Goal: Task Accomplishment & Management: Complete application form

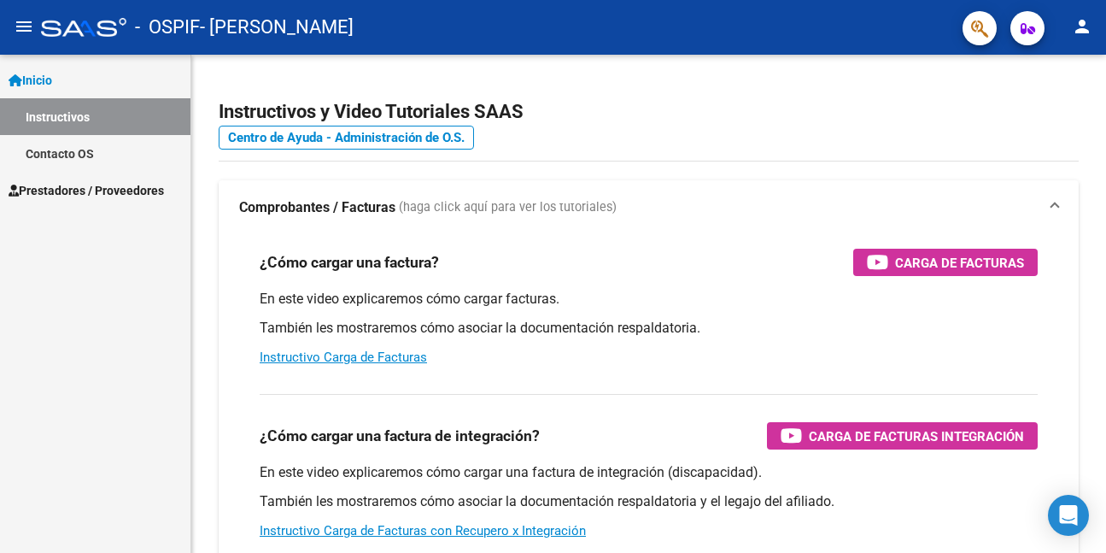
click at [71, 187] on span "Prestadores / Proveedores" at bounding box center [86, 190] width 155 height 19
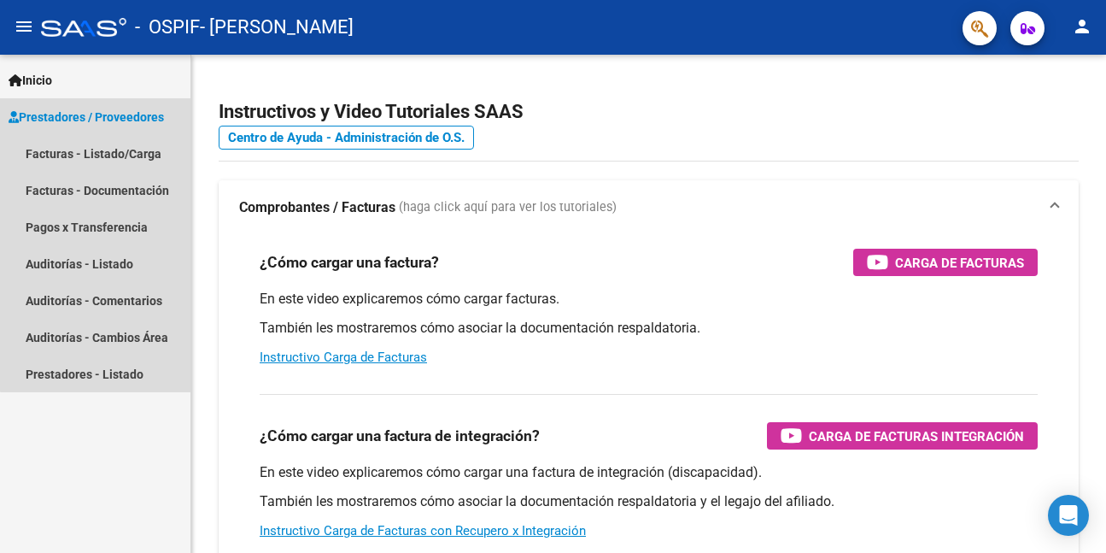
click at [105, 113] on span "Prestadores / Proveedores" at bounding box center [86, 117] width 155 height 19
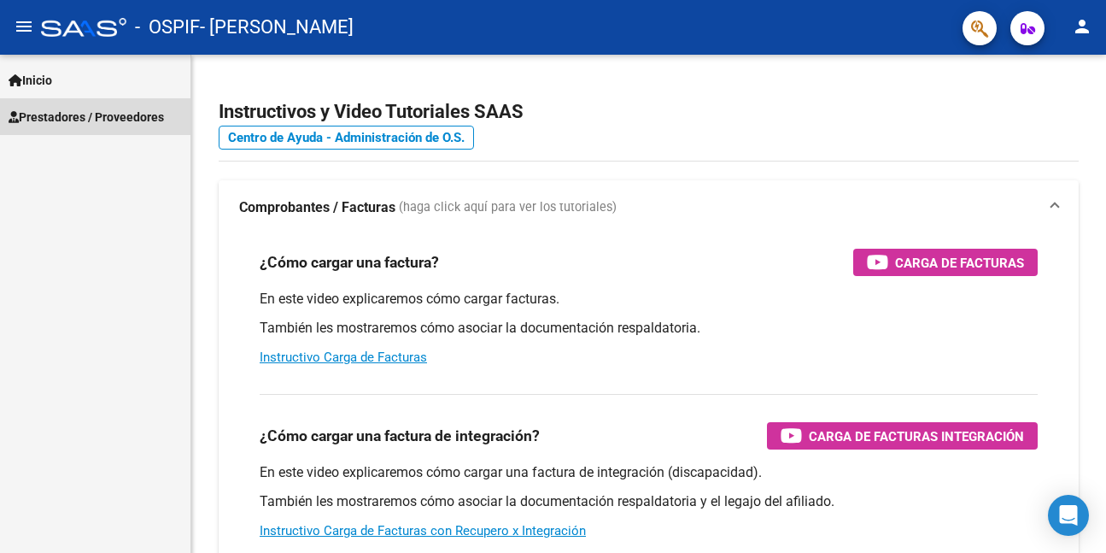
click at [105, 113] on span "Prestadores / Proveedores" at bounding box center [86, 117] width 155 height 19
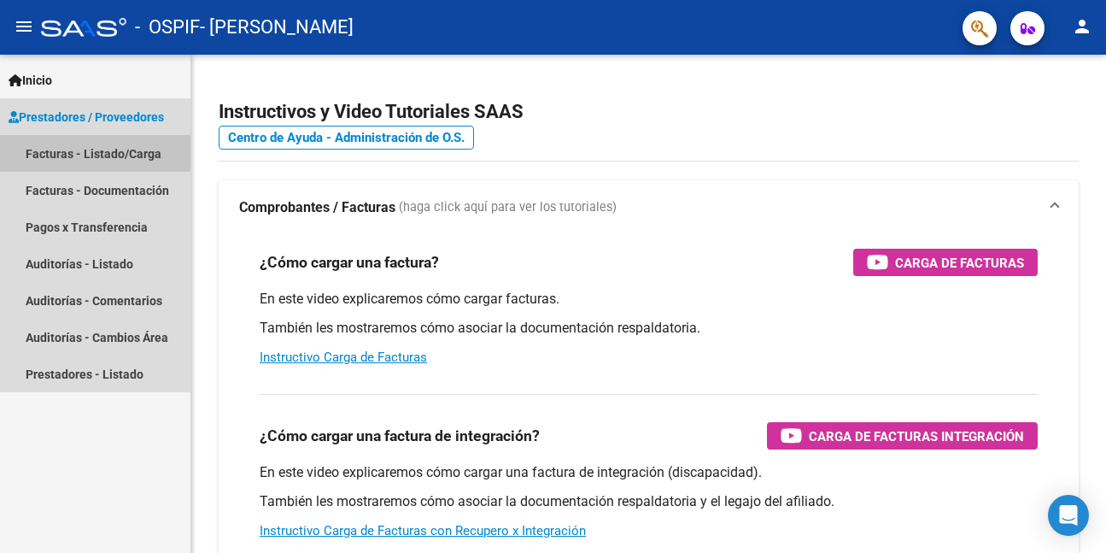
click at [80, 151] on link "Facturas - Listado/Carga" at bounding box center [95, 153] width 191 height 37
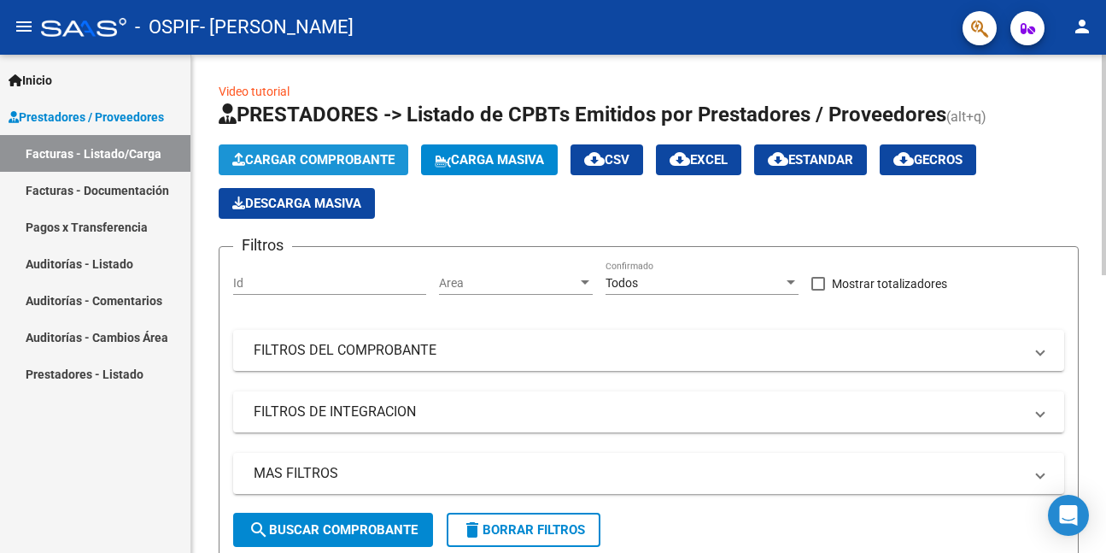
click at [318, 154] on span "Cargar Comprobante" at bounding box center [313, 159] width 162 height 15
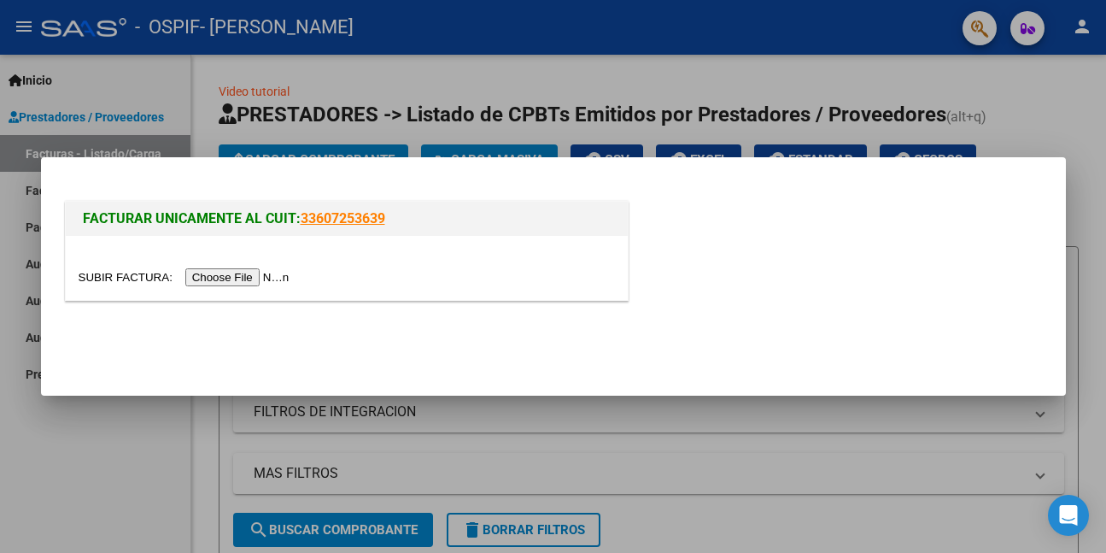
click at [243, 274] on input "file" at bounding box center [187, 277] width 216 height 18
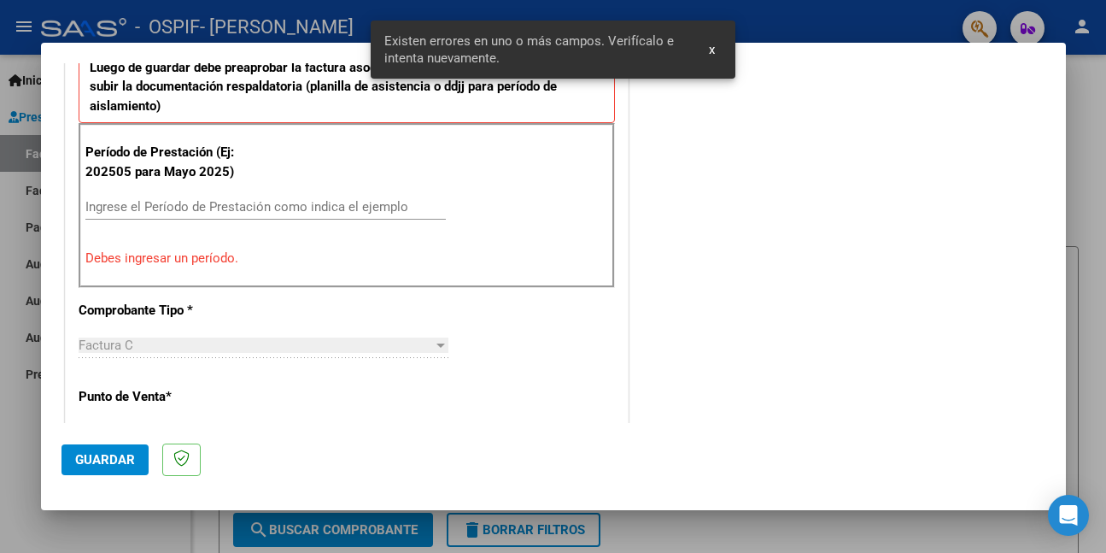
scroll to position [317, 0]
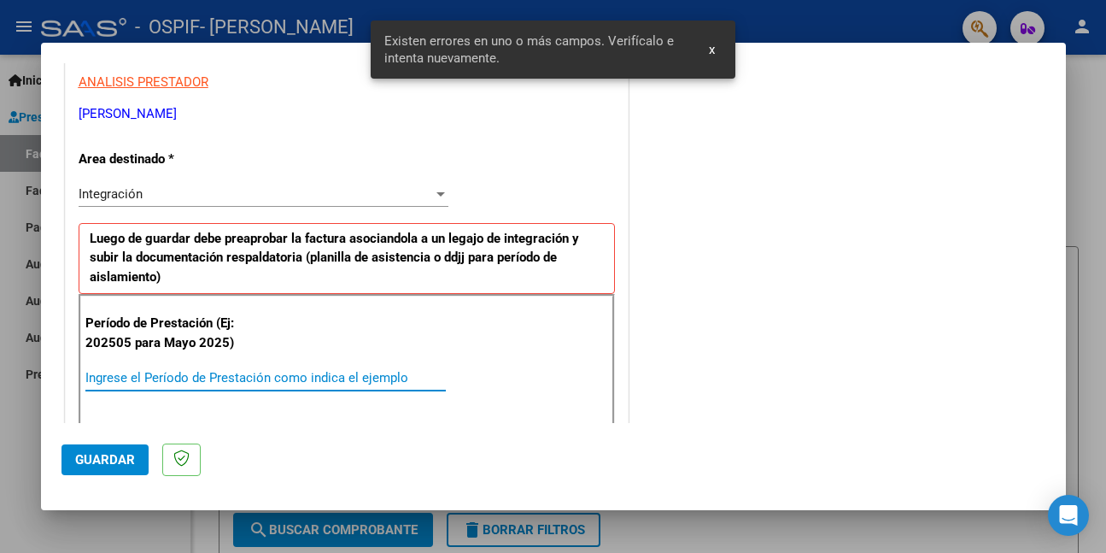
click at [302, 376] on input "Ingrese el Período de Prestación como indica el ejemplo" at bounding box center [265, 377] width 361 height 15
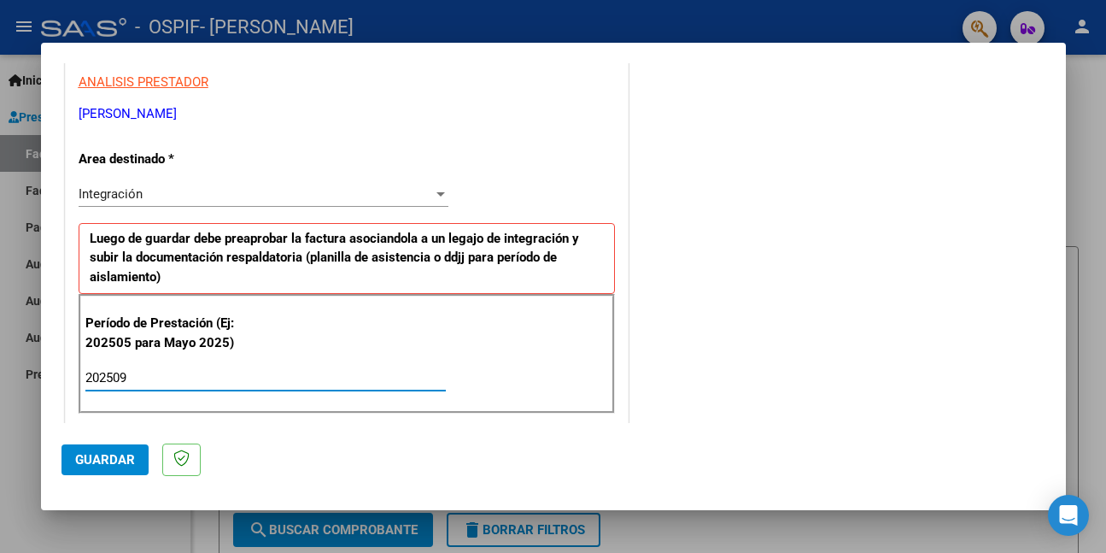
type input "202509"
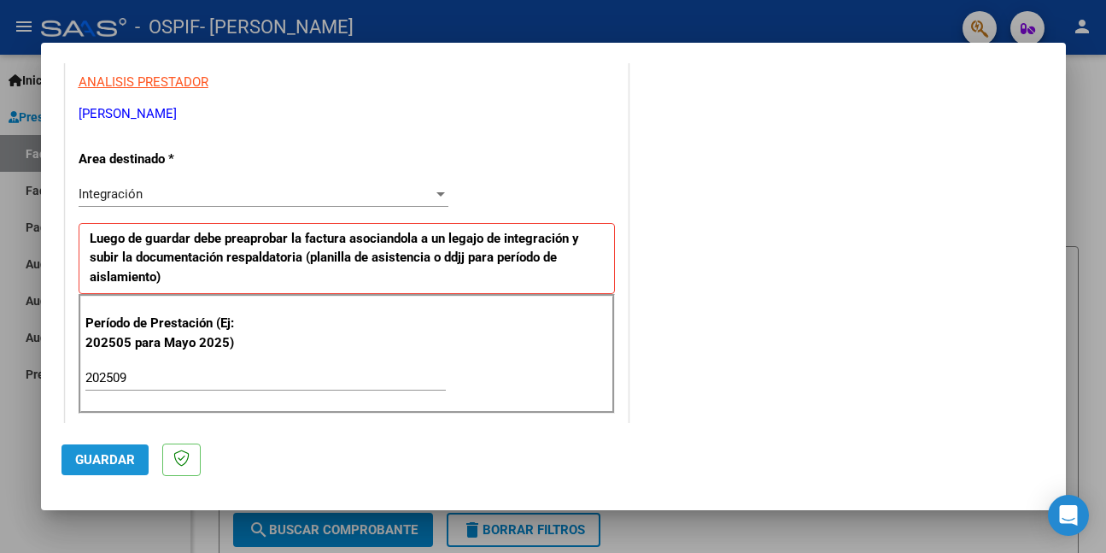
click at [120, 460] on span "Guardar" at bounding box center [105, 459] width 60 height 15
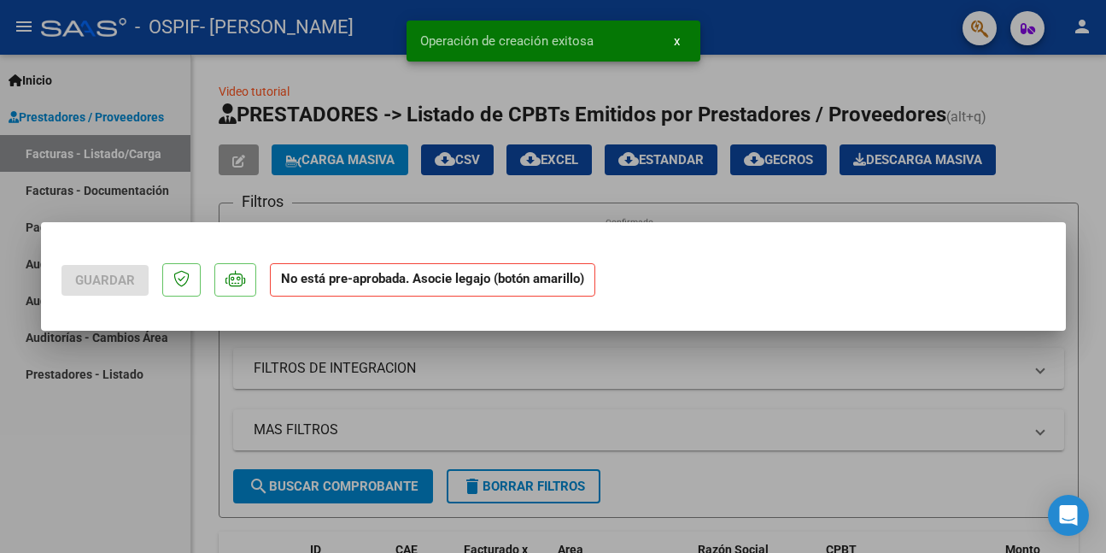
scroll to position [0, 0]
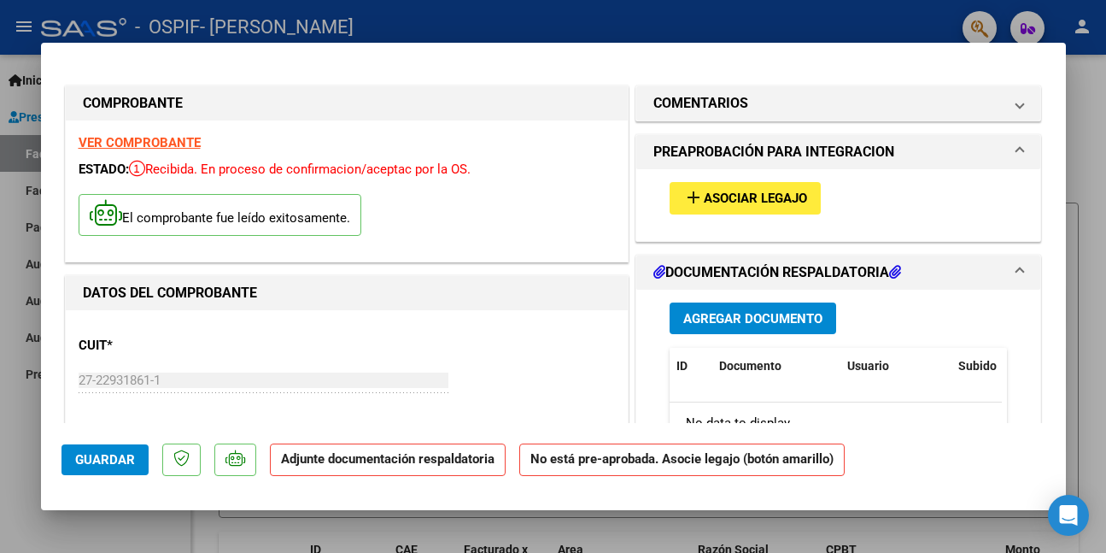
click at [689, 197] on mat-icon "add" at bounding box center [693, 197] width 21 height 21
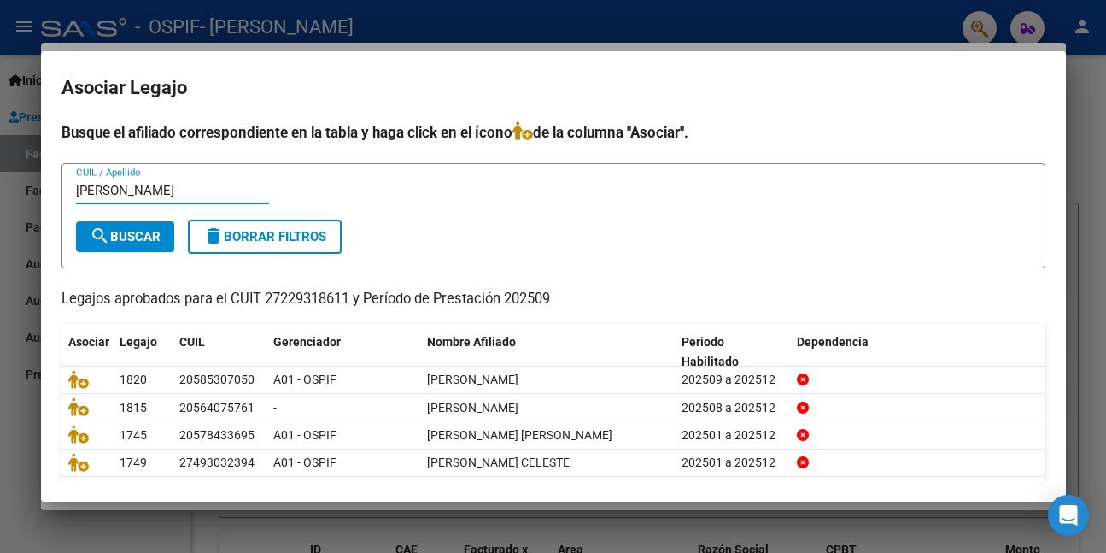
type input "[PERSON_NAME]"
click at [114, 233] on span "search Buscar" at bounding box center [125, 236] width 71 height 15
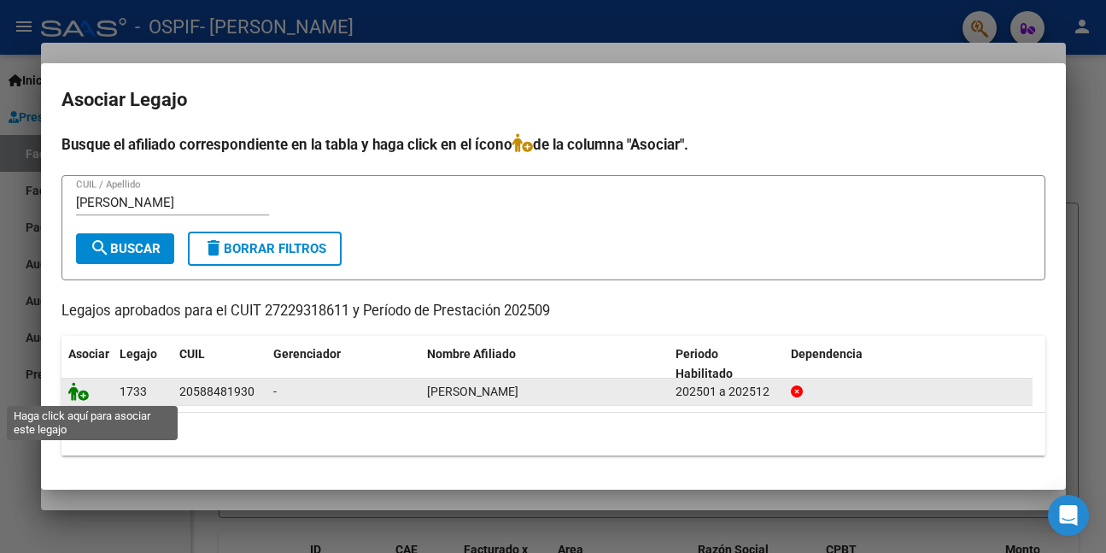
click at [76, 394] on icon at bounding box center [78, 391] width 21 height 19
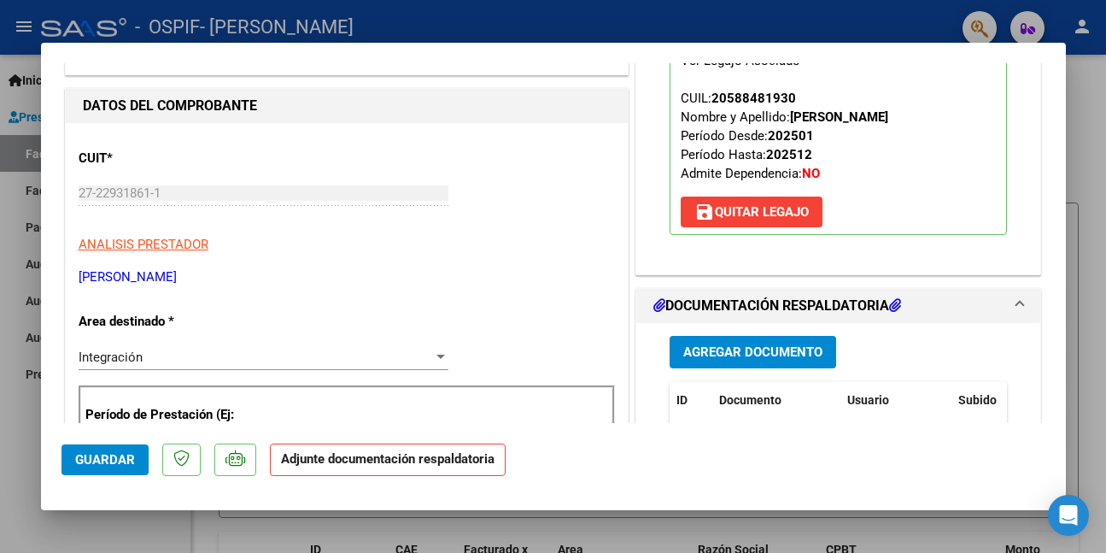
scroll to position [256, 0]
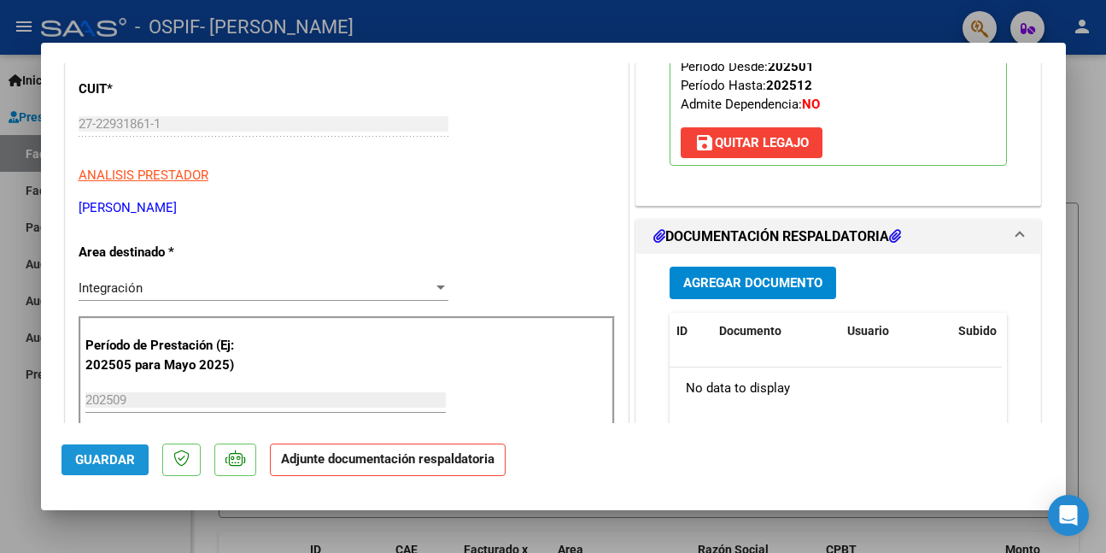
click at [117, 463] on span "Guardar" at bounding box center [105, 459] width 60 height 15
click at [106, 463] on span "Guardar" at bounding box center [105, 459] width 60 height 15
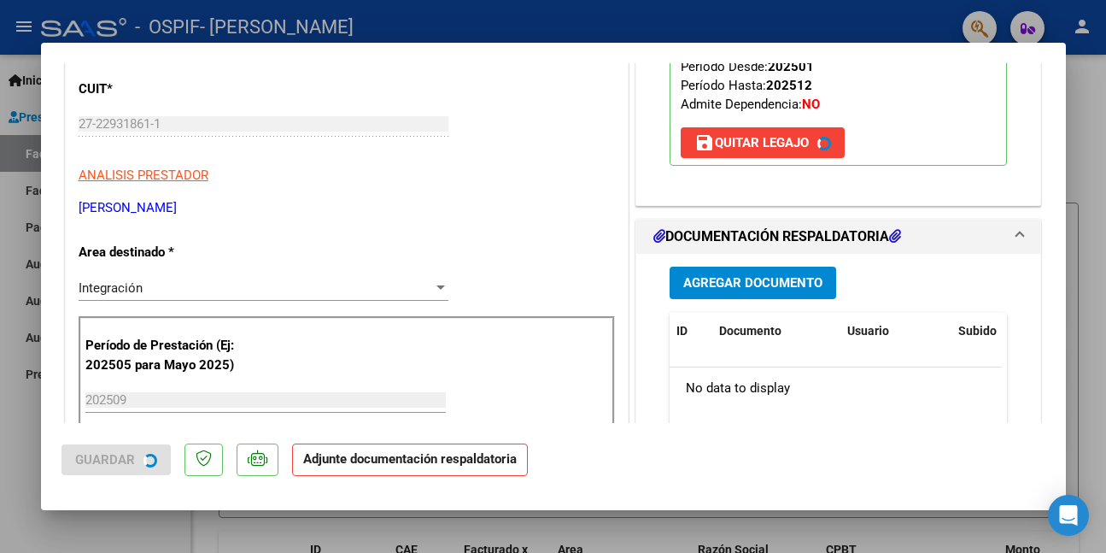
click at [76, 518] on div at bounding box center [553, 276] width 1106 height 553
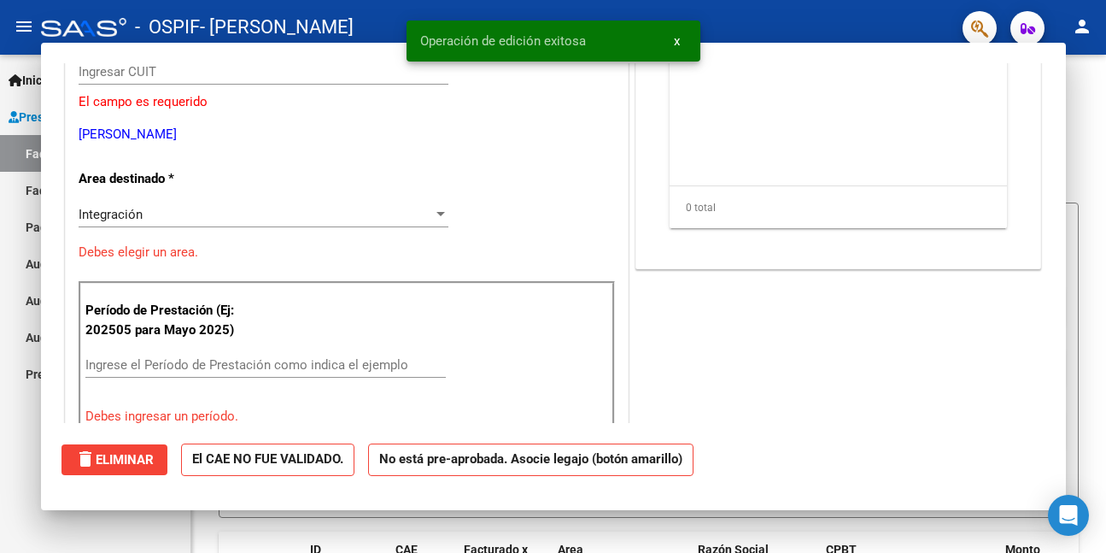
scroll to position [0, 0]
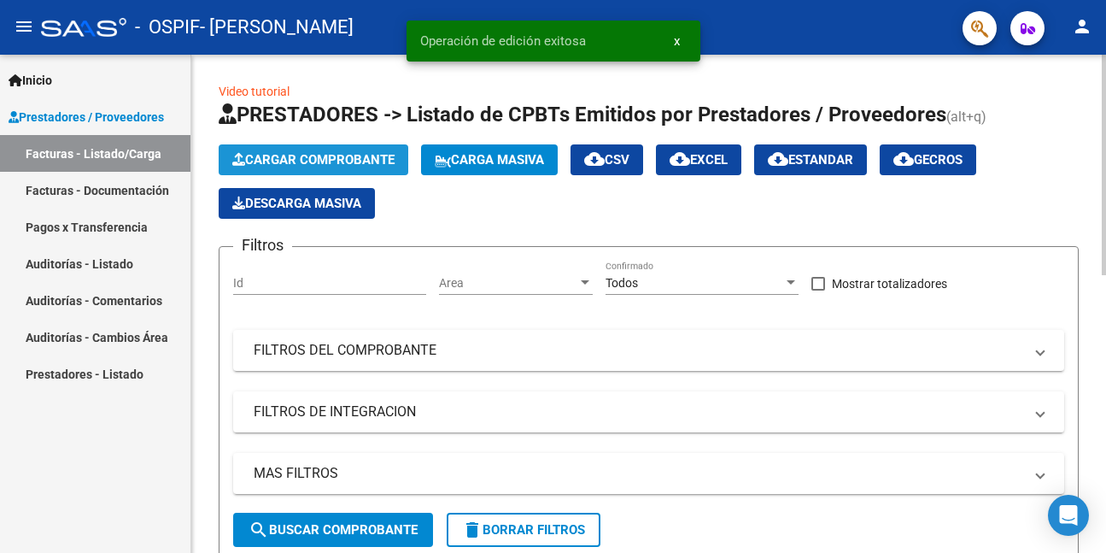
click at [307, 159] on span "Cargar Comprobante" at bounding box center [313, 159] width 162 height 15
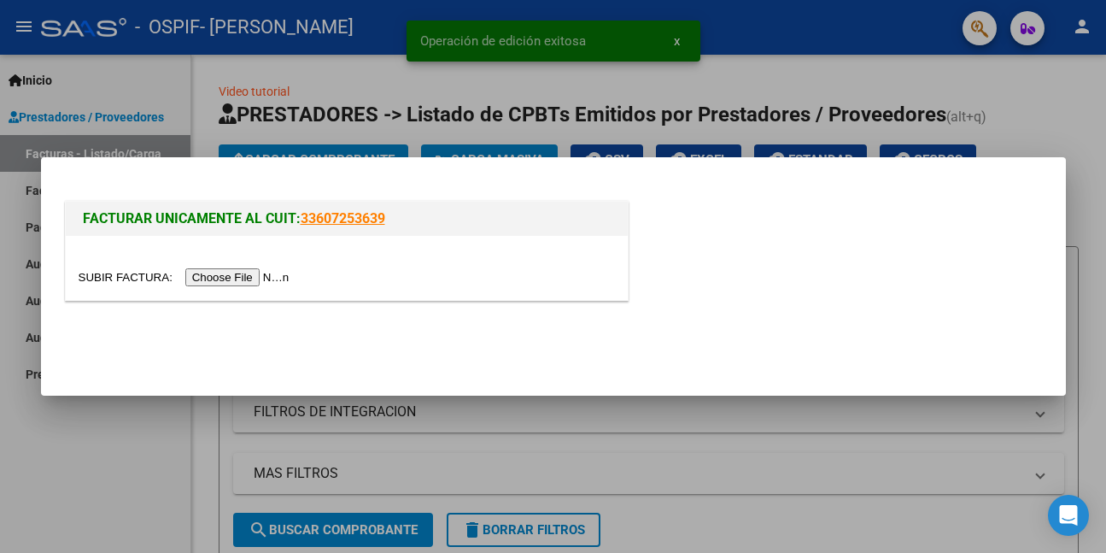
click at [274, 274] on input "file" at bounding box center [187, 277] width 216 height 18
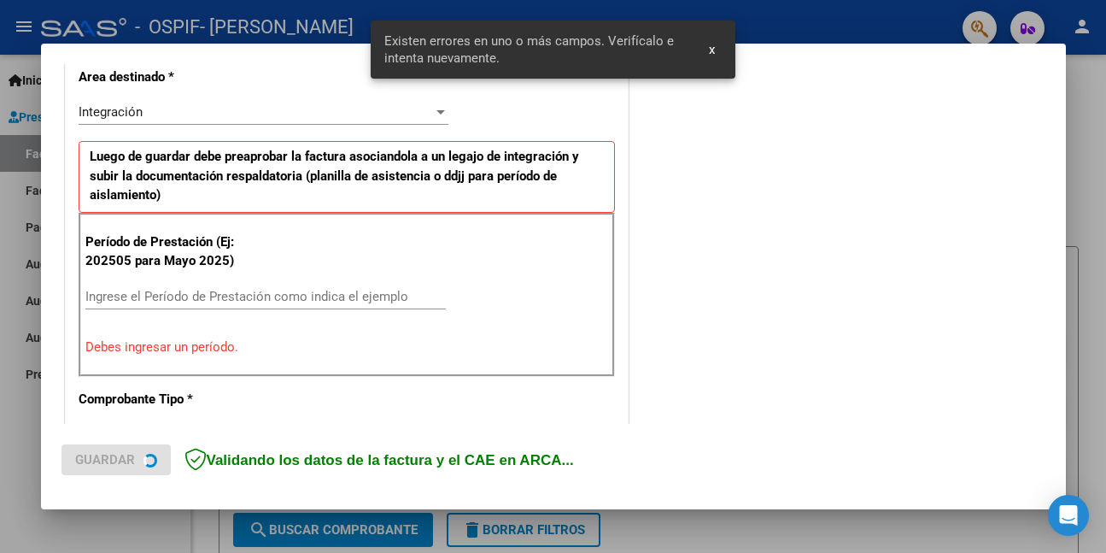
scroll to position [402, 0]
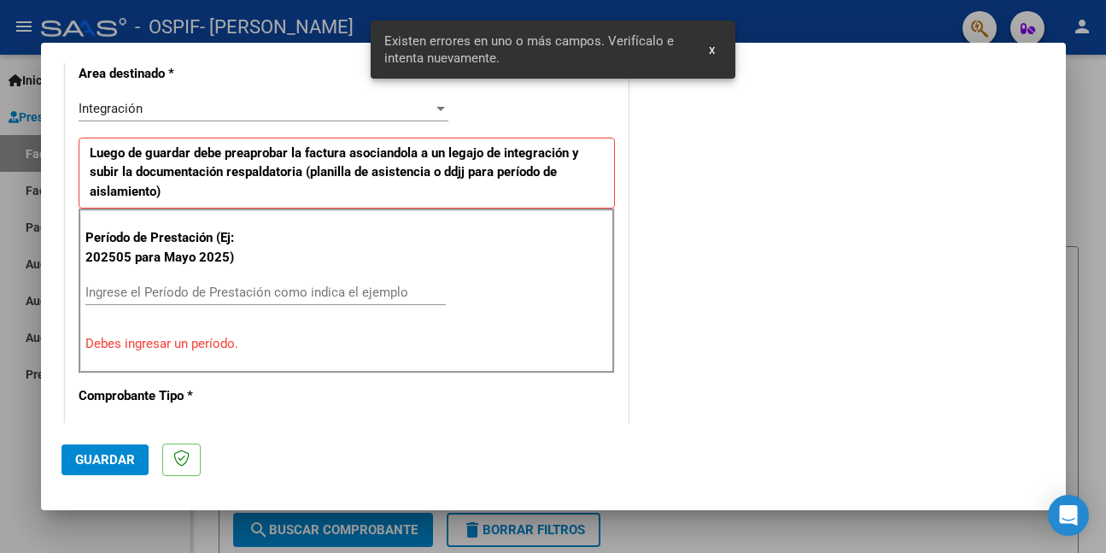
click at [408, 293] on input "Ingrese el Período de Prestación como indica el ejemplo" at bounding box center [265, 291] width 361 height 15
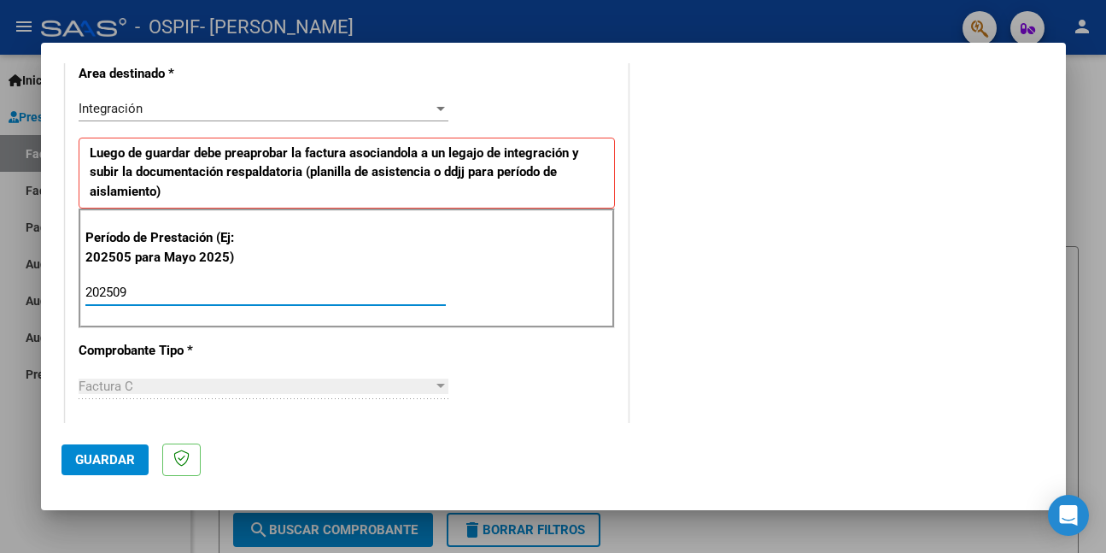
type input "202509"
click at [120, 459] on span "Guardar" at bounding box center [105, 459] width 60 height 15
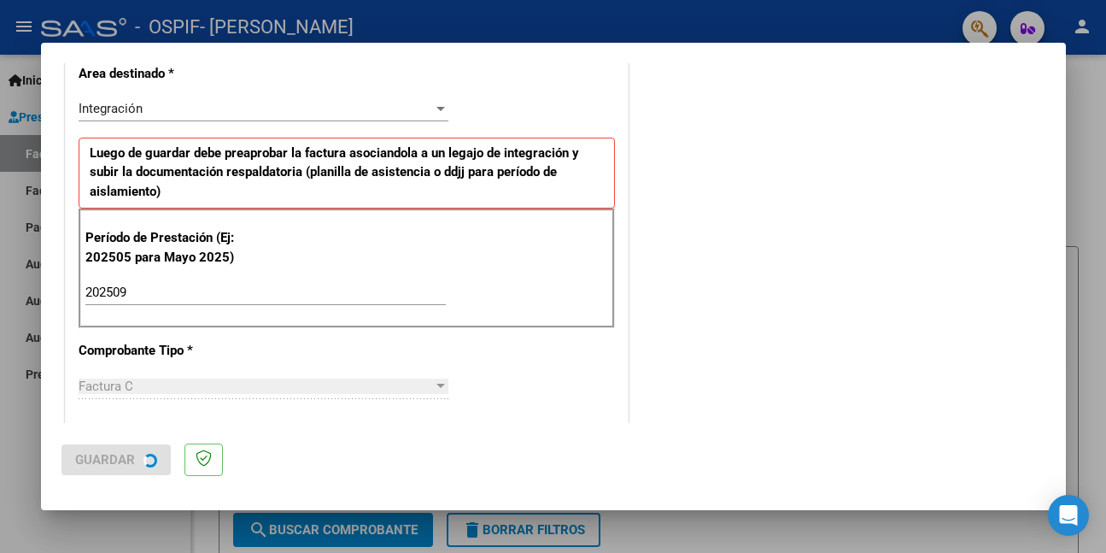
scroll to position [0, 0]
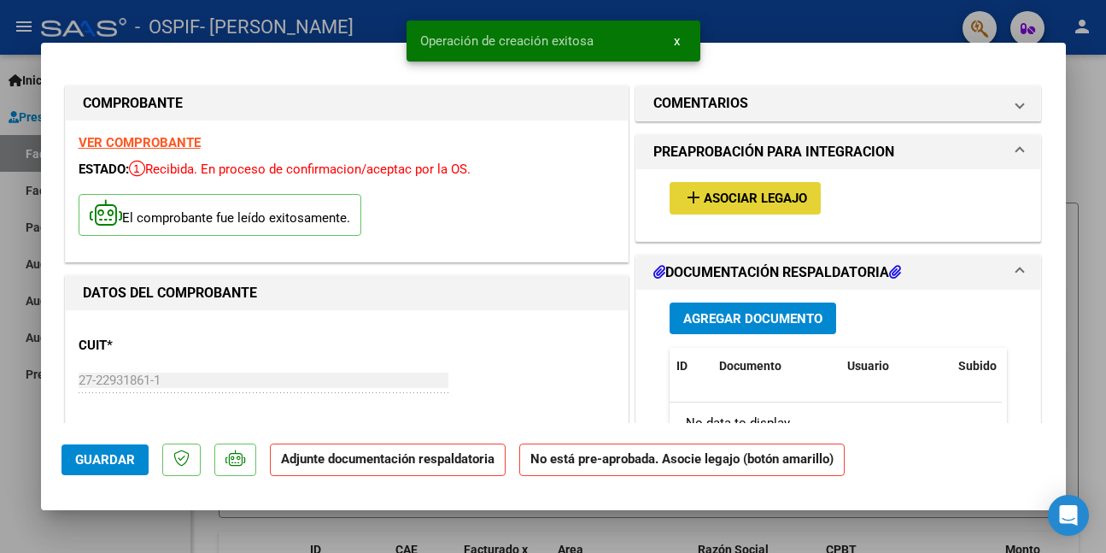
click at [767, 191] on span "Asociar Legajo" at bounding box center [755, 198] width 103 height 15
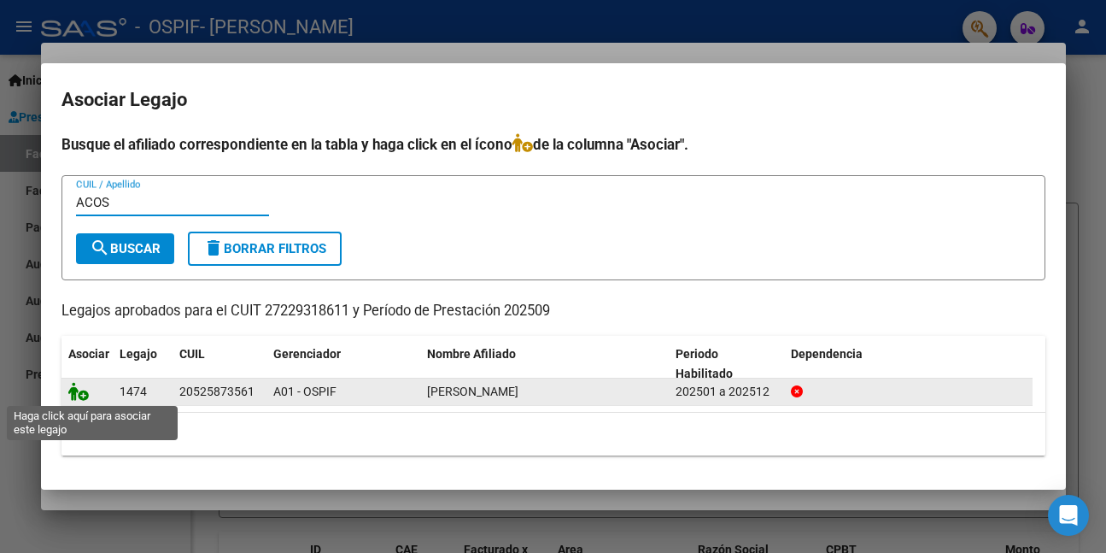
type input "ACOS"
click at [73, 392] on icon at bounding box center [78, 391] width 21 height 19
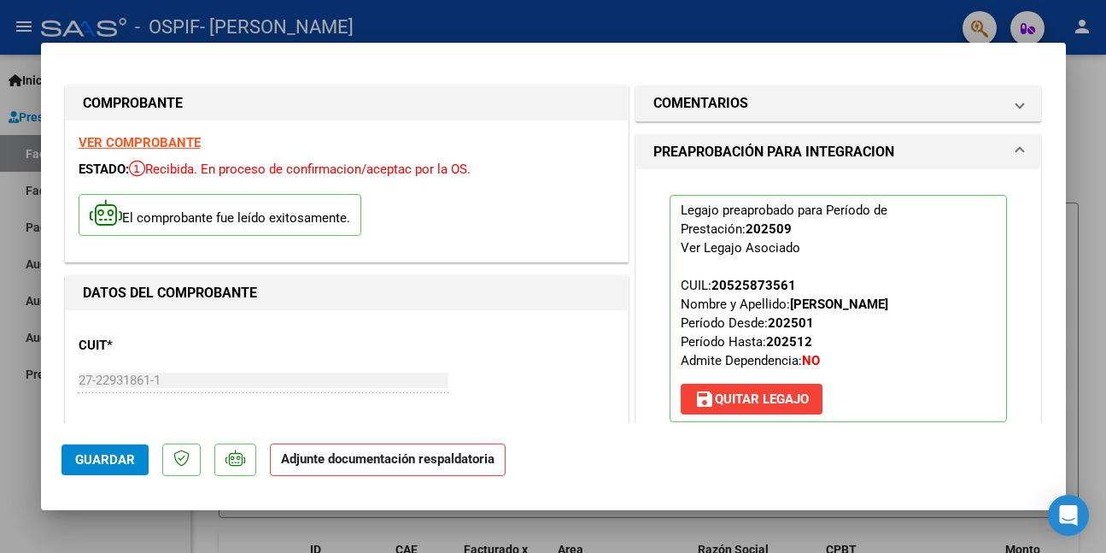
scroll to position [342, 0]
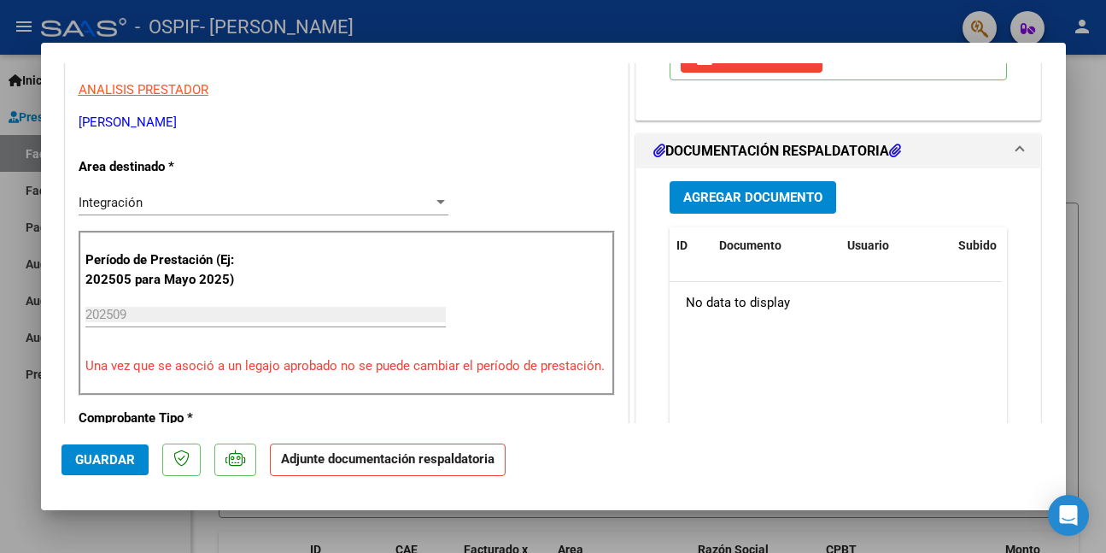
click at [125, 464] on span "Guardar" at bounding box center [105, 459] width 60 height 15
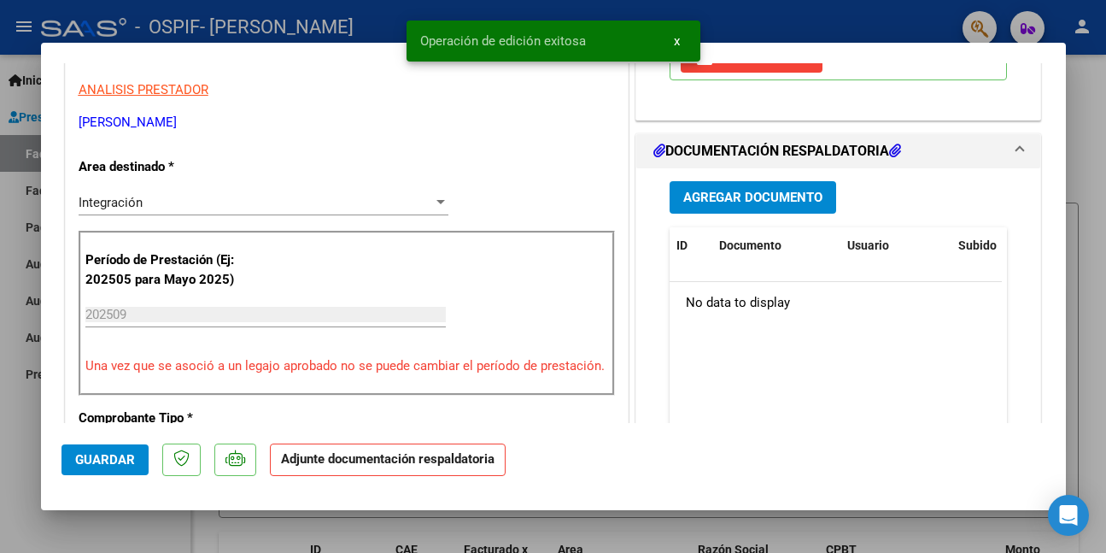
click at [95, 537] on div at bounding box center [553, 276] width 1106 height 553
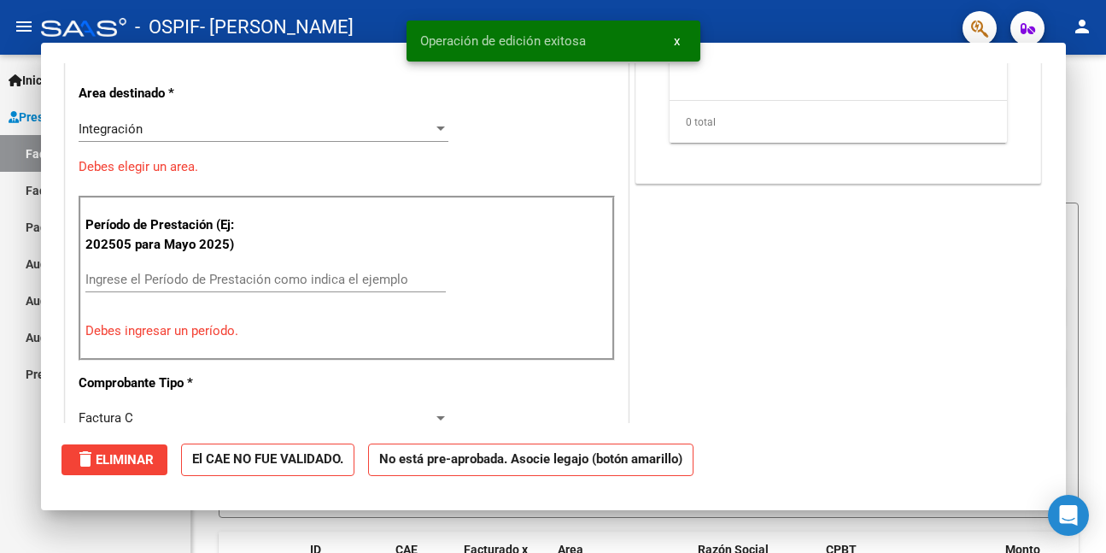
scroll to position [0, 0]
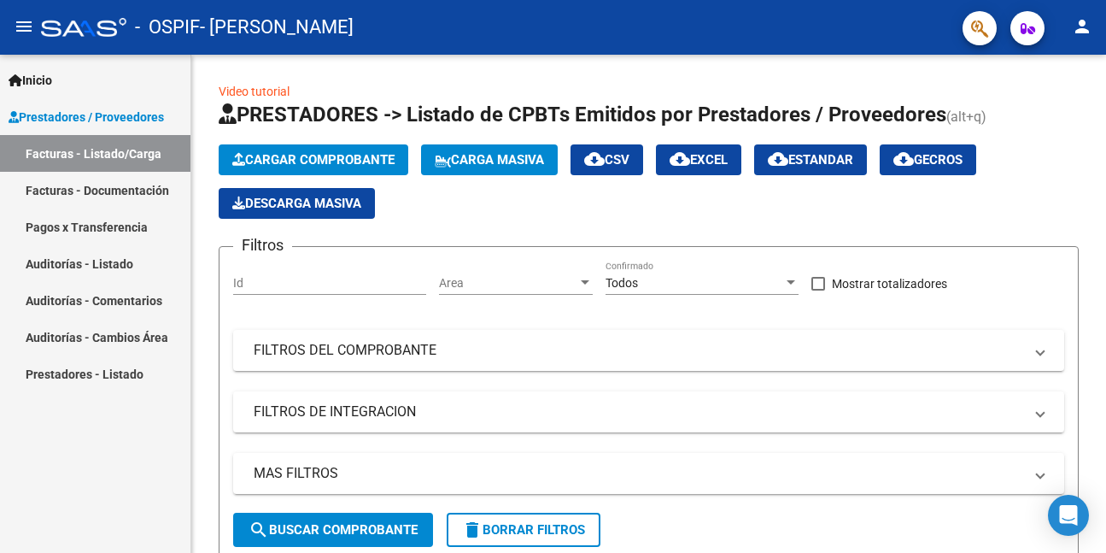
click at [151, 145] on link "Facturas - Listado/Carga" at bounding box center [95, 153] width 191 height 37
click at [268, 152] on span "Cargar Comprobante" at bounding box center [313, 159] width 162 height 15
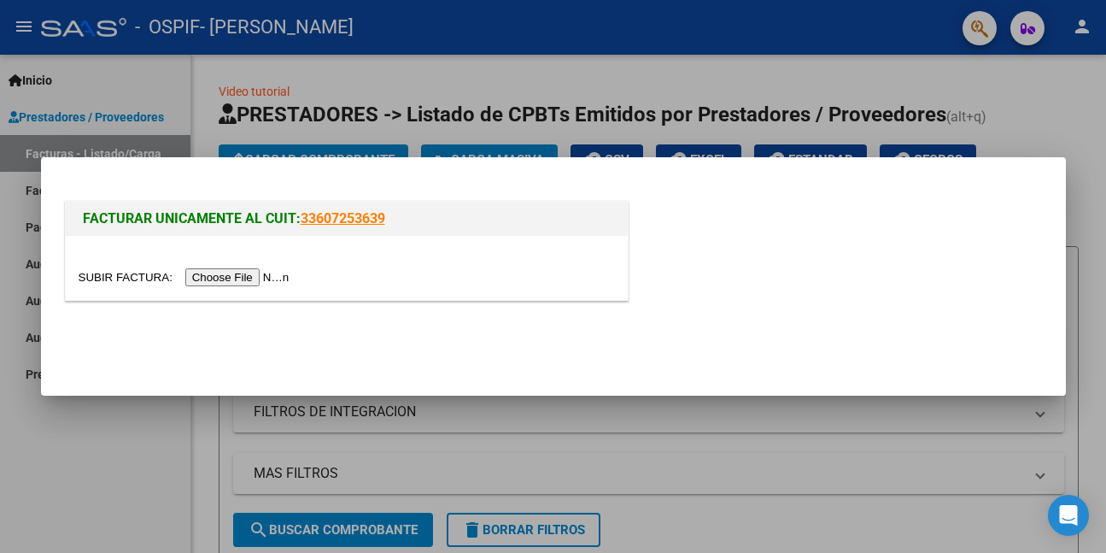
click at [248, 275] on input "file" at bounding box center [187, 277] width 216 height 18
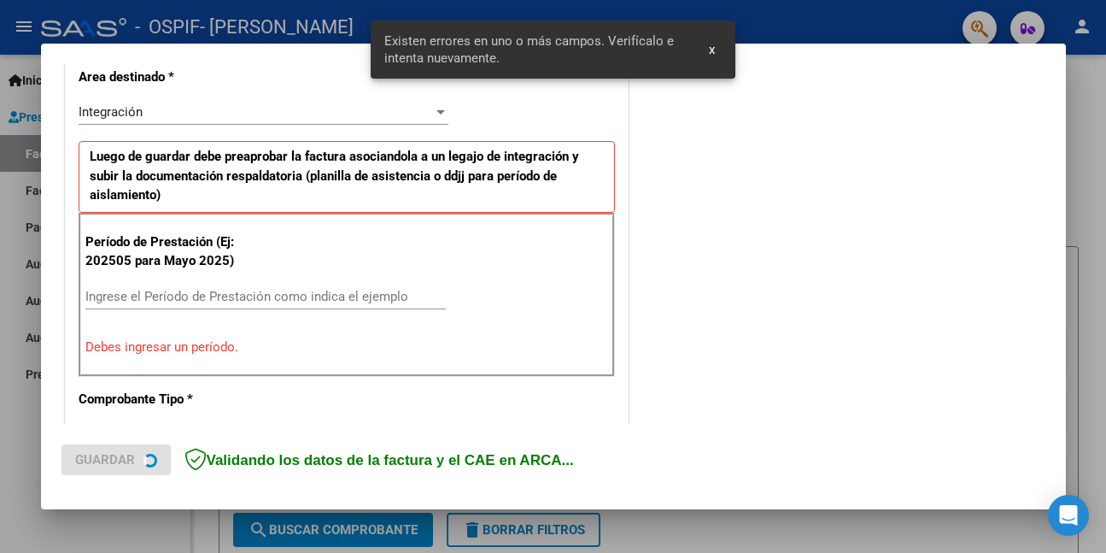
scroll to position [402, 0]
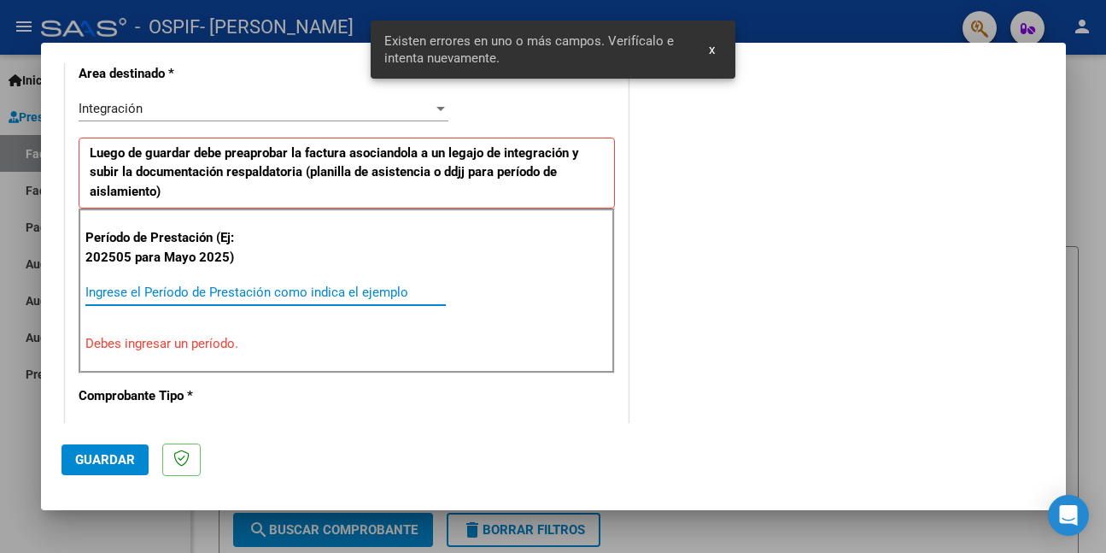
click at [315, 293] on input "Ingrese el Período de Prestación como indica el ejemplo" at bounding box center [265, 291] width 361 height 15
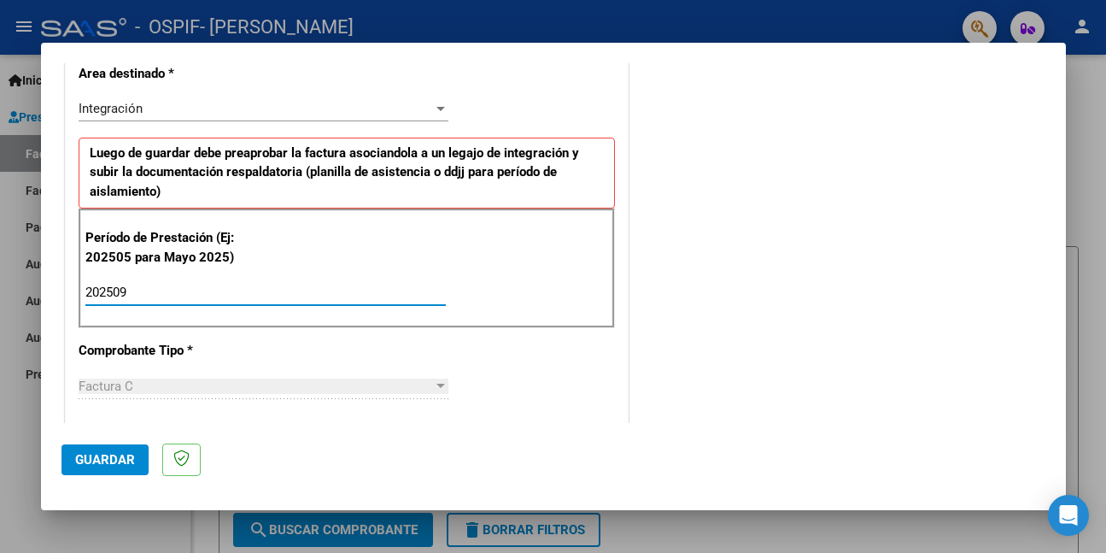
type input "202509"
click at [110, 454] on span "Guardar" at bounding box center [105, 459] width 60 height 15
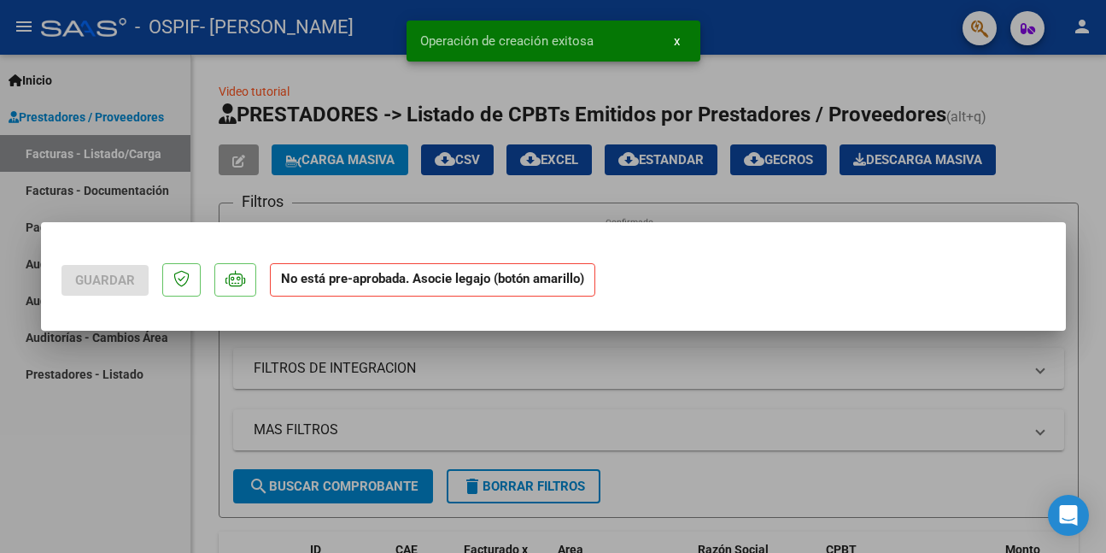
scroll to position [0, 0]
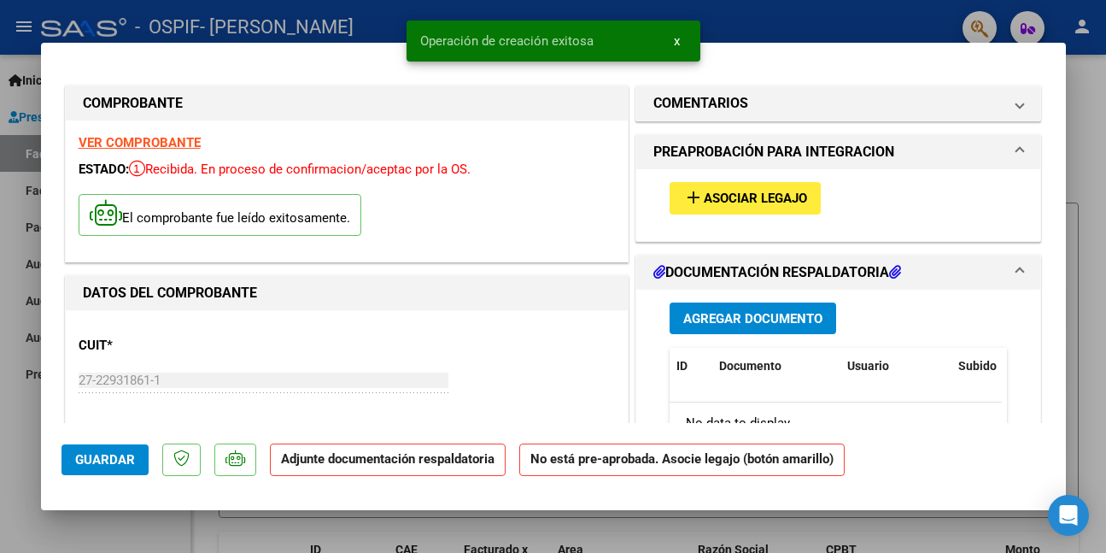
click at [736, 199] on span "Asociar Legajo" at bounding box center [755, 198] width 103 height 15
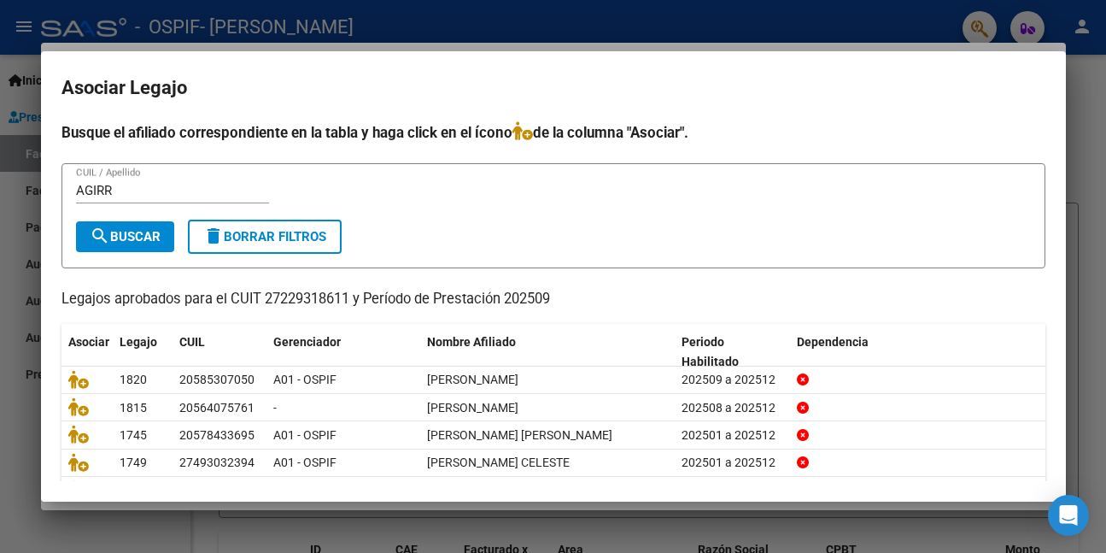
click at [90, 179] on div "AGIRR CUIL / Apellido" at bounding box center [172, 191] width 193 height 26
click at [94, 187] on input "AGIRR" at bounding box center [172, 190] width 193 height 15
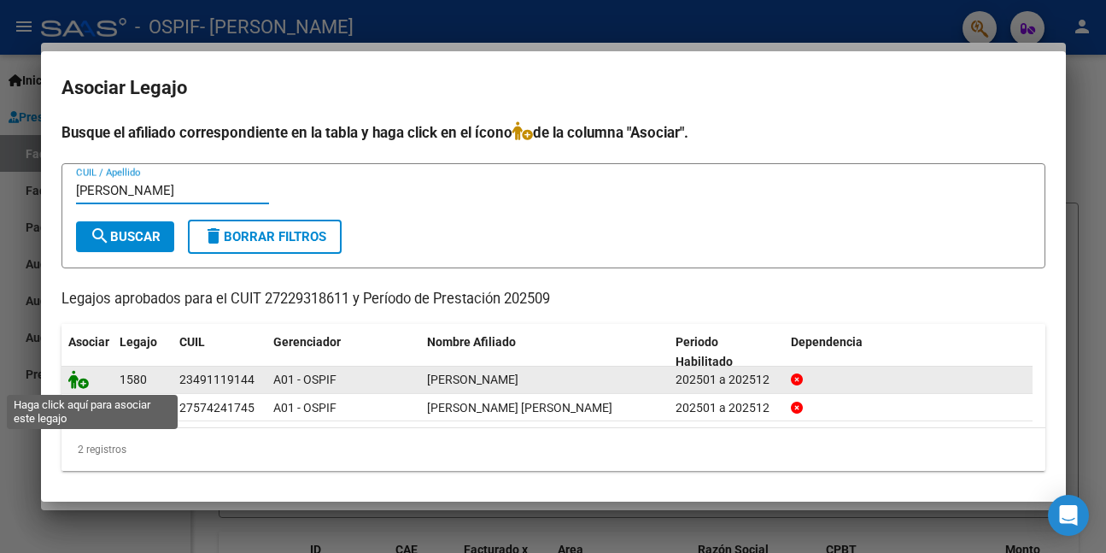
type input "[PERSON_NAME]"
click at [79, 378] on icon at bounding box center [78, 379] width 21 height 19
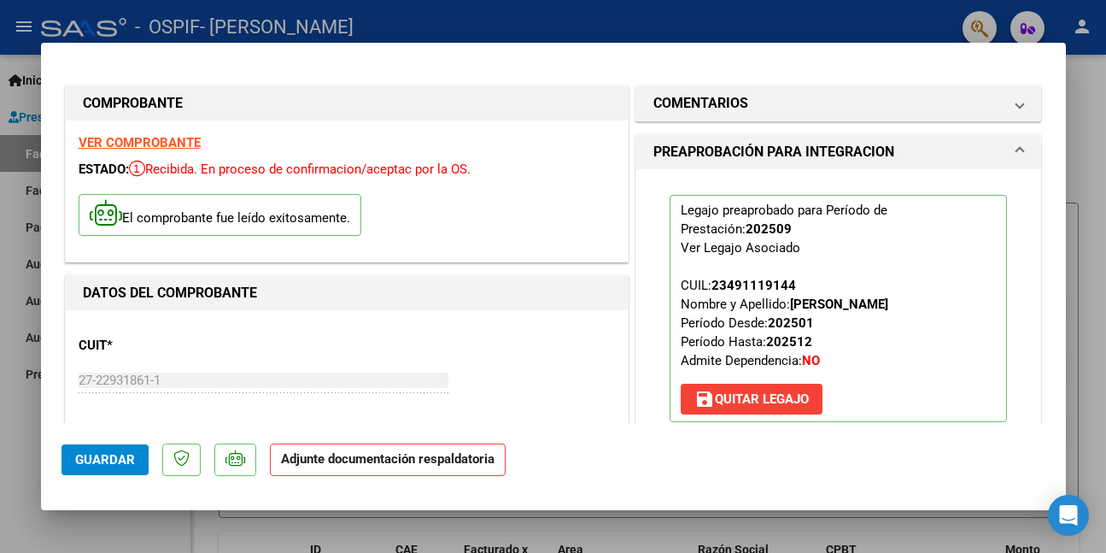
click at [85, 462] on span "Guardar" at bounding box center [105, 459] width 60 height 15
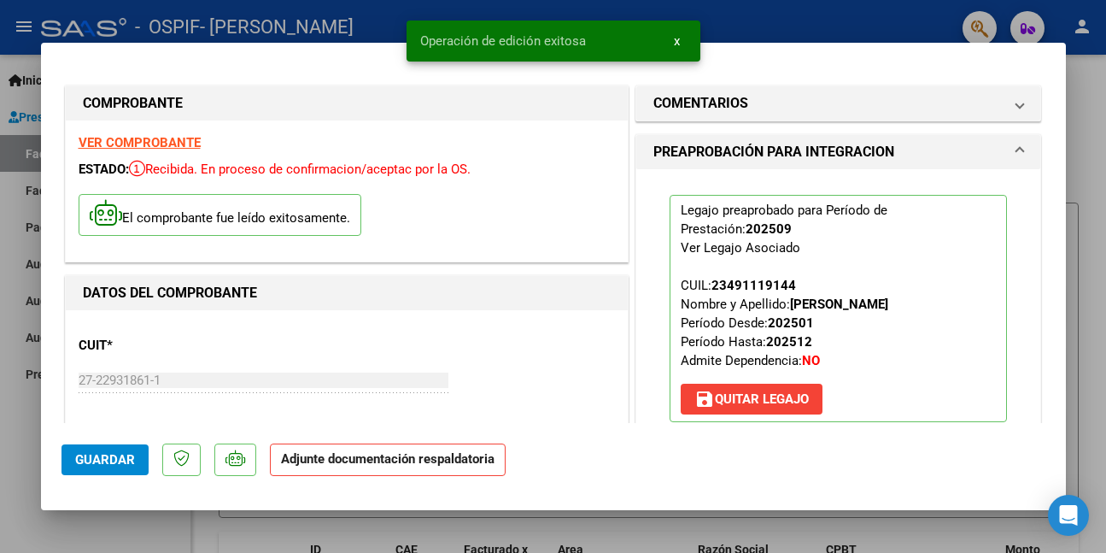
click at [98, 525] on div at bounding box center [553, 276] width 1106 height 553
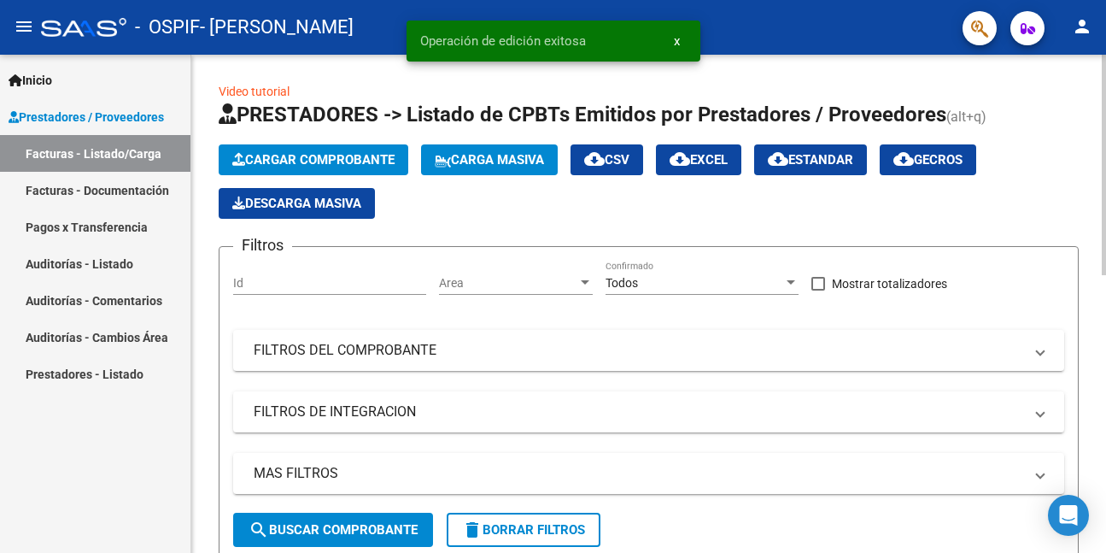
click at [299, 160] on span "Cargar Comprobante" at bounding box center [313, 159] width 162 height 15
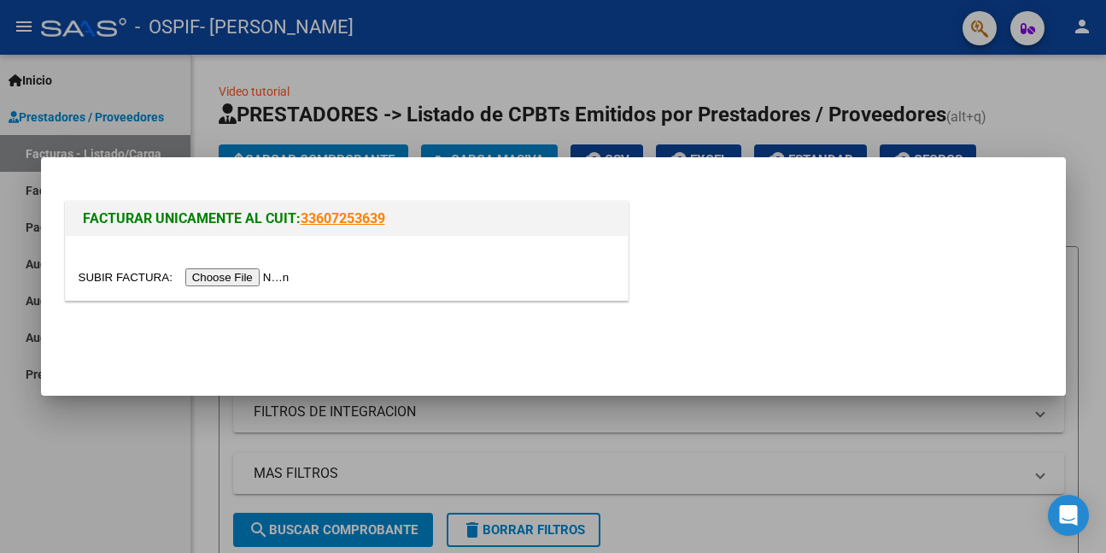
click at [261, 282] on input "file" at bounding box center [187, 277] width 216 height 18
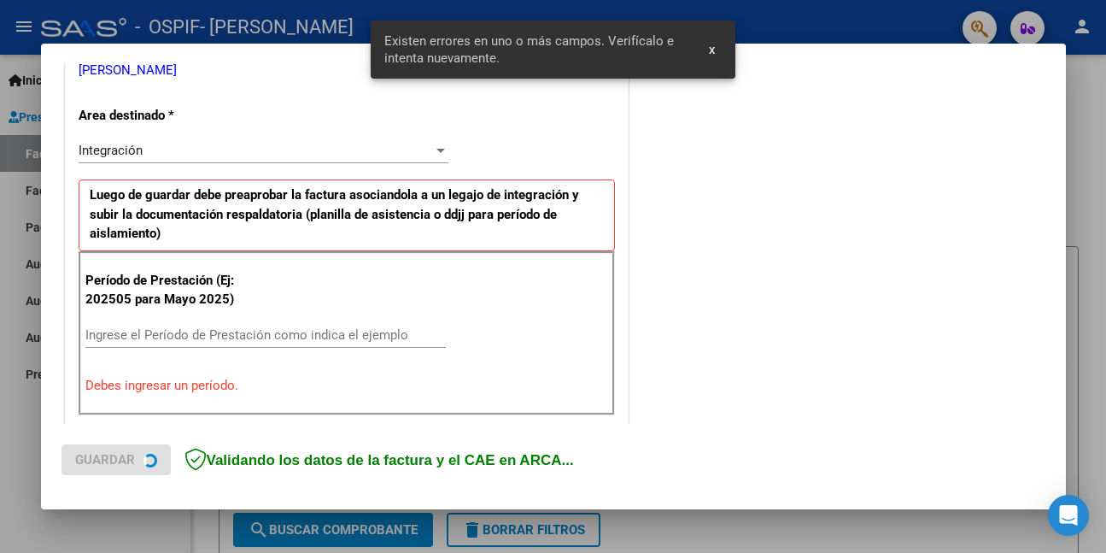
scroll to position [402, 0]
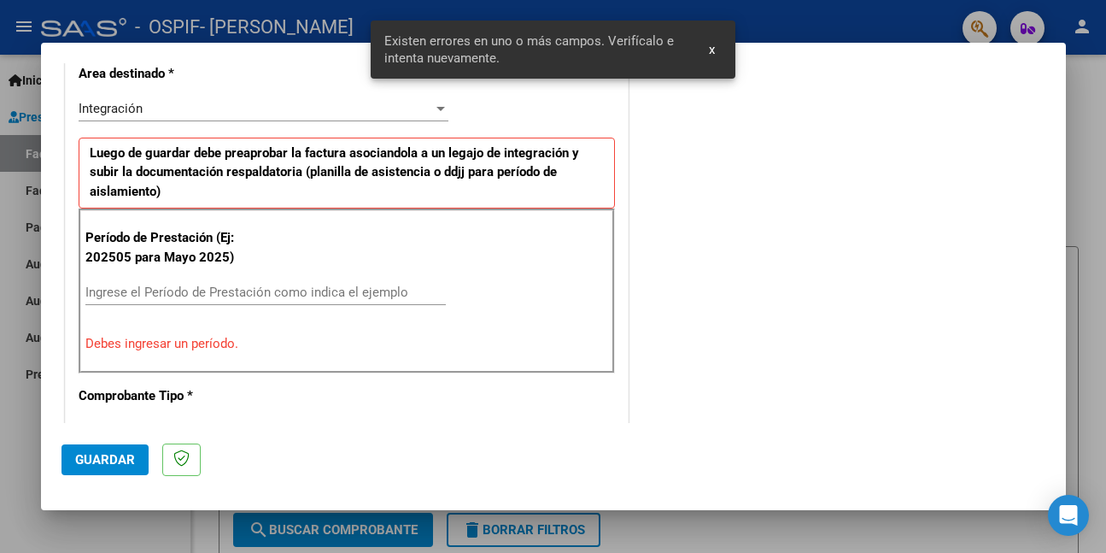
click at [372, 288] on input "Ingrese el Período de Prestación como indica el ejemplo" at bounding box center [265, 291] width 361 height 15
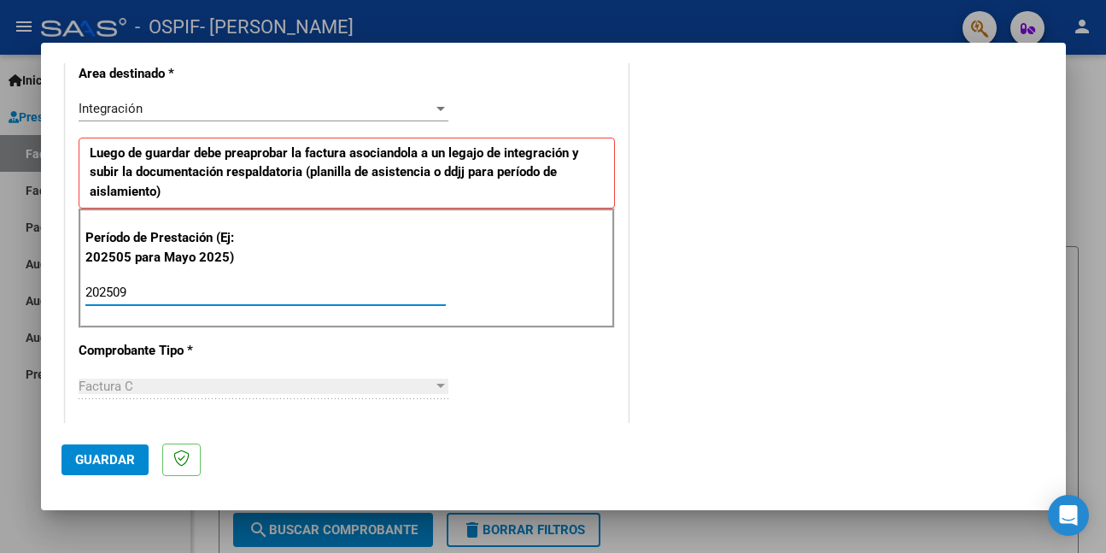
type input "202509"
click at [116, 449] on button "Guardar" at bounding box center [105, 459] width 87 height 31
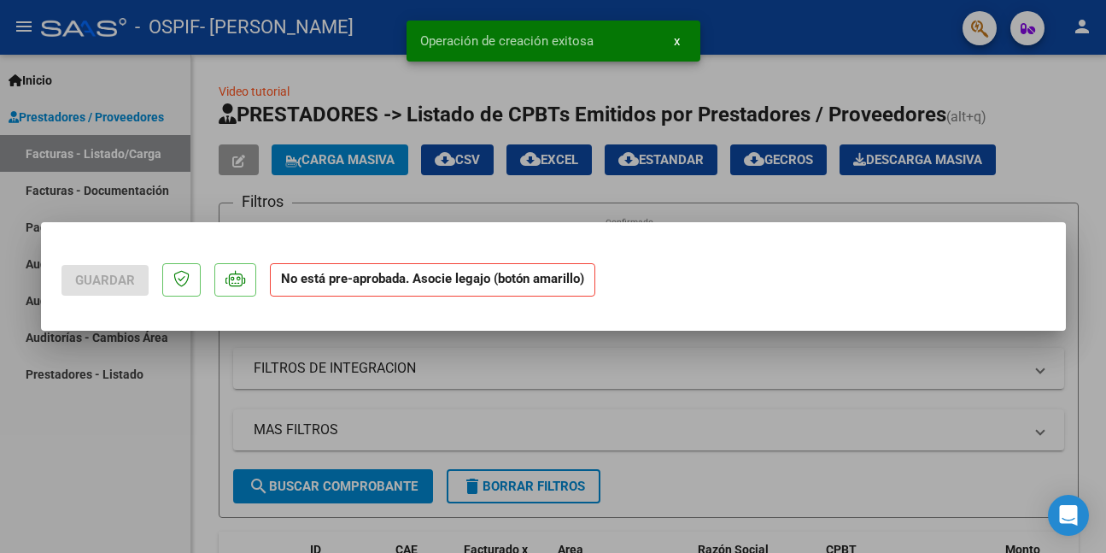
scroll to position [0, 0]
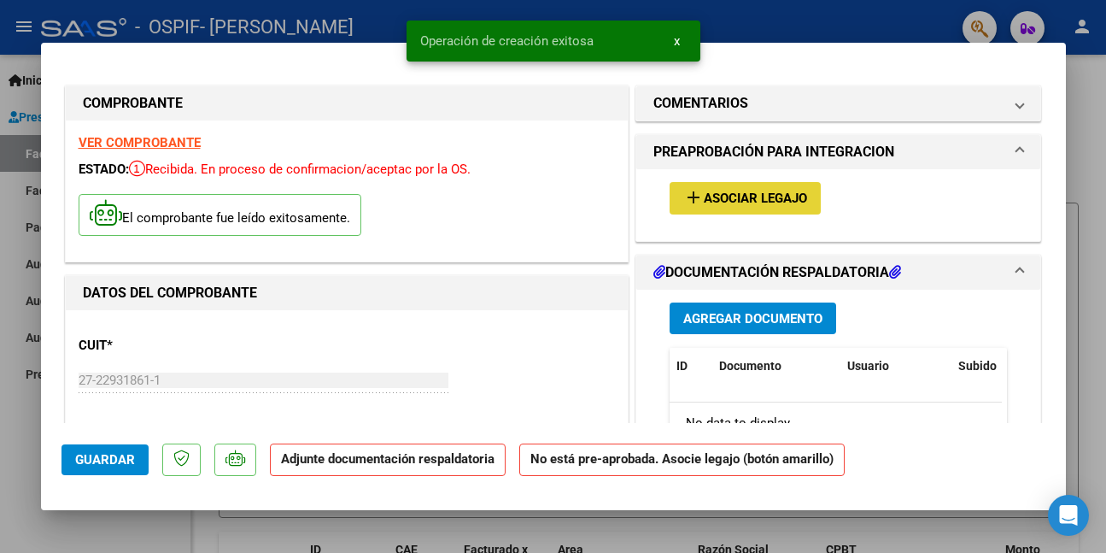
click at [704, 195] on span "Asociar Legajo" at bounding box center [755, 198] width 103 height 15
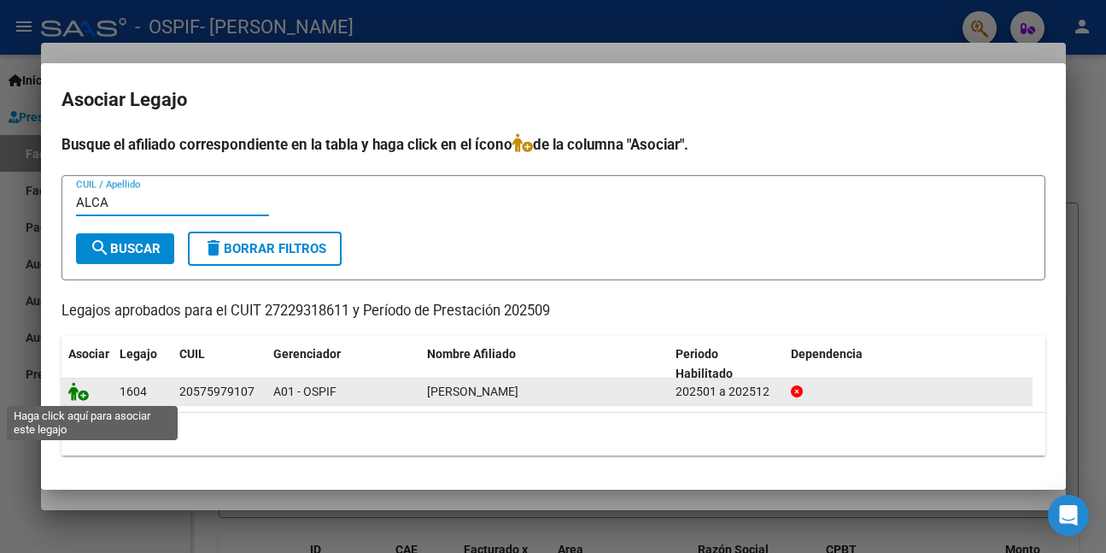
type input "ALCA"
click at [81, 394] on icon at bounding box center [78, 391] width 21 height 19
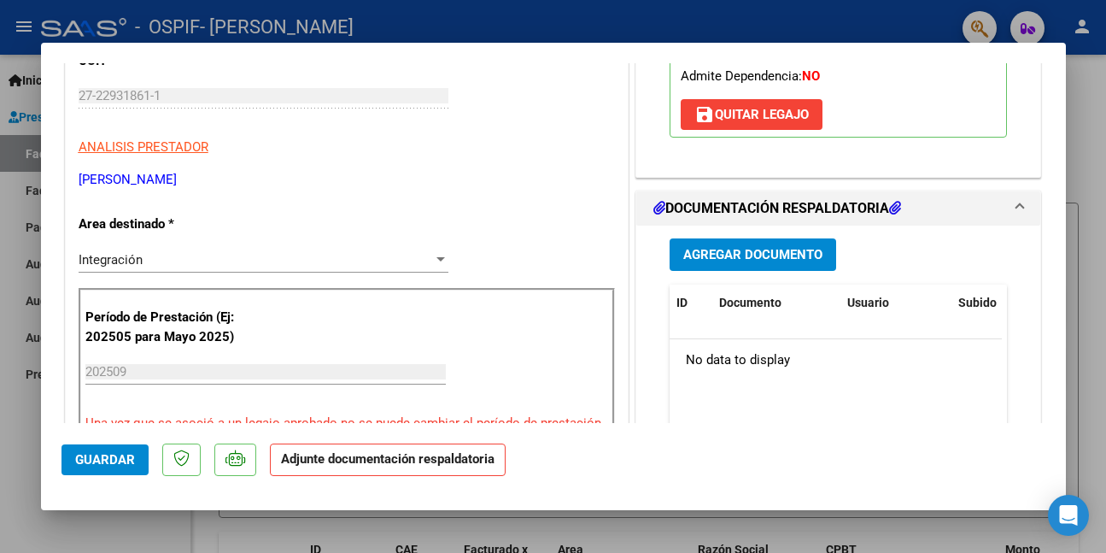
scroll to position [342, 0]
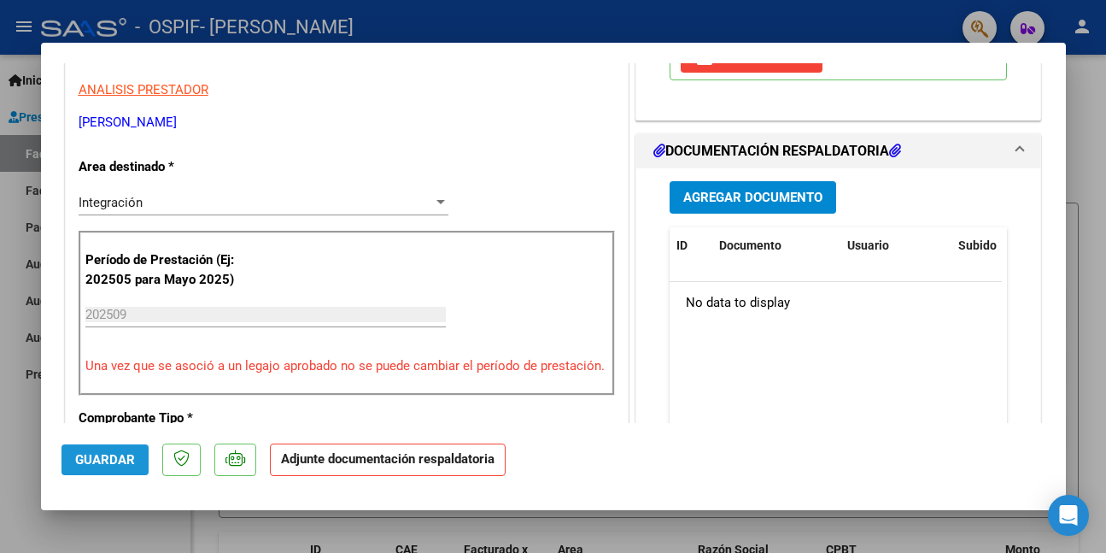
click at [113, 454] on span "Guardar" at bounding box center [105, 459] width 60 height 15
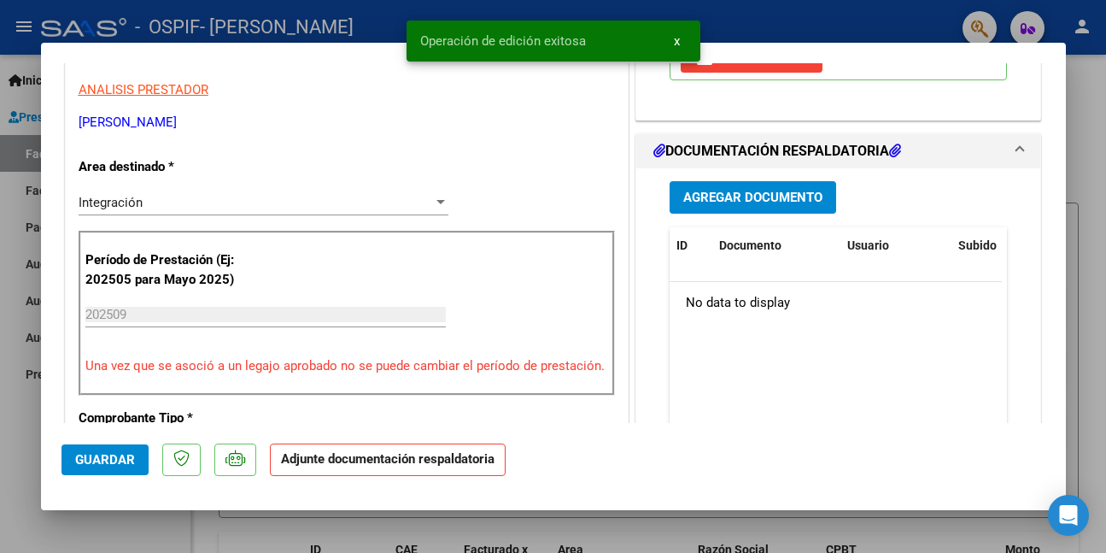
drag, startPoint x: 109, startPoint y: 452, endPoint x: 96, endPoint y: 466, distance: 19.9
click at [108, 452] on span "Guardar" at bounding box center [105, 459] width 60 height 15
click at [78, 540] on div at bounding box center [553, 276] width 1106 height 553
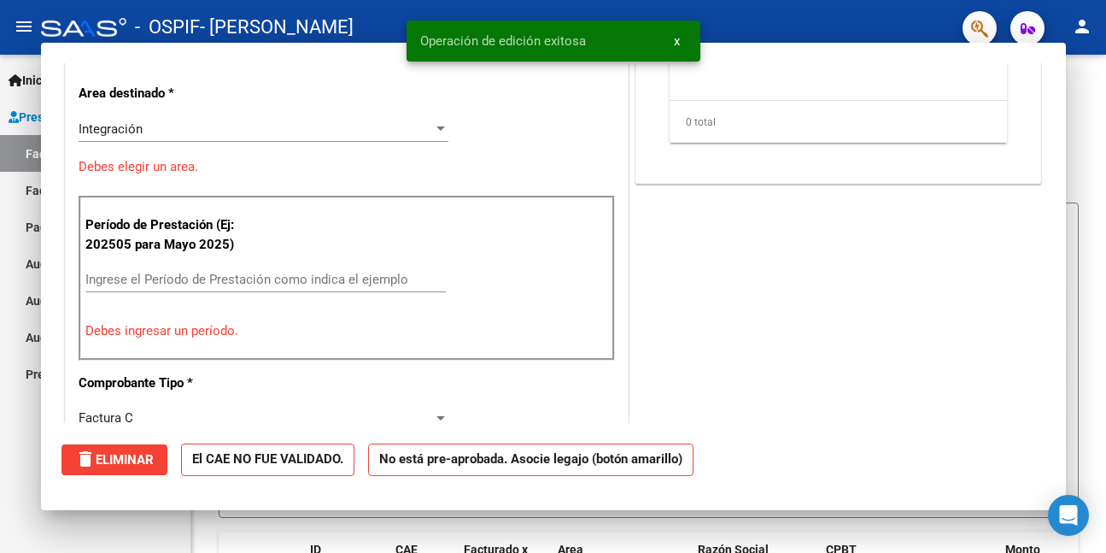
scroll to position [0, 0]
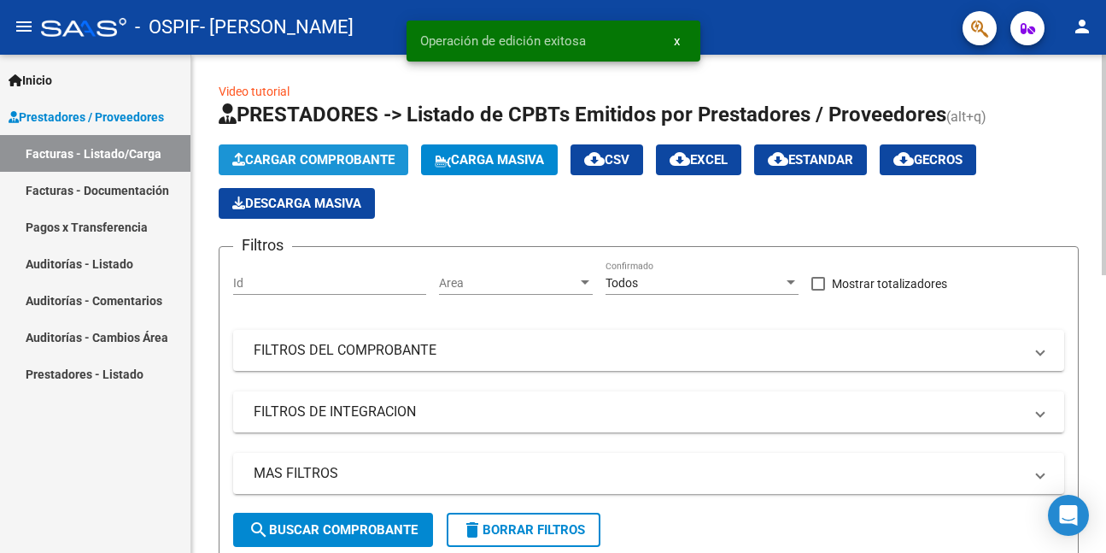
click at [297, 158] on span "Cargar Comprobante" at bounding box center [313, 159] width 162 height 15
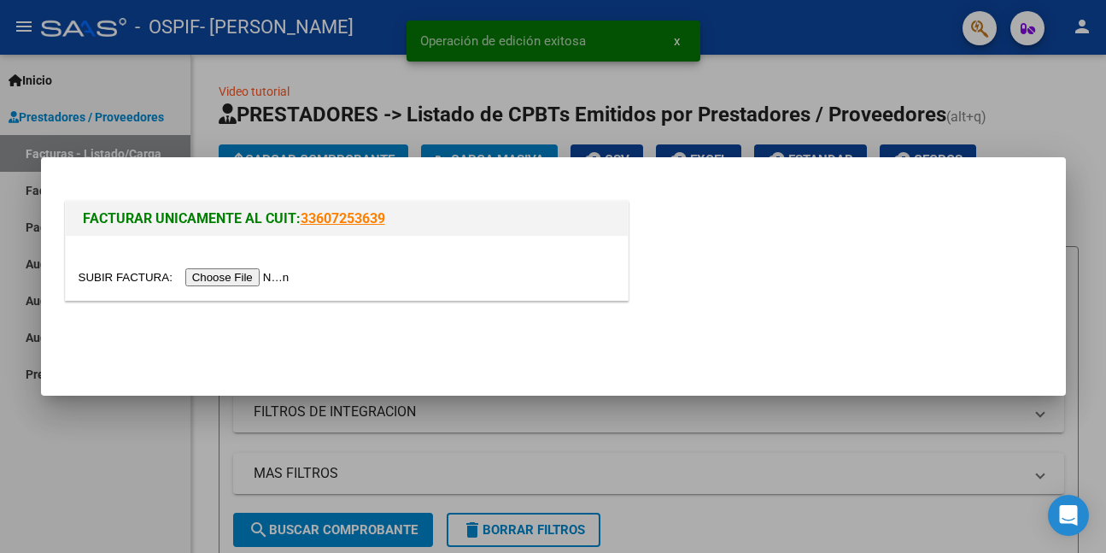
click at [245, 276] on input "file" at bounding box center [187, 277] width 216 height 18
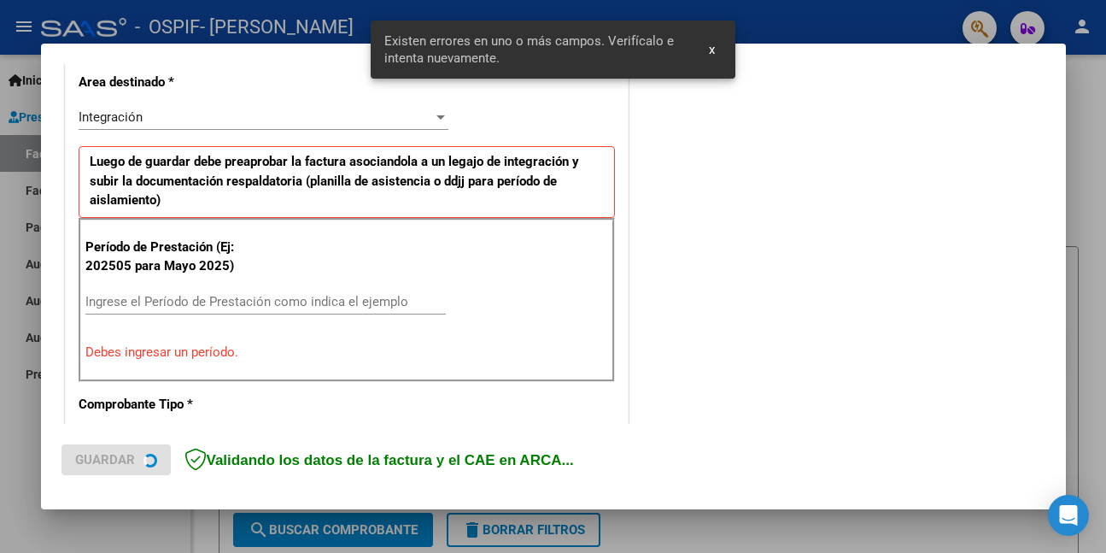
scroll to position [402, 0]
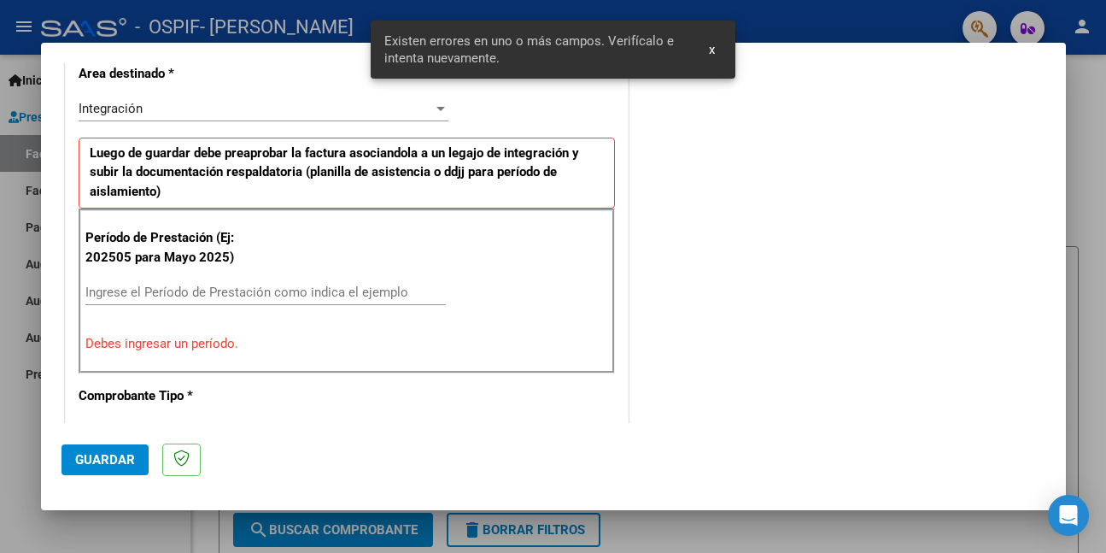
click at [261, 295] on input "Ingrese el Período de Prestación como indica el ejemplo" at bounding box center [265, 291] width 361 height 15
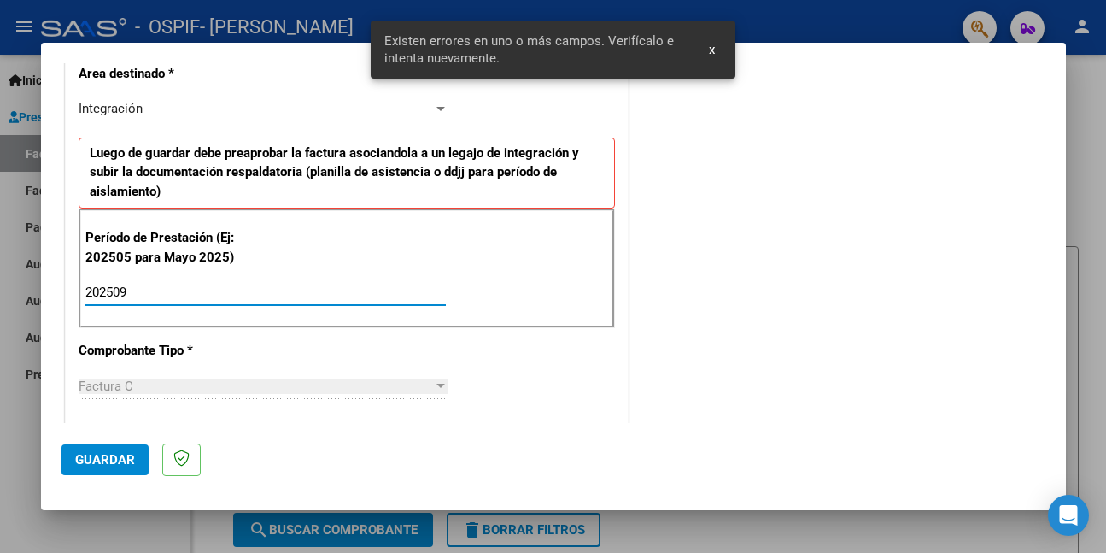
type input "202509"
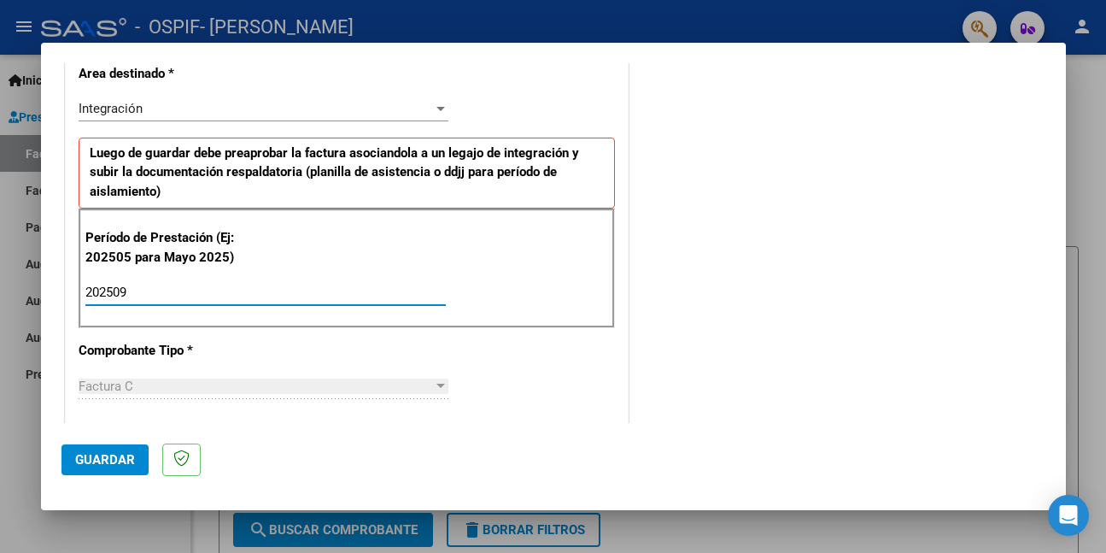
click at [83, 449] on button "Guardar" at bounding box center [105, 459] width 87 height 31
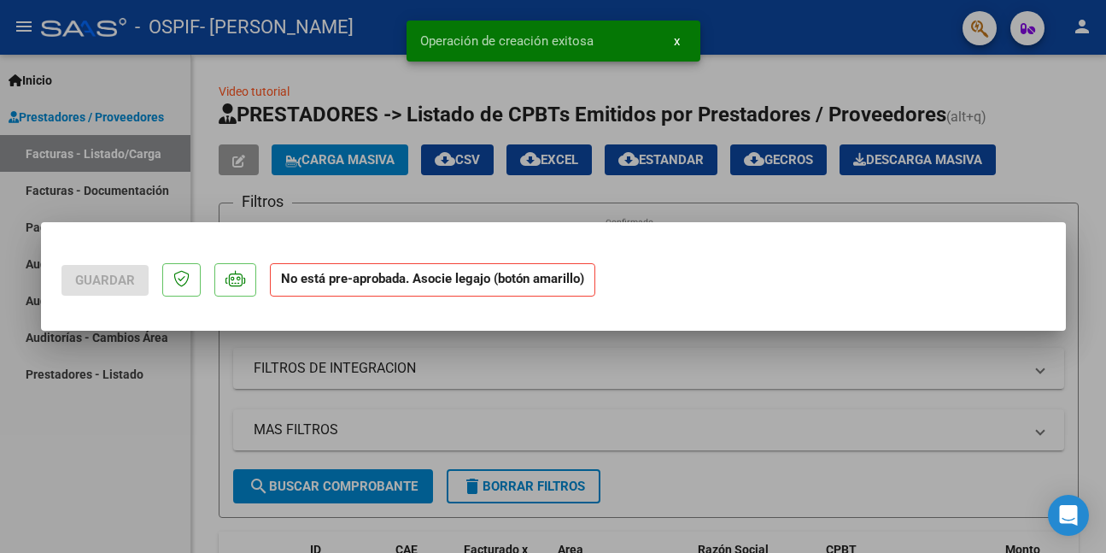
scroll to position [0, 0]
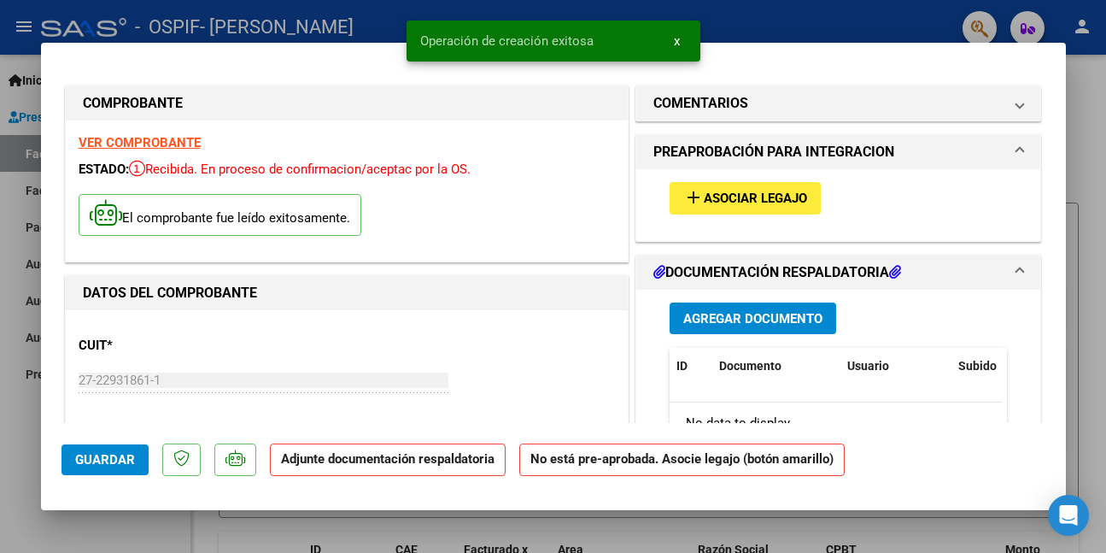
click at [720, 191] on span "Asociar Legajo" at bounding box center [755, 198] width 103 height 15
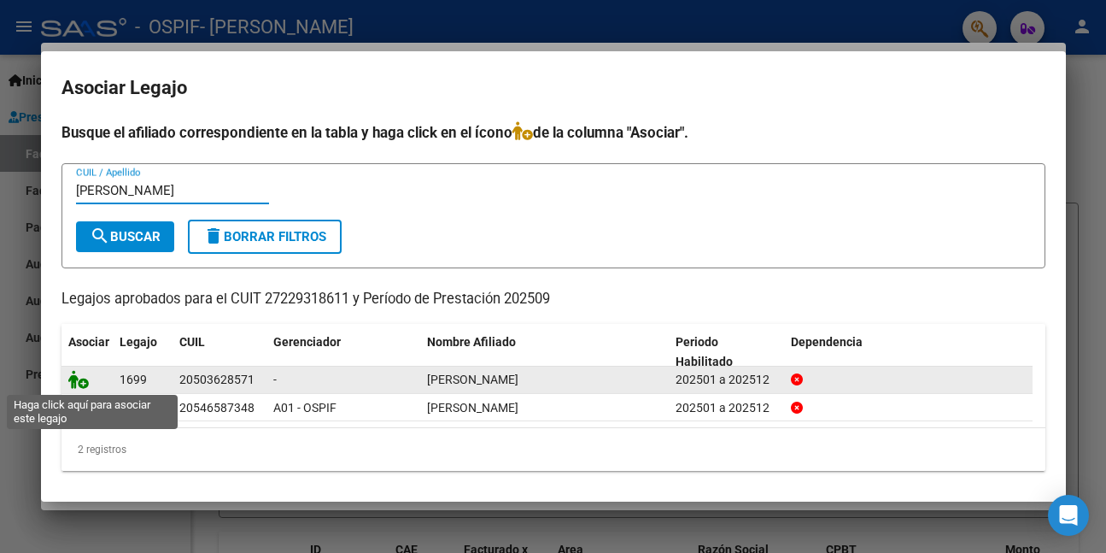
type input "[PERSON_NAME]"
click at [73, 381] on icon at bounding box center [78, 379] width 21 height 19
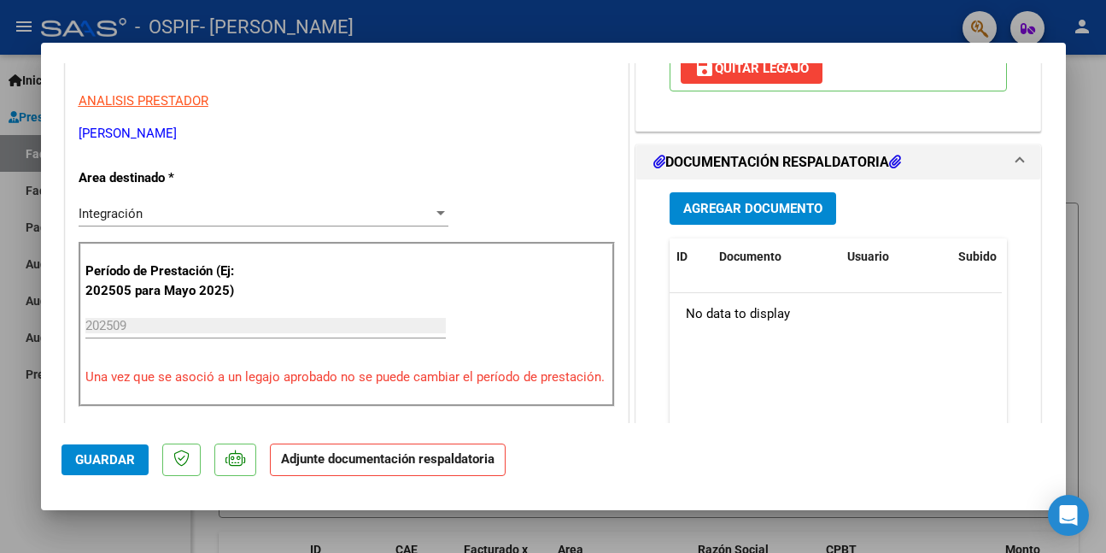
scroll to position [342, 0]
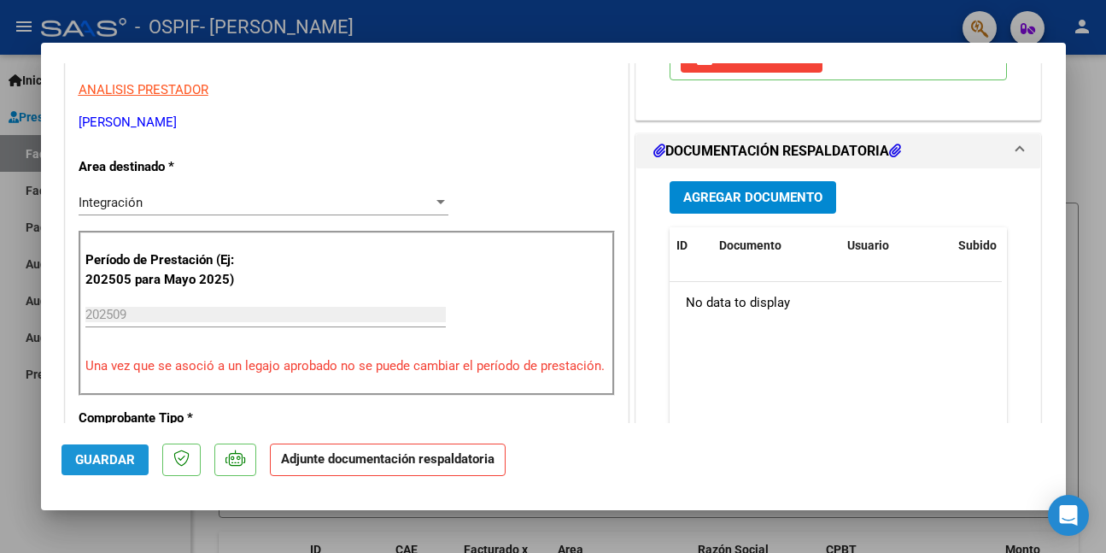
click at [85, 454] on span "Guardar" at bounding box center [105, 459] width 60 height 15
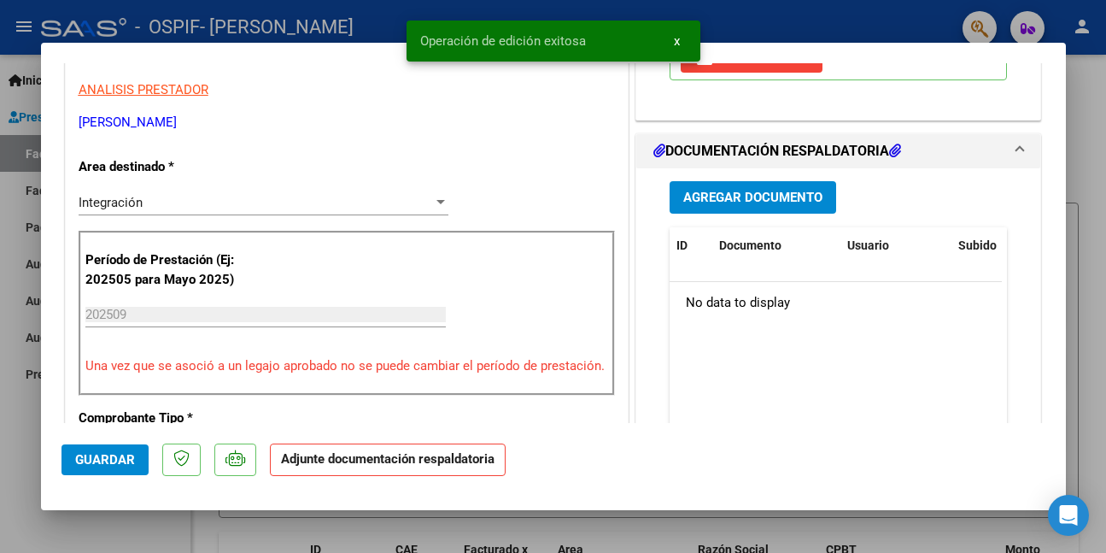
click at [114, 542] on div at bounding box center [553, 276] width 1106 height 553
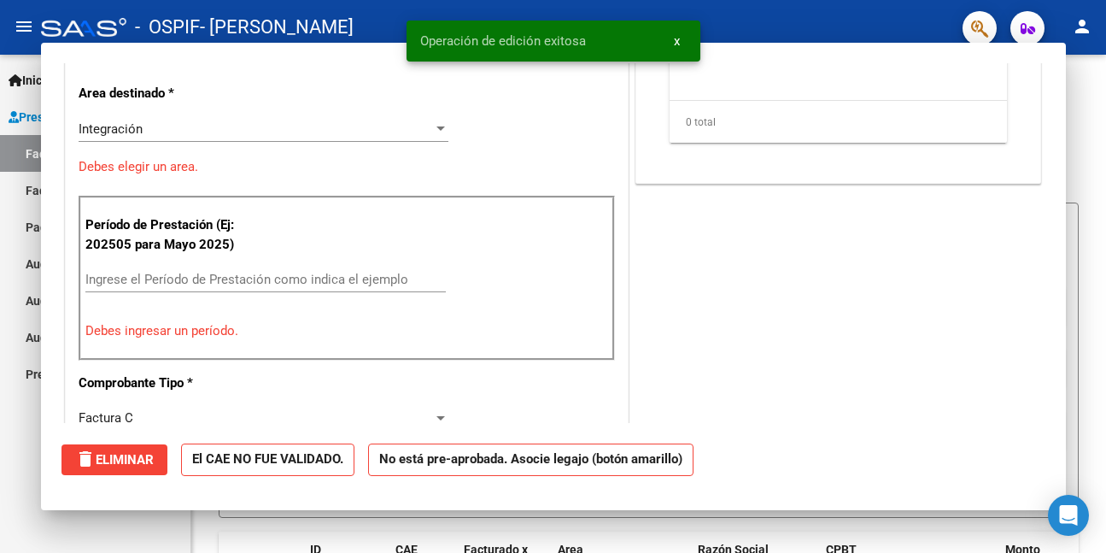
scroll to position [0, 0]
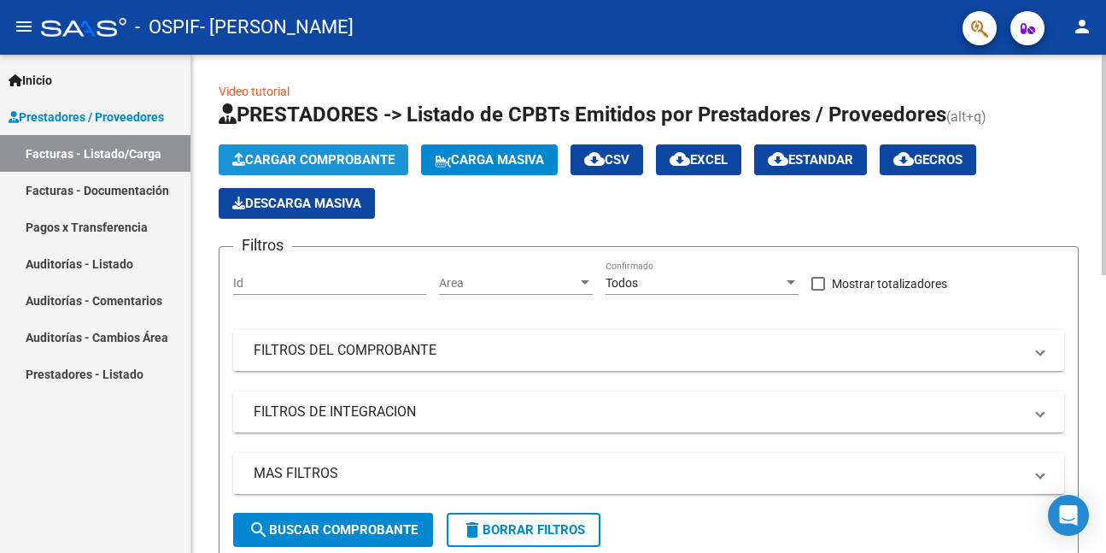
click at [249, 150] on button "Cargar Comprobante" at bounding box center [314, 159] width 190 height 31
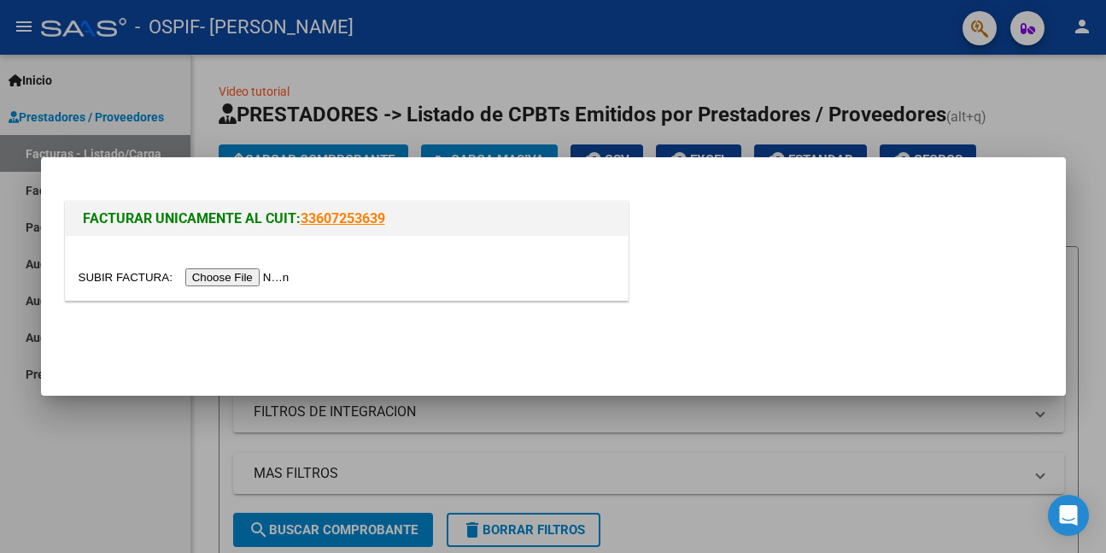
click at [246, 275] on input "file" at bounding box center [187, 277] width 216 height 18
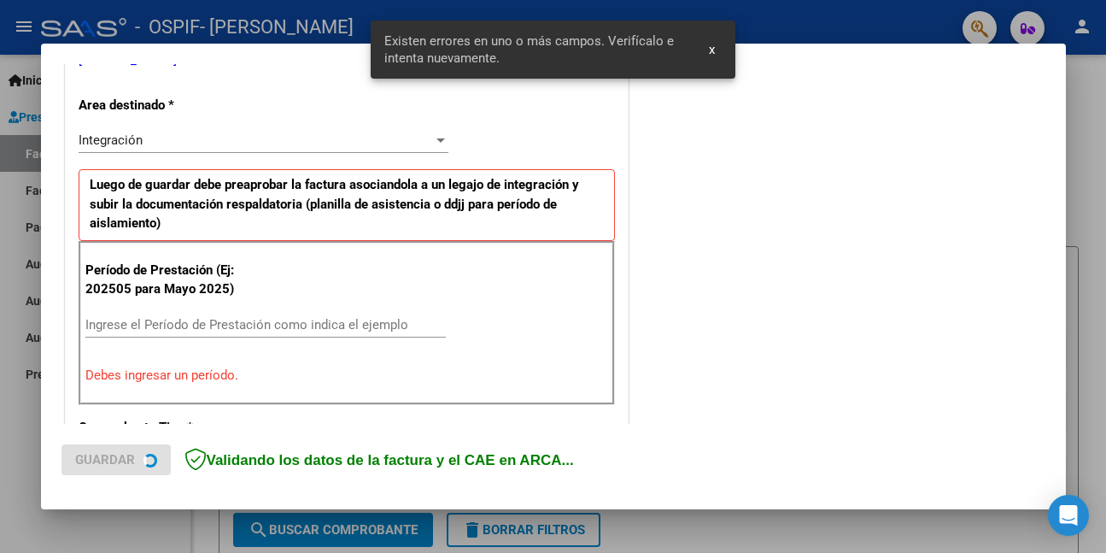
scroll to position [402, 0]
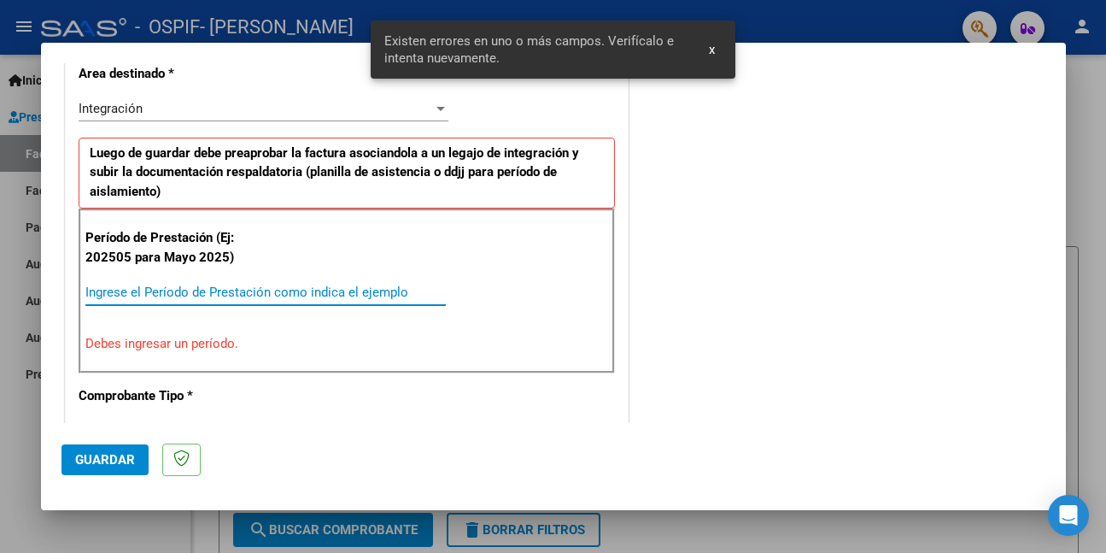
click at [385, 287] on input "Ingrese el Período de Prestación como indica el ejemplo" at bounding box center [265, 291] width 361 height 15
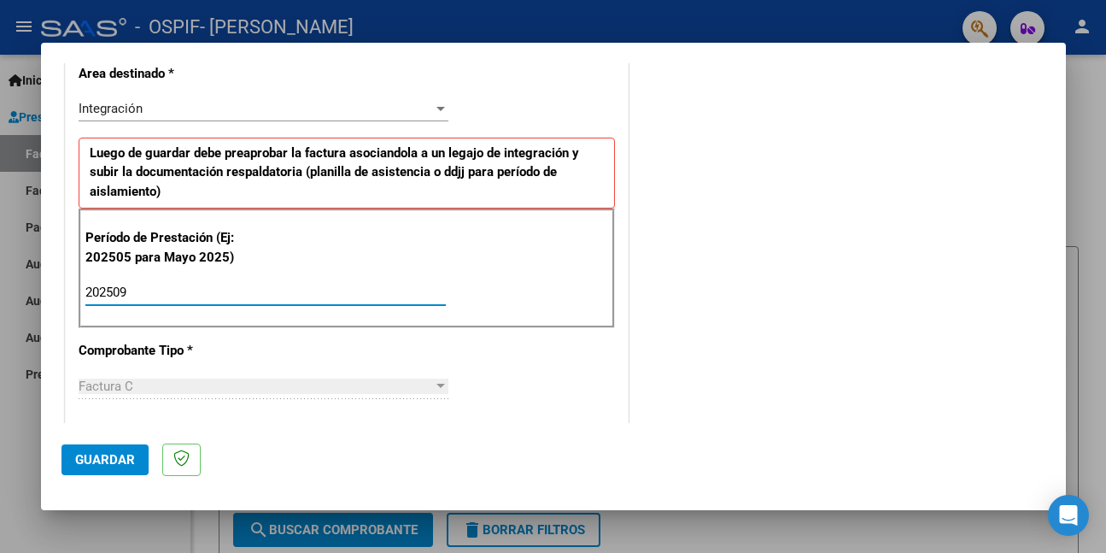
type input "202509"
click at [101, 455] on span "Guardar" at bounding box center [105, 459] width 60 height 15
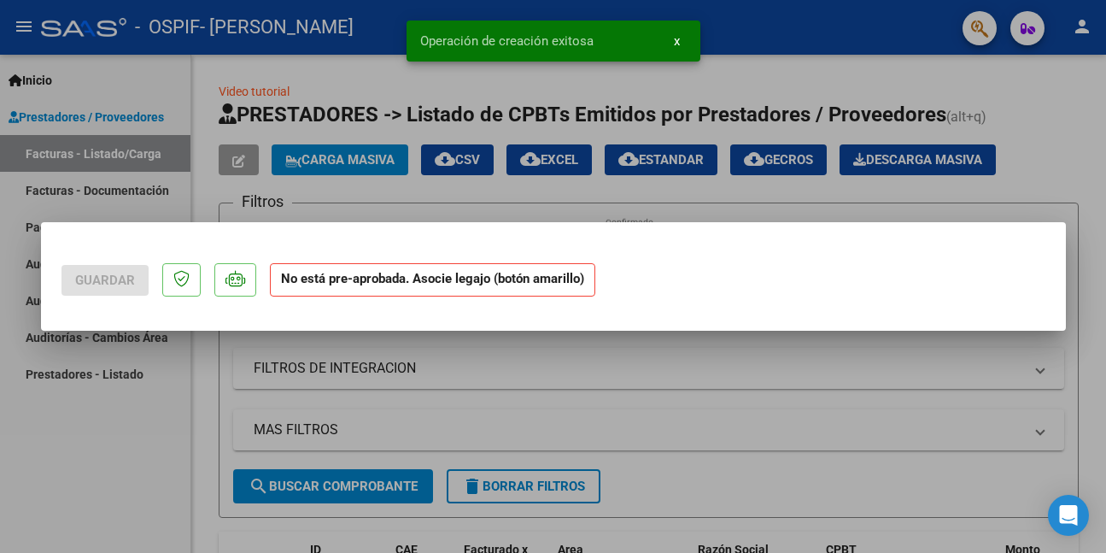
scroll to position [0, 0]
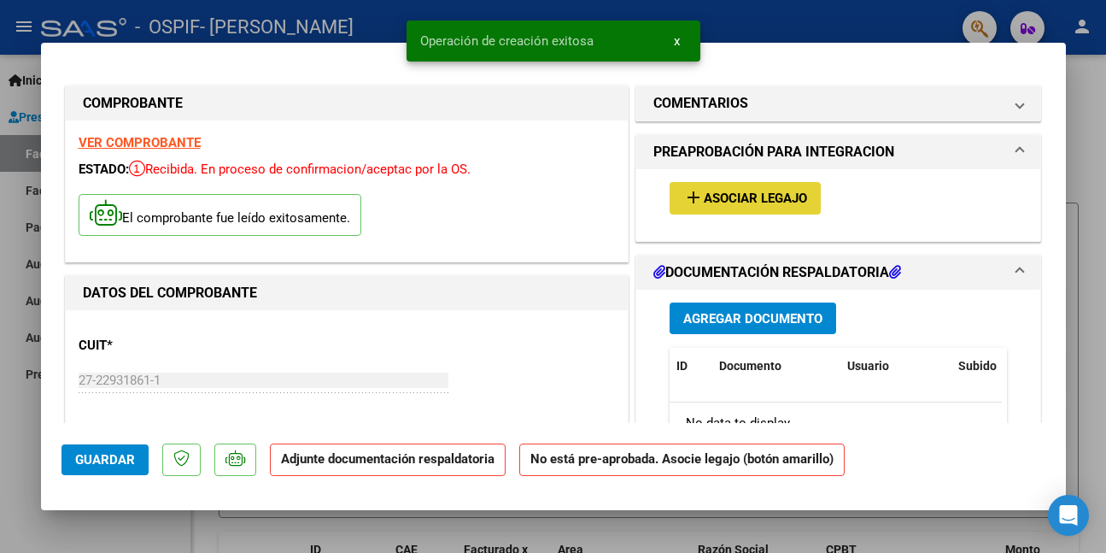
click at [739, 194] on span "Asociar Legajo" at bounding box center [755, 198] width 103 height 15
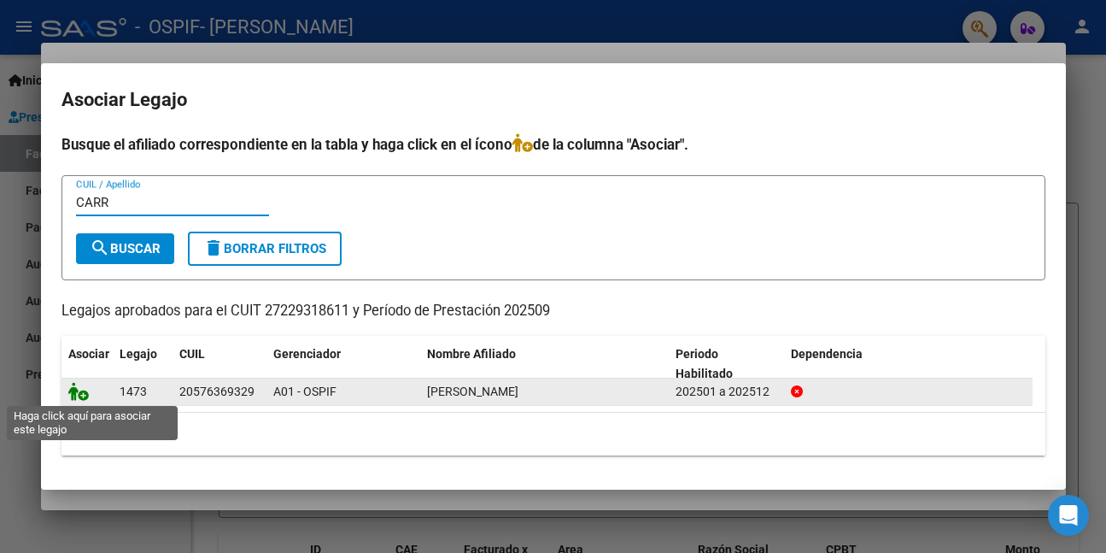
type input "CARR"
click at [73, 396] on icon at bounding box center [78, 391] width 21 height 19
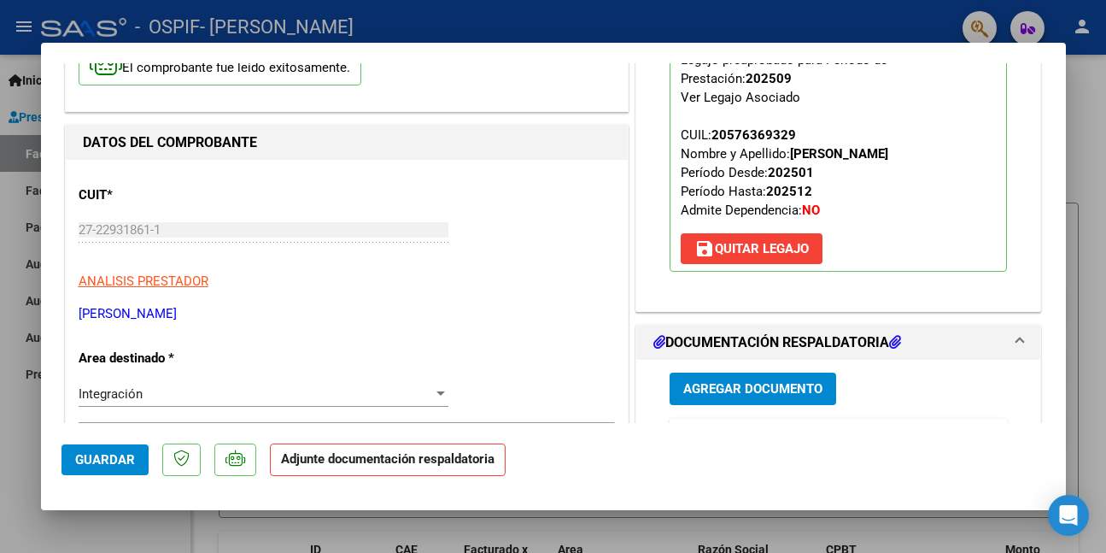
scroll to position [342, 0]
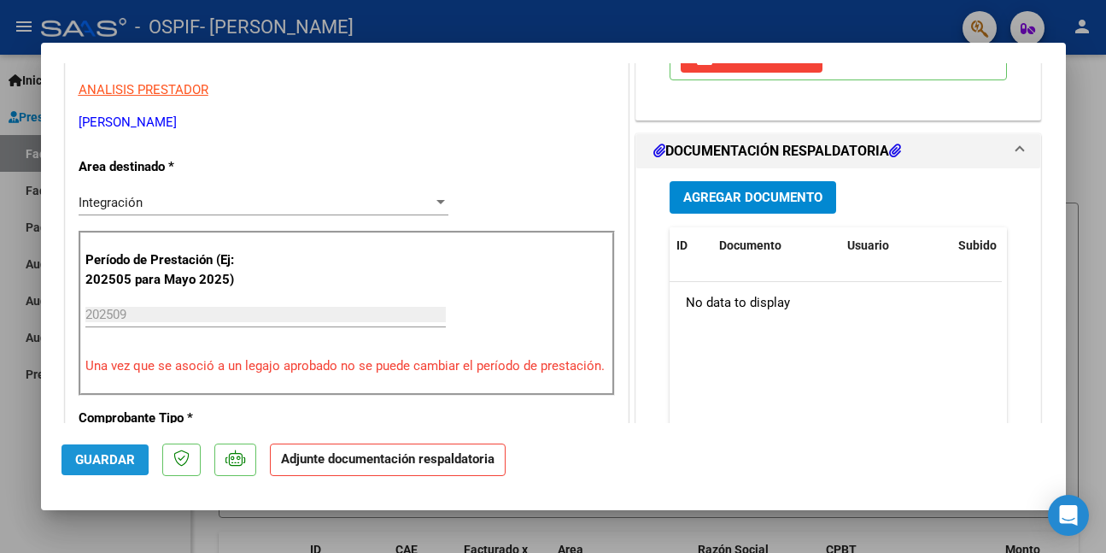
click at [89, 452] on span "Guardar" at bounding box center [105, 459] width 60 height 15
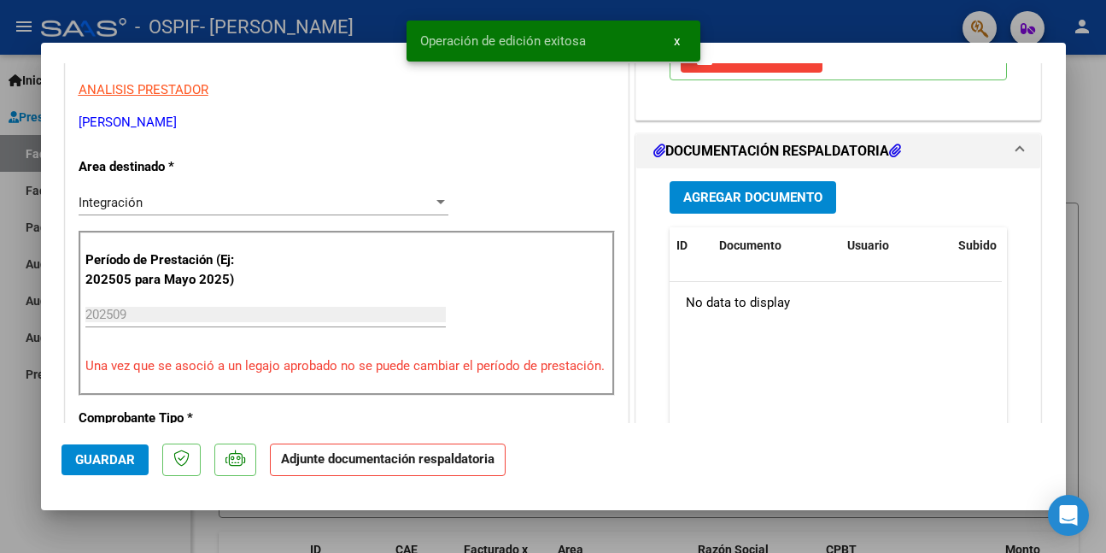
click at [110, 550] on div at bounding box center [553, 276] width 1106 height 553
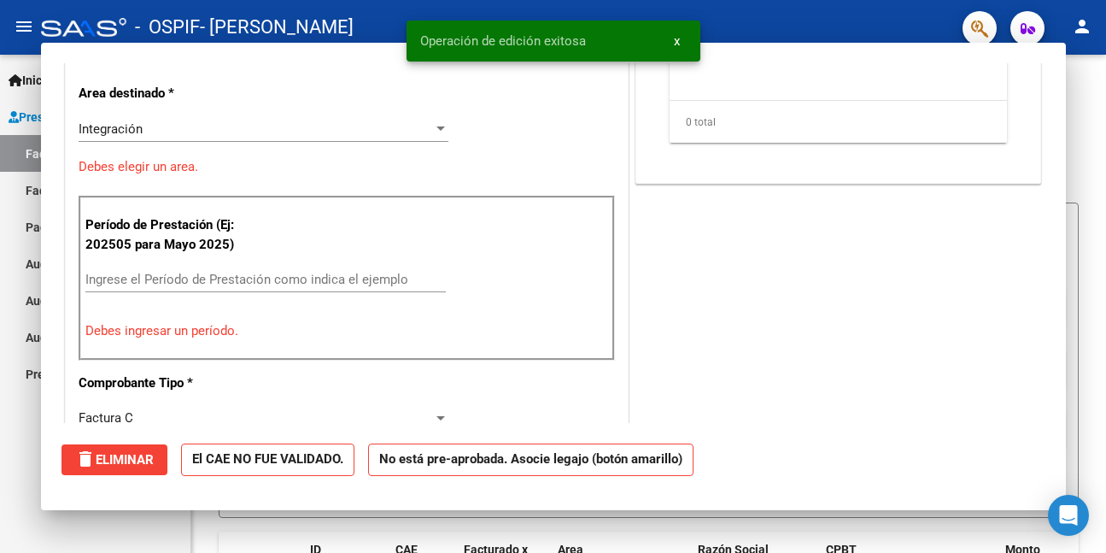
scroll to position [0, 0]
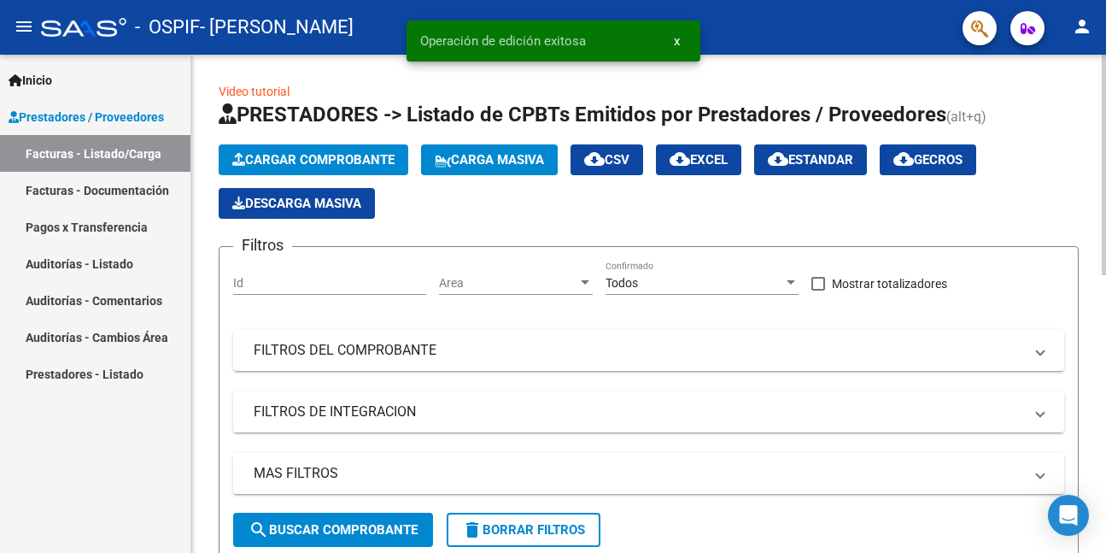
click at [298, 154] on span "Cargar Comprobante" at bounding box center [313, 159] width 162 height 15
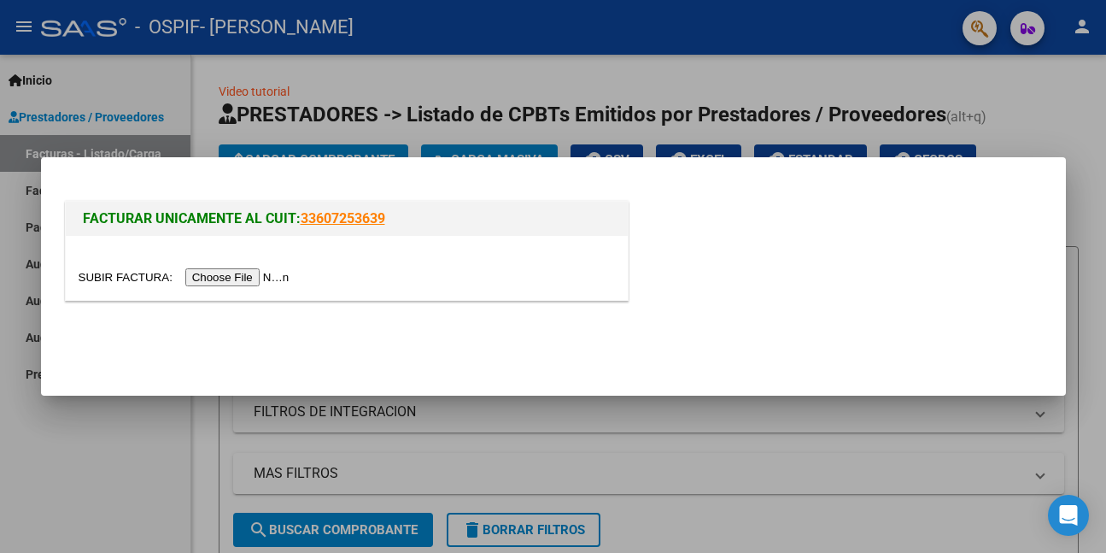
click at [254, 275] on input "file" at bounding box center [187, 277] width 216 height 18
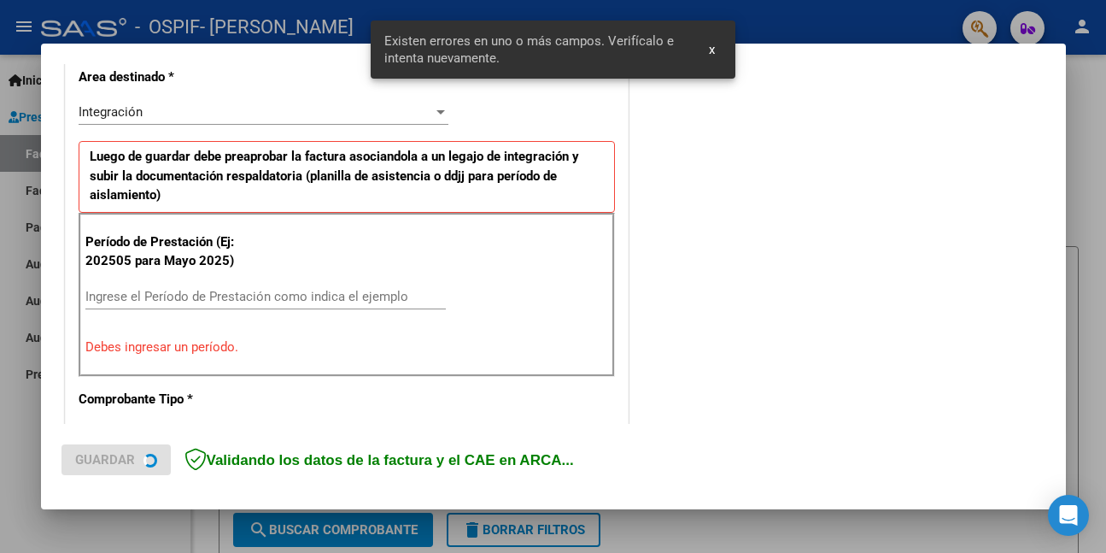
scroll to position [402, 0]
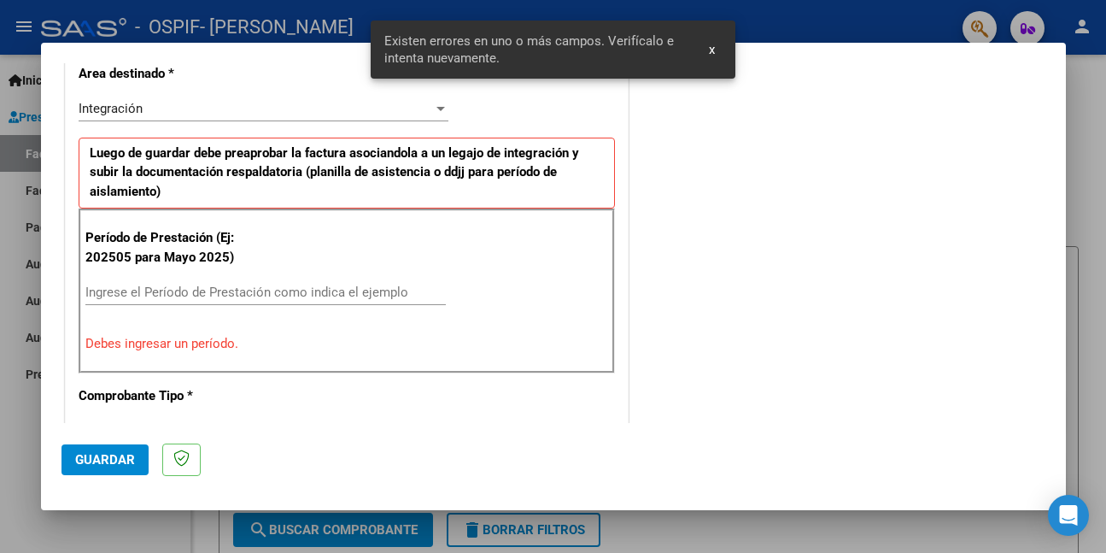
click at [396, 288] on input "Ingrese el Período de Prestación como indica el ejemplo" at bounding box center [265, 291] width 361 height 15
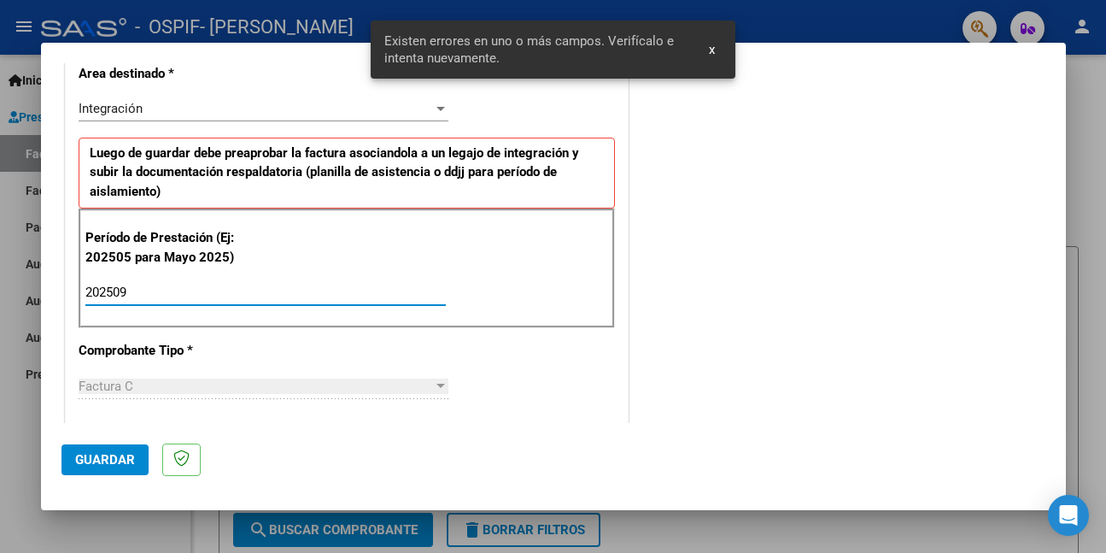
type input "202509"
click at [114, 456] on span "Guardar" at bounding box center [105, 459] width 60 height 15
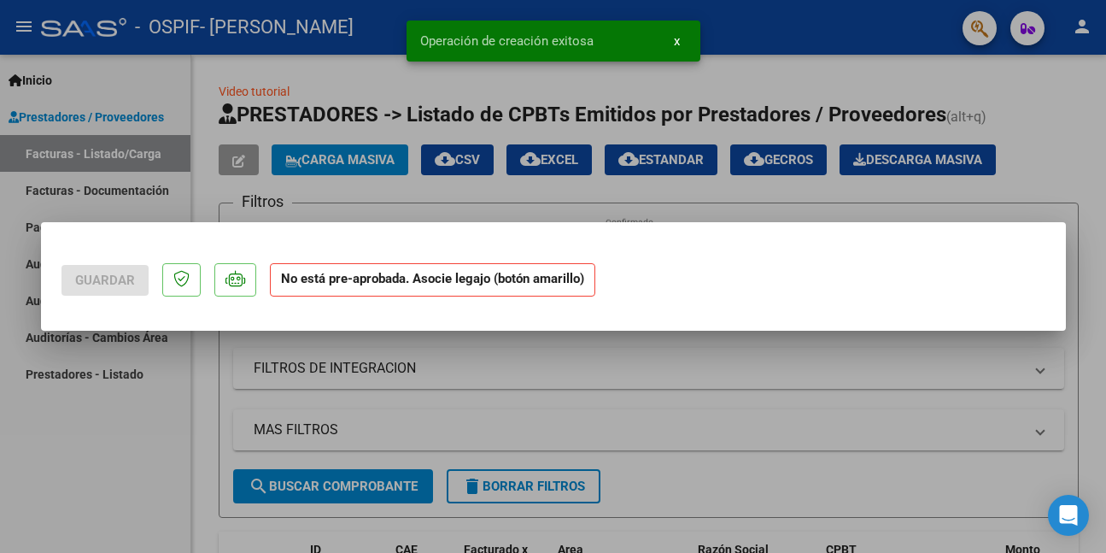
scroll to position [0, 0]
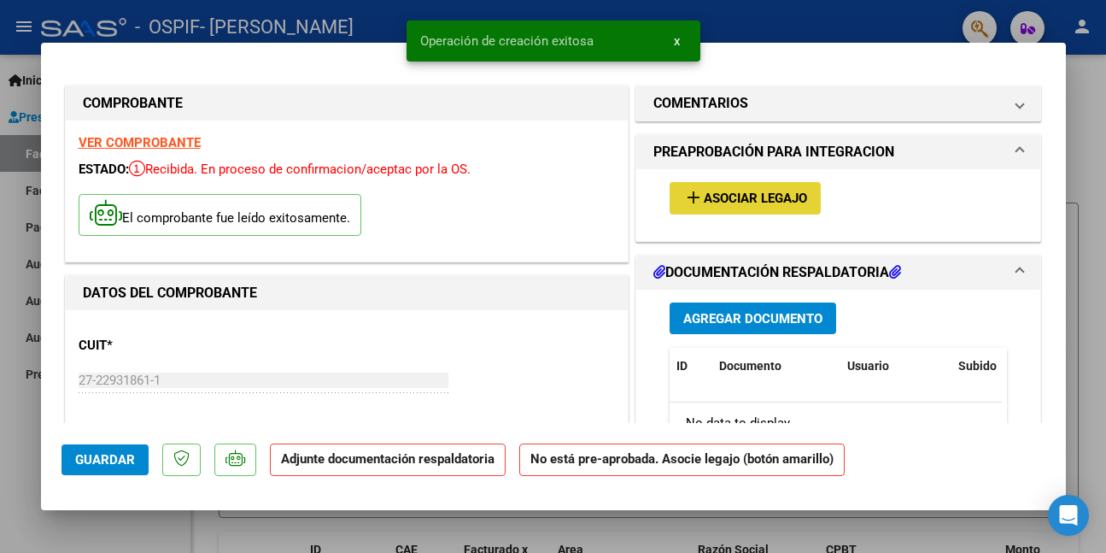
click at [741, 191] on span "Asociar Legajo" at bounding box center [755, 198] width 103 height 15
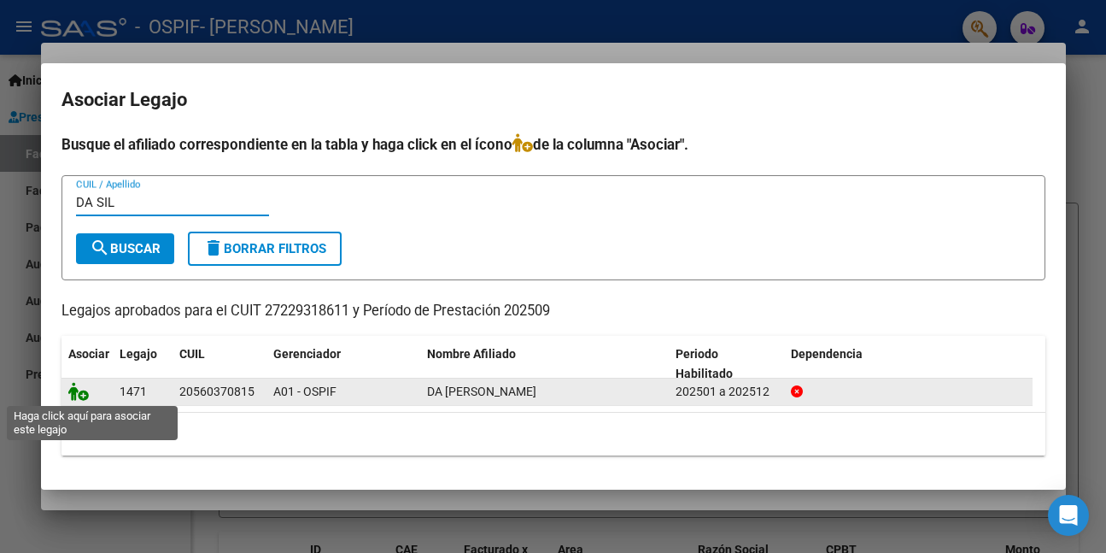
type input "DA SIL"
click at [80, 398] on icon at bounding box center [78, 391] width 21 height 19
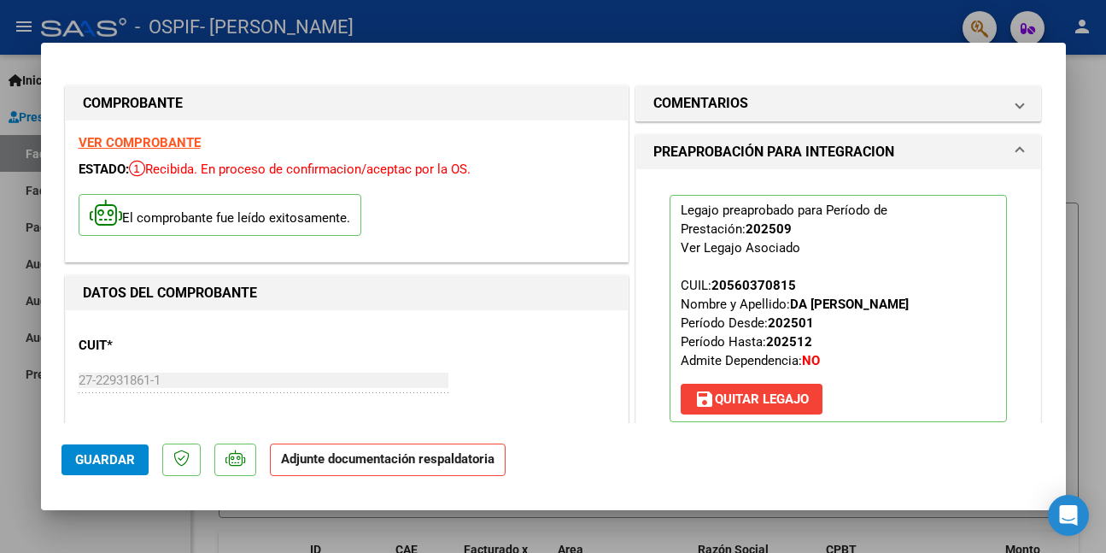
click at [109, 461] on span "Guardar" at bounding box center [105, 459] width 60 height 15
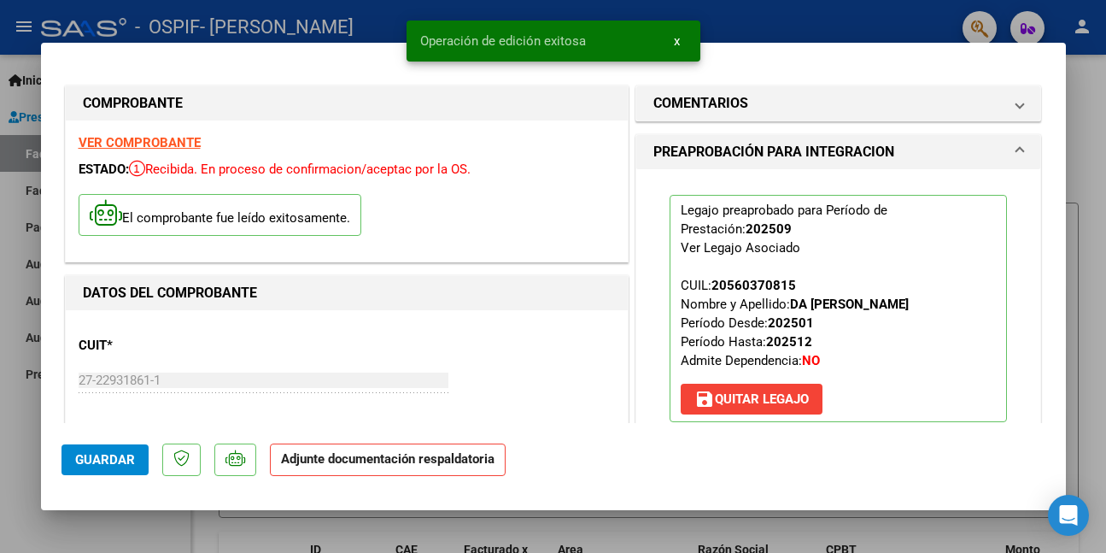
click at [116, 515] on div at bounding box center [553, 276] width 1106 height 553
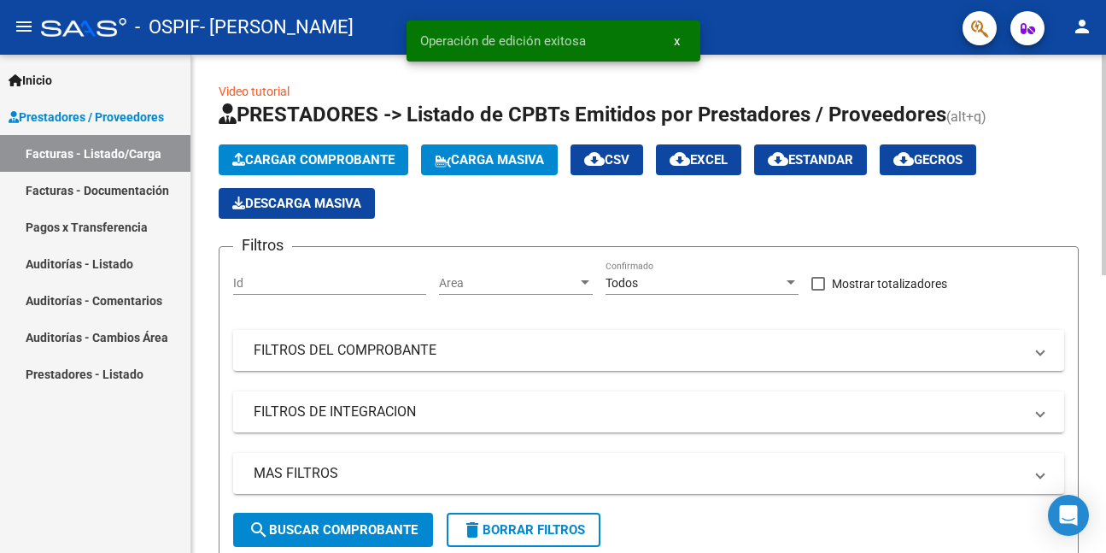
click at [297, 155] on span "Cargar Comprobante" at bounding box center [313, 159] width 162 height 15
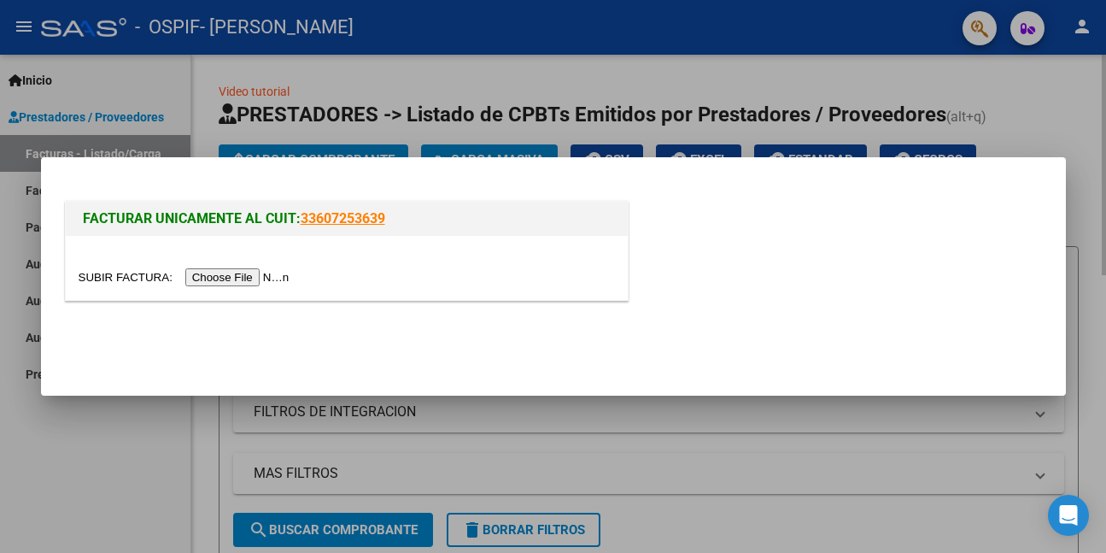
click at [301, 210] on link "33607253639" at bounding box center [343, 218] width 85 height 16
click at [231, 276] on input "file" at bounding box center [187, 277] width 216 height 18
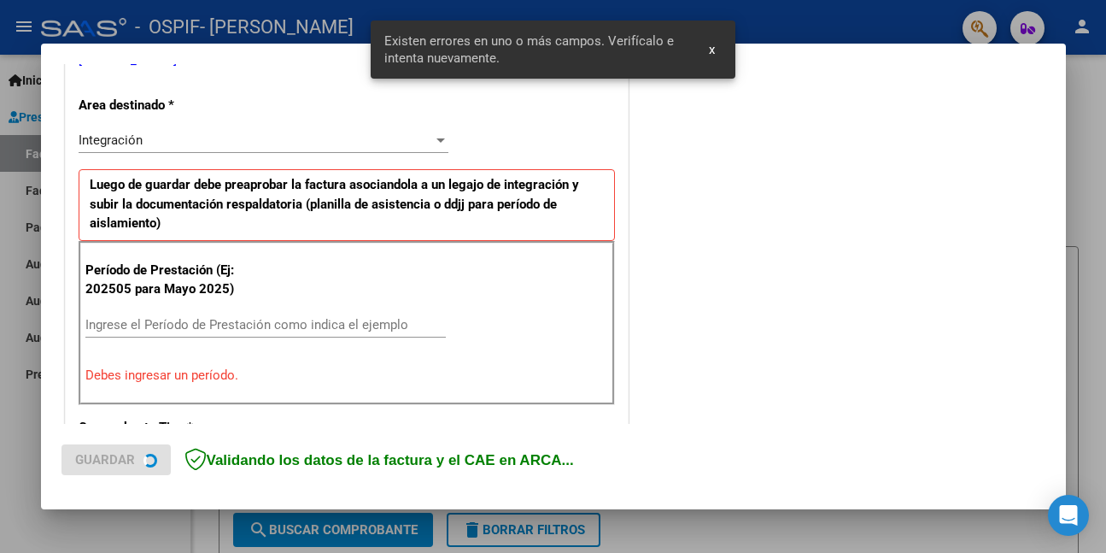
scroll to position [402, 0]
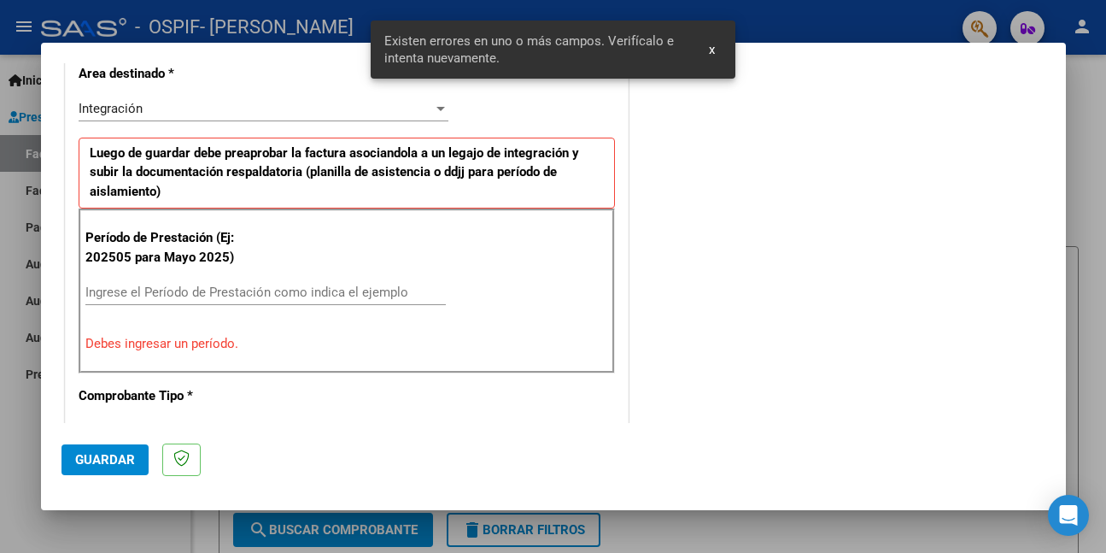
click at [272, 295] on input "Ingrese el Período de Prestación como indica el ejemplo" at bounding box center [265, 291] width 361 height 15
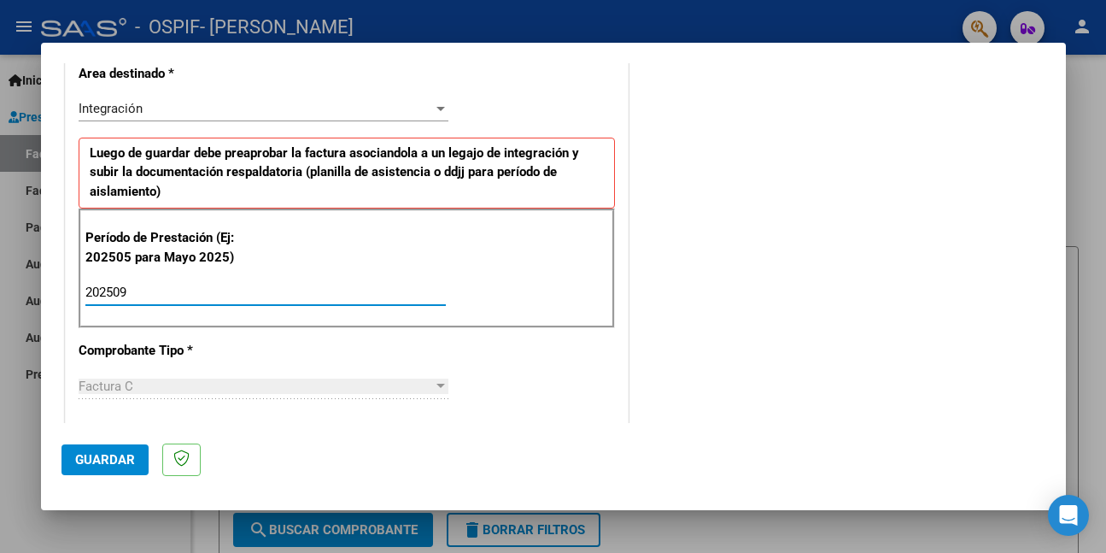
type input "202509"
click at [124, 453] on span "Guardar" at bounding box center [105, 459] width 60 height 15
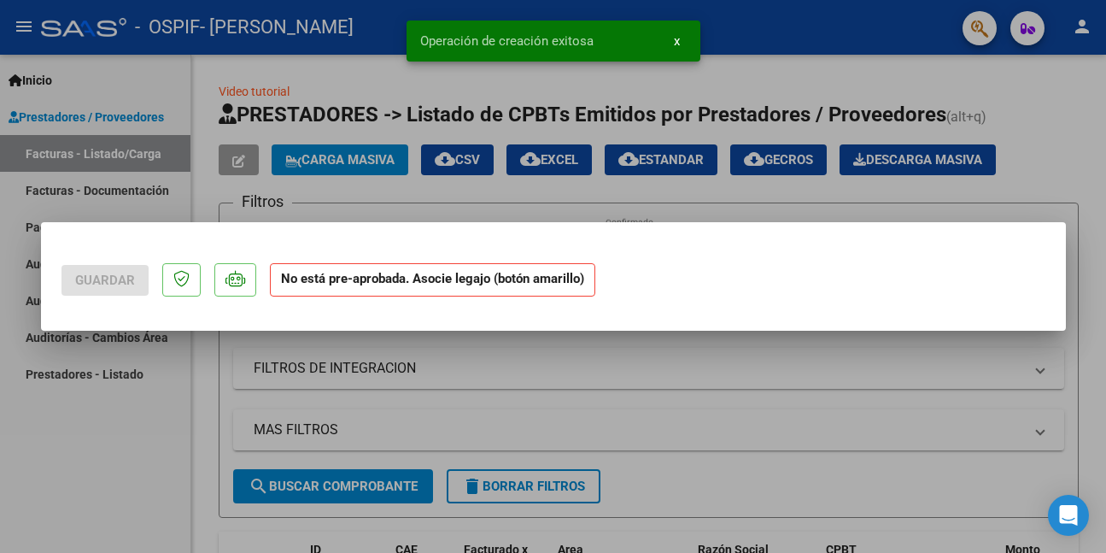
scroll to position [0, 0]
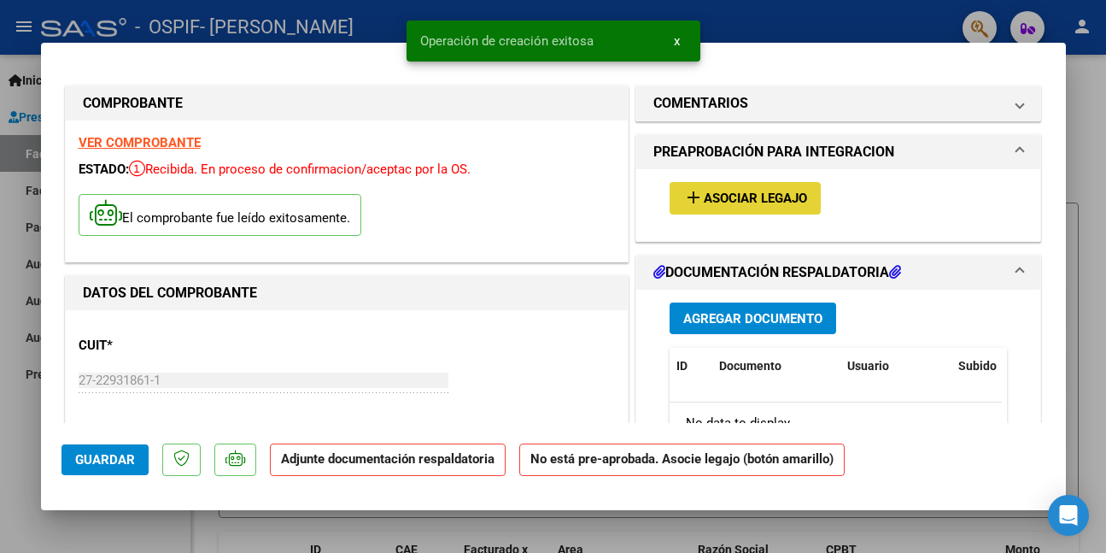
click at [765, 197] on span "Asociar Legajo" at bounding box center [755, 198] width 103 height 15
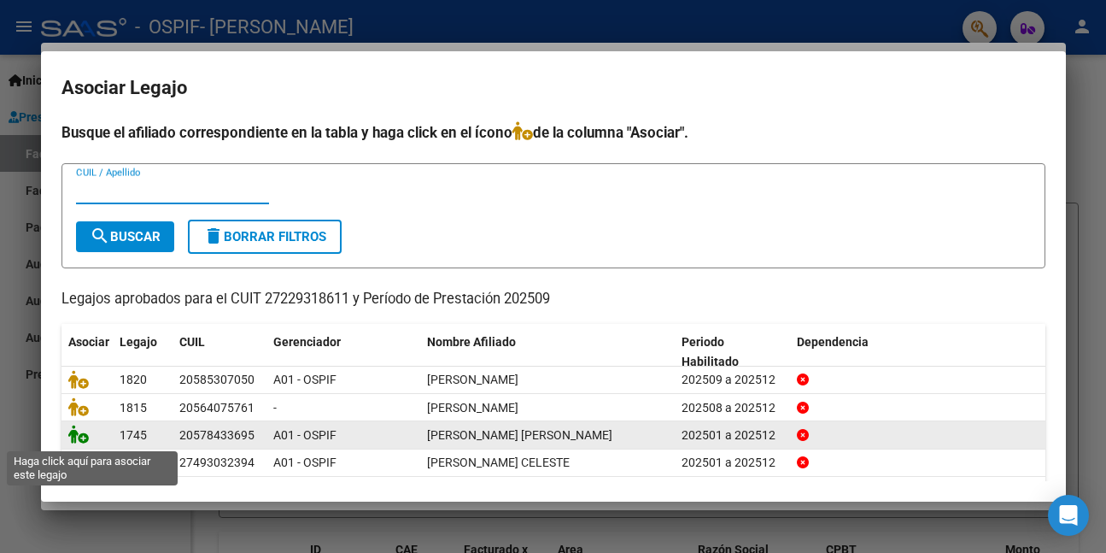
click at [77, 436] on icon at bounding box center [78, 434] width 21 height 19
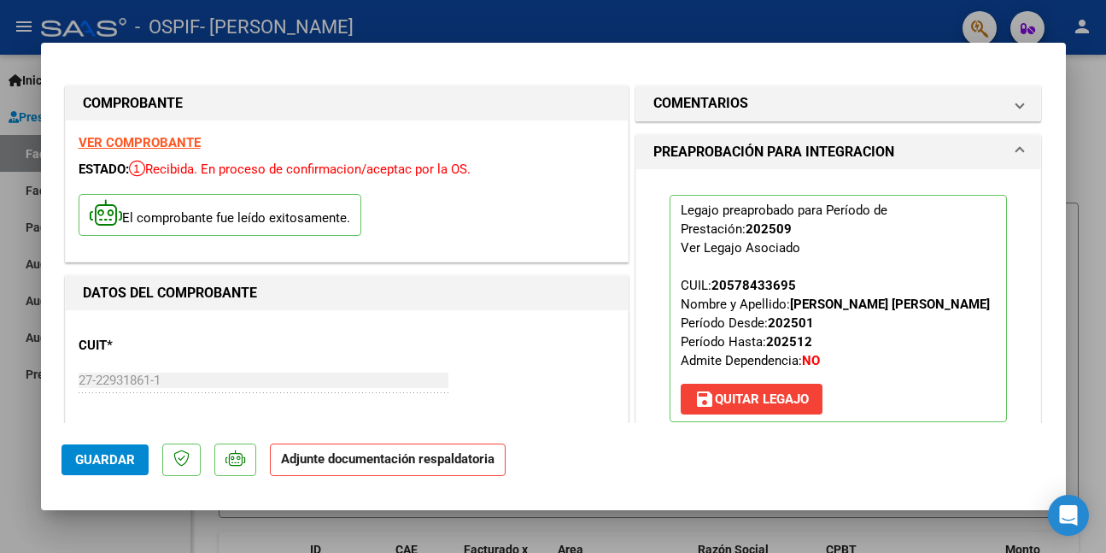
scroll to position [342, 0]
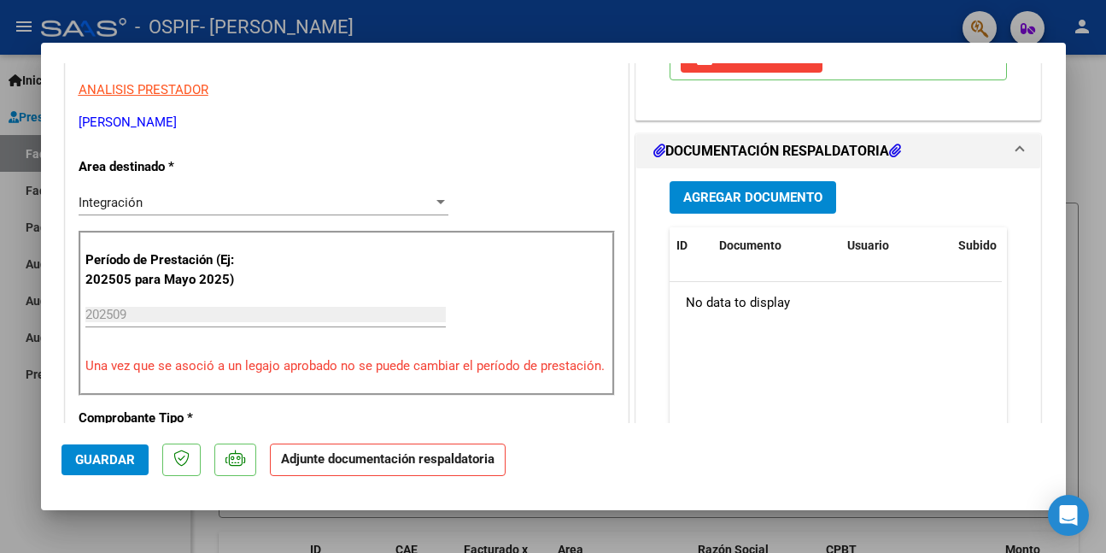
click at [92, 460] on span "Guardar" at bounding box center [105, 459] width 60 height 15
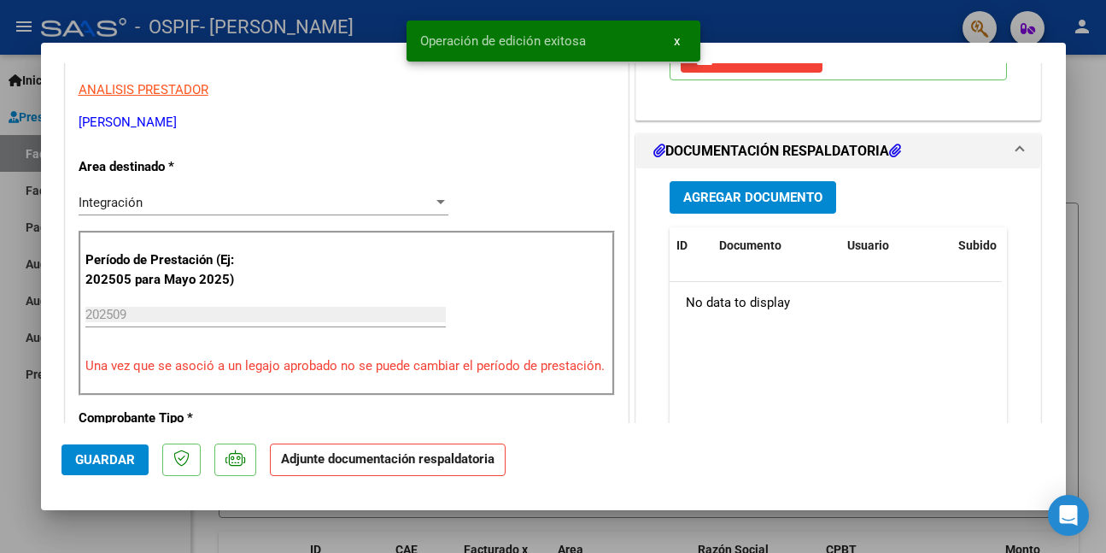
click at [124, 465] on span "Guardar" at bounding box center [105, 459] width 60 height 15
click at [111, 535] on div at bounding box center [553, 276] width 1106 height 553
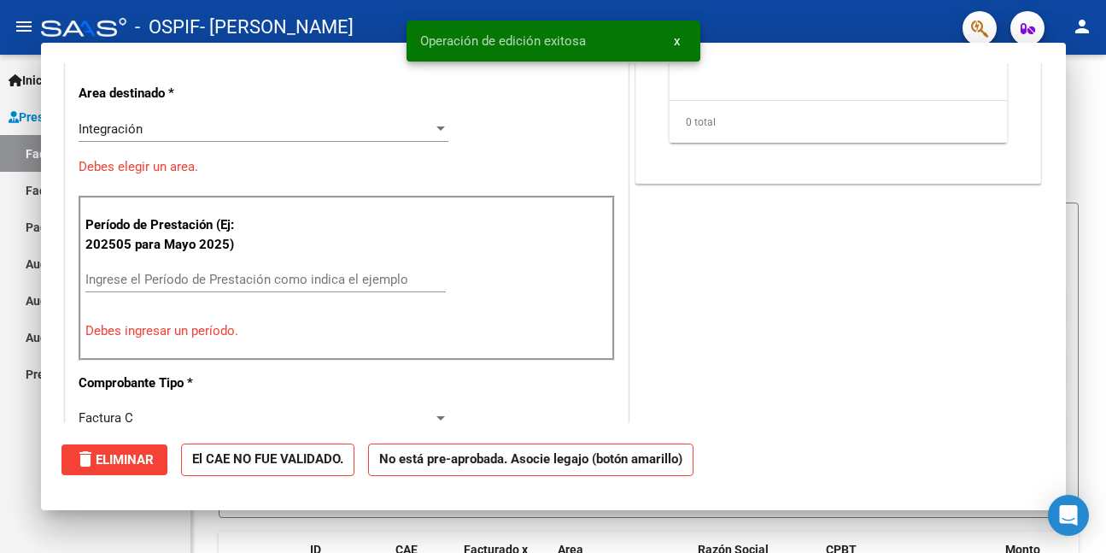
scroll to position [0, 0]
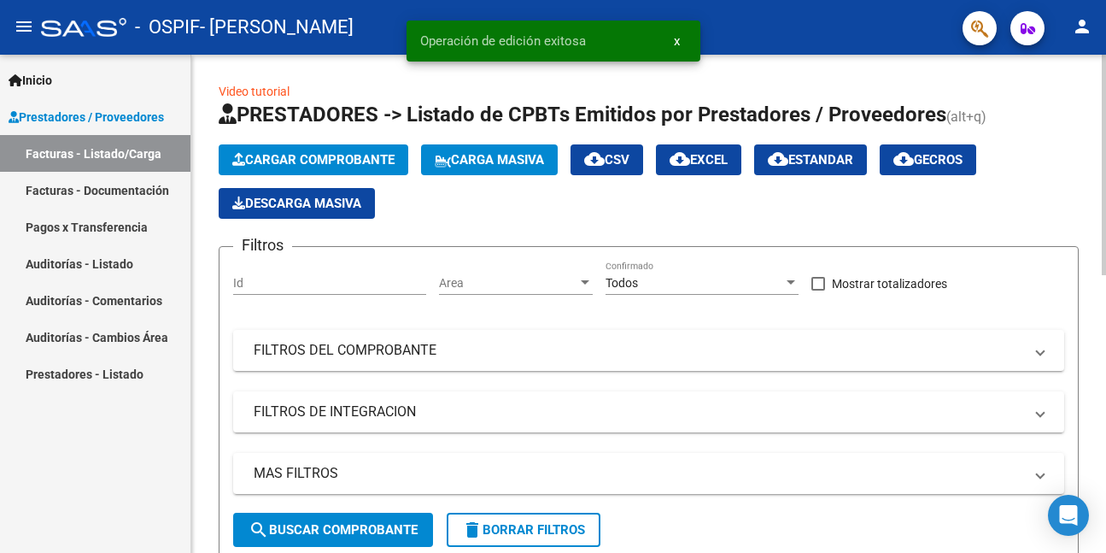
click at [298, 159] on span "Cargar Comprobante" at bounding box center [313, 159] width 162 height 15
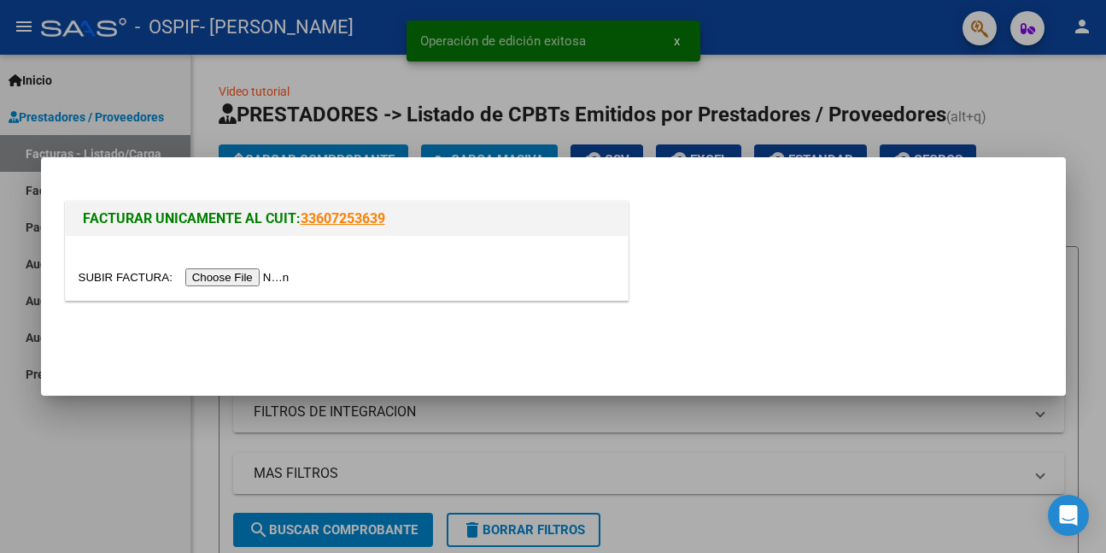
click at [237, 277] on input "file" at bounding box center [187, 277] width 216 height 18
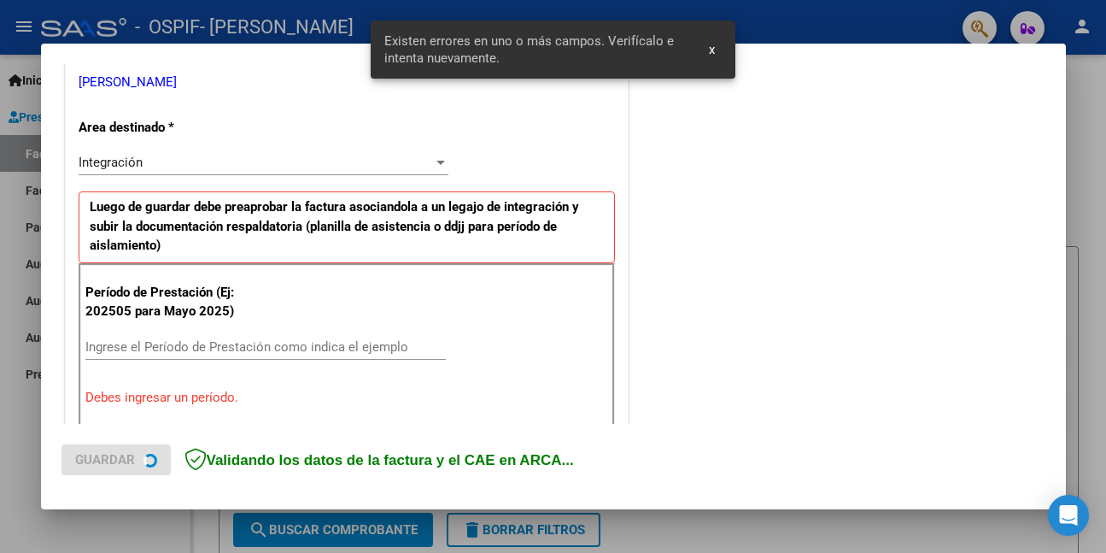
scroll to position [402, 0]
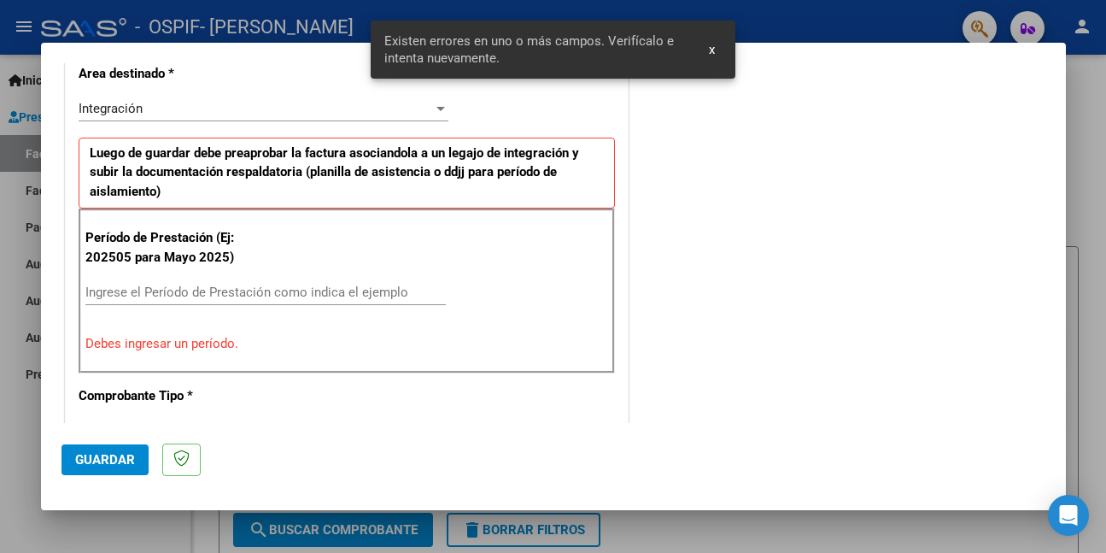
click at [357, 290] on input "Ingrese el Período de Prestación como indica el ejemplo" at bounding box center [265, 291] width 361 height 15
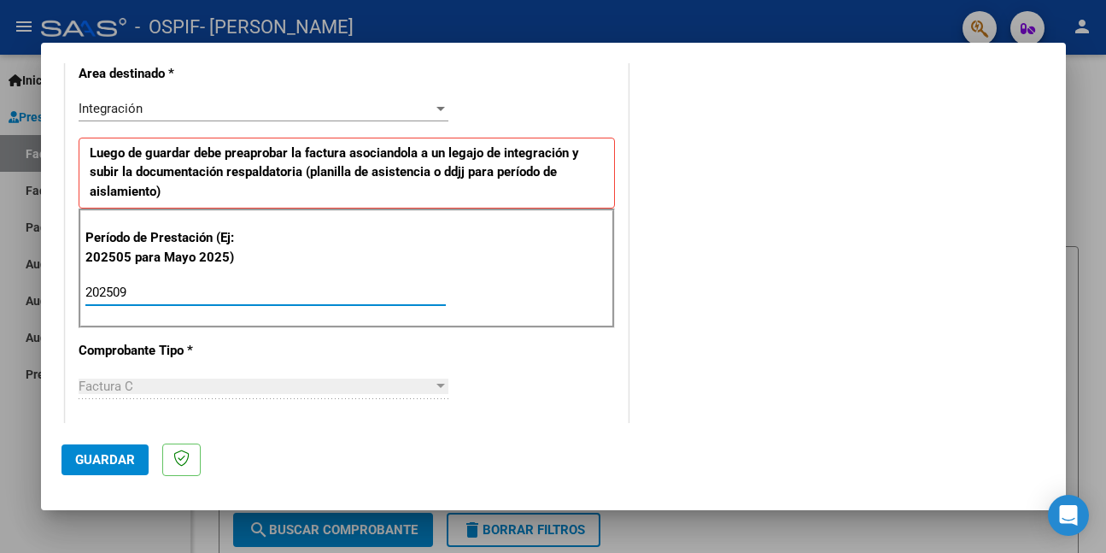
type input "202509"
click at [100, 460] on span "Guardar" at bounding box center [105, 459] width 60 height 15
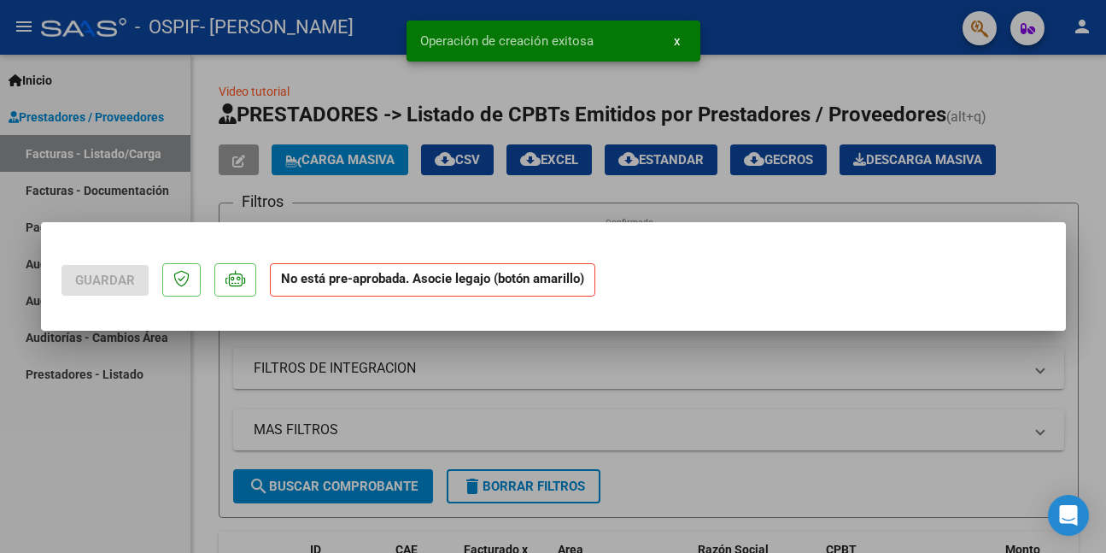
scroll to position [0, 0]
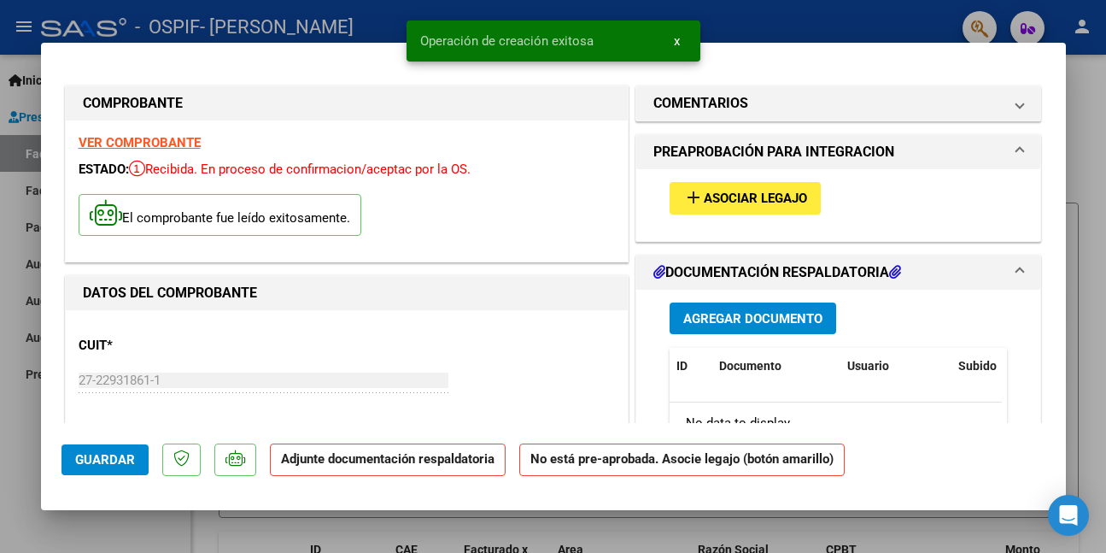
click at [754, 192] on span "Asociar Legajo" at bounding box center [755, 198] width 103 height 15
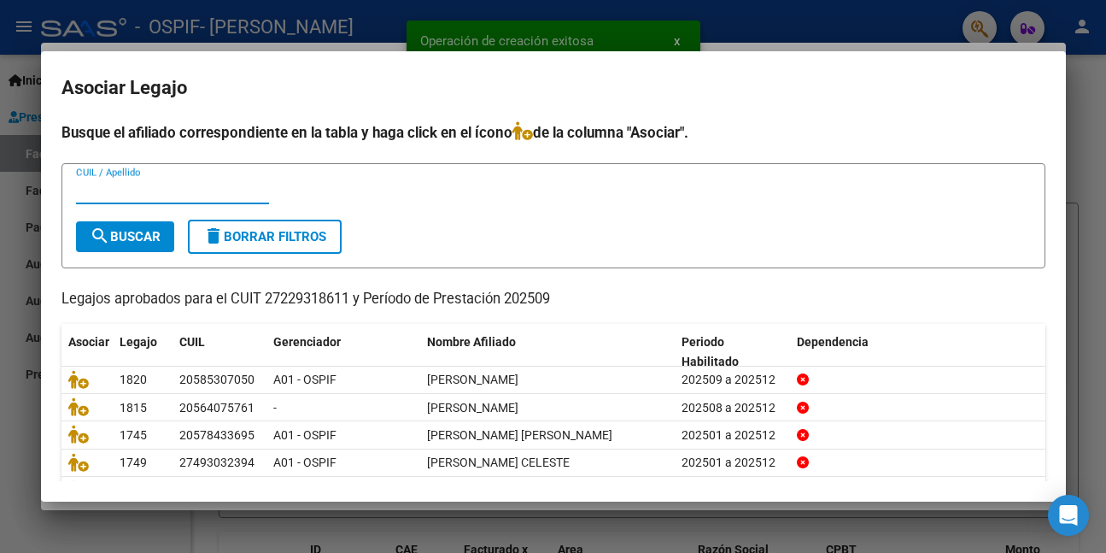
click at [230, 199] on div "CUIL / Apellido" at bounding box center [172, 191] width 193 height 26
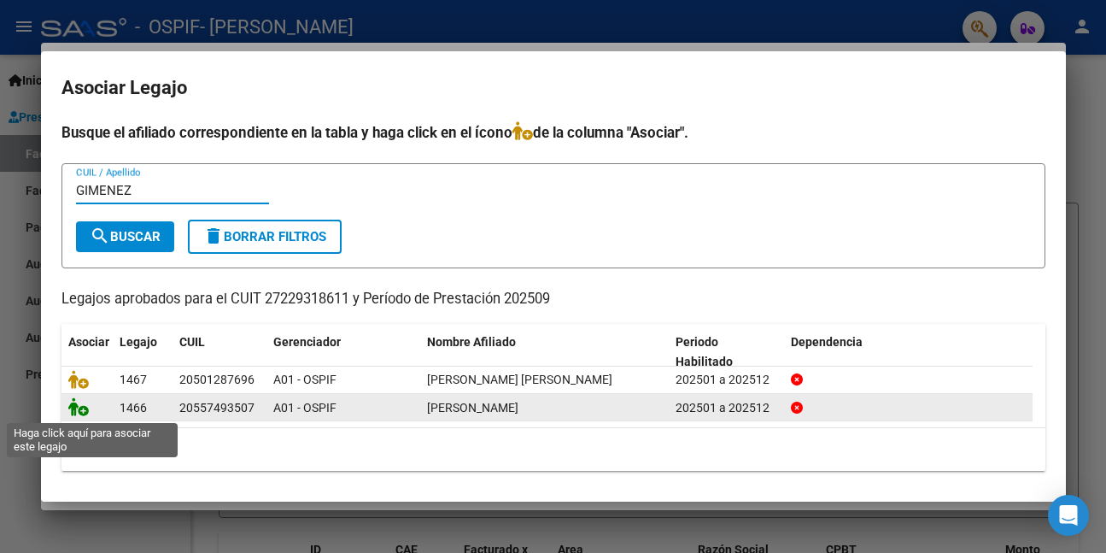
type input "GIMENEZ"
click at [81, 410] on icon at bounding box center [78, 406] width 21 height 19
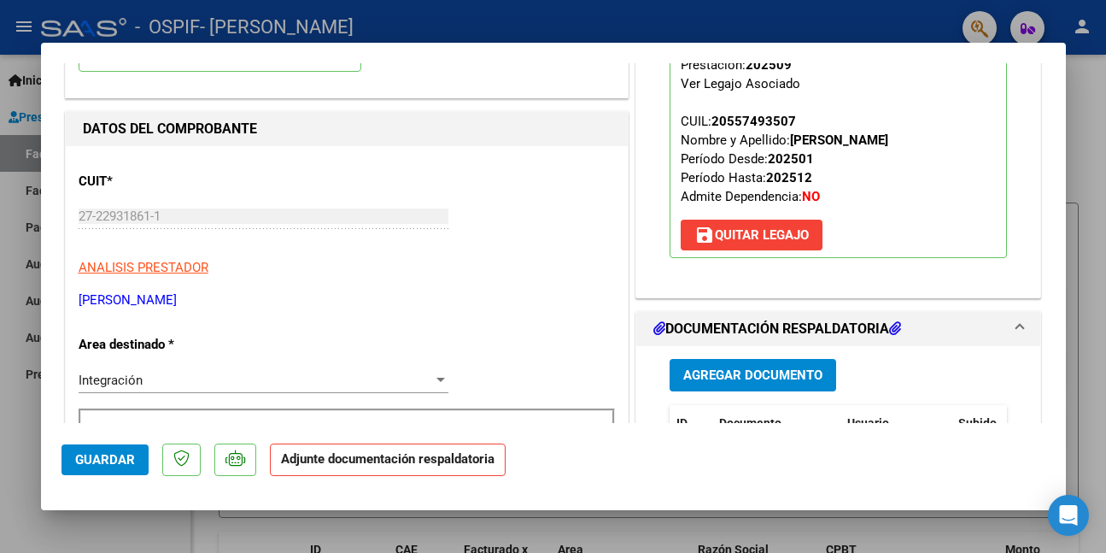
scroll to position [256, 0]
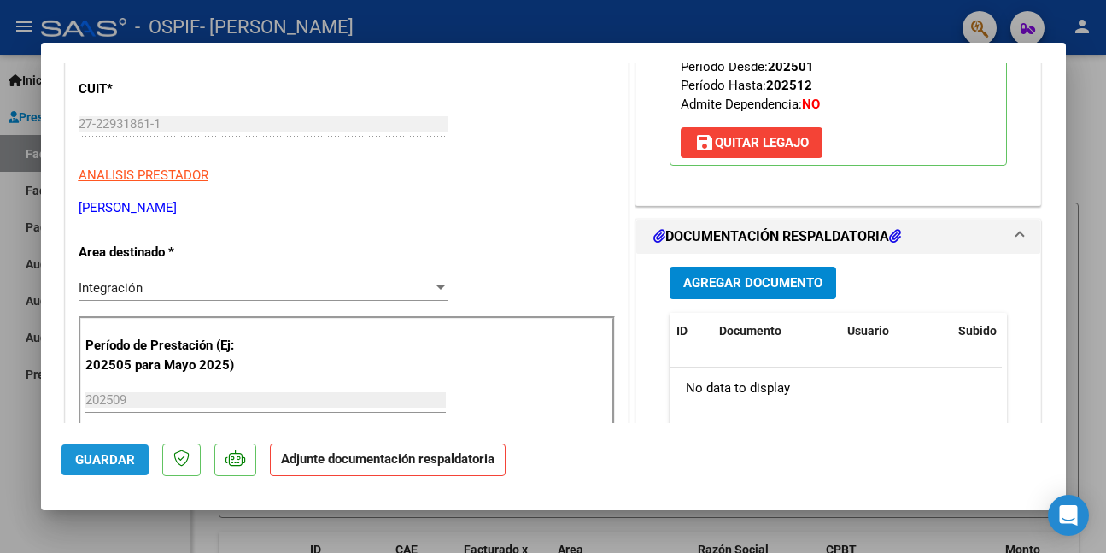
click at [92, 457] on span "Guardar" at bounding box center [105, 459] width 60 height 15
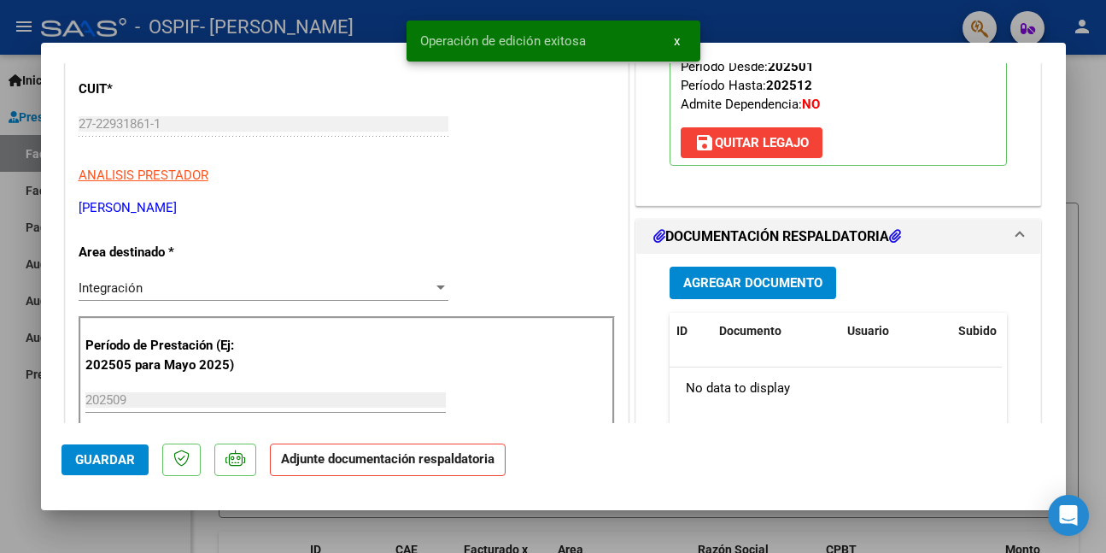
click at [11, 450] on div at bounding box center [553, 276] width 1106 height 553
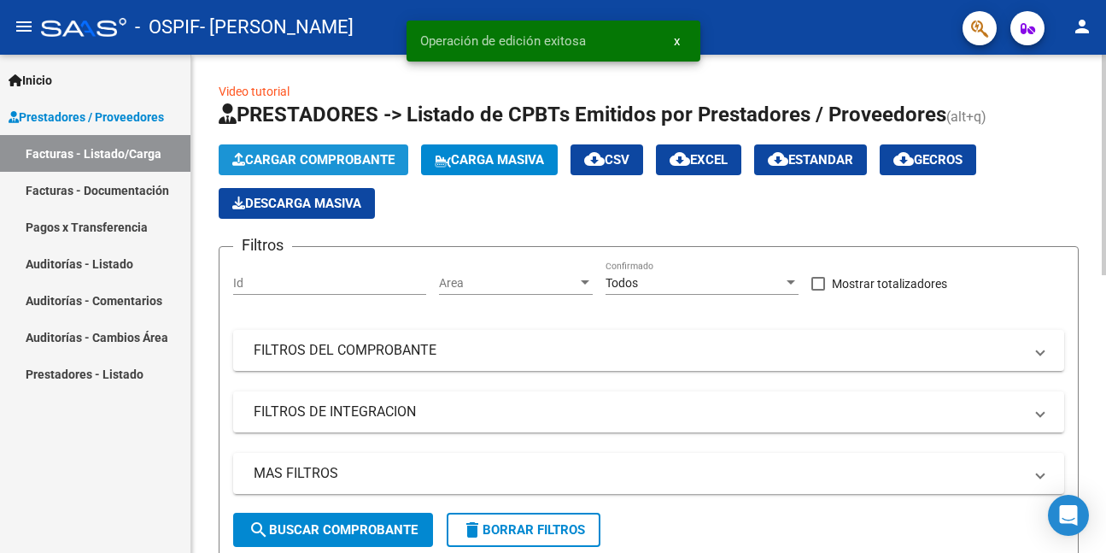
click at [286, 155] on span "Cargar Comprobante" at bounding box center [313, 159] width 162 height 15
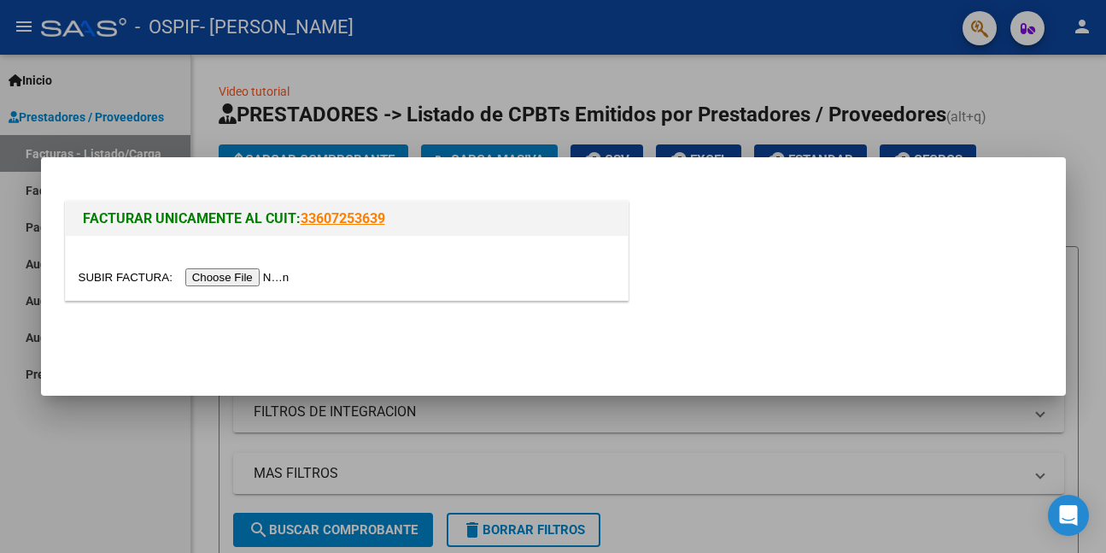
click at [246, 274] on input "file" at bounding box center [187, 277] width 216 height 18
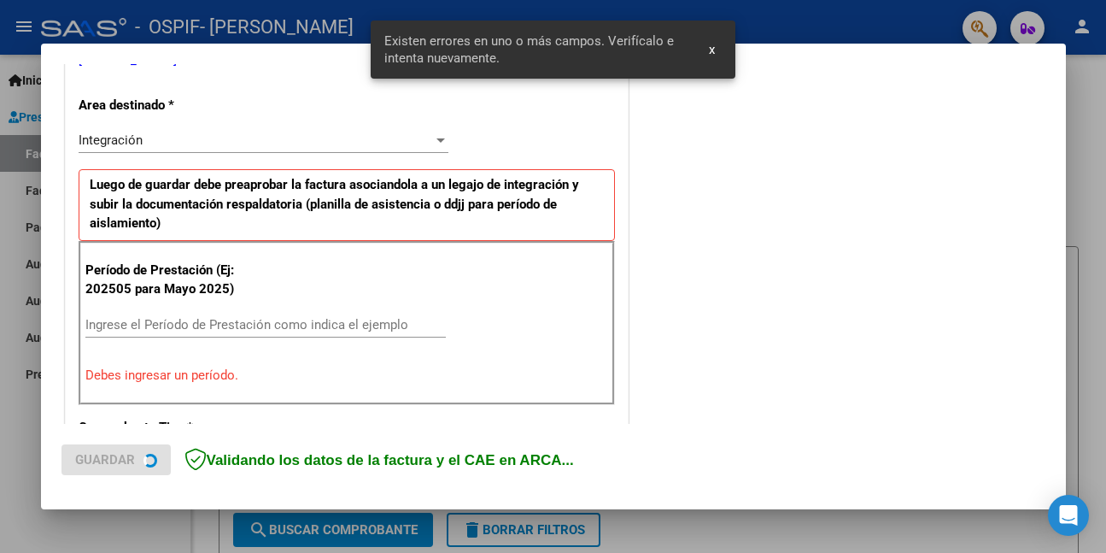
scroll to position [402, 0]
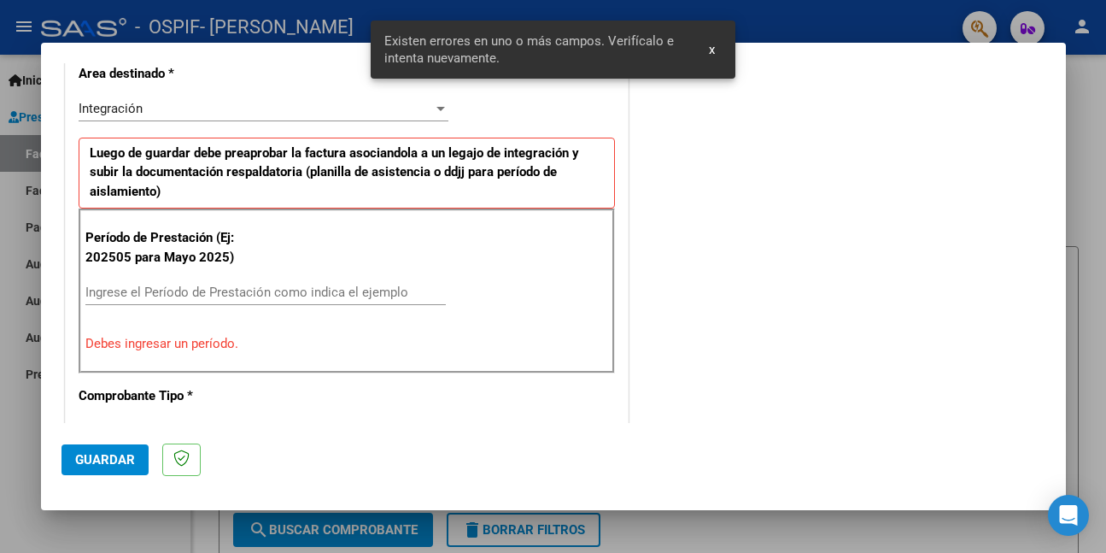
click at [390, 299] on input "Ingrese el Período de Prestación como indica el ejemplo" at bounding box center [265, 291] width 361 height 15
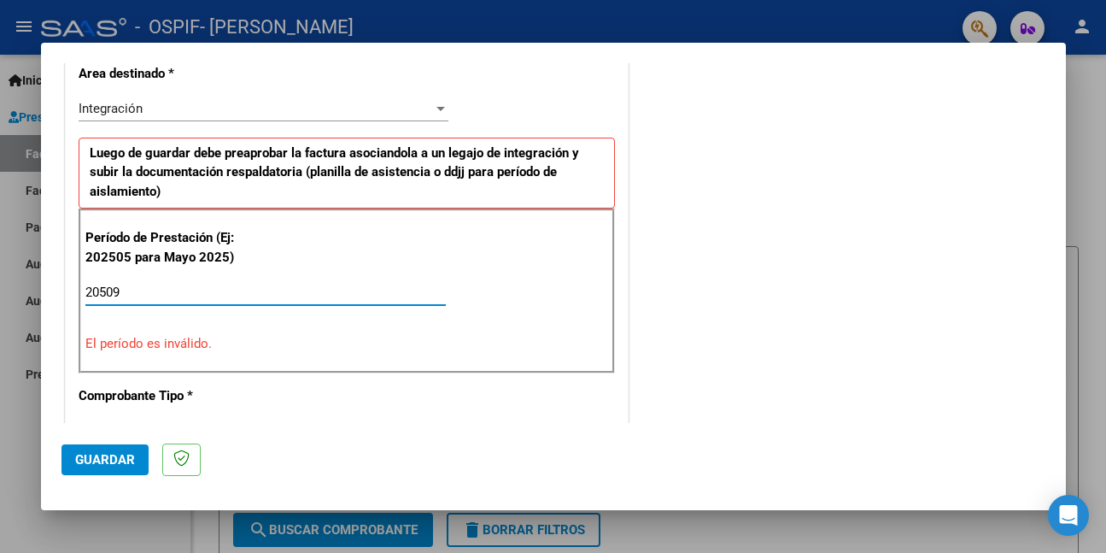
click at [102, 290] on input "20509" at bounding box center [265, 291] width 361 height 15
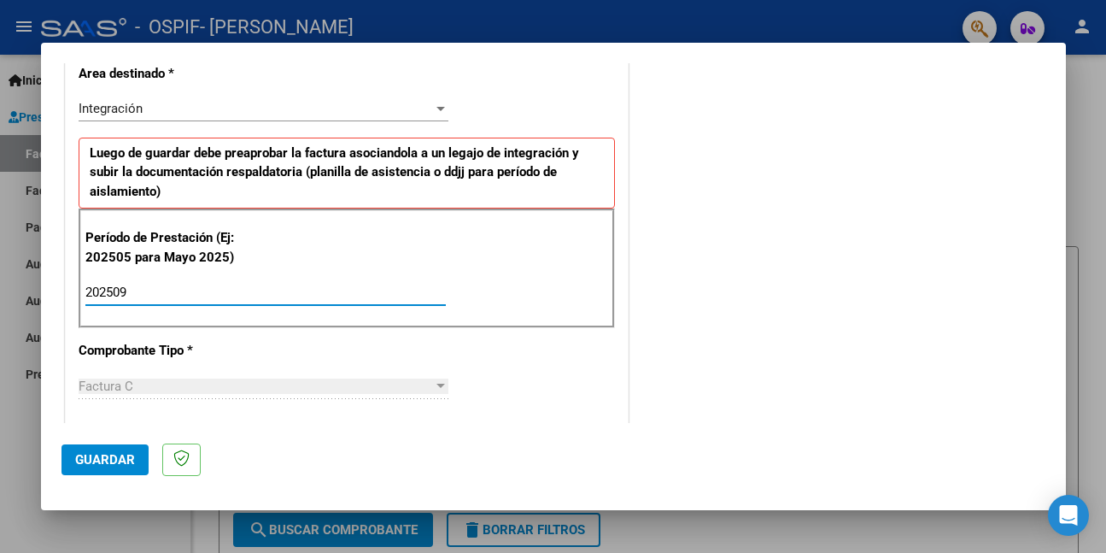
type input "202509"
click at [116, 456] on span "Guardar" at bounding box center [105, 459] width 60 height 15
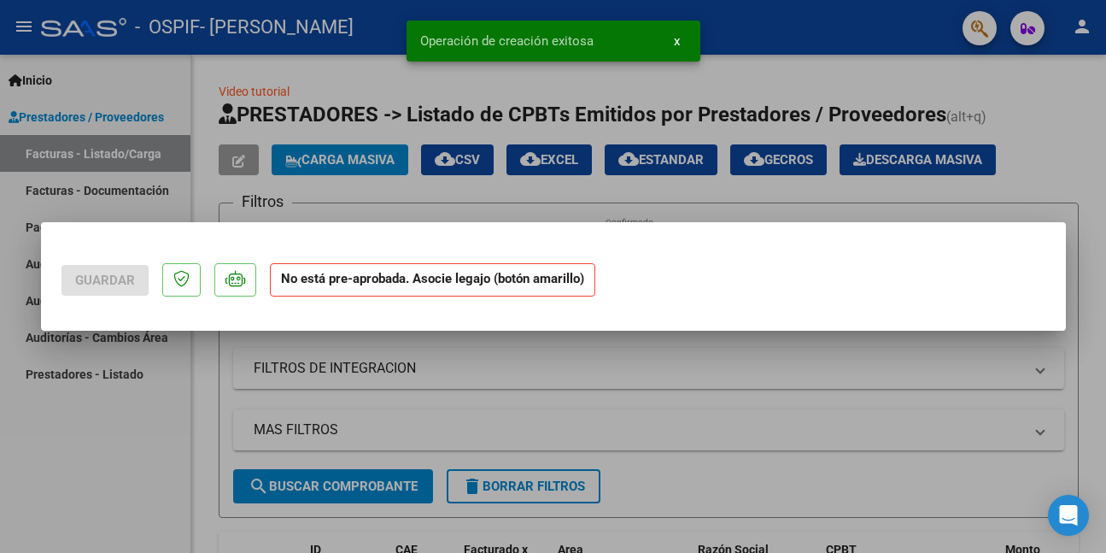
scroll to position [0, 0]
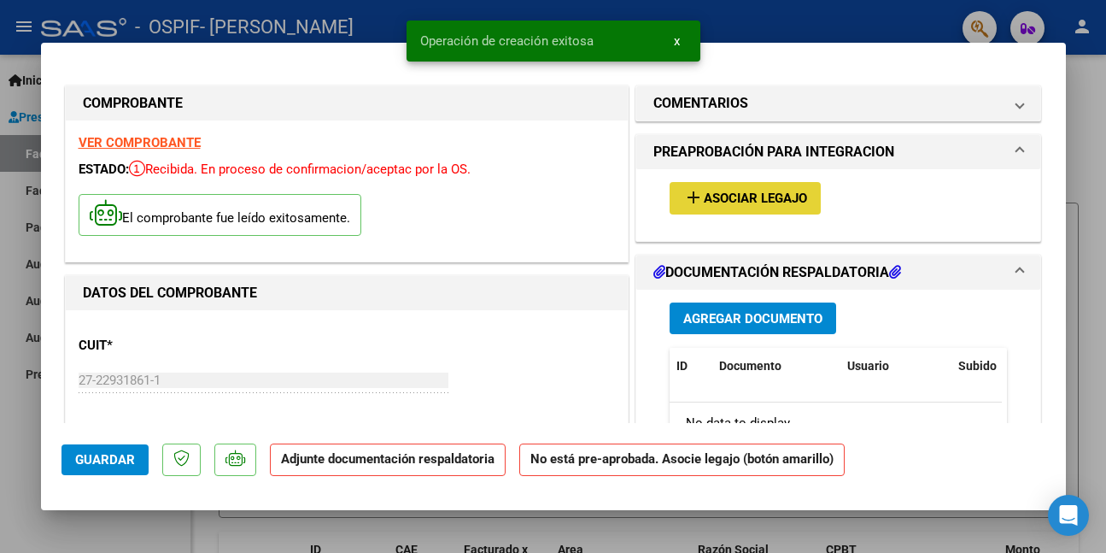
click at [748, 200] on span "Asociar Legajo" at bounding box center [755, 198] width 103 height 15
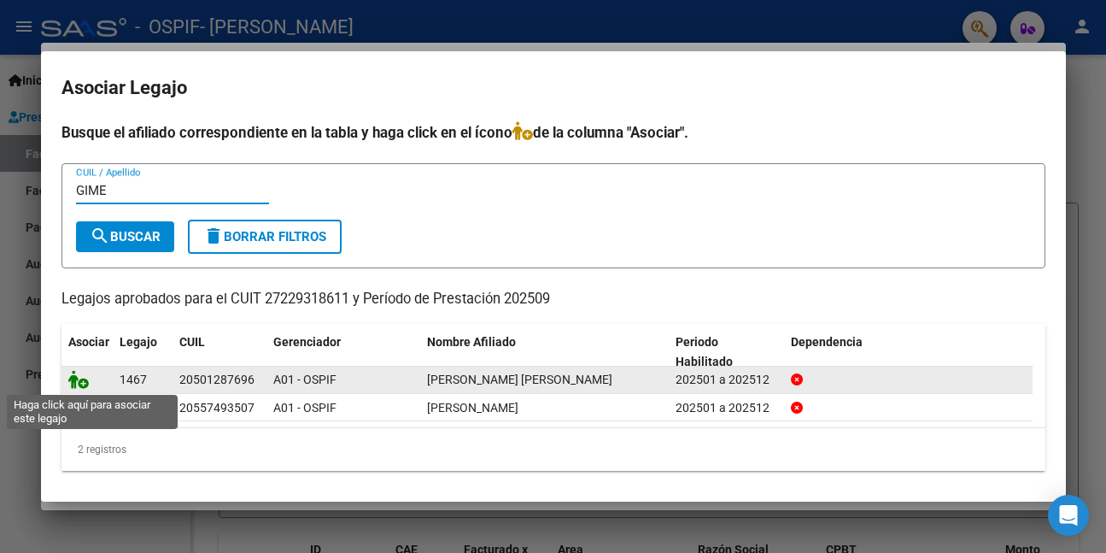
type input "GIME"
click at [77, 378] on icon at bounding box center [78, 379] width 21 height 19
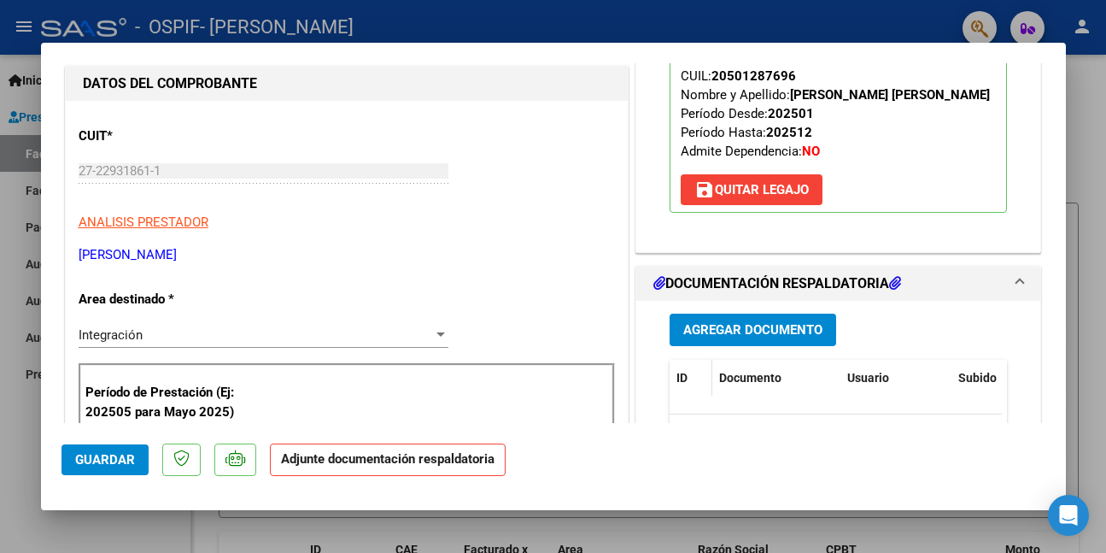
scroll to position [256, 0]
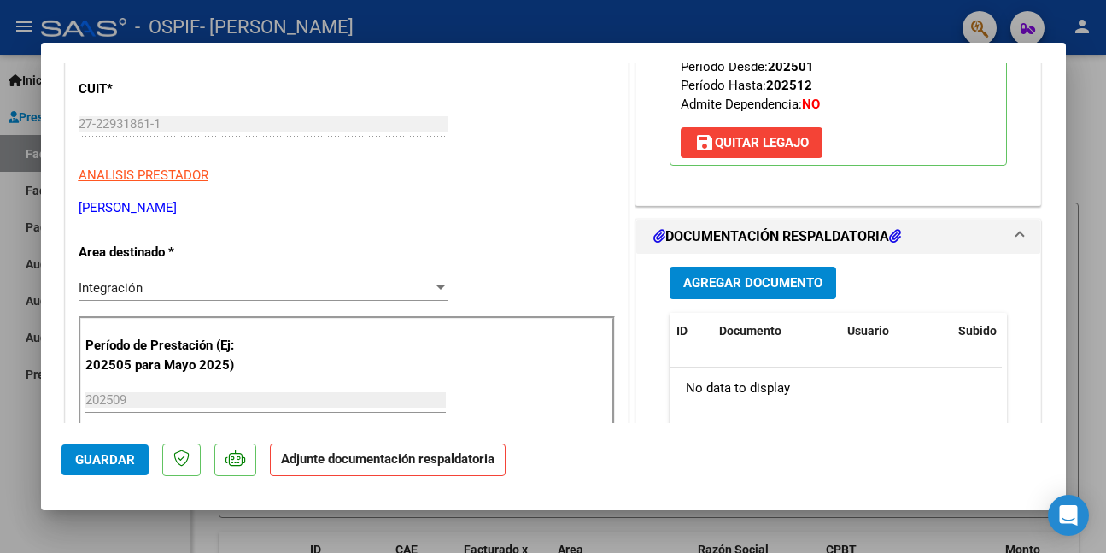
click at [114, 456] on span "Guardar" at bounding box center [105, 459] width 60 height 15
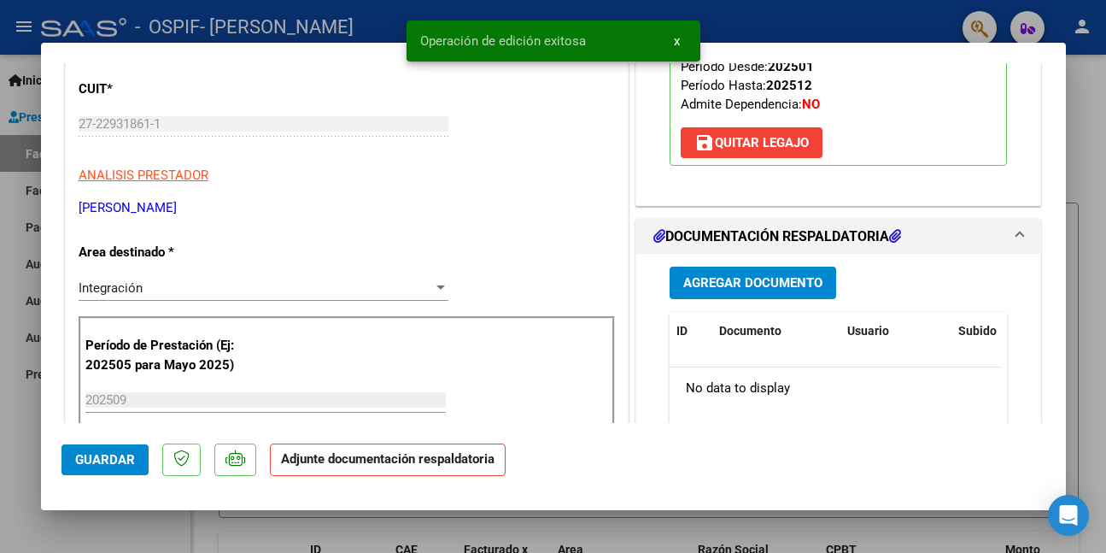
click at [93, 533] on div at bounding box center [553, 276] width 1106 height 553
type input "$ 0,00"
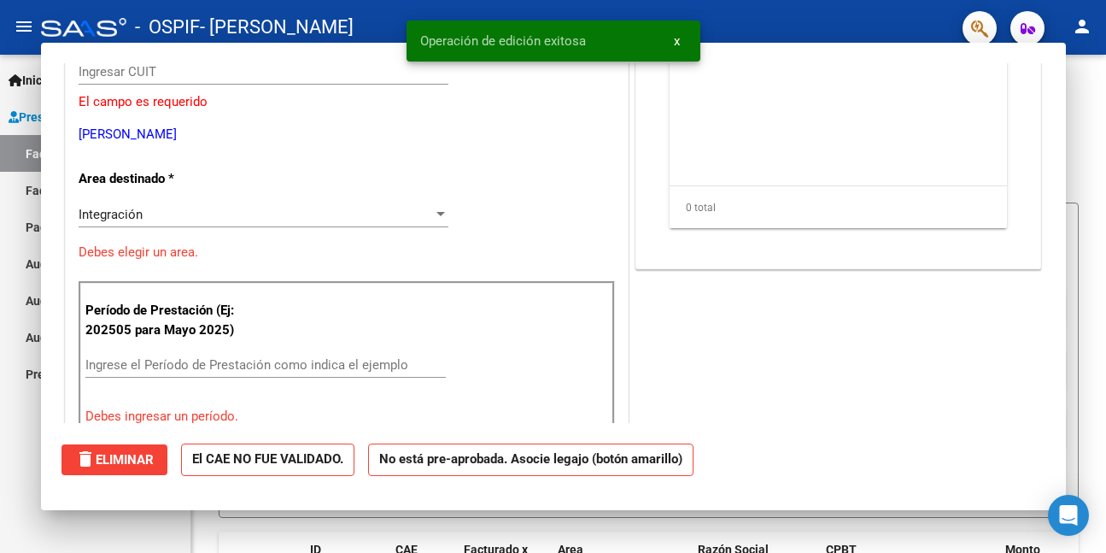
scroll to position [0, 0]
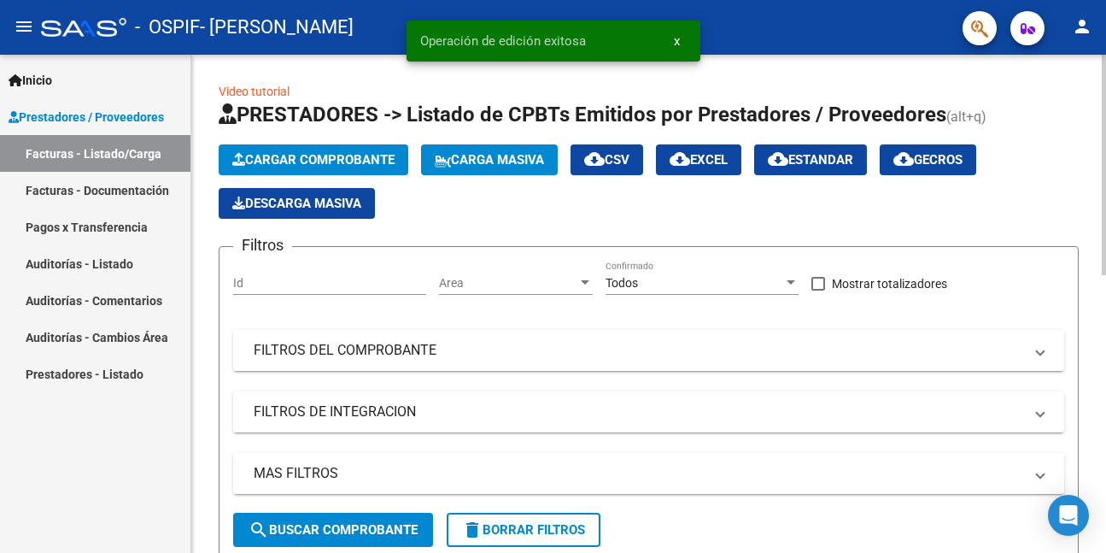
click at [334, 154] on span "Cargar Comprobante" at bounding box center [313, 159] width 162 height 15
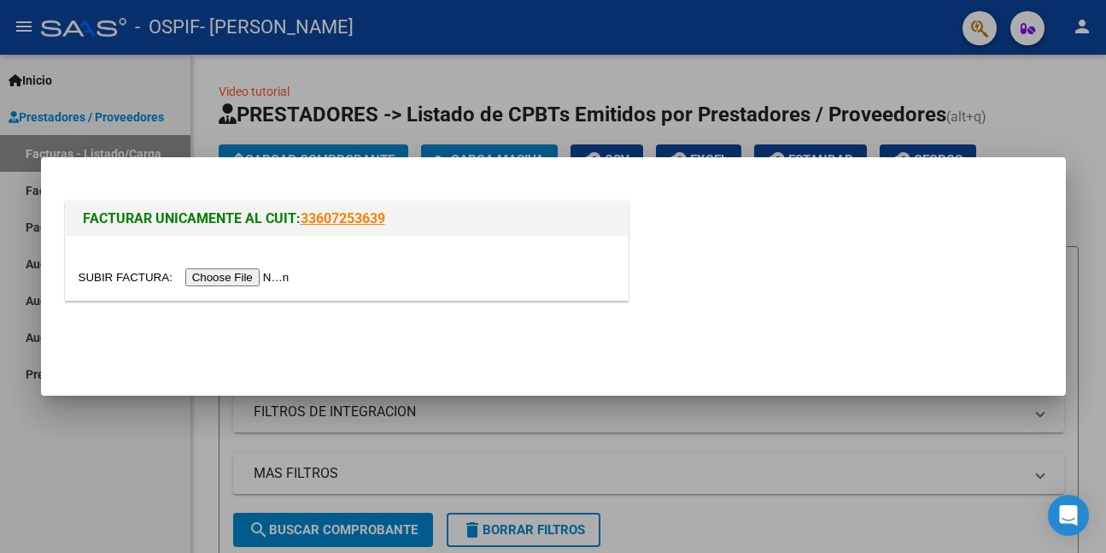
click at [280, 279] on input "file" at bounding box center [187, 277] width 216 height 18
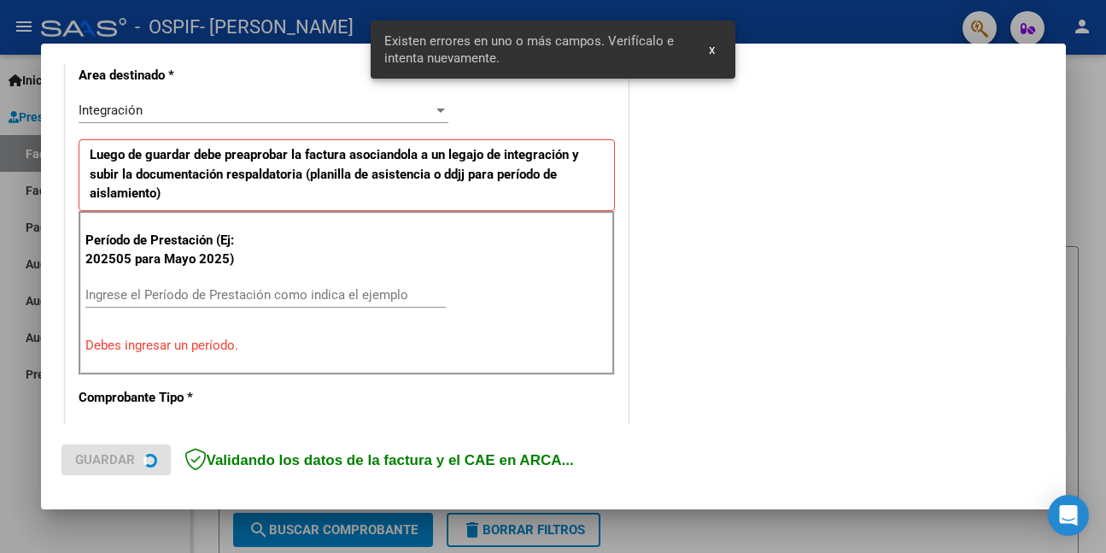
scroll to position [402, 0]
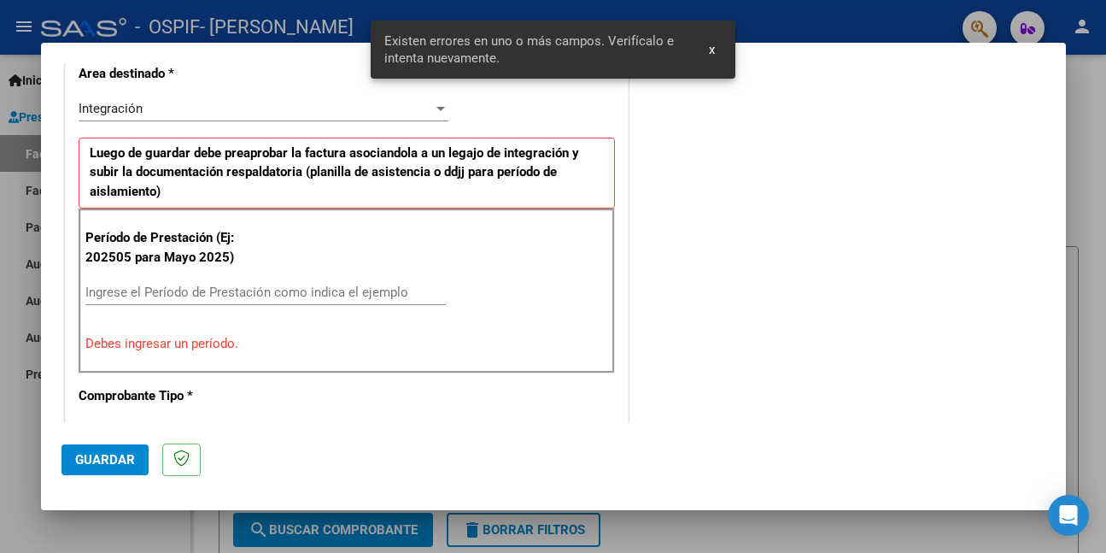
click at [378, 296] on input "Ingrese el Período de Prestación como indica el ejemplo" at bounding box center [265, 291] width 361 height 15
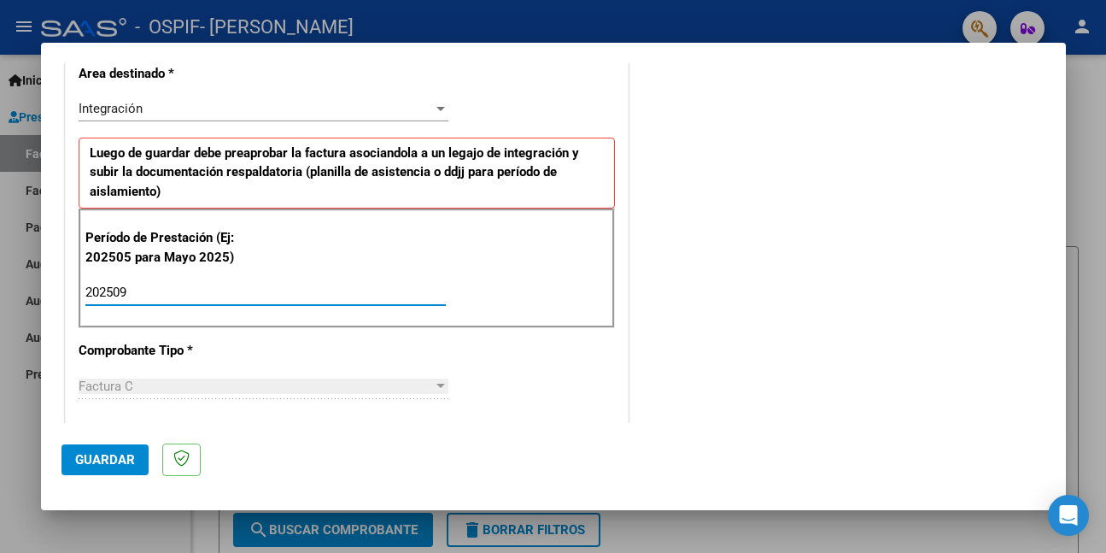
type input "202509"
click at [112, 466] on span "Guardar" at bounding box center [105, 459] width 60 height 15
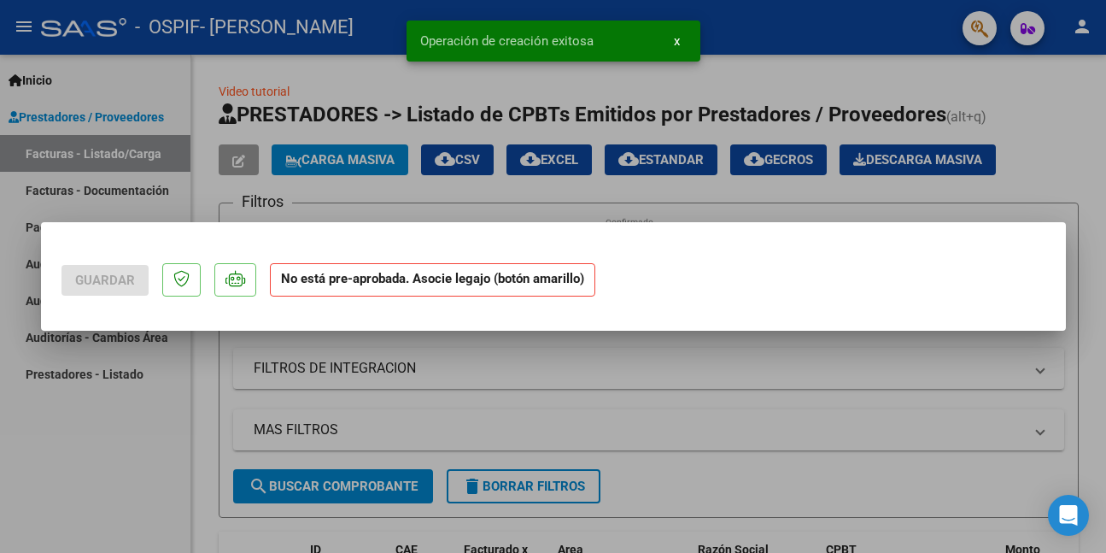
scroll to position [0, 0]
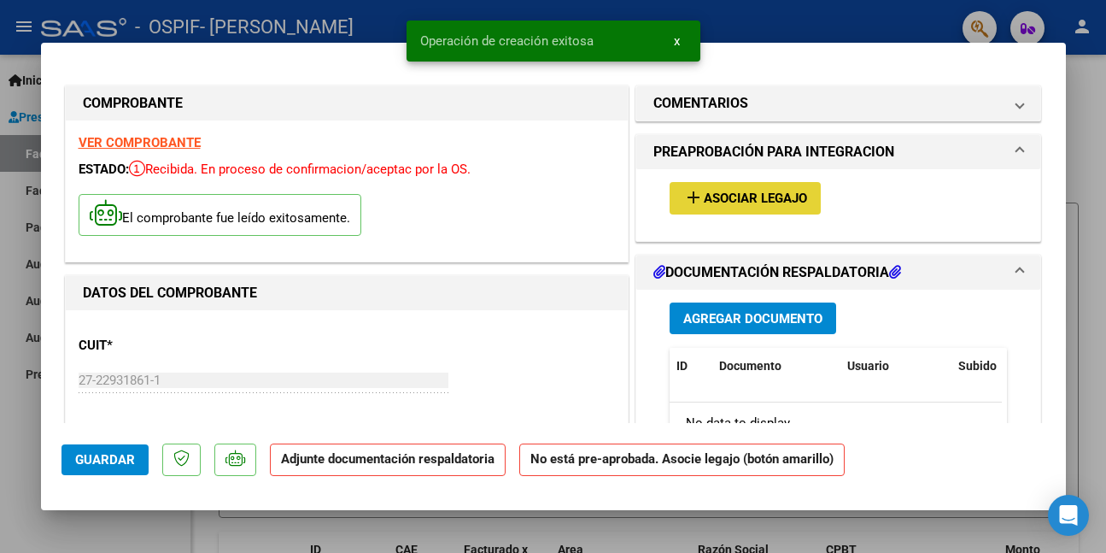
click at [777, 192] on span "Asociar Legajo" at bounding box center [755, 198] width 103 height 15
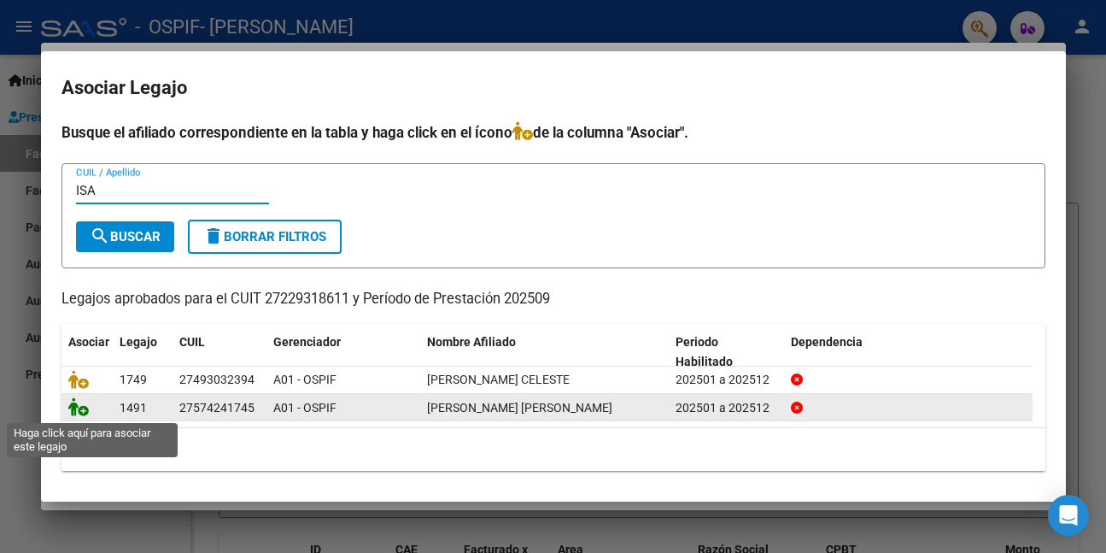
type input "ISA"
click at [80, 411] on icon at bounding box center [78, 406] width 21 height 19
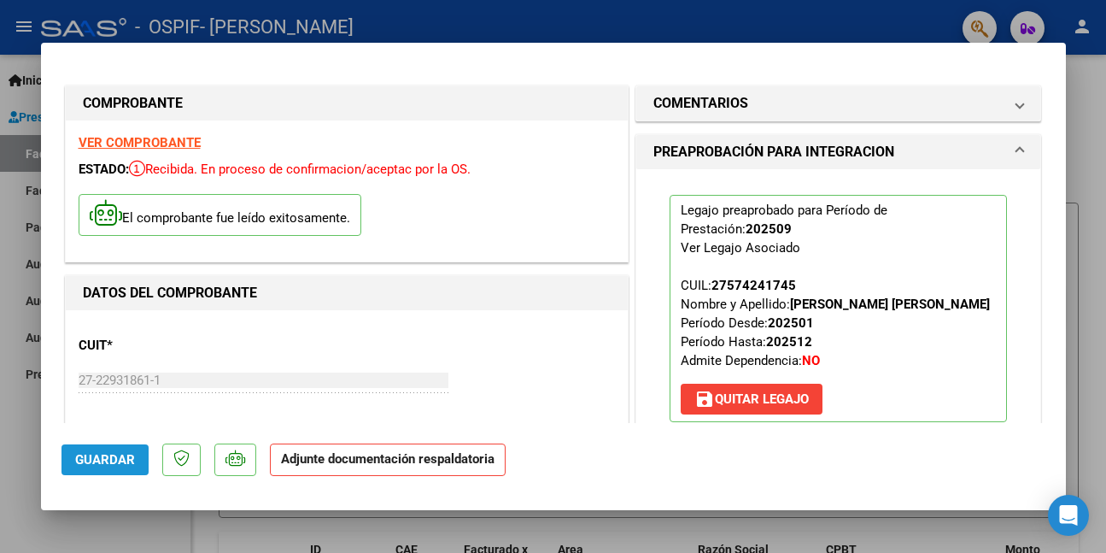
click at [114, 464] on span "Guardar" at bounding box center [105, 459] width 60 height 15
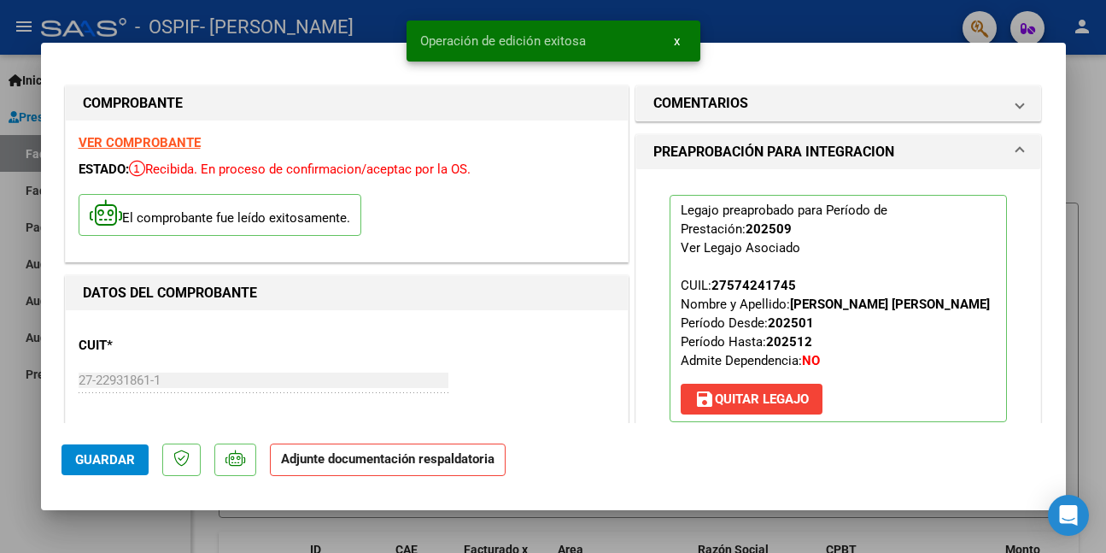
click at [89, 529] on div at bounding box center [553, 276] width 1106 height 553
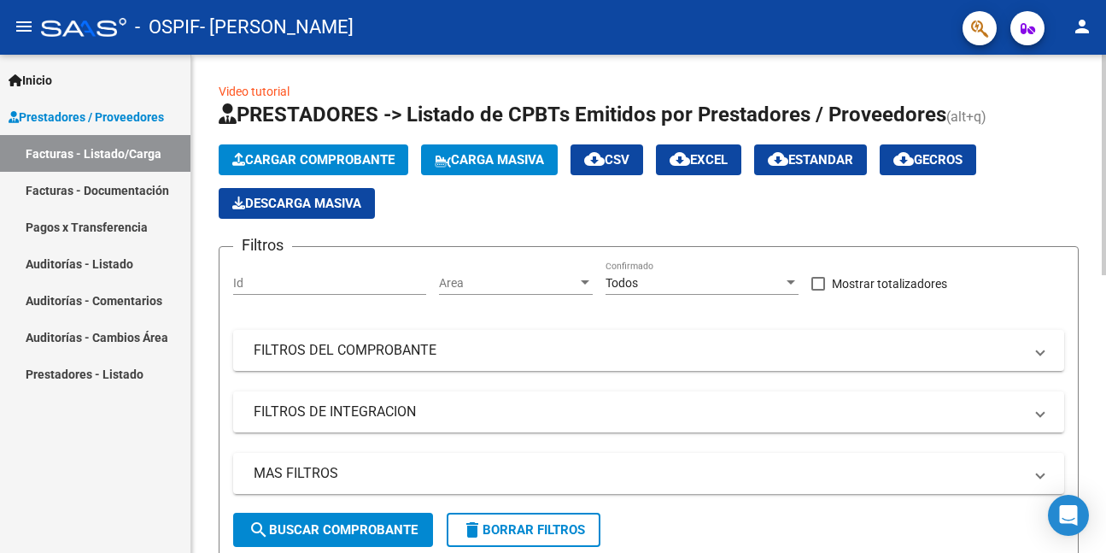
click at [263, 164] on span "Cargar Comprobante" at bounding box center [313, 159] width 162 height 15
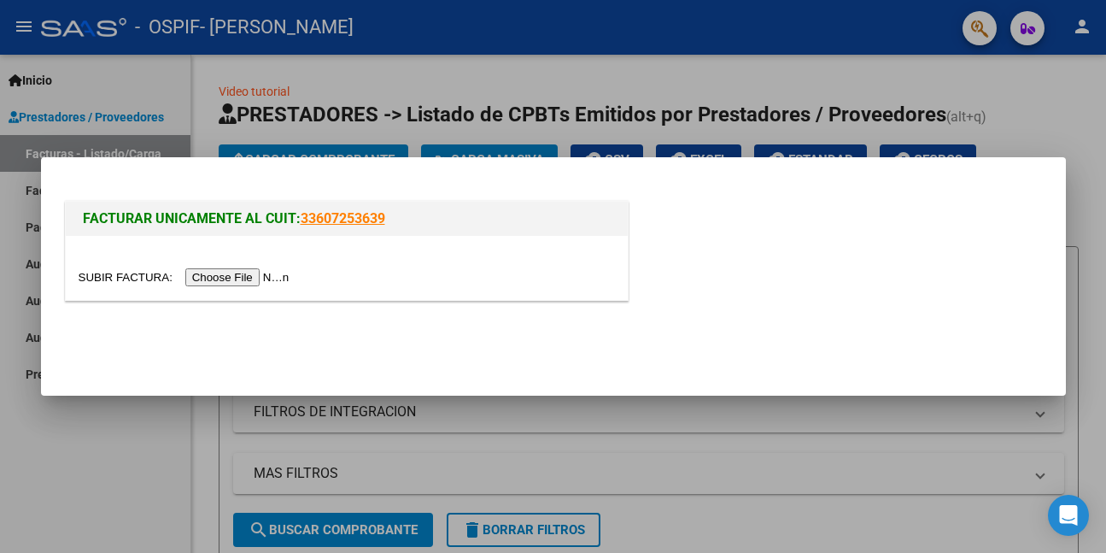
click at [254, 281] on input "file" at bounding box center [187, 277] width 216 height 18
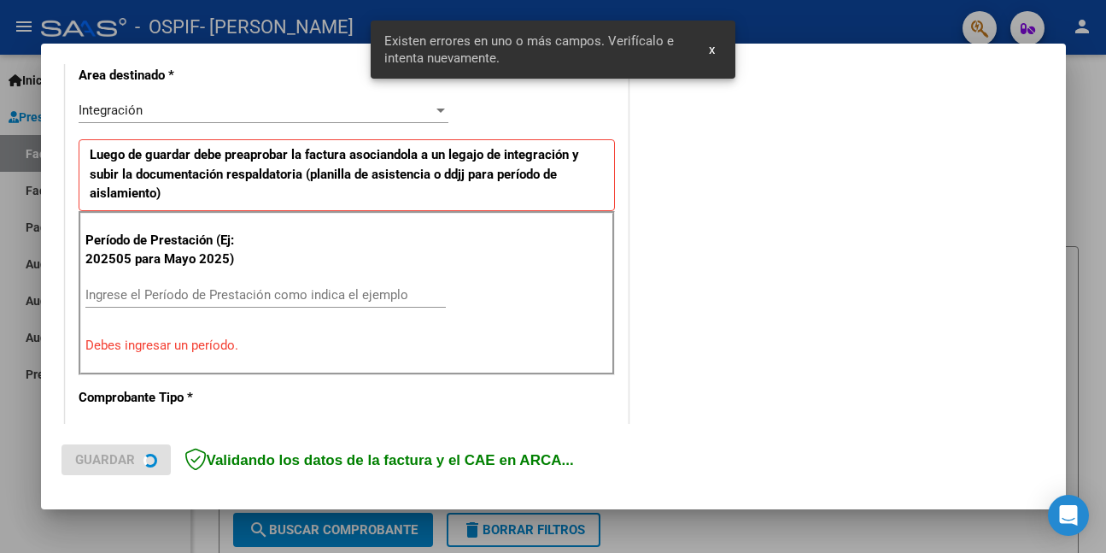
scroll to position [402, 0]
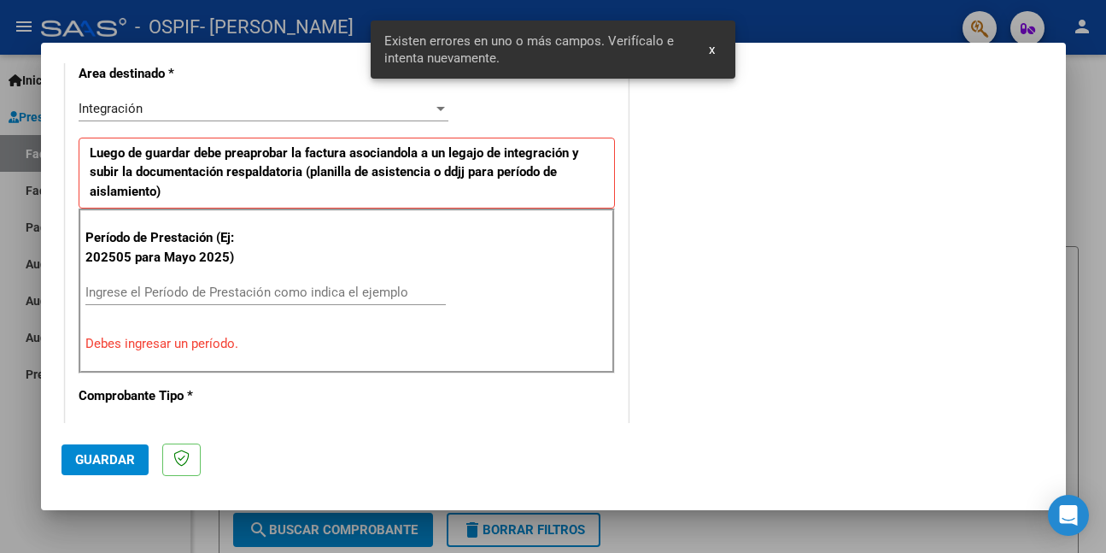
click at [378, 296] on input "Ingrese el Período de Prestación como indica el ejemplo" at bounding box center [265, 291] width 361 height 15
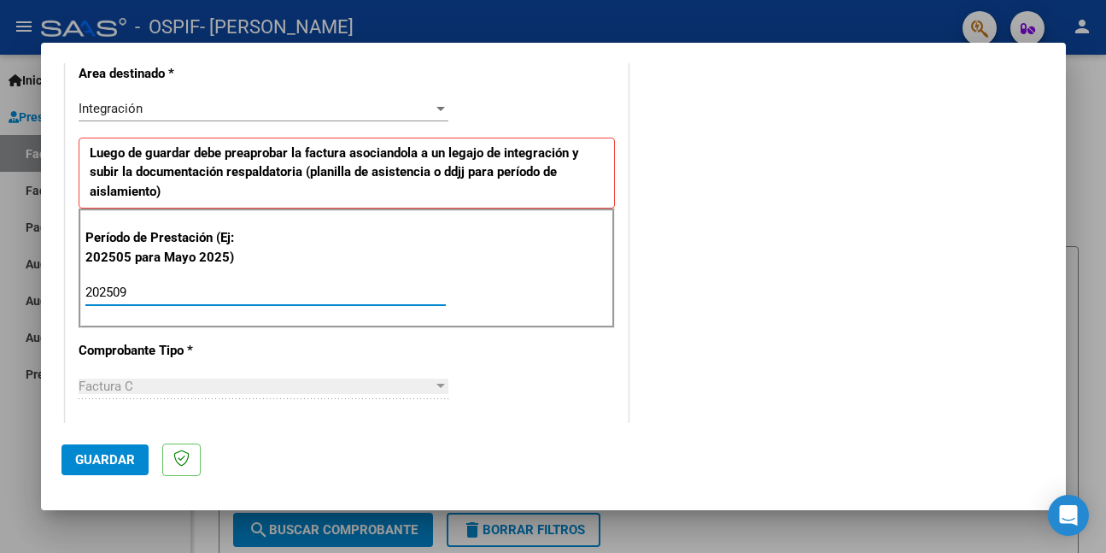
type input "202509"
click at [110, 459] on span "Guardar" at bounding box center [105, 459] width 60 height 15
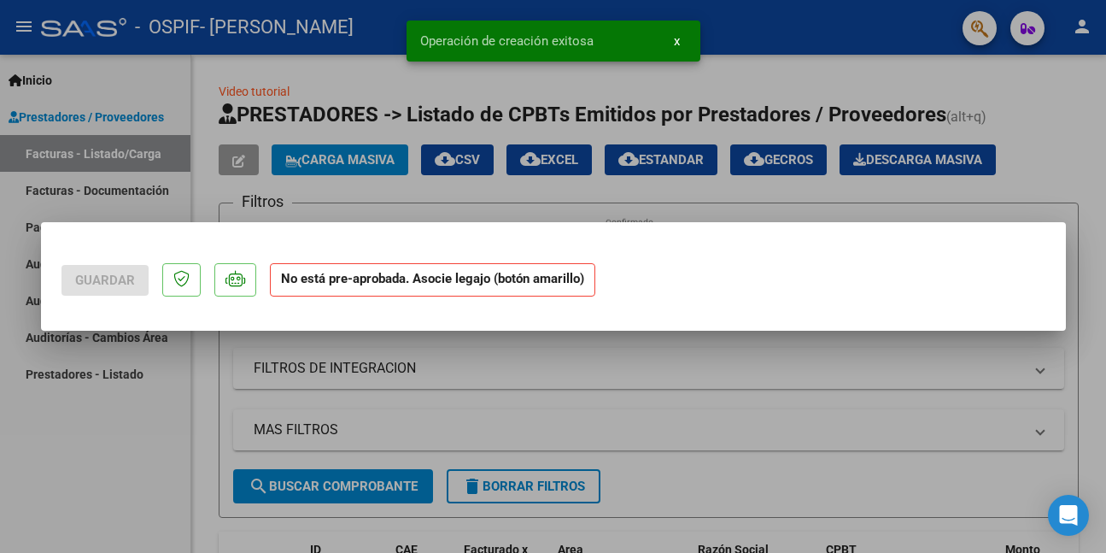
scroll to position [0, 0]
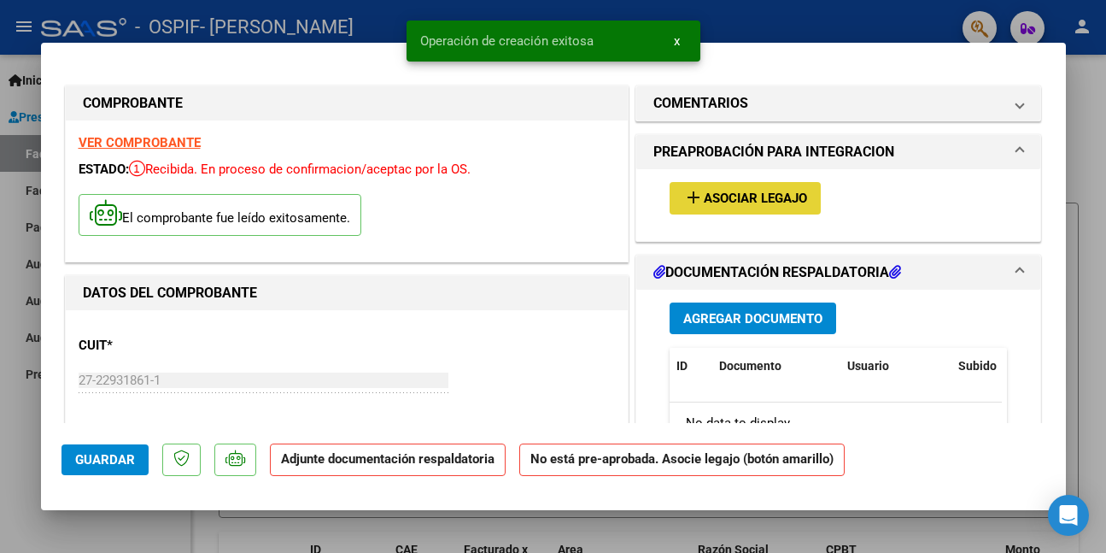
click at [776, 197] on span "Asociar Legajo" at bounding box center [755, 198] width 103 height 15
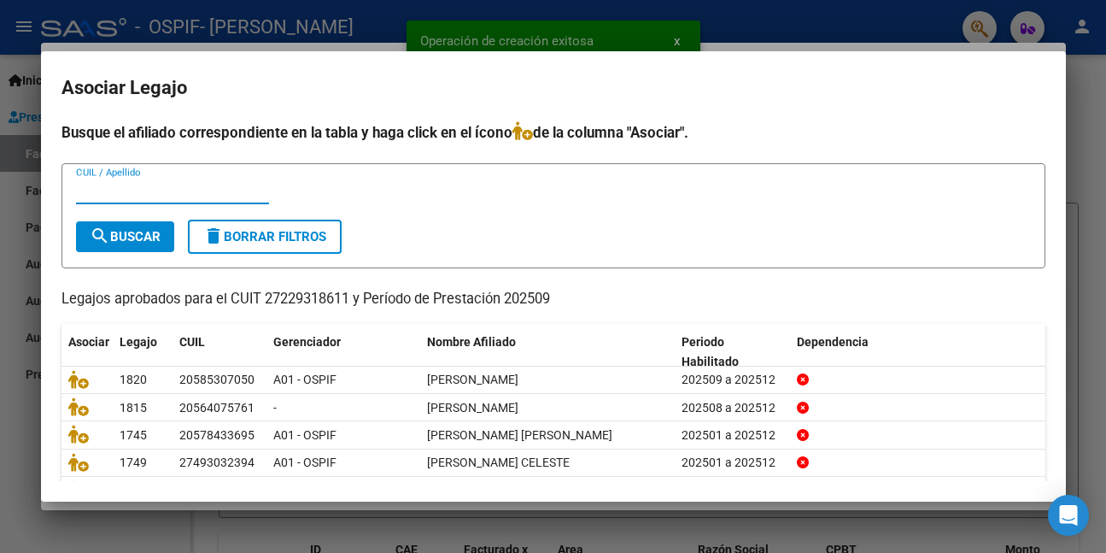
click at [237, 194] on input "CUIL / Apellido" at bounding box center [172, 190] width 193 height 15
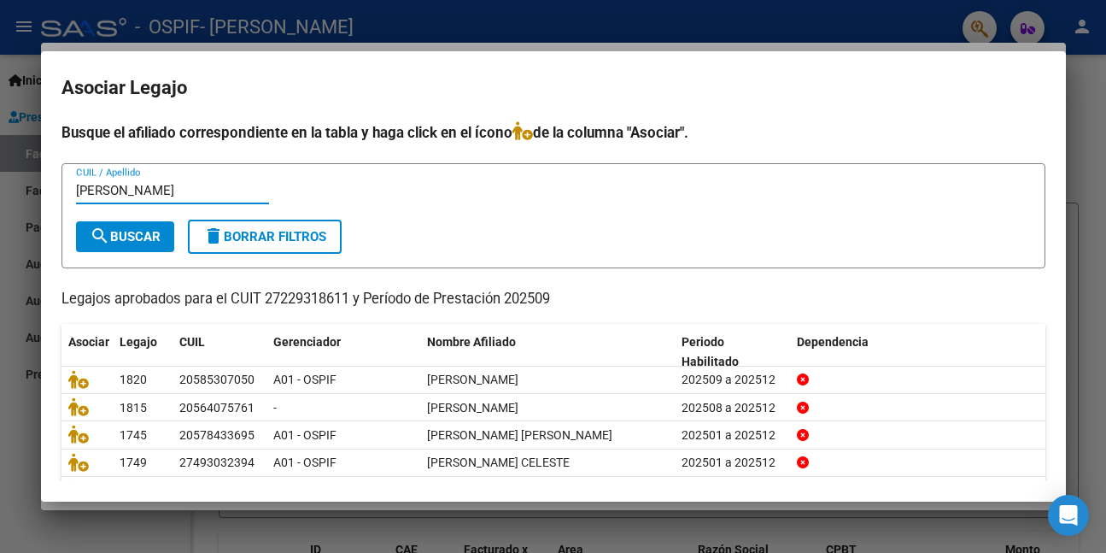
type input "[PERSON_NAME]"
click at [147, 240] on span "search Buscar" at bounding box center [125, 236] width 71 height 15
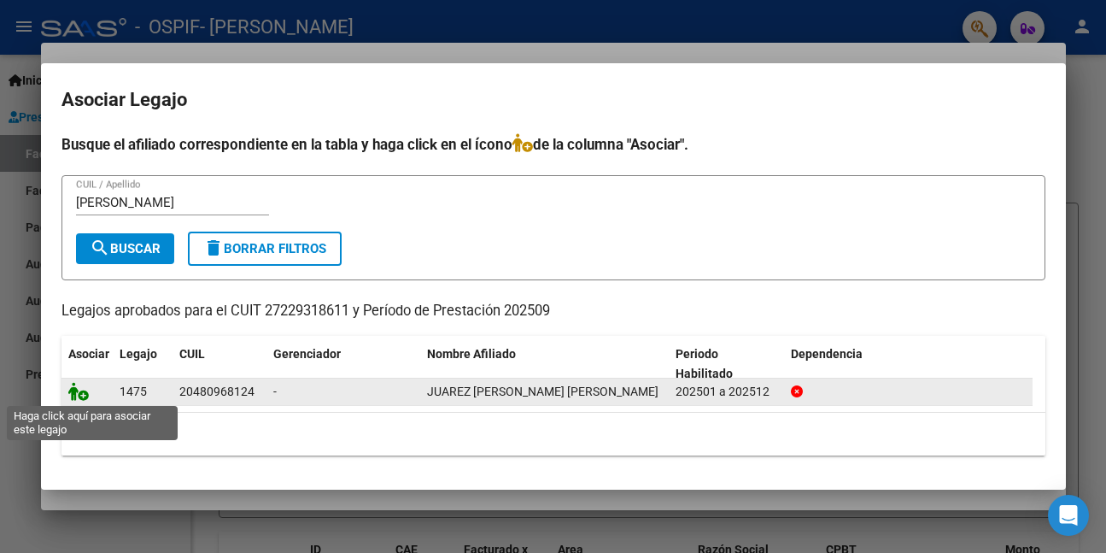
click at [76, 387] on icon at bounding box center [78, 391] width 21 height 19
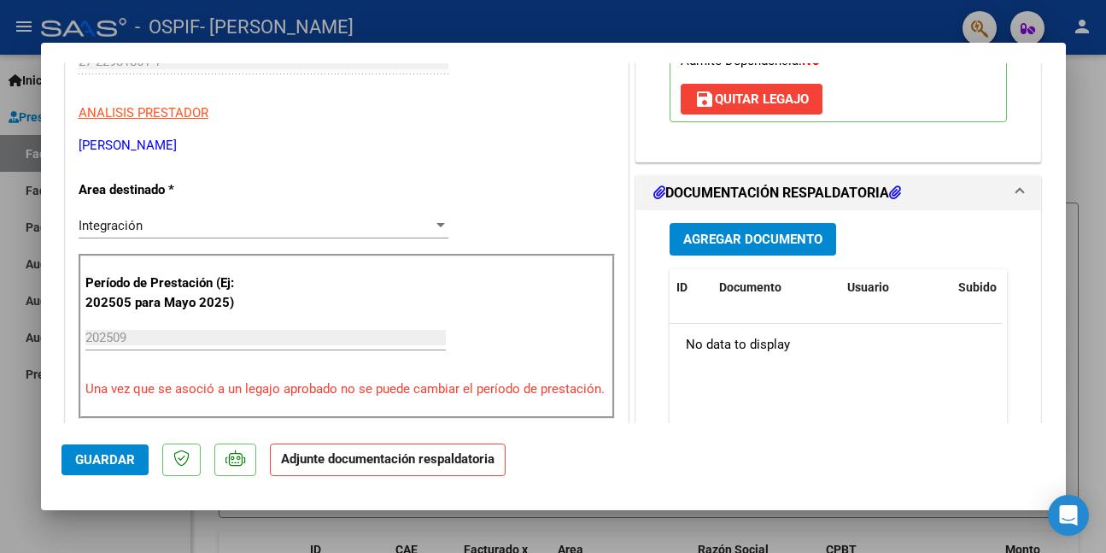
scroll to position [171, 0]
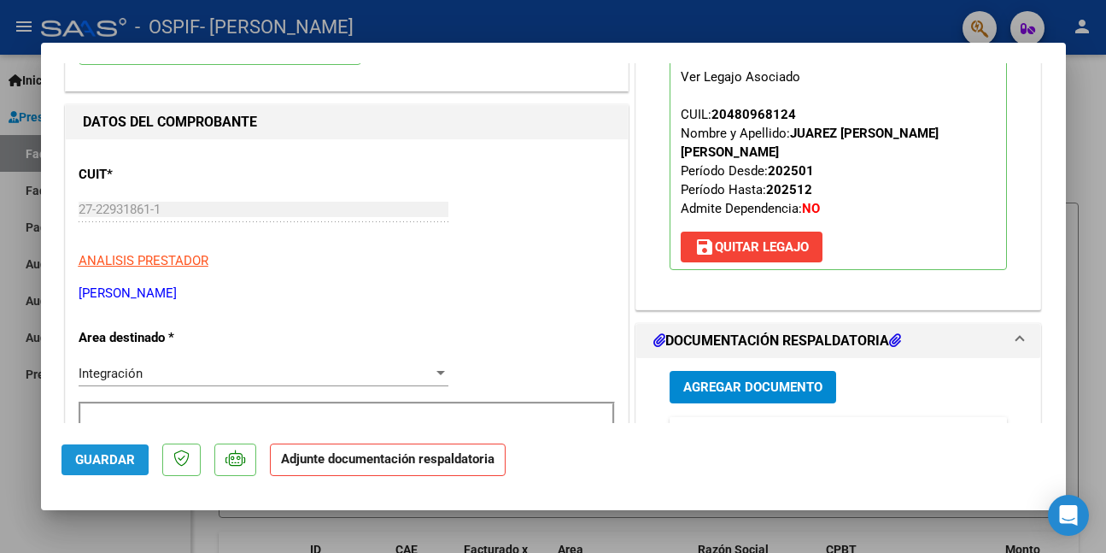
click at [97, 460] on span "Guardar" at bounding box center [105, 459] width 60 height 15
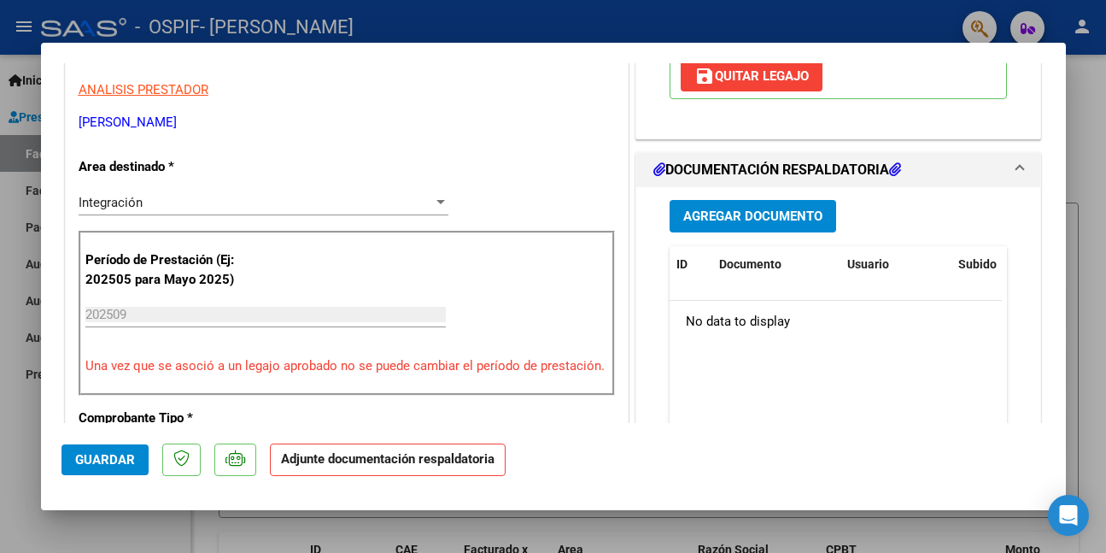
click at [125, 448] on button "Guardar" at bounding box center [105, 459] width 87 height 31
click at [85, 461] on span "Guardar" at bounding box center [105, 459] width 60 height 15
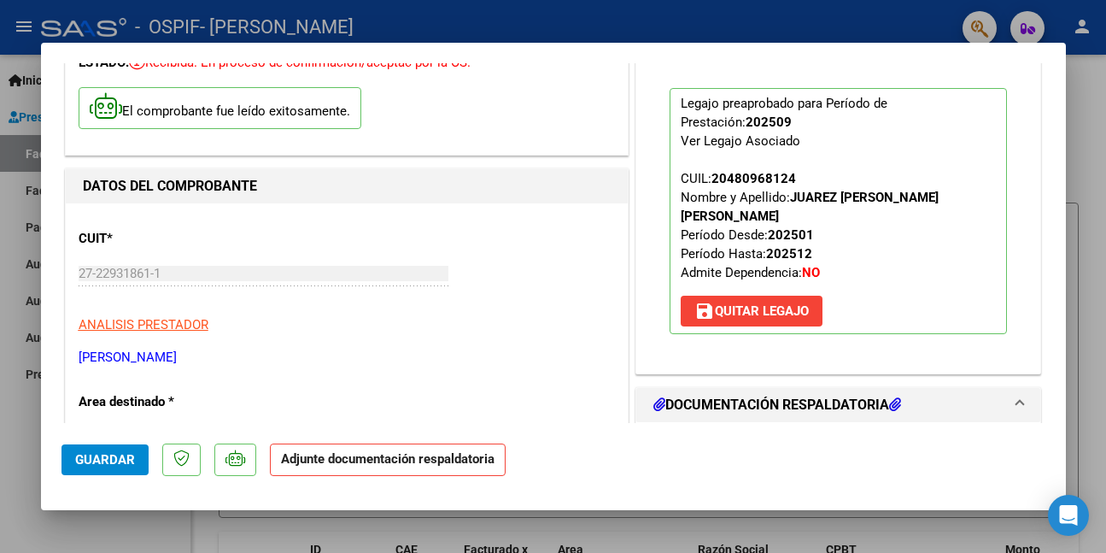
scroll to position [85, 0]
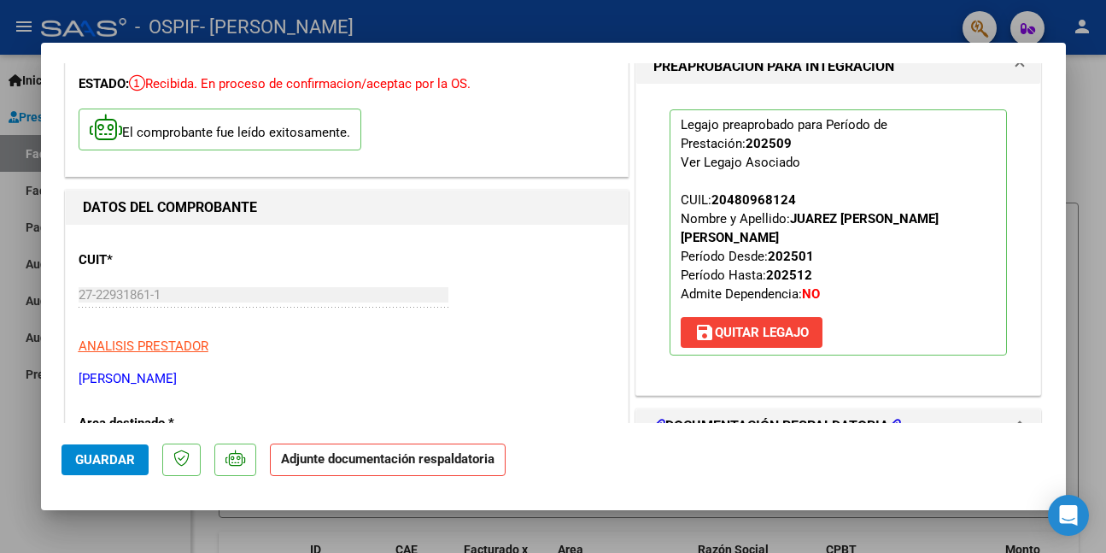
click at [52, 531] on div at bounding box center [553, 276] width 1106 height 553
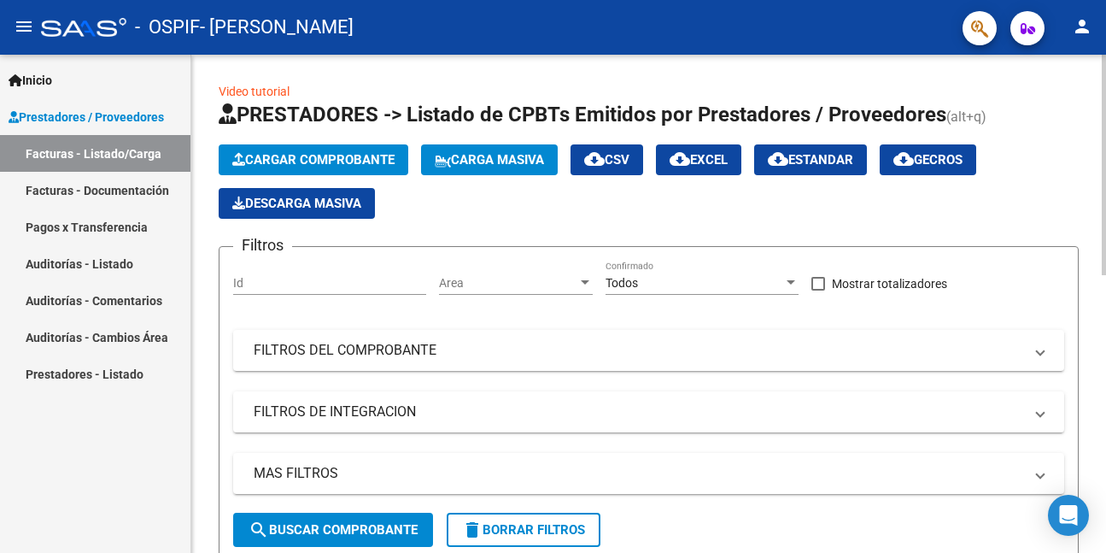
click at [274, 153] on span "Cargar Comprobante" at bounding box center [313, 159] width 162 height 15
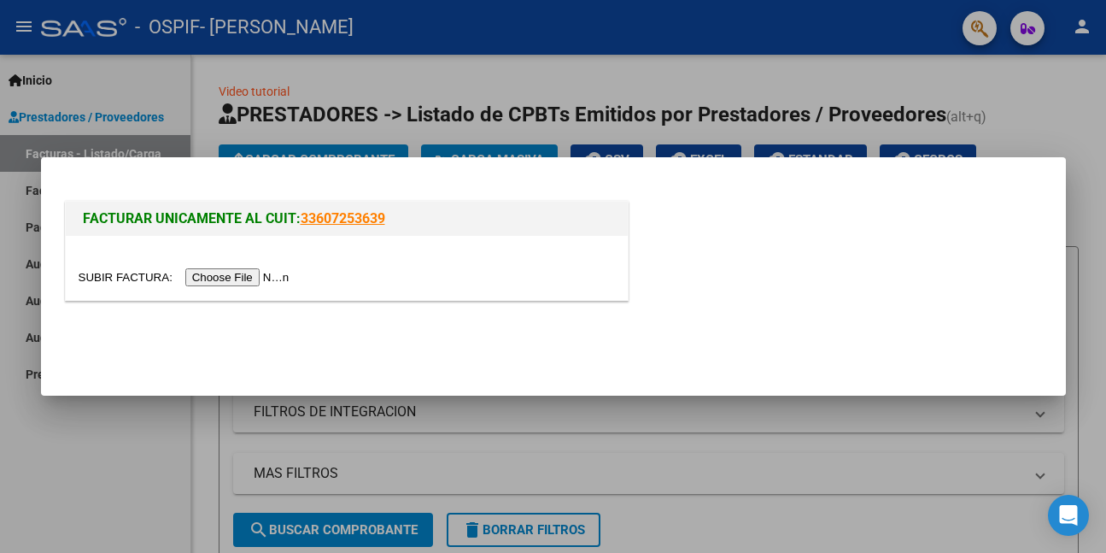
click at [273, 283] on input "file" at bounding box center [187, 277] width 216 height 18
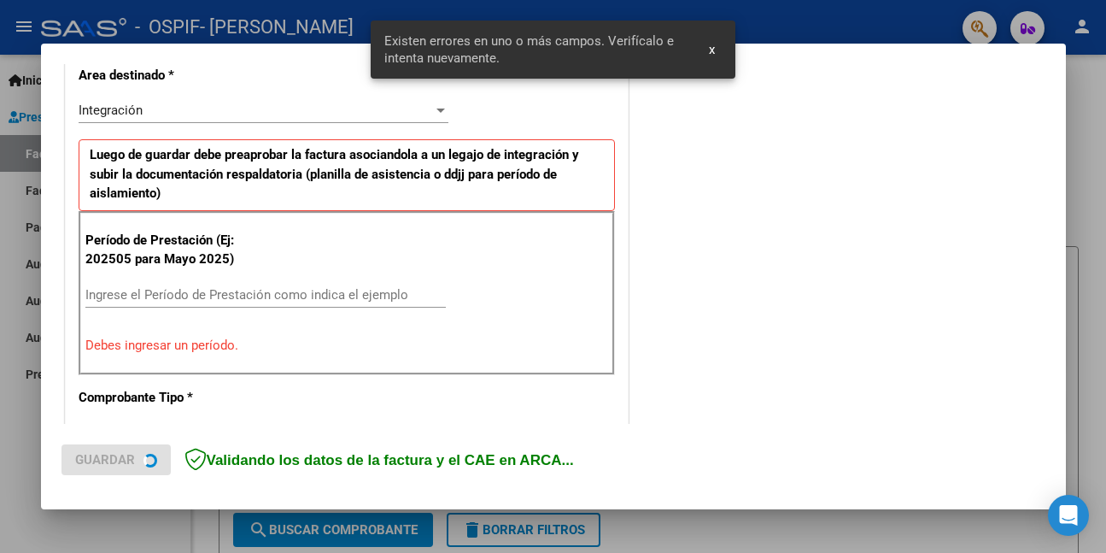
scroll to position [402, 0]
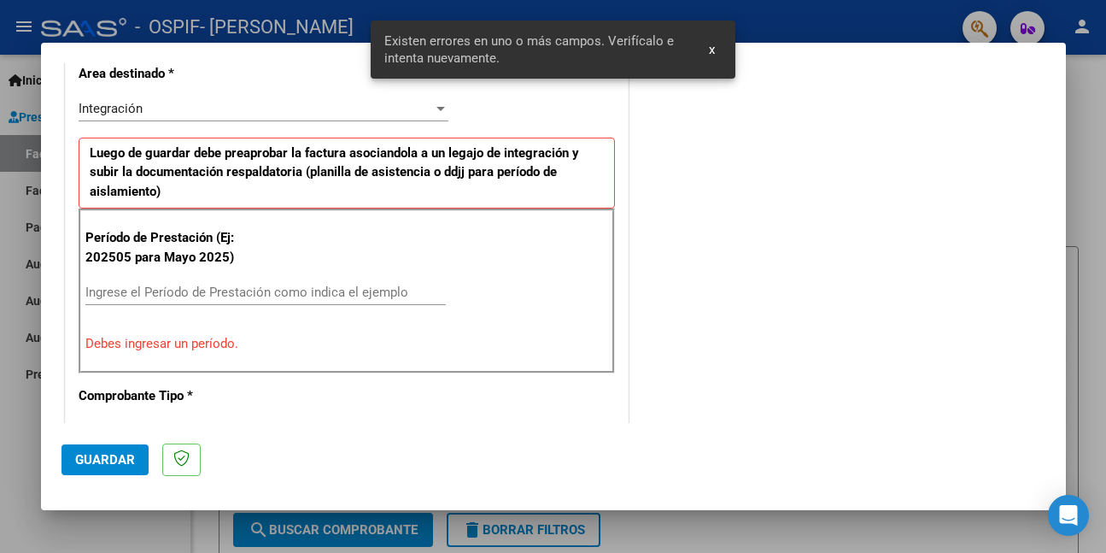
click at [317, 286] on input "Ingrese el Período de Prestación como indica el ejemplo" at bounding box center [265, 291] width 361 height 15
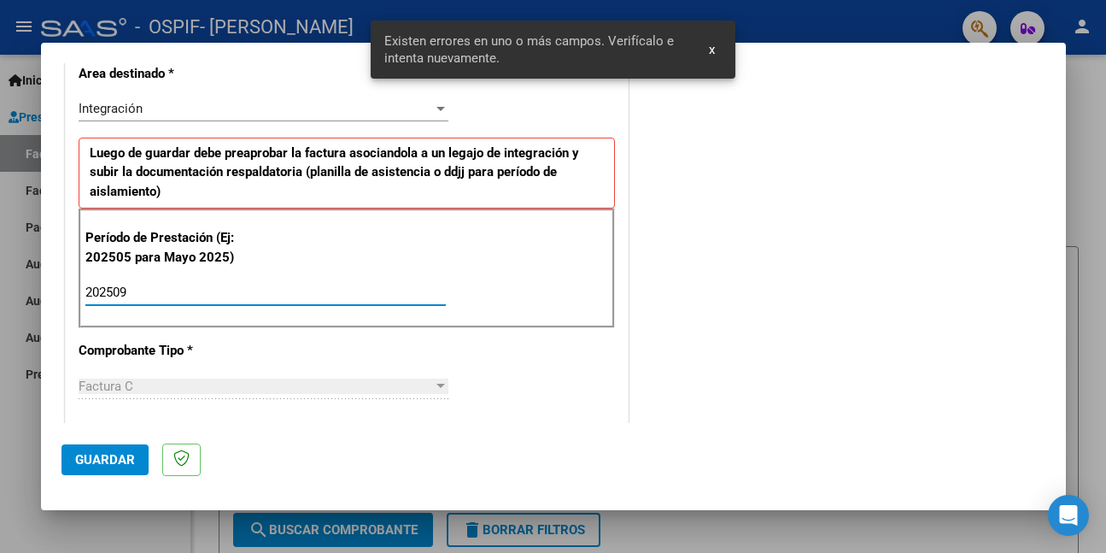
type input "202509"
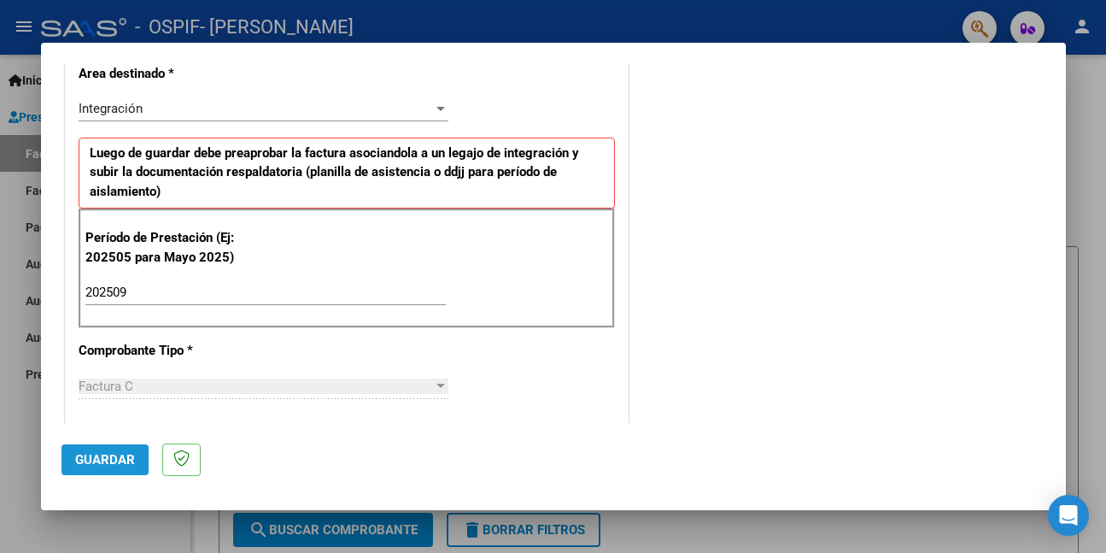
click at [103, 456] on span "Guardar" at bounding box center [105, 459] width 60 height 15
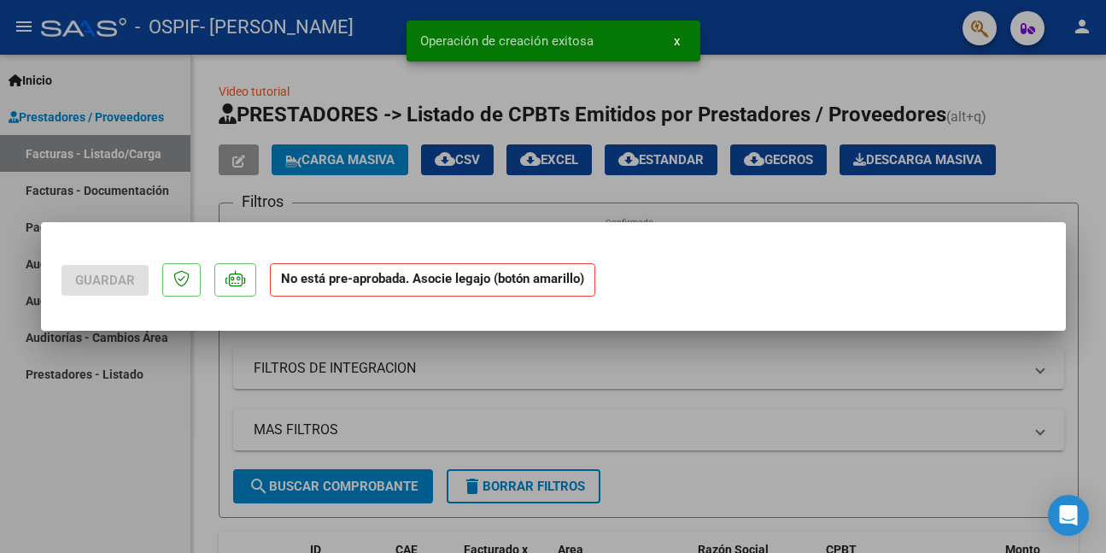
scroll to position [0, 0]
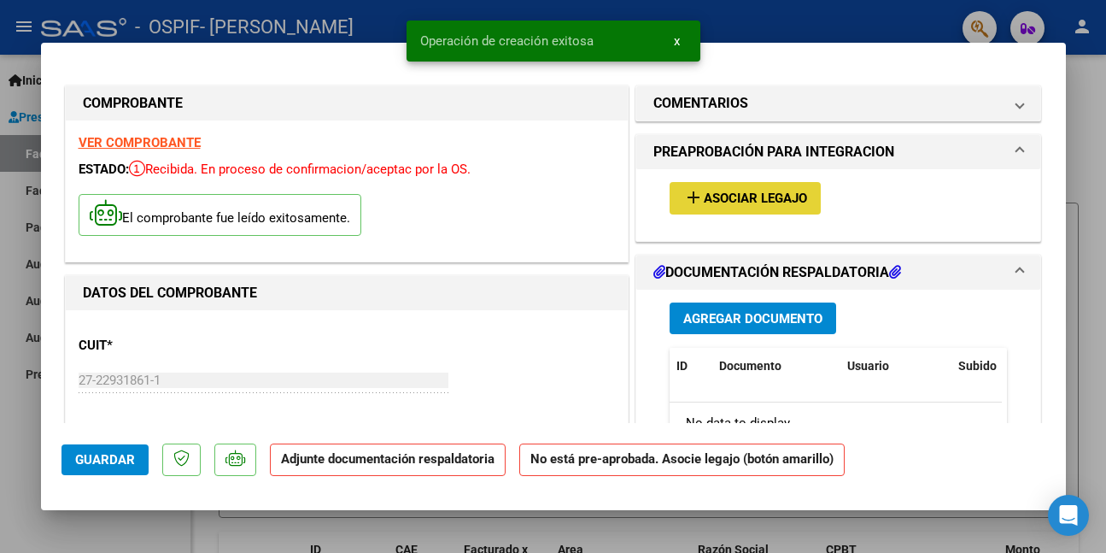
click at [712, 187] on button "add Asociar Legajo" at bounding box center [745, 198] width 151 height 32
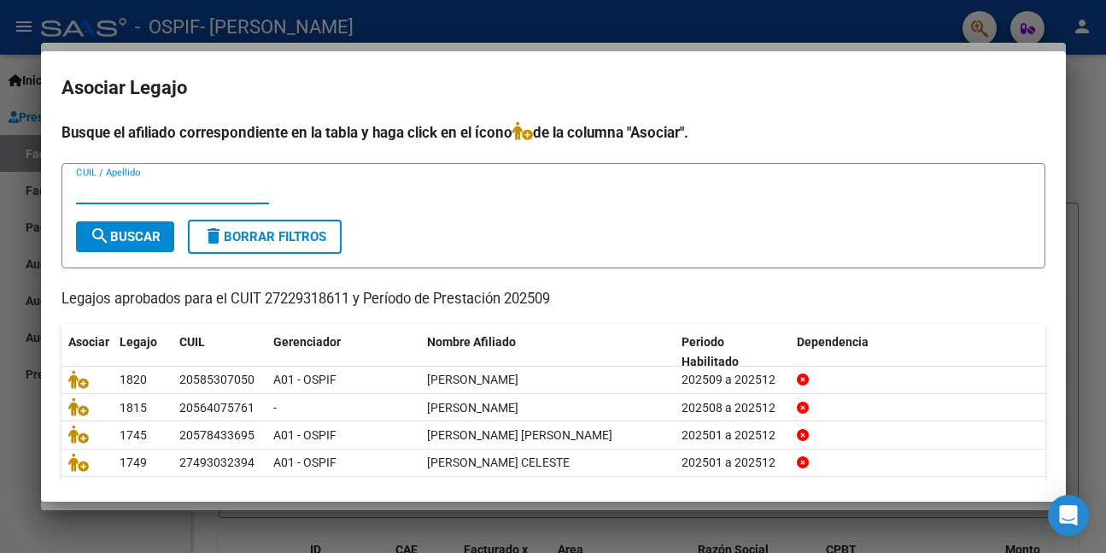
click at [113, 187] on input "CUIL / Apellido" at bounding box center [172, 190] width 193 height 15
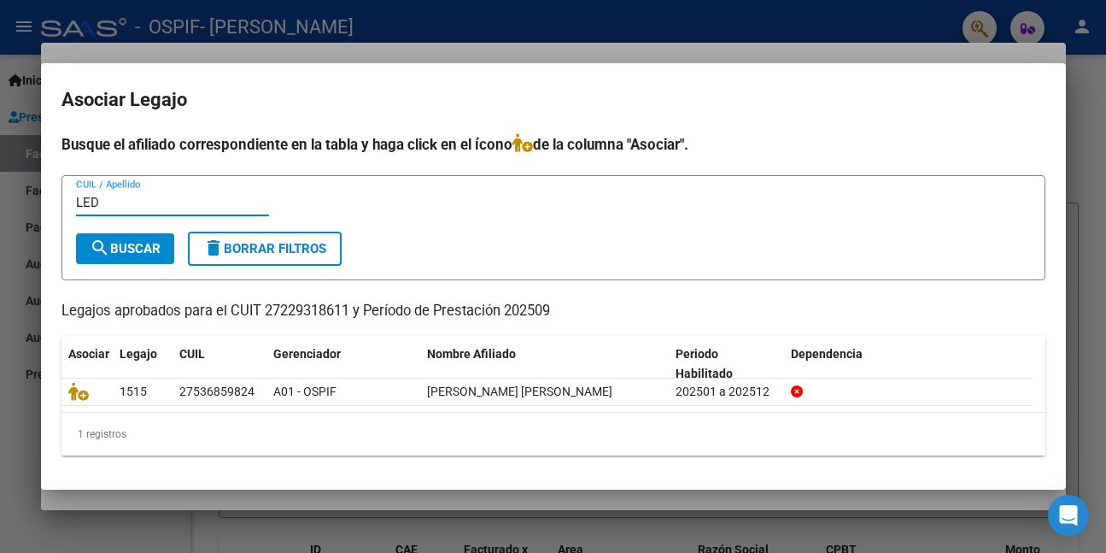
type input "LED"
click at [135, 243] on span "search Buscar" at bounding box center [125, 248] width 71 height 15
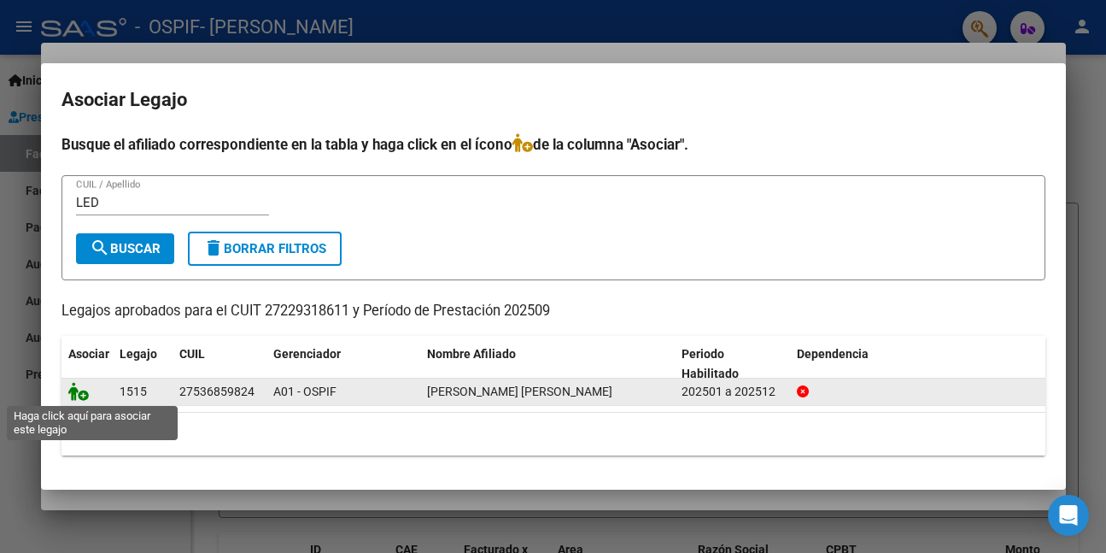
click at [85, 386] on icon at bounding box center [78, 391] width 21 height 19
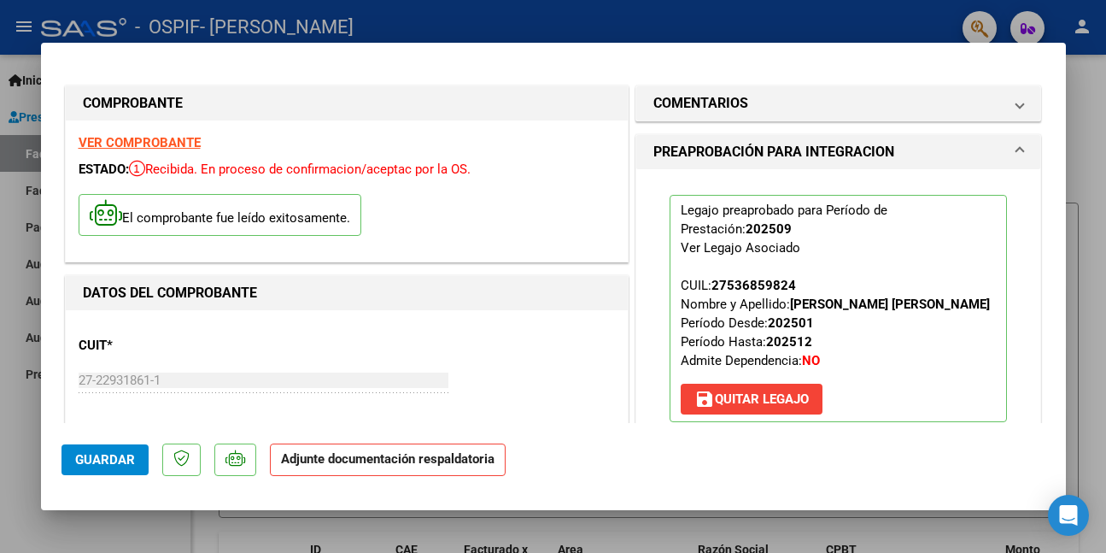
click at [108, 452] on span "Guardar" at bounding box center [105, 459] width 60 height 15
click at [120, 454] on span "Guardar" at bounding box center [105, 459] width 60 height 15
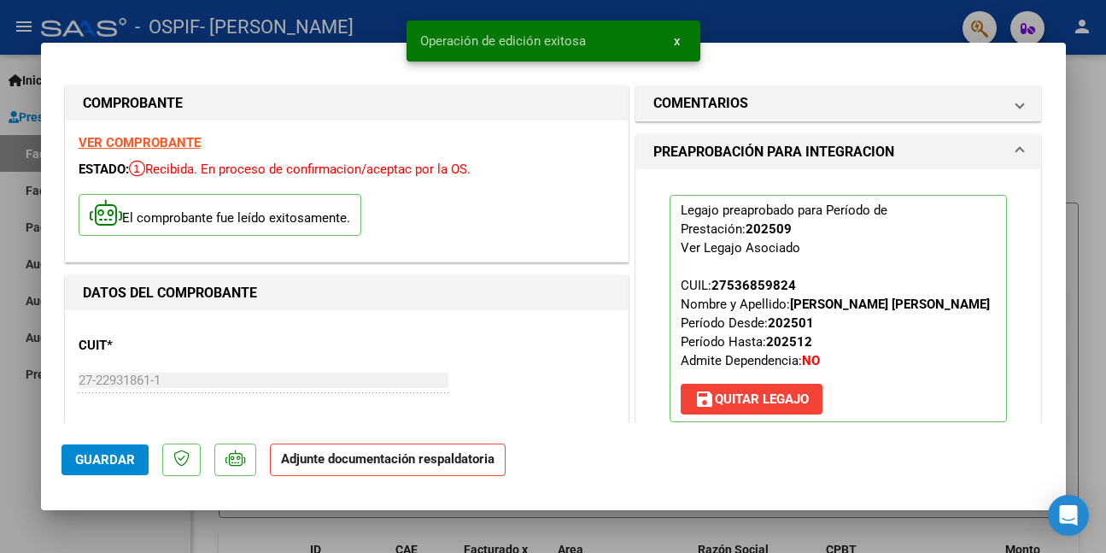
click at [80, 533] on div at bounding box center [553, 276] width 1106 height 553
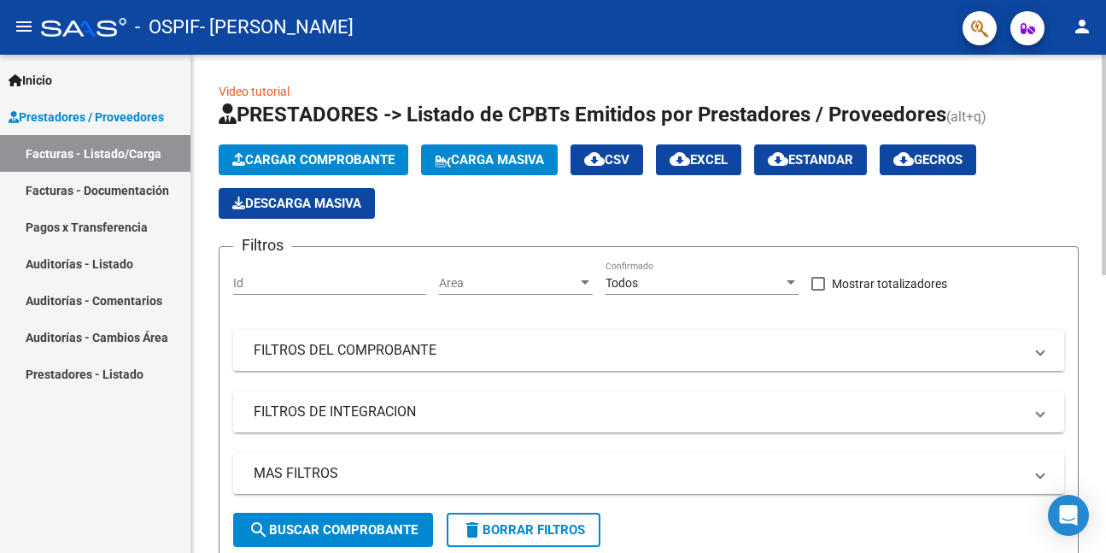
click at [257, 157] on span "Cargar Comprobante" at bounding box center [313, 159] width 162 height 15
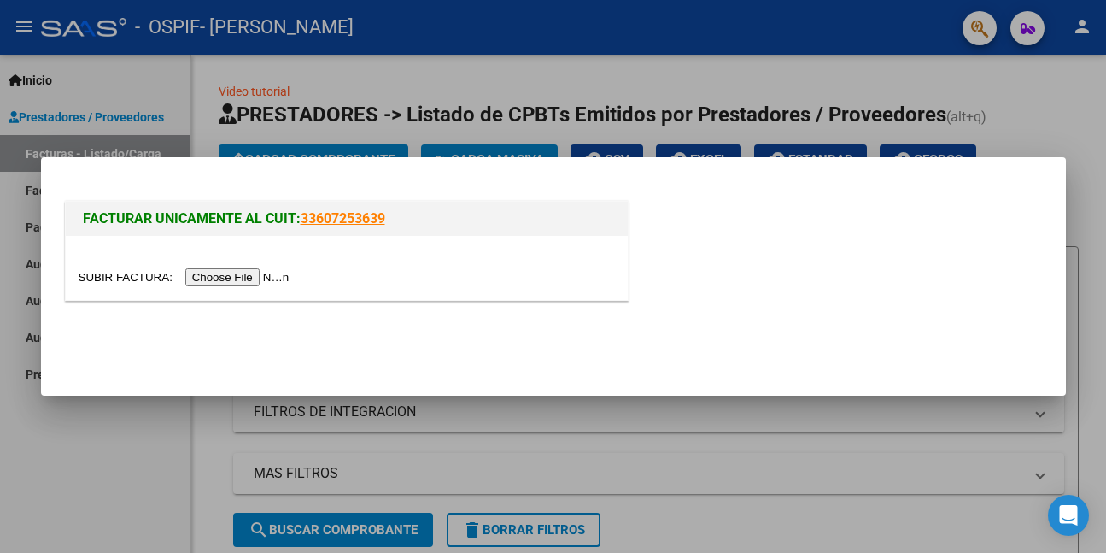
click at [248, 275] on input "file" at bounding box center [187, 277] width 216 height 18
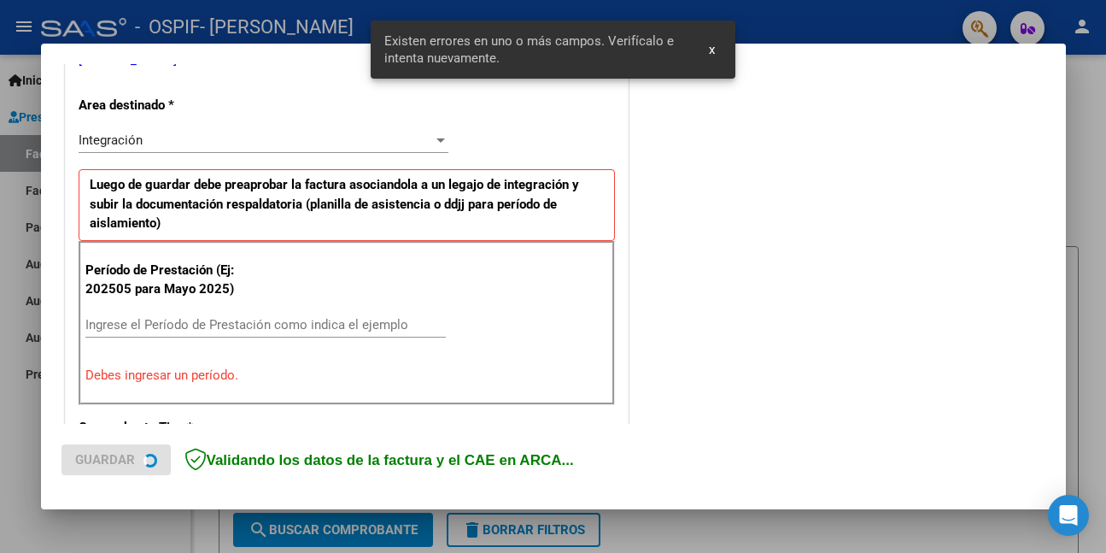
scroll to position [402, 0]
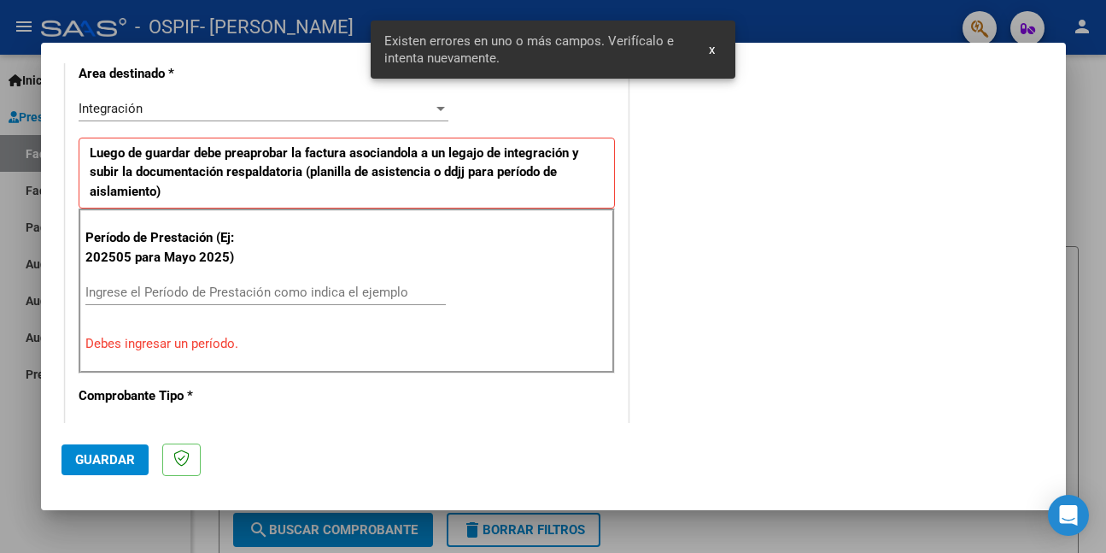
click at [395, 297] on input "Ingrese el Período de Prestación como indica el ejemplo" at bounding box center [265, 291] width 361 height 15
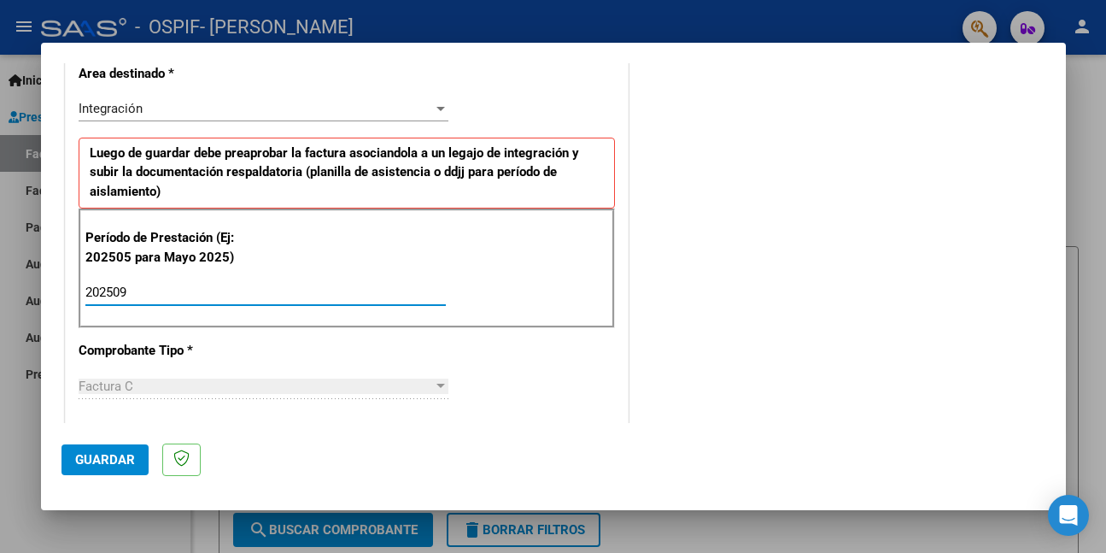
type input "202509"
click at [111, 450] on button "Guardar" at bounding box center [105, 459] width 87 height 31
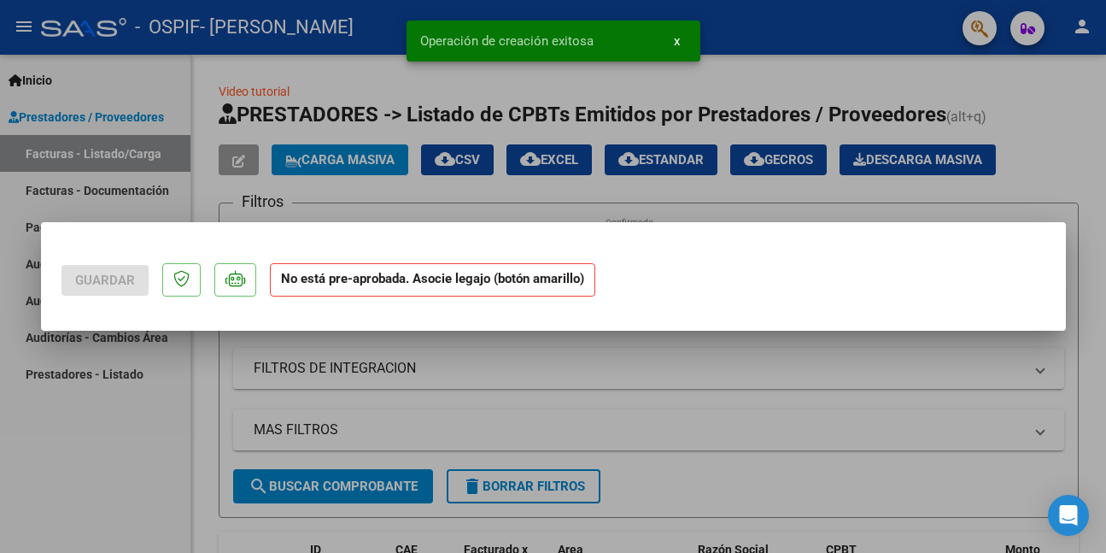
scroll to position [0, 0]
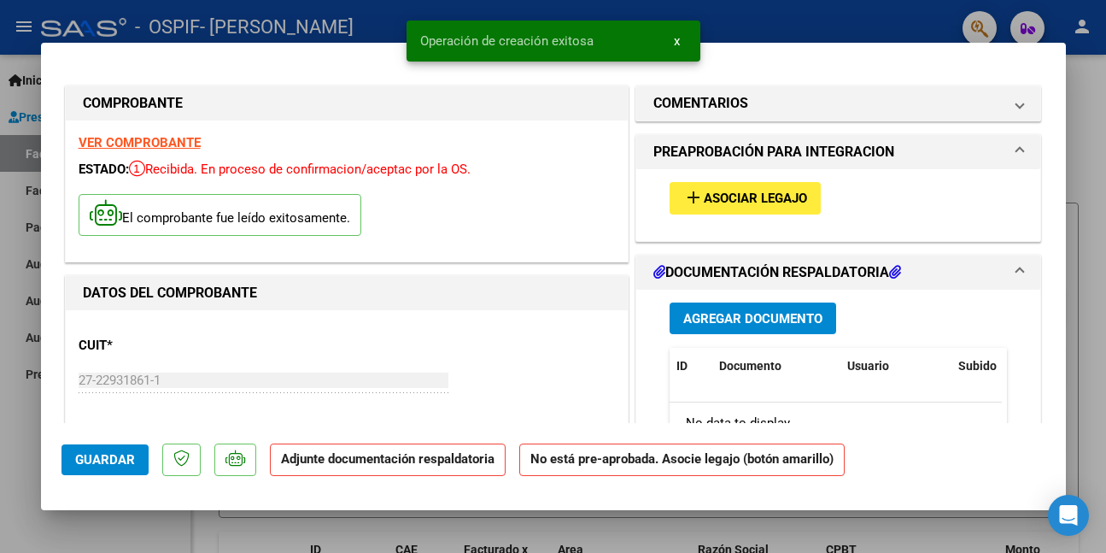
click at [730, 199] on span "Asociar Legajo" at bounding box center [755, 198] width 103 height 15
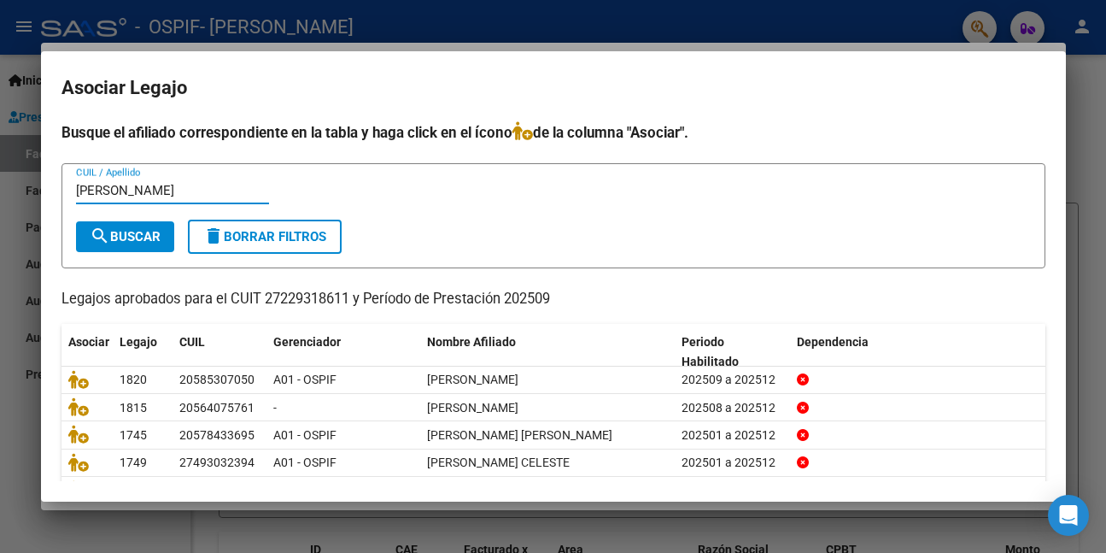
type input "[PERSON_NAME]"
click at [139, 226] on button "search Buscar" at bounding box center [125, 236] width 98 height 31
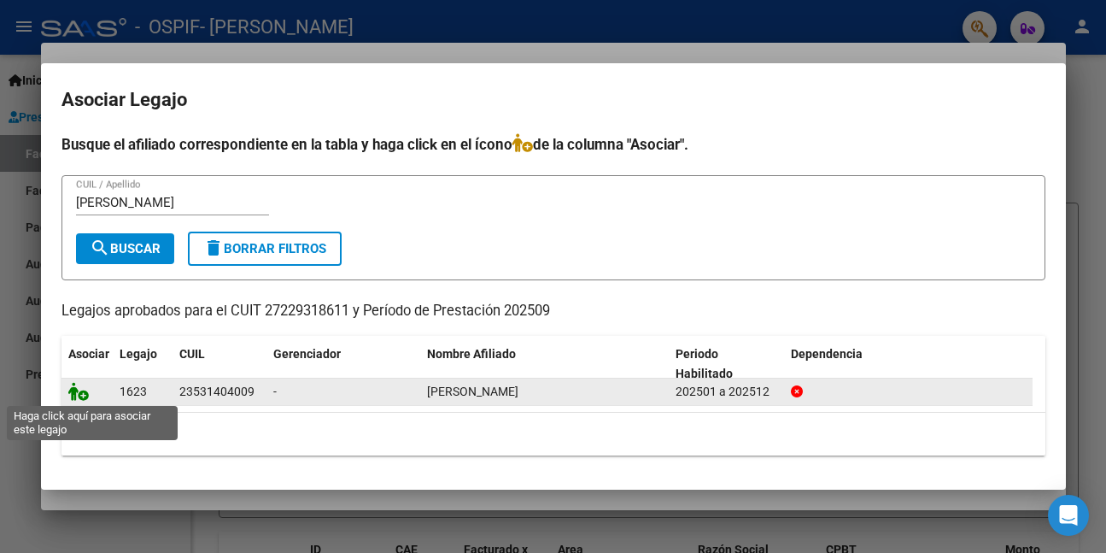
click at [71, 390] on icon at bounding box center [78, 391] width 21 height 19
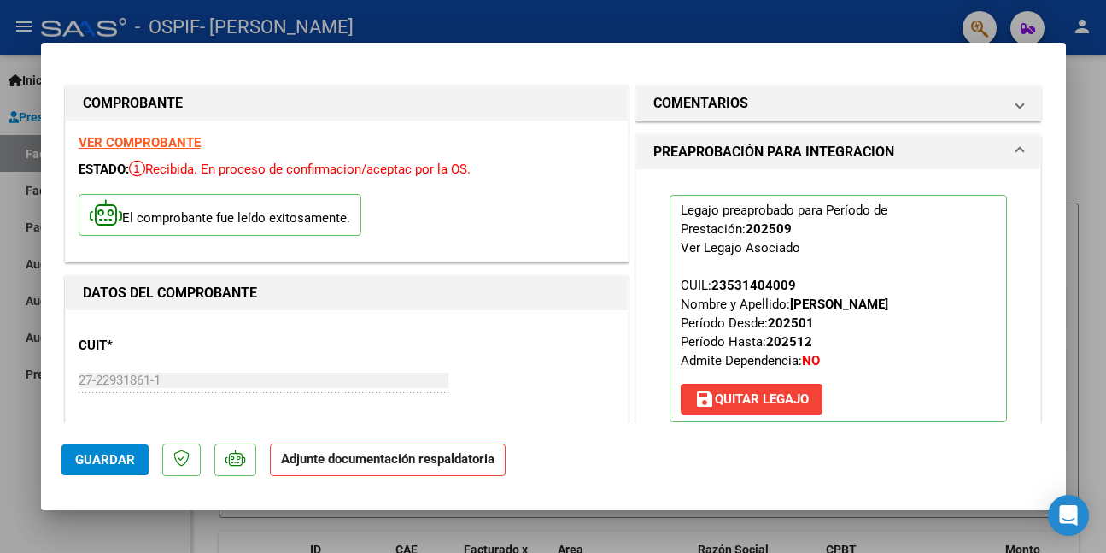
click at [104, 539] on div at bounding box center [553, 276] width 1106 height 553
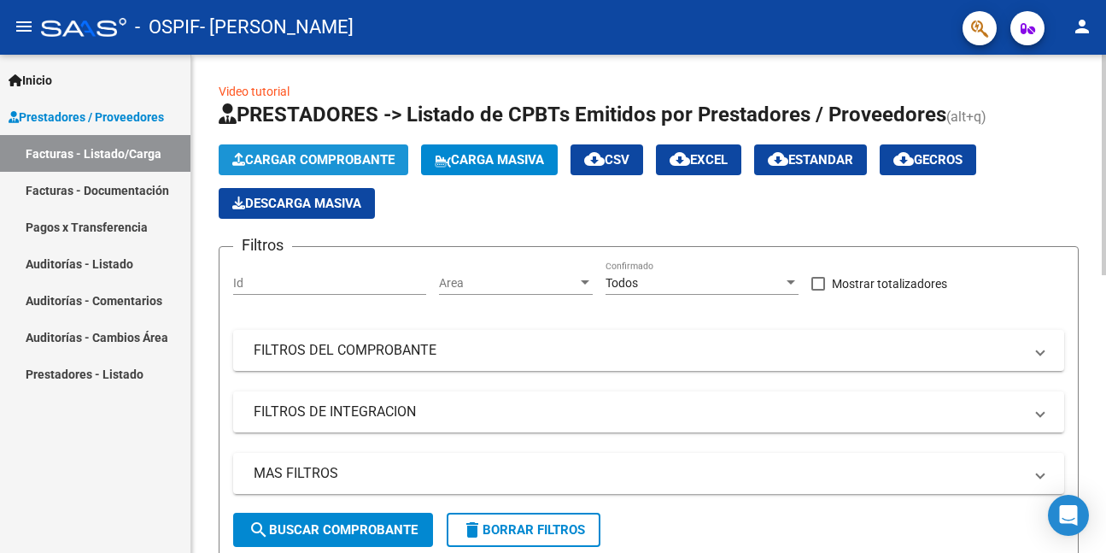
click at [314, 156] on span "Cargar Comprobante" at bounding box center [313, 159] width 162 height 15
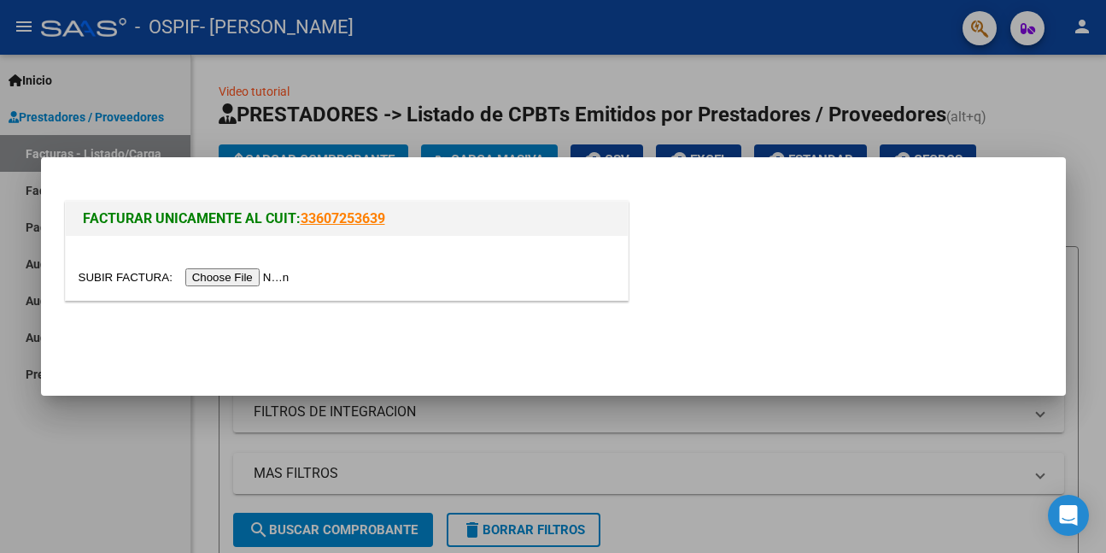
click at [243, 275] on input "file" at bounding box center [187, 277] width 216 height 18
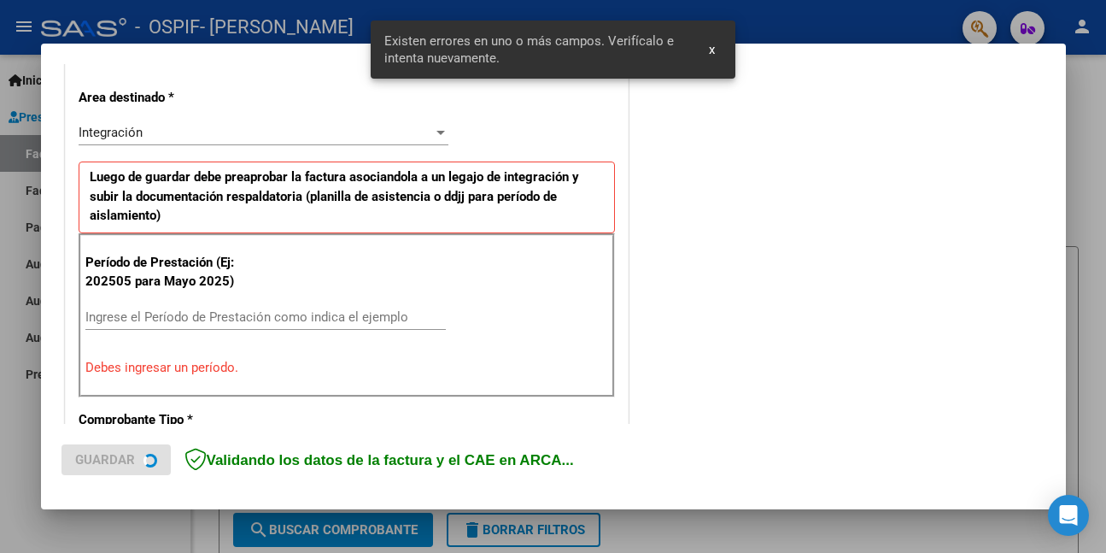
scroll to position [402, 0]
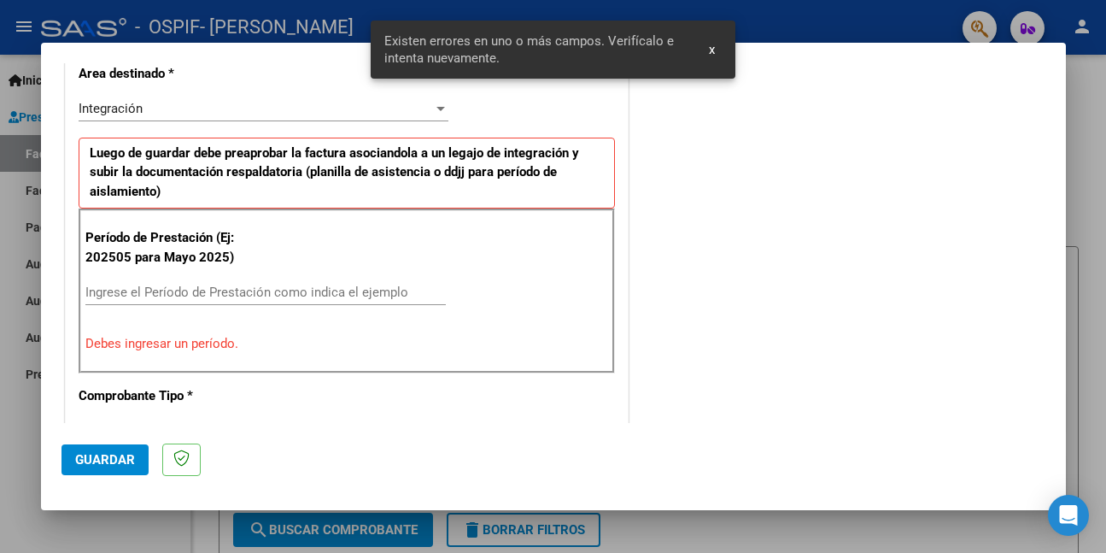
click at [409, 299] on input "Ingrese el Período de Prestación como indica el ejemplo" at bounding box center [265, 291] width 361 height 15
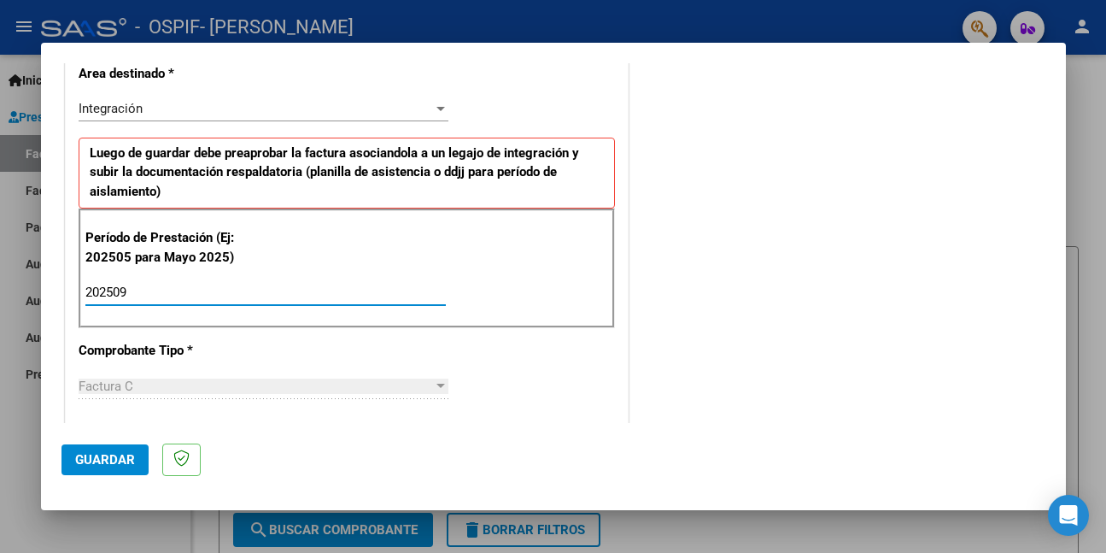
type input "202509"
click at [103, 456] on span "Guardar" at bounding box center [105, 459] width 60 height 15
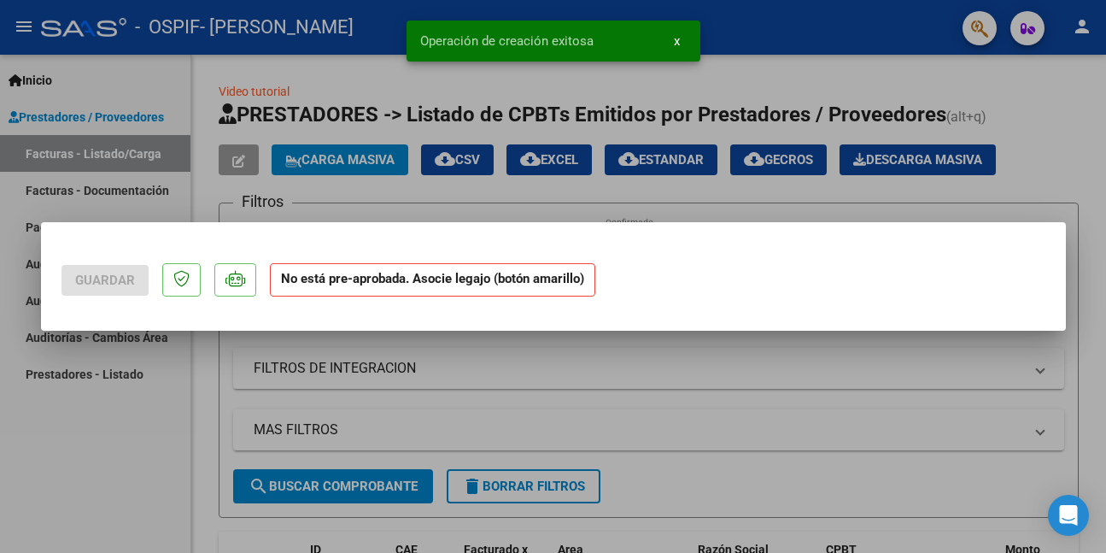
scroll to position [0, 0]
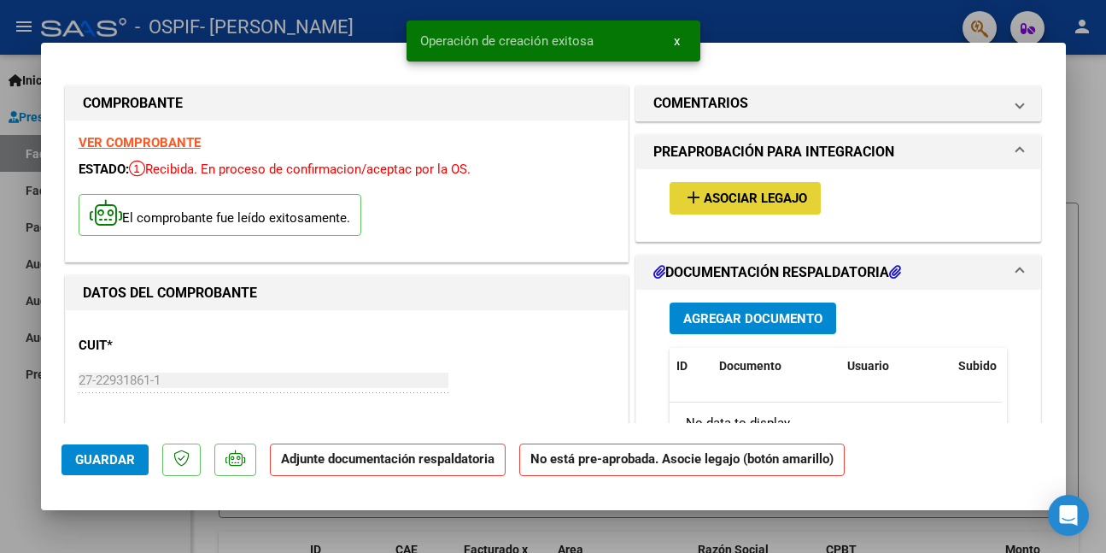
click at [724, 191] on span "Asociar Legajo" at bounding box center [755, 198] width 103 height 15
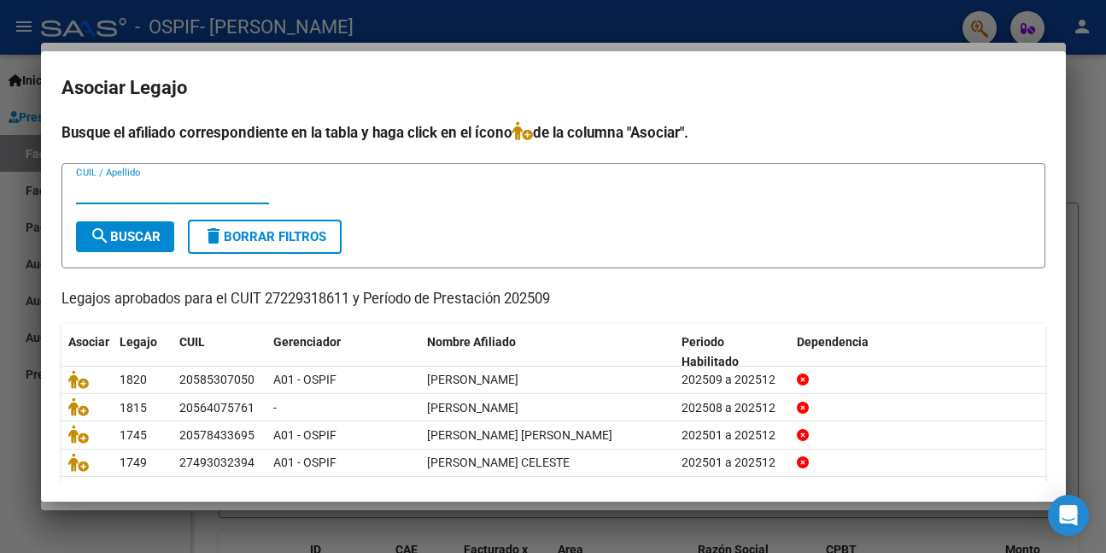
click at [180, 194] on input "CUIL / Apellido" at bounding box center [172, 190] width 193 height 15
type input "[PERSON_NAME]"
click at [154, 226] on button "search Buscar" at bounding box center [125, 236] width 98 height 31
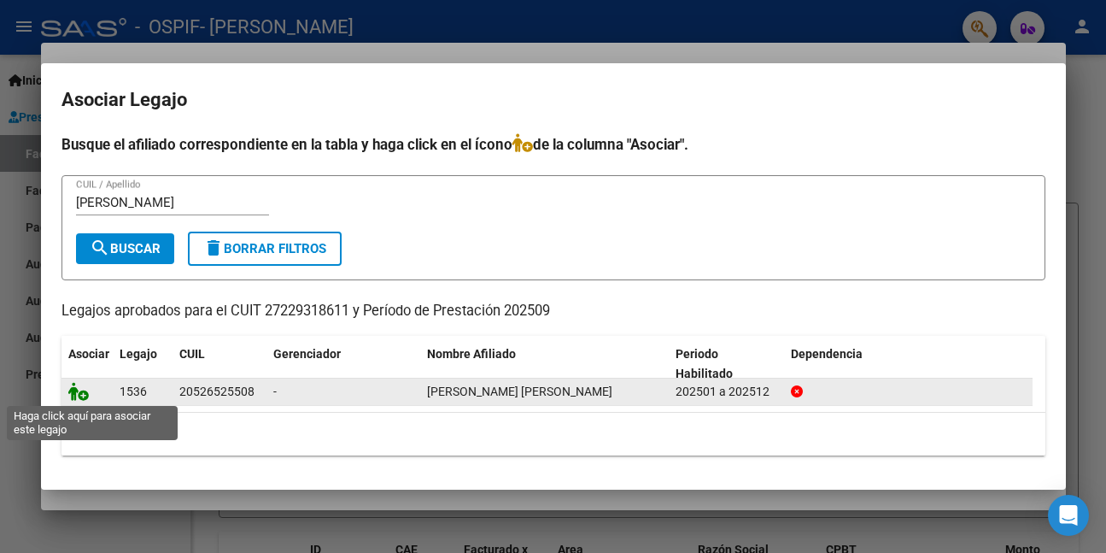
click at [70, 391] on icon at bounding box center [78, 391] width 21 height 19
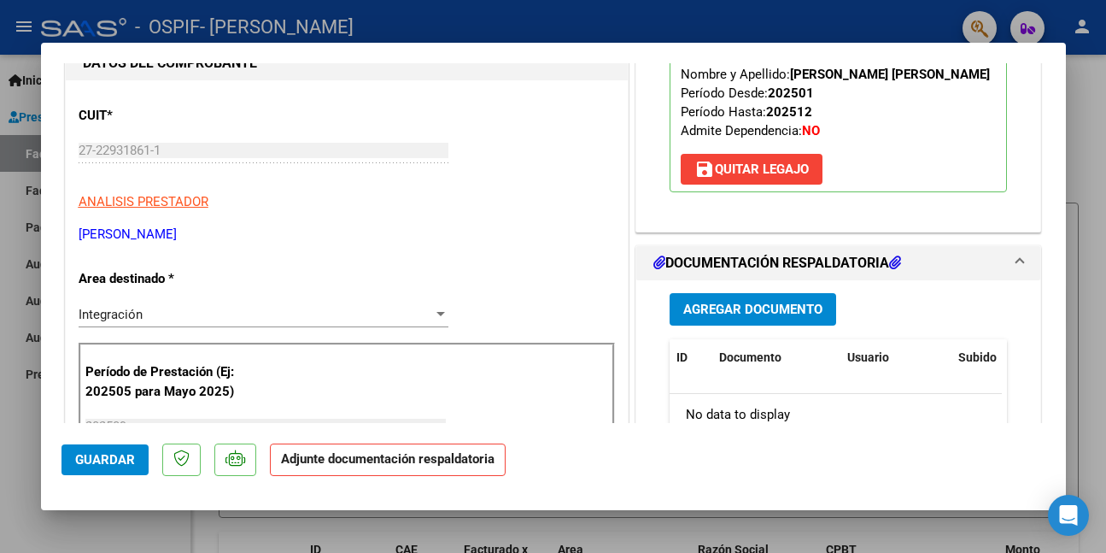
scroll to position [342, 0]
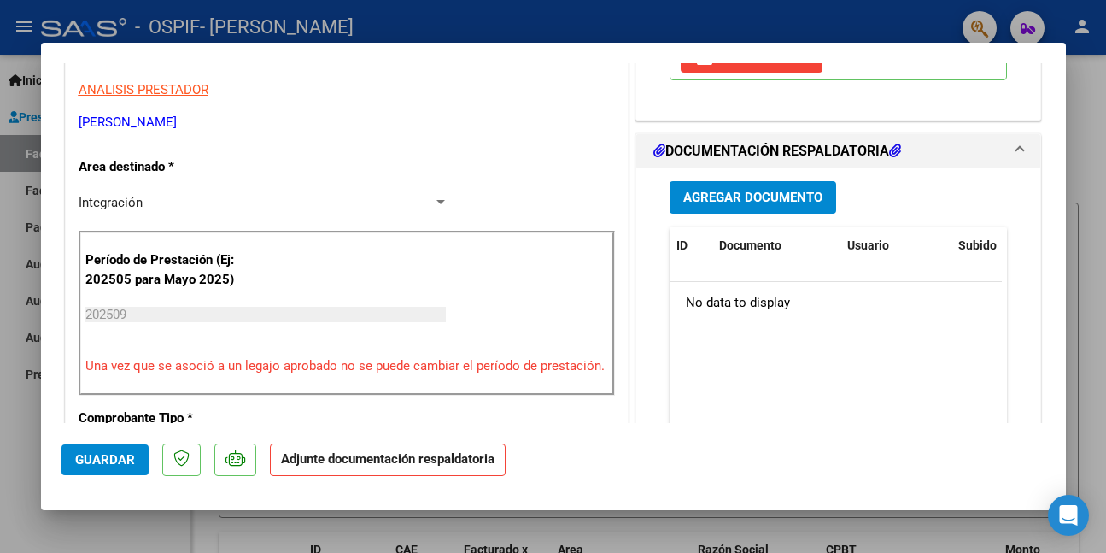
click at [91, 459] on span "Guardar" at bounding box center [105, 459] width 60 height 15
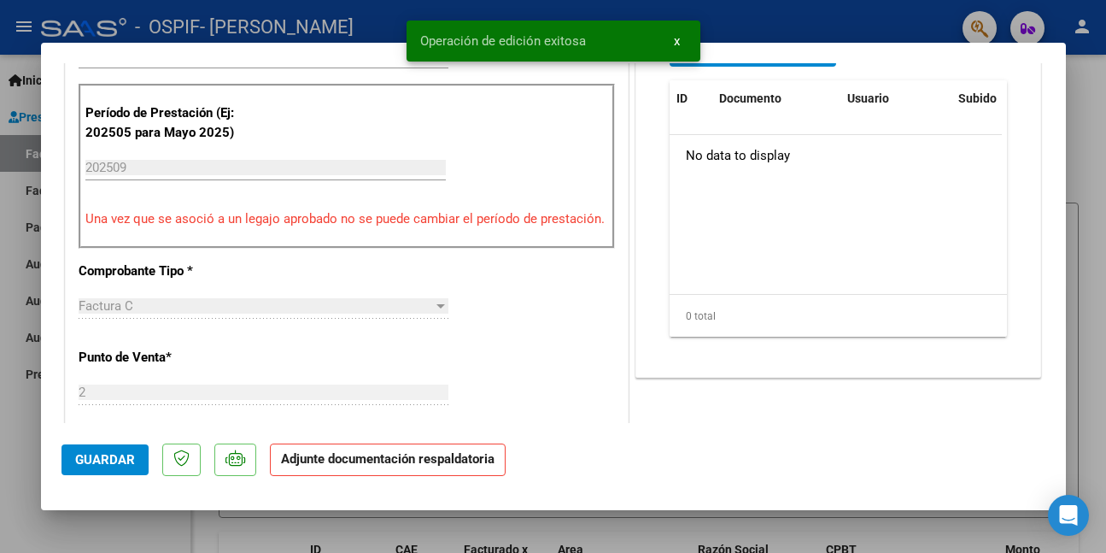
scroll to position [598, 0]
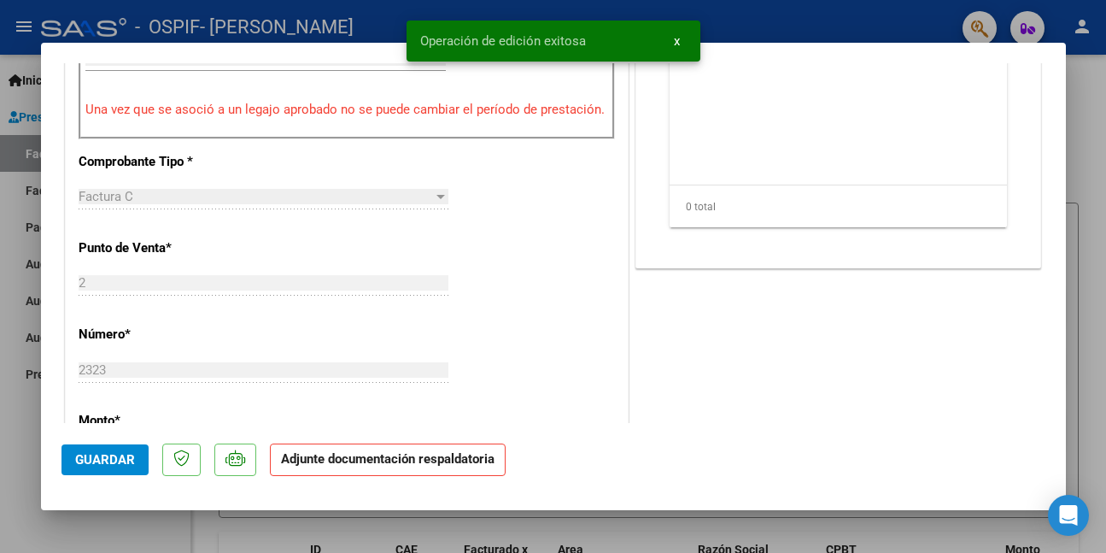
click at [155, 533] on div at bounding box center [553, 276] width 1106 height 553
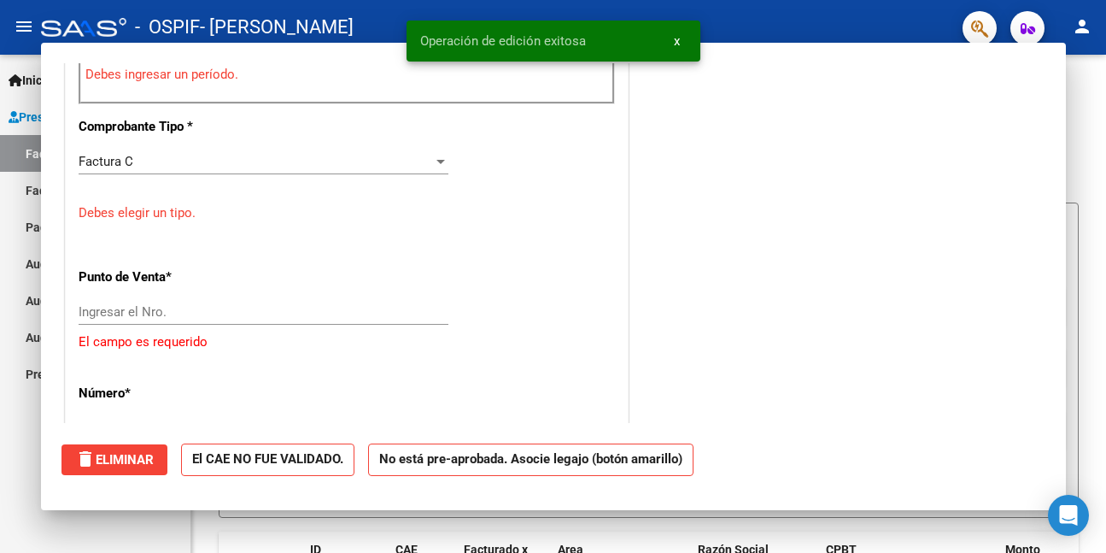
scroll to position [0, 0]
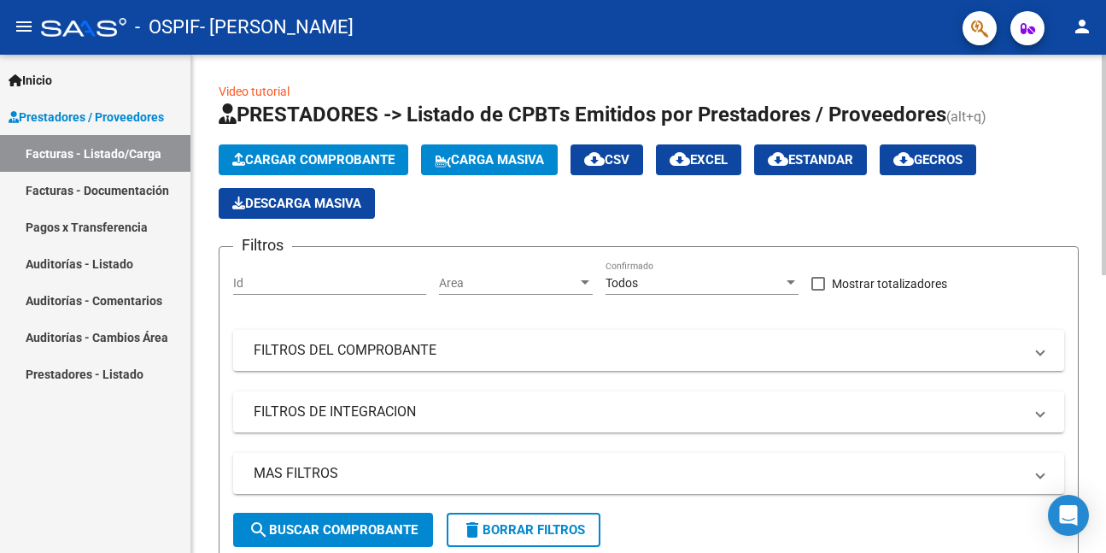
click at [296, 152] on span "Cargar Comprobante" at bounding box center [313, 159] width 162 height 15
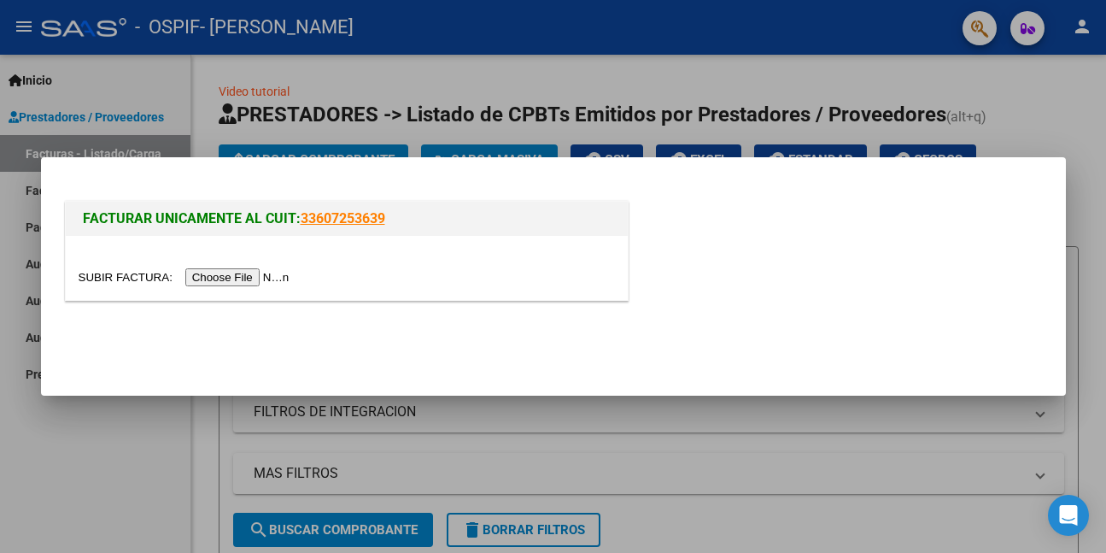
click at [284, 276] on input "file" at bounding box center [187, 277] width 216 height 18
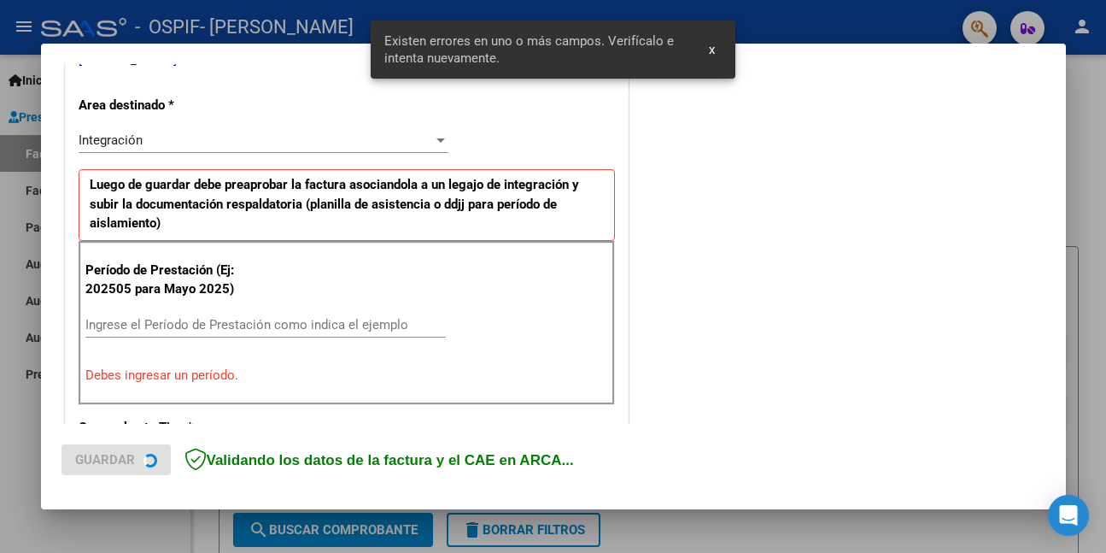
scroll to position [402, 0]
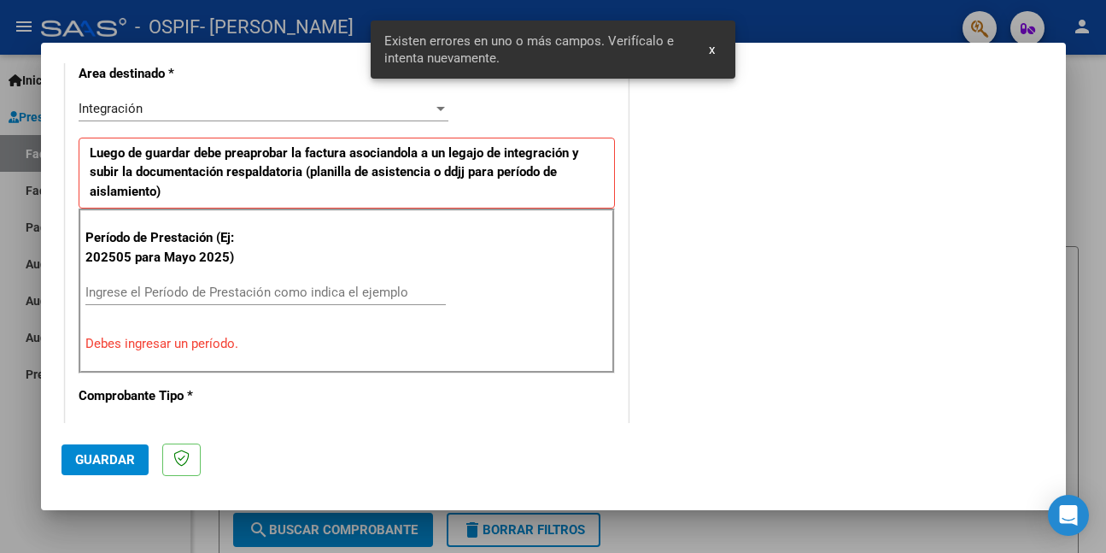
click at [326, 291] on input "Ingrese el Período de Prestación como indica el ejemplo" at bounding box center [265, 291] width 361 height 15
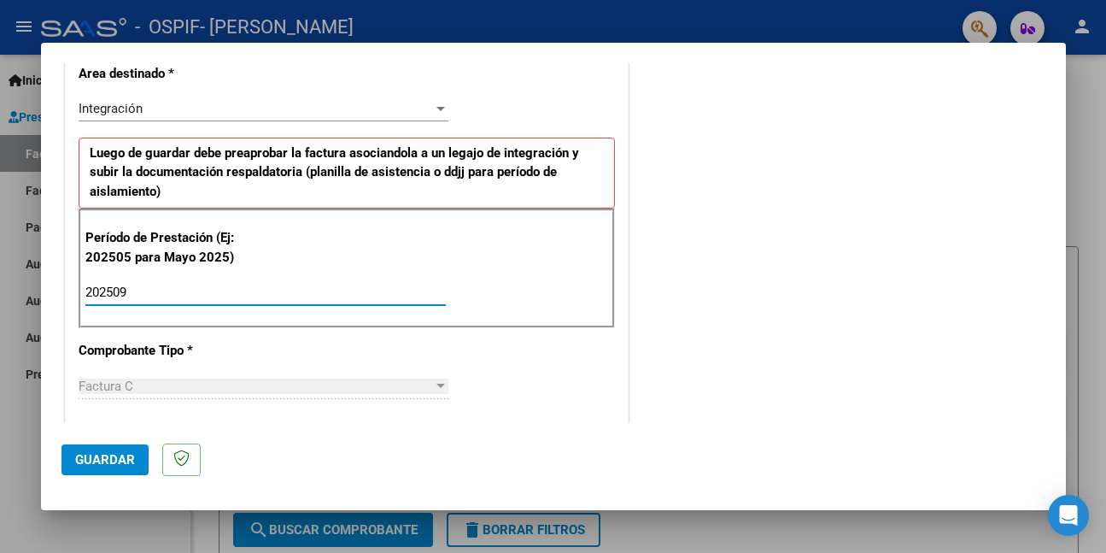
type input "202509"
click at [135, 448] on button "Guardar" at bounding box center [105, 459] width 87 height 31
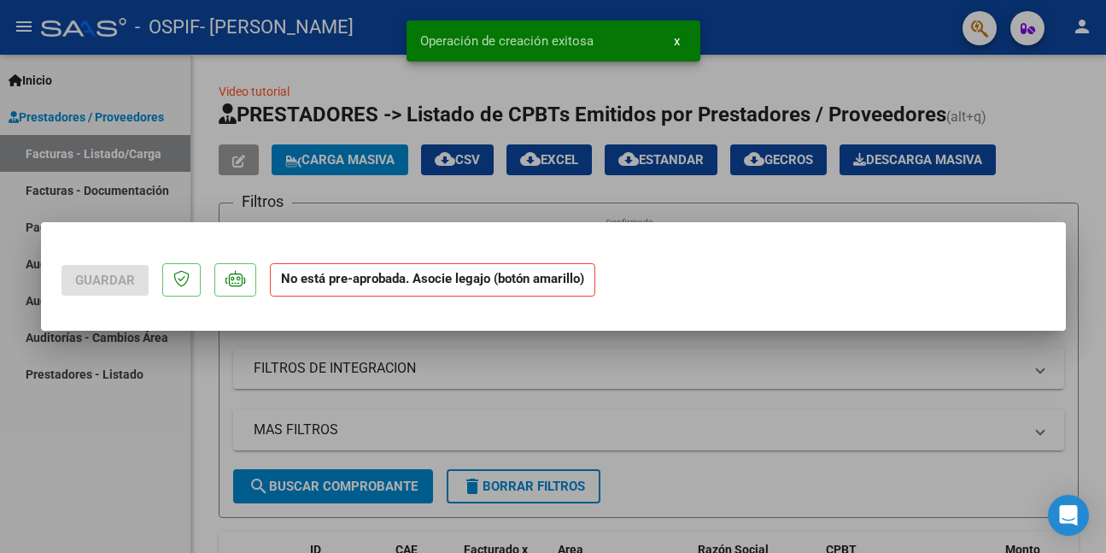
scroll to position [0, 0]
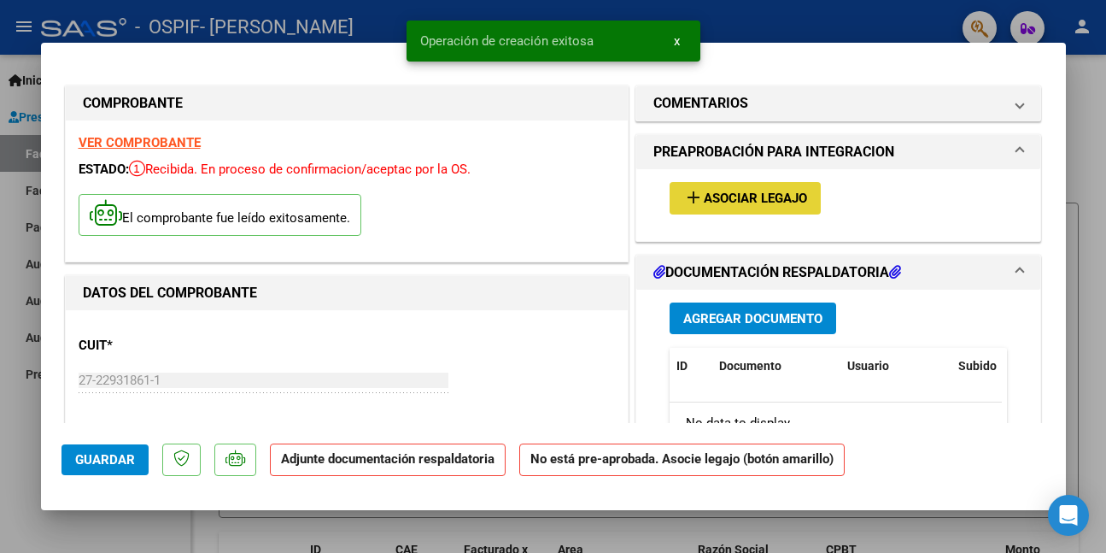
click at [731, 197] on span "Asociar Legajo" at bounding box center [755, 198] width 103 height 15
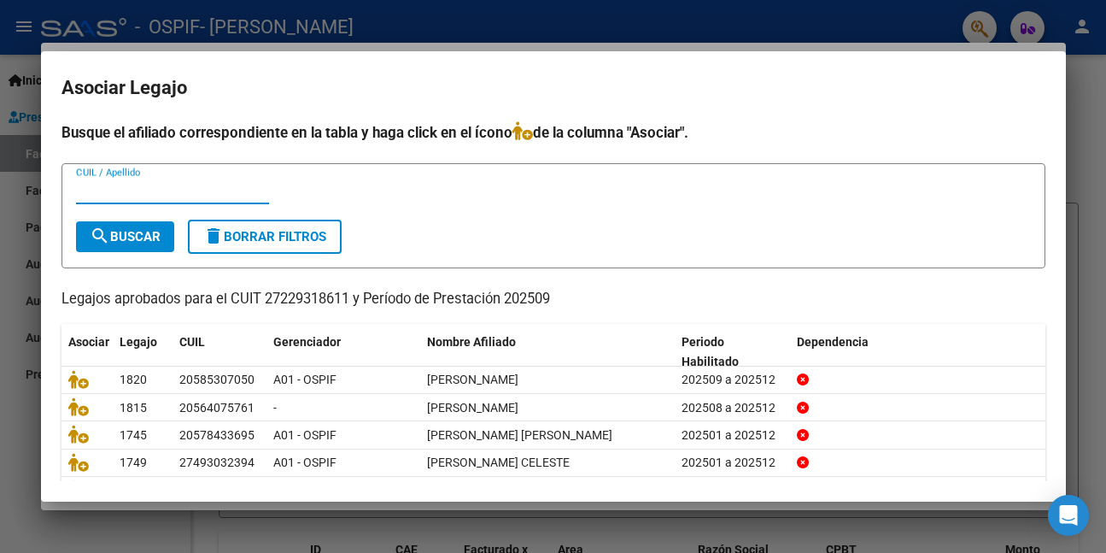
click at [163, 195] on input "CUIL / Apellido" at bounding box center [172, 190] width 193 height 15
type input "[PERSON_NAME]"
click at [168, 244] on button "search Buscar" at bounding box center [125, 236] width 98 height 31
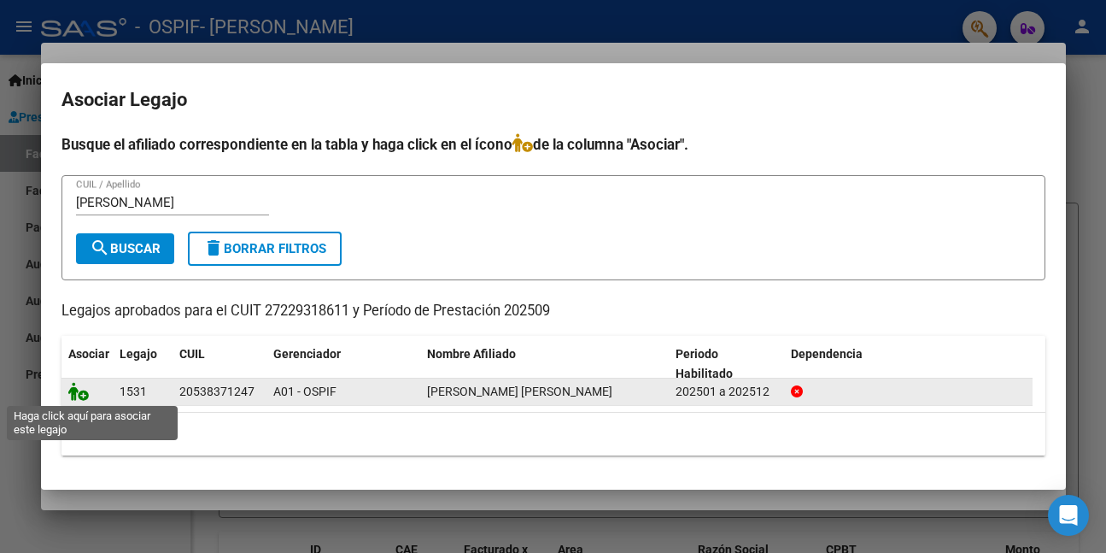
click at [77, 396] on icon at bounding box center [78, 391] width 21 height 19
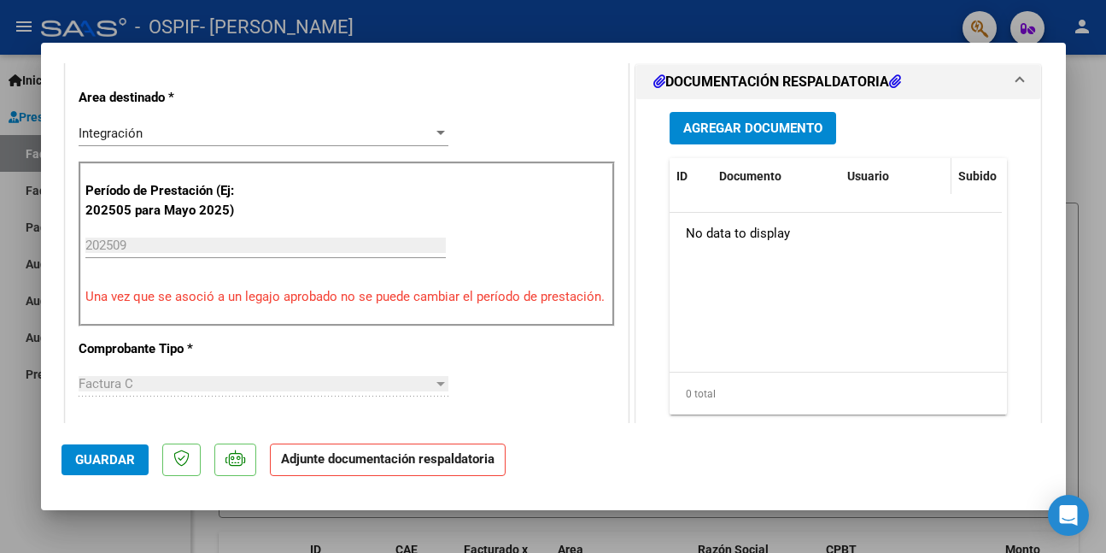
scroll to position [427, 0]
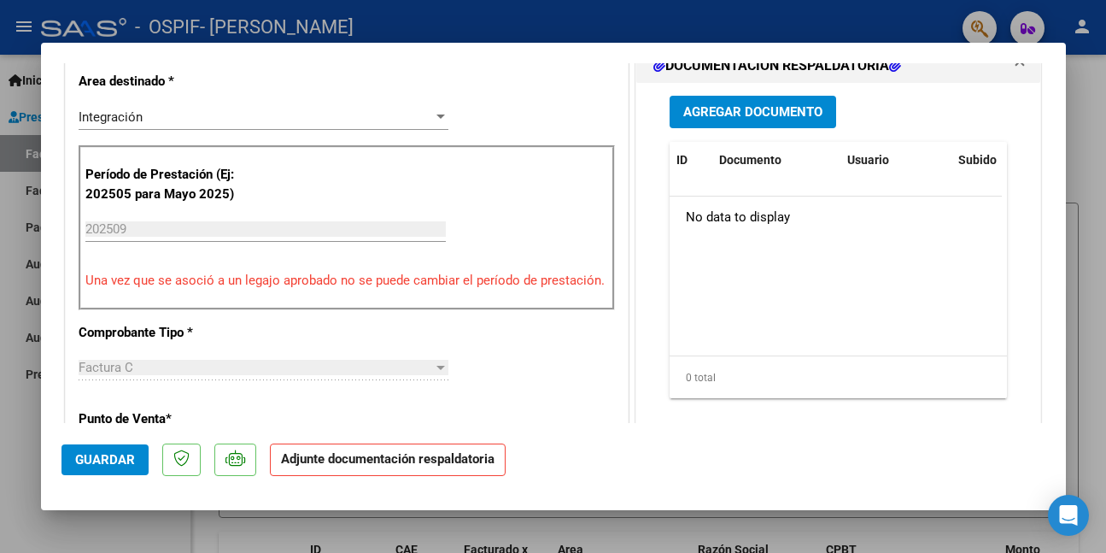
click at [103, 463] on span "Guardar" at bounding box center [105, 459] width 60 height 15
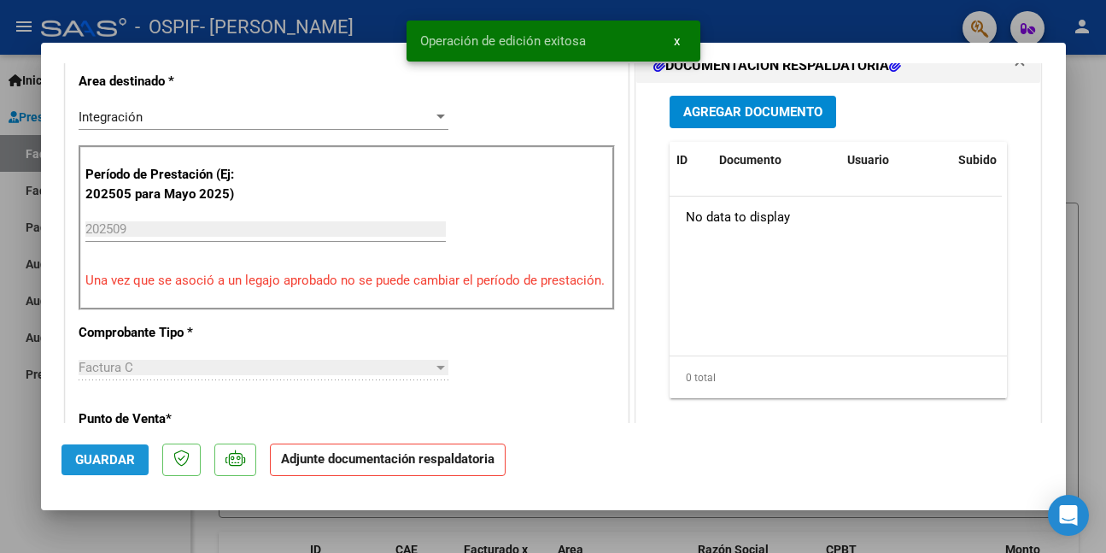
click at [95, 464] on span "Guardar" at bounding box center [105, 459] width 60 height 15
click at [83, 528] on div at bounding box center [553, 276] width 1106 height 553
type input "$ 0,00"
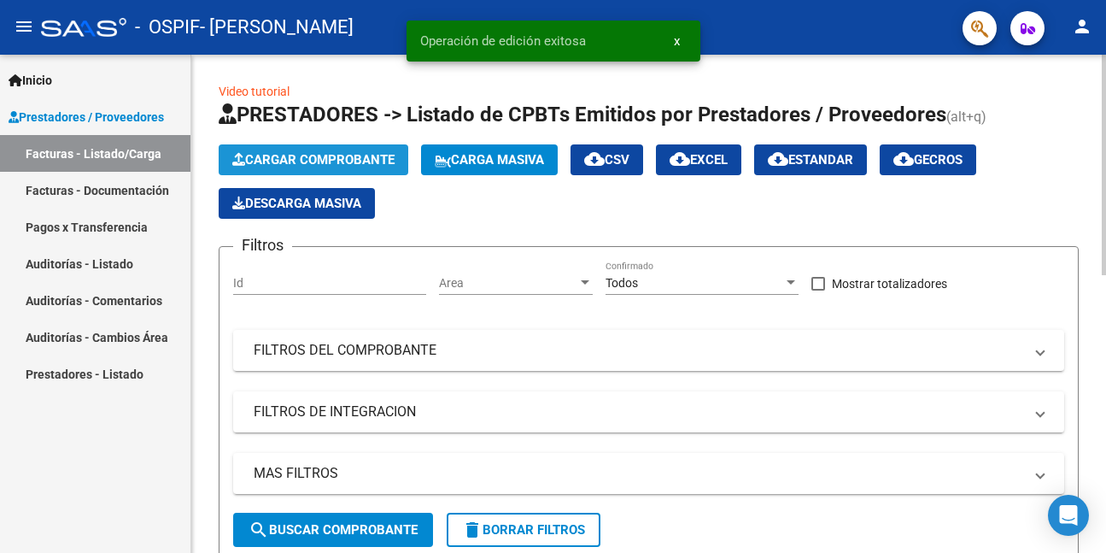
click at [287, 153] on span "Cargar Comprobante" at bounding box center [313, 159] width 162 height 15
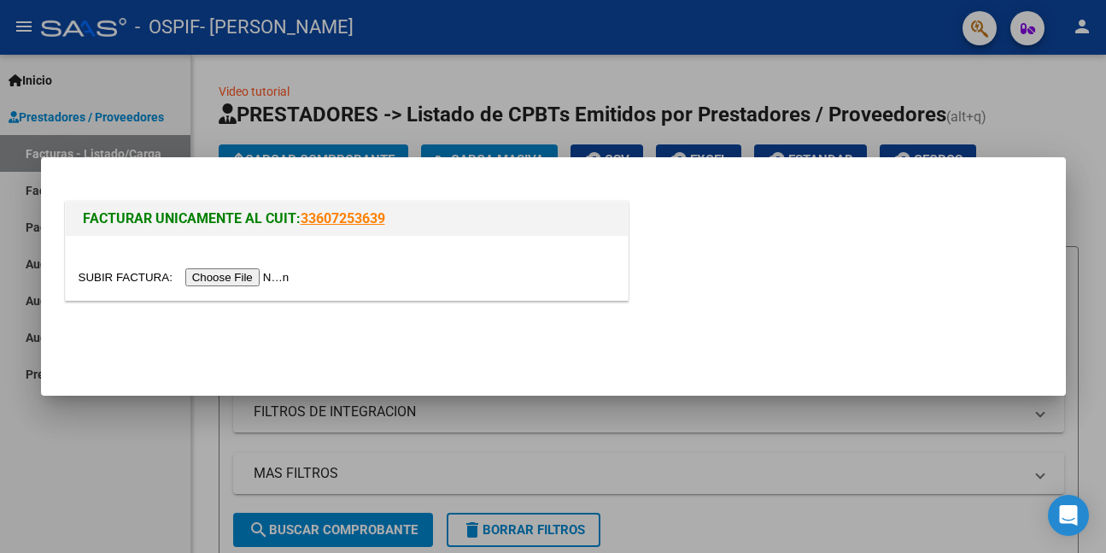
click at [262, 275] on input "file" at bounding box center [187, 277] width 216 height 18
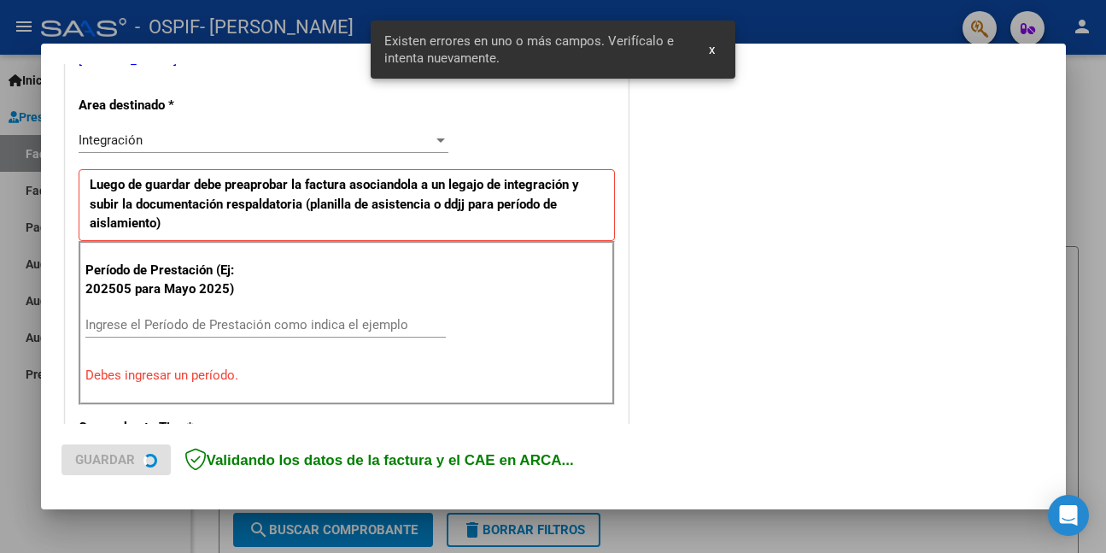
scroll to position [402, 0]
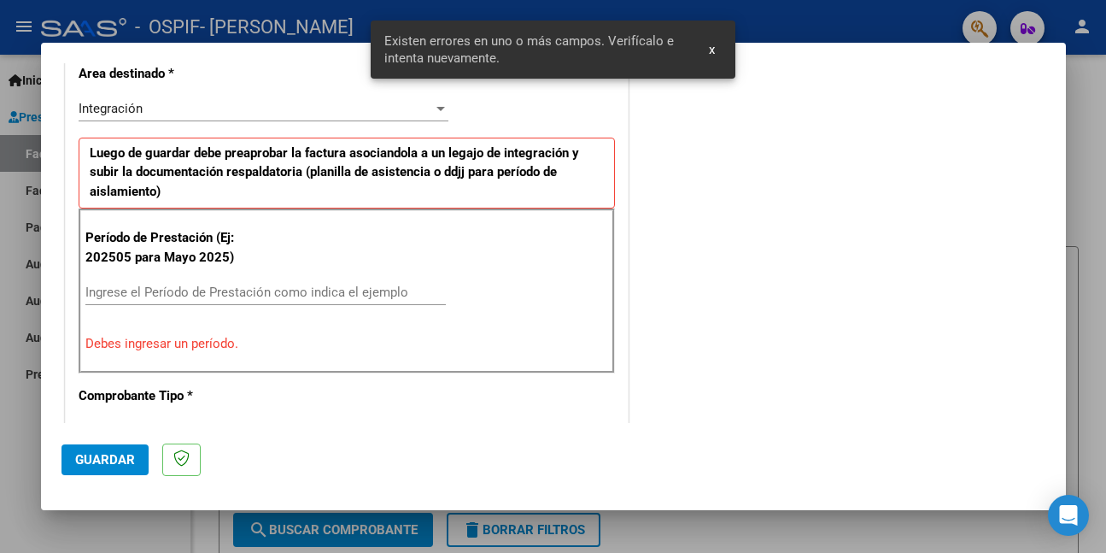
click at [340, 291] on input "Ingrese el Período de Prestación como indica el ejemplo" at bounding box center [265, 291] width 361 height 15
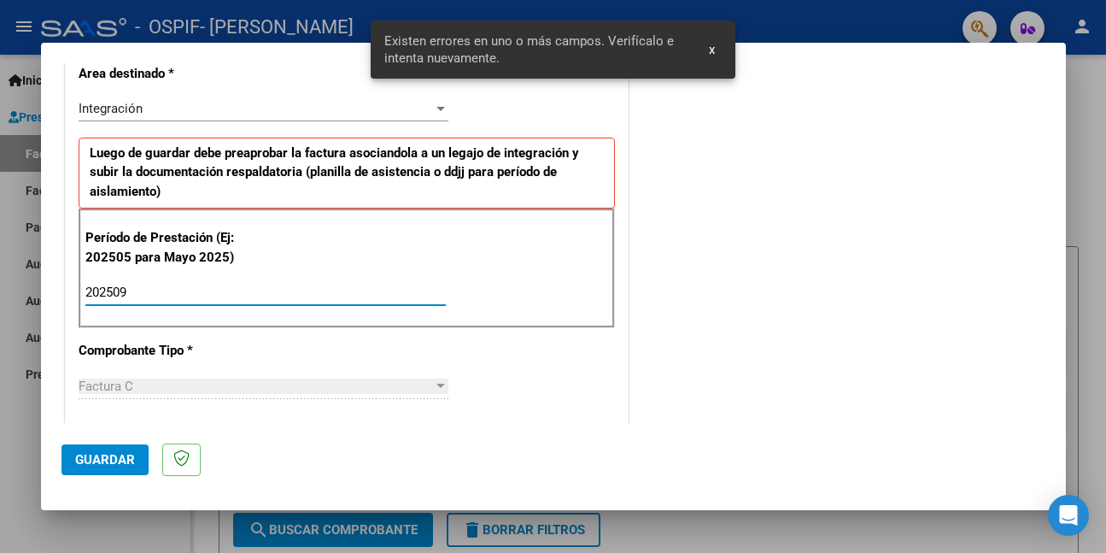
type input "202509"
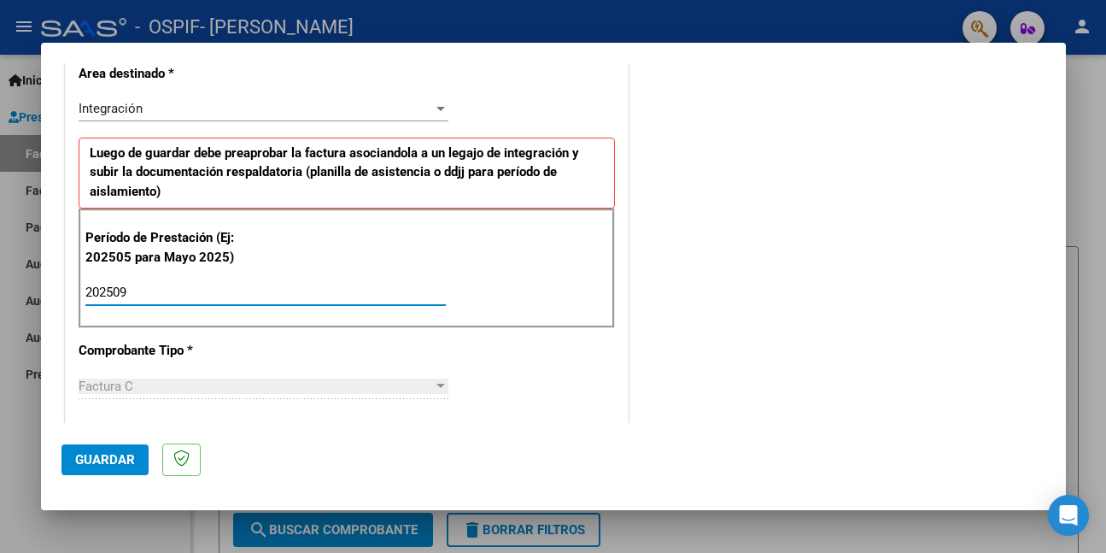
click at [88, 461] on span "Guardar" at bounding box center [105, 459] width 60 height 15
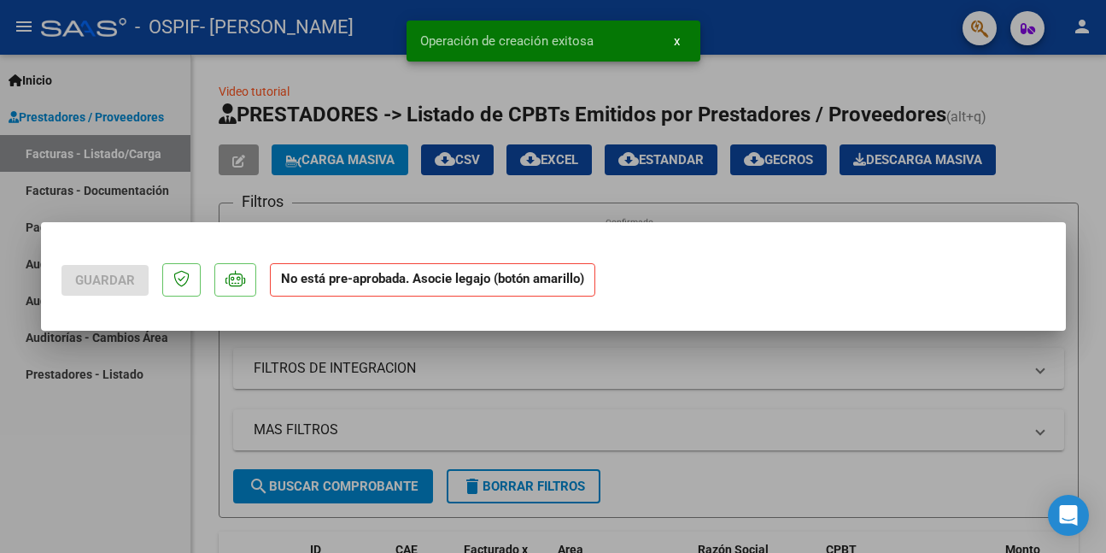
scroll to position [0, 0]
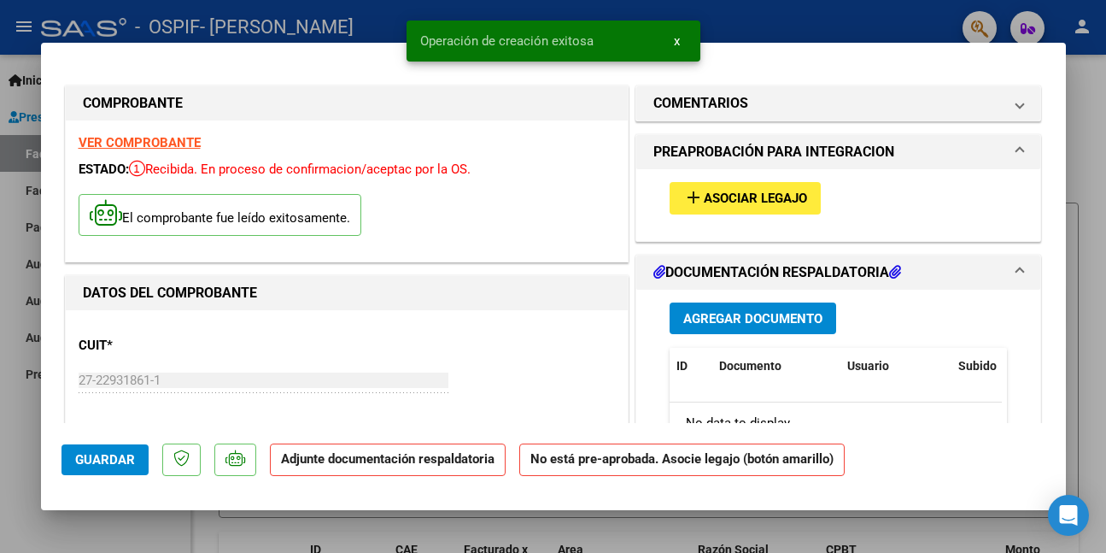
click at [794, 205] on span "Asociar Legajo" at bounding box center [755, 198] width 103 height 15
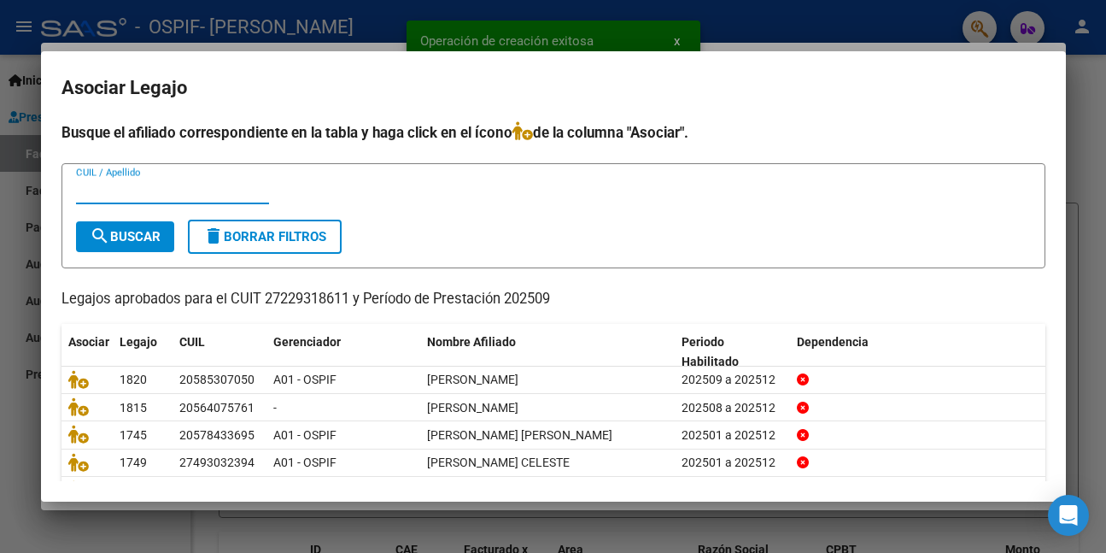
click at [162, 193] on input "CUIL / Apellido" at bounding box center [172, 190] width 193 height 15
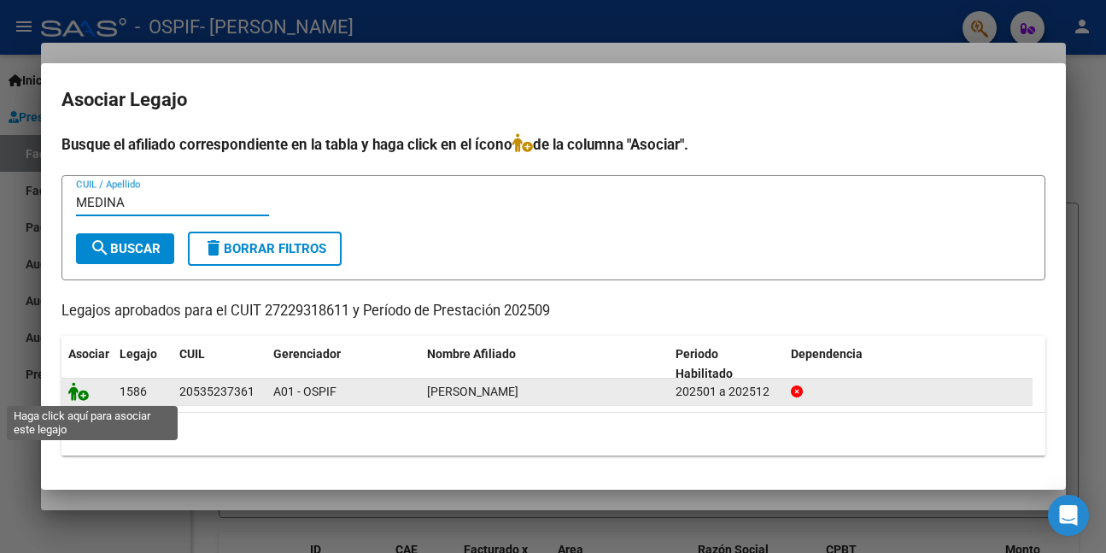
type input "MEDINA"
click at [85, 392] on icon at bounding box center [78, 391] width 21 height 19
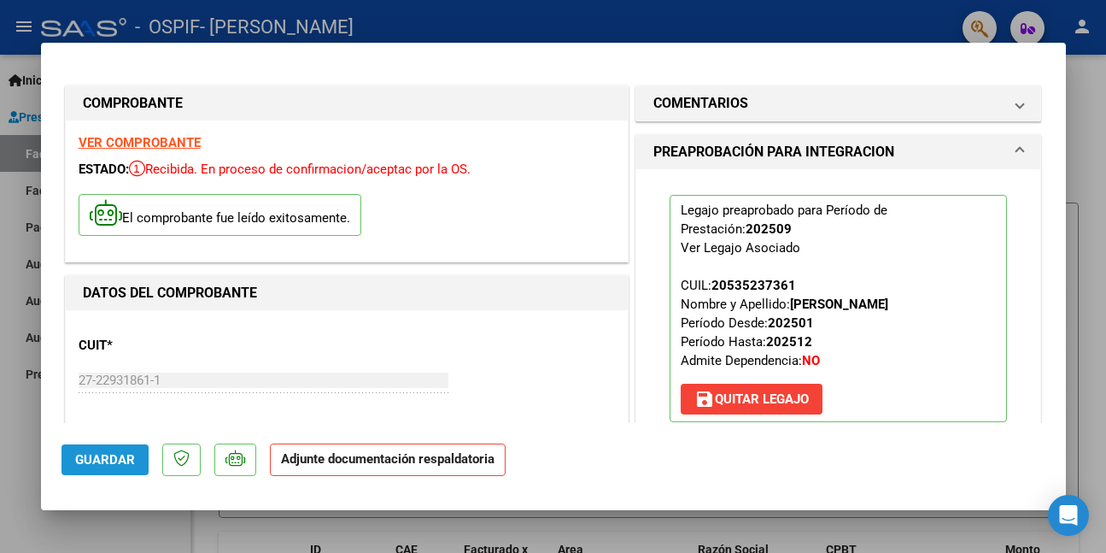
click at [135, 460] on button "Guardar" at bounding box center [105, 459] width 87 height 31
click at [66, 518] on div at bounding box center [553, 276] width 1106 height 553
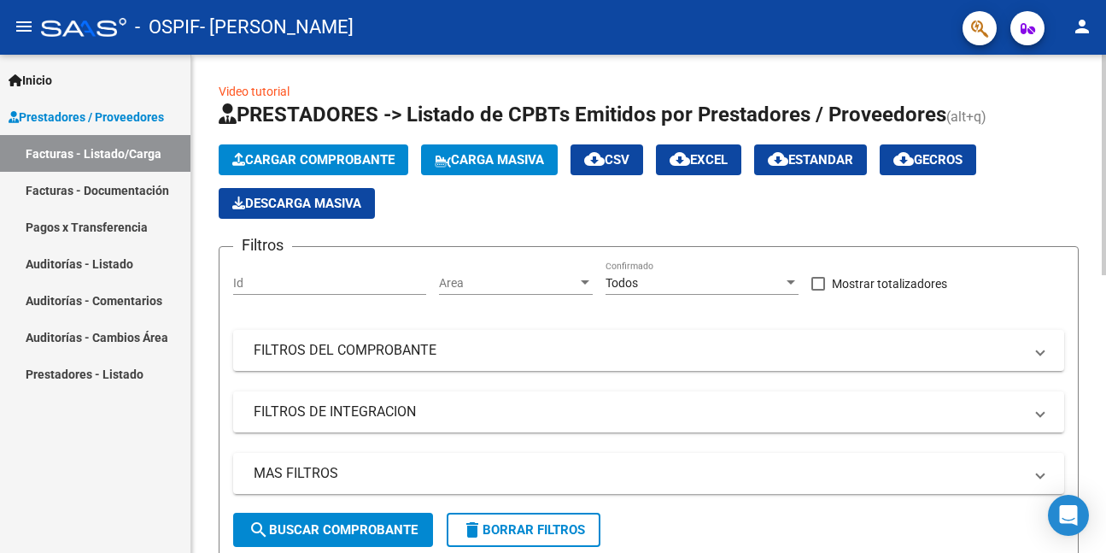
click at [331, 168] on button "Cargar Comprobante" at bounding box center [314, 159] width 190 height 31
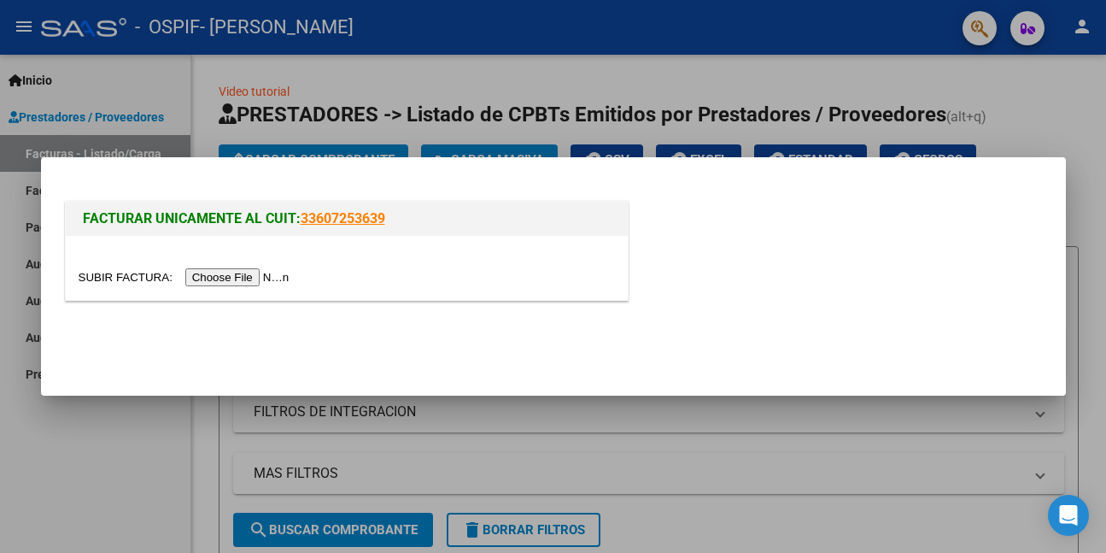
click at [279, 279] on input "file" at bounding box center [187, 277] width 216 height 18
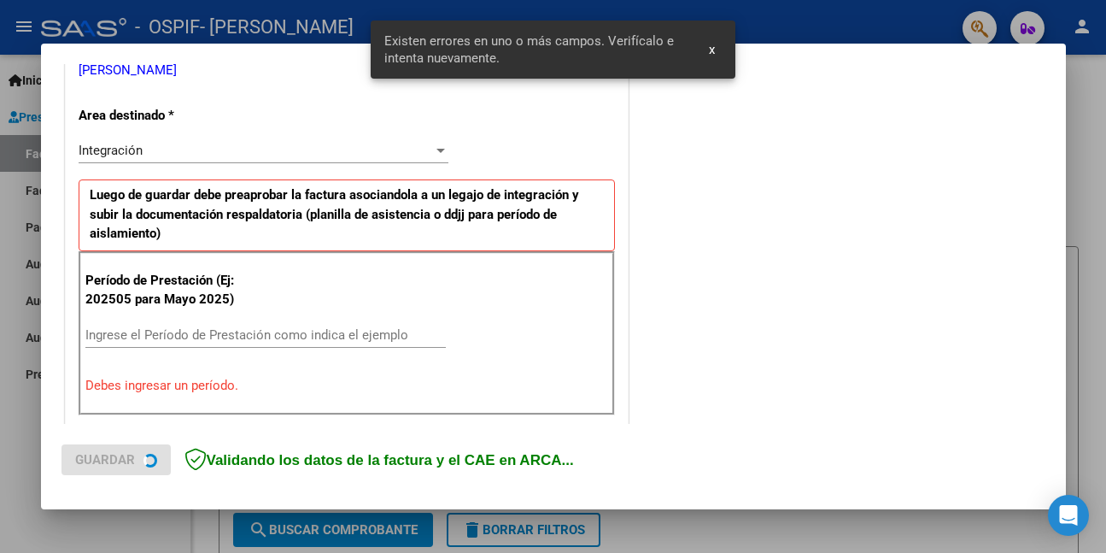
scroll to position [402, 0]
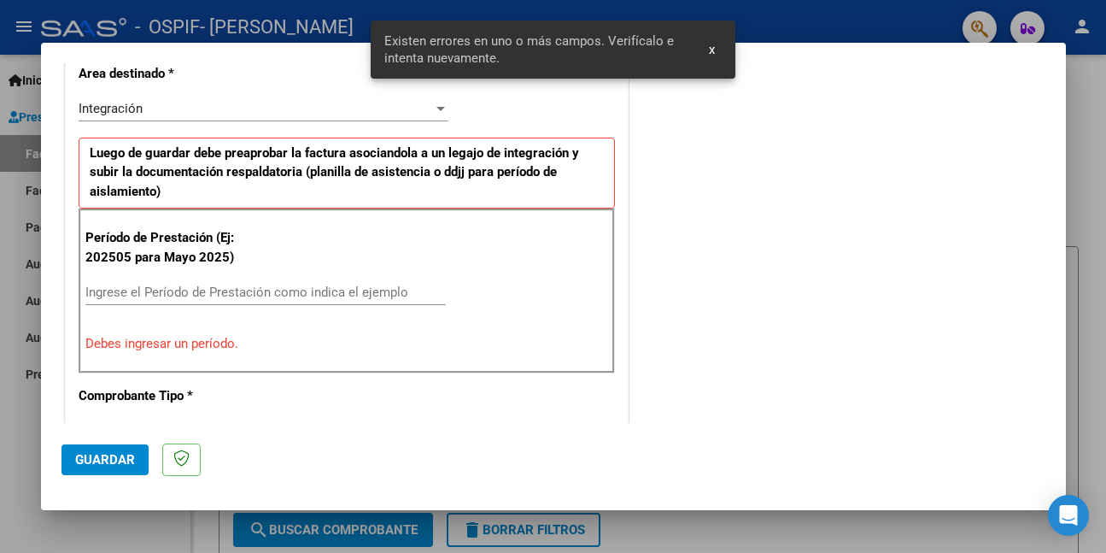
click at [302, 291] on input "Ingrese el Período de Prestación como indica el ejemplo" at bounding box center [265, 291] width 361 height 15
type input "1"
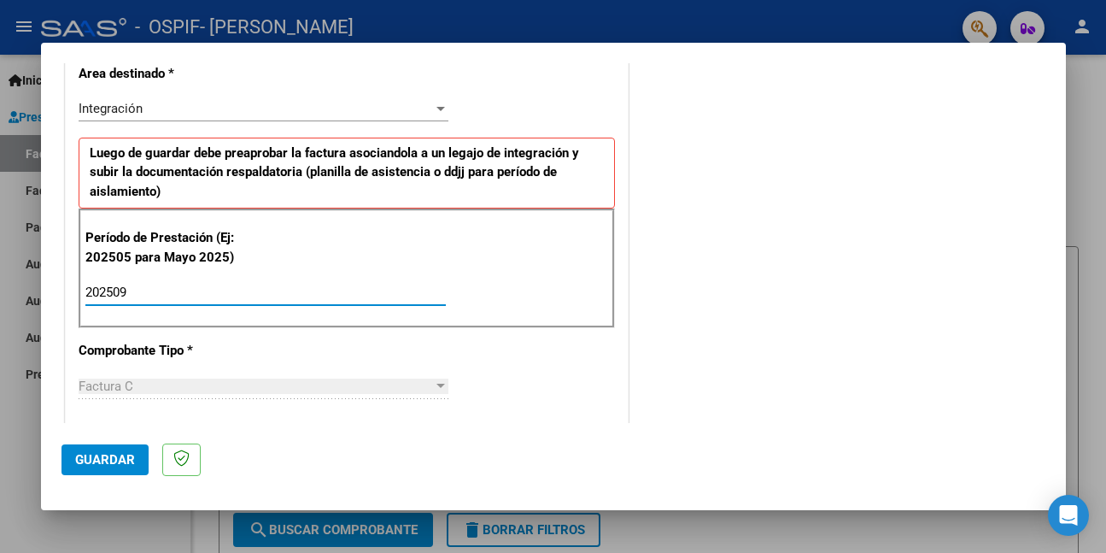
type input "202509"
click at [141, 463] on button "Guardar" at bounding box center [105, 459] width 87 height 31
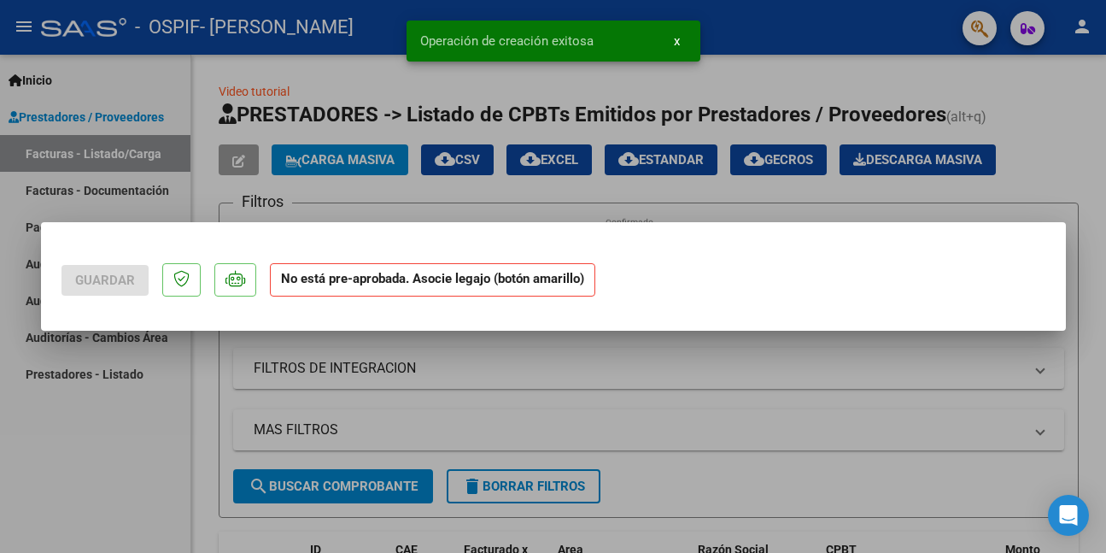
scroll to position [0, 0]
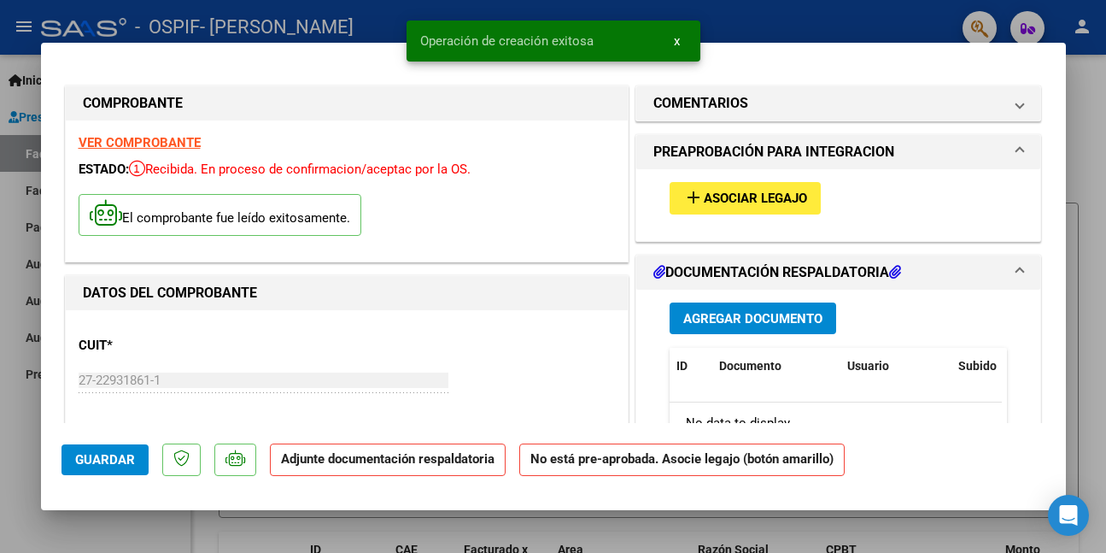
click at [727, 186] on button "add Asociar Legajo" at bounding box center [745, 198] width 151 height 32
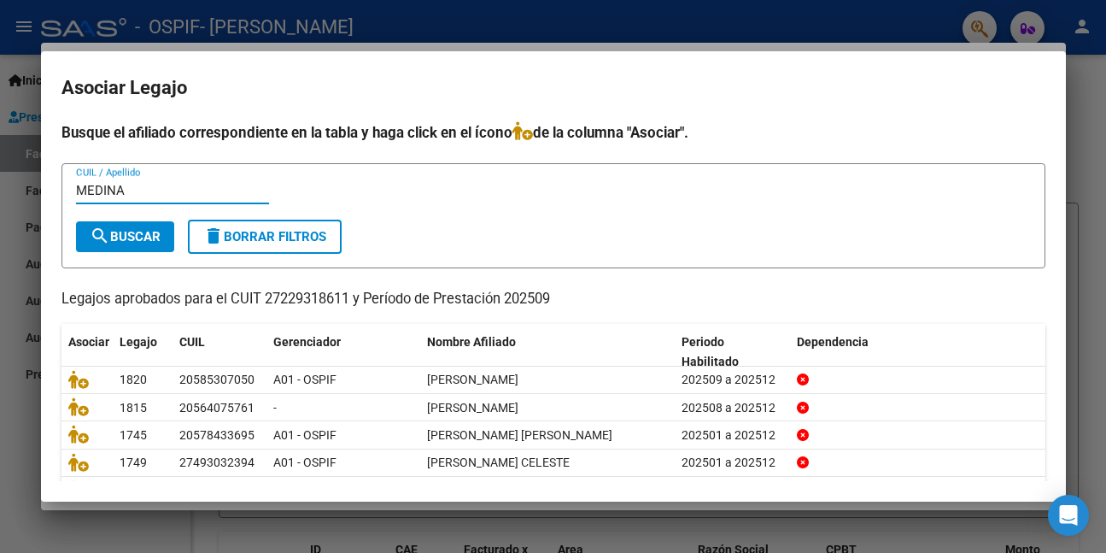
type input "MEDINA"
click at [125, 233] on span "search Buscar" at bounding box center [125, 236] width 71 height 15
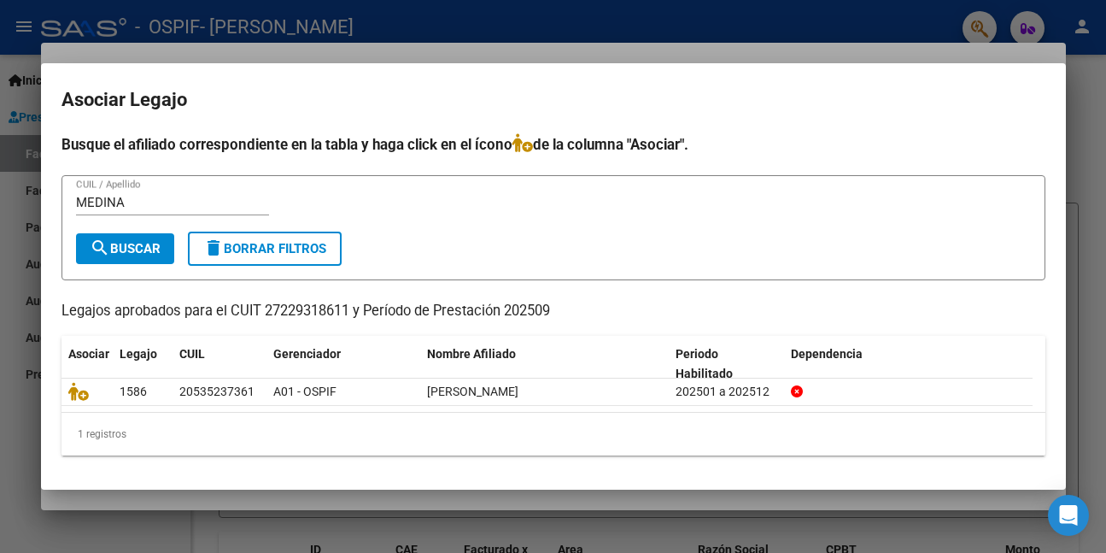
click at [21, 371] on div at bounding box center [553, 276] width 1106 height 553
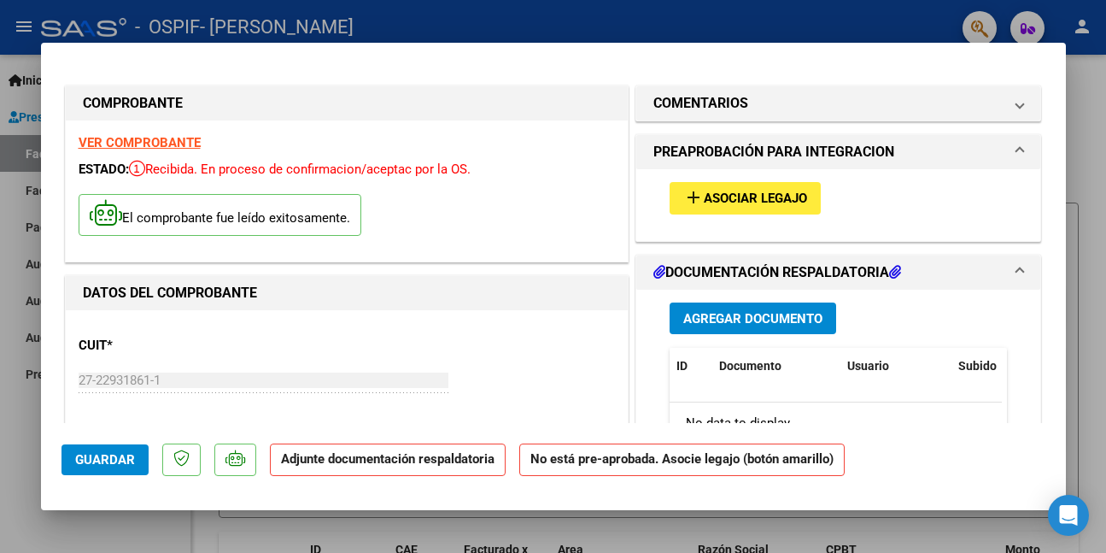
click at [145, 141] on strong "VER COMPROBANTE" at bounding box center [140, 142] width 122 height 15
click at [707, 198] on span "Asociar Legajo" at bounding box center [755, 198] width 103 height 15
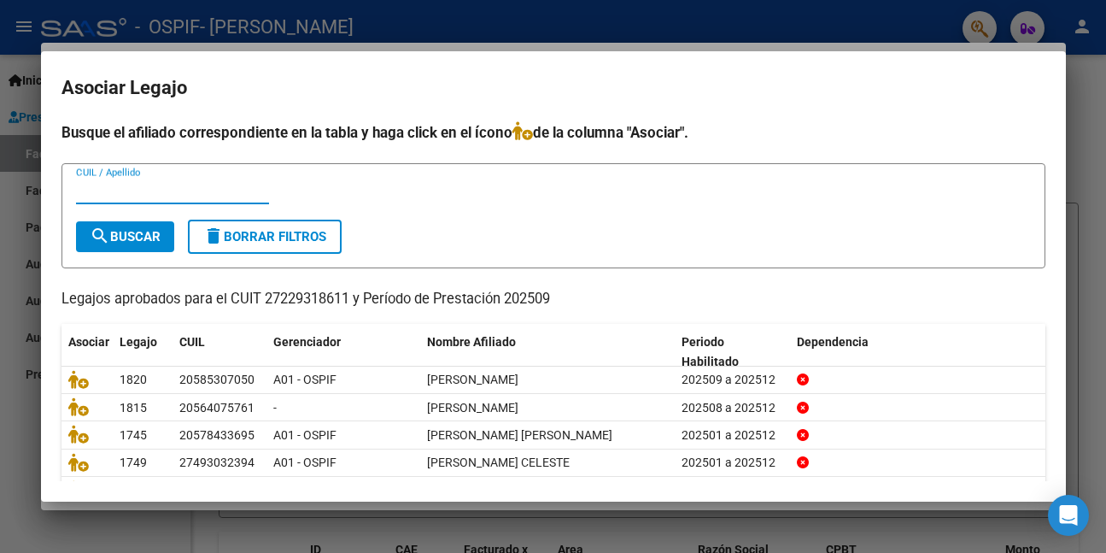
click at [191, 195] on input "CUIL / Apellido" at bounding box center [172, 190] width 193 height 15
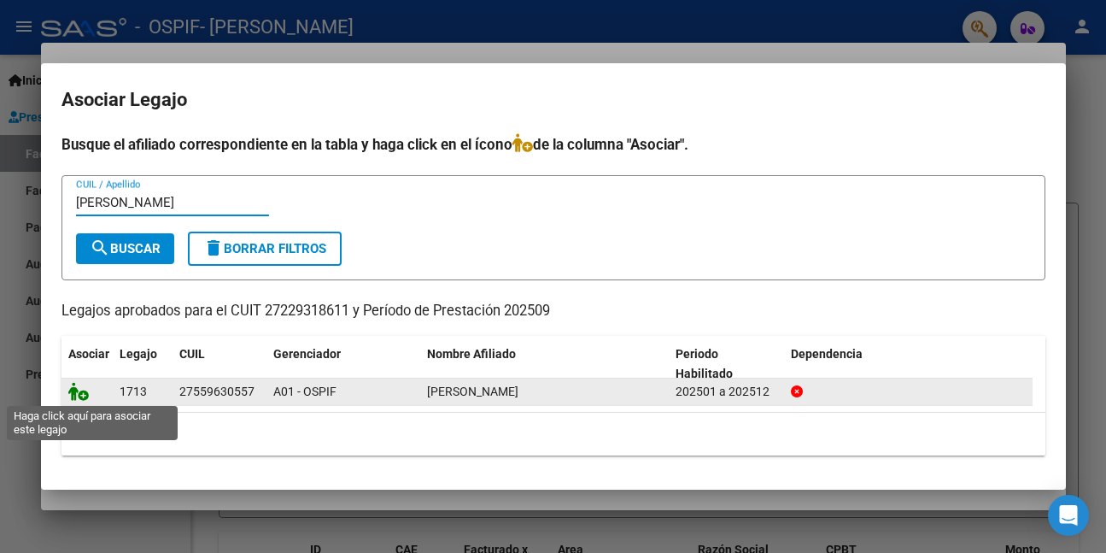
type input "[PERSON_NAME]"
click at [75, 394] on icon at bounding box center [78, 391] width 21 height 19
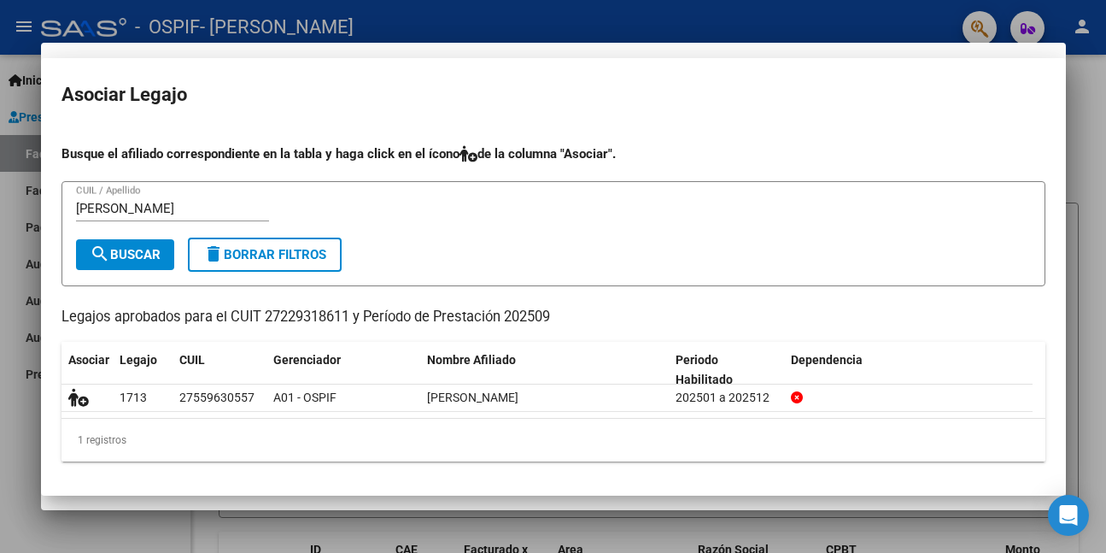
click at [26, 439] on div at bounding box center [553, 276] width 1106 height 553
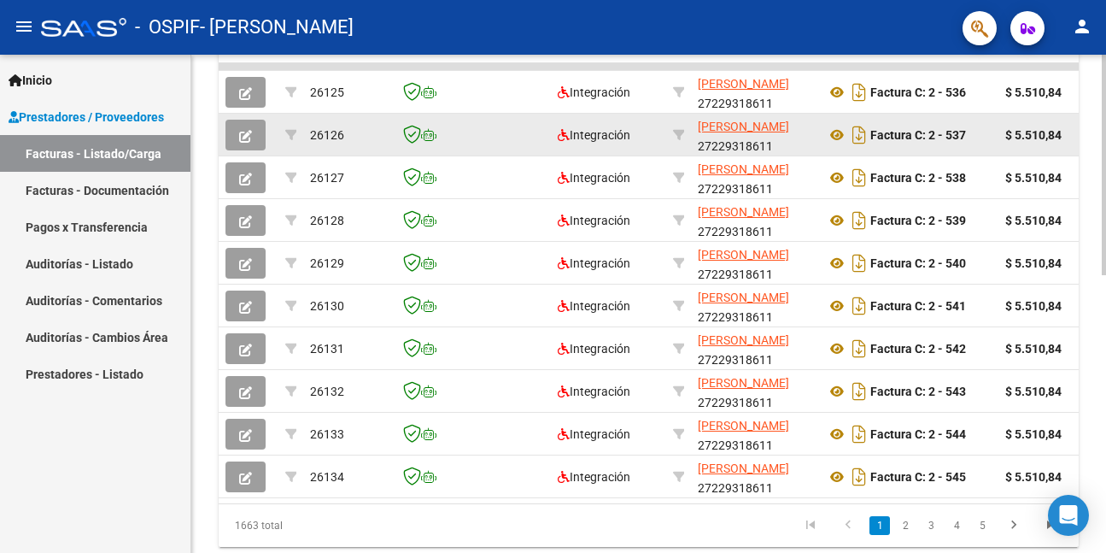
scroll to position [598, 0]
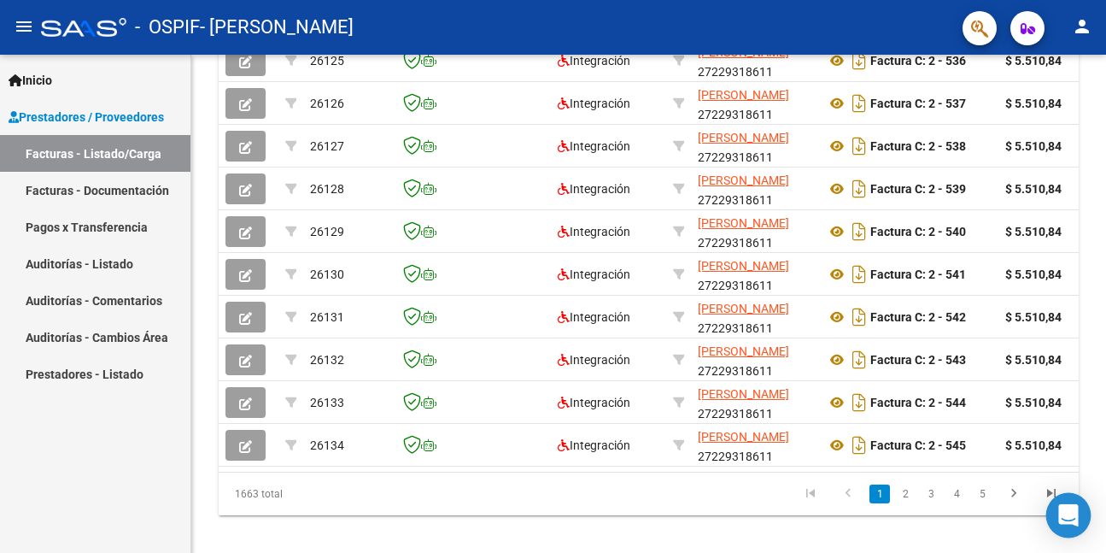
click at [1048, 503] on body "menu - OSPIF - [PERSON_NAME] person Inicio Instructivos Contacto OS Prestadores…" at bounding box center [553, 276] width 1106 height 553
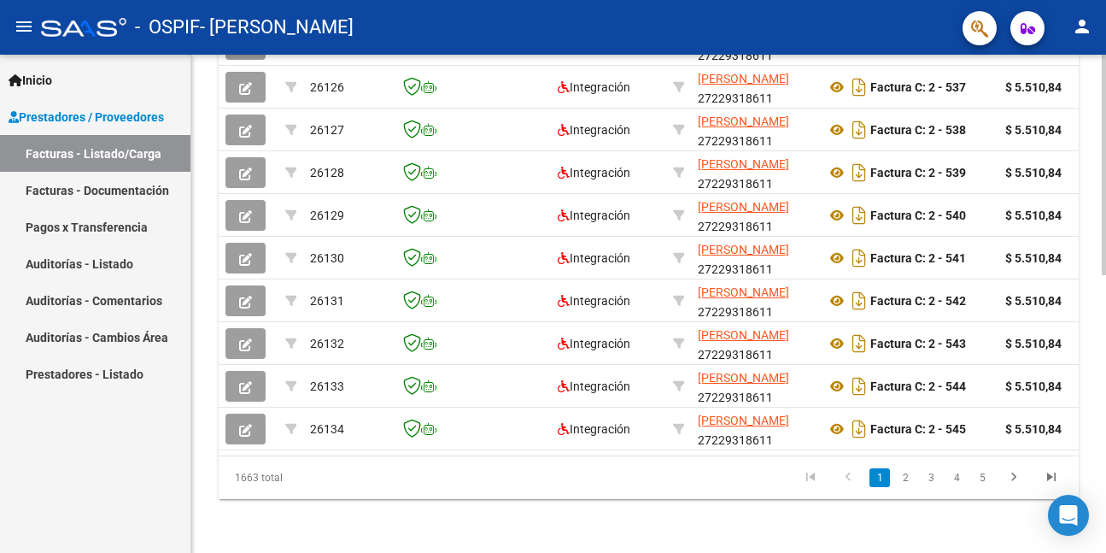
scroll to position [629, 0]
click at [1053, 474] on icon "go to last page" at bounding box center [1052, 478] width 22 height 21
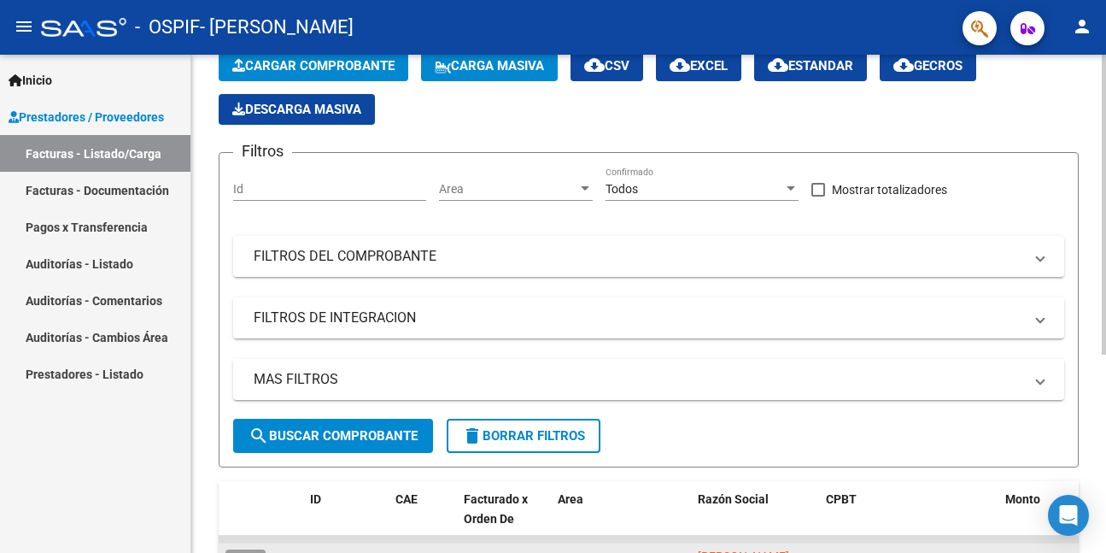
scroll to position [73, 0]
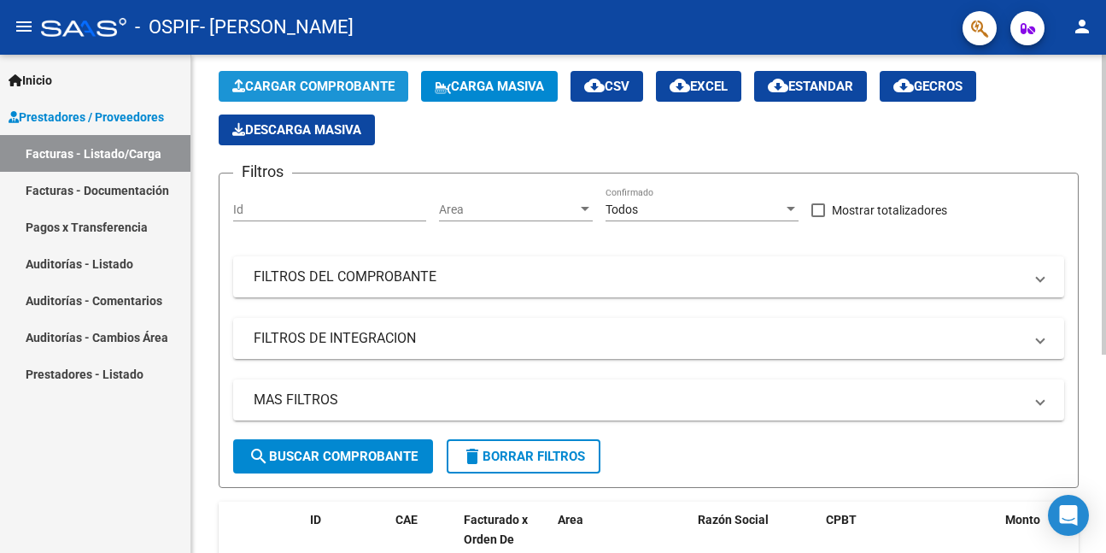
click at [296, 84] on span "Cargar Comprobante" at bounding box center [313, 86] width 162 height 15
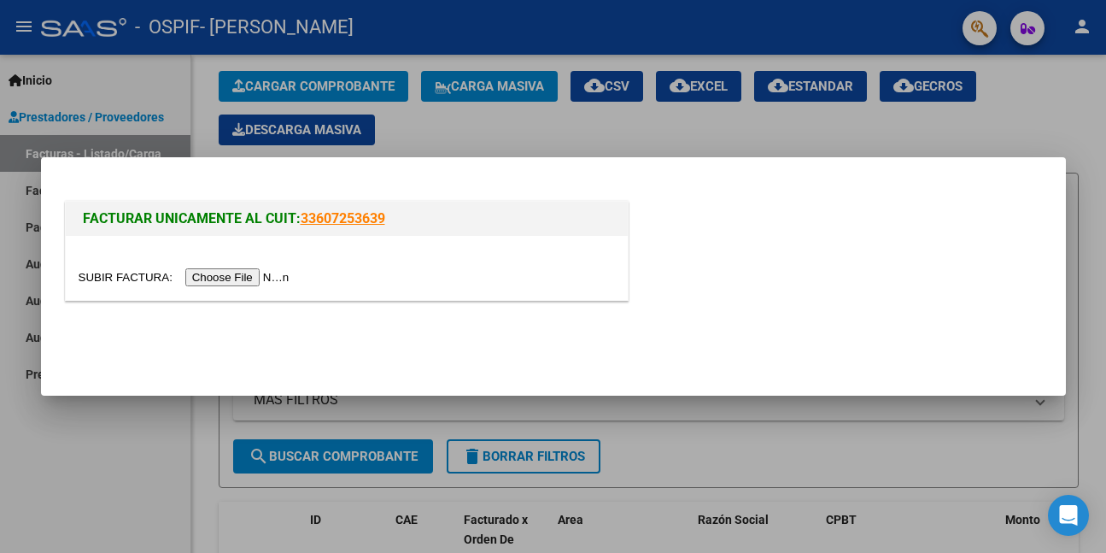
click at [267, 267] on div at bounding box center [347, 277] width 537 height 20
click at [243, 275] on input "file" at bounding box center [187, 277] width 216 height 18
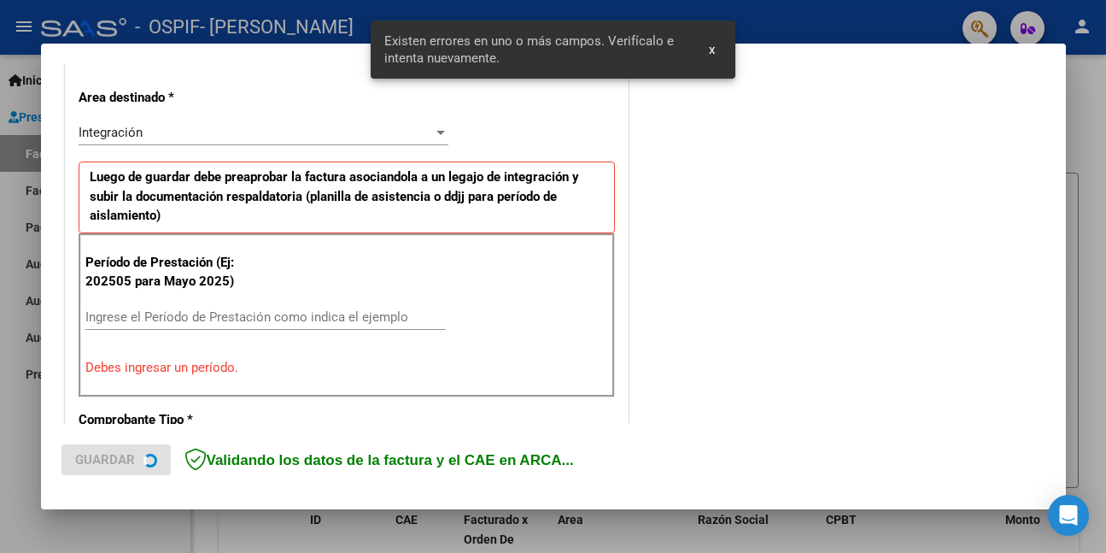
scroll to position [402, 0]
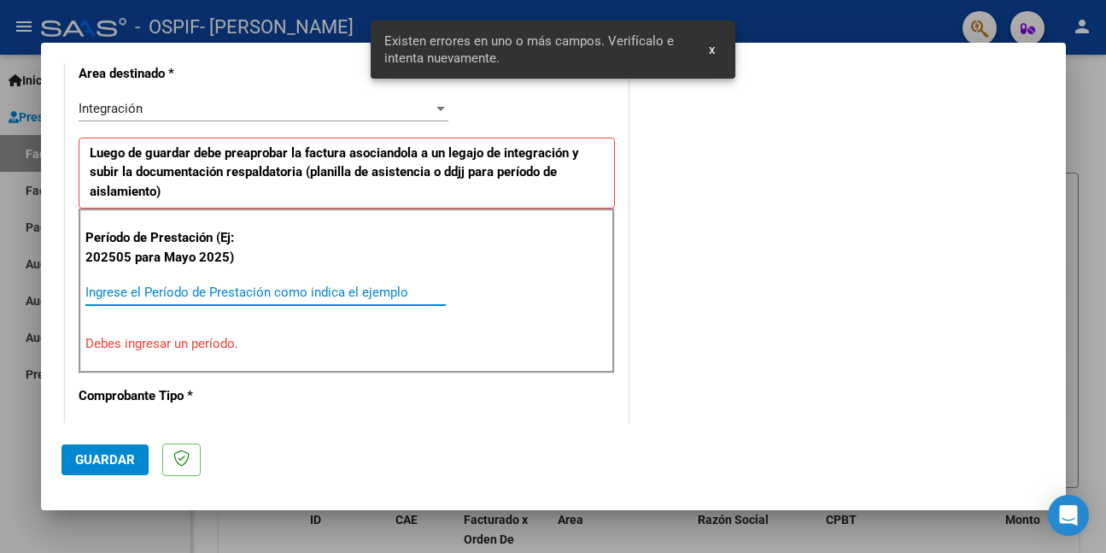
click at [351, 291] on input "Ingrese el Período de Prestación como indica el ejemplo" at bounding box center [265, 291] width 361 height 15
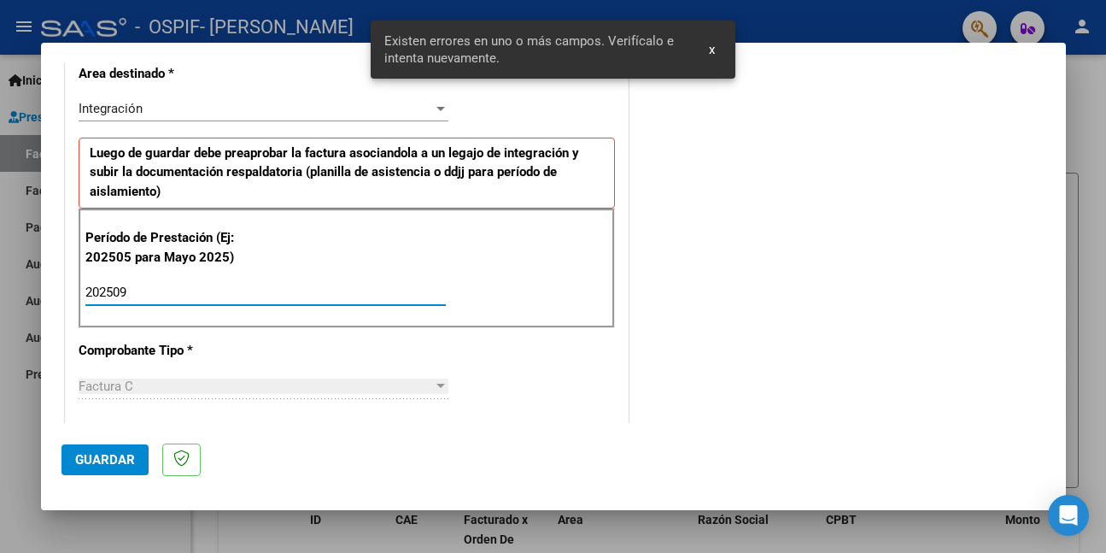
type input "202509"
click at [87, 461] on span "Guardar" at bounding box center [105, 459] width 60 height 15
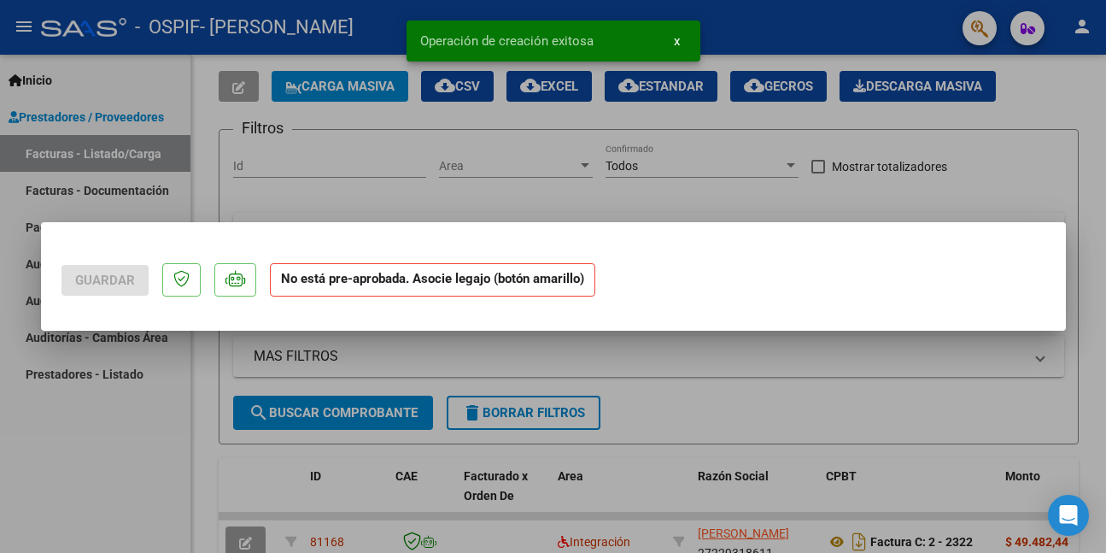
scroll to position [0, 0]
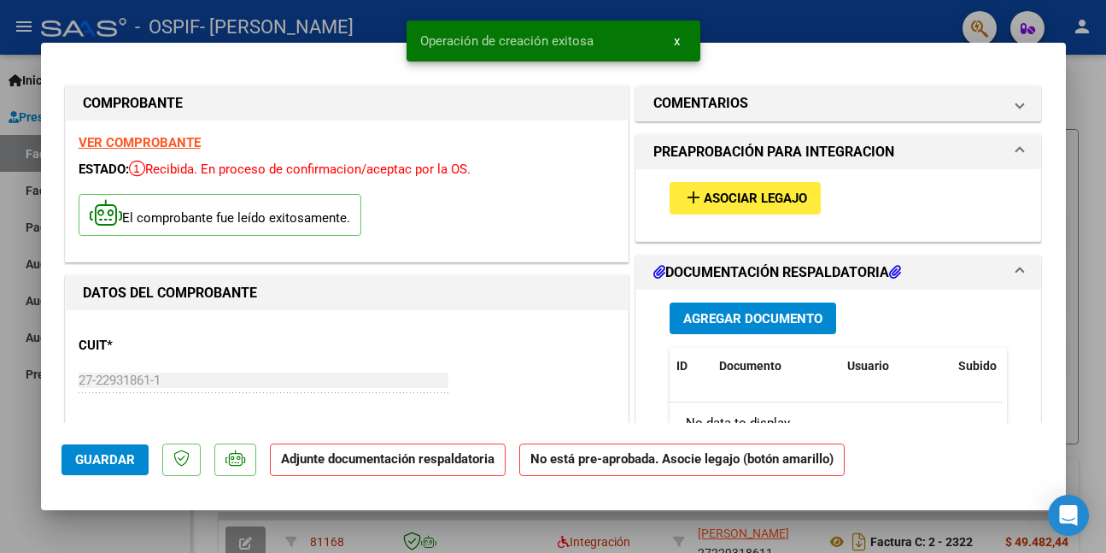
click at [787, 196] on span "Asociar Legajo" at bounding box center [755, 198] width 103 height 15
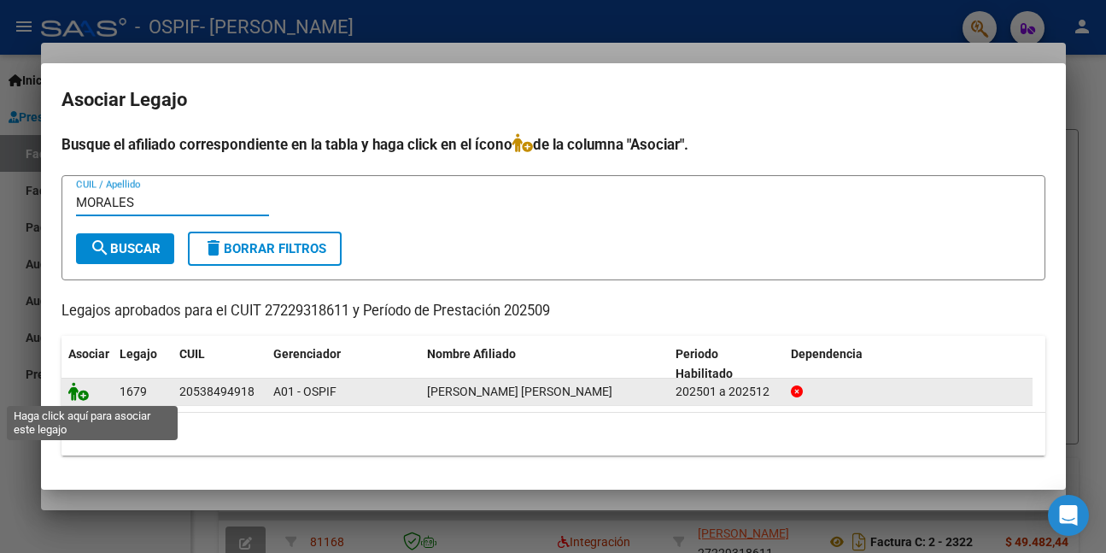
type input "MORALES"
click at [79, 391] on icon at bounding box center [78, 391] width 21 height 19
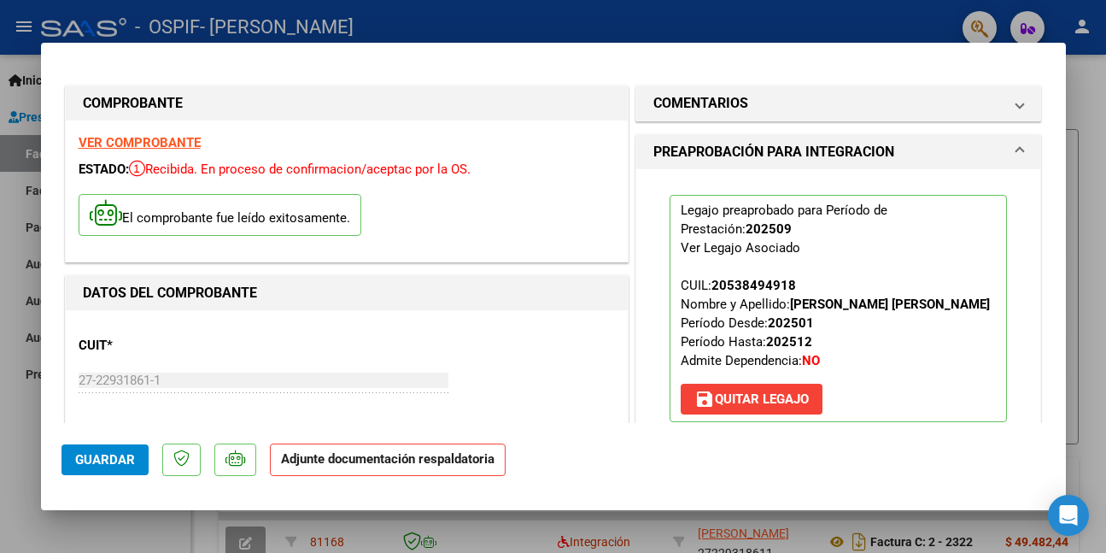
click at [106, 454] on span "Guardar" at bounding box center [105, 459] width 60 height 15
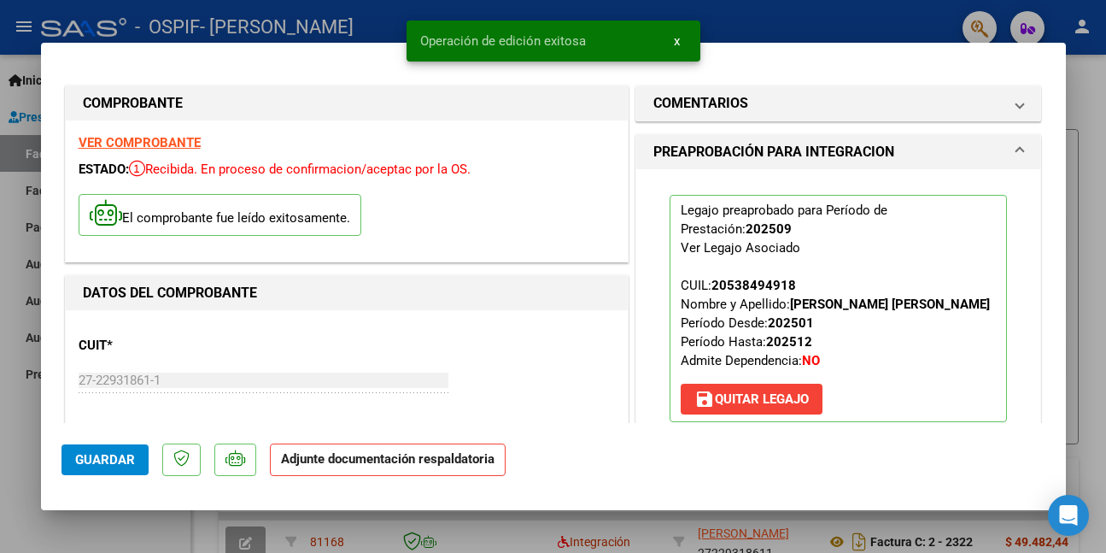
click at [20, 478] on div at bounding box center [553, 276] width 1106 height 553
type input "$ 0,00"
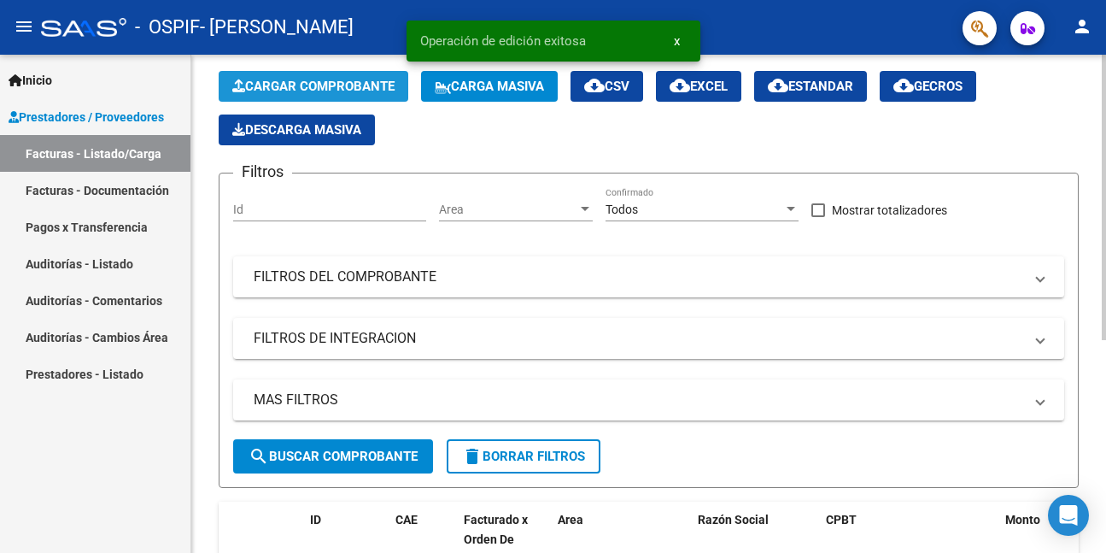
click at [311, 85] on span "Cargar Comprobante" at bounding box center [313, 86] width 162 height 15
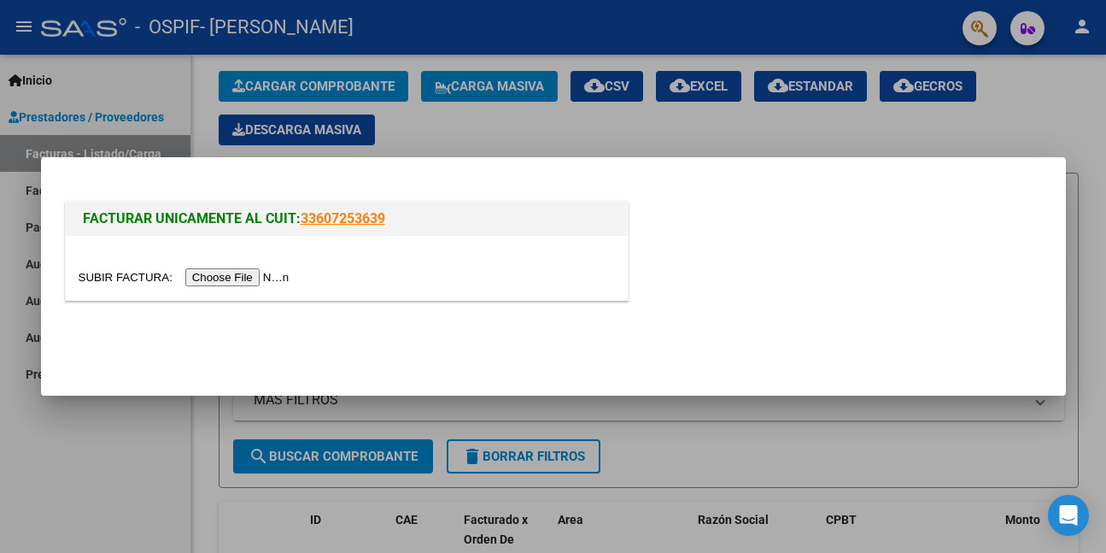
click at [230, 281] on input "file" at bounding box center [187, 277] width 216 height 18
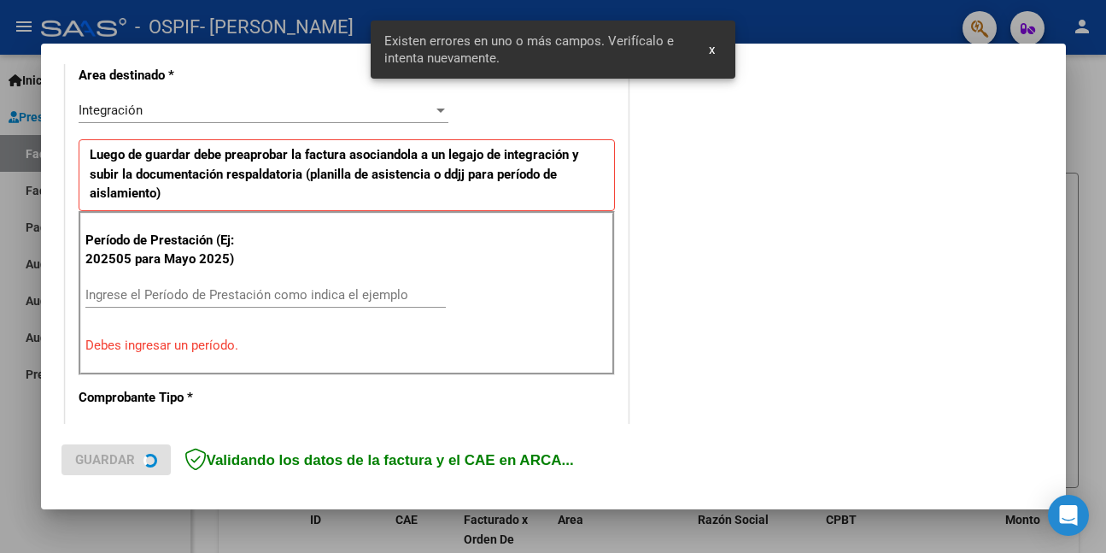
scroll to position [402, 0]
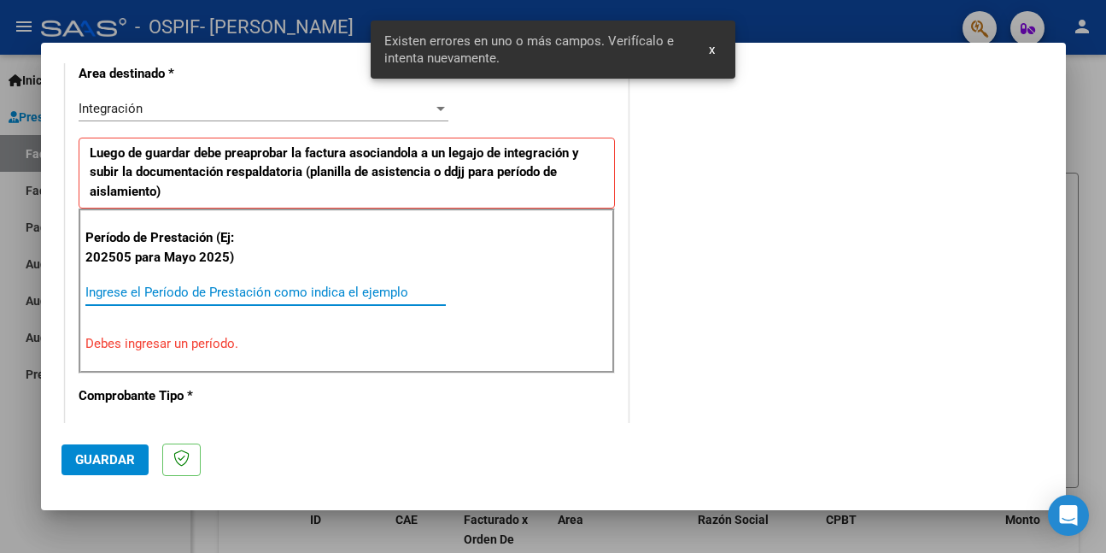
click at [274, 293] on input "Ingrese el Período de Prestación como indica el ejemplo" at bounding box center [265, 291] width 361 height 15
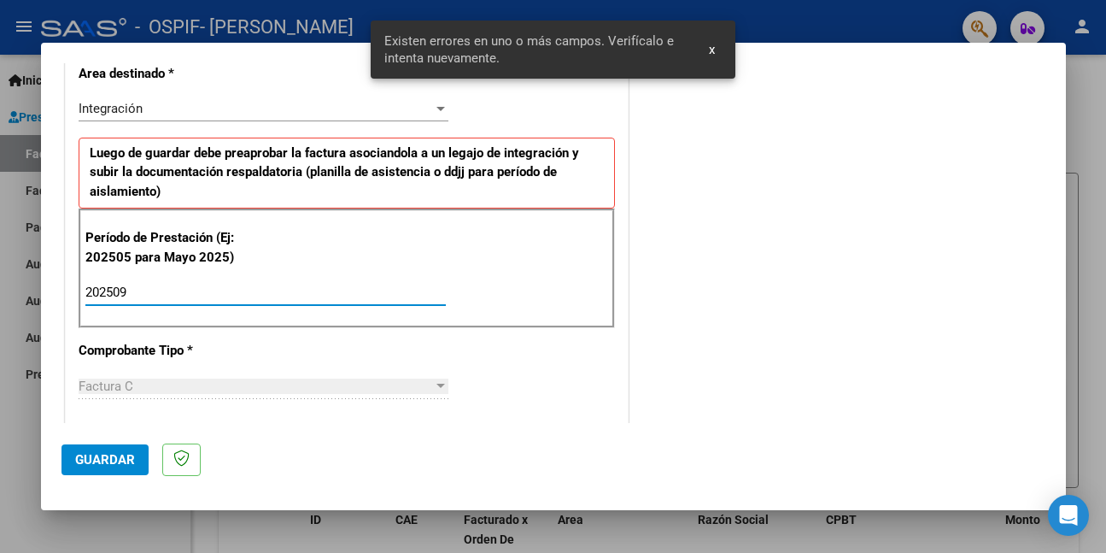
type input "202509"
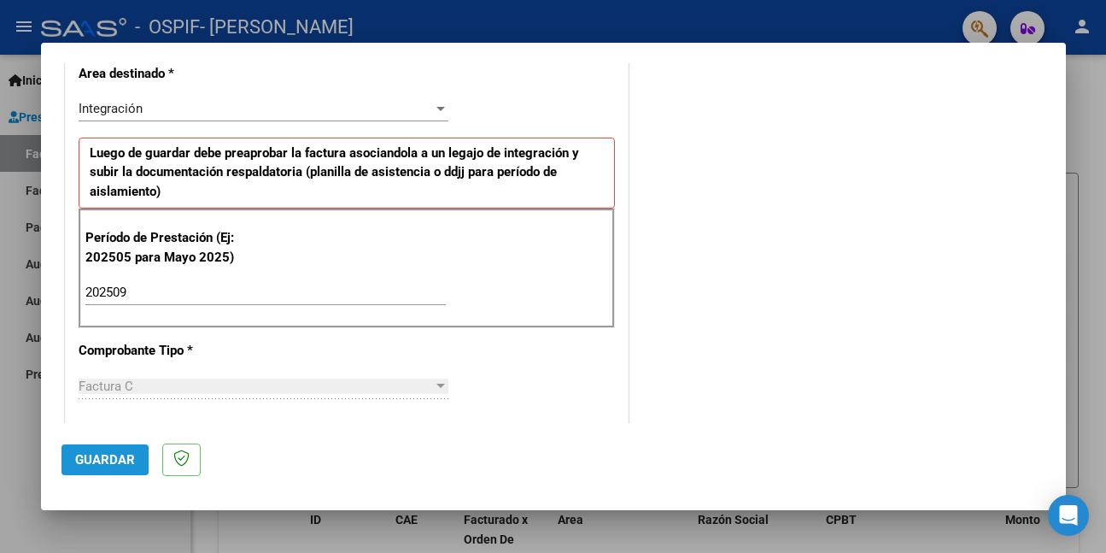
click at [132, 455] on span "Guardar" at bounding box center [105, 459] width 60 height 15
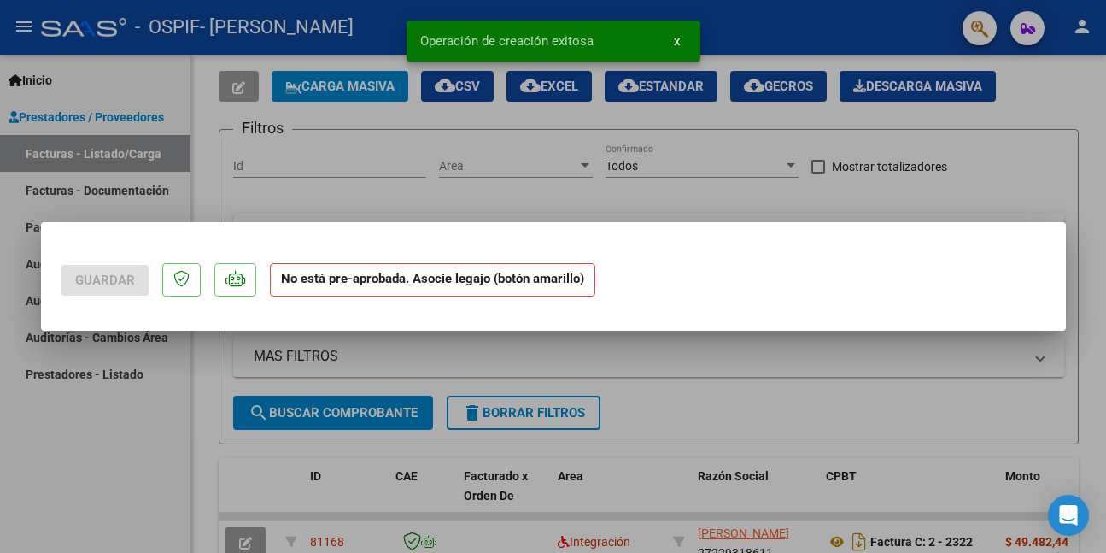
scroll to position [0, 0]
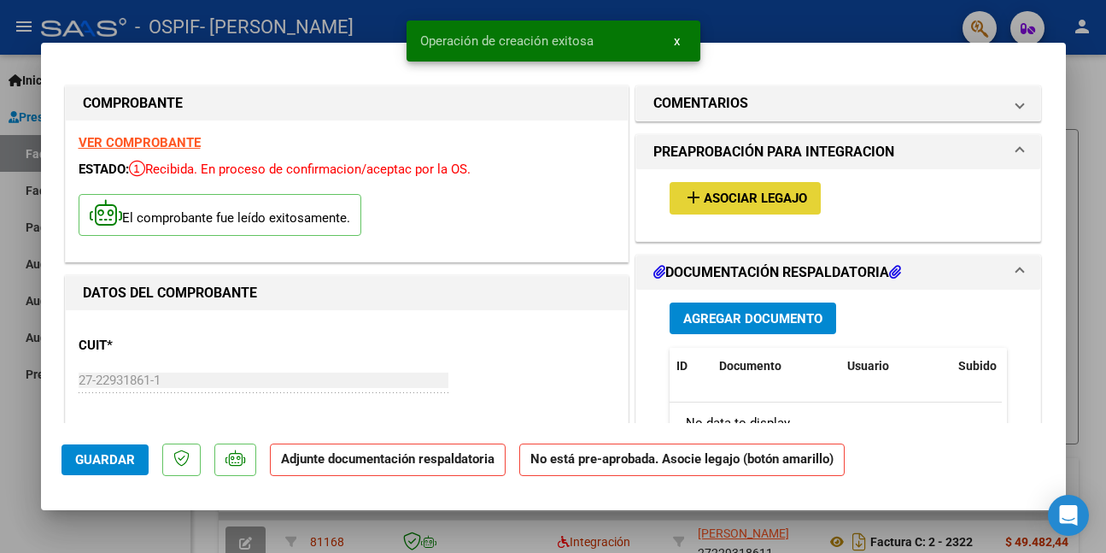
click at [689, 199] on mat-icon "add" at bounding box center [693, 197] width 21 height 21
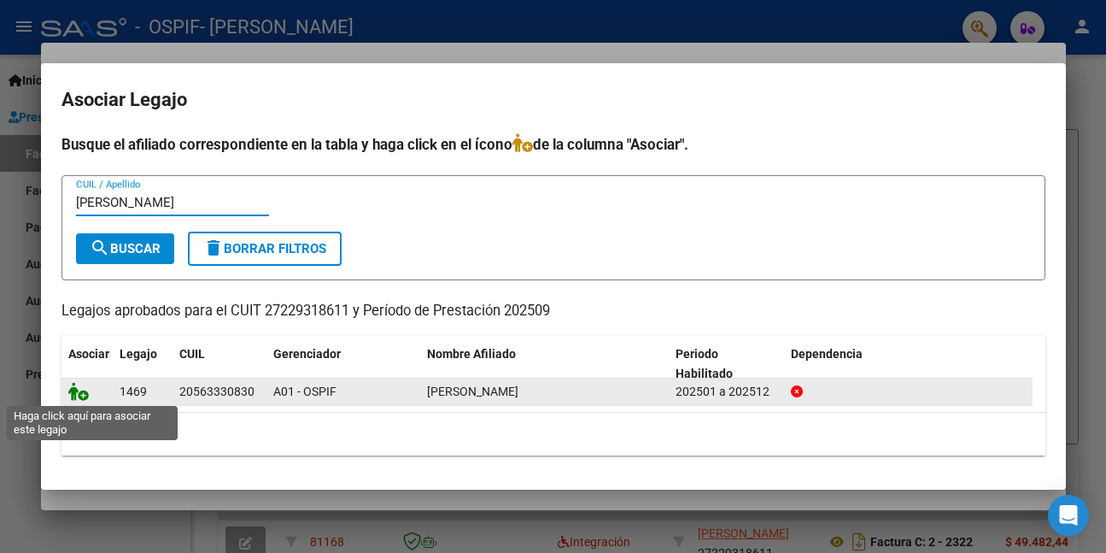
type input "[PERSON_NAME]"
click at [77, 392] on icon at bounding box center [78, 391] width 21 height 19
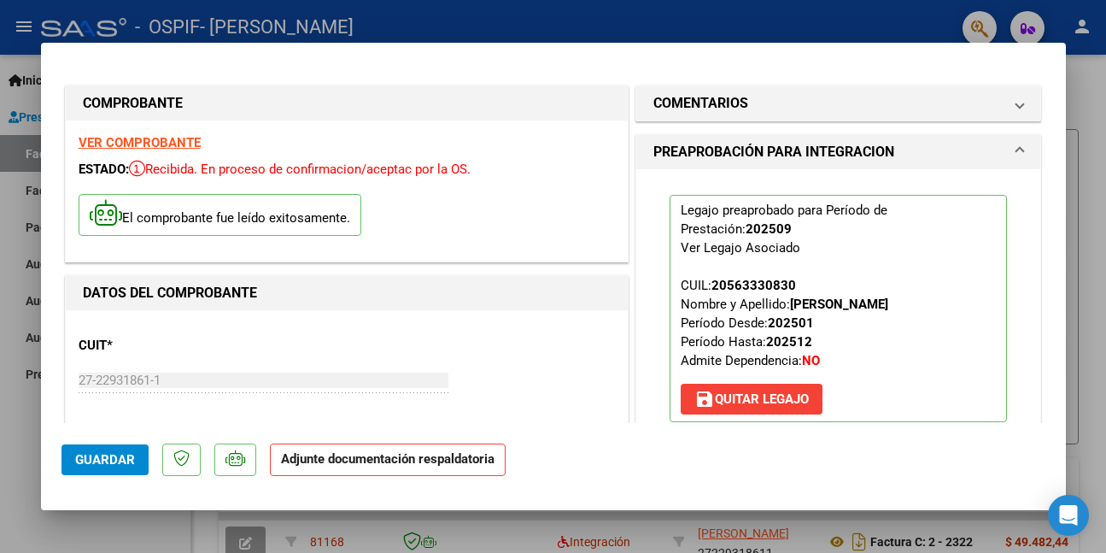
scroll to position [256, 0]
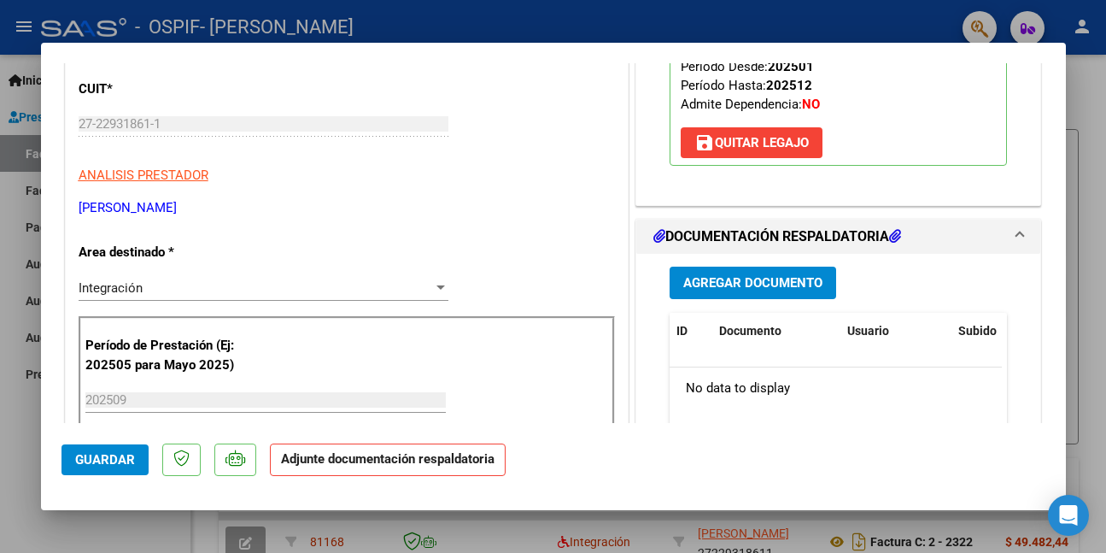
click at [134, 449] on button "Guardar" at bounding box center [105, 459] width 87 height 31
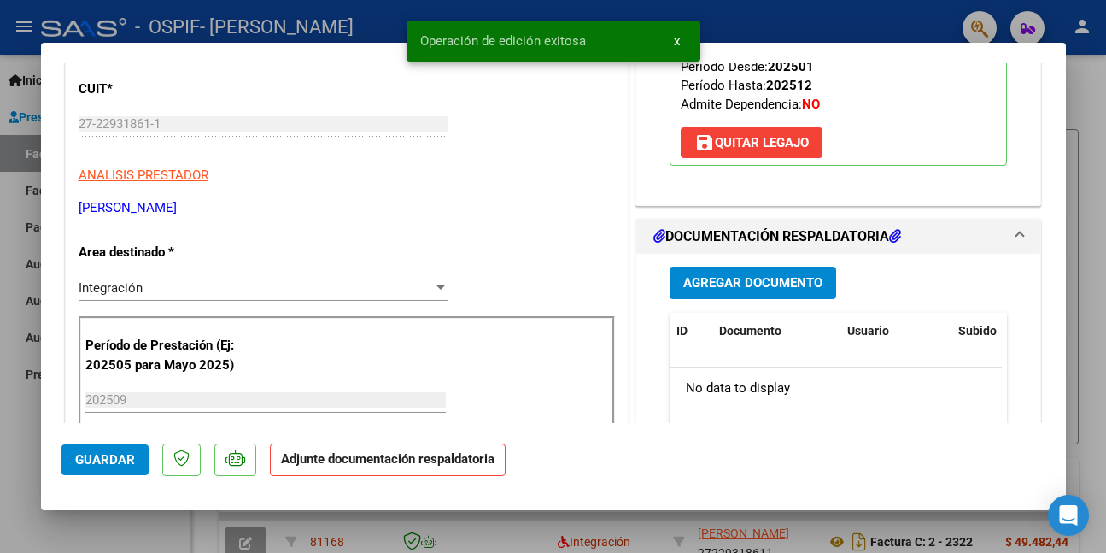
click at [32, 409] on div at bounding box center [553, 276] width 1106 height 553
type input "$ 0,00"
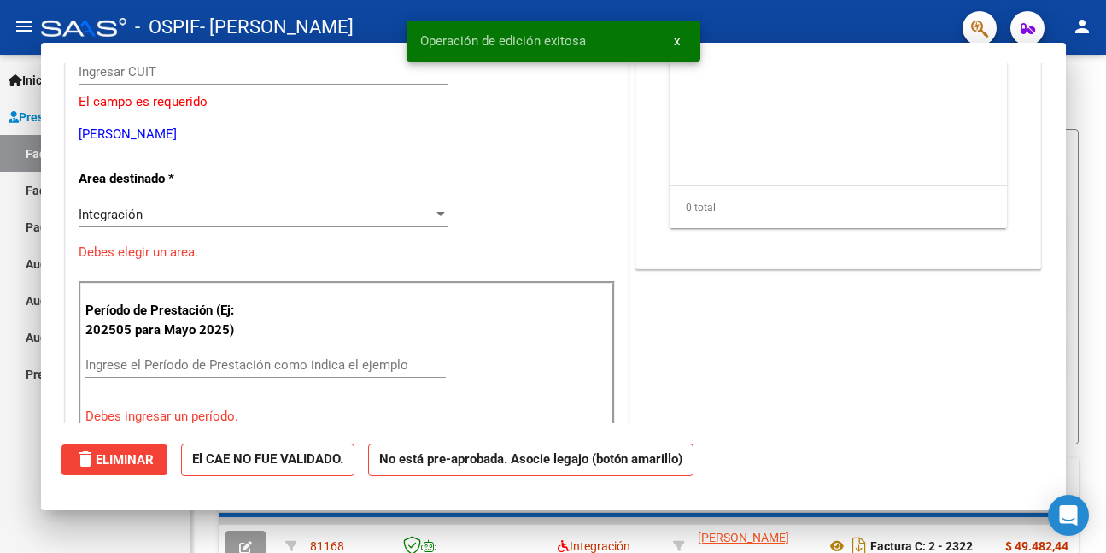
scroll to position [204, 0]
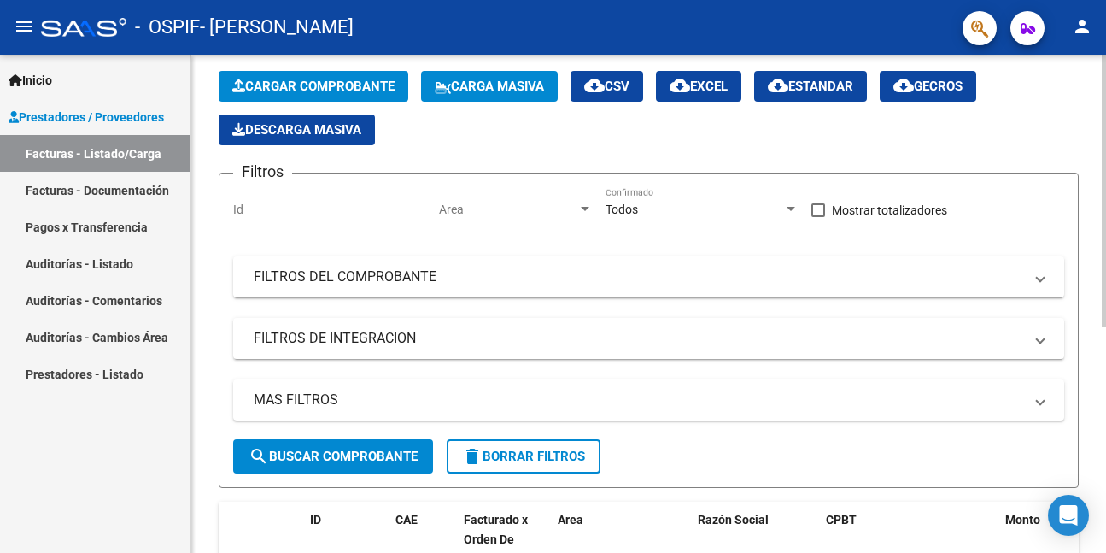
click at [322, 90] on span "Cargar Comprobante" at bounding box center [313, 86] width 162 height 15
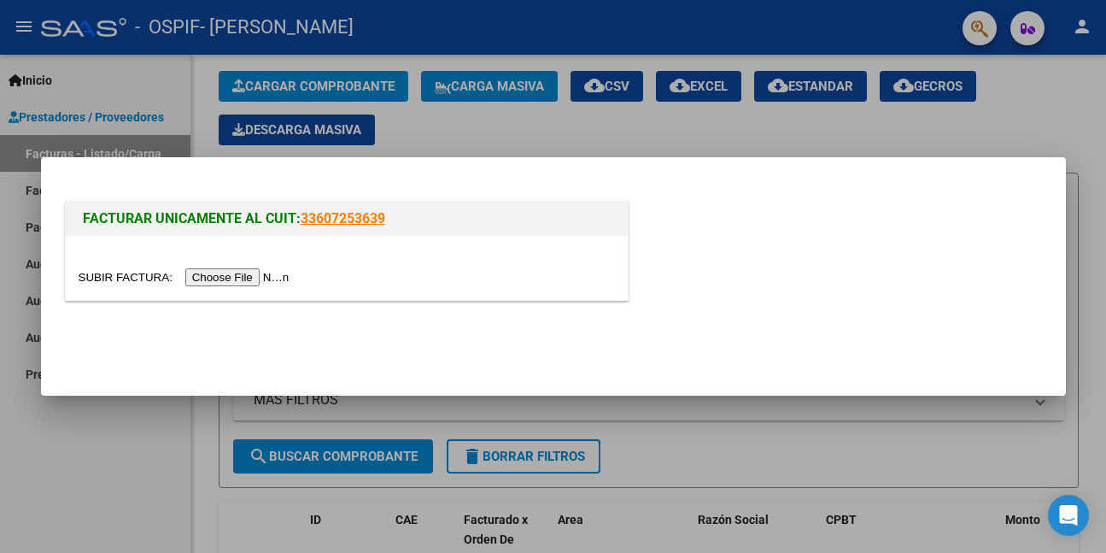
click at [279, 273] on input "file" at bounding box center [187, 277] width 216 height 18
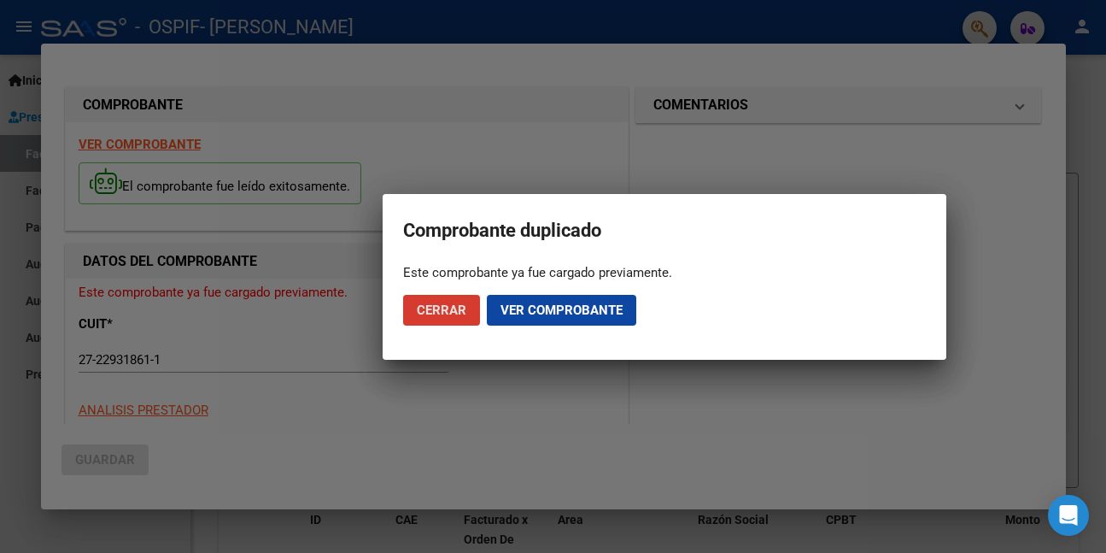
click at [445, 303] on span "Cerrar" at bounding box center [442, 309] width 50 height 15
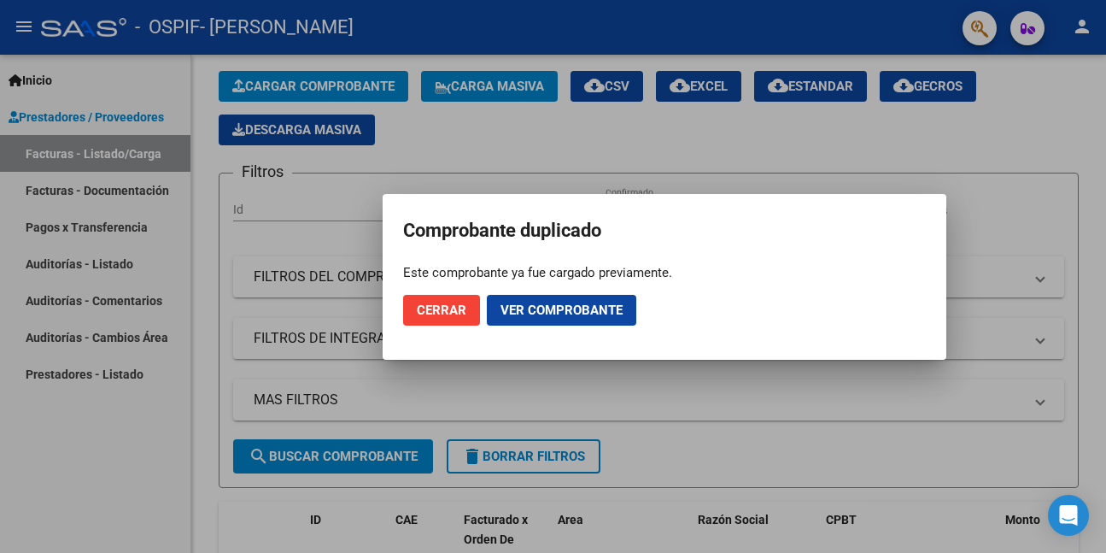
click at [445, 307] on span "Cerrar" at bounding box center [442, 309] width 50 height 15
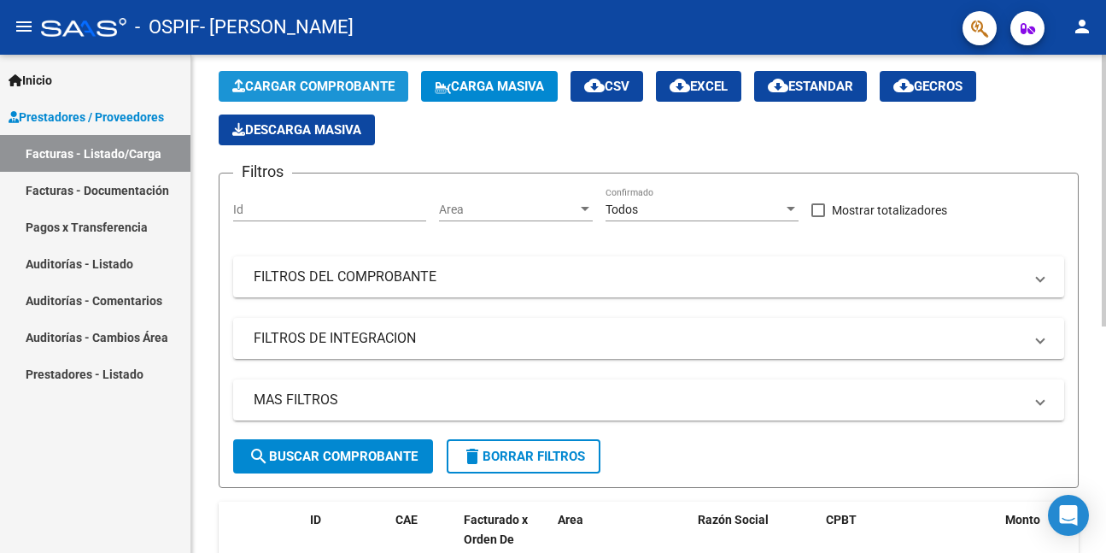
click at [330, 85] on span "Cargar Comprobante" at bounding box center [313, 86] width 162 height 15
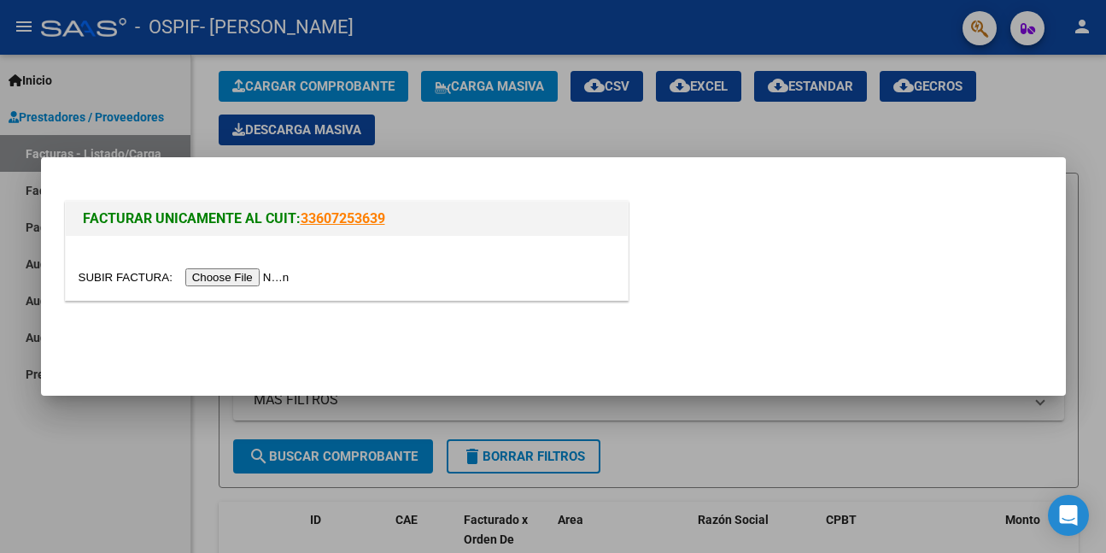
click at [277, 279] on input "file" at bounding box center [187, 277] width 216 height 18
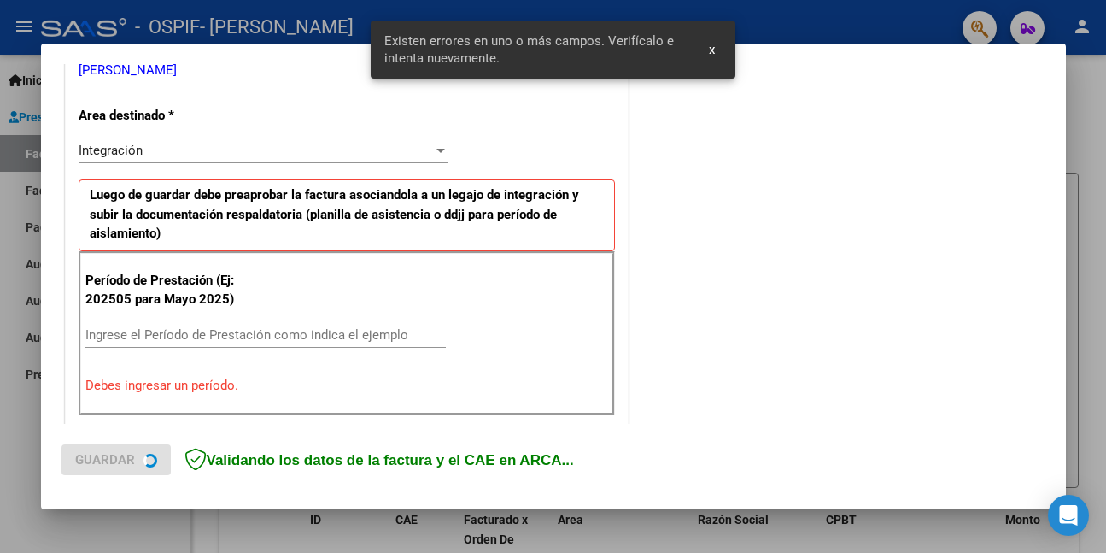
scroll to position [402, 0]
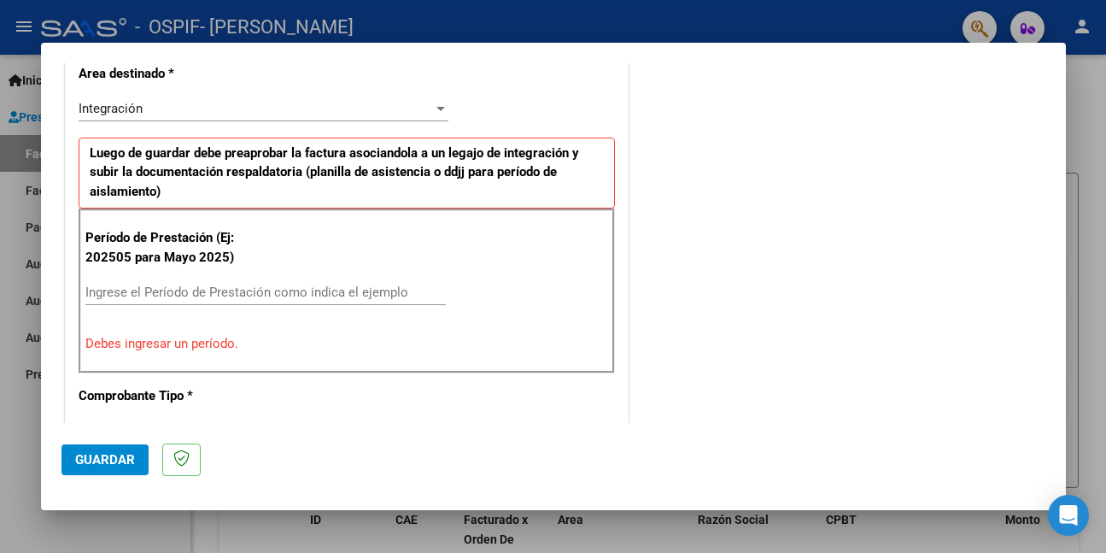
click at [225, 296] on input "Ingrese el Período de Prestación como indica el ejemplo" at bounding box center [265, 291] width 361 height 15
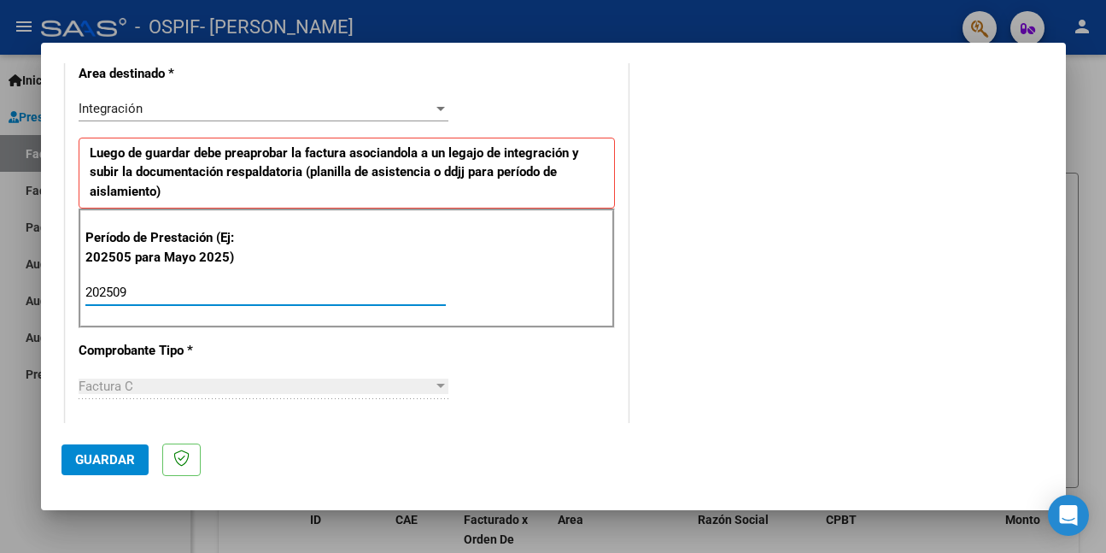
type input "202509"
click at [97, 455] on span "Guardar" at bounding box center [105, 459] width 60 height 15
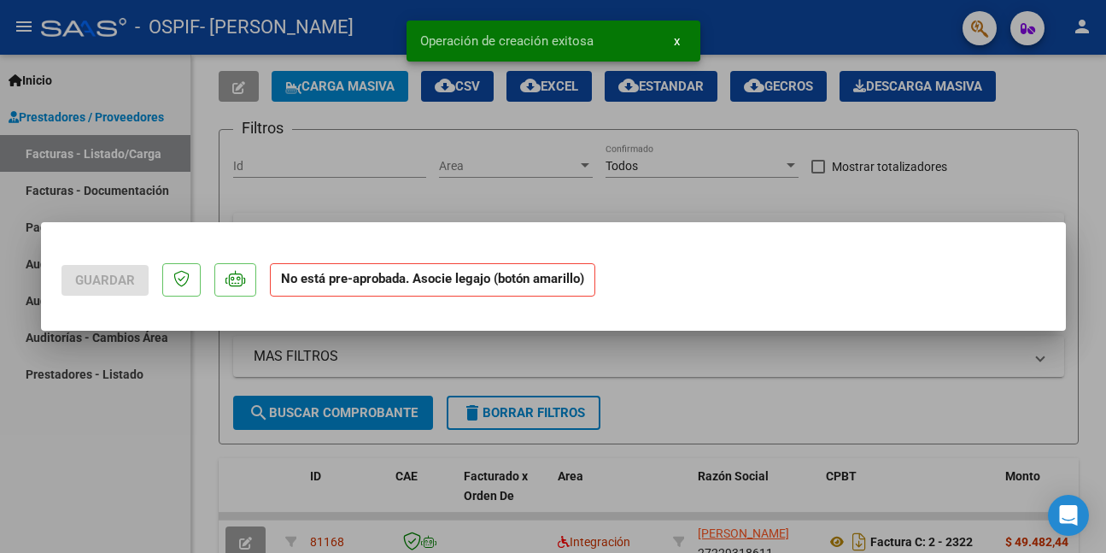
scroll to position [0, 0]
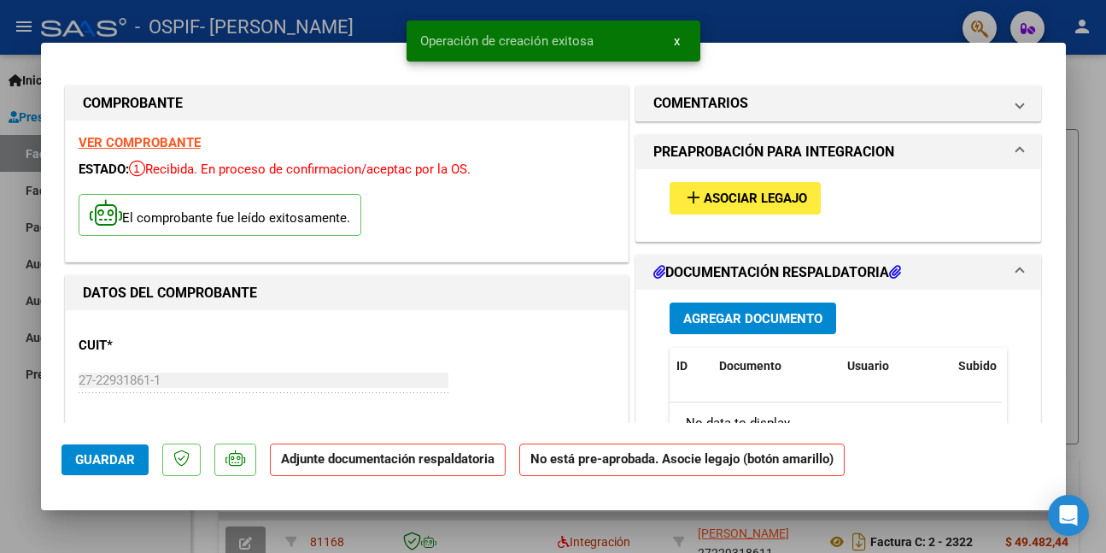
click at [751, 202] on span "Asociar Legajo" at bounding box center [755, 198] width 103 height 15
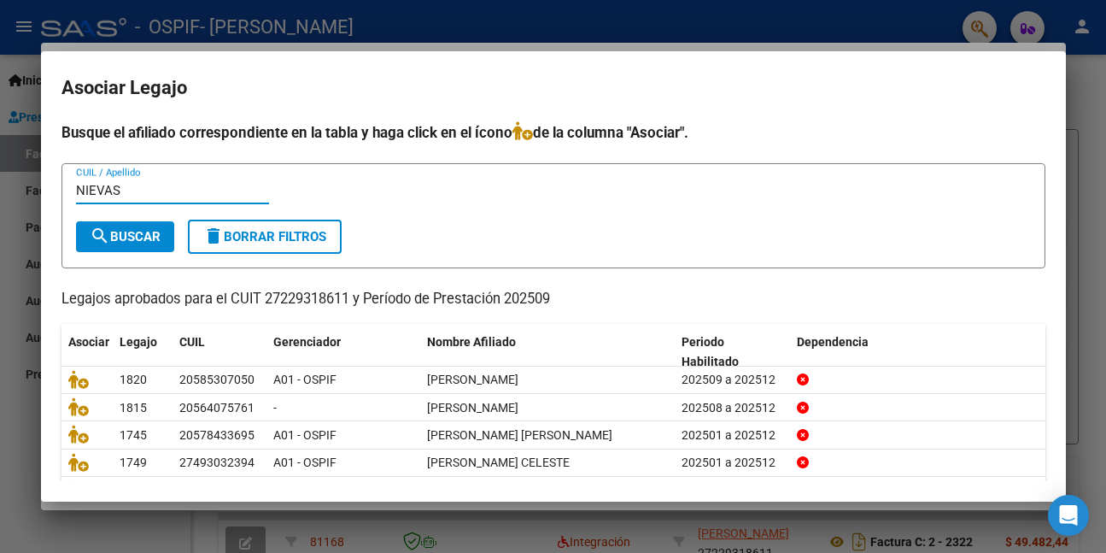
type input "NIEVAS"
click at [150, 231] on span "search Buscar" at bounding box center [125, 236] width 71 height 15
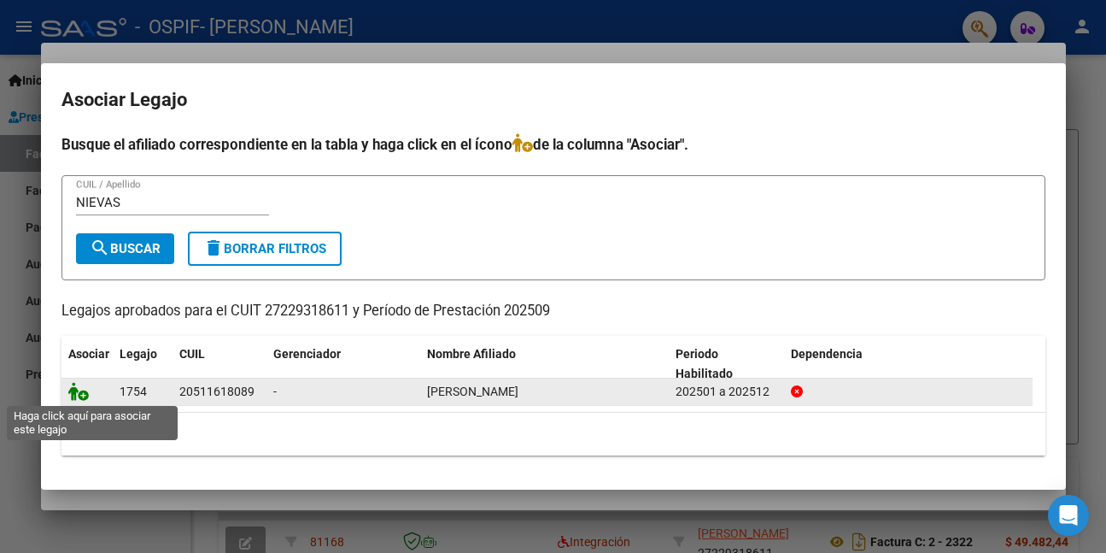
click at [83, 392] on icon at bounding box center [78, 391] width 21 height 19
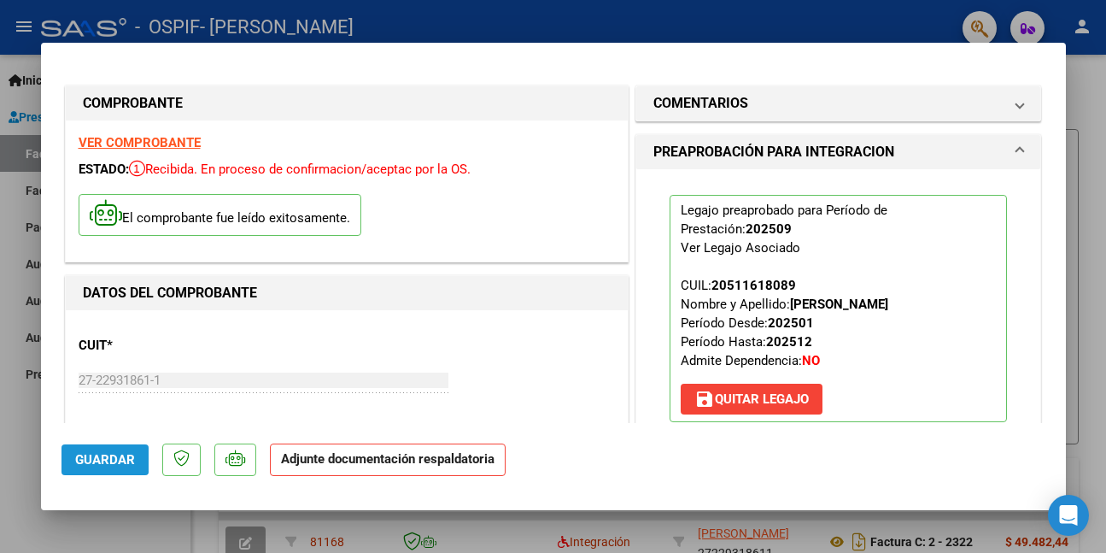
click at [102, 453] on span "Guardar" at bounding box center [105, 459] width 60 height 15
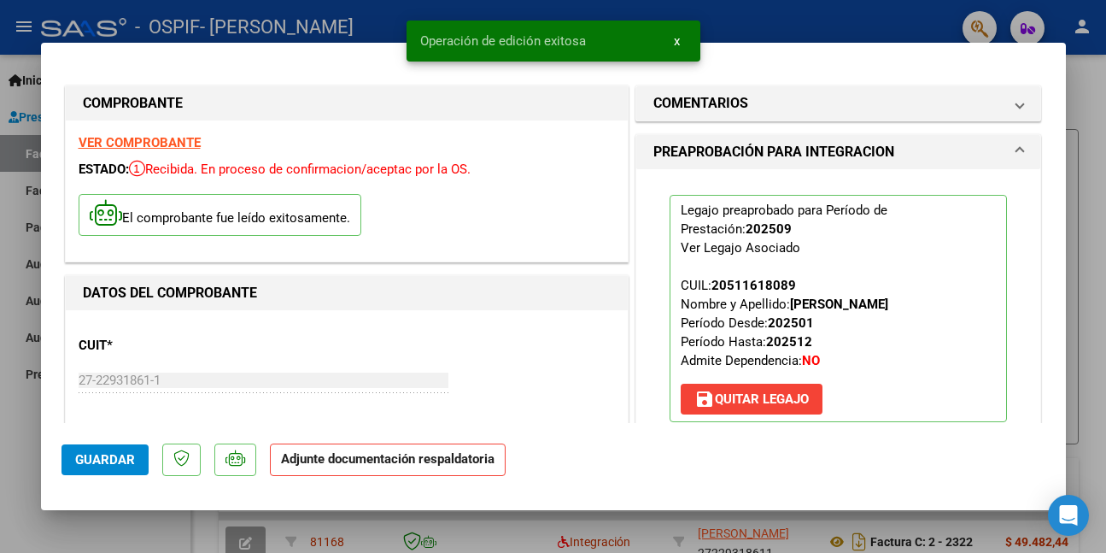
click at [27, 478] on div at bounding box center [553, 276] width 1106 height 553
type input "$ 0,00"
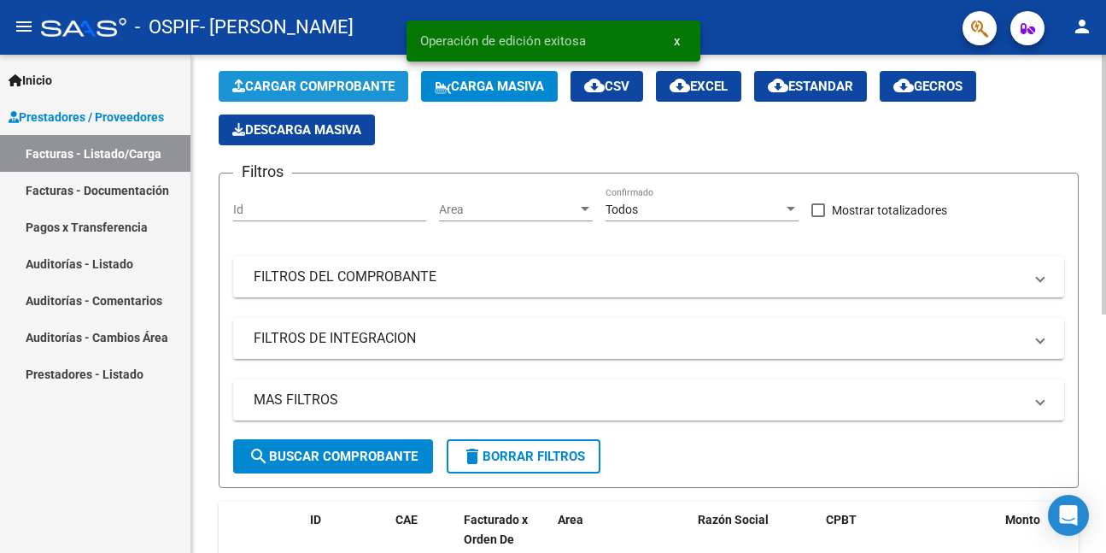
click at [363, 79] on span "Cargar Comprobante" at bounding box center [313, 86] width 162 height 15
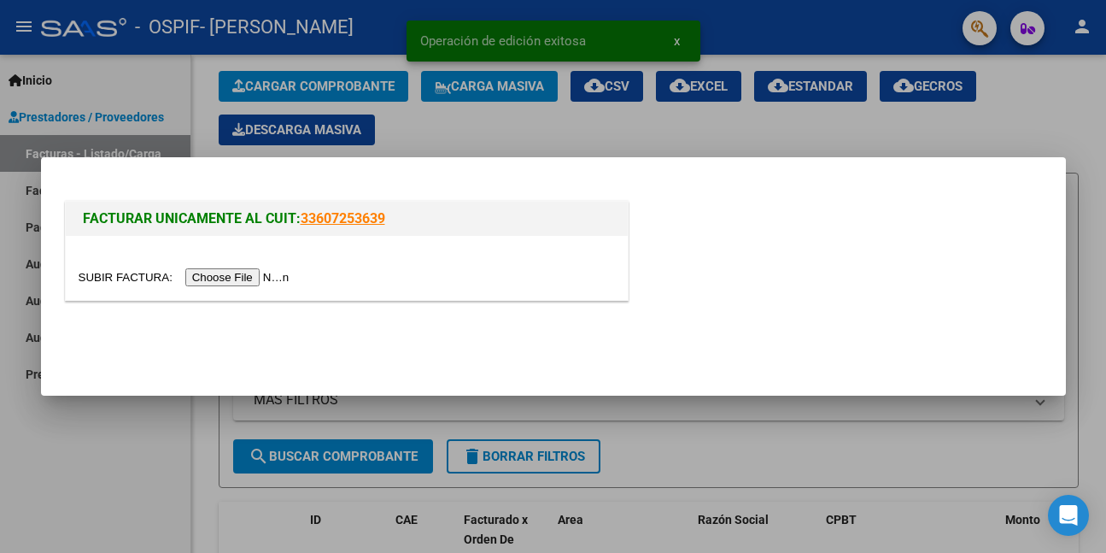
click at [277, 273] on input "file" at bounding box center [187, 277] width 216 height 18
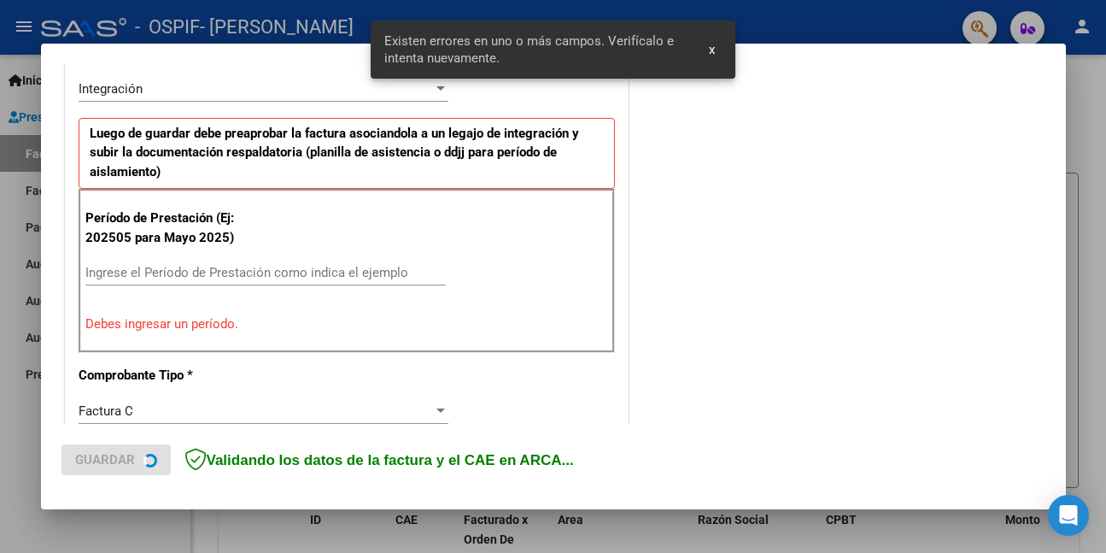
scroll to position [402, 0]
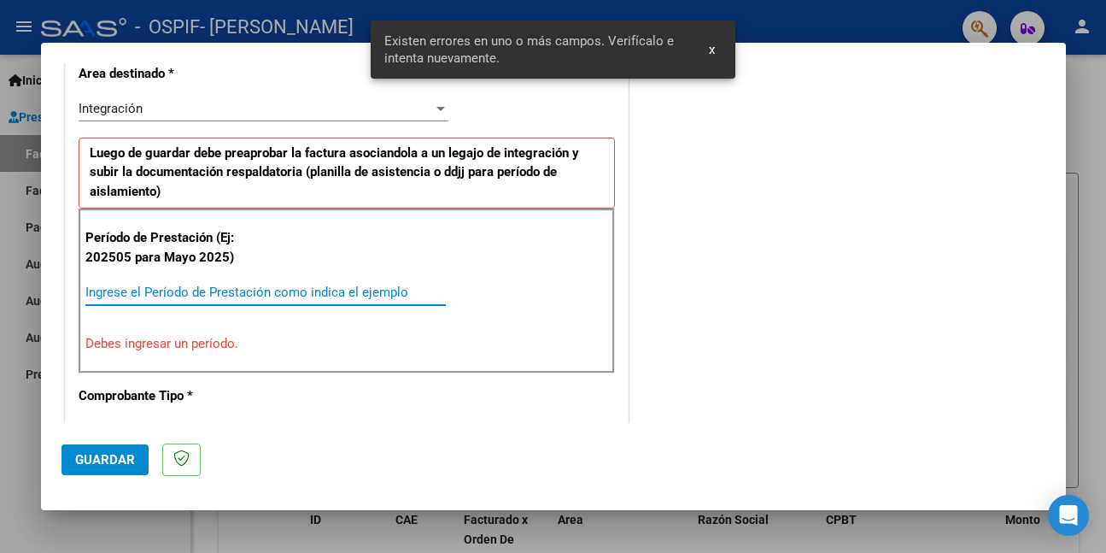
click at [342, 292] on input "Ingrese el Período de Prestación como indica el ejemplo" at bounding box center [265, 291] width 361 height 15
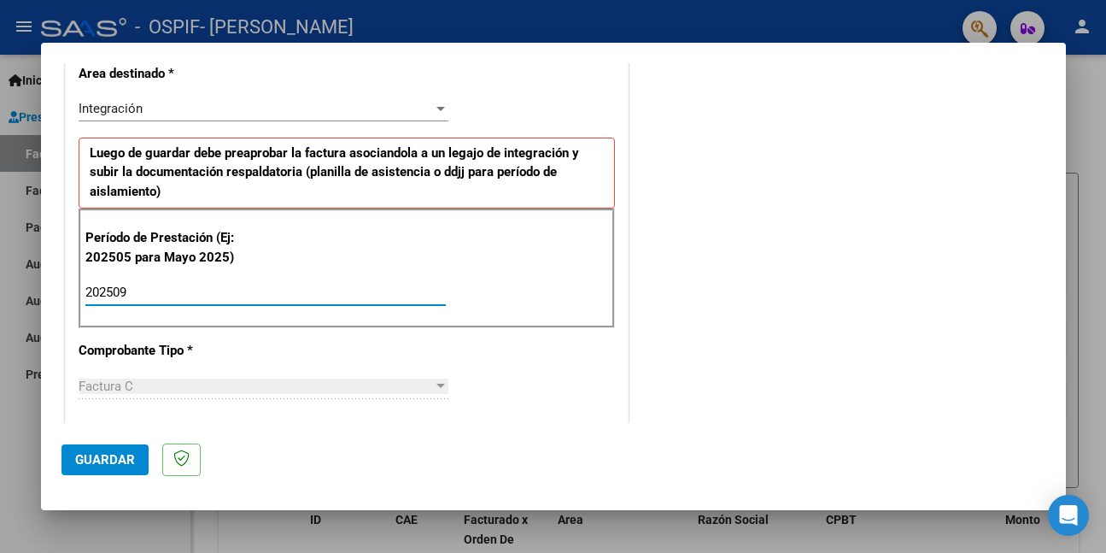
type input "202509"
click at [131, 458] on span "Guardar" at bounding box center [105, 459] width 60 height 15
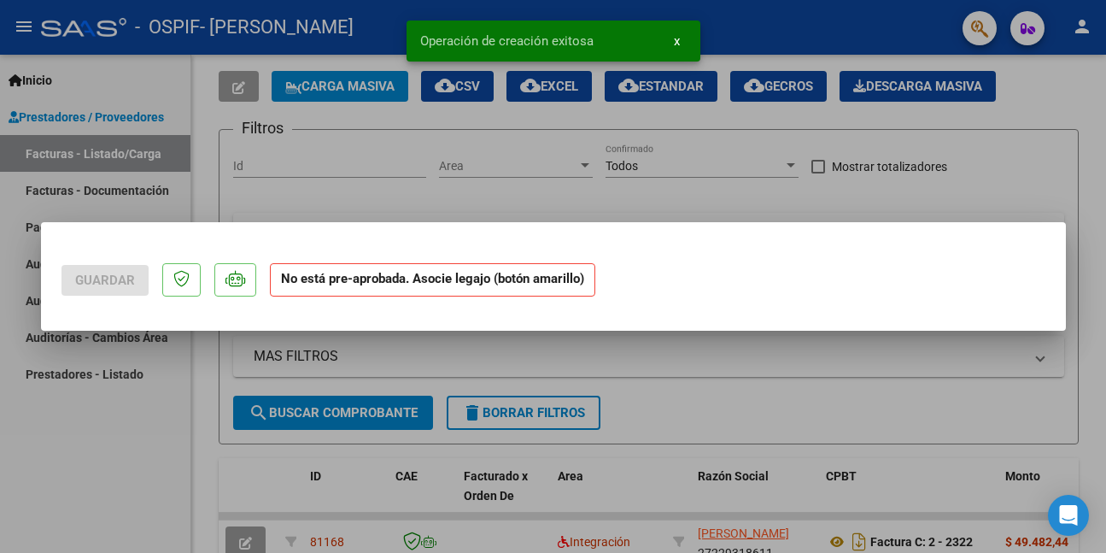
scroll to position [0, 0]
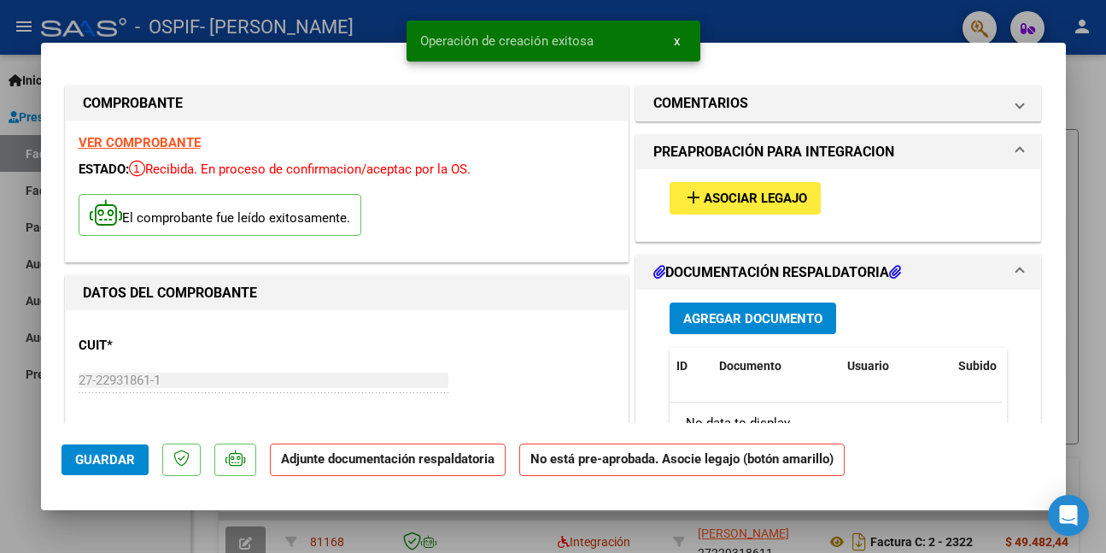
click at [742, 197] on span "Asociar Legajo" at bounding box center [755, 198] width 103 height 15
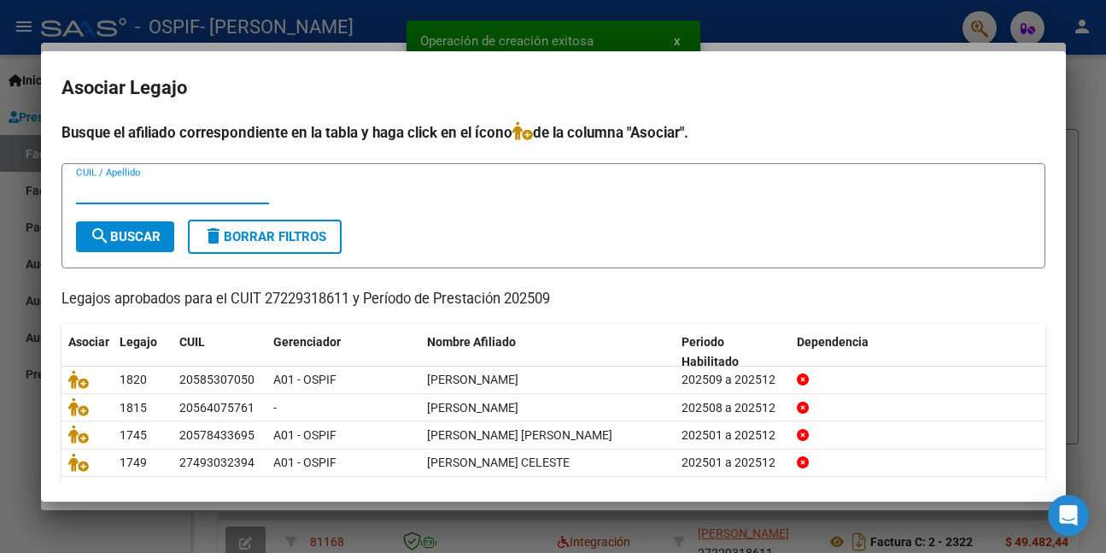
click at [159, 194] on input "CUIL / Apellido" at bounding box center [172, 190] width 193 height 15
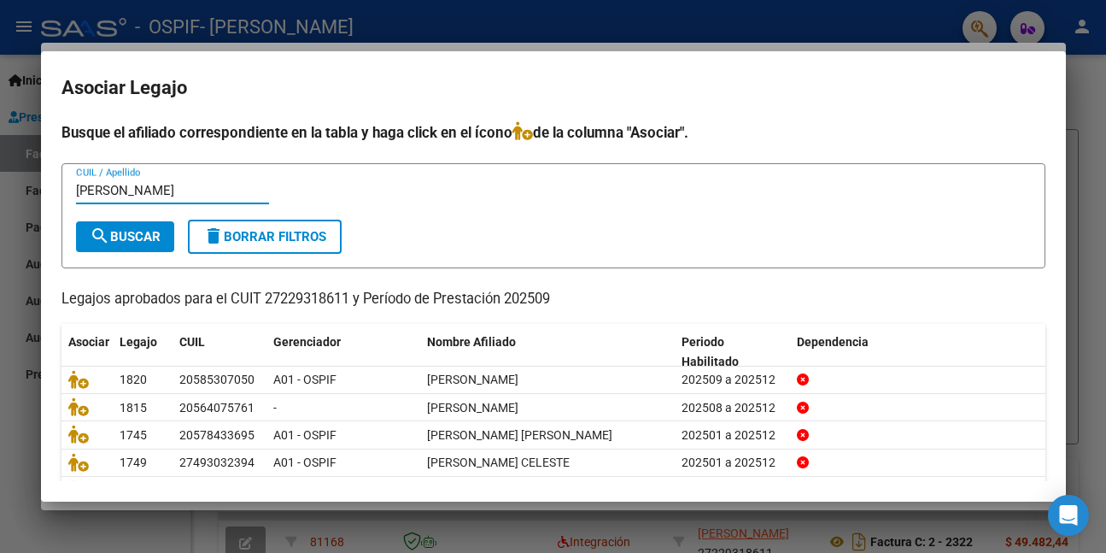
type input "[PERSON_NAME]"
click at [138, 240] on span "search Buscar" at bounding box center [125, 236] width 71 height 15
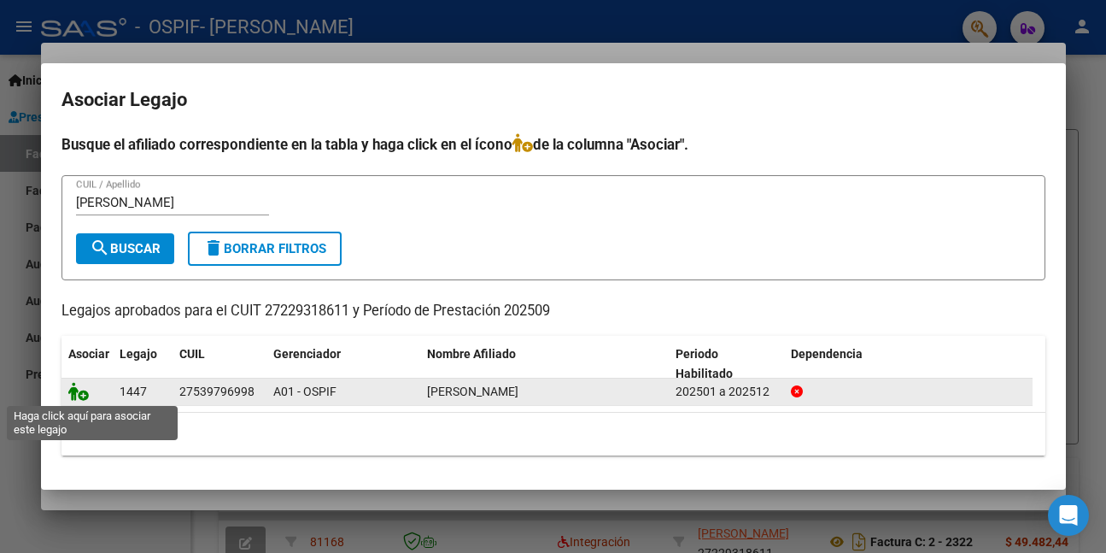
click at [69, 396] on icon at bounding box center [78, 391] width 21 height 19
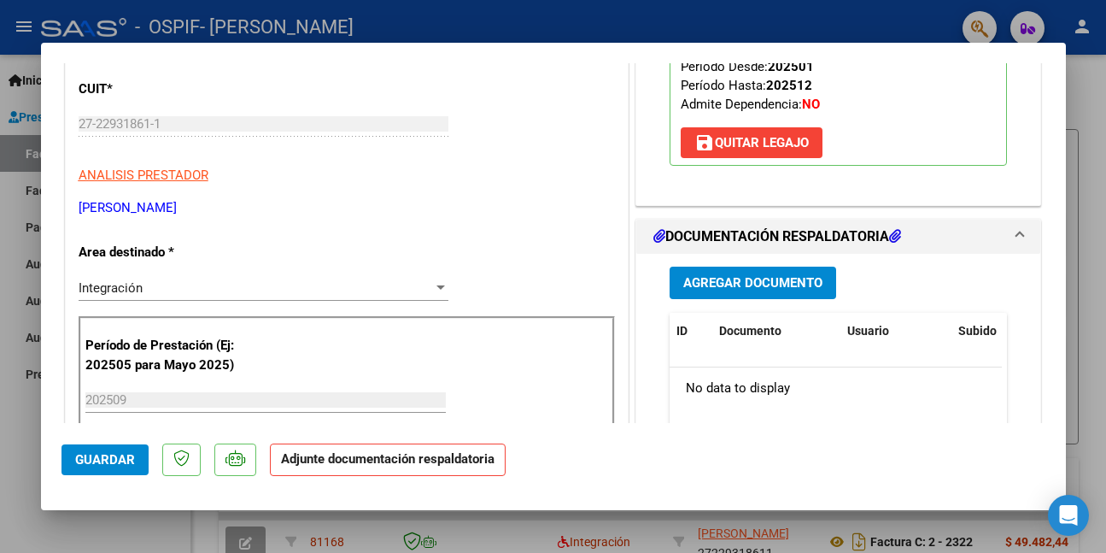
scroll to position [342, 0]
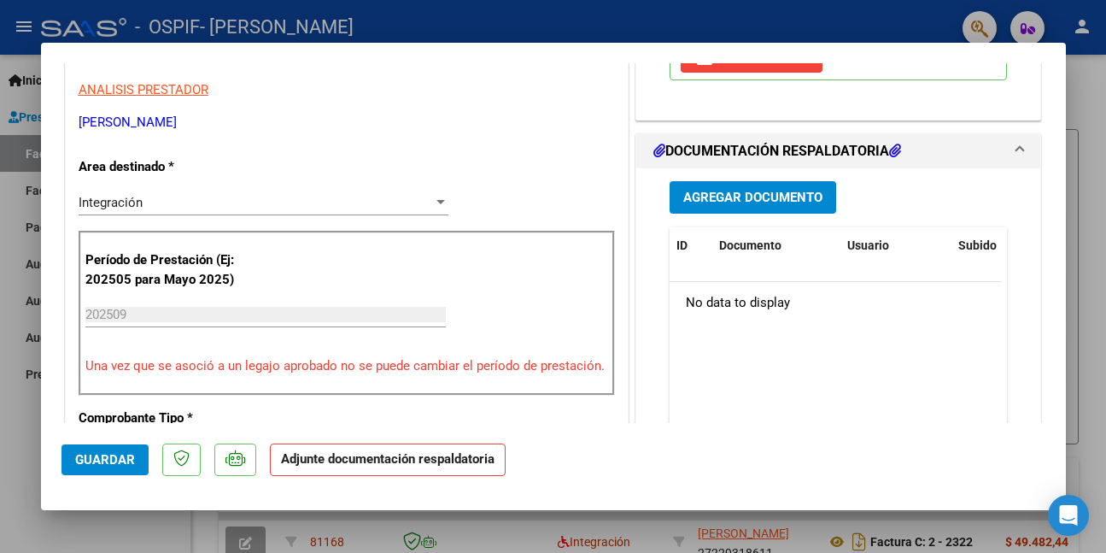
click at [124, 457] on span "Guardar" at bounding box center [105, 459] width 60 height 15
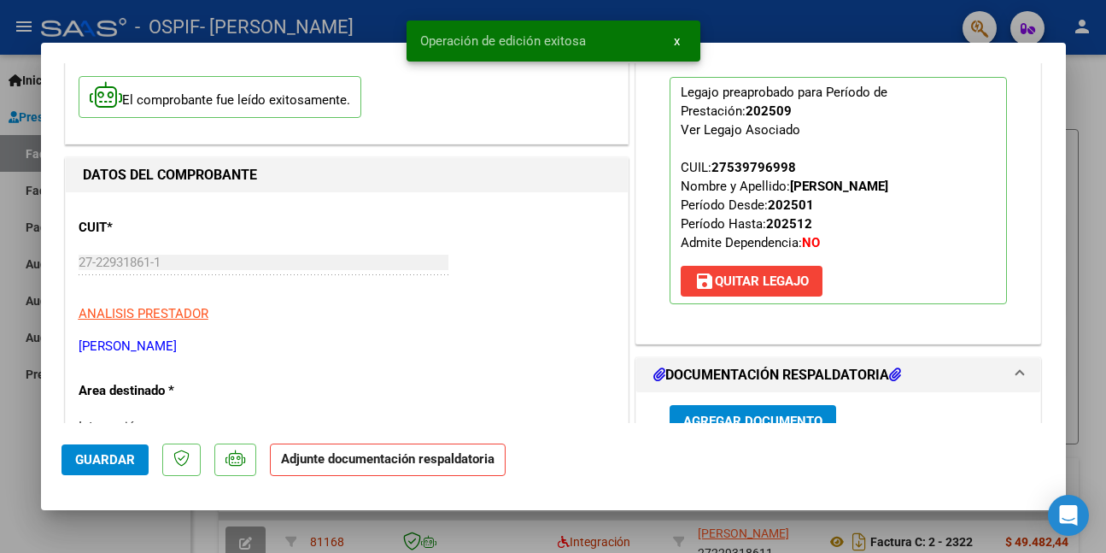
scroll to position [85, 0]
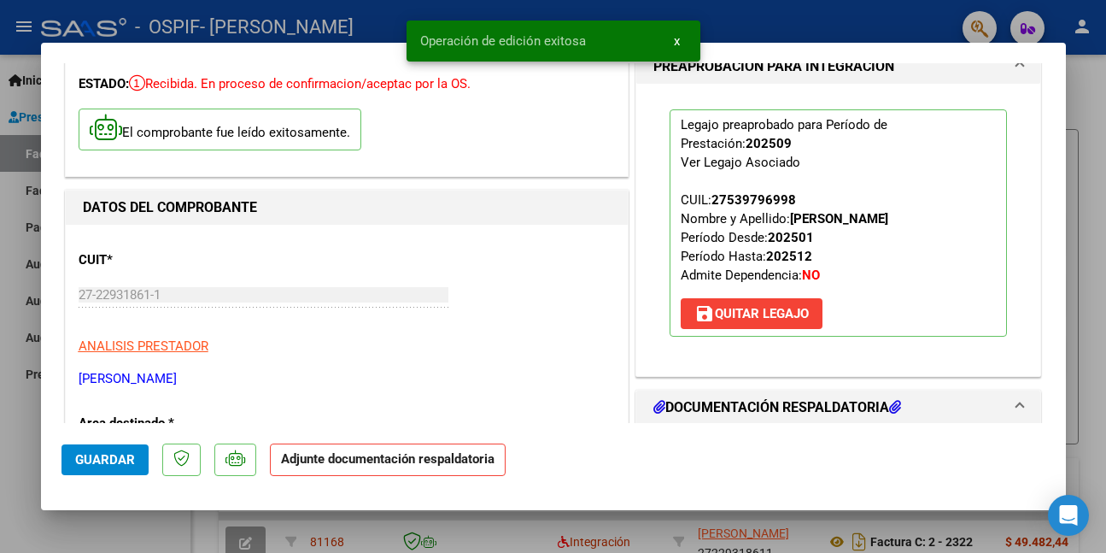
click at [21, 443] on div at bounding box center [553, 276] width 1106 height 553
type input "$ 0,00"
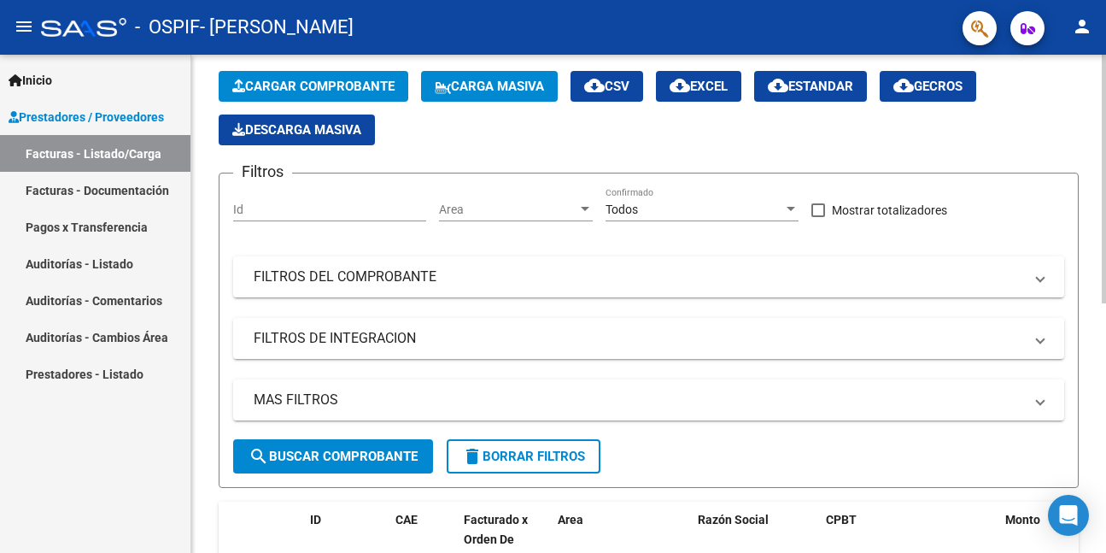
click at [284, 88] on span "Cargar Comprobante" at bounding box center [313, 86] width 162 height 15
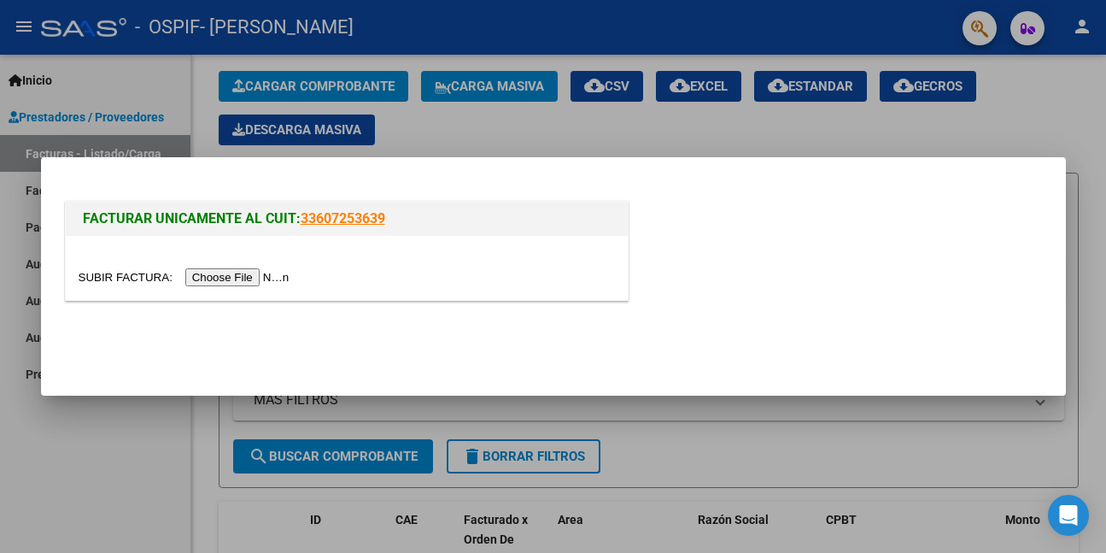
click at [270, 279] on input "file" at bounding box center [187, 277] width 216 height 18
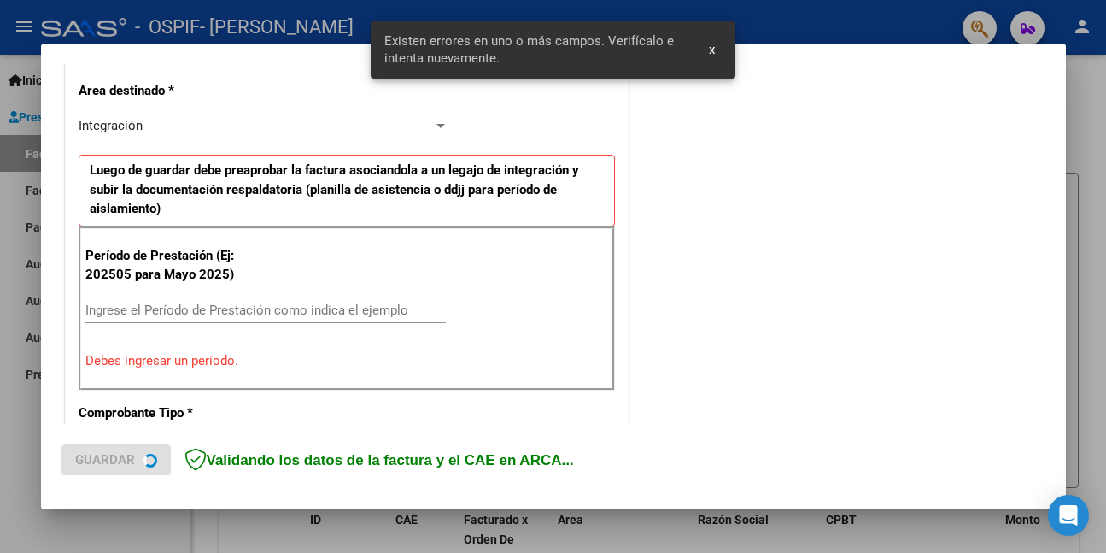
scroll to position [402, 0]
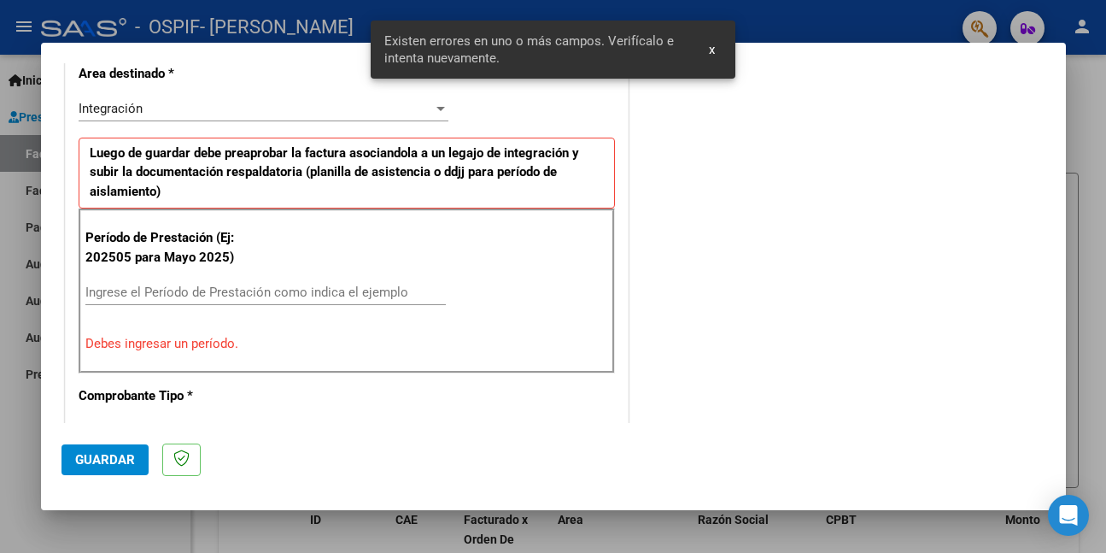
click at [406, 299] on input "Ingrese el Período de Prestación como indica el ejemplo" at bounding box center [265, 291] width 361 height 15
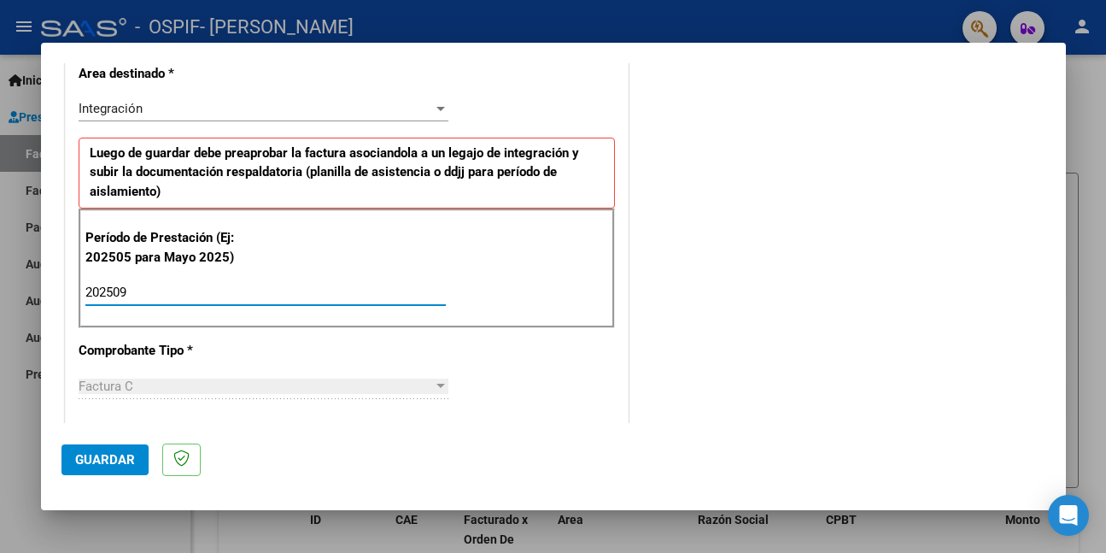
type input "202509"
click at [133, 466] on span "Guardar" at bounding box center [105, 459] width 60 height 15
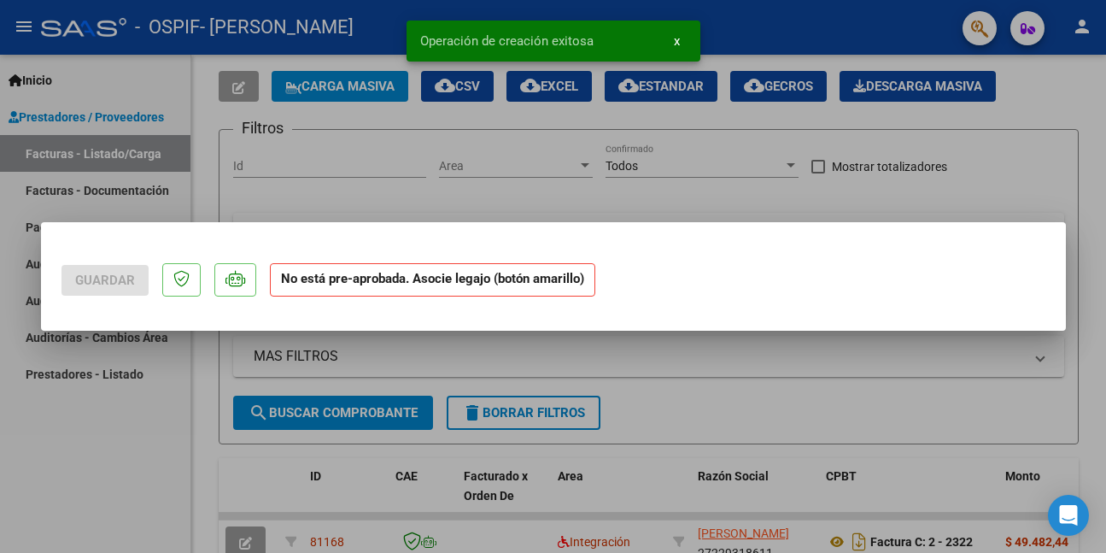
scroll to position [0, 0]
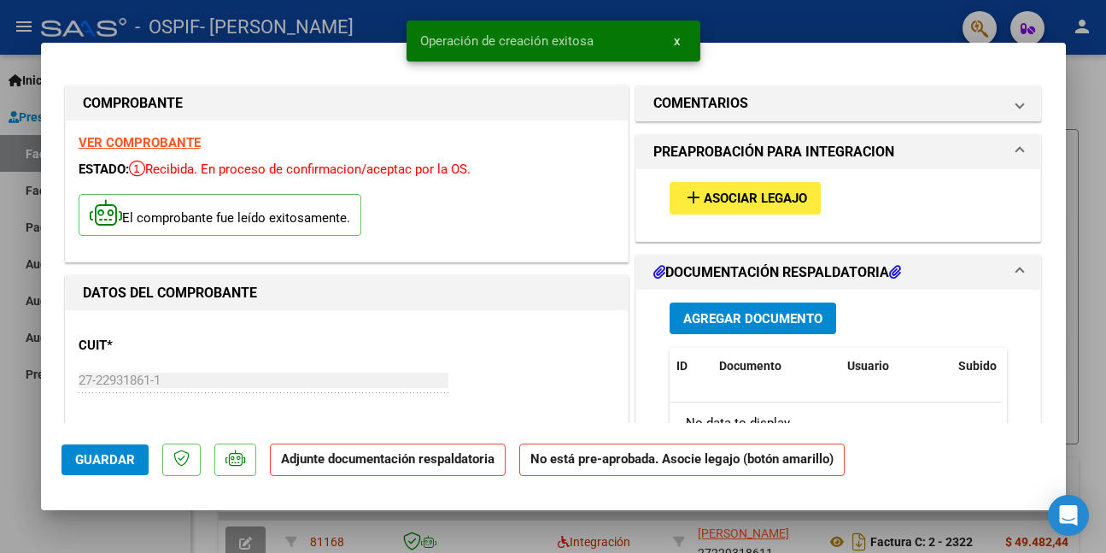
click at [761, 198] on span "Asociar Legajo" at bounding box center [755, 198] width 103 height 15
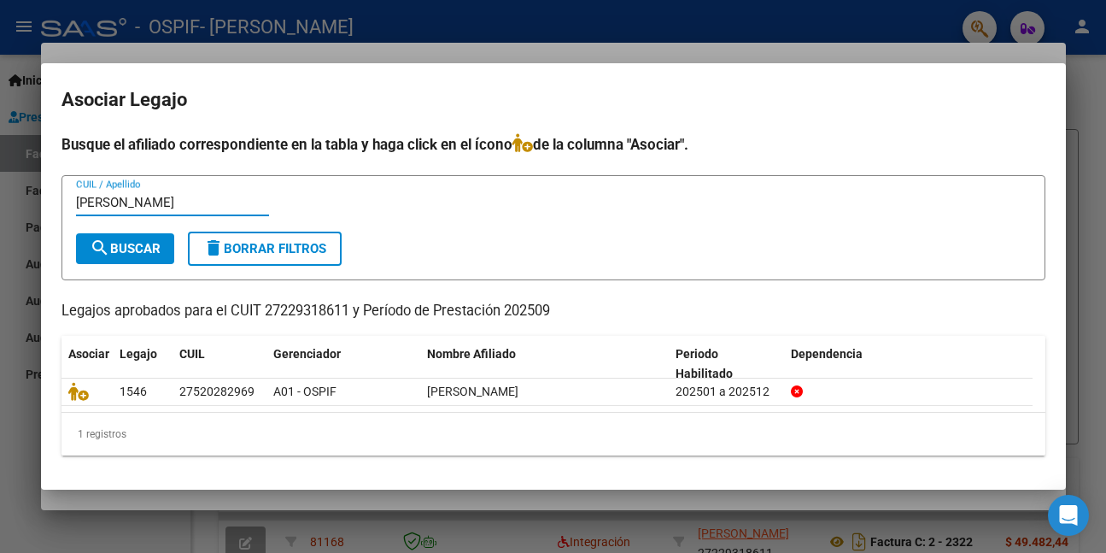
type input "[PERSON_NAME]"
click at [156, 251] on span "search Buscar" at bounding box center [125, 248] width 71 height 15
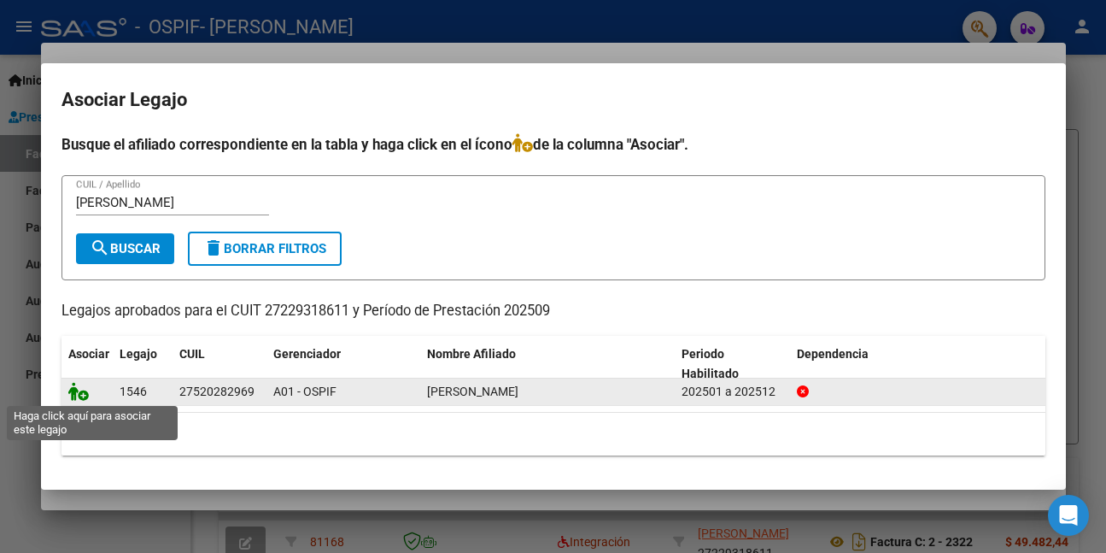
click at [80, 395] on icon at bounding box center [78, 391] width 21 height 19
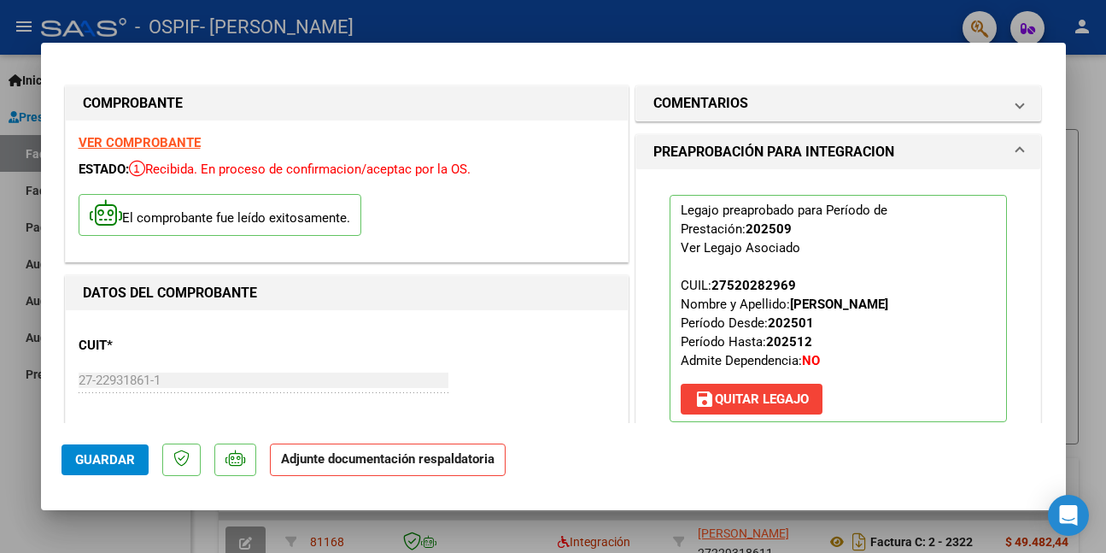
scroll to position [342, 0]
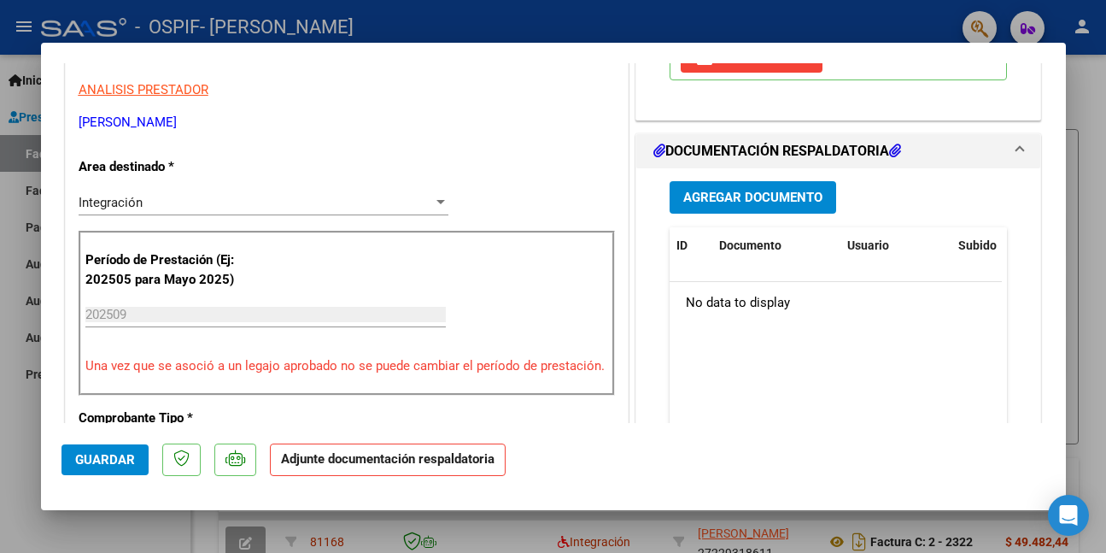
click at [98, 466] on span "Guardar" at bounding box center [105, 459] width 60 height 15
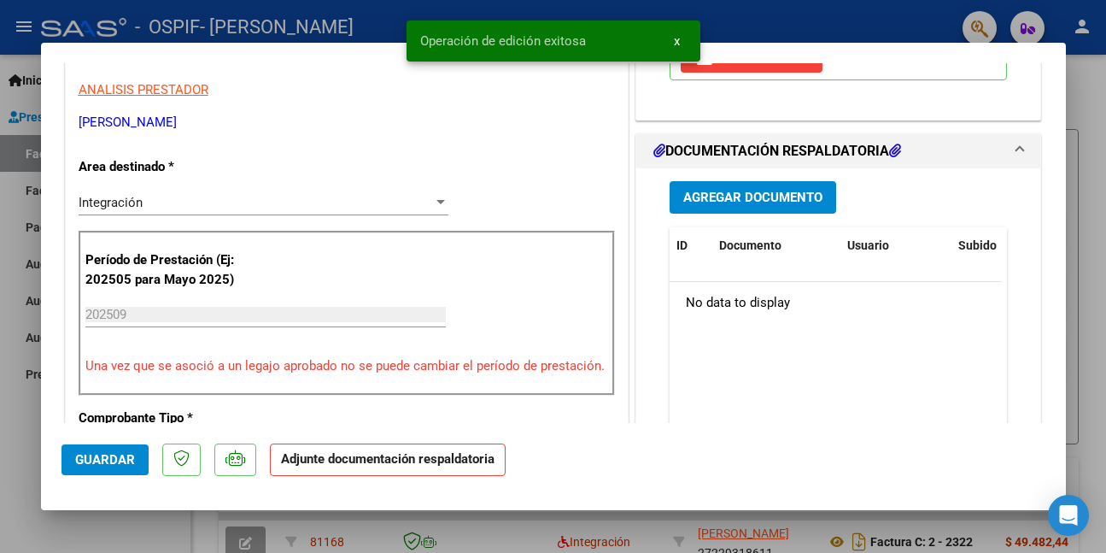
click at [17, 484] on div at bounding box center [553, 276] width 1106 height 553
type input "$ 0,00"
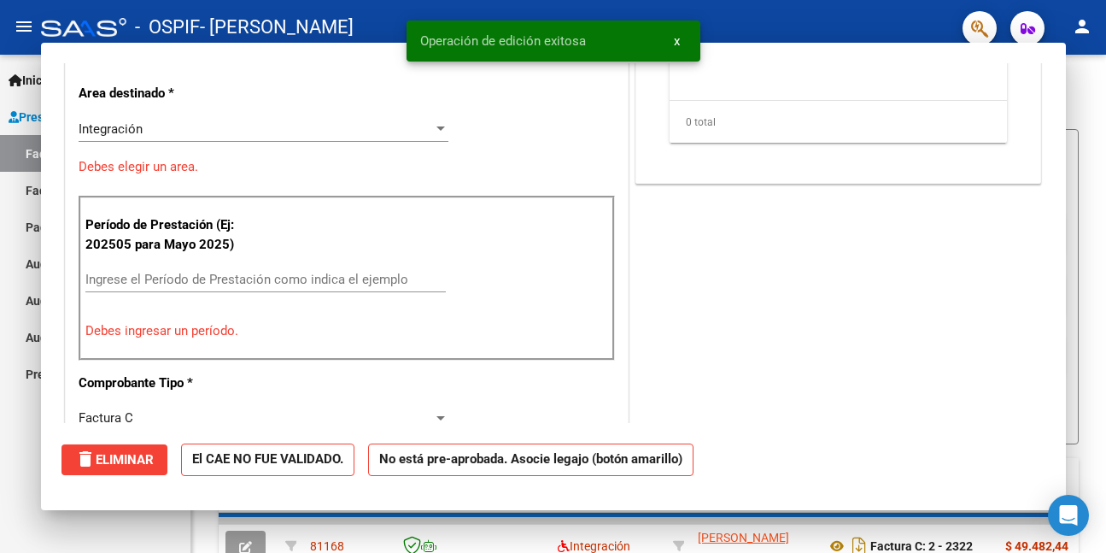
scroll to position [290, 0]
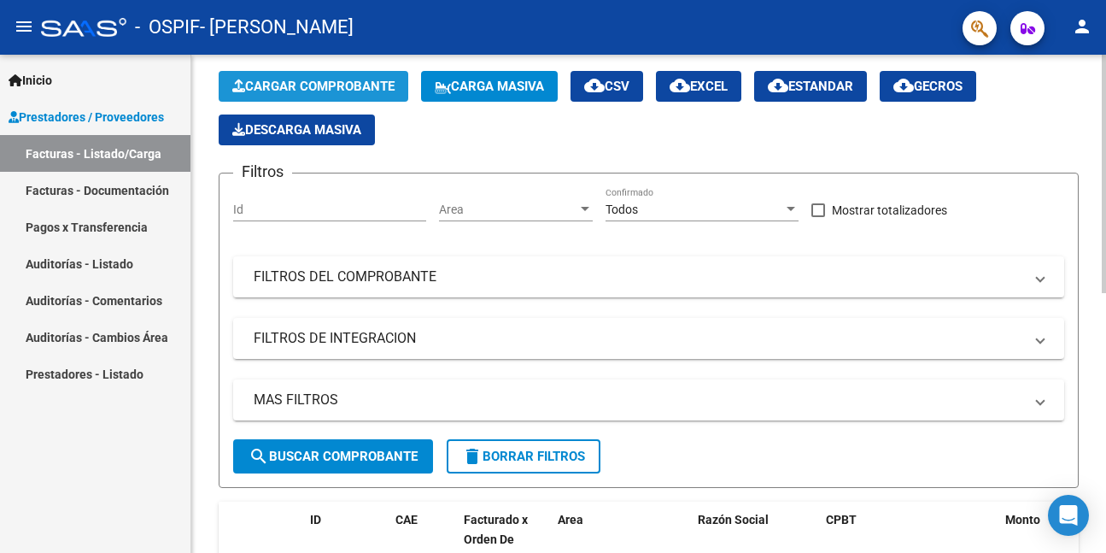
click at [308, 85] on span "Cargar Comprobante" at bounding box center [313, 86] width 162 height 15
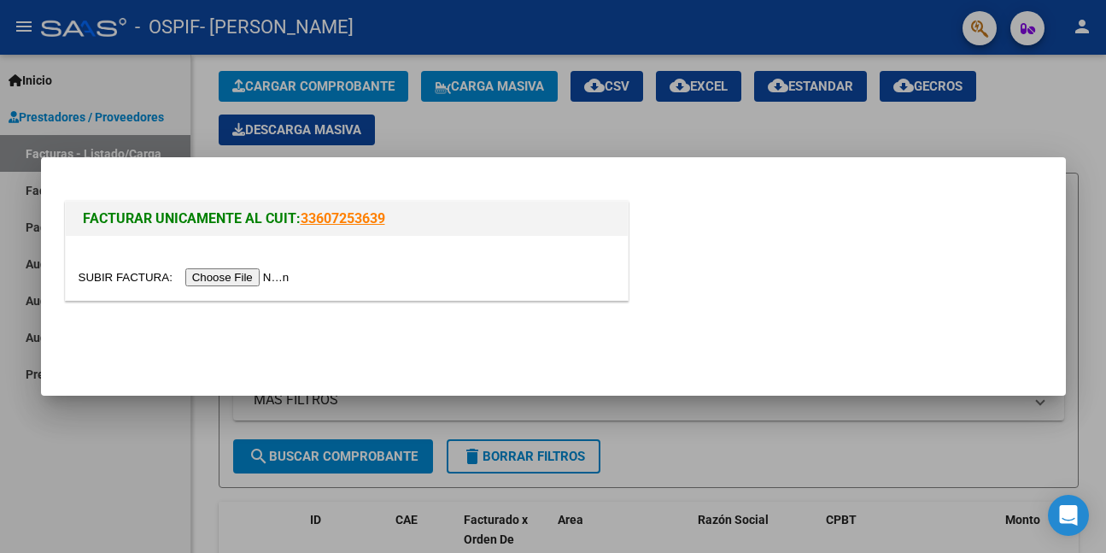
click at [231, 274] on input "file" at bounding box center [187, 277] width 216 height 18
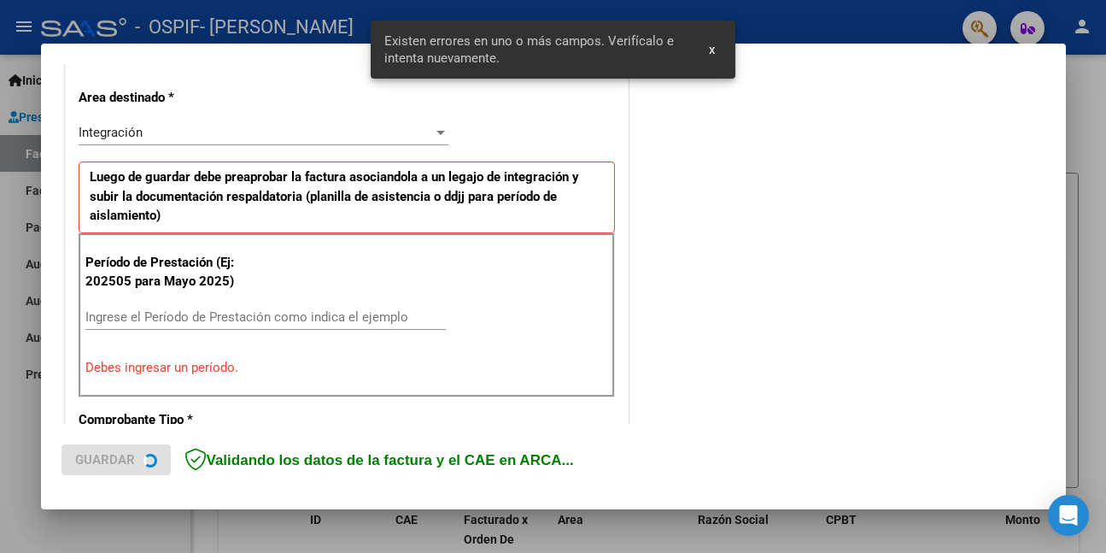
scroll to position [402, 0]
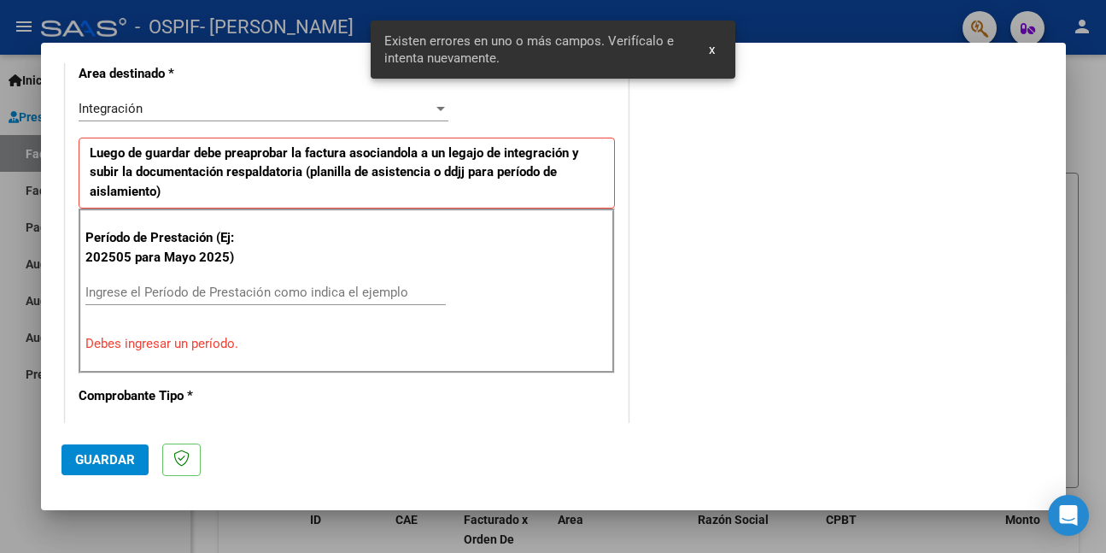
click at [346, 297] on input "Ingrese el Período de Prestación como indica el ejemplo" at bounding box center [265, 291] width 361 height 15
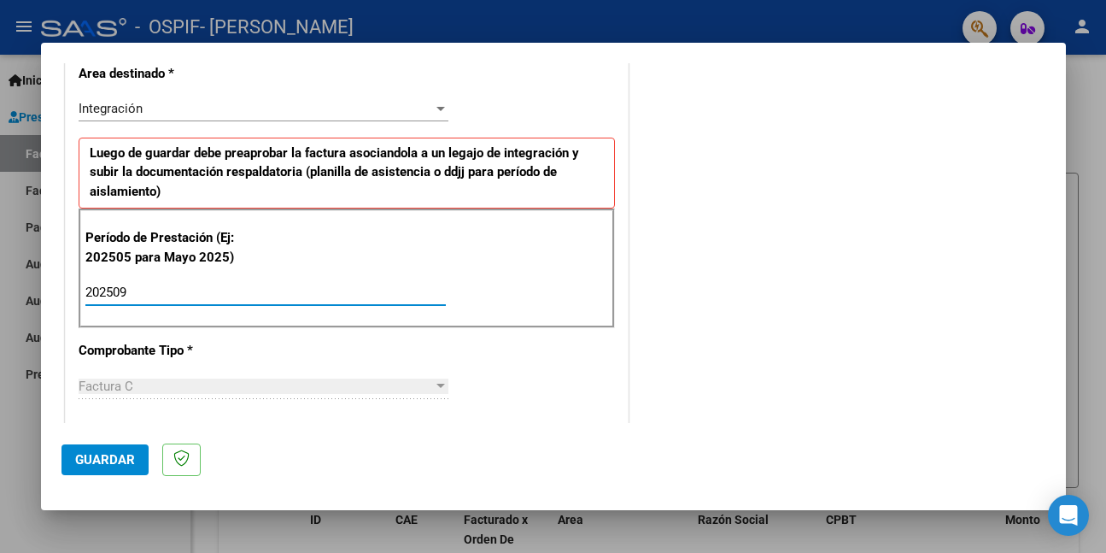
type input "202509"
click at [75, 460] on span "Guardar" at bounding box center [105, 459] width 60 height 15
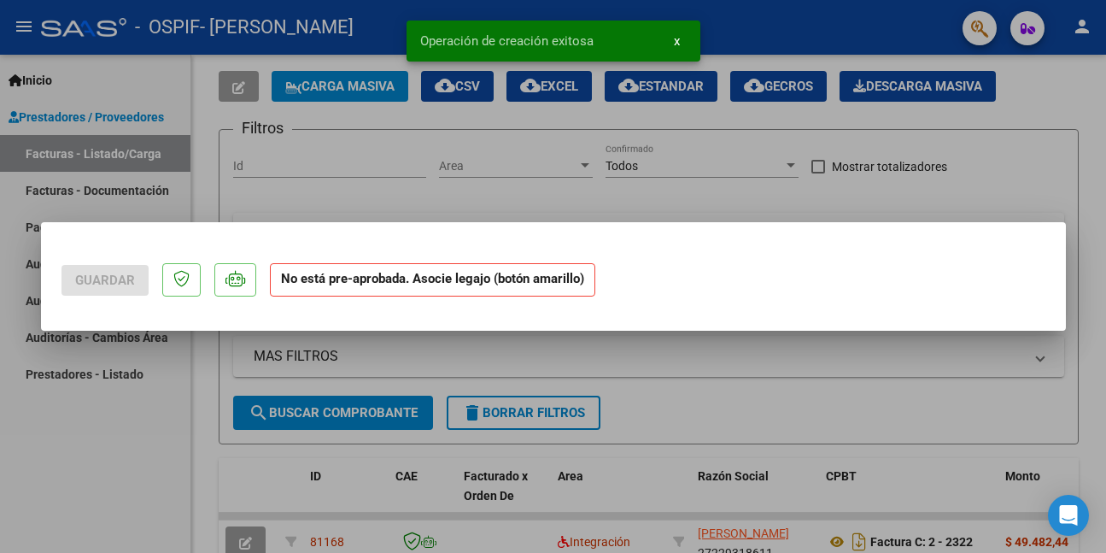
scroll to position [0, 0]
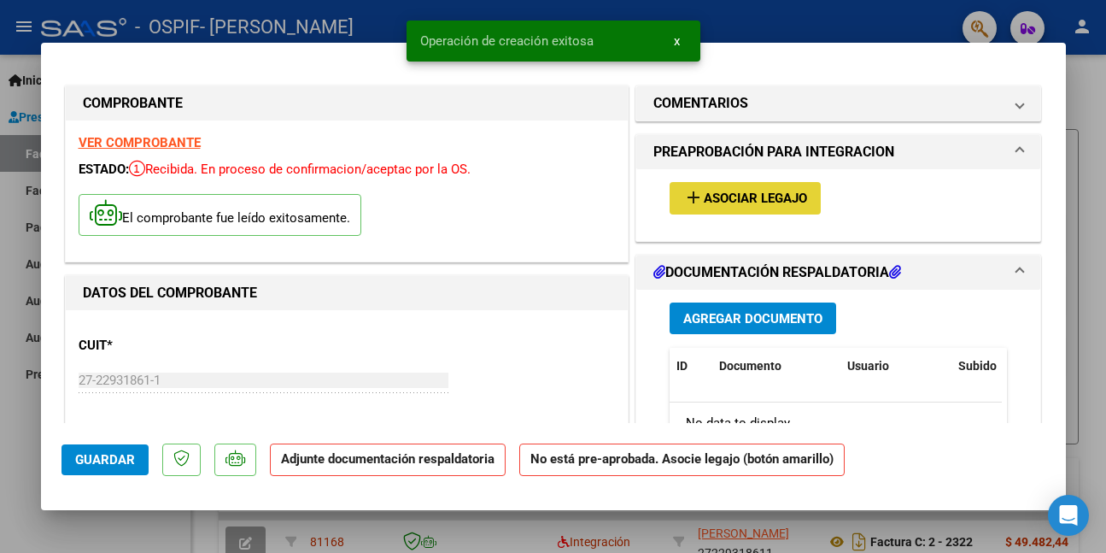
click at [771, 197] on span "Asociar Legajo" at bounding box center [755, 198] width 103 height 15
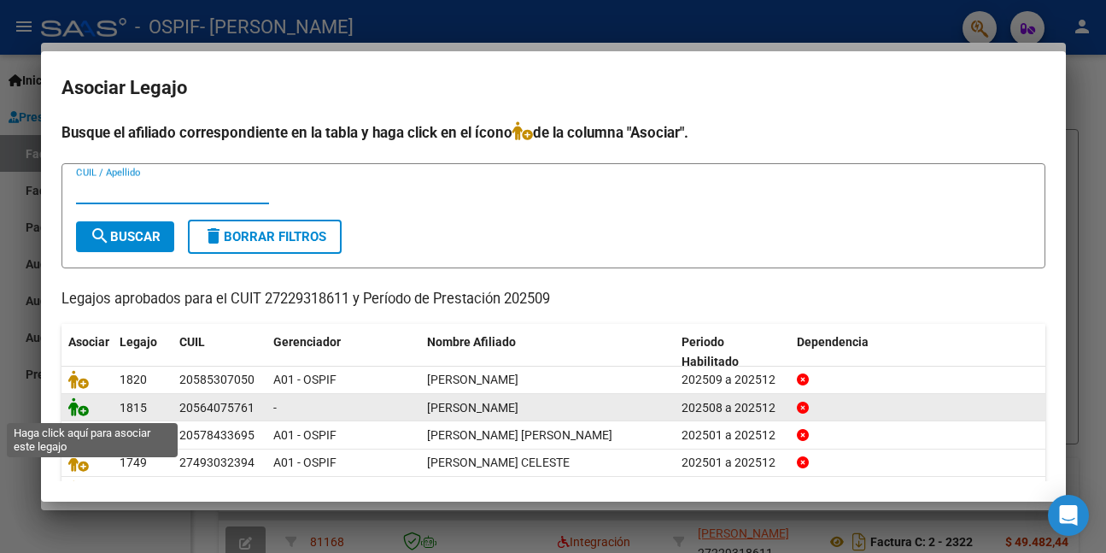
click at [73, 414] on icon at bounding box center [78, 406] width 21 height 19
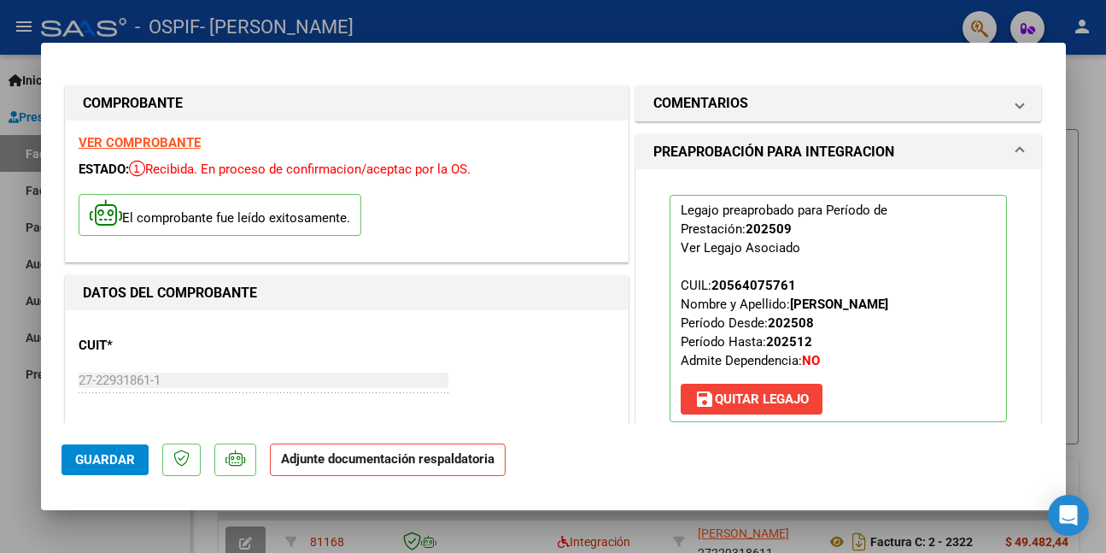
click at [73, 458] on button "Guardar" at bounding box center [105, 459] width 87 height 31
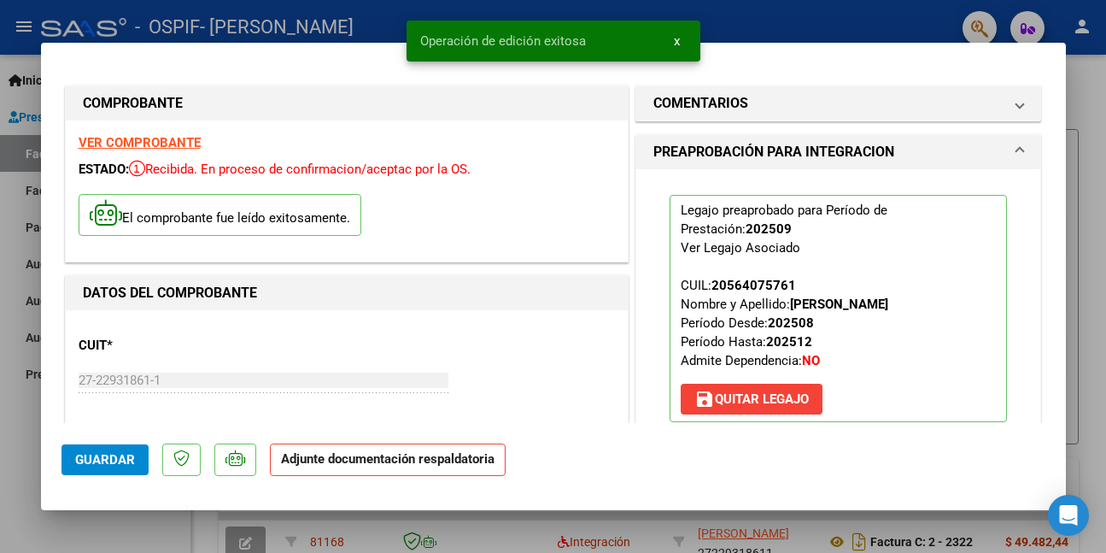
click at [33, 474] on div at bounding box center [553, 276] width 1106 height 553
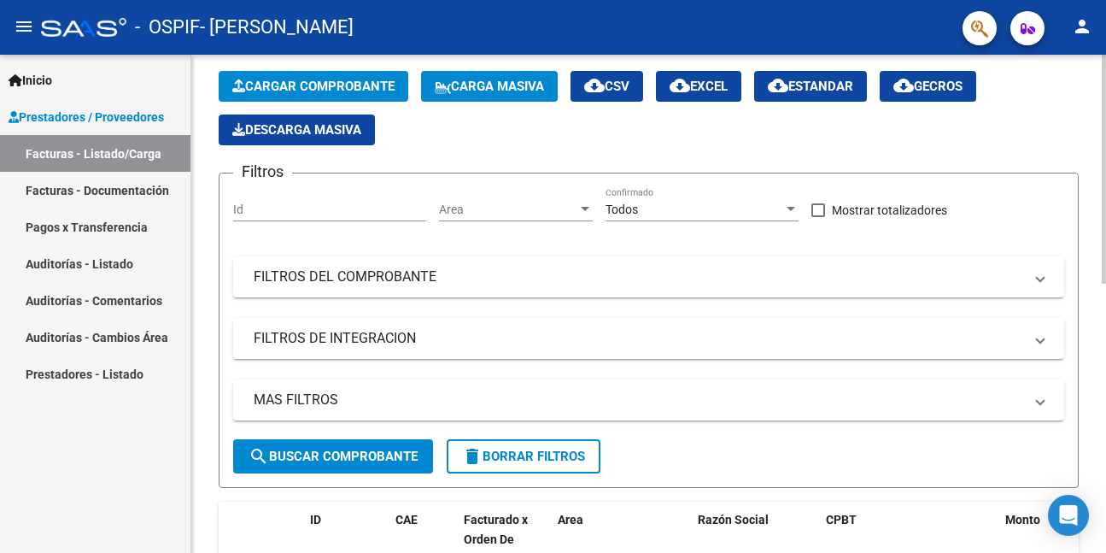
click at [323, 85] on span "Cargar Comprobante" at bounding box center [313, 86] width 162 height 15
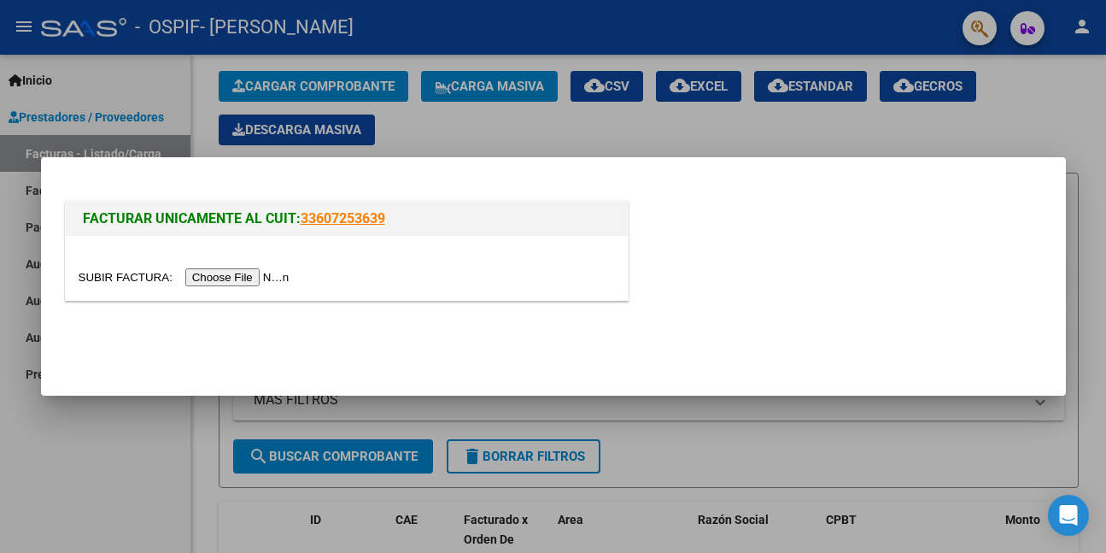
click at [222, 274] on input "file" at bounding box center [187, 277] width 216 height 18
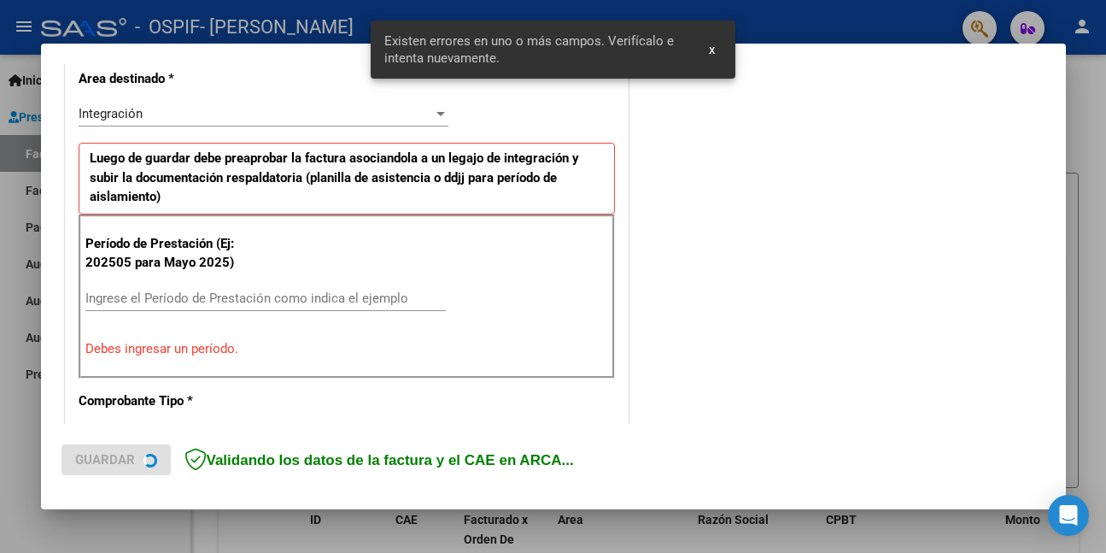
scroll to position [402, 0]
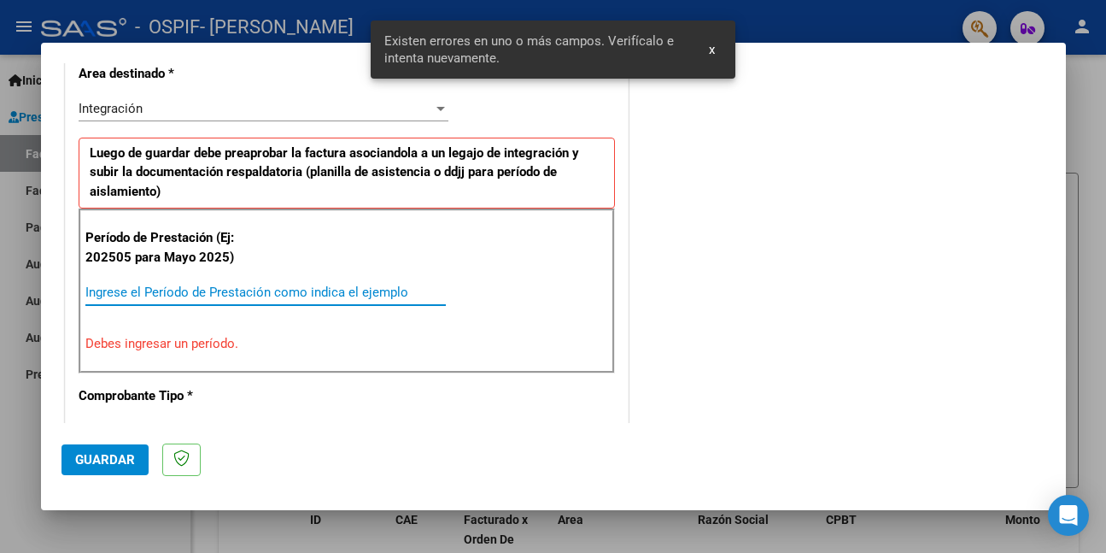
click at [308, 288] on input "Ingrese el Período de Prestación como indica el ejemplo" at bounding box center [265, 291] width 361 height 15
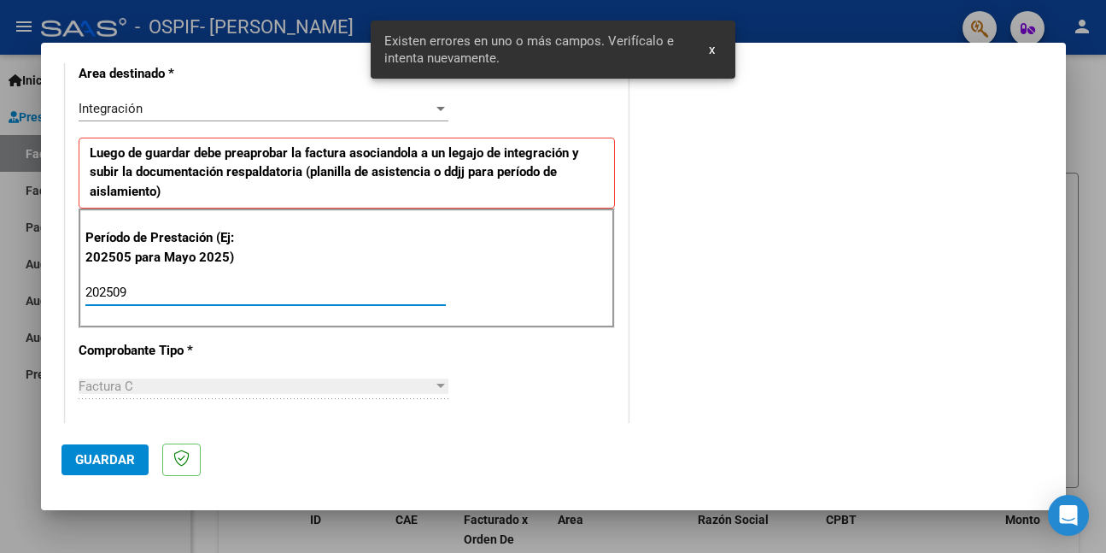
type input "202509"
click at [106, 458] on span "Guardar" at bounding box center [105, 459] width 60 height 15
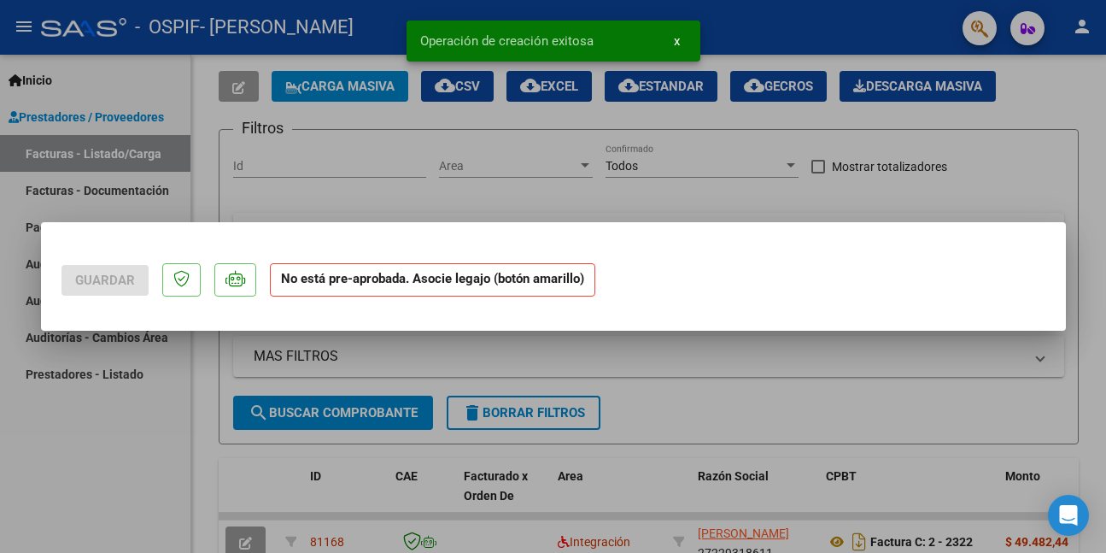
scroll to position [0, 0]
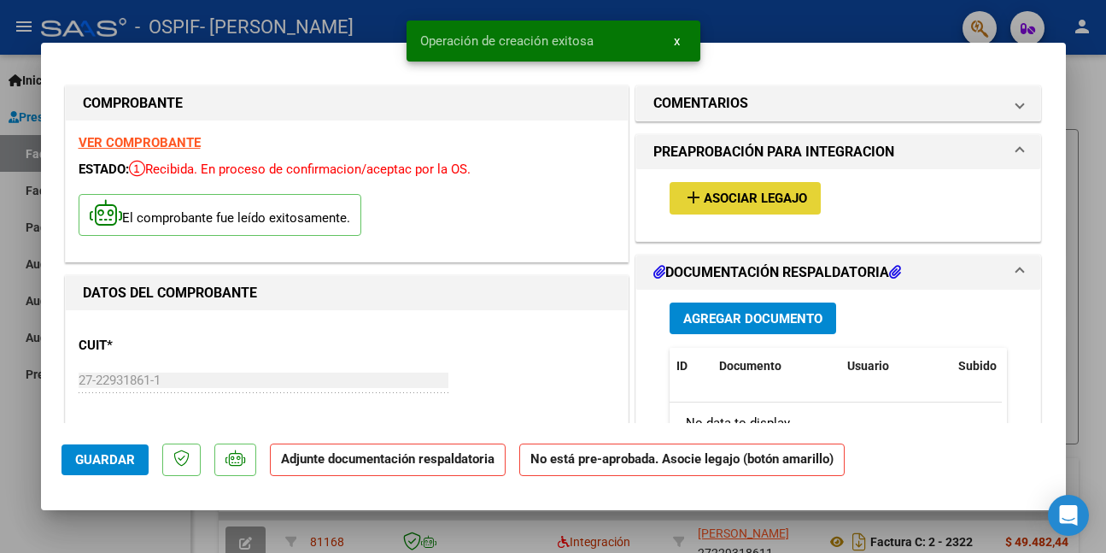
click at [706, 191] on span "Asociar Legajo" at bounding box center [755, 198] width 103 height 15
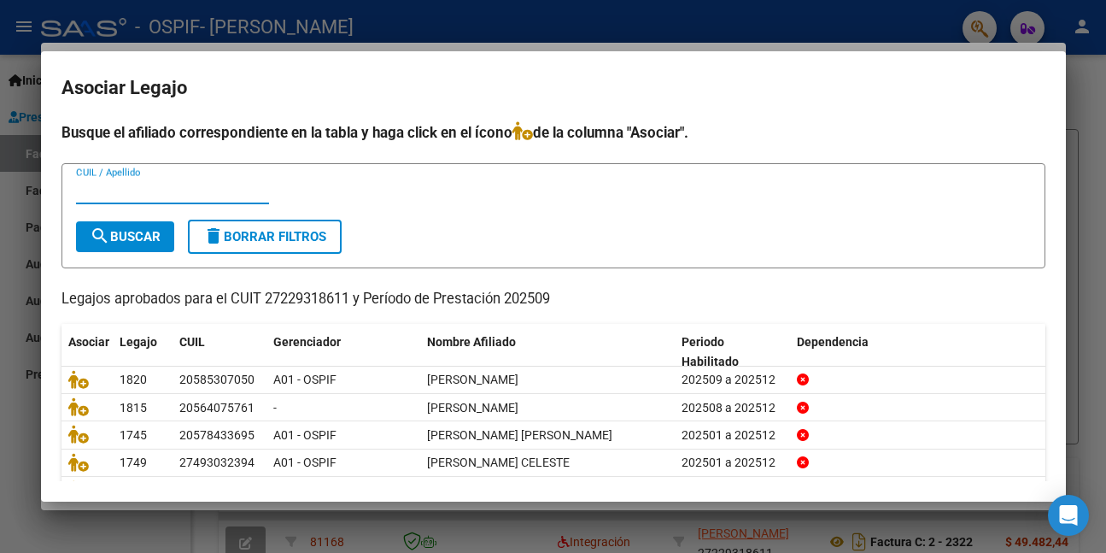
click at [186, 196] on input "CUIL / Apellido" at bounding box center [172, 190] width 193 height 15
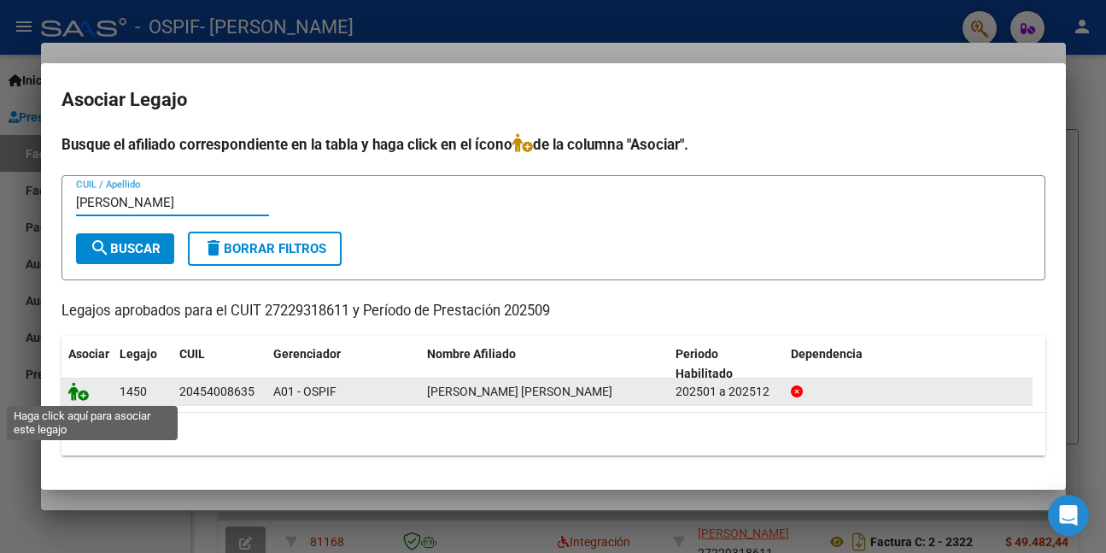
type input "[PERSON_NAME]"
click at [74, 393] on icon at bounding box center [78, 391] width 21 height 19
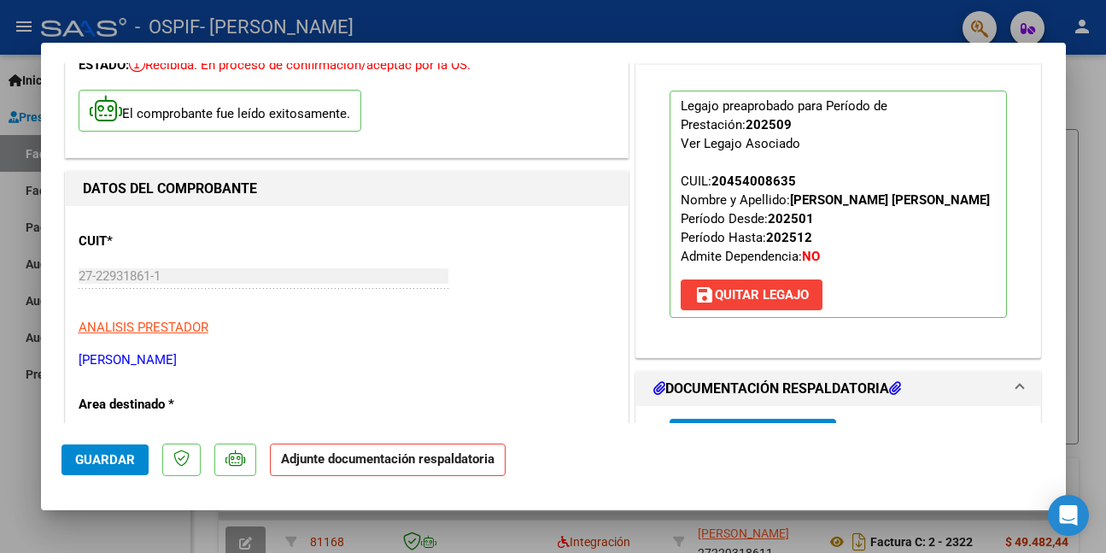
scroll to position [171, 0]
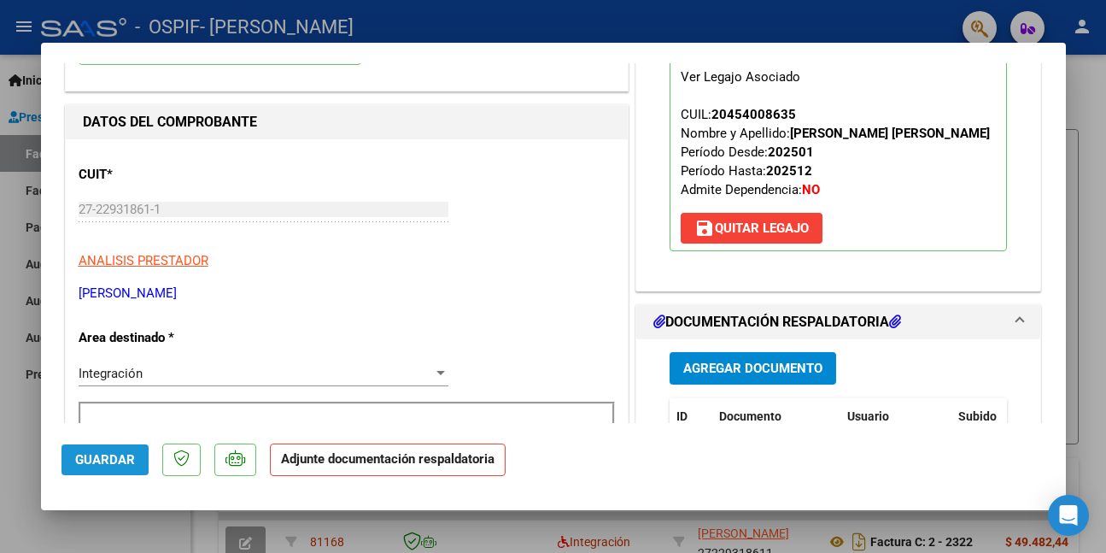
click at [125, 461] on span "Guardar" at bounding box center [105, 459] width 60 height 15
click at [138, 453] on button "Guardar" at bounding box center [105, 459] width 87 height 31
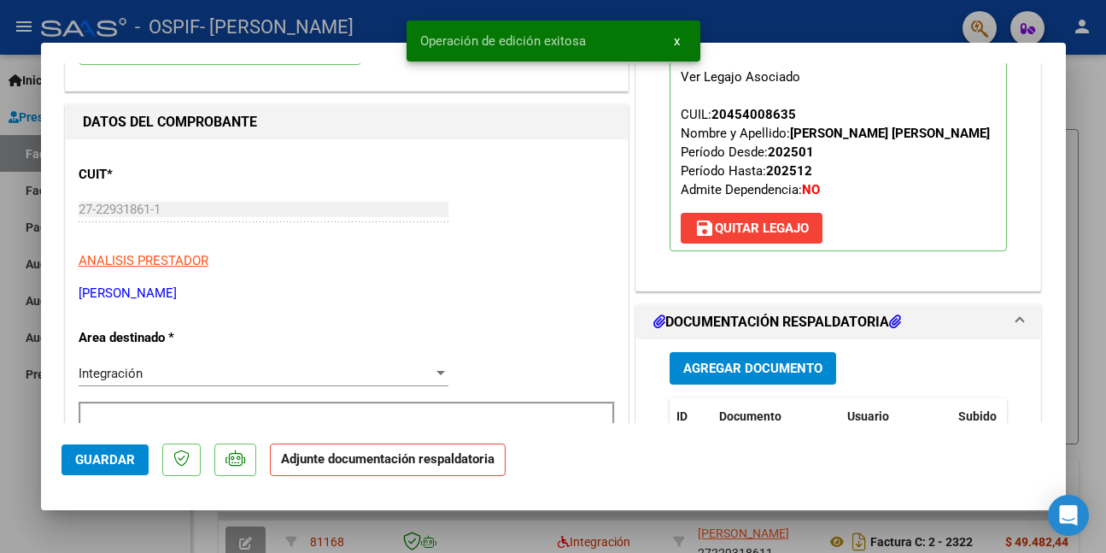
click at [9, 484] on div at bounding box center [553, 276] width 1106 height 553
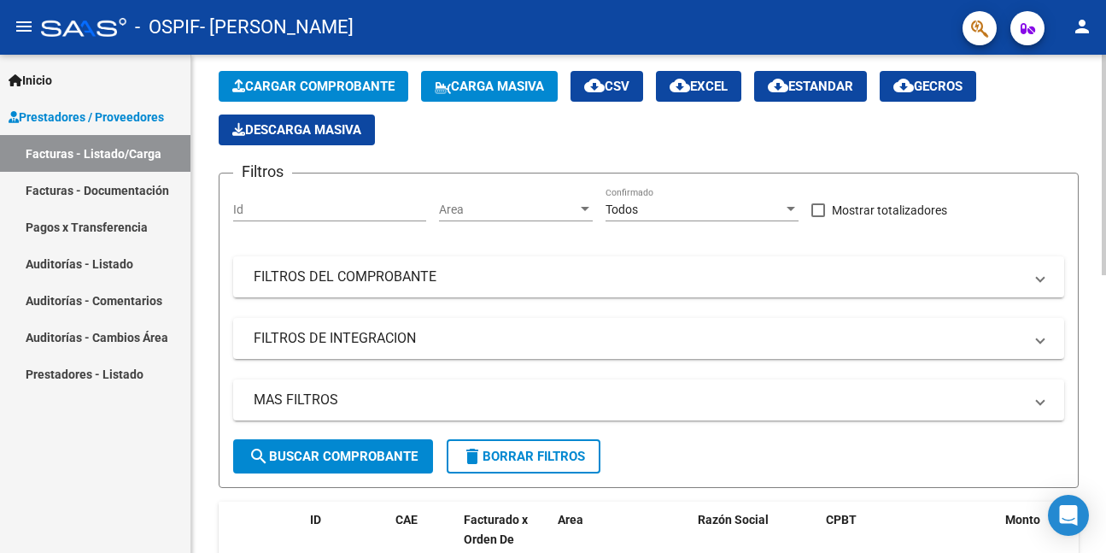
click at [349, 83] on span "Cargar Comprobante" at bounding box center [313, 86] width 162 height 15
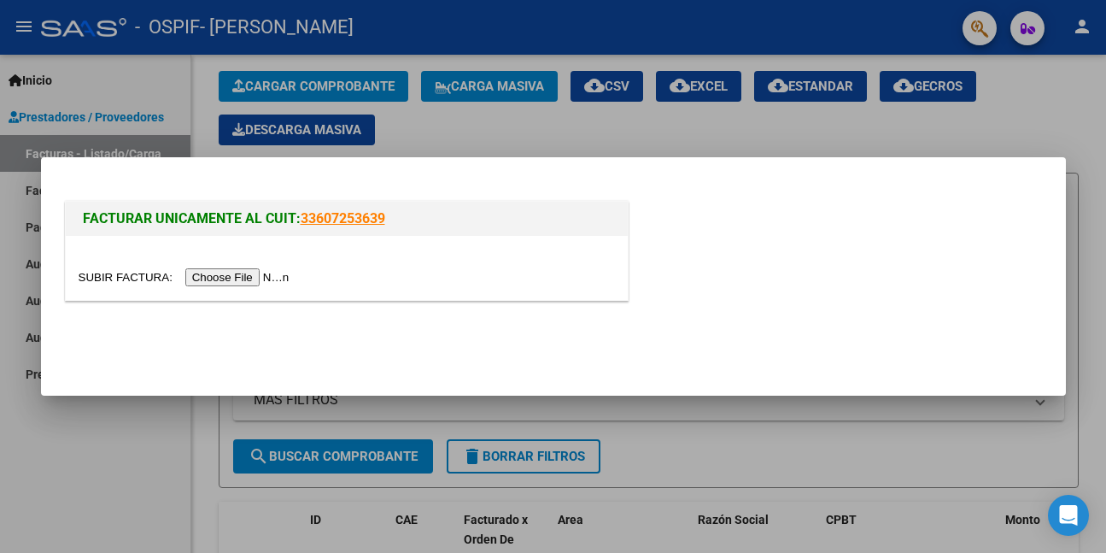
click at [250, 279] on input "file" at bounding box center [187, 277] width 216 height 18
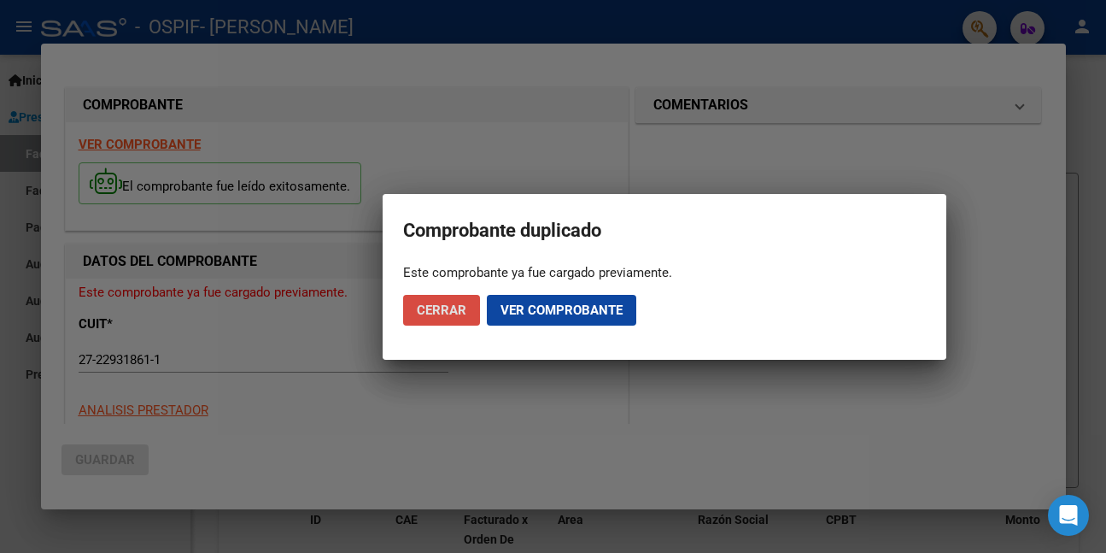
click at [441, 304] on span "Cerrar" at bounding box center [442, 309] width 50 height 15
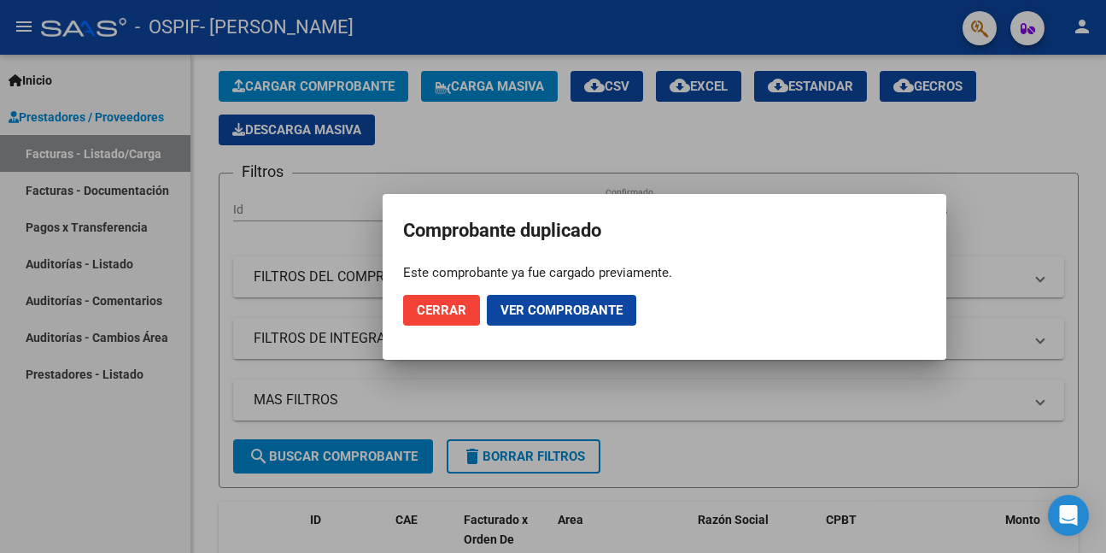
click at [440, 311] on span "Cerrar" at bounding box center [442, 309] width 50 height 15
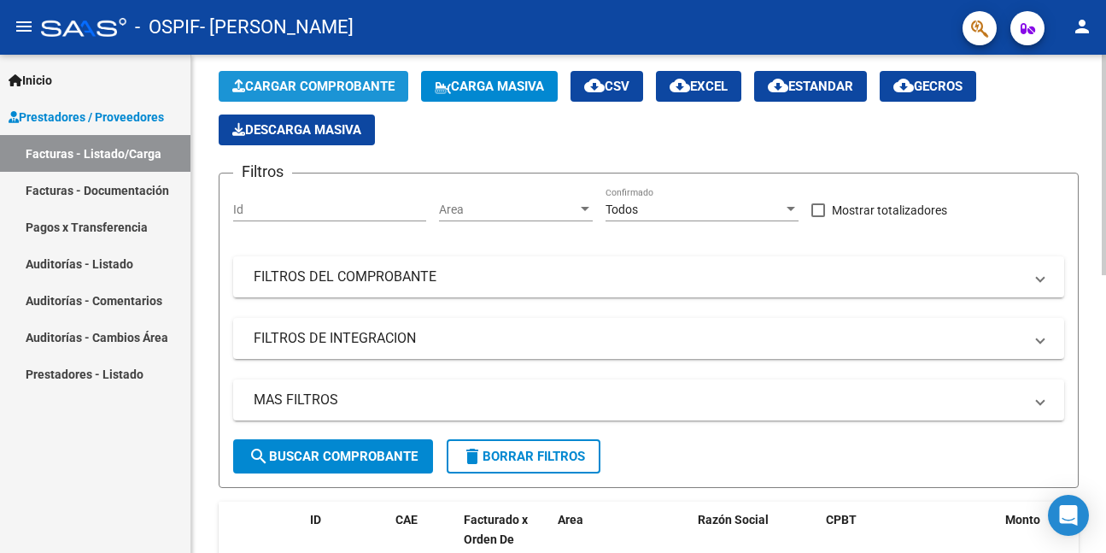
click at [284, 78] on button "Cargar Comprobante" at bounding box center [314, 86] width 190 height 31
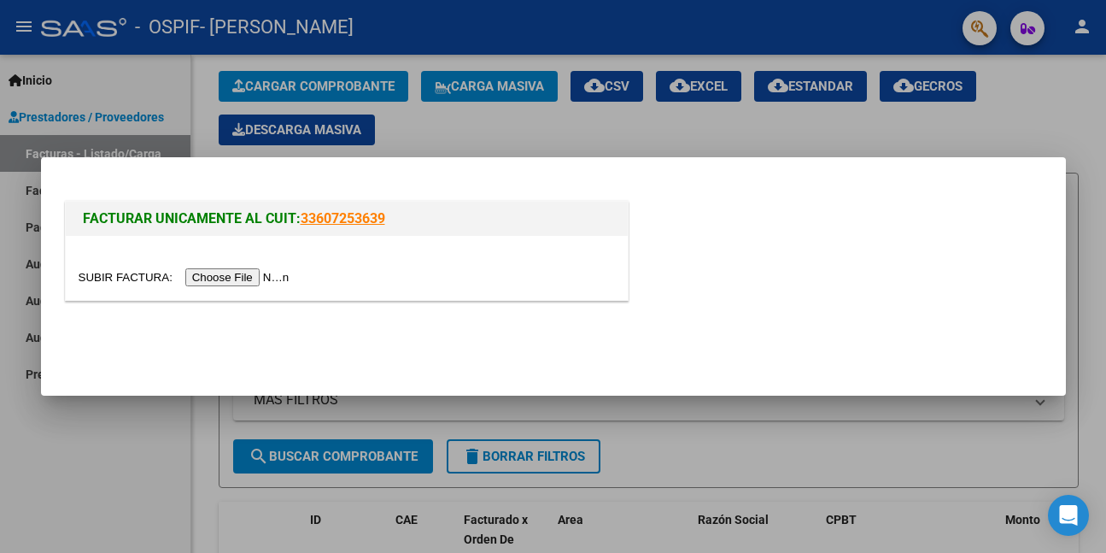
click at [216, 280] on input "file" at bounding box center [187, 277] width 216 height 18
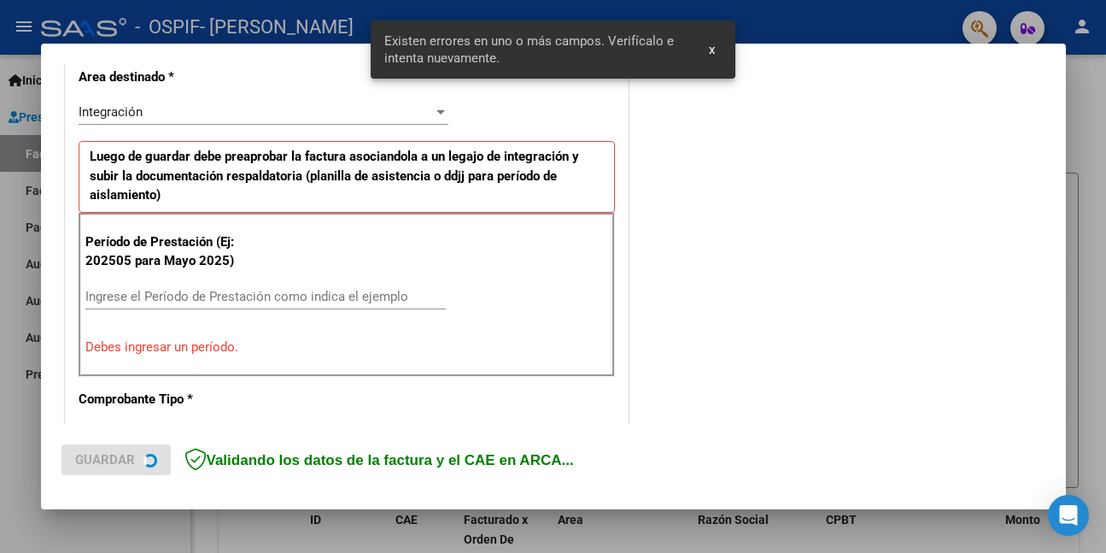
scroll to position [402, 0]
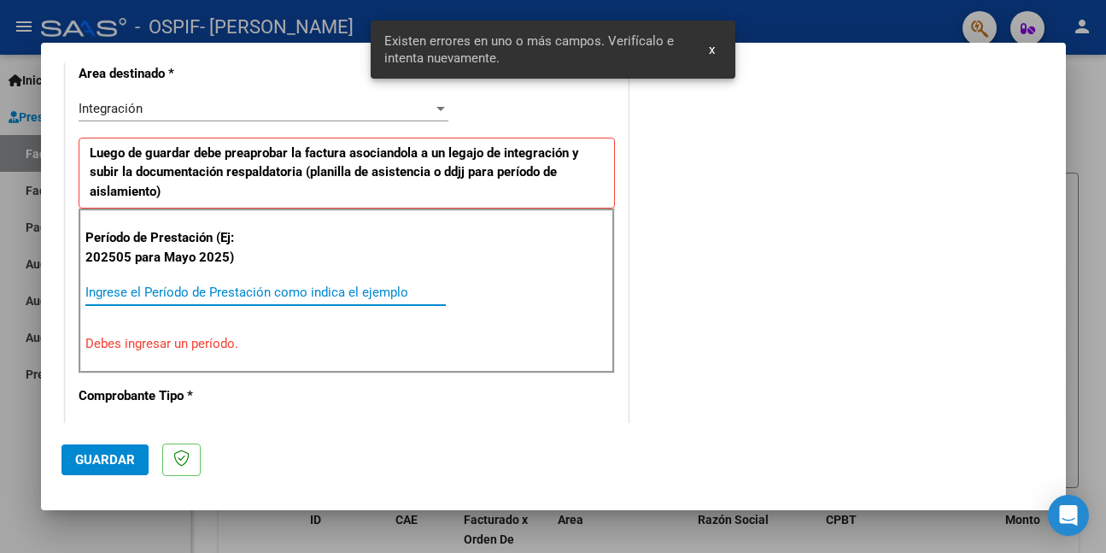
click at [288, 290] on input "Ingrese el Período de Prestación como indica el ejemplo" at bounding box center [265, 291] width 361 height 15
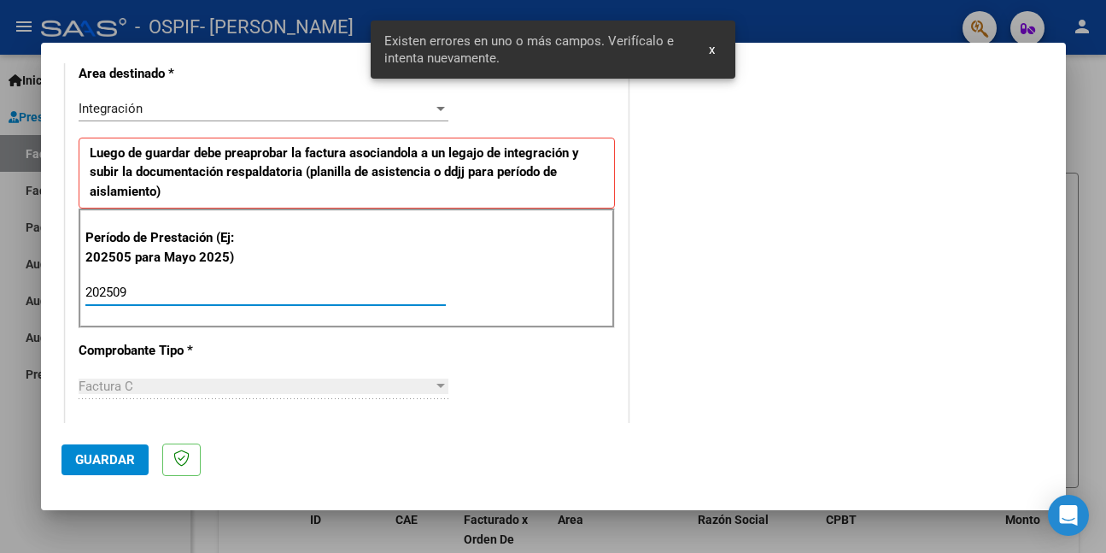
type input "202509"
click at [97, 459] on span "Guardar" at bounding box center [105, 459] width 60 height 15
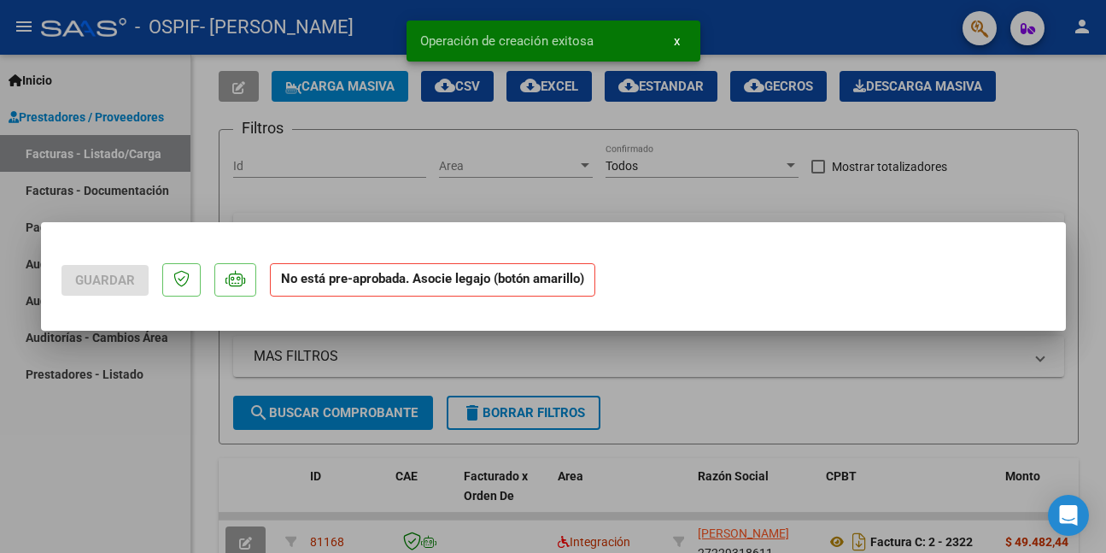
scroll to position [0, 0]
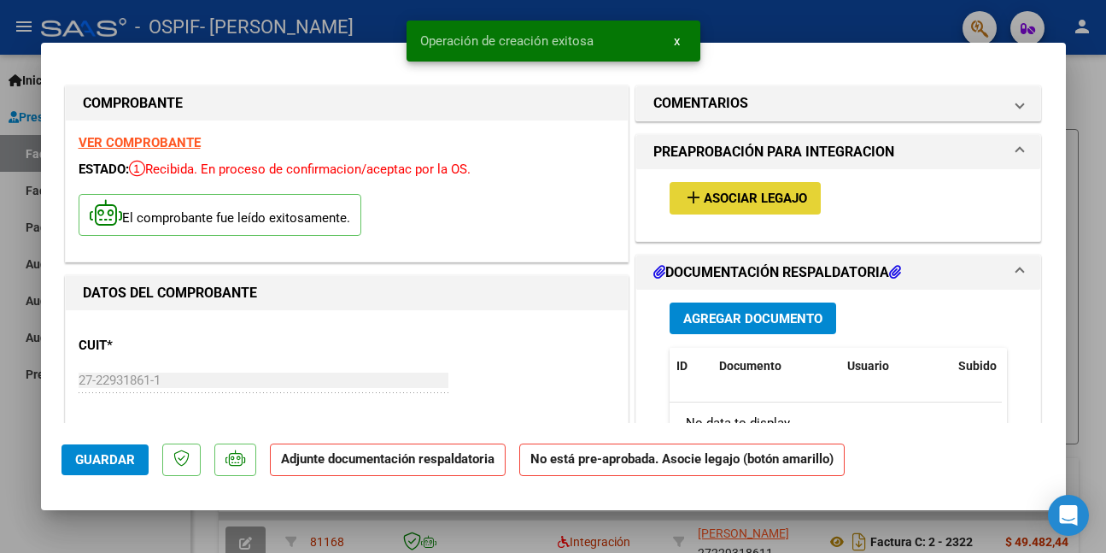
click at [689, 198] on mat-icon "add" at bounding box center [693, 197] width 21 height 21
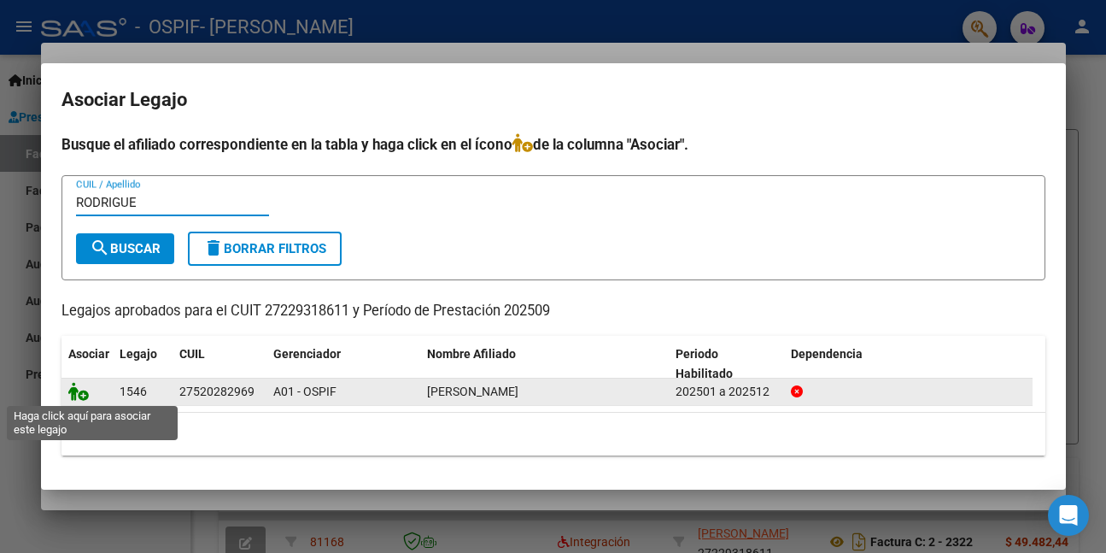
type input "RODRIGUE"
click at [70, 393] on icon at bounding box center [78, 391] width 21 height 19
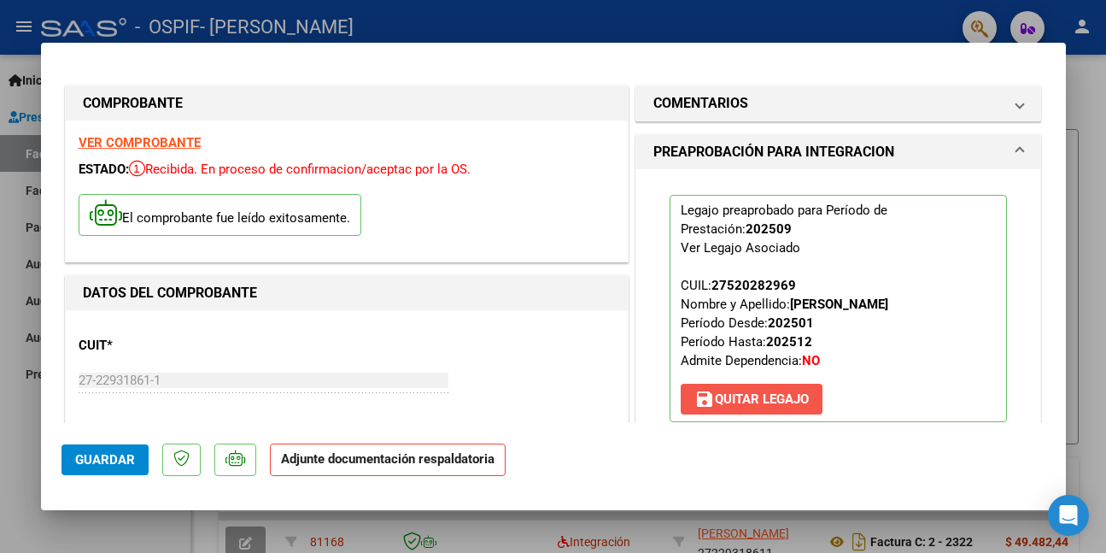
click at [753, 407] on span "save [PERSON_NAME]" at bounding box center [752, 398] width 114 height 15
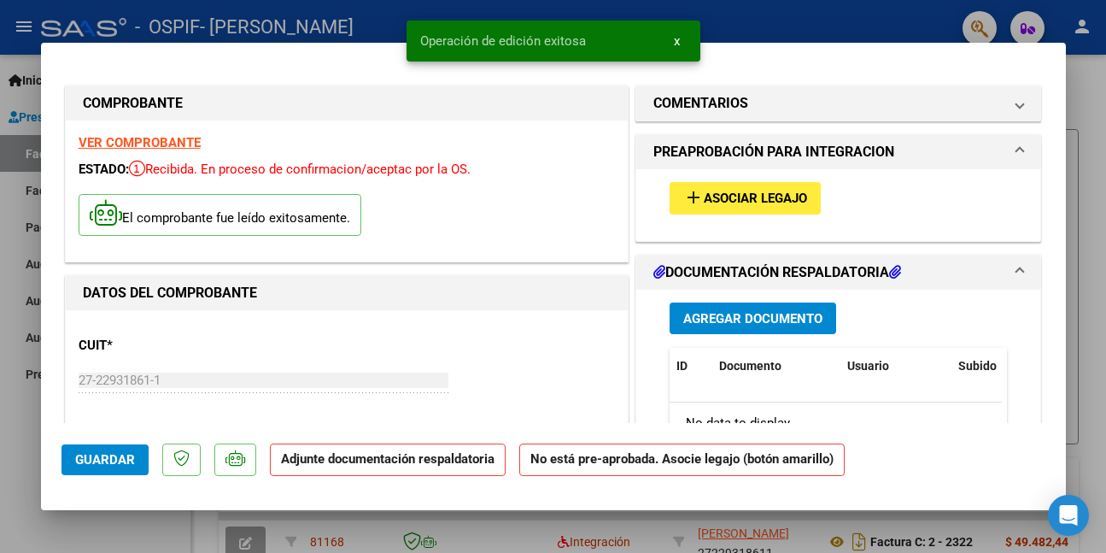
click at [744, 200] on span "Asociar Legajo" at bounding box center [755, 198] width 103 height 15
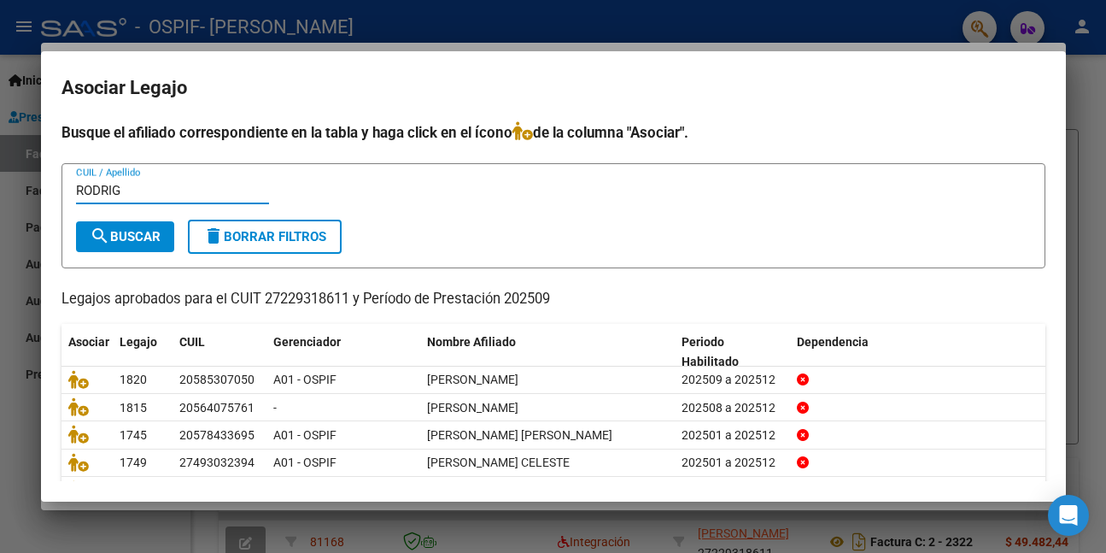
click at [121, 237] on span "search Buscar" at bounding box center [125, 236] width 71 height 15
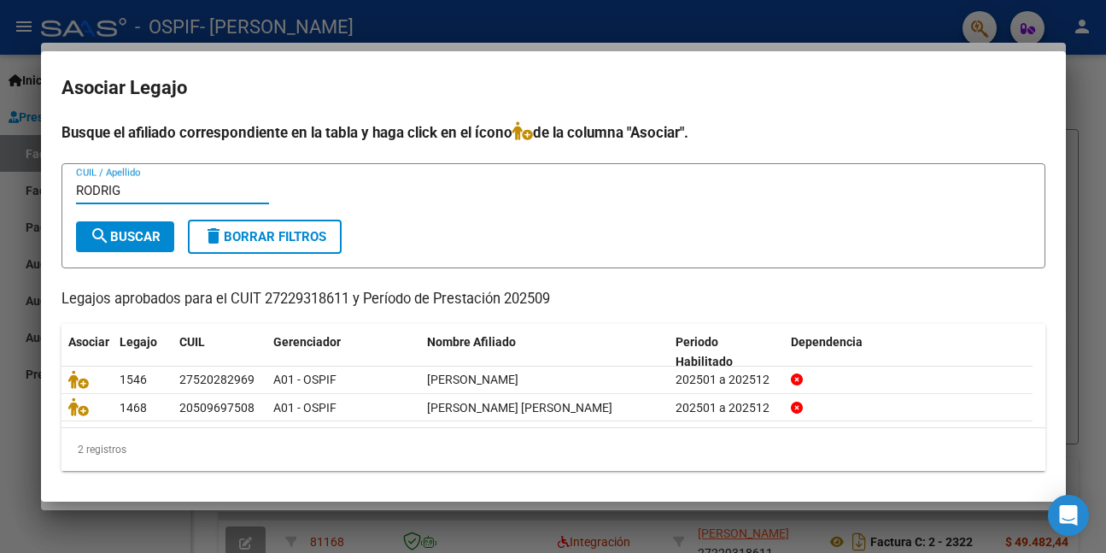
click at [138, 189] on input "RODRIG" at bounding box center [172, 190] width 193 height 15
type input "R"
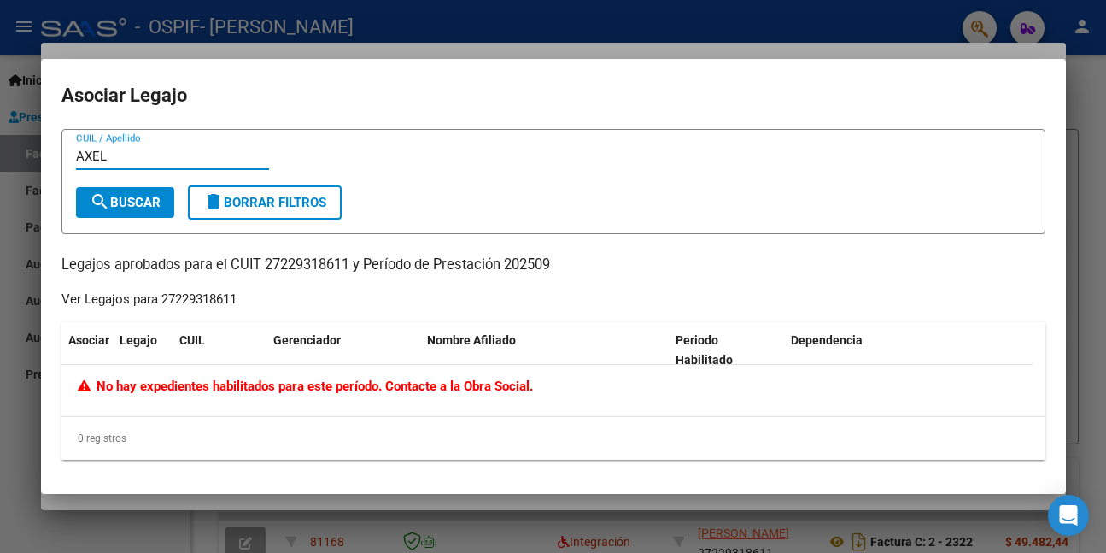
type input "AXEL"
click at [251, 202] on span "delete Borrar Filtros" at bounding box center [264, 202] width 123 height 15
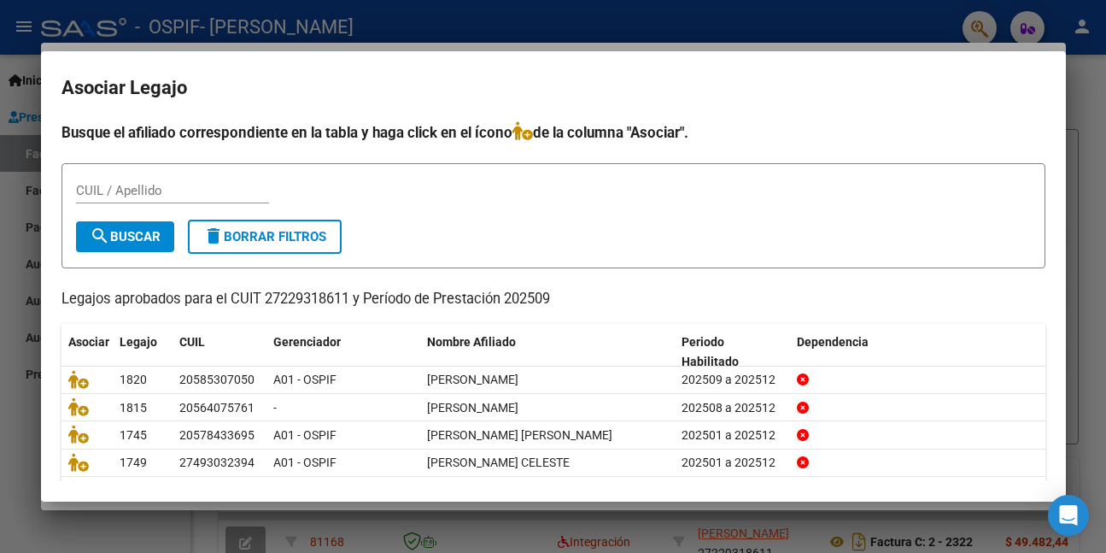
click at [26, 462] on div at bounding box center [553, 276] width 1106 height 553
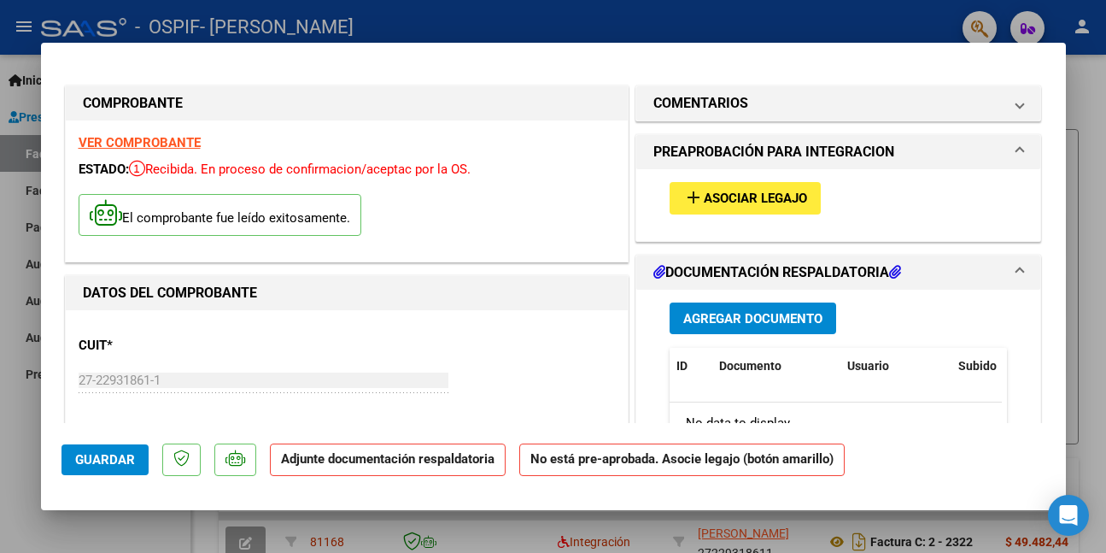
click at [172, 141] on strong "VER COMPROBANTE" at bounding box center [140, 142] width 122 height 15
click at [118, 446] on button "Guardar" at bounding box center [105, 459] width 87 height 31
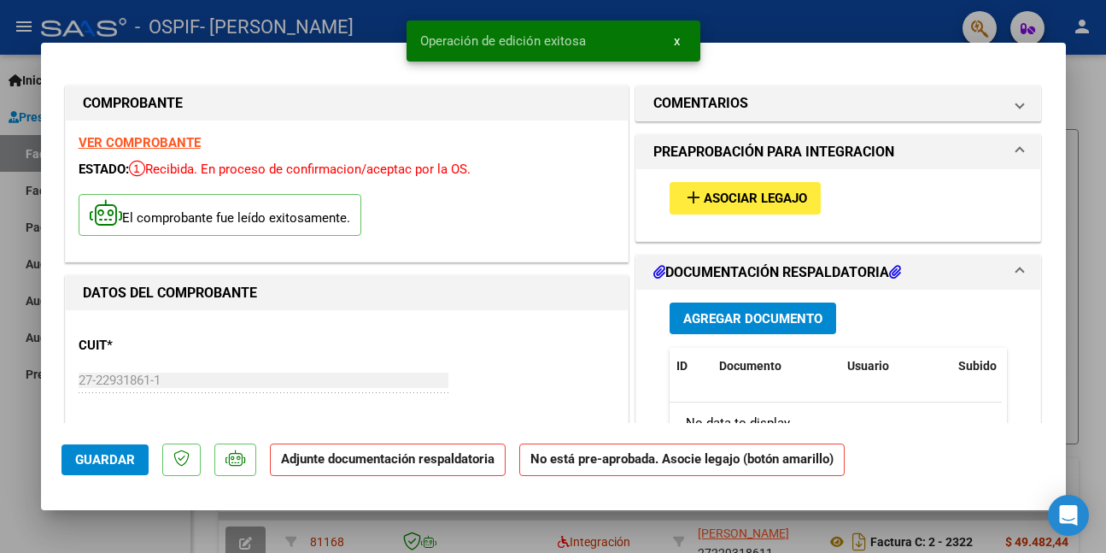
click at [10, 485] on div at bounding box center [553, 276] width 1106 height 553
type input "$ 0,00"
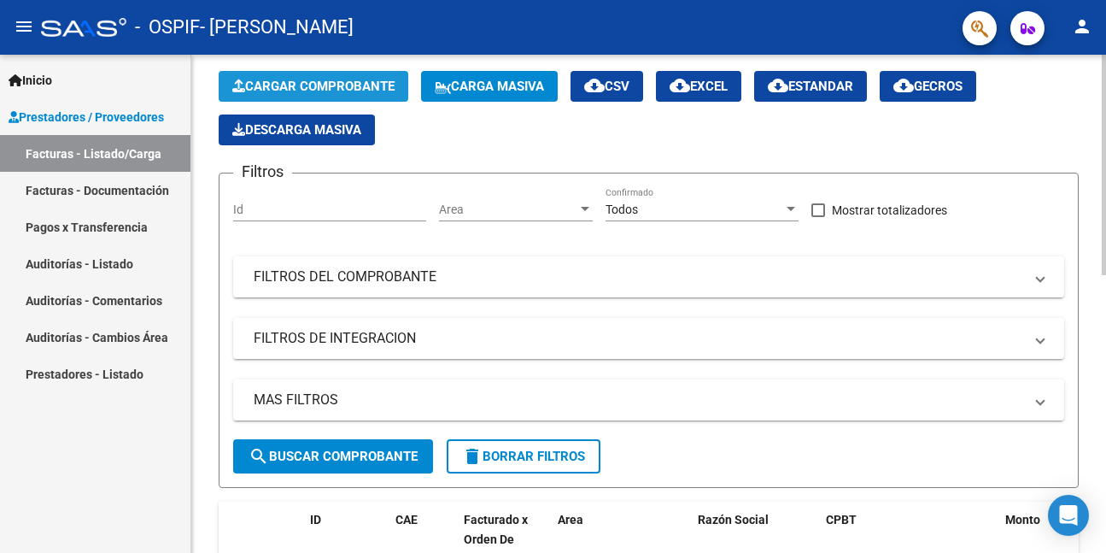
click at [326, 75] on button "Cargar Comprobante" at bounding box center [314, 86] width 190 height 31
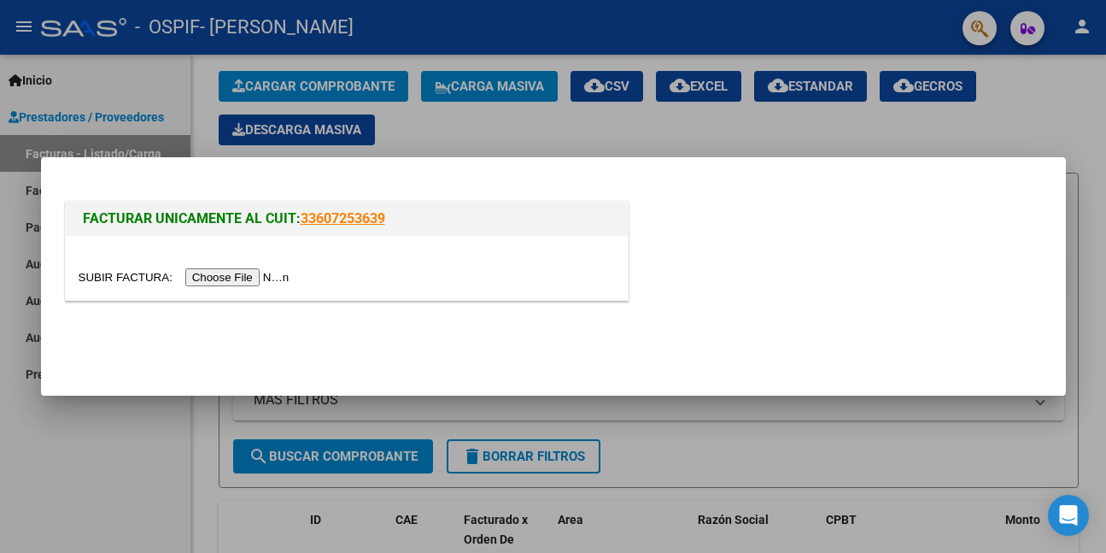
click at [237, 277] on input "file" at bounding box center [187, 277] width 216 height 18
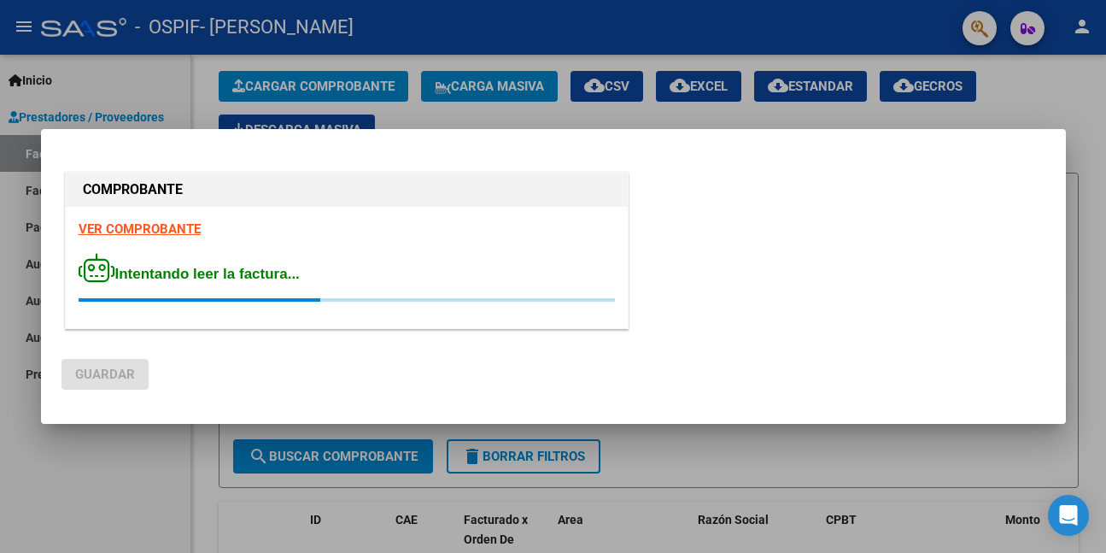
click at [155, 226] on div "VER COMPROBANTE Intentando leer la factura..." at bounding box center [347, 267] width 562 height 121
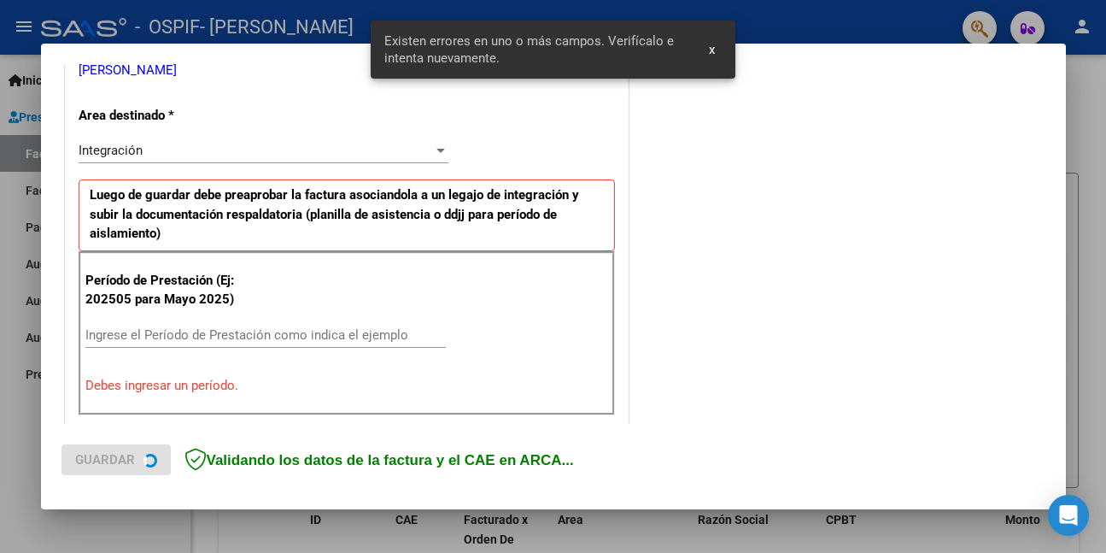
scroll to position [402, 0]
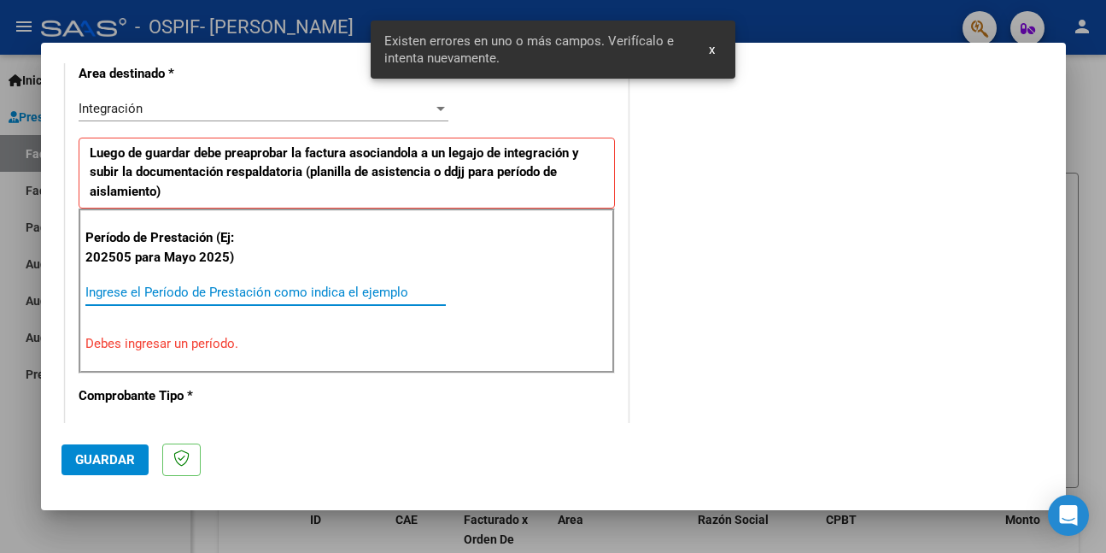
click at [170, 287] on input "Ingrese el Período de Prestación como indica el ejemplo" at bounding box center [265, 291] width 361 height 15
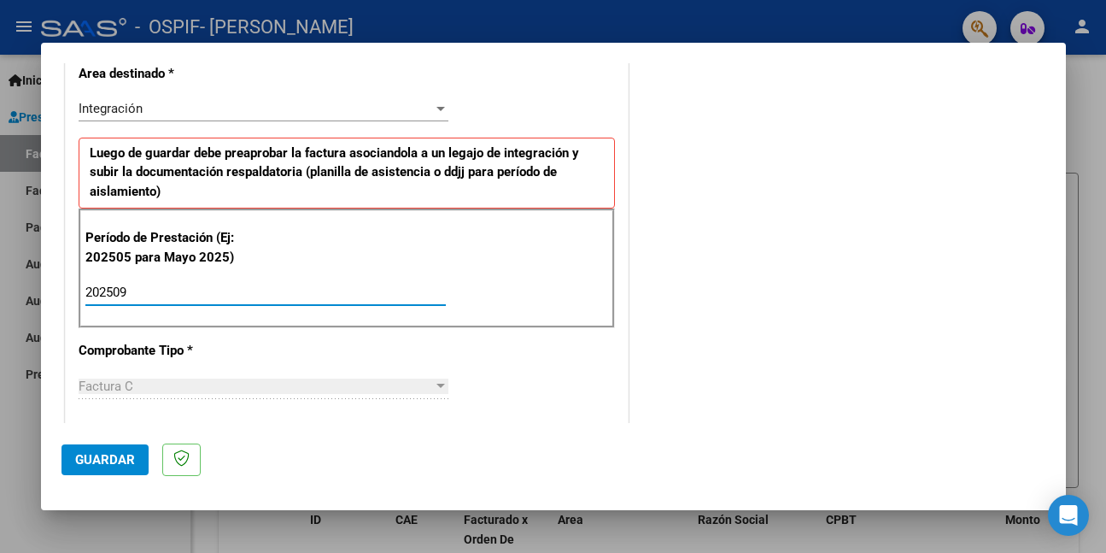
type input "202509"
click at [87, 456] on span "Guardar" at bounding box center [105, 459] width 60 height 15
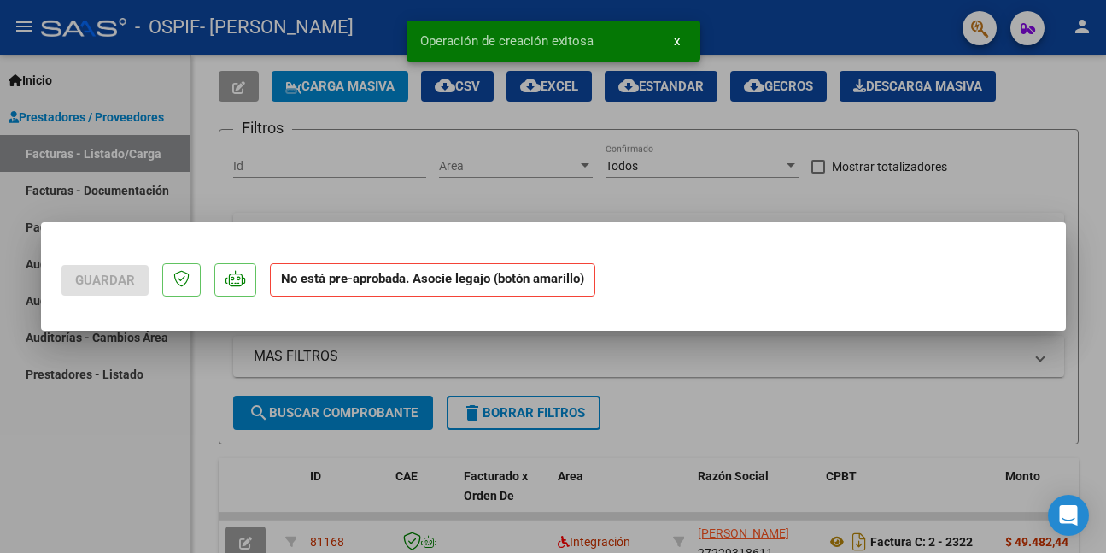
scroll to position [0, 0]
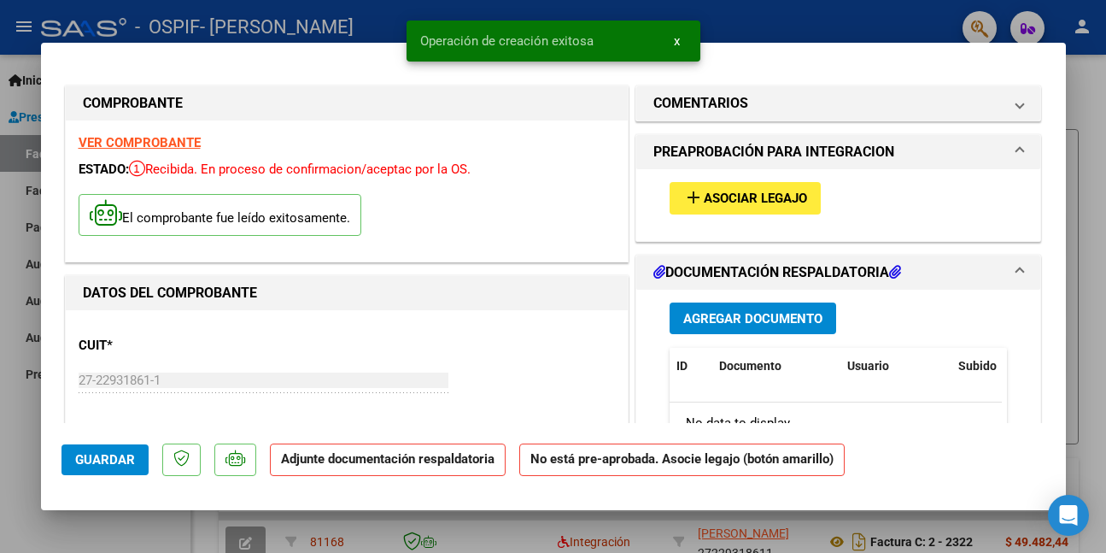
click at [98, 138] on strong "VER COMPROBANTE" at bounding box center [140, 142] width 122 height 15
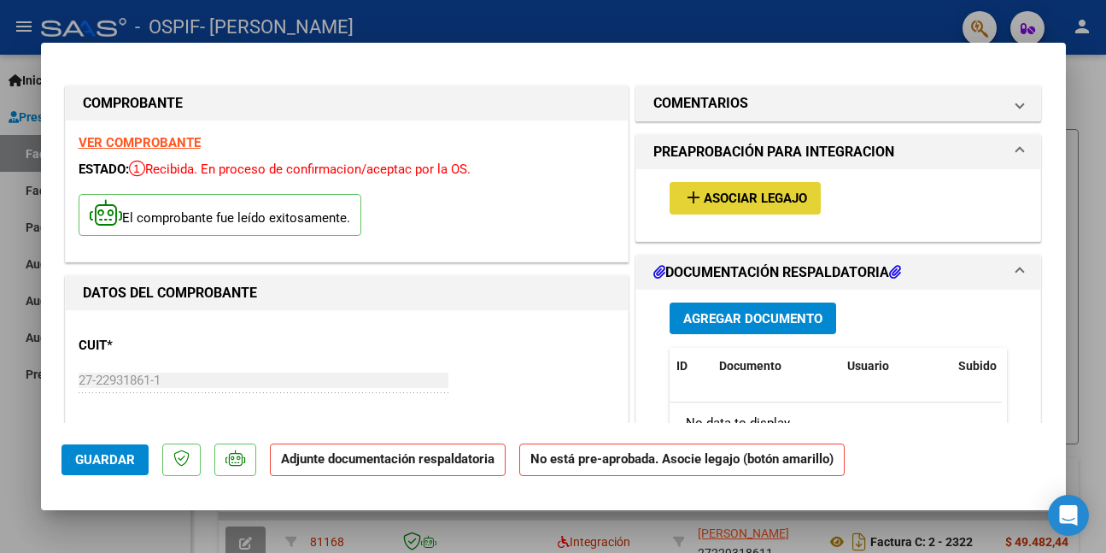
click at [762, 196] on span "Asociar Legajo" at bounding box center [755, 198] width 103 height 15
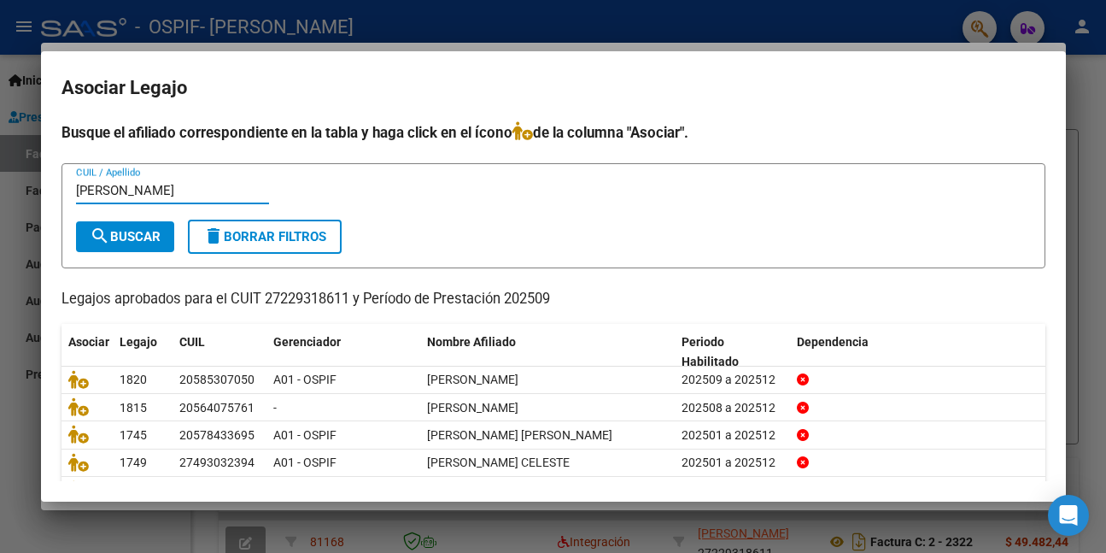
type input "[PERSON_NAME]"
click at [161, 236] on span "search Buscar" at bounding box center [125, 236] width 71 height 15
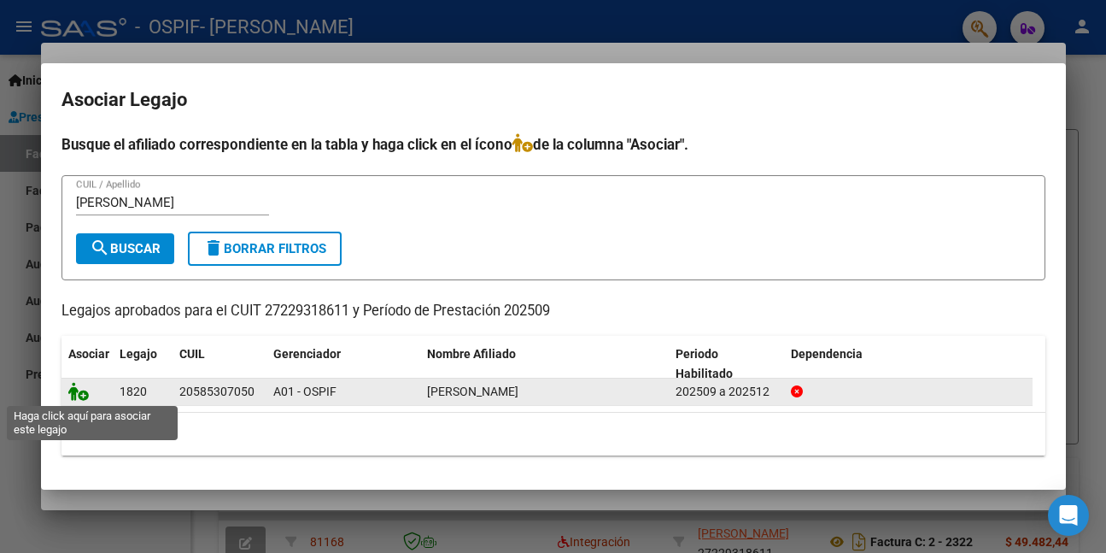
click at [82, 391] on icon at bounding box center [78, 391] width 21 height 19
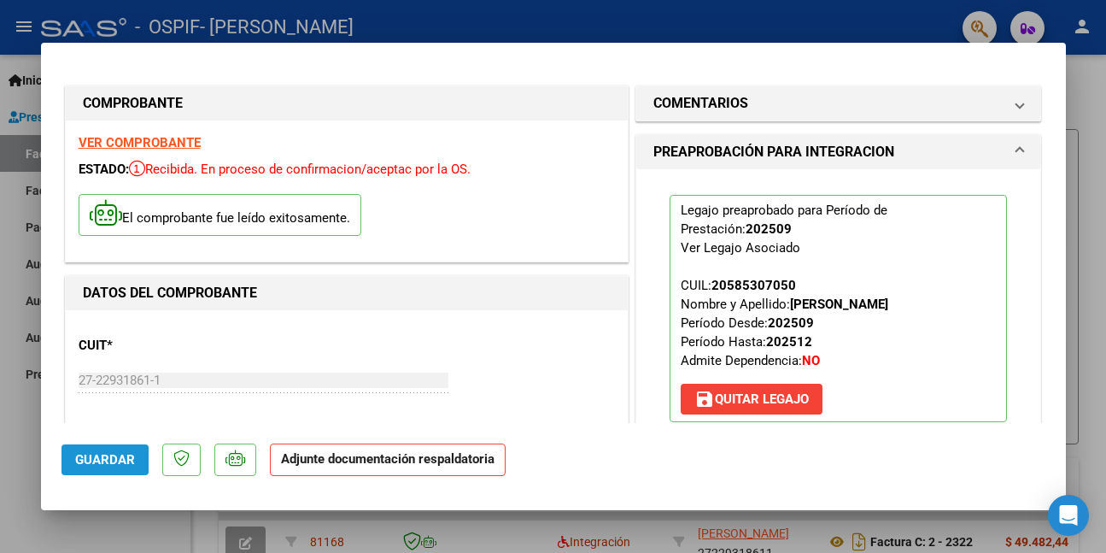
click at [128, 457] on span "Guardar" at bounding box center [105, 459] width 60 height 15
click at [24, 489] on div at bounding box center [553, 276] width 1106 height 553
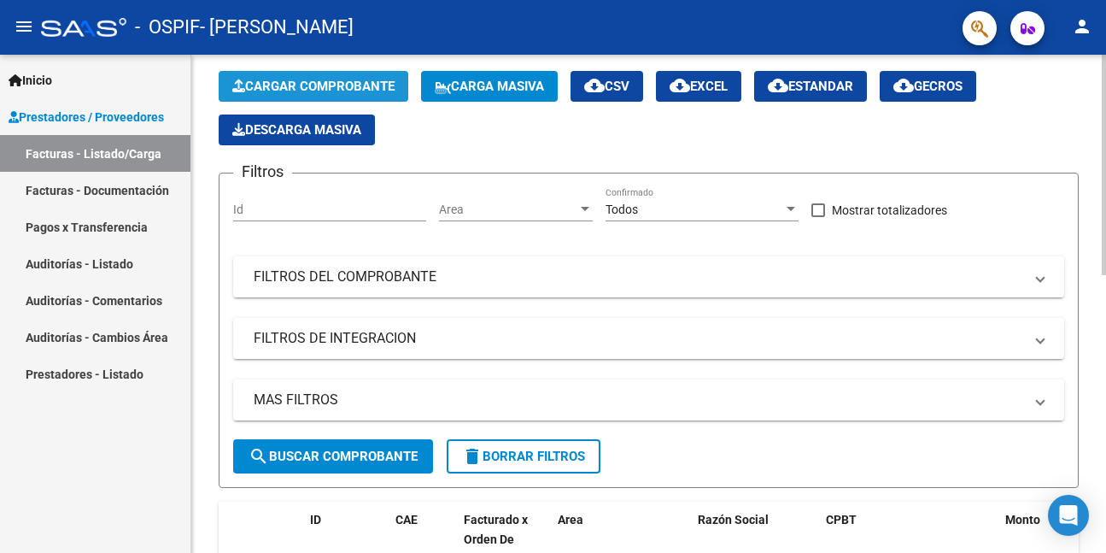
click at [326, 86] on span "Cargar Comprobante" at bounding box center [313, 86] width 162 height 15
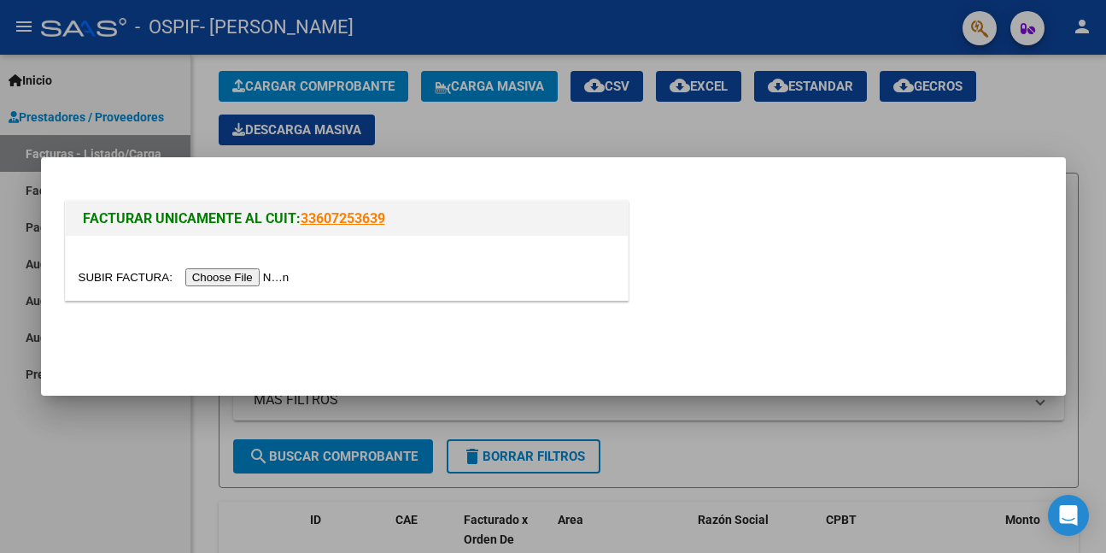
click at [252, 278] on input "file" at bounding box center [187, 277] width 216 height 18
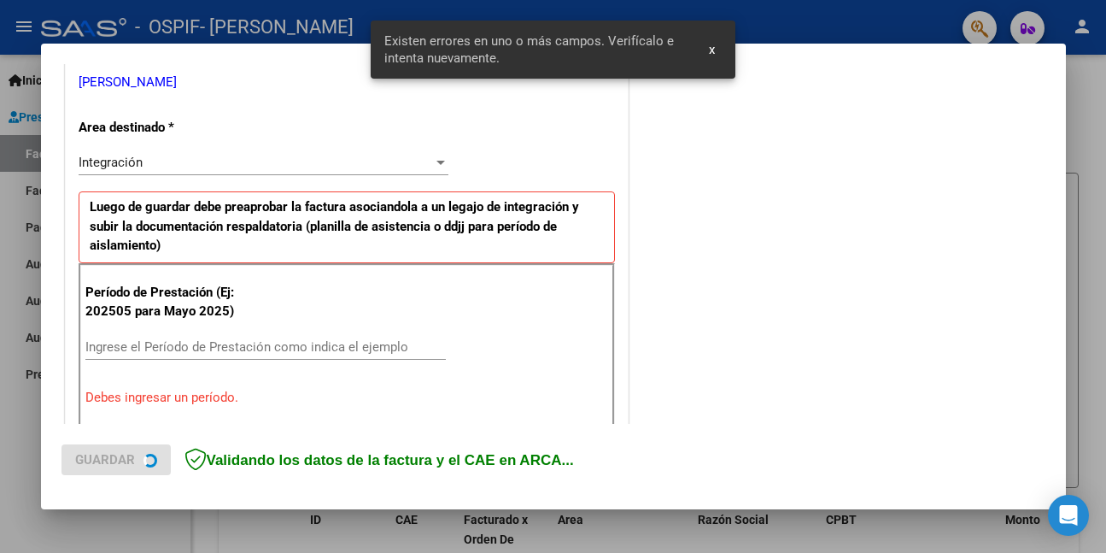
scroll to position [402, 0]
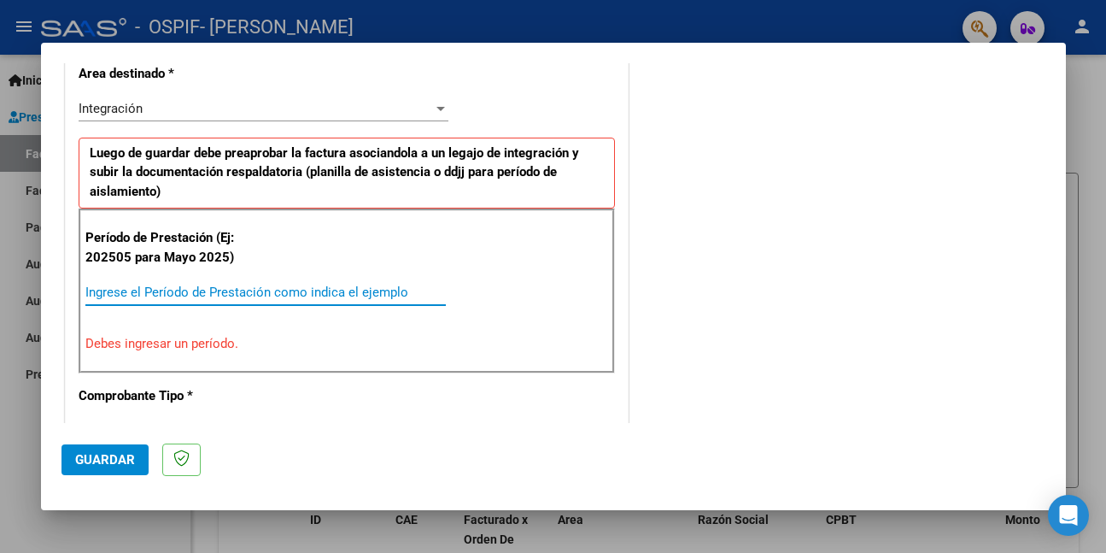
click at [396, 293] on input "Ingrese el Período de Prestación como indica el ejemplo" at bounding box center [265, 291] width 361 height 15
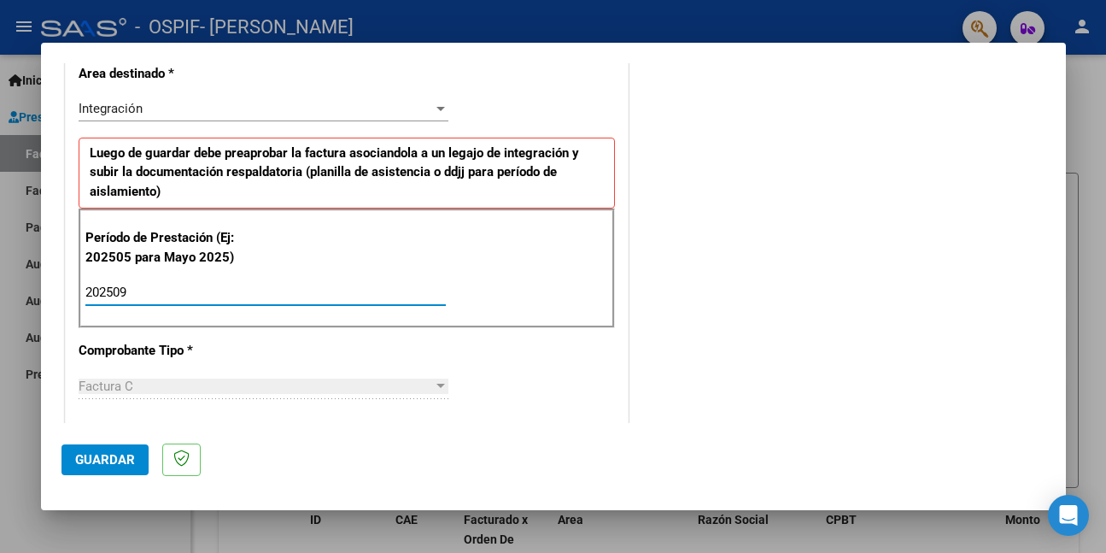
type input "202509"
click at [126, 460] on span "Guardar" at bounding box center [105, 459] width 60 height 15
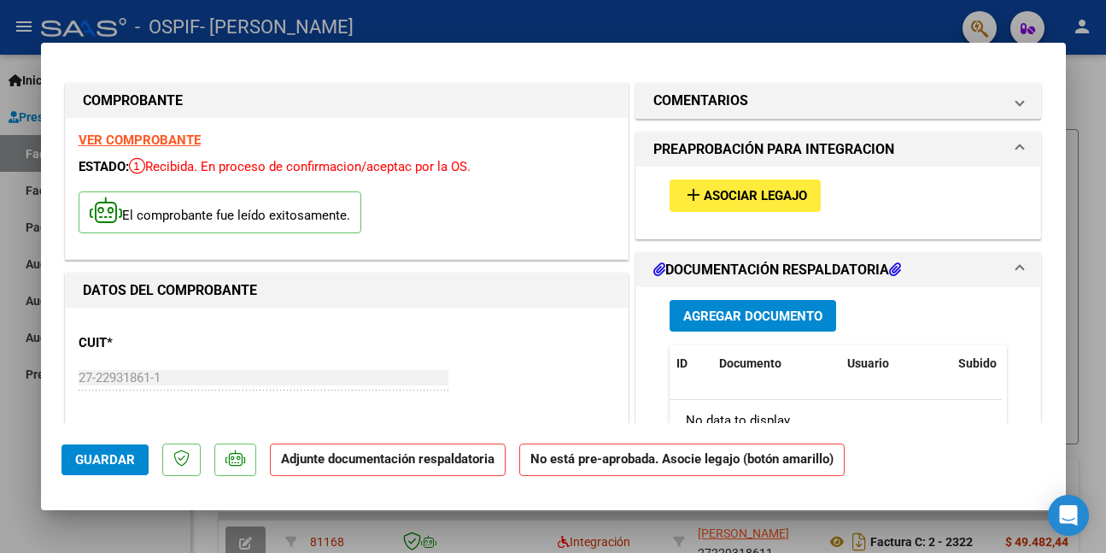
scroll to position [0, 0]
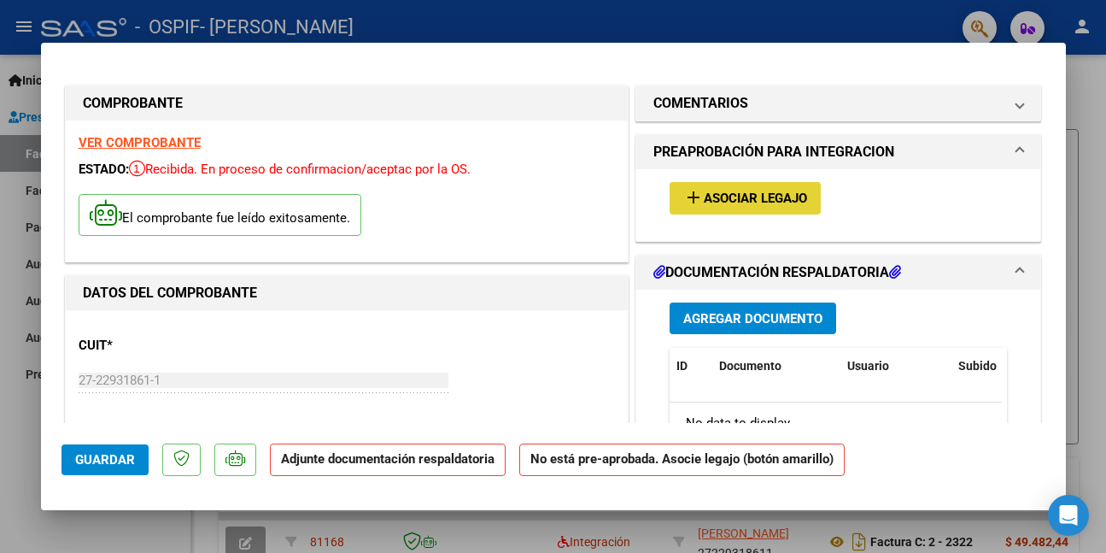
click at [753, 196] on span "Asociar Legajo" at bounding box center [755, 198] width 103 height 15
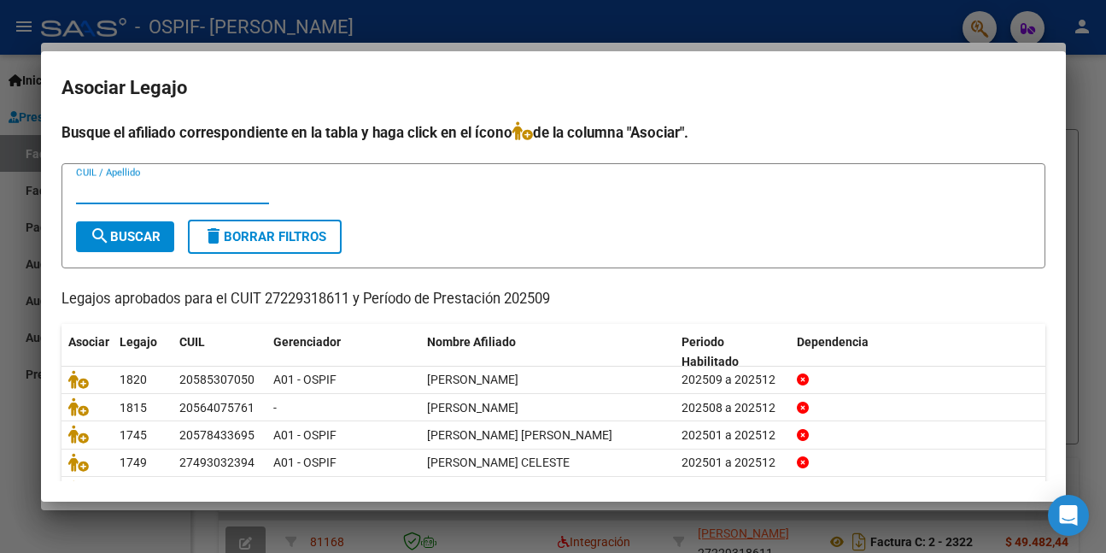
click at [155, 192] on input "CUIL / Apellido" at bounding box center [172, 190] width 193 height 15
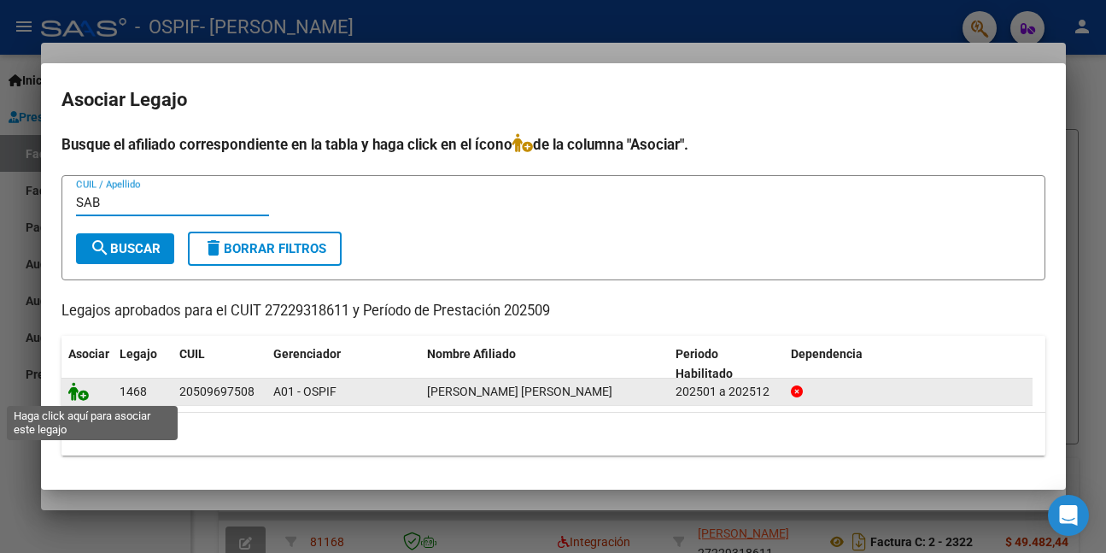
type input "SAB"
click at [75, 394] on icon at bounding box center [78, 391] width 21 height 19
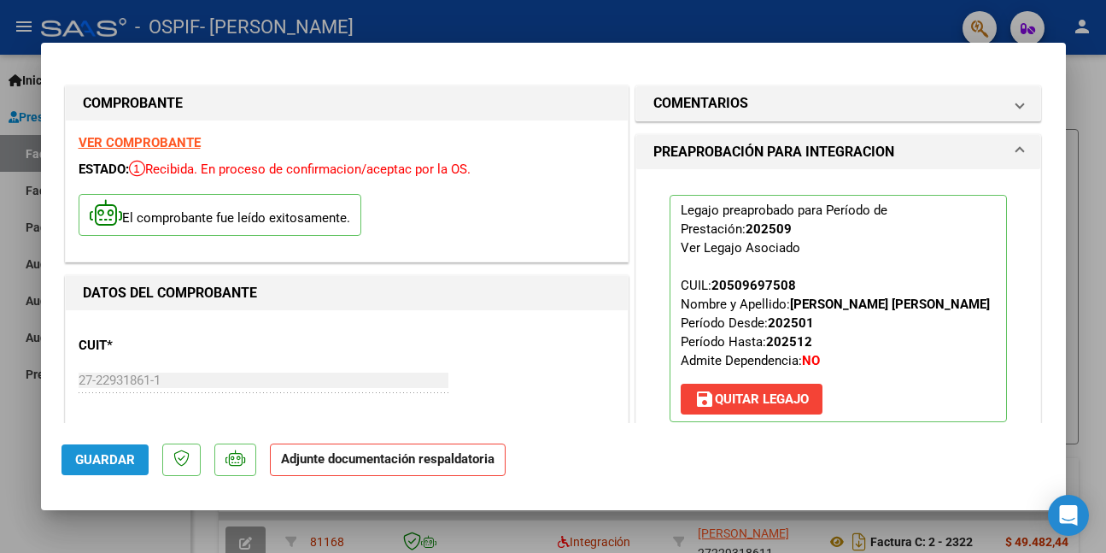
click at [109, 460] on span "Guardar" at bounding box center [105, 459] width 60 height 15
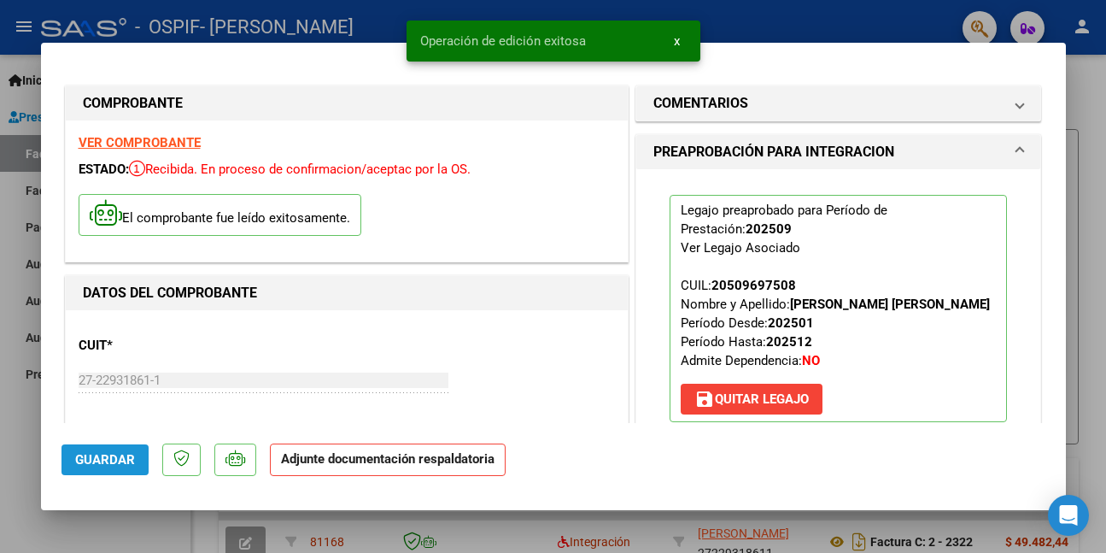
click at [107, 464] on span "Guardar" at bounding box center [105, 459] width 60 height 15
click at [7, 479] on div at bounding box center [553, 276] width 1106 height 553
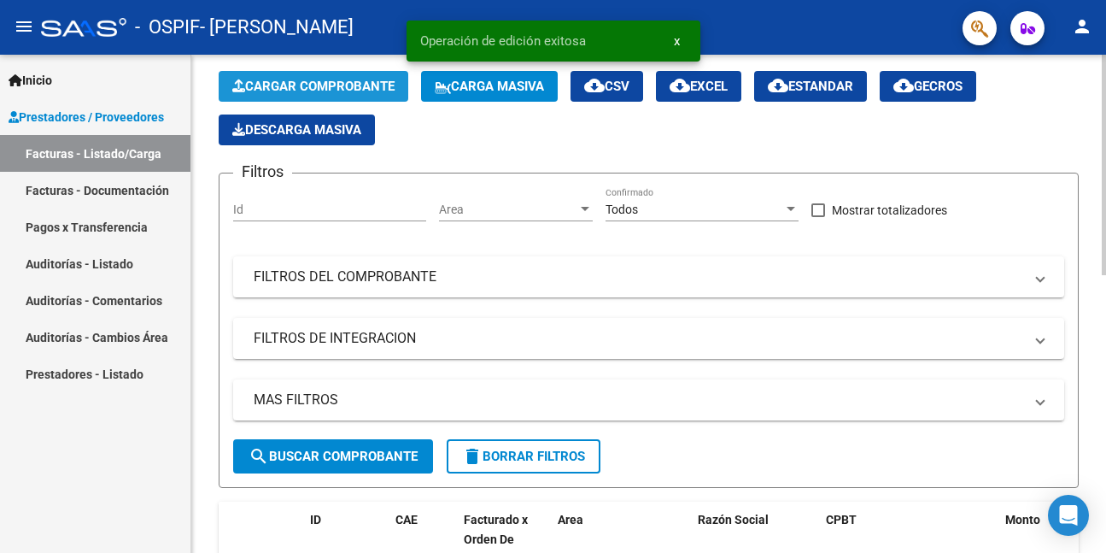
click at [284, 91] on span "Cargar Comprobante" at bounding box center [313, 86] width 162 height 15
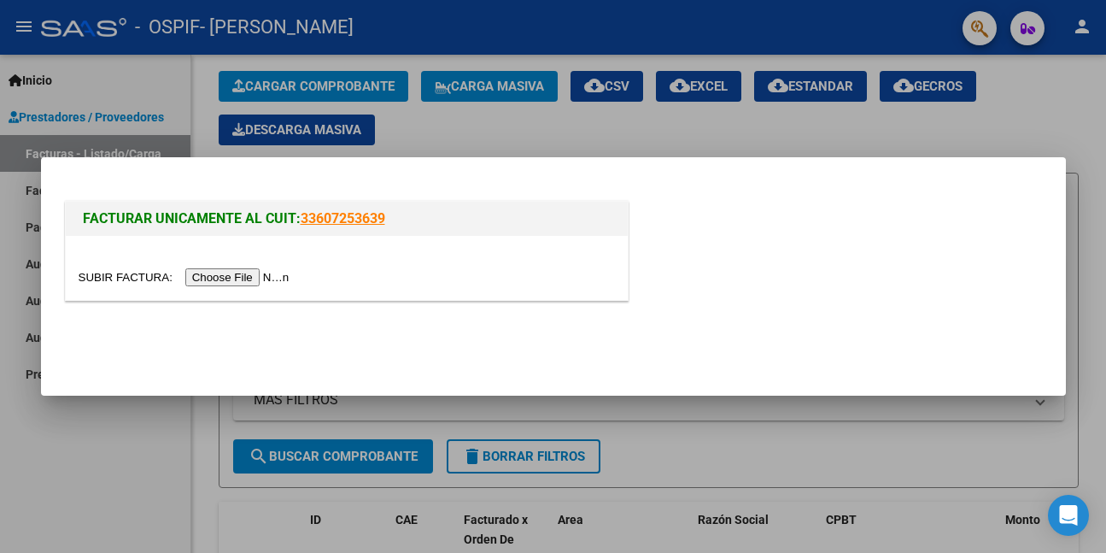
click at [226, 275] on input "file" at bounding box center [187, 277] width 216 height 18
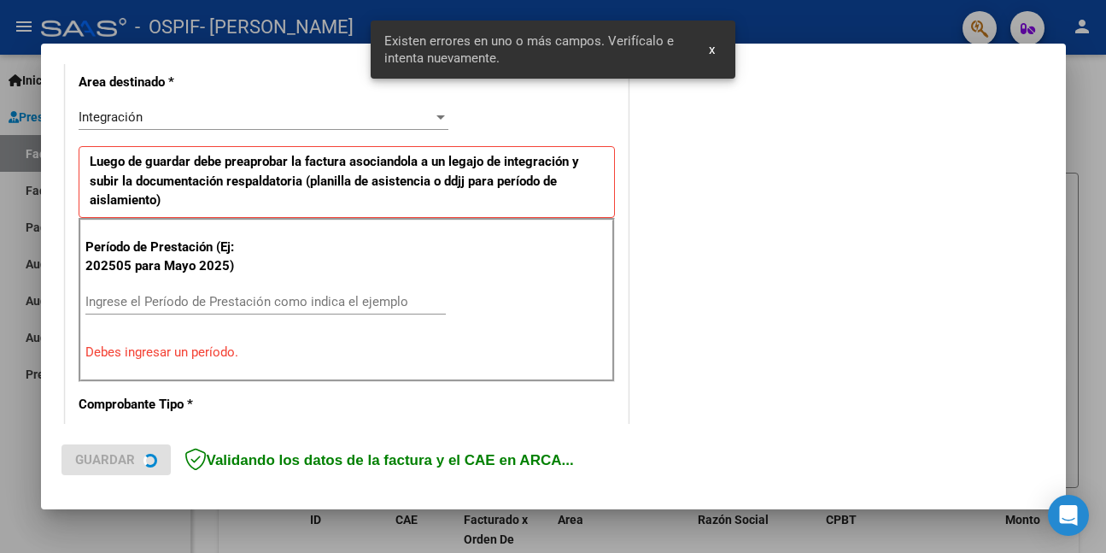
scroll to position [402, 0]
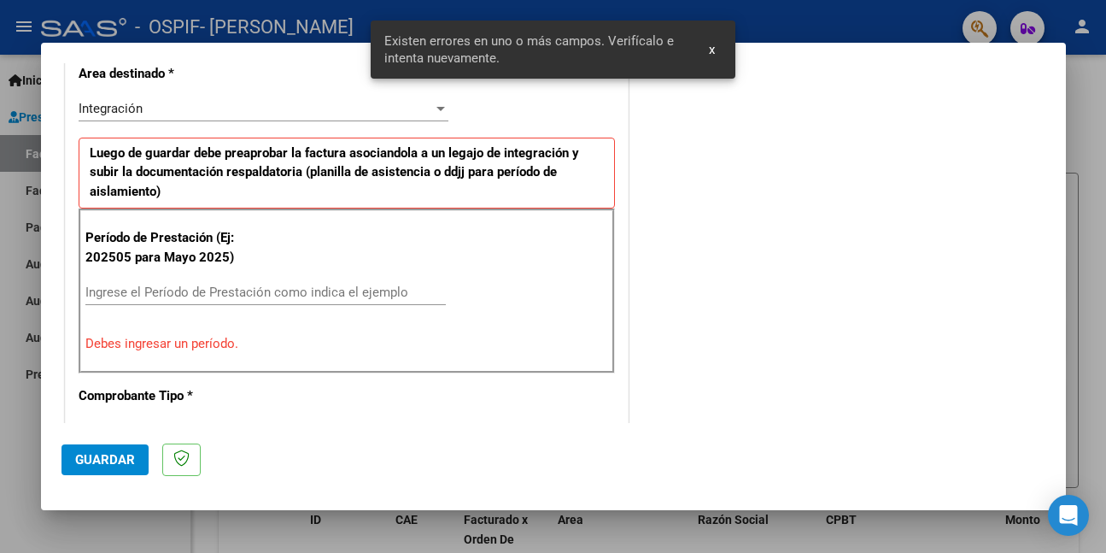
click at [284, 290] on input "Ingrese el Período de Prestación como indica el ejemplo" at bounding box center [265, 291] width 361 height 15
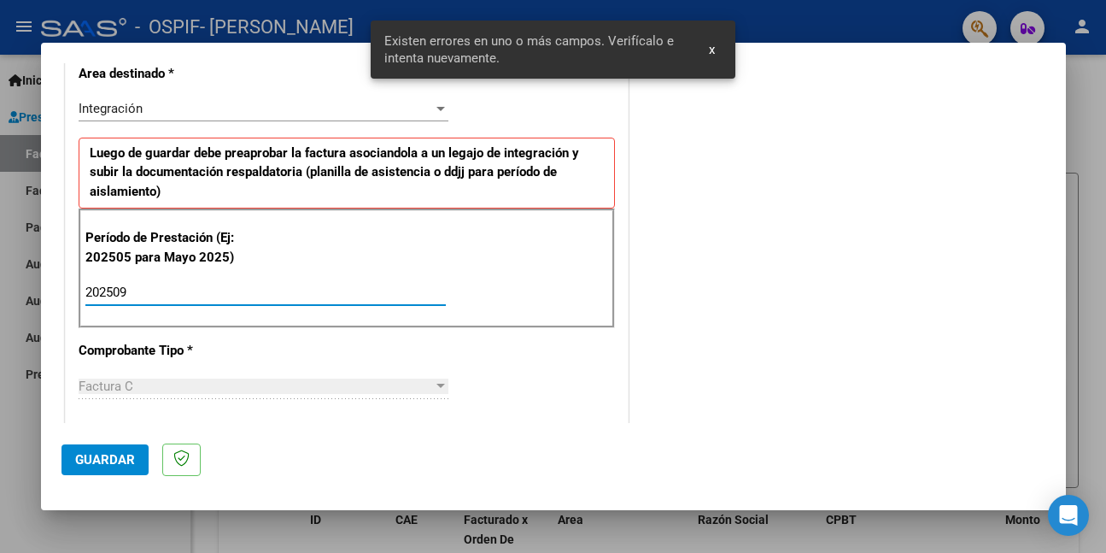
type input "202509"
click at [114, 445] on button "Guardar" at bounding box center [105, 459] width 87 height 31
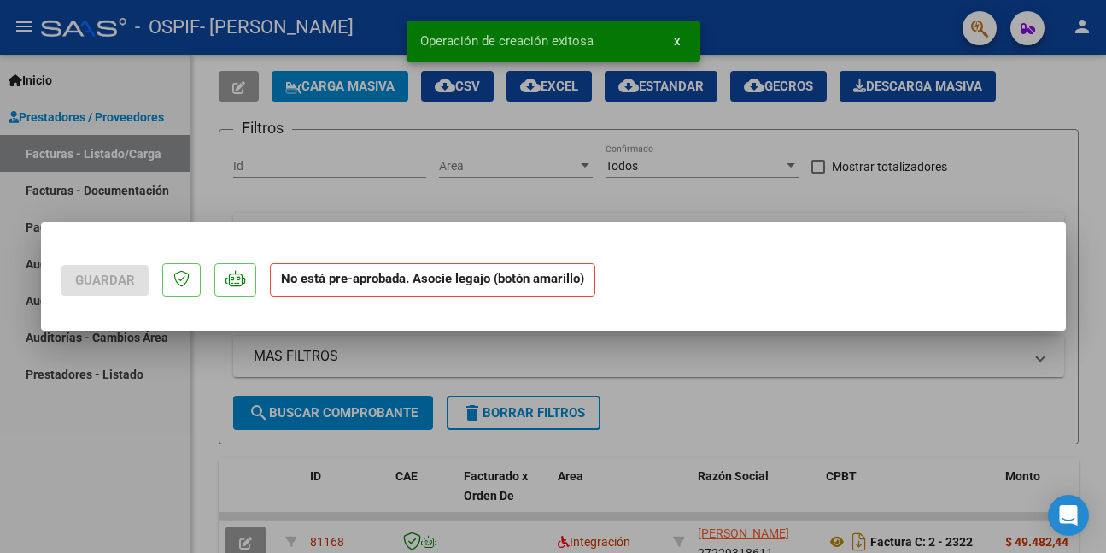
scroll to position [0, 0]
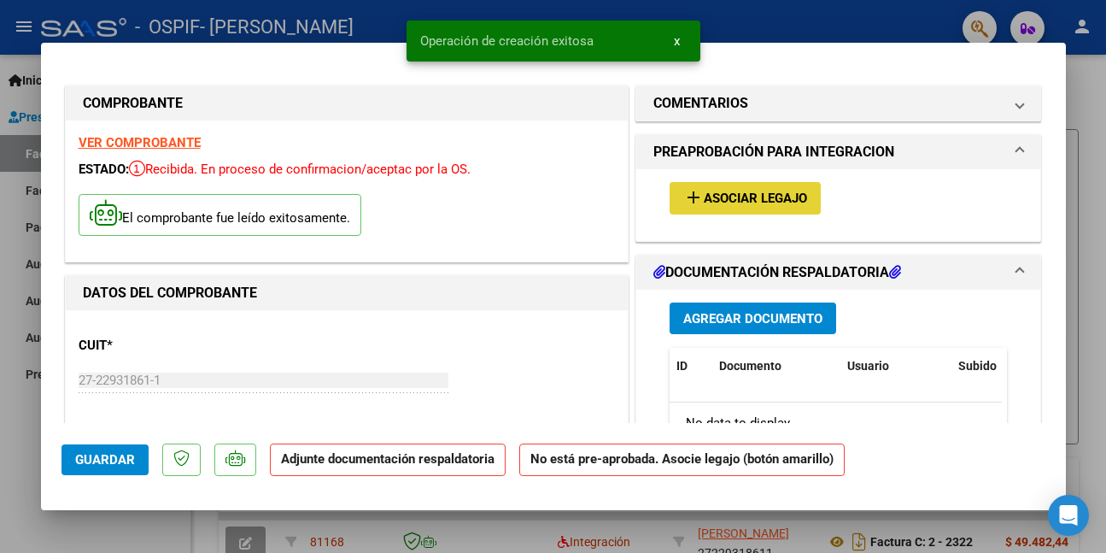
click at [704, 200] on span "Asociar Legajo" at bounding box center [755, 198] width 103 height 15
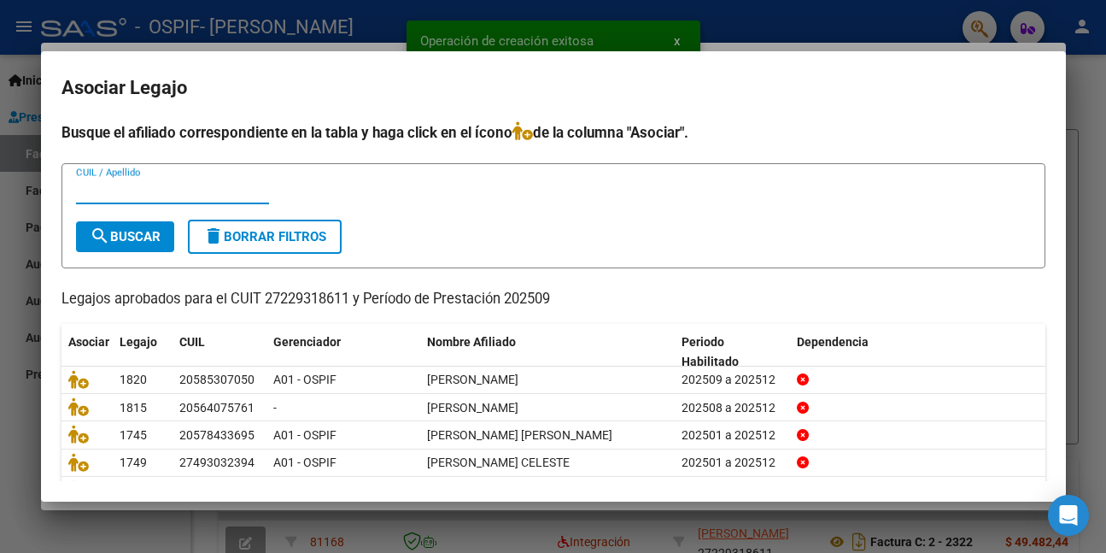
drag, startPoint x: 155, startPoint y: 191, endPoint x: 189, endPoint y: 196, distance: 33.7
click at [155, 191] on input "CUIL / Apellido" at bounding box center [172, 190] width 193 height 15
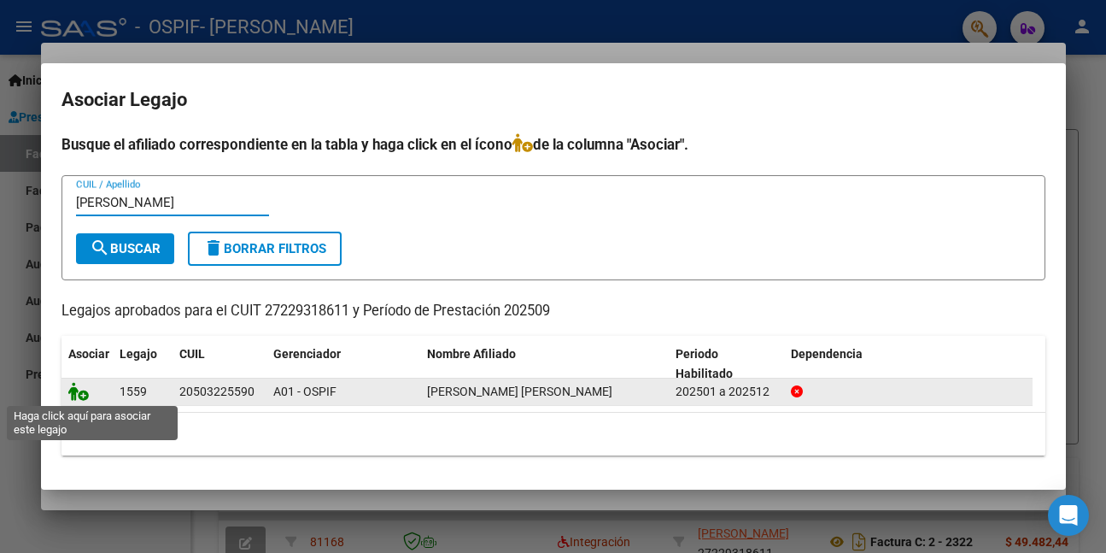
type input "[PERSON_NAME]"
click at [85, 396] on icon at bounding box center [78, 391] width 21 height 19
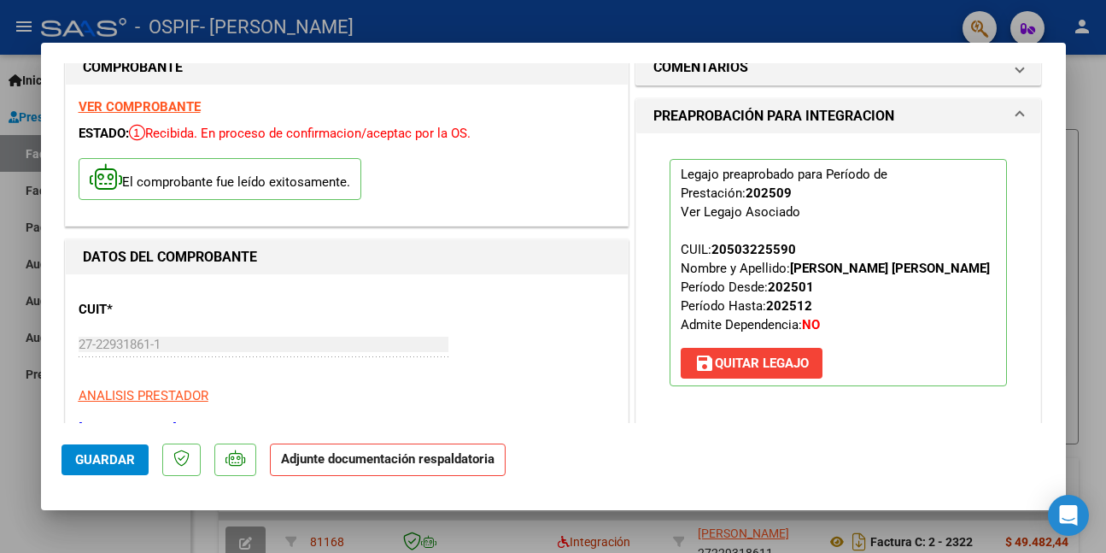
scroll to position [256, 0]
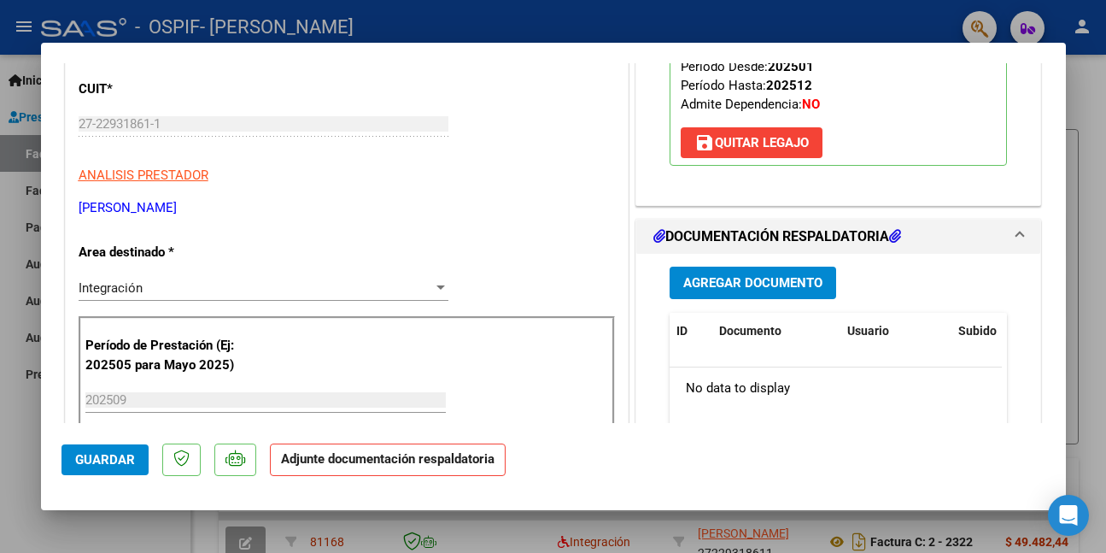
click at [82, 457] on span "Guardar" at bounding box center [105, 459] width 60 height 15
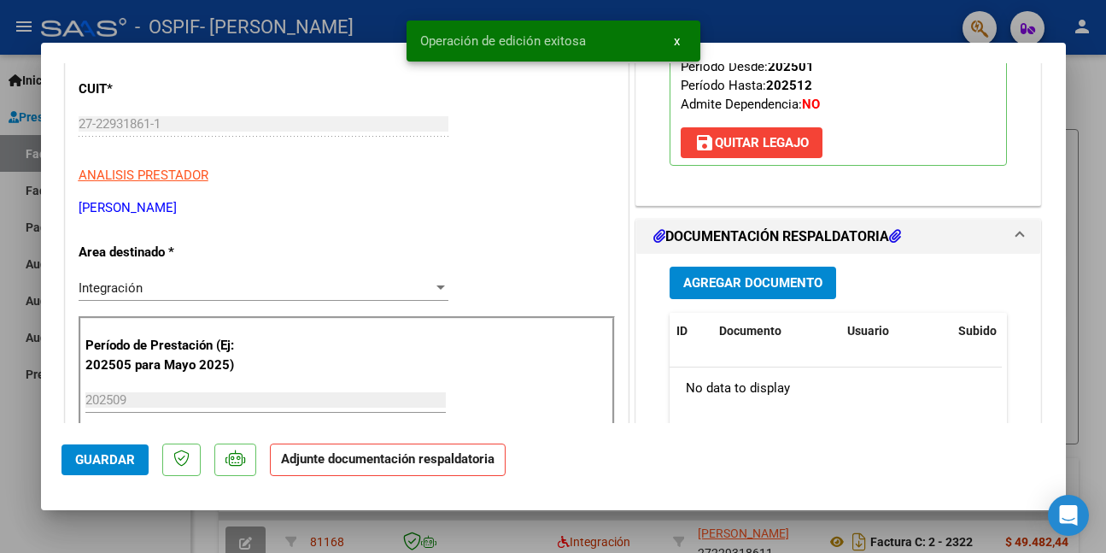
click at [34, 446] on div at bounding box center [553, 276] width 1106 height 553
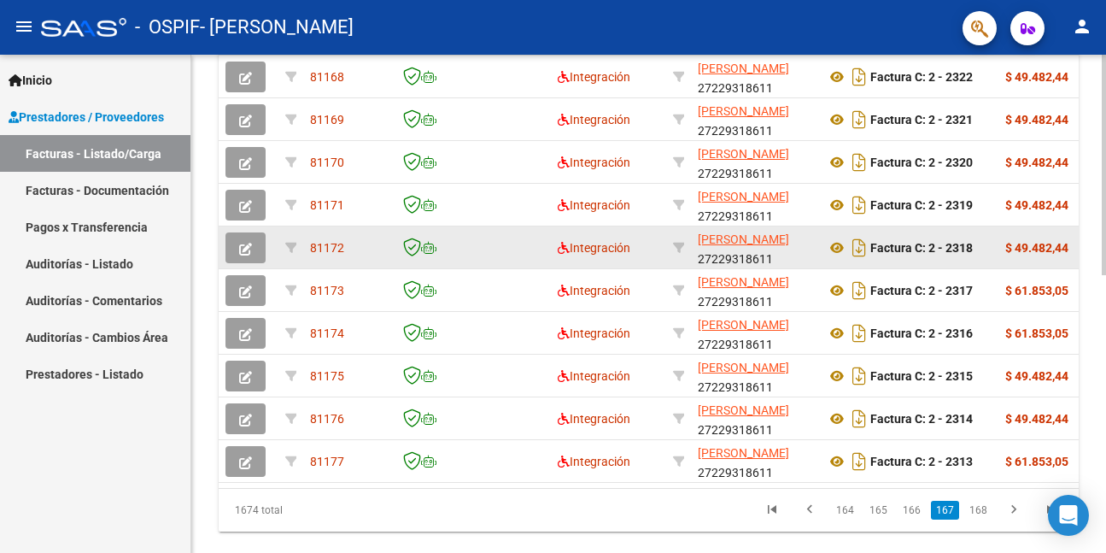
scroll to position [586, 0]
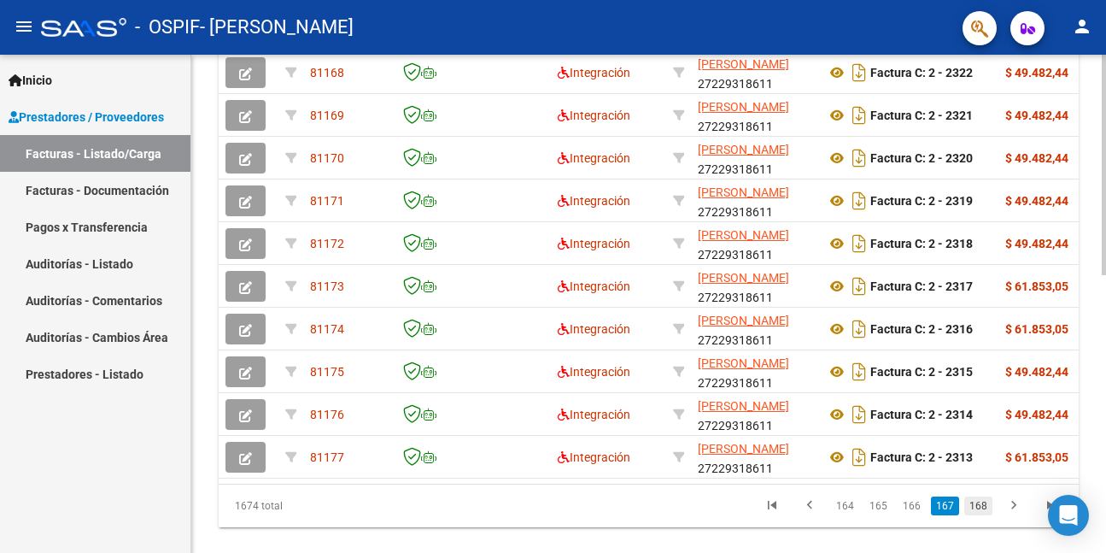
click at [982, 515] on link "168" at bounding box center [979, 505] width 28 height 19
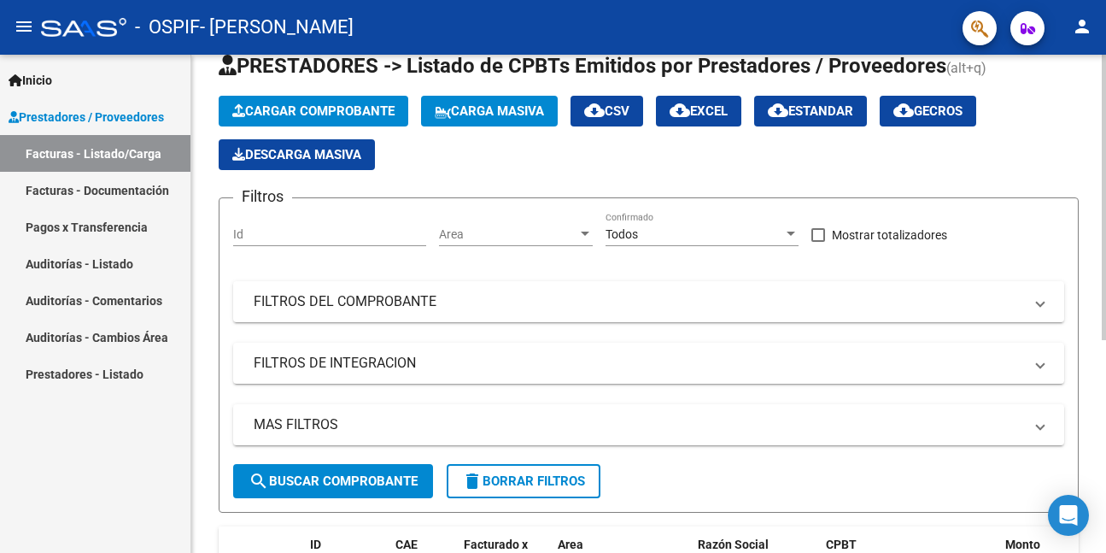
scroll to position [31, 0]
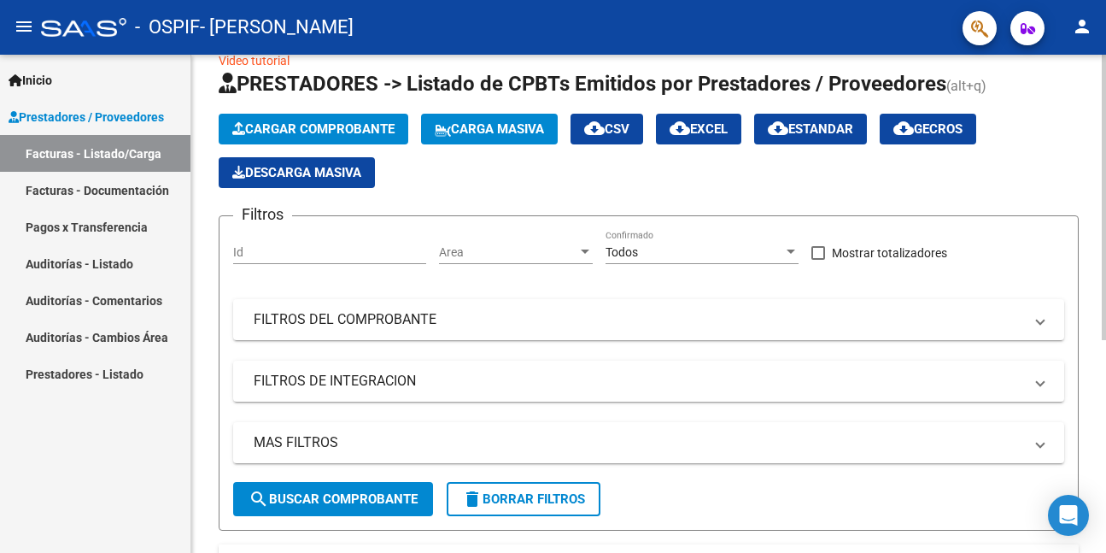
click at [316, 124] on span "Cargar Comprobante" at bounding box center [313, 128] width 162 height 15
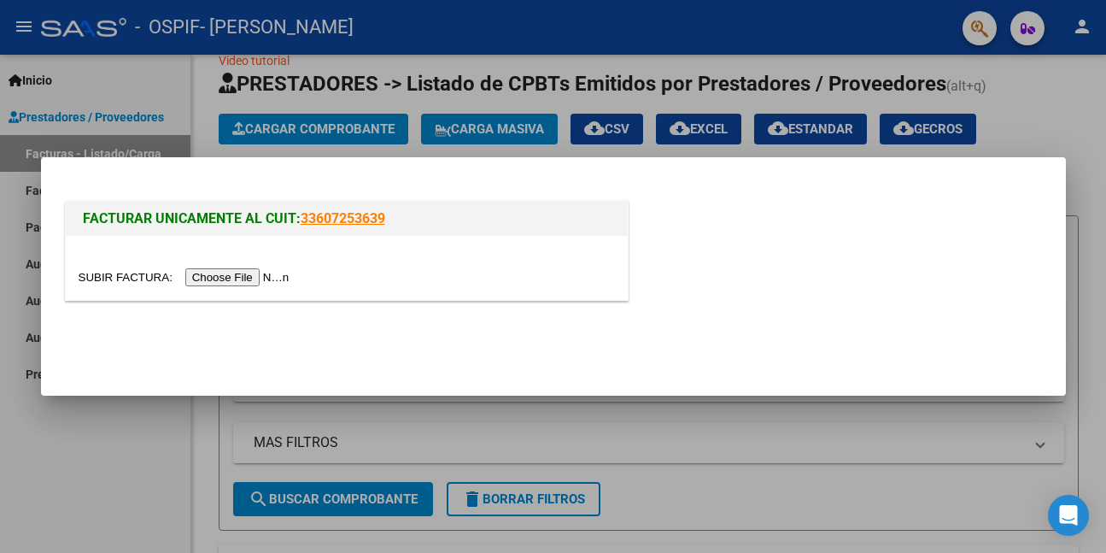
click at [263, 278] on input "file" at bounding box center [187, 277] width 216 height 18
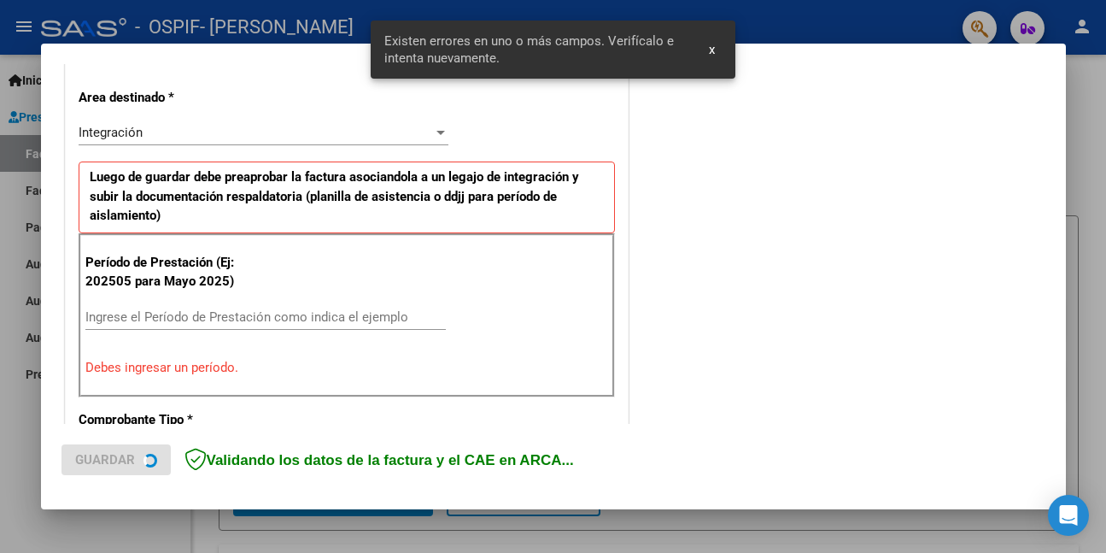
scroll to position [402, 0]
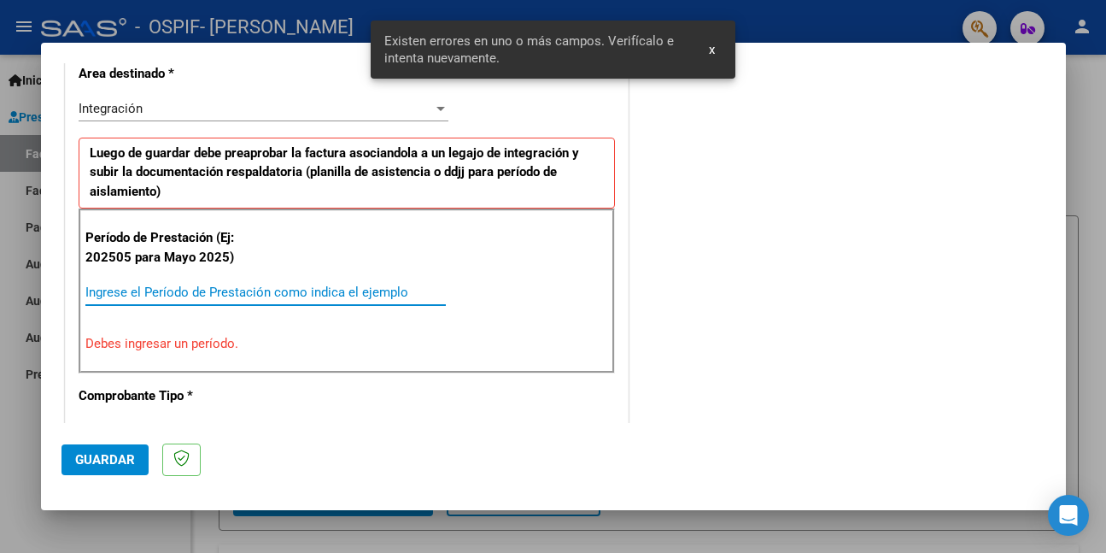
click at [353, 286] on input "Ingrese el Período de Prestación como indica el ejemplo" at bounding box center [265, 291] width 361 height 15
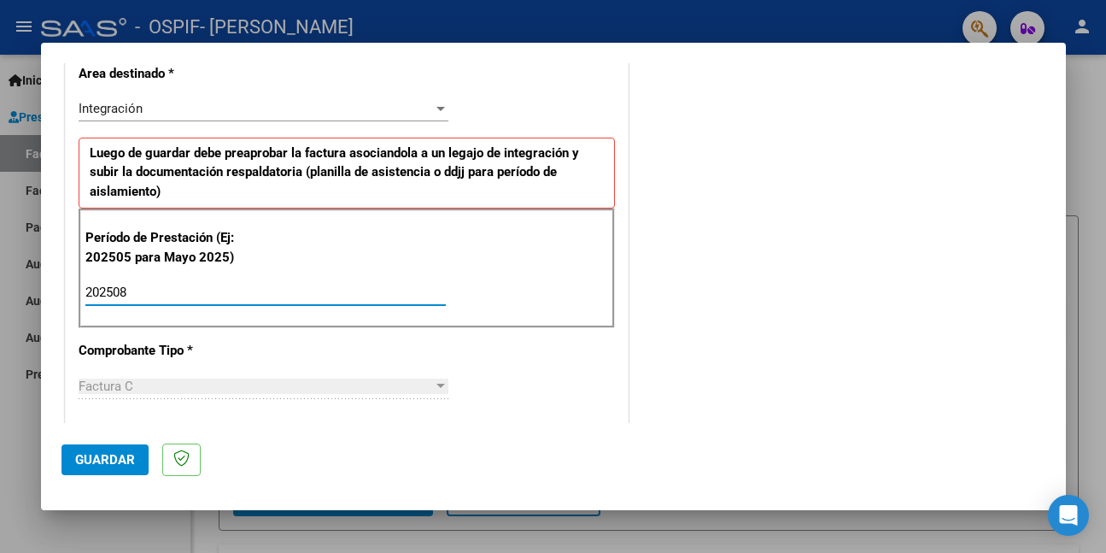
type input "202508"
click at [120, 452] on span "Guardar" at bounding box center [105, 459] width 60 height 15
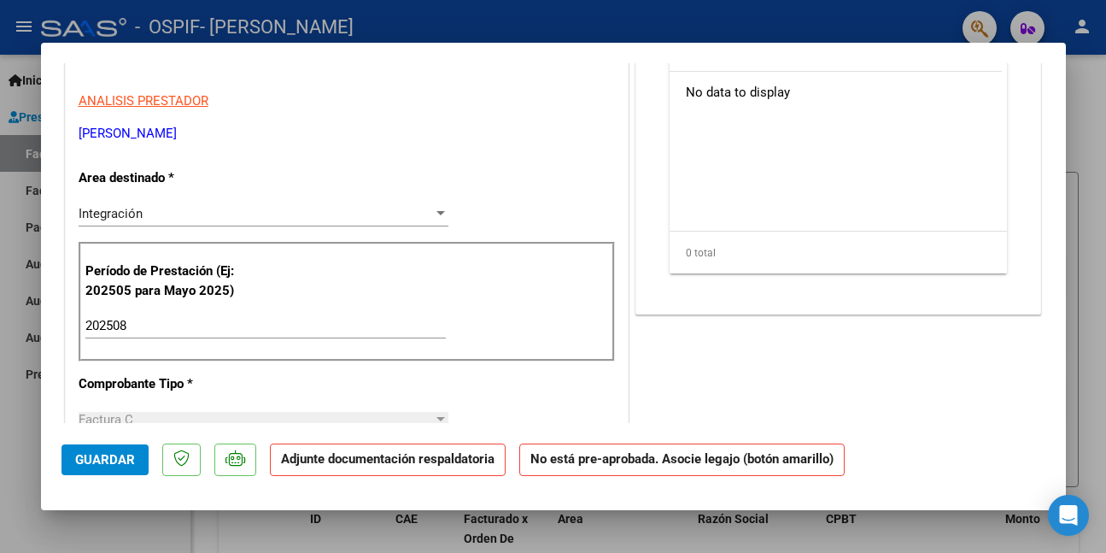
scroll to position [342, 0]
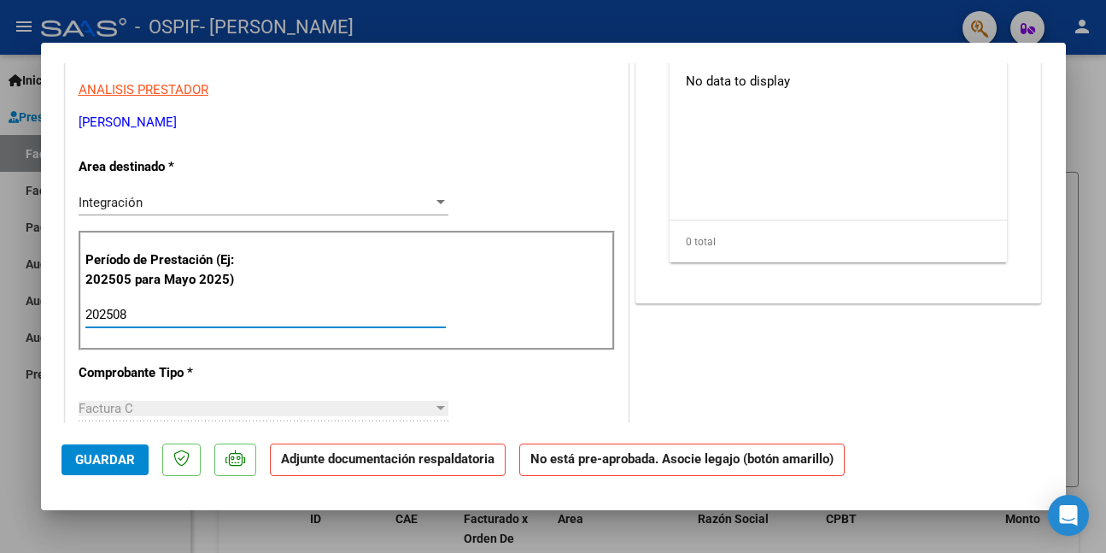
click at [144, 314] on input "202508" at bounding box center [265, 314] width 361 height 15
type input "202509"
click at [99, 454] on span "Guardar" at bounding box center [105, 459] width 60 height 15
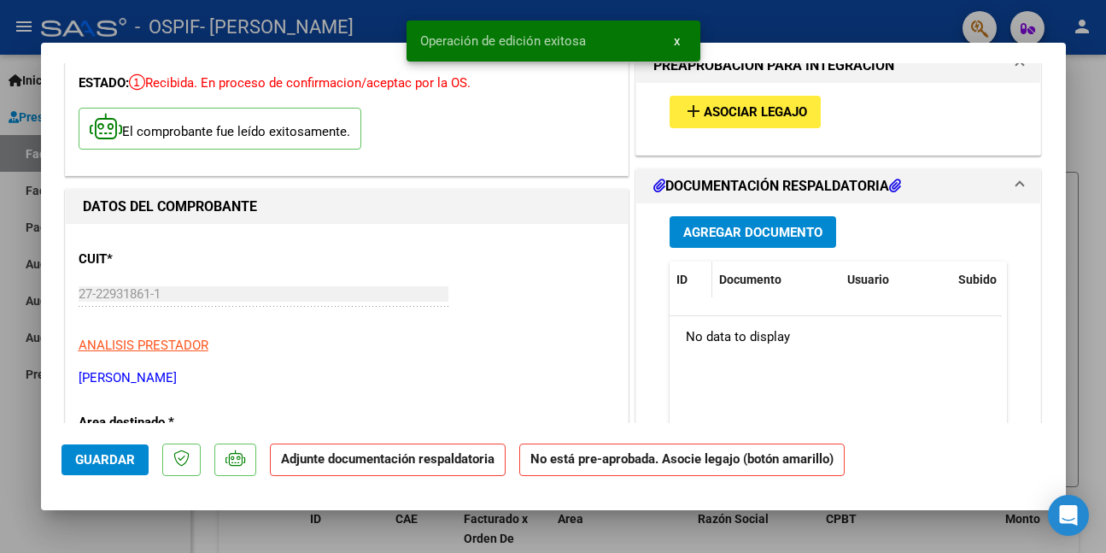
scroll to position [85, 0]
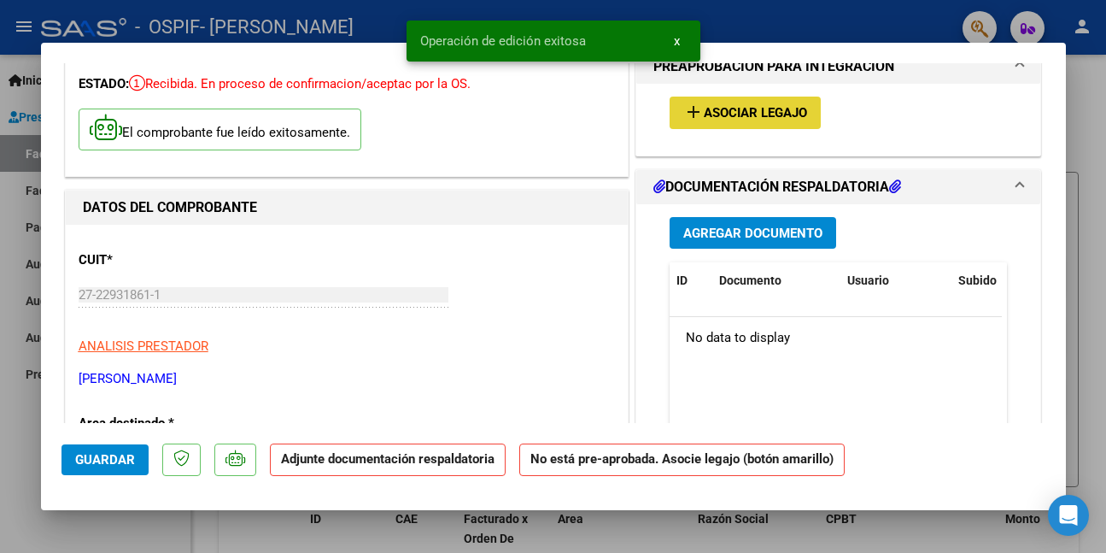
click at [737, 113] on span "Asociar Legajo" at bounding box center [755, 113] width 103 height 15
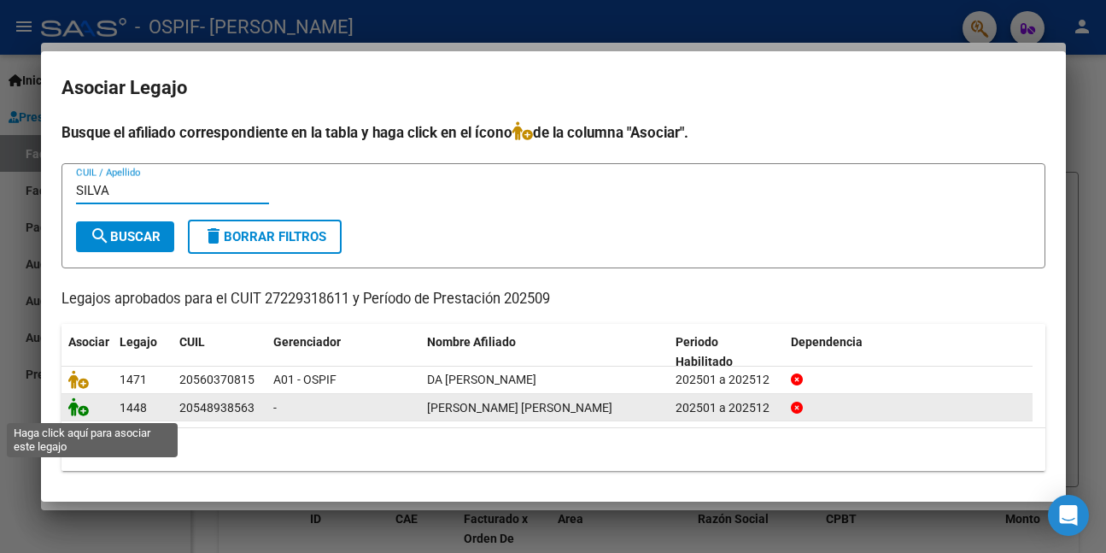
type input "SILVA"
click at [77, 409] on icon at bounding box center [78, 406] width 21 height 19
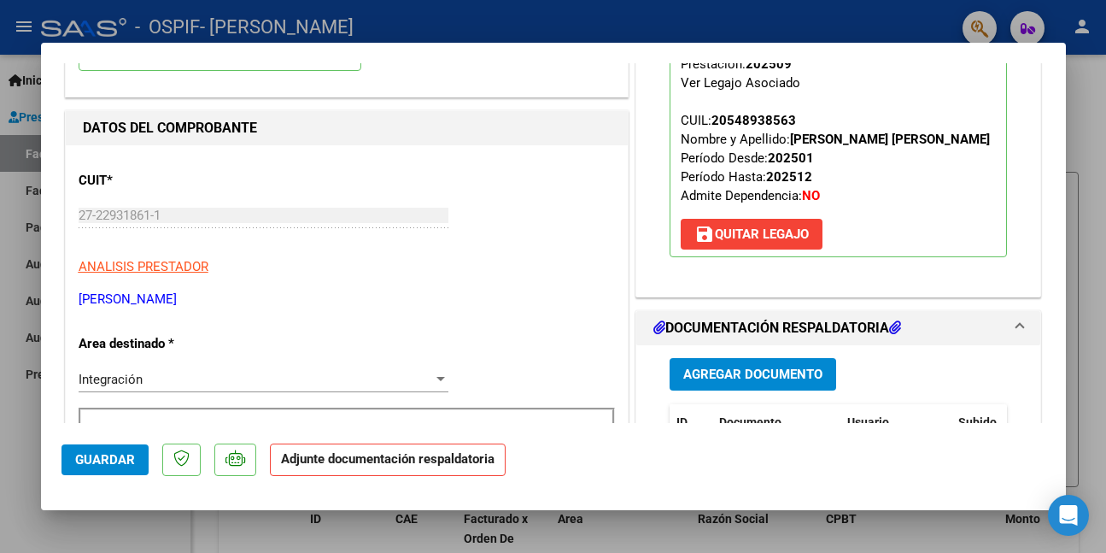
scroll to position [256, 0]
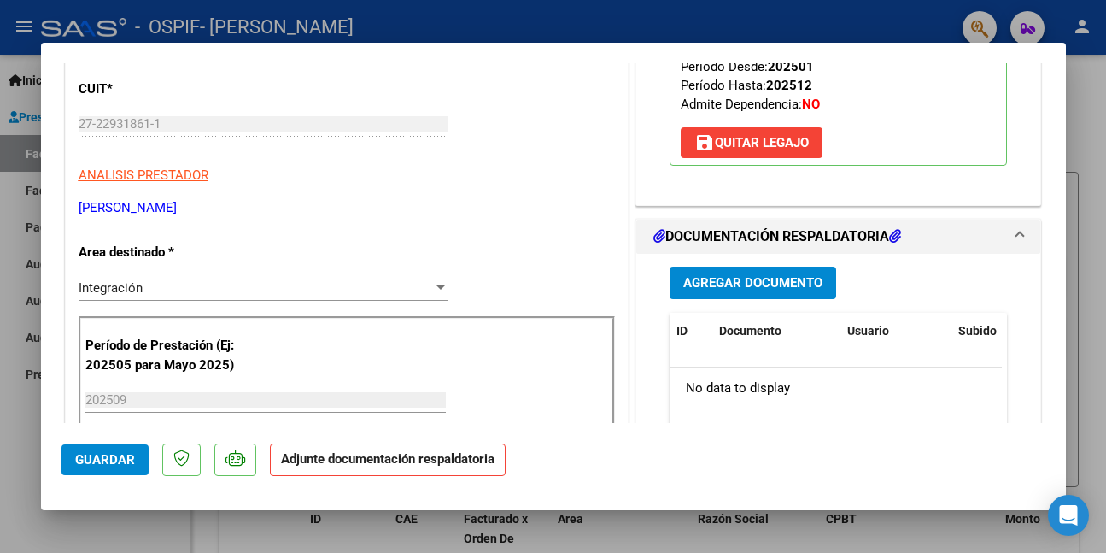
click at [116, 460] on span "Guardar" at bounding box center [105, 459] width 60 height 15
click at [116, 461] on span "Guardar" at bounding box center [105, 459] width 60 height 15
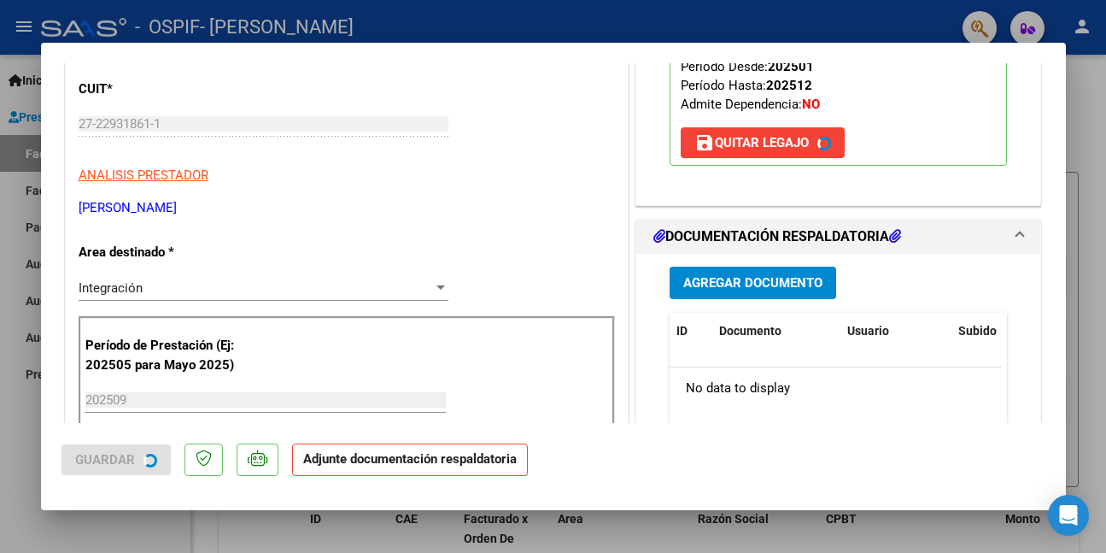
click at [18, 446] on div at bounding box center [553, 276] width 1106 height 553
type input "$ 0,00"
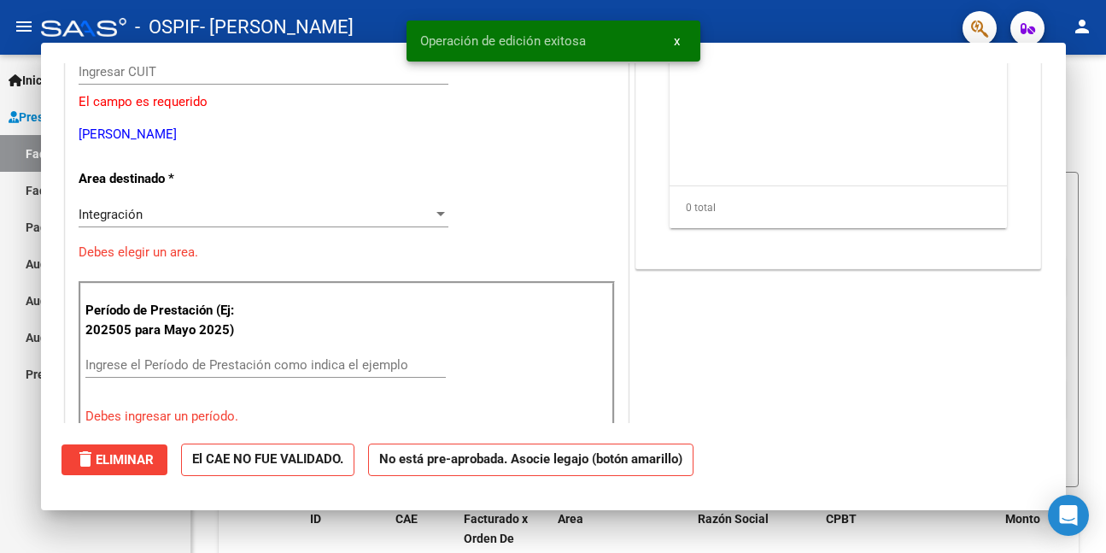
scroll to position [204, 0]
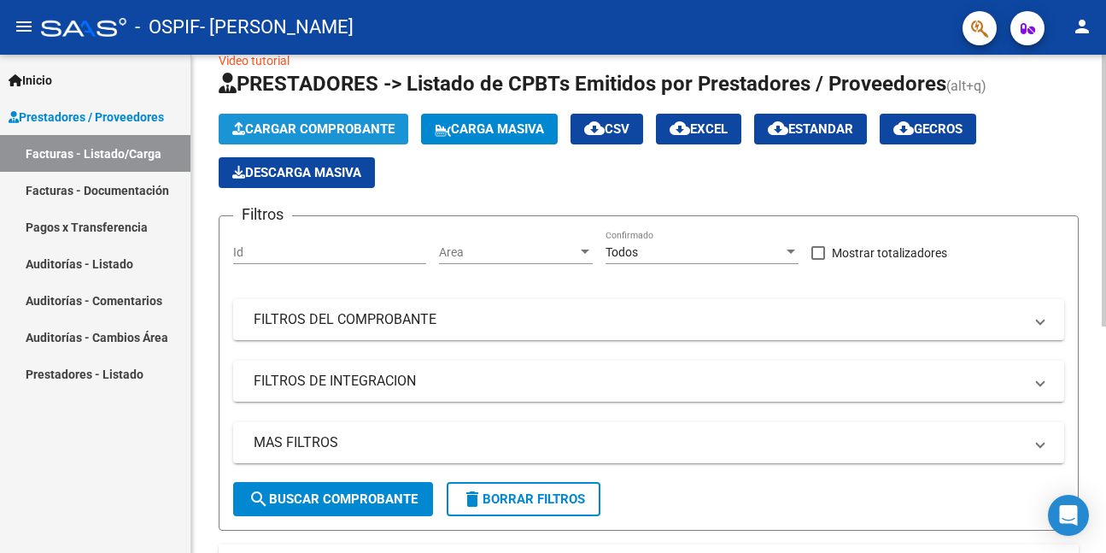
click at [308, 126] on span "Cargar Comprobante" at bounding box center [313, 128] width 162 height 15
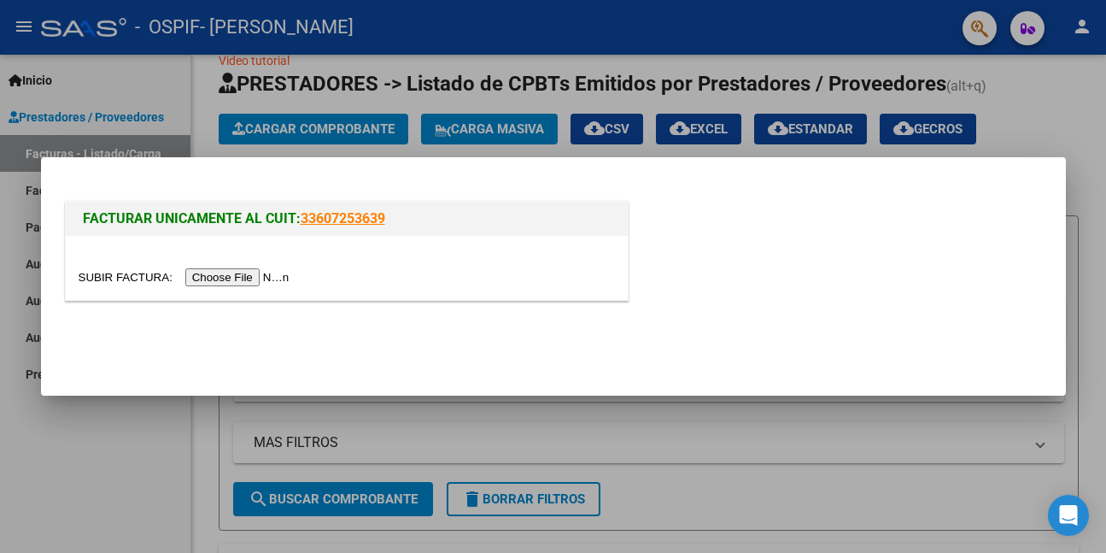
click at [242, 275] on input "file" at bounding box center [187, 277] width 216 height 18
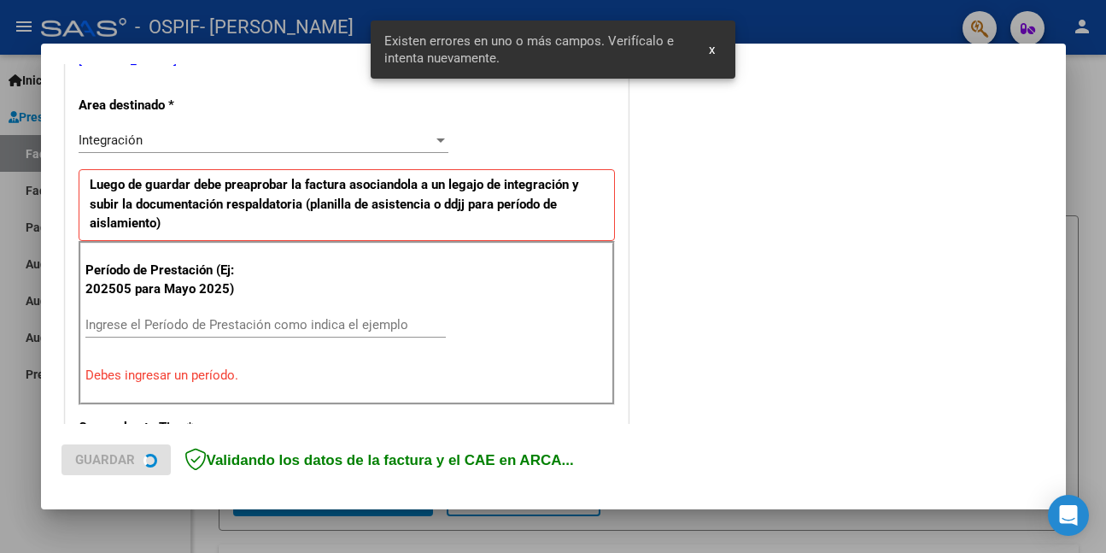
scroll to position [402, 0]
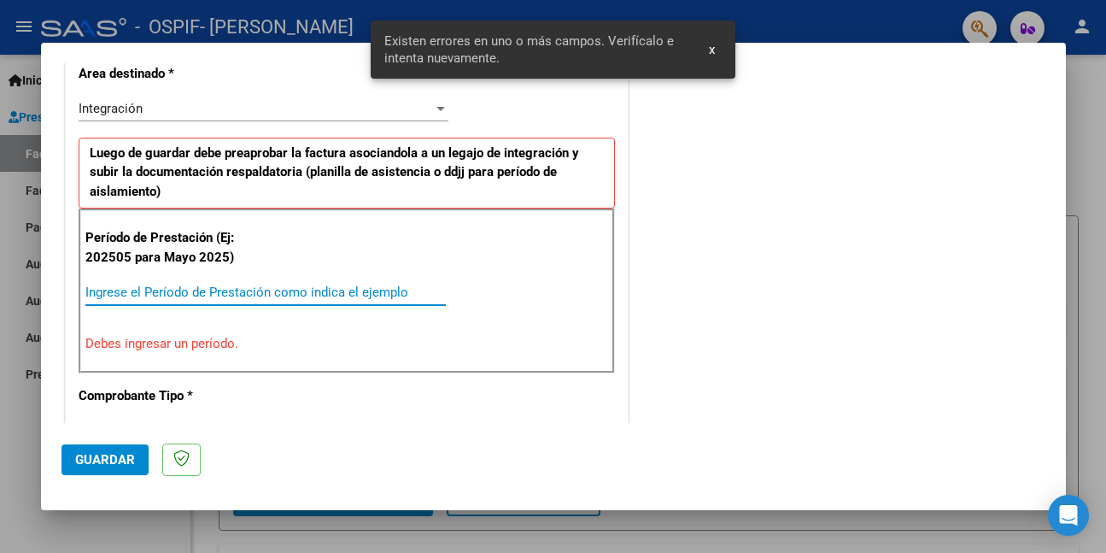
click at [231, 291] on input "Ingrese el Período de Prestación como indica el ejemplo" at bounding box center [265, 291] width 361 height 15
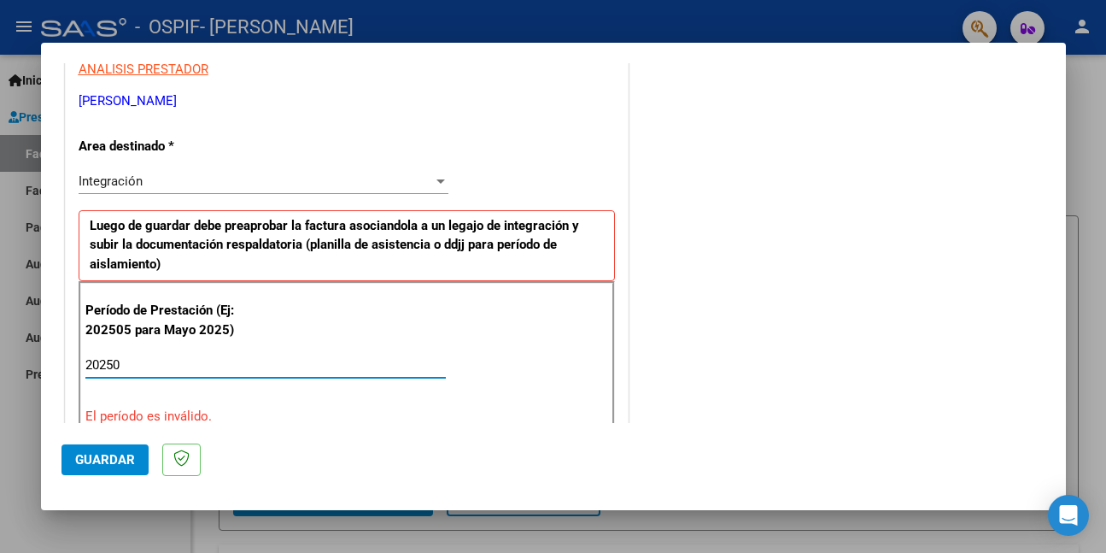
scroll to position [342, 0]
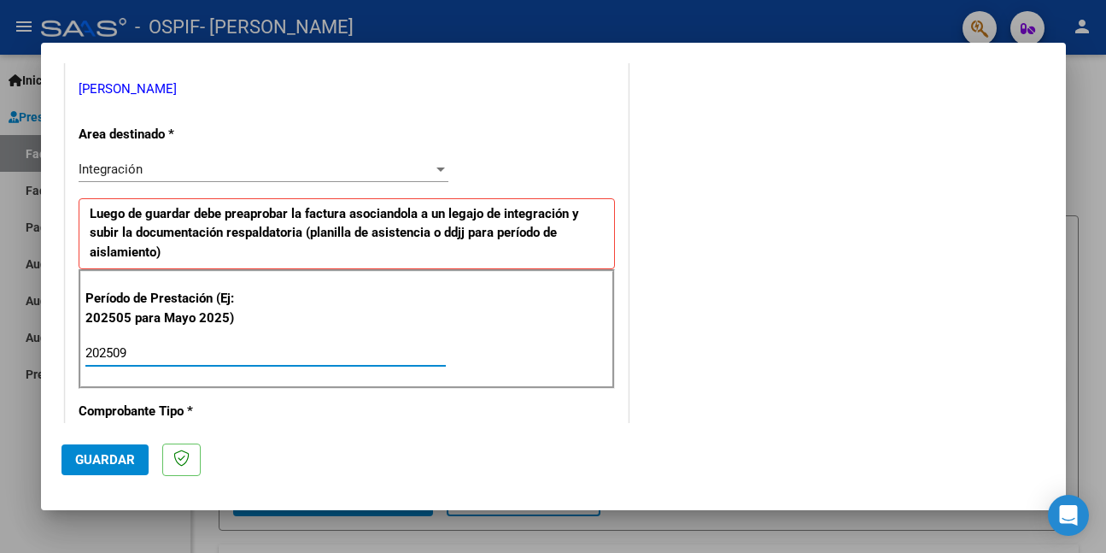
type input "202509"
click at [132, 456] on span "Guardar" at bounding box center [105, 459] width 60 height 15
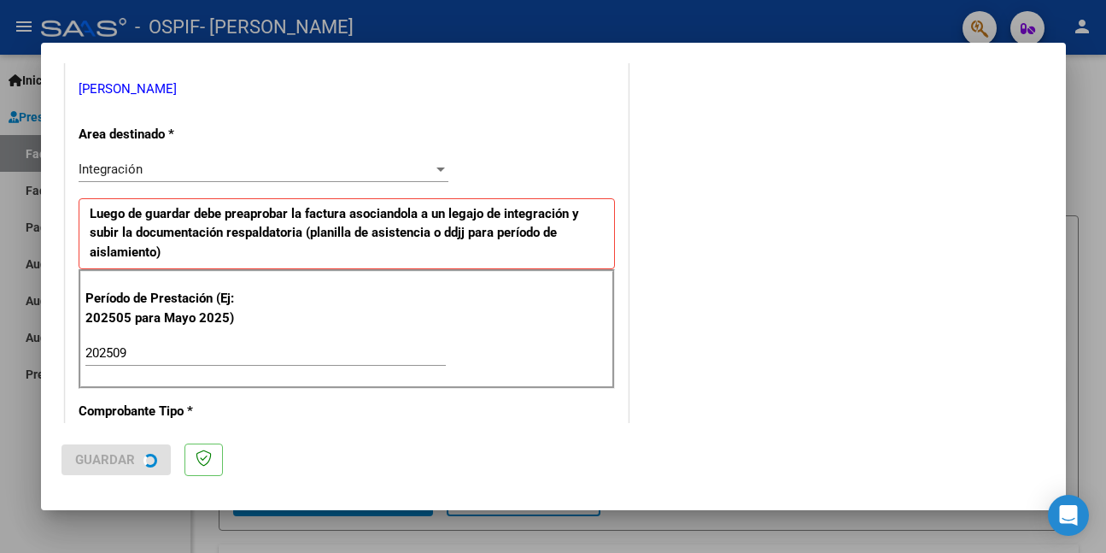
scroll to position [0, 0]
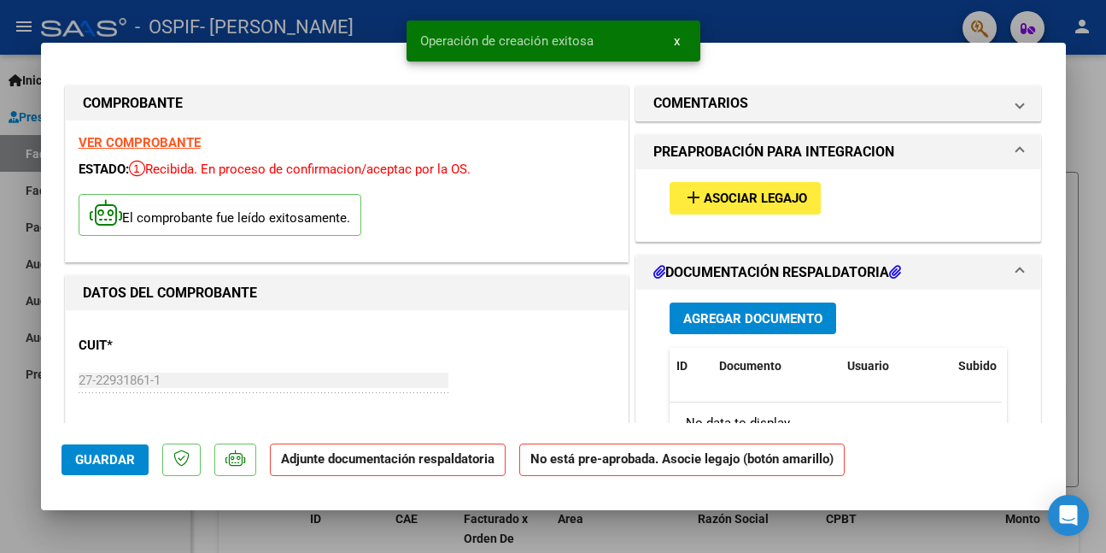
click at [704, 196] on span "Asociar Legajo" at bounding box center [755, 198] width 103 height 15
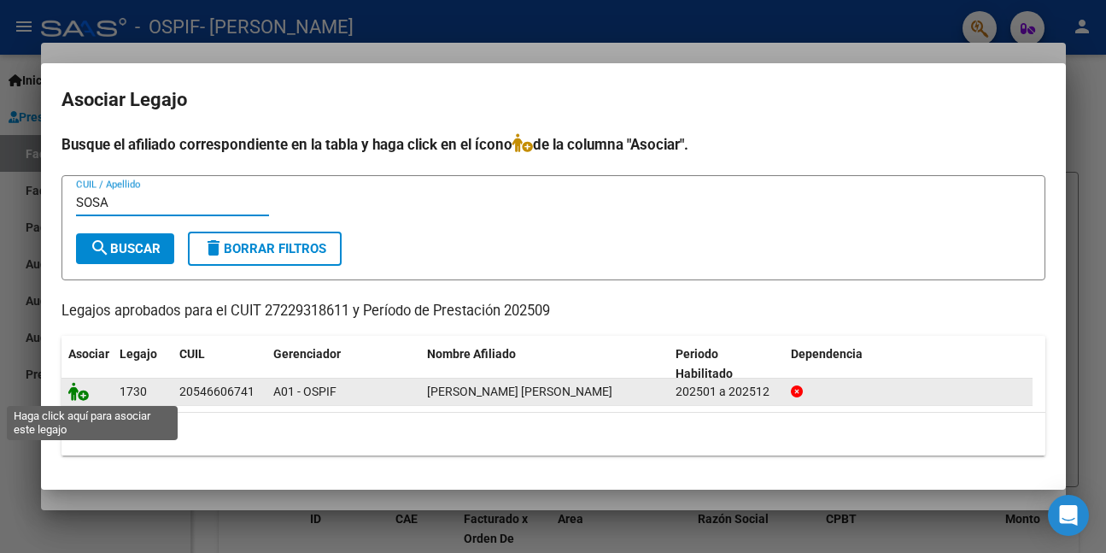
type input "SOSA"
click at [74, 390] on icon at bounding box center [78, 391] width 21 height 19
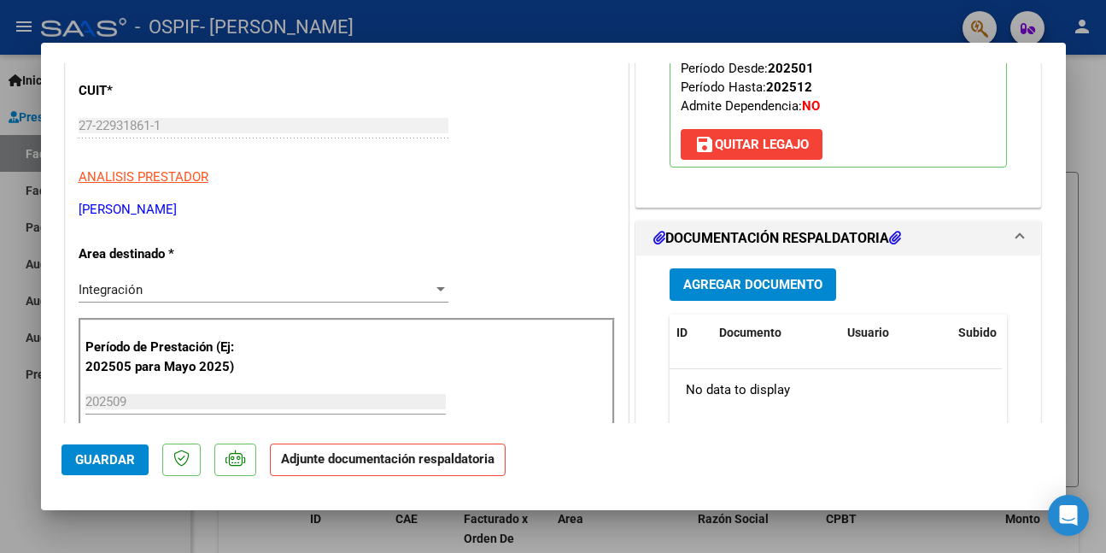
scroll to position [256, 0]
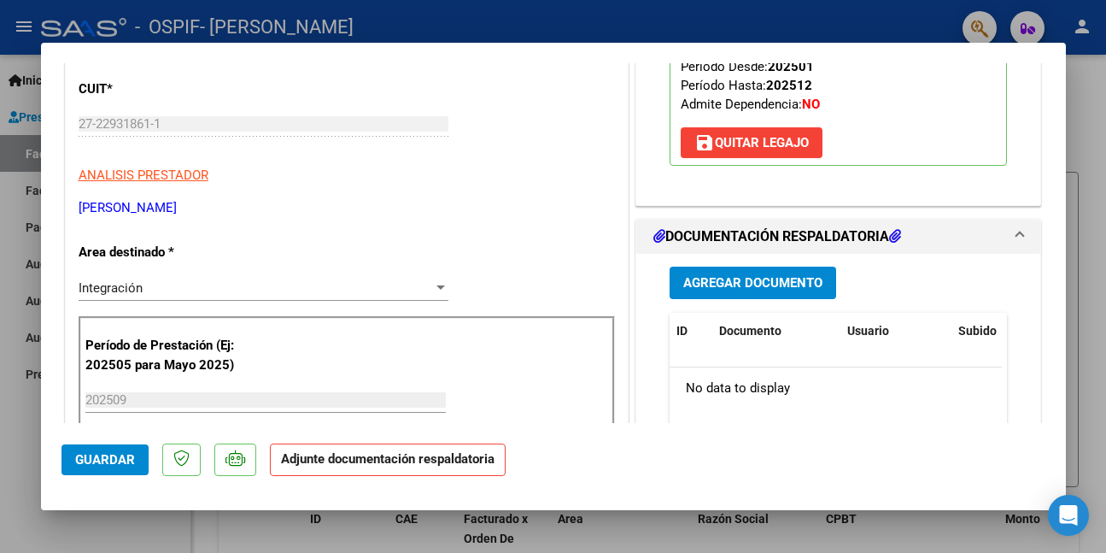
click at [106, 460] on span "Guardar" at bounding box center [105, 459] width 60 height 15
click at [96, 460] on span "Guardar" at bounding box center [105, 459] width 60 height 15
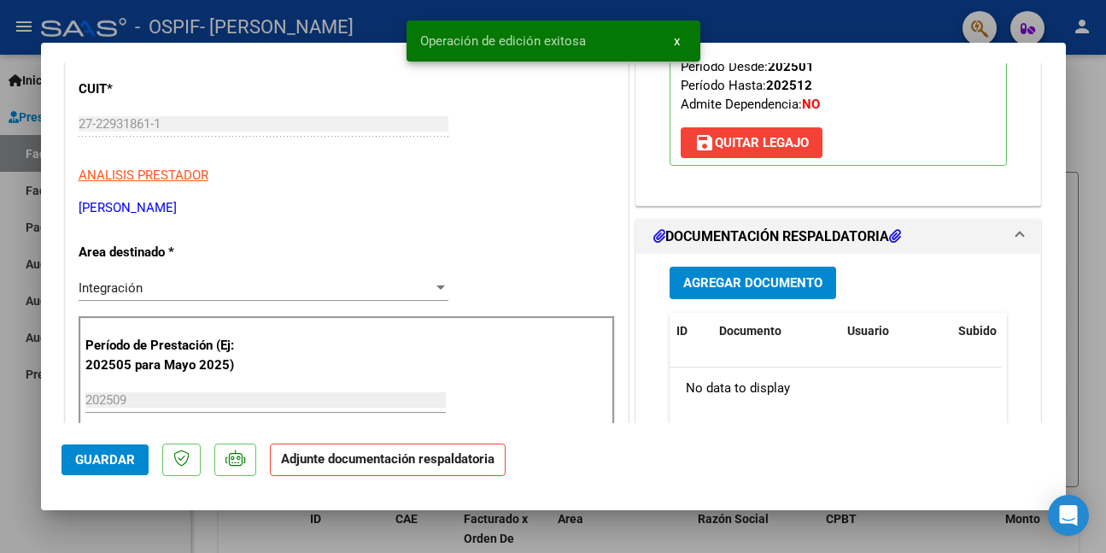
click at [15, 512] on div at bounding box center [553, 276] width 1106 height 553
type input "$ 0,00"
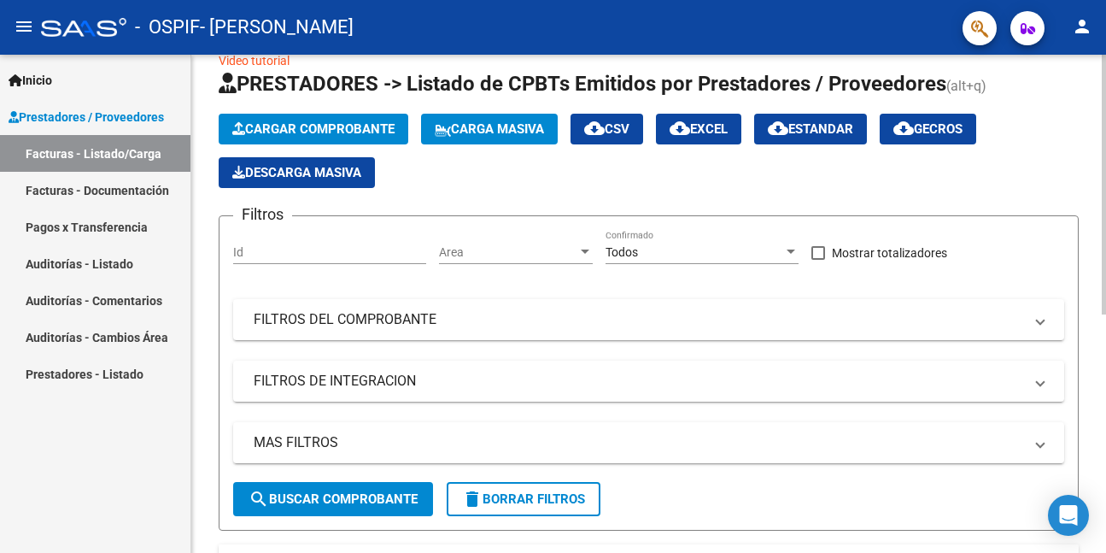
click at [317, 128] on span "Cargar Comprobante" at bounding box center [313, 128] width 162 height 15
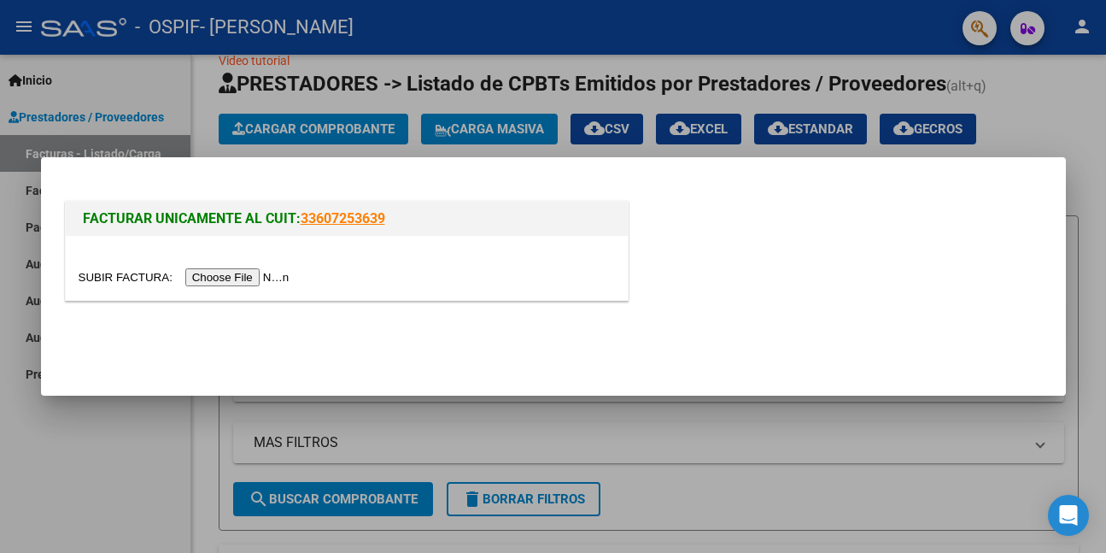
click at [267, 284] on input "file" at bounding box center [187, 277] width 216 height 18
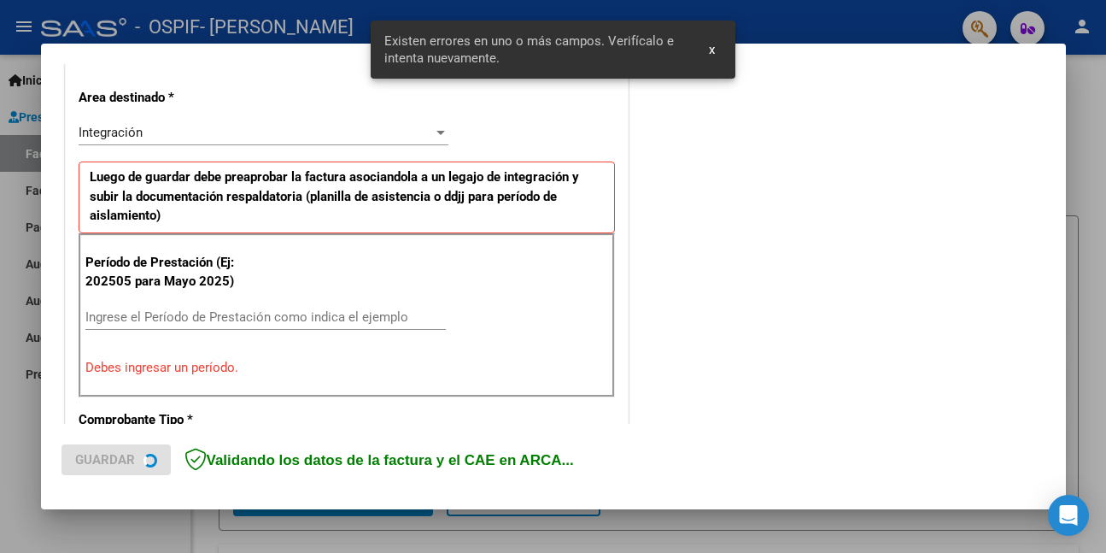
scroll to position [402, 0]
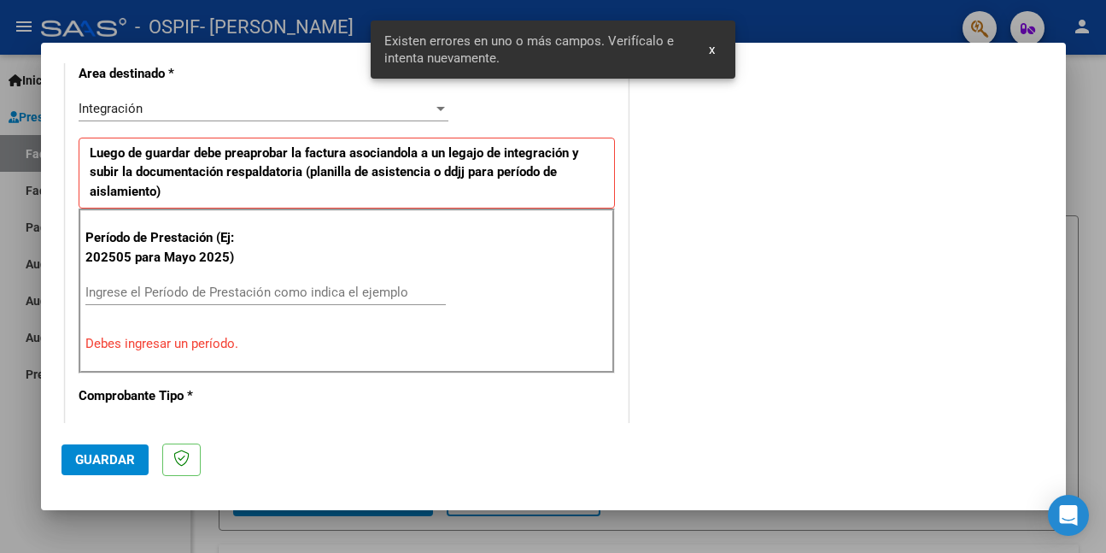
click at [300, 292] on input "Ingrese el Período de Prestación como indica el ejemplo" at bounding box center [265, 291] width 361 height 15
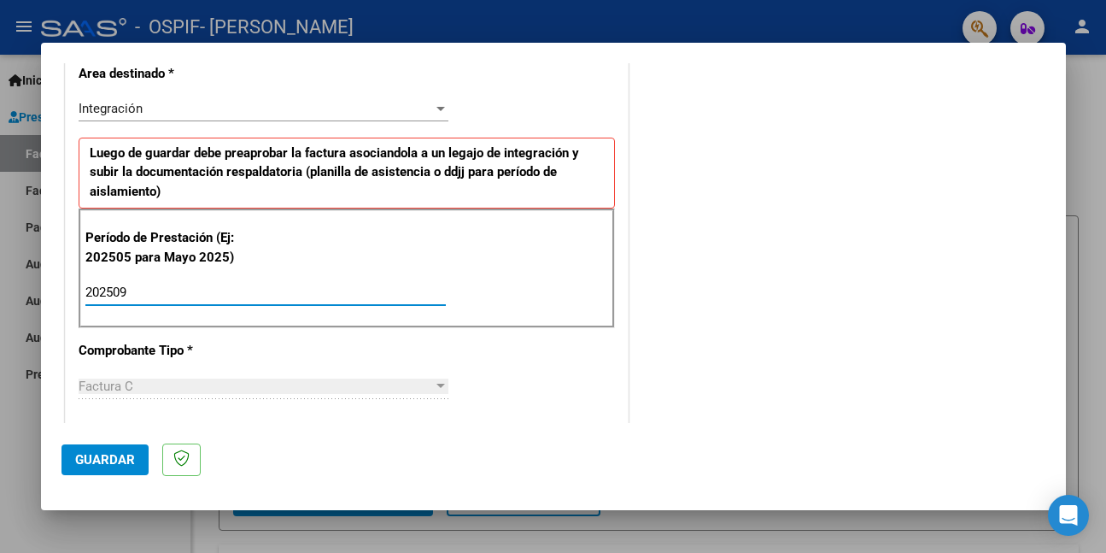
type input "202509"
click at [113, 449] on button "Guardar" at bounding box center [105, 459] width 87 height 31
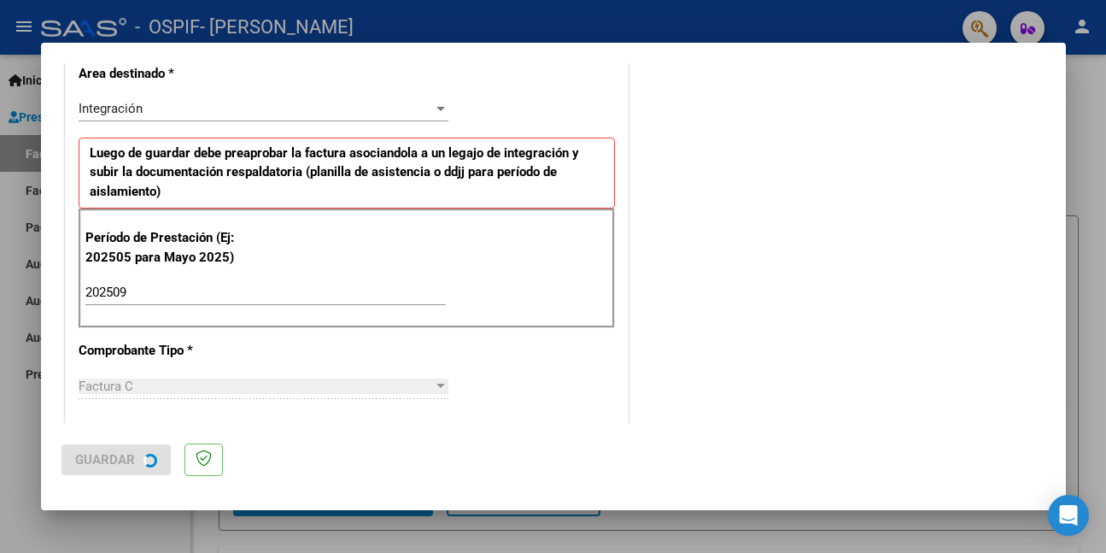
scroll to position [0, 0]
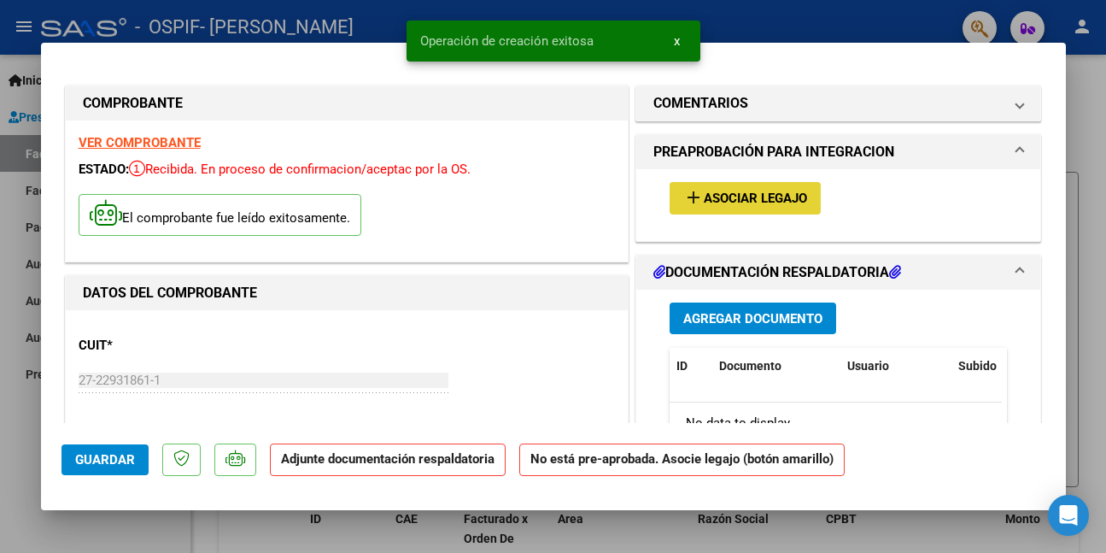
click at [713, 196] on span "Asociar Legajo" at bounding box center [755, 198] width 103 height 15
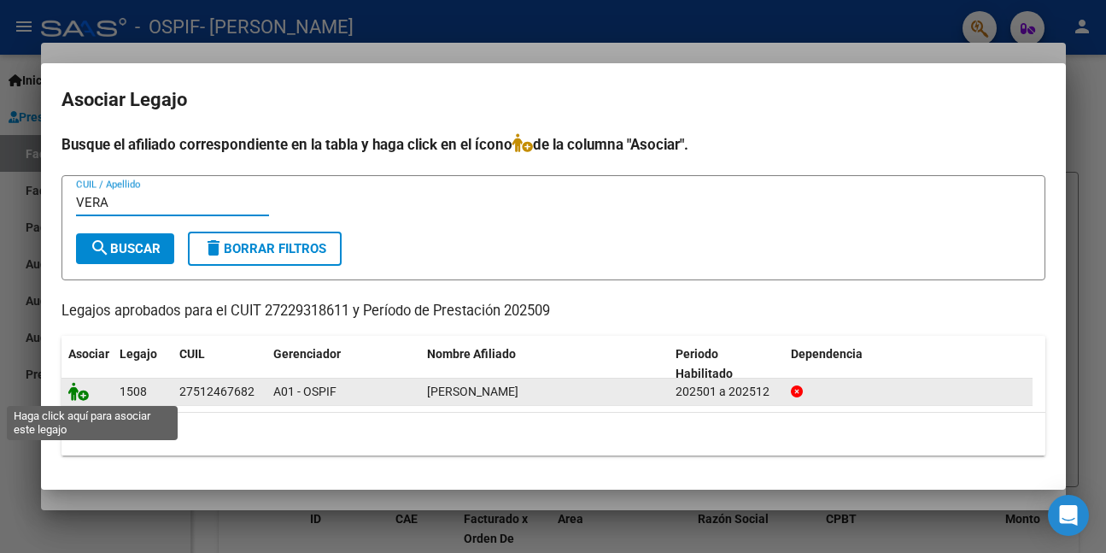
type input "VERA"
click at [79, 396] on icon at bounding box center [78, 391] width 21 height 19
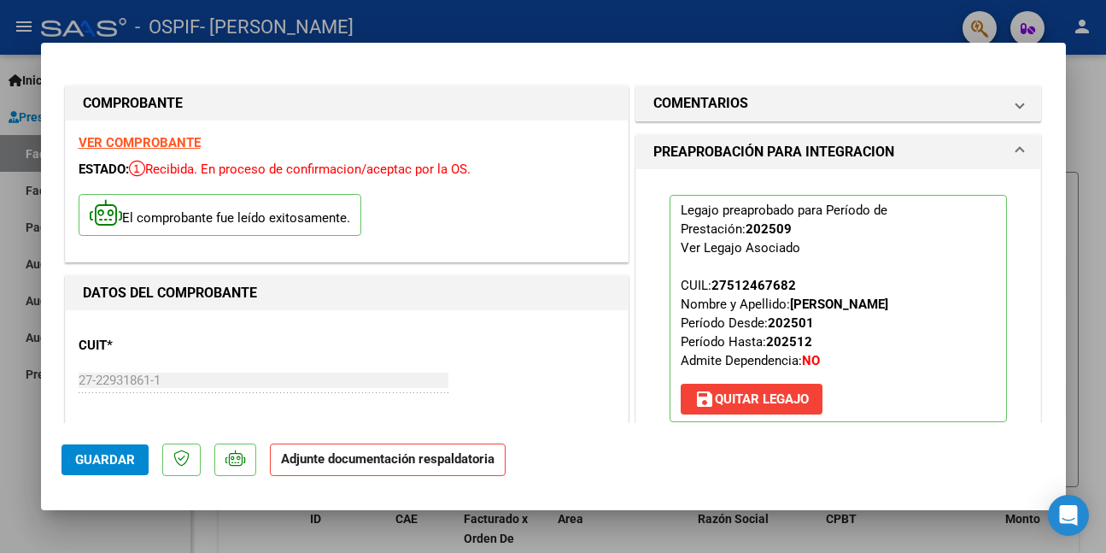
click at [88, 466] on span "Guardar" at bounding box center [105, 459] width 60 height 15
click at [13, 468] on div at bounding box center [553, 276] width 1106 height 553
type input "$ 0,00"
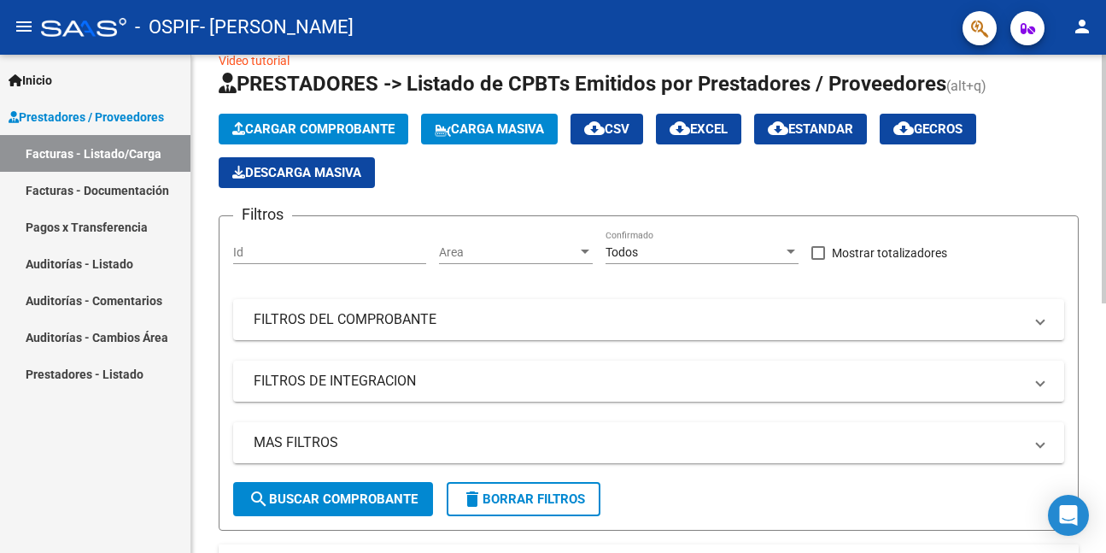
click at [308, 124] on span "Cargar Comprobante" at bounding box center [313, 128] width 162 height 15
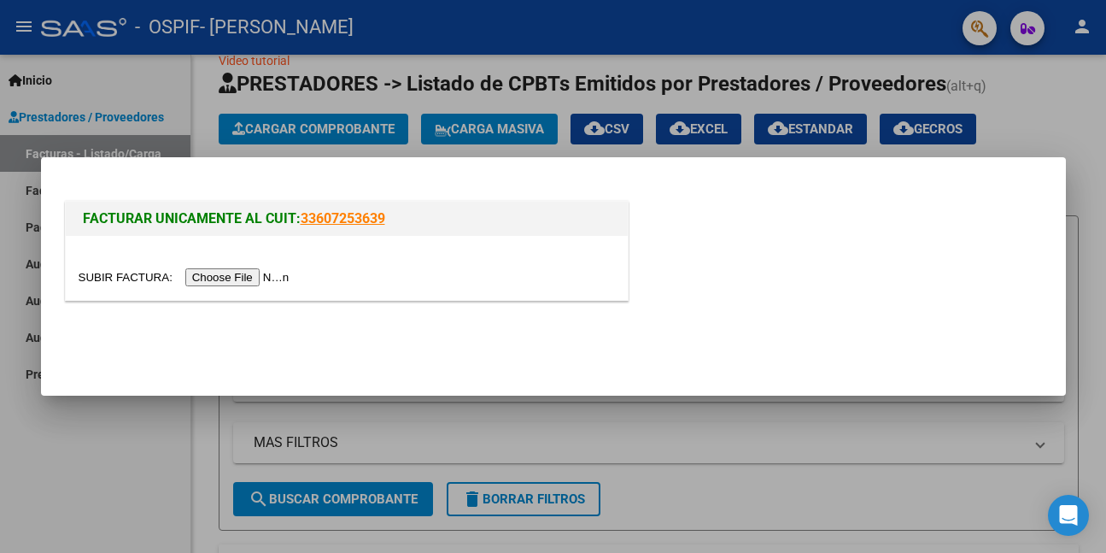
click at [217, 275] on input "file" at bounding box center [187, 277] width 216 height 18
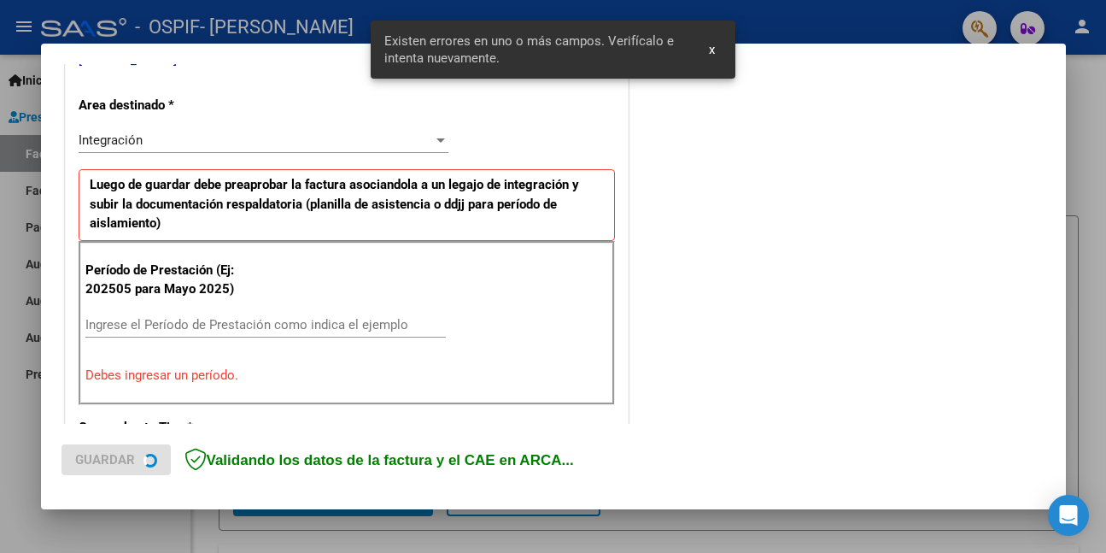
scroll to position [402, 0]
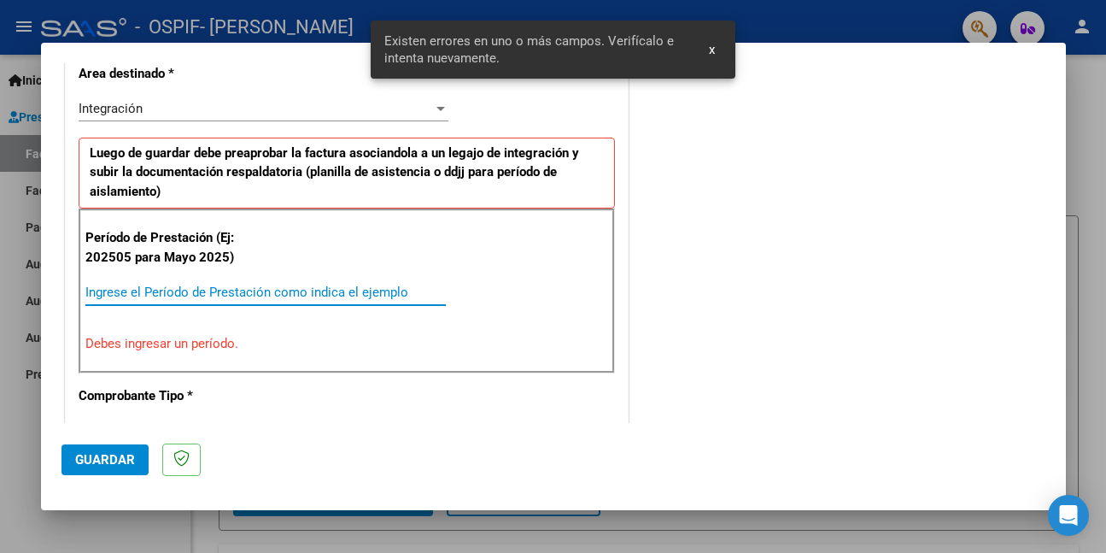
click at [393, 295] on input "Ingrese el Período de Prestación como indica el ejemplo" at bounding box center [265, 291] width 361 height 15
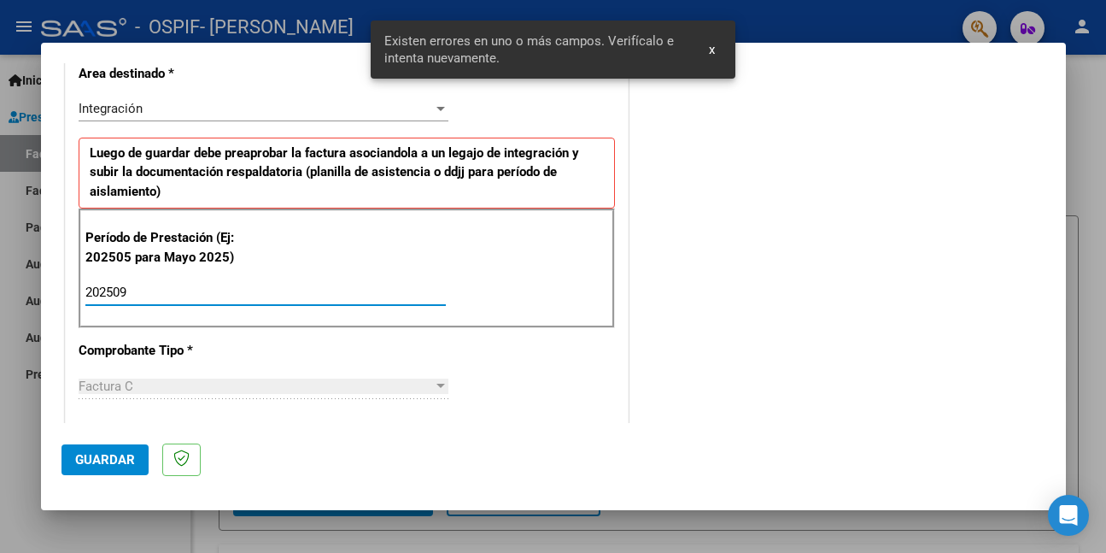
type input "202509"
click at [126, 454] on span "Guardar" at bounding box center [105, 459] width 60 height 15
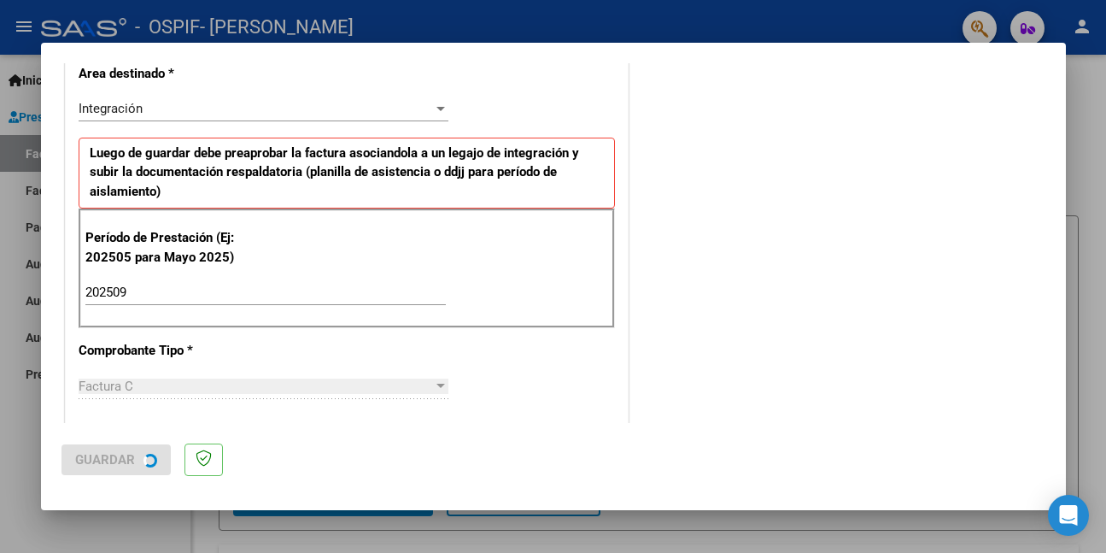
scroll to position [0, 0]
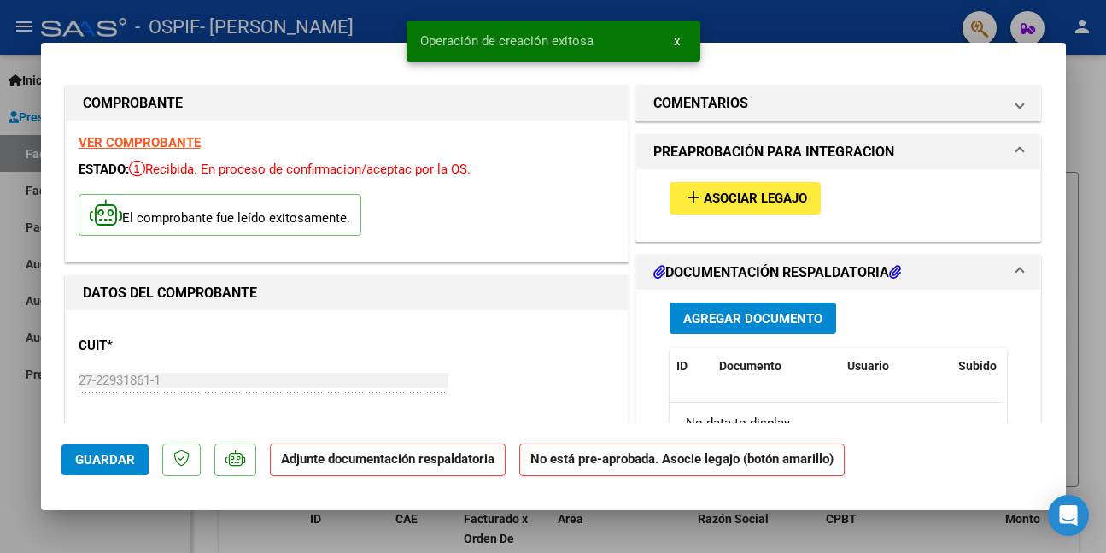
click at [790, 187] on button "add Asociar Legajo" at bounding box center [745, 198] width 151 height 32
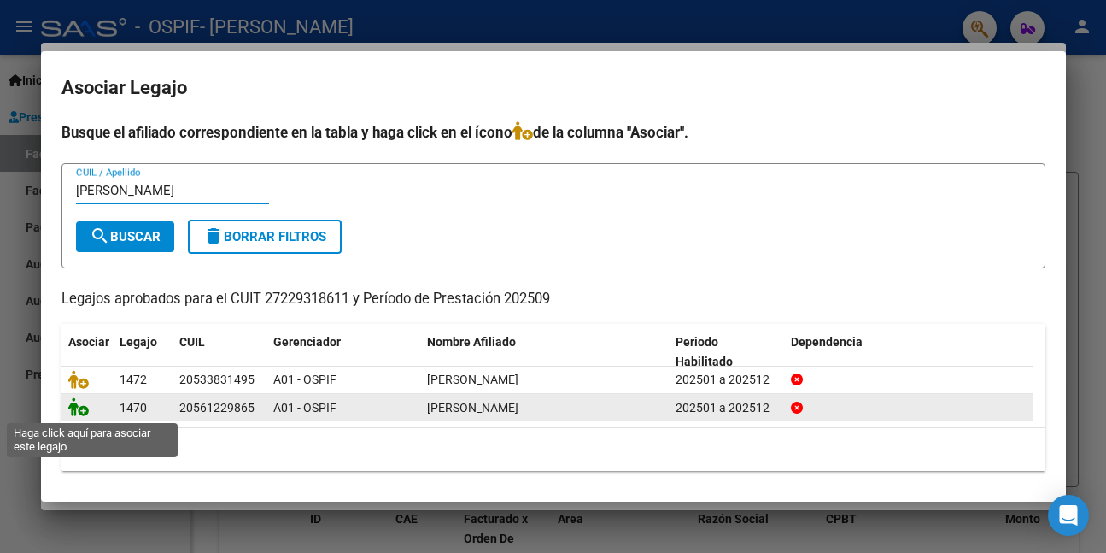
type input "[PERSON_NAME]"
click at [85, 408] on icon at bounding box center [78, 406] width 21 height 19
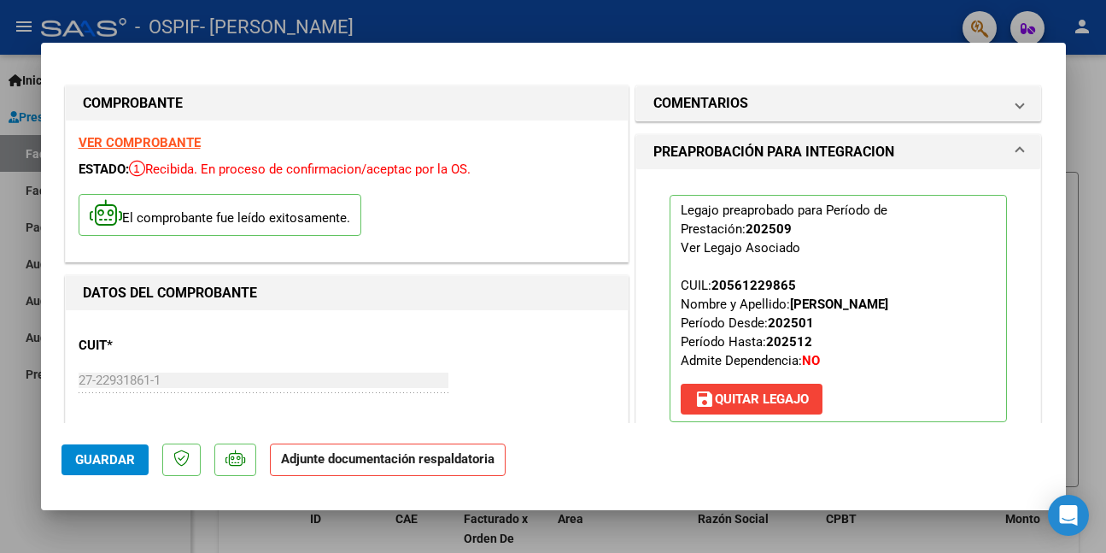
click at [113, 456] on span "Guardar" at bounding box center [105, 459] width 60 height 15
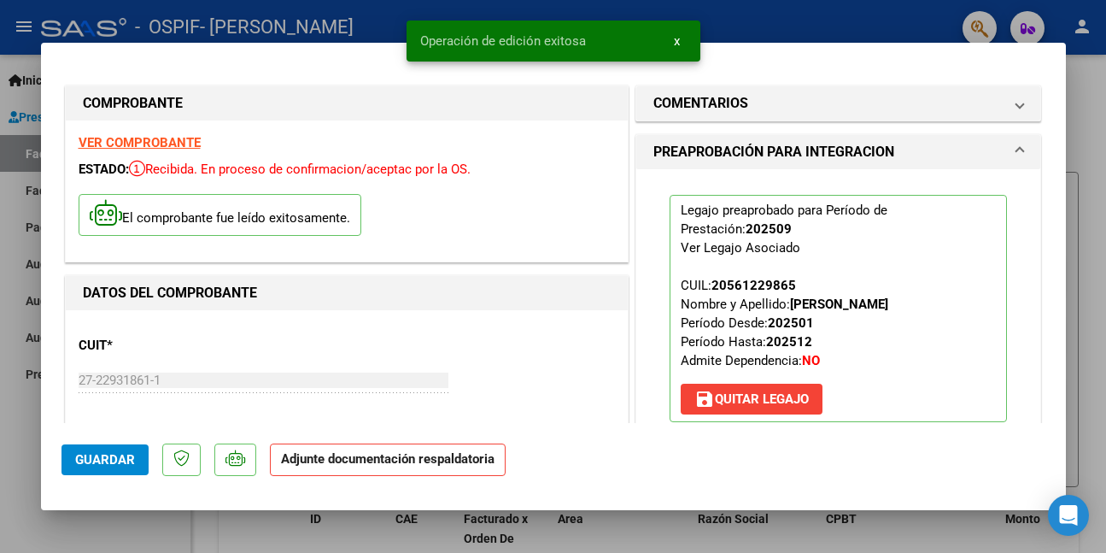
click at [21, 429] on div at bounding box center [553, 276] width 1106 height 553
type input "$ 0,00"
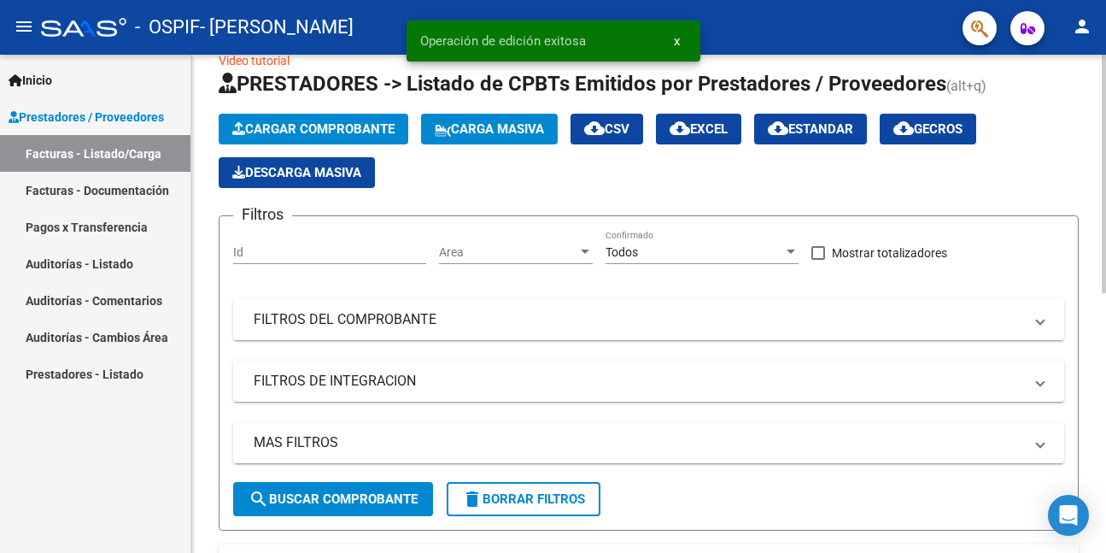
click at [325, 134] on span "Cargar Comprobante" at bounding box center [313, 128] width 162 height 15
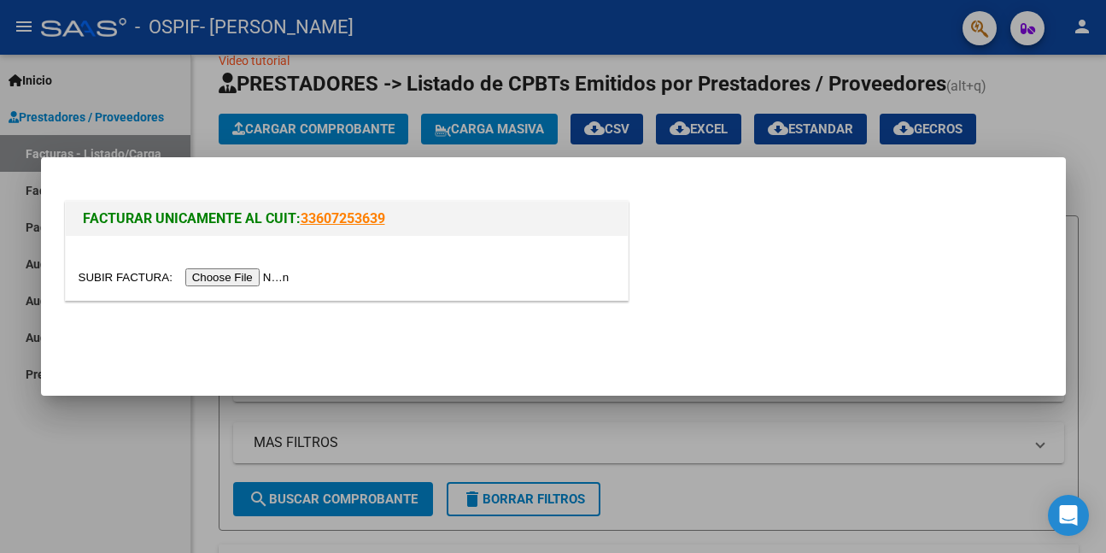
click at [237, 274] on input "file" at bounding box center [187, 277] width 216 height 18
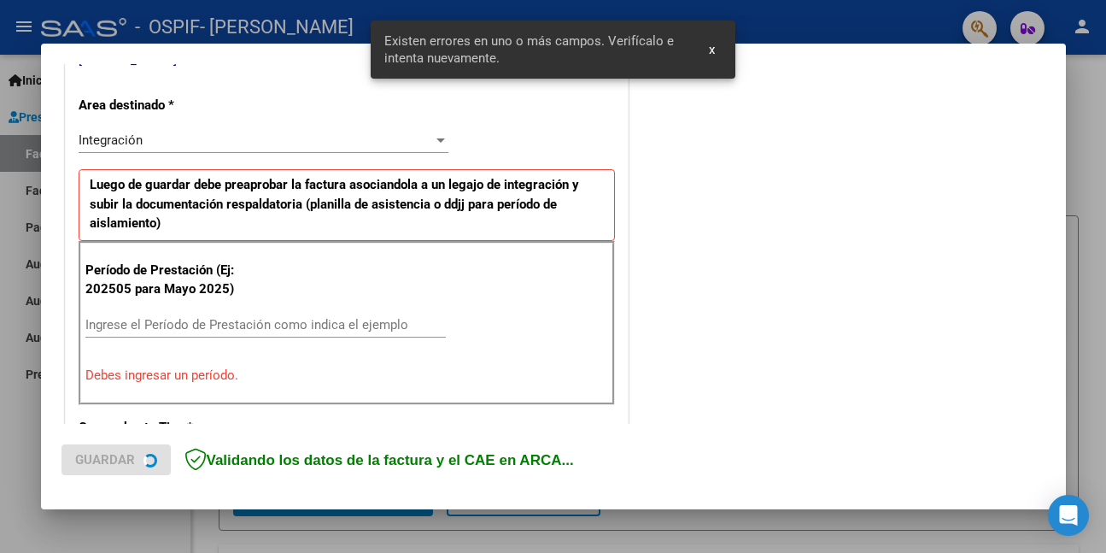
scroll to position [402, 0]
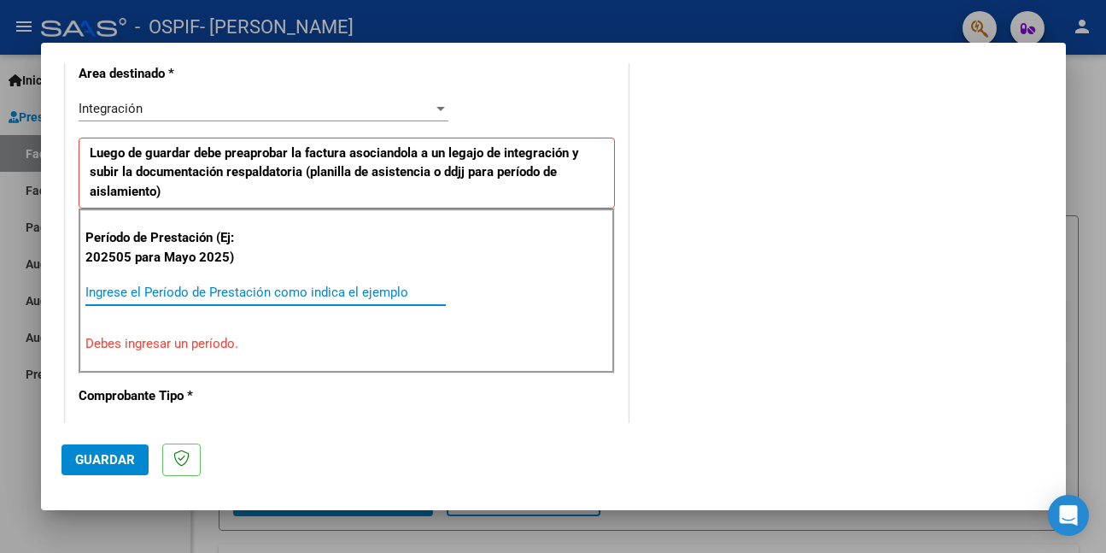
click at [283, 294] on input "Ingrese el Período de Prestación como indica el ejemplo" at bounding box center [265, 291] width 361 height 15
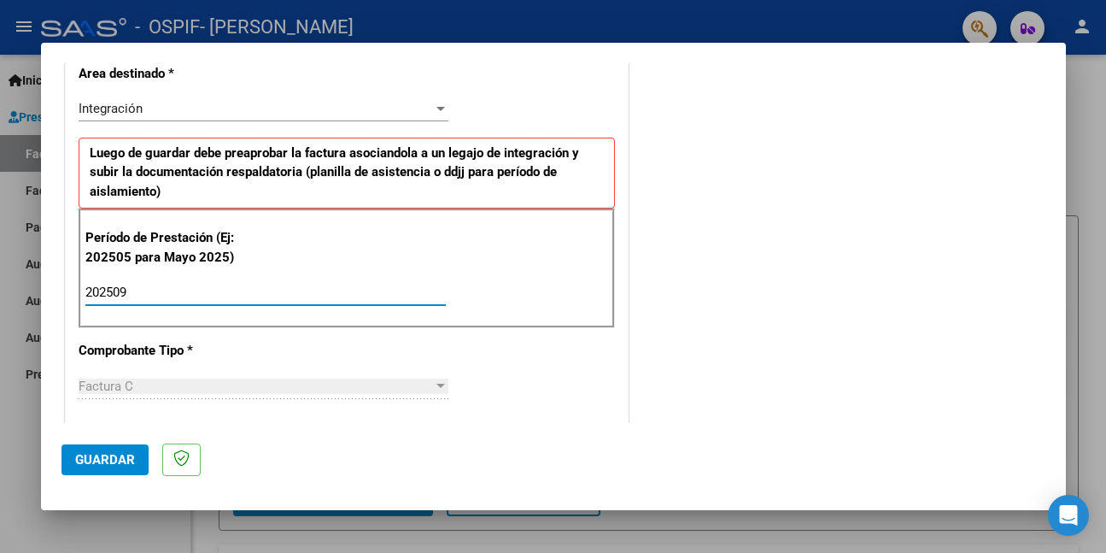
type input "202509"
click at [118, 459] on span "Guardar" at bounding box center [105, 459] width 60 height 15
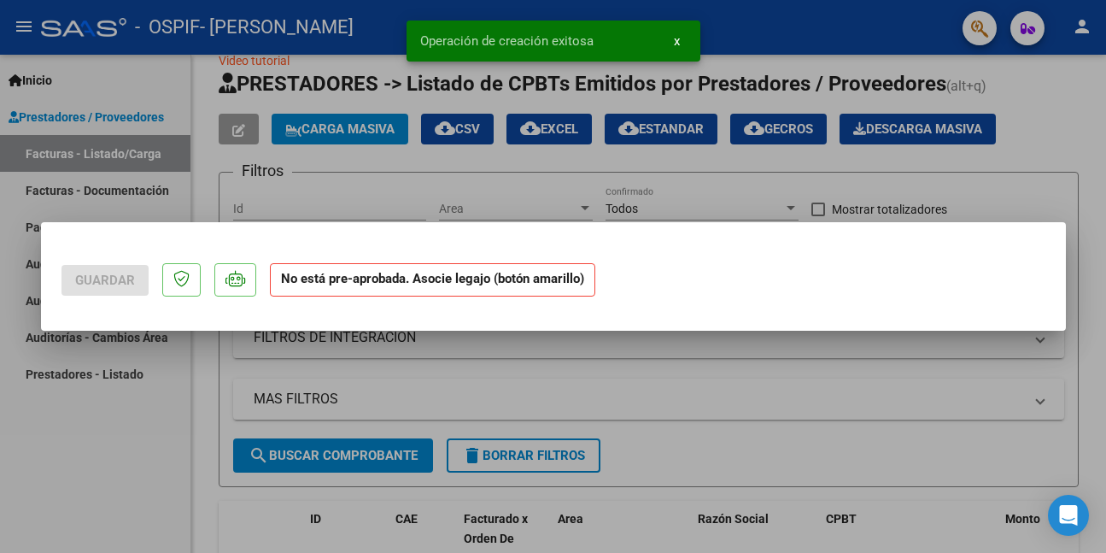
scroll to position [0, 0]
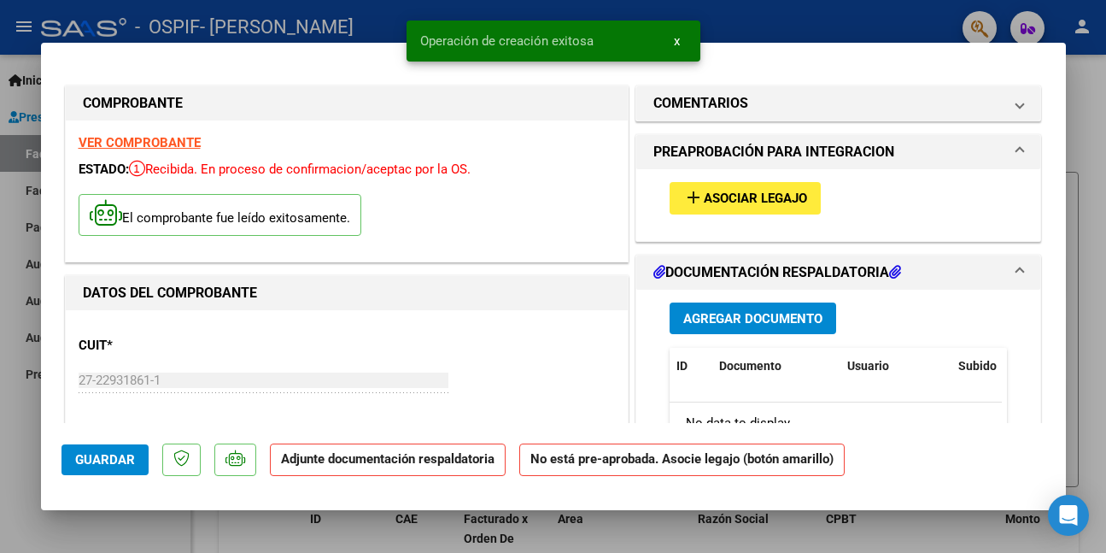
click at [711, 198] on span "Asociar Legajo" at bounding box center [755, 198] width 103 height 15
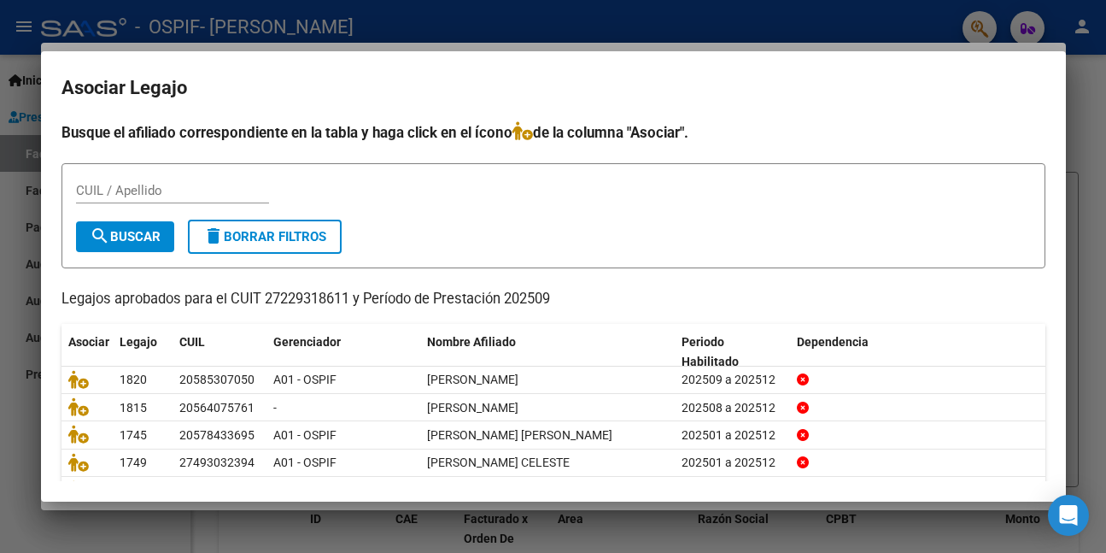
click at [108, 199] on div "CUIL / Apellido" at bounding box center [172, 191] width 193 height 26
type input "[PERSON_NAME]"
click at [106, 232] on mat-icon "search" at bounding box center [100, 236] width 21 height 21
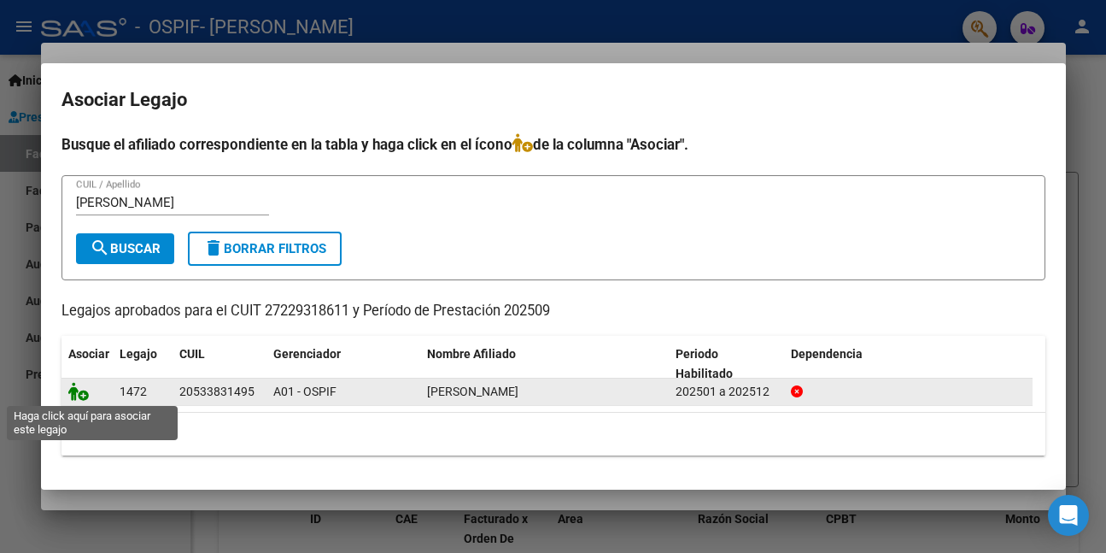
click at [80, 389] on icon at bounding box center [78, 391] width 21 height 19
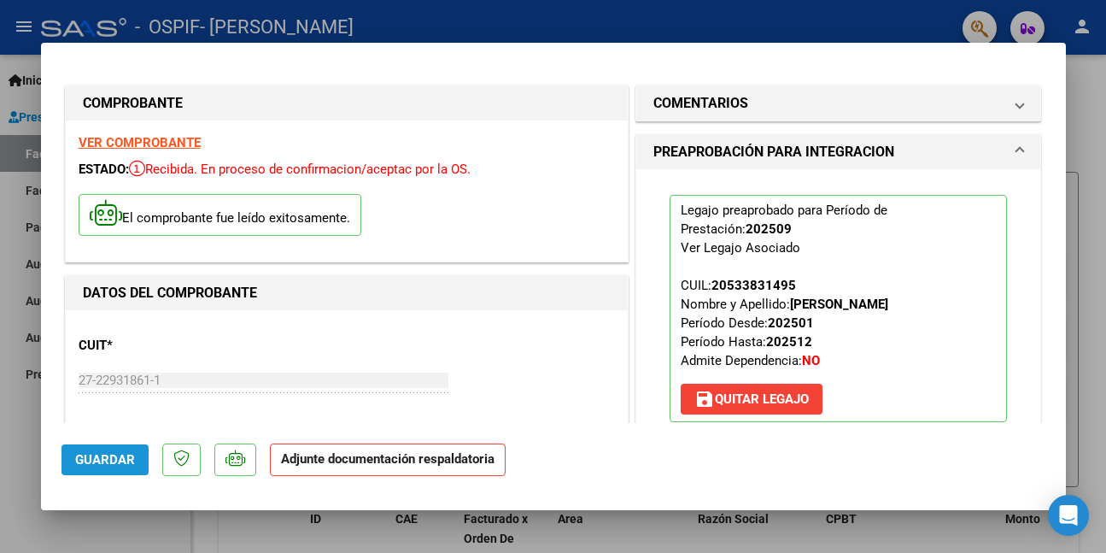
click at [119, 466] on button "Guardar" at bounding box center [105, 459] width 87 height 31
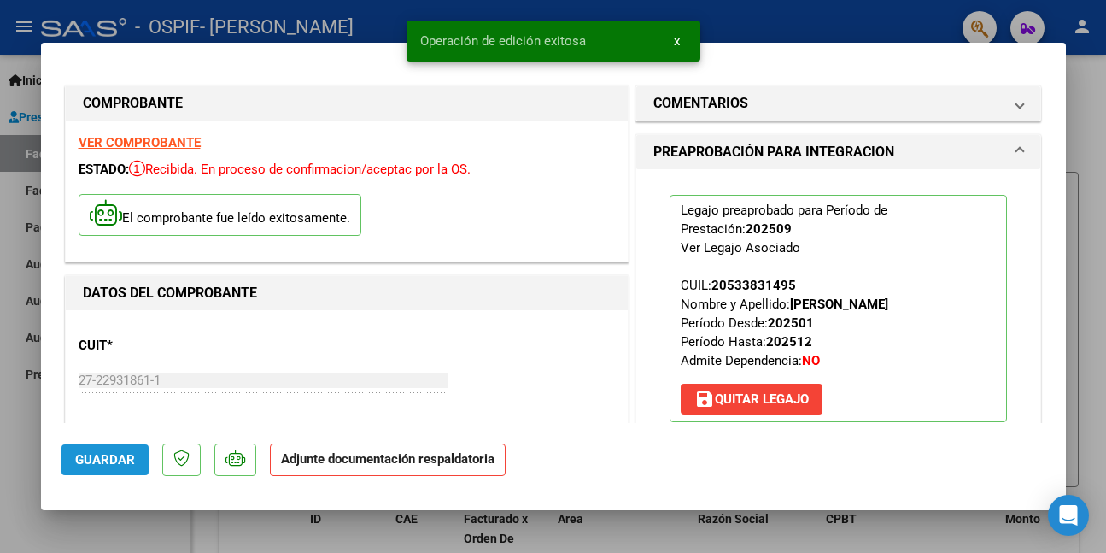
click at [107, 460] on span "Guardar" at bounding box center [105, 459] width 60 height 15
click at [7, 478] on div at bounding box center [553, 276] width 1106 height 553
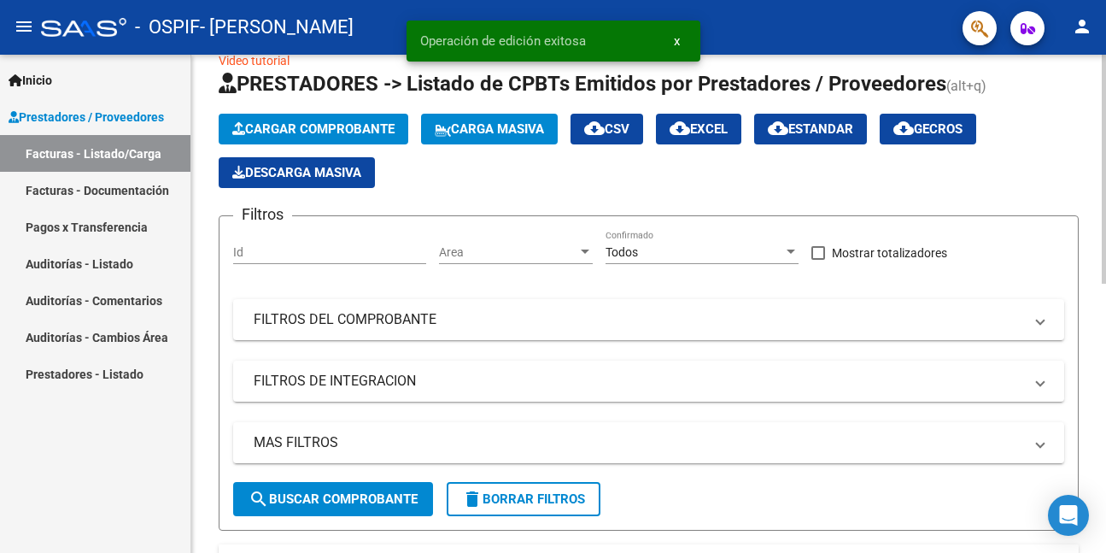
click at [345, 121] on span "Cargar Comprobante" at bounding box center [313, 128] width 162 height 15
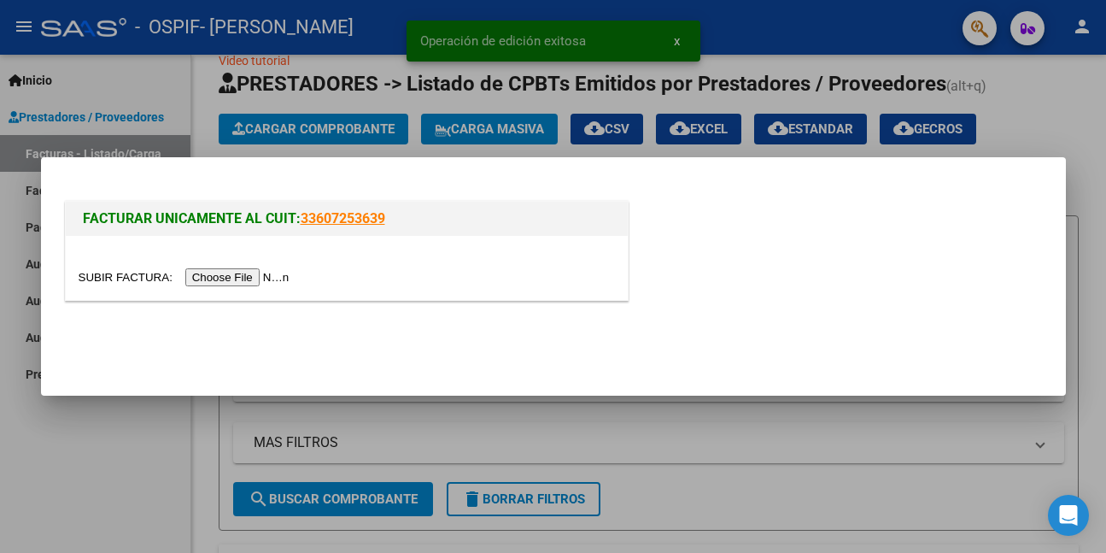
click at [213, 277] on input "file" at bounding box center [187, 277] width 216 height 18
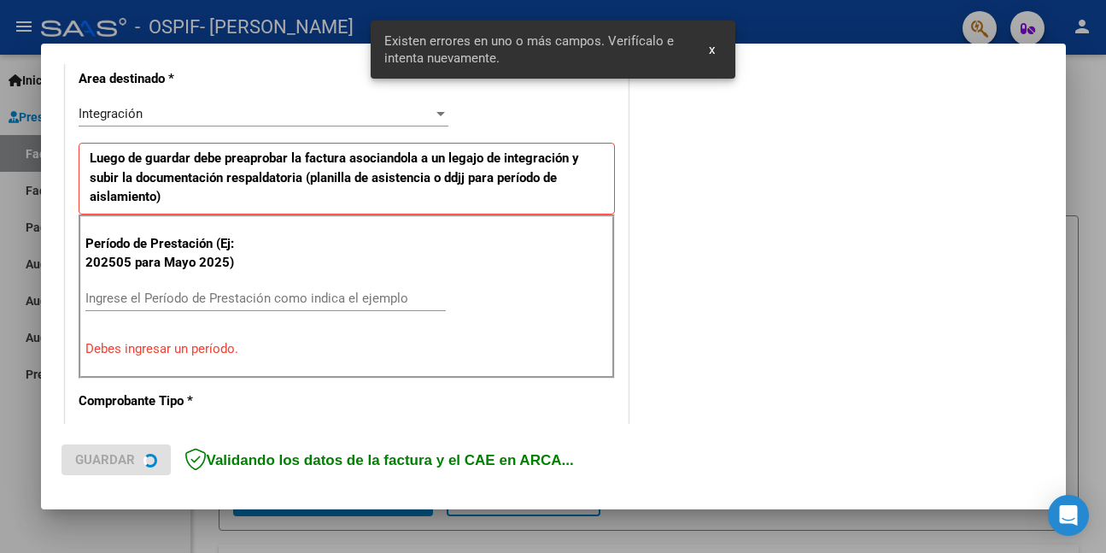
scroll to position [402, 0]
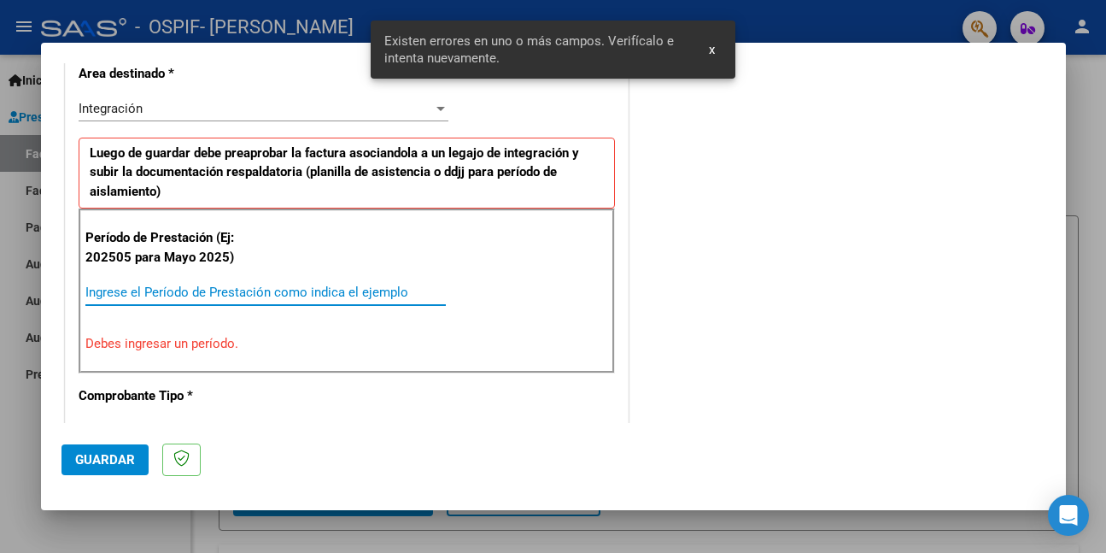
click at [185, 296] on input "Ingrese el Período de Prestación como indica el ejemplo" at bounding box center [265, 291] width 361 height 15
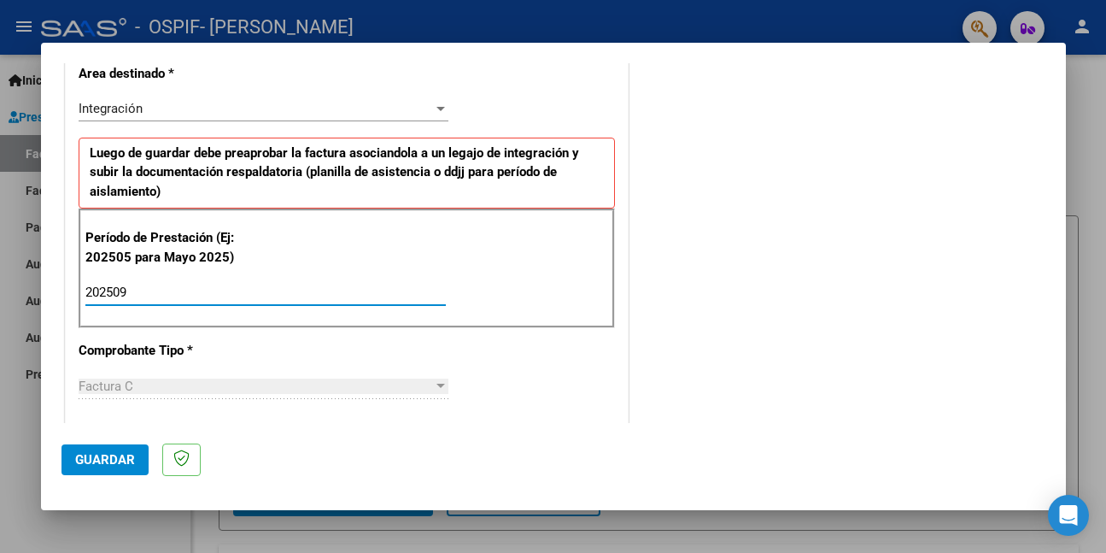
type input "202509"
click at [124, 460] on span "Guardar" at bounding box center [105, 459] width 60 height 15
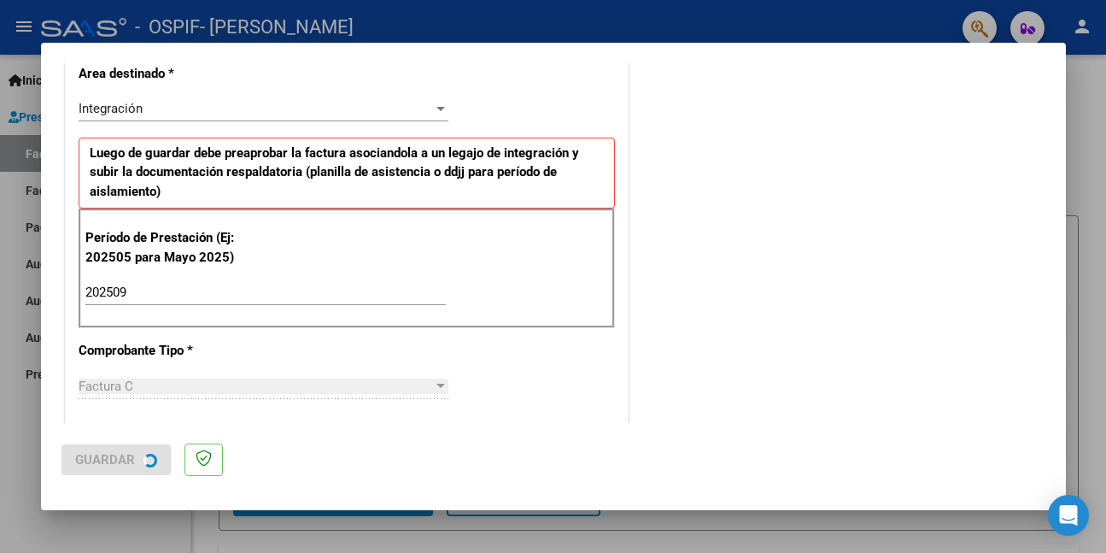
scroll to position [0, 0]
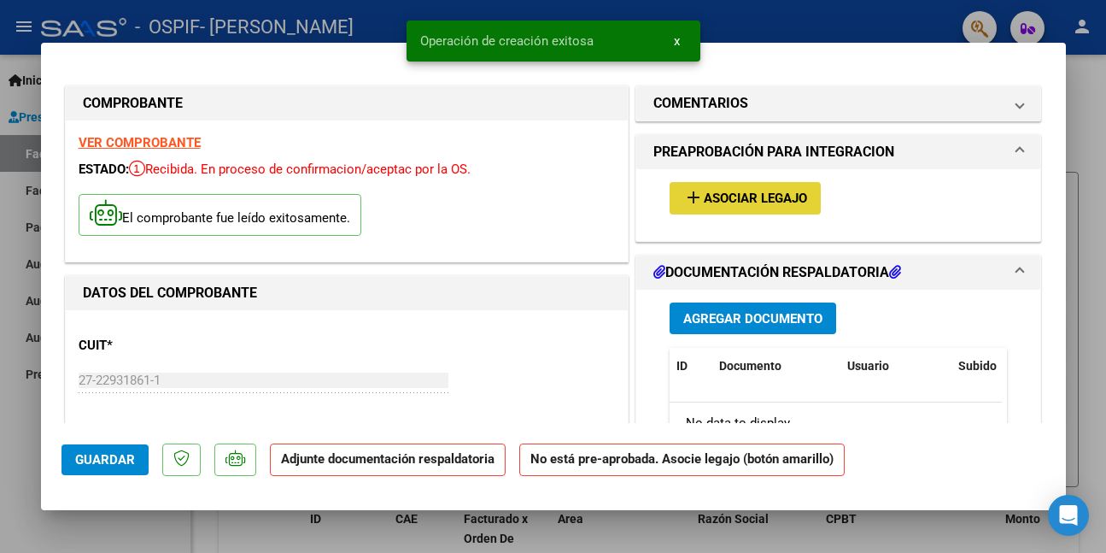
click at [736, 196] on span "Asociar Legajo" at bounding box center [755, 198] width 103 height 15
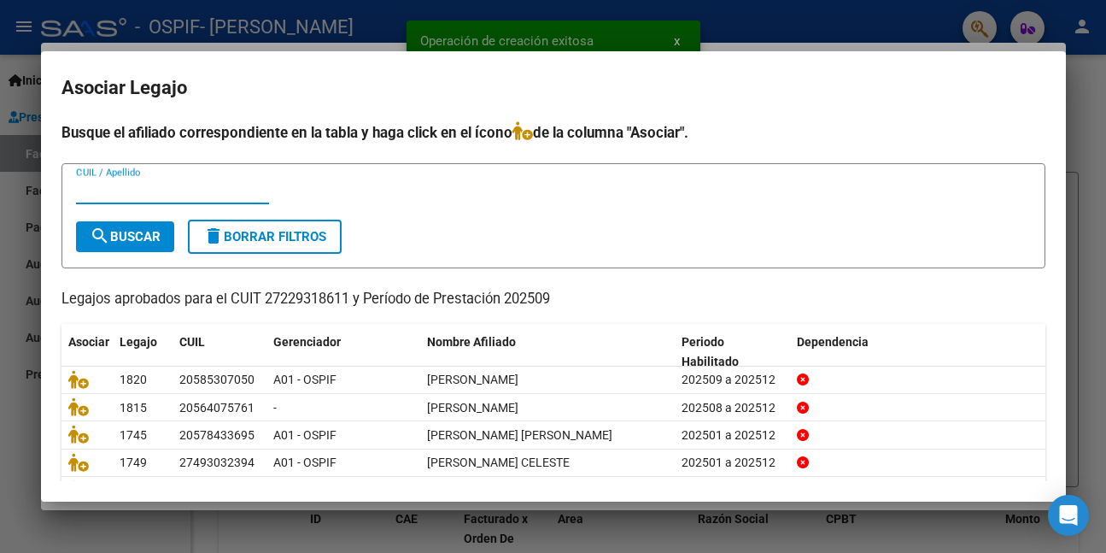
click at [196, 197] on input "CUIL / Apellido" at bounding box center [172, 190] width 193 height 15
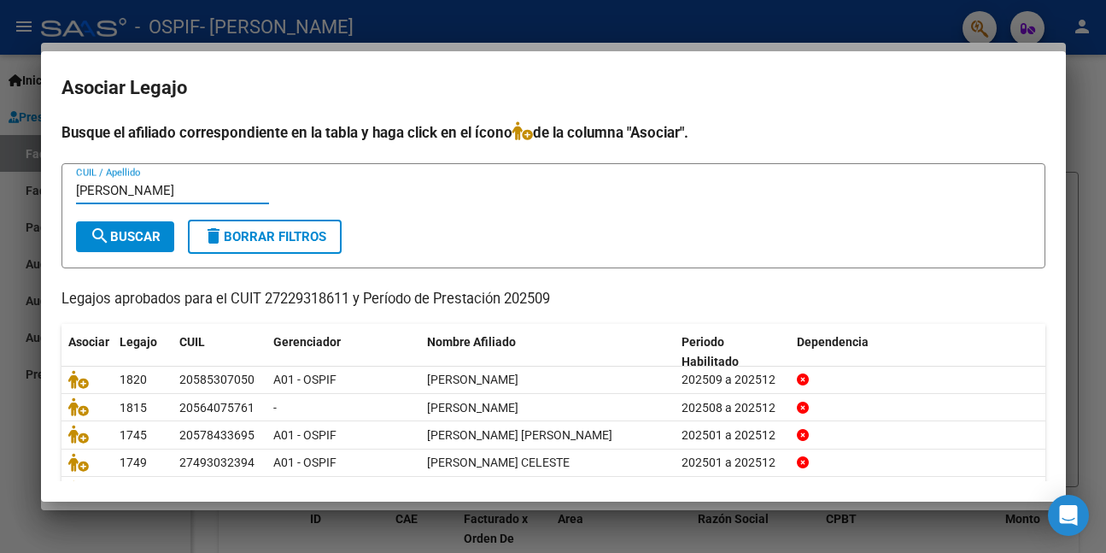
type input "[PERSON_NAME]"
click at [173, 237] on button "search Buscar" at bounding box center [125, 236] width 98 height 31
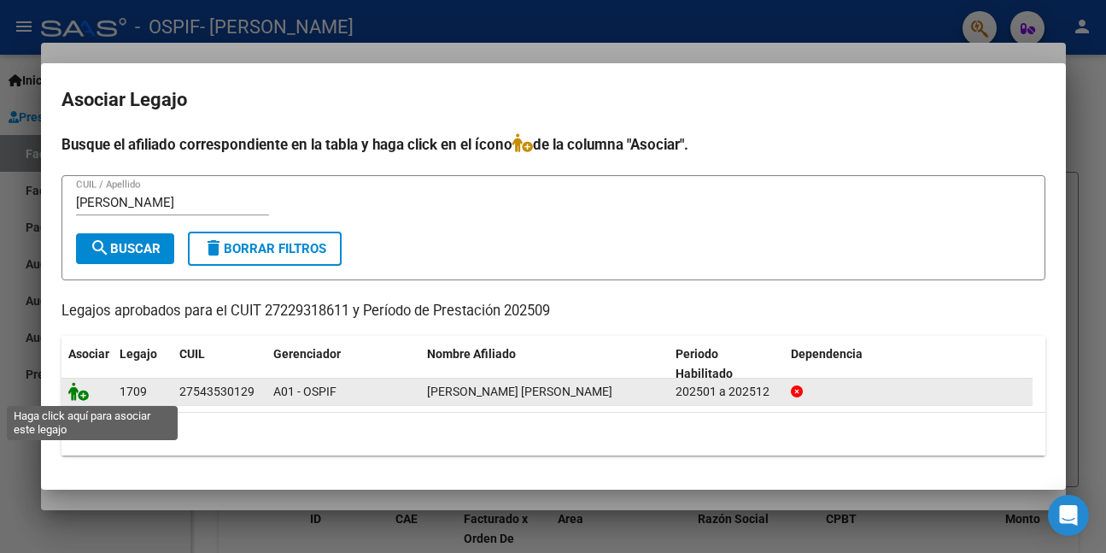
click at [79, 390] on icon at bounding box center [78, 391] width 21 height 19
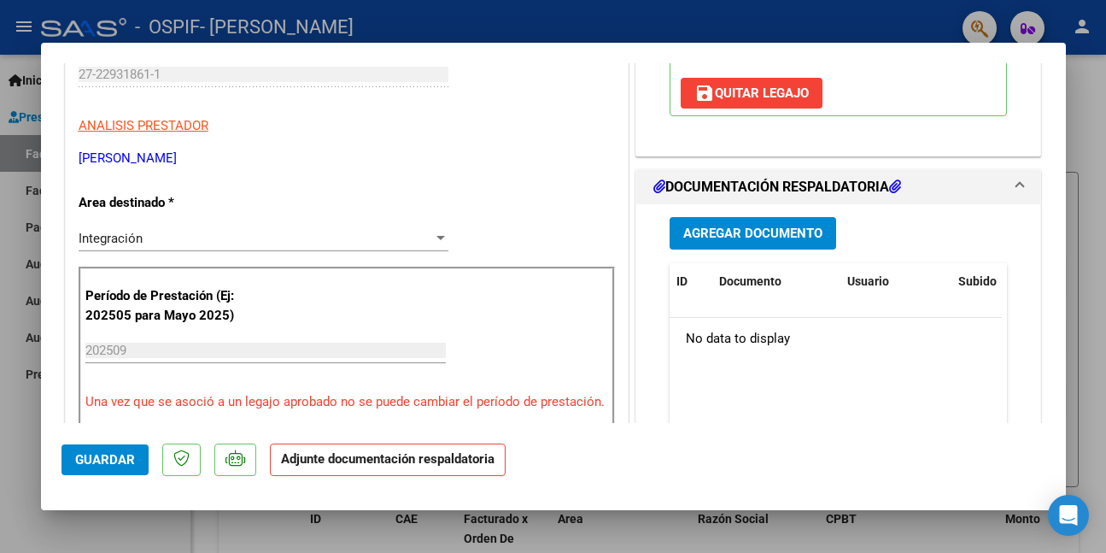
scroll to position [342, 0]
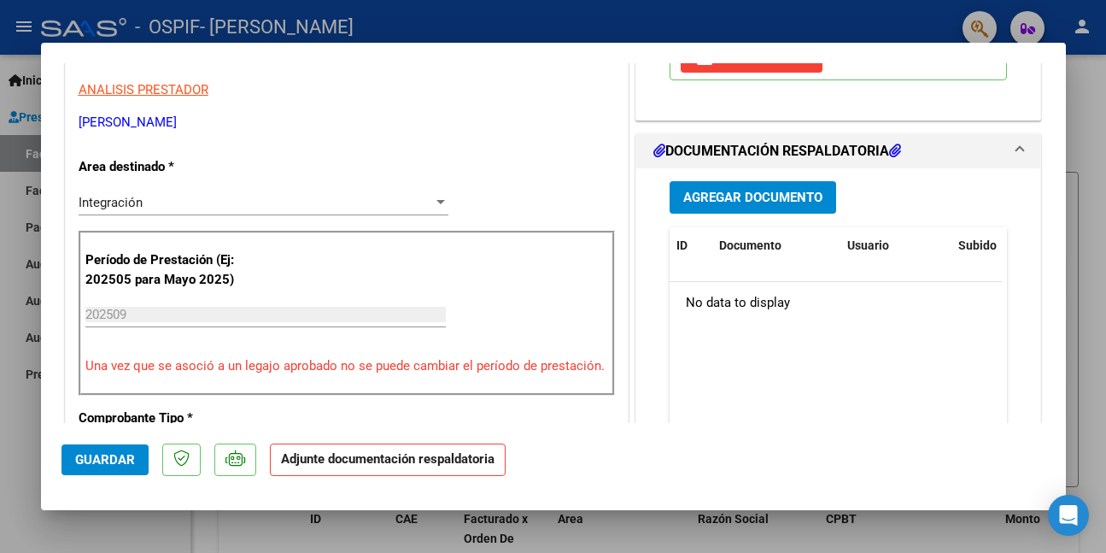
click at [116, 460] on span "Guardar" at bounding box center [105, 459] width 60 height 15
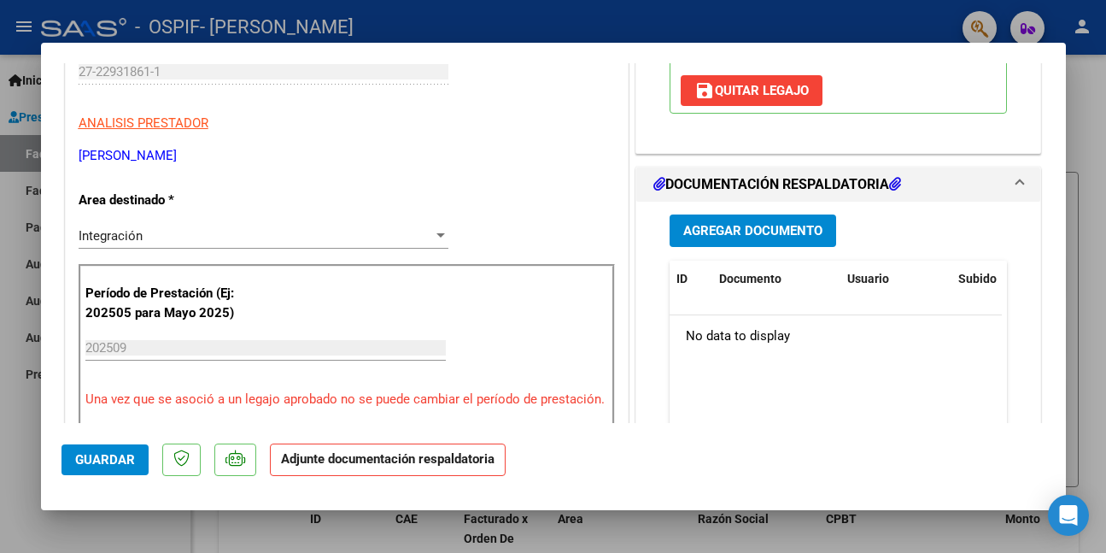
scroll to position [427, 0]
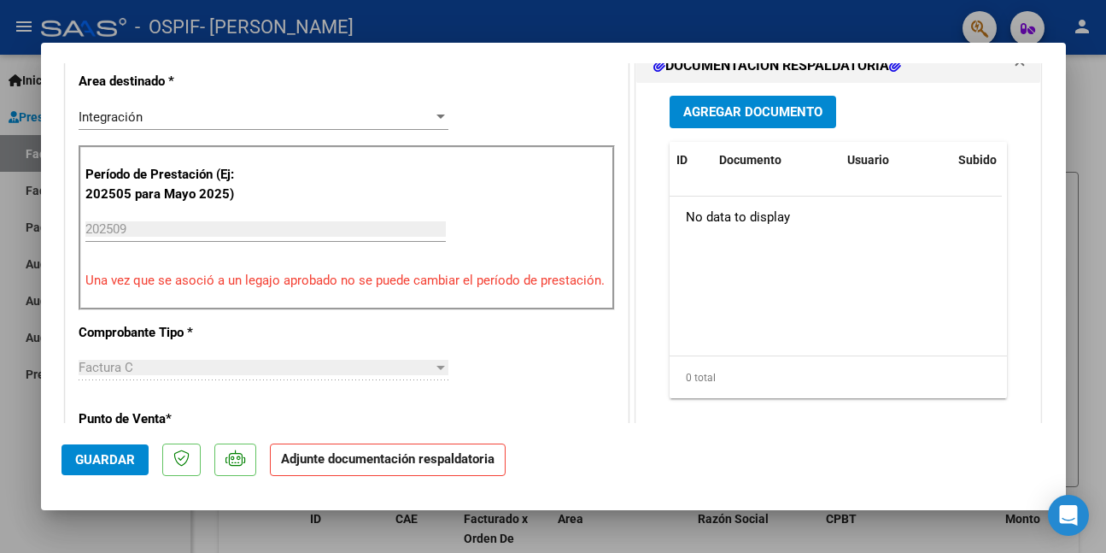
click at [111, 460] on span "Guardar" at bounding box center [105, 459] width 60 height 15
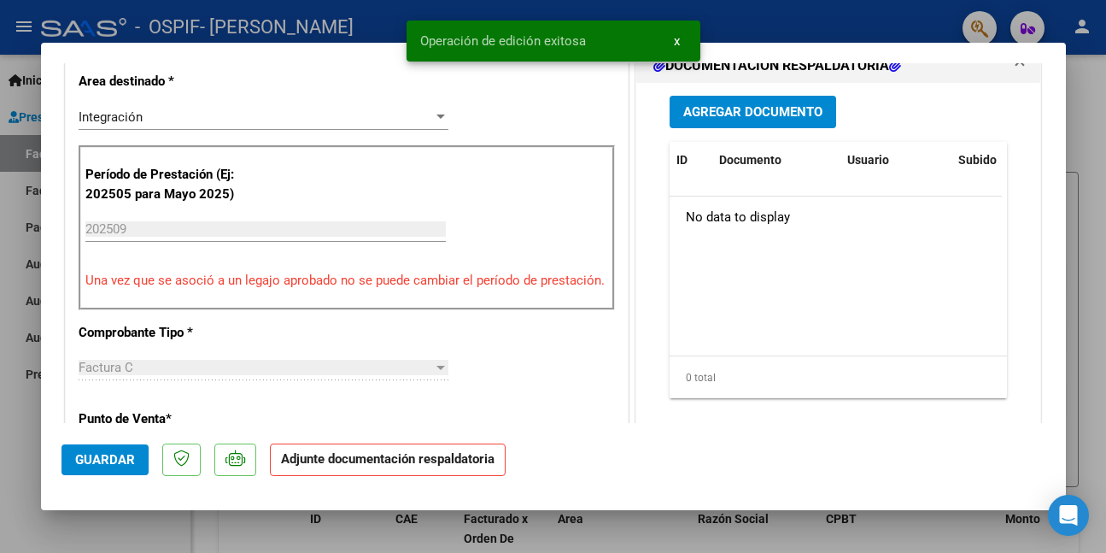
click at [27, 491] on div at bounding box center [553, 276] width 1106 height 553
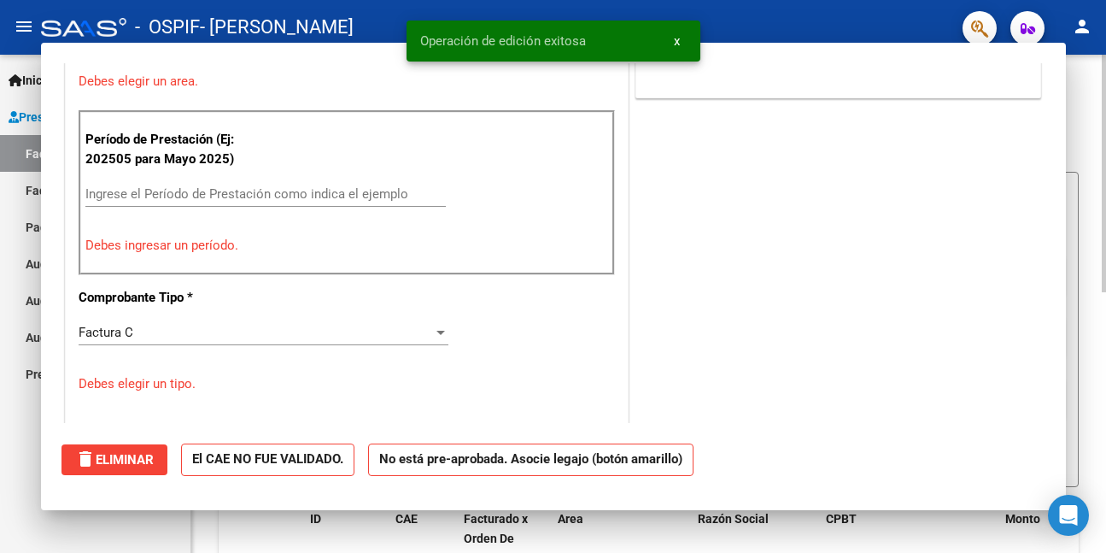
scroll to position [0, 0]
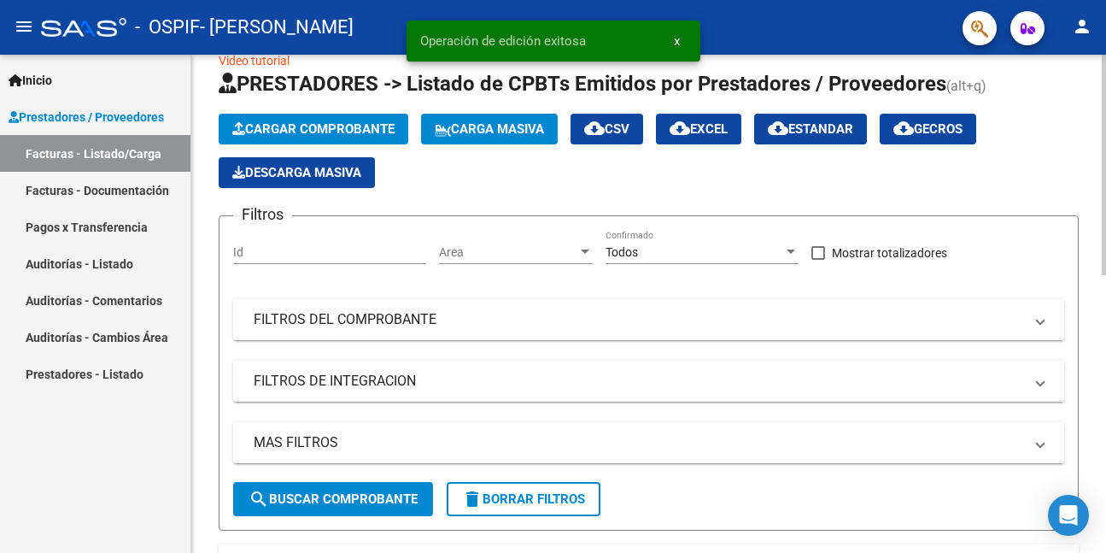
click at [358, 121] on span "Cargar Comprobante" at bounding box center [313, 128] width 162 height 15
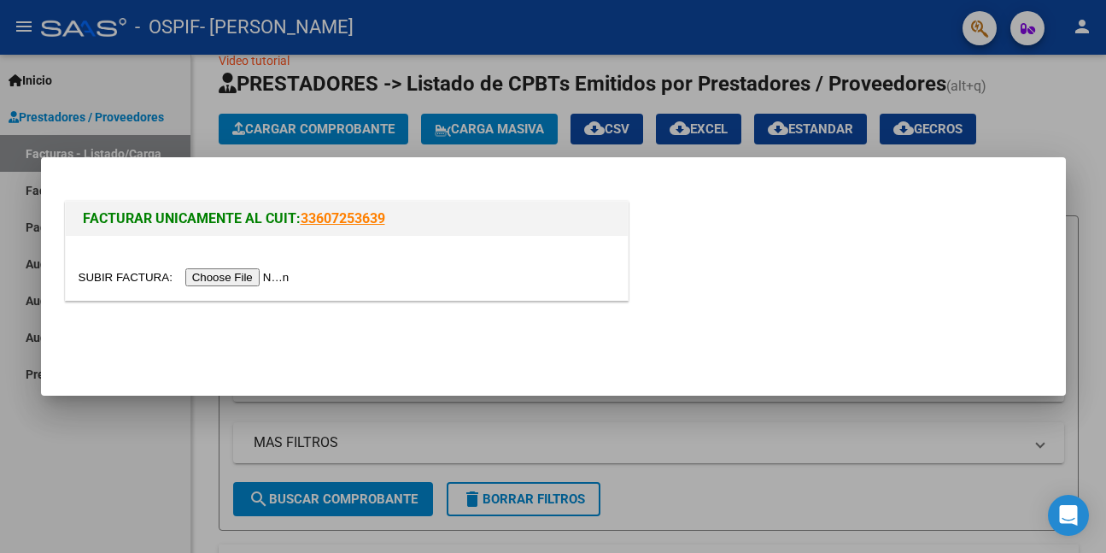
click at [216, 275] on input "file" at bounding box center [187, 277] width 216 height 18
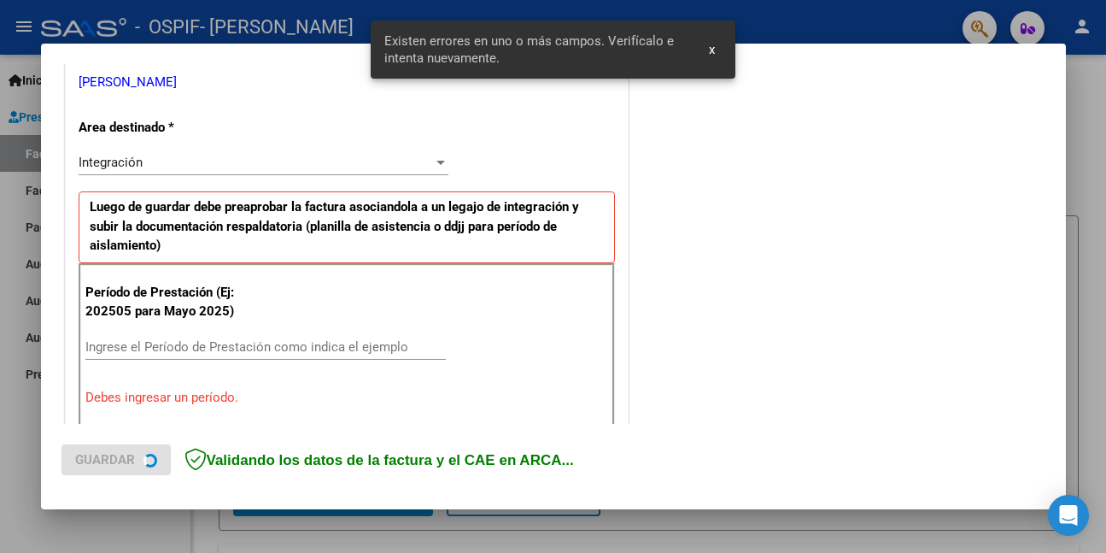
scroll to position [402, 0]
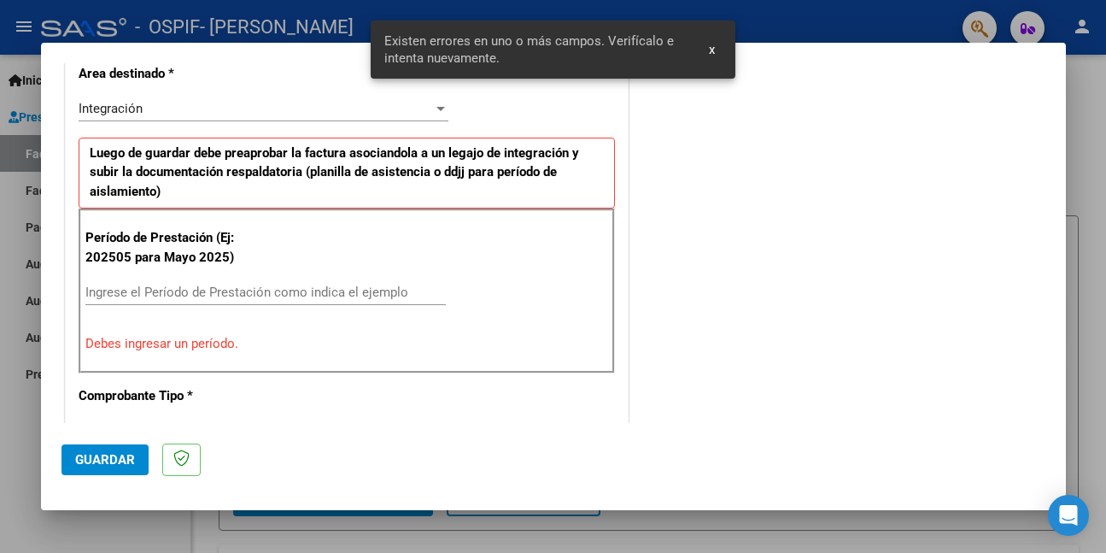
click at [227, 296] on input "Ingrese el Período de Prestación como indica el ejemplo" at bounding box center [265, 291] width 361 height 15
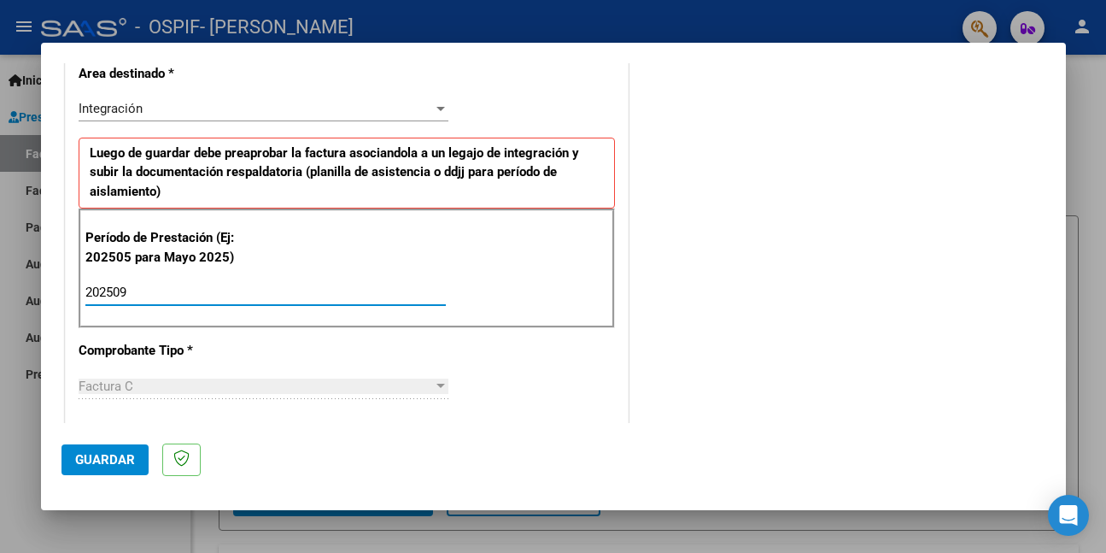
type input "202509"
click at [103, 460] on span "Guardar" at bounding box center [105, 459] width 60 height 15
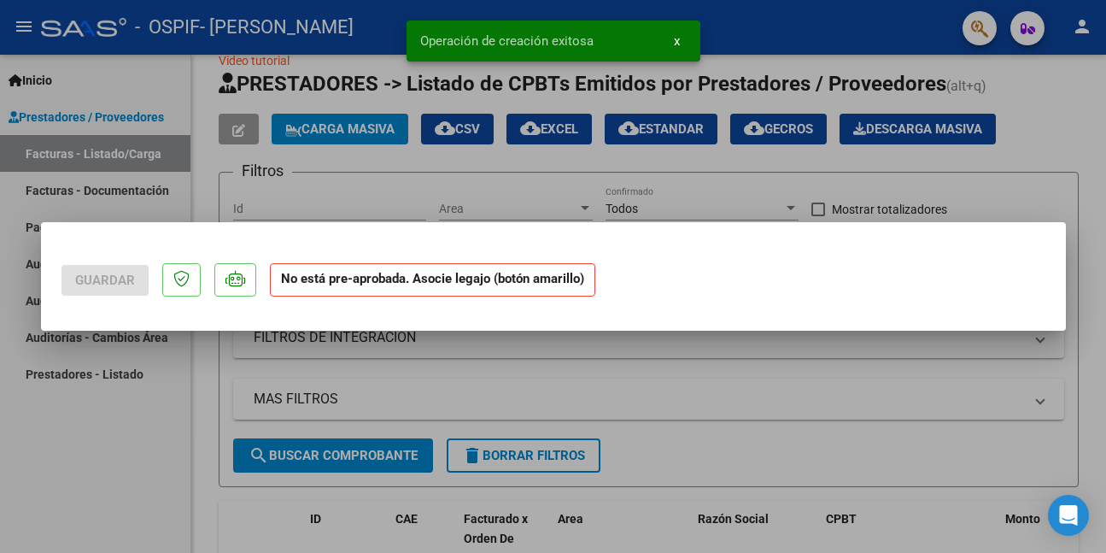
scroll to position [0, 0]
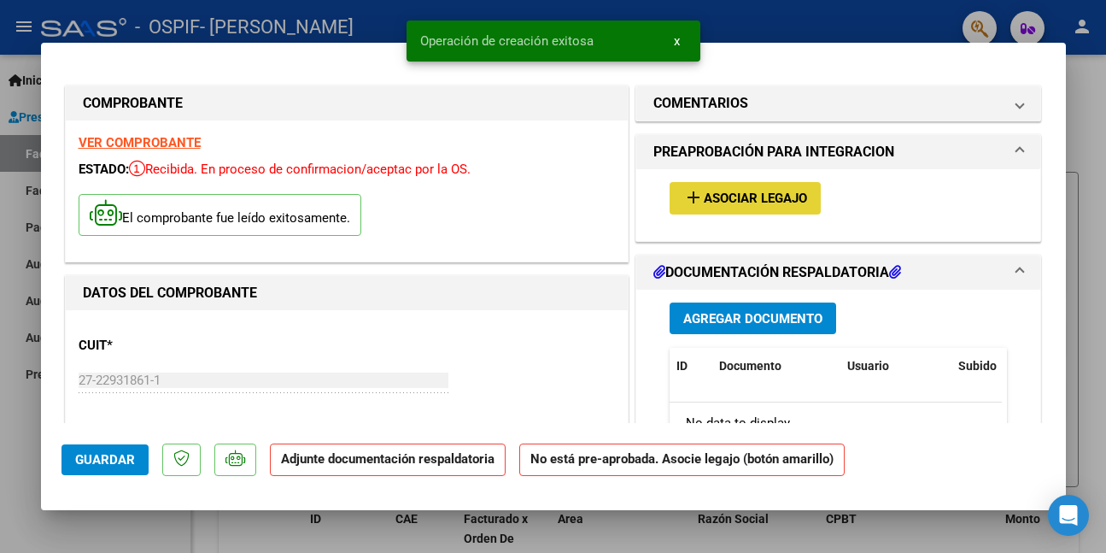
click at [729, 202] on span "Asociar Legajo" at bounding box center [755, 198] width 103 height 15
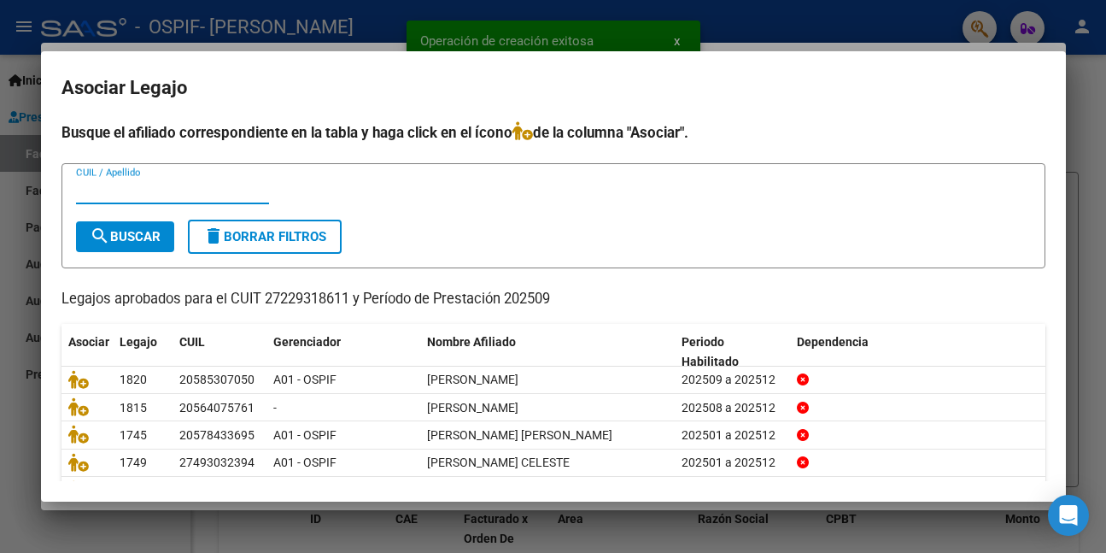
click at [126, 192] on input "CUIL / Apellido" at bounding box center [172, 190] width 193 height 15
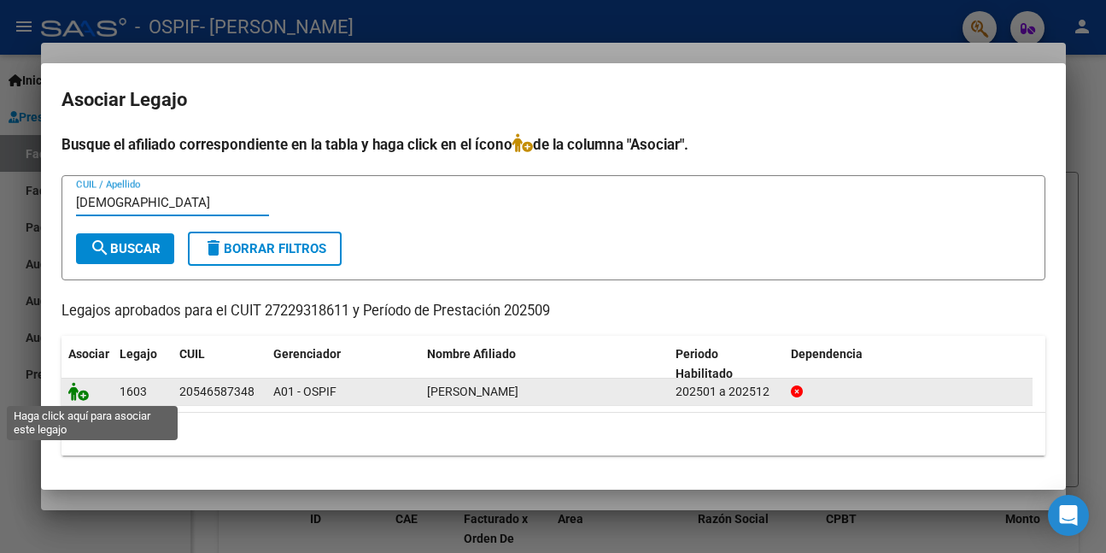
type input "[DEMOGRAPHIC_DATA]"
click at [78, 390] on icon at bounding box center [78, 391] width 21 height 19
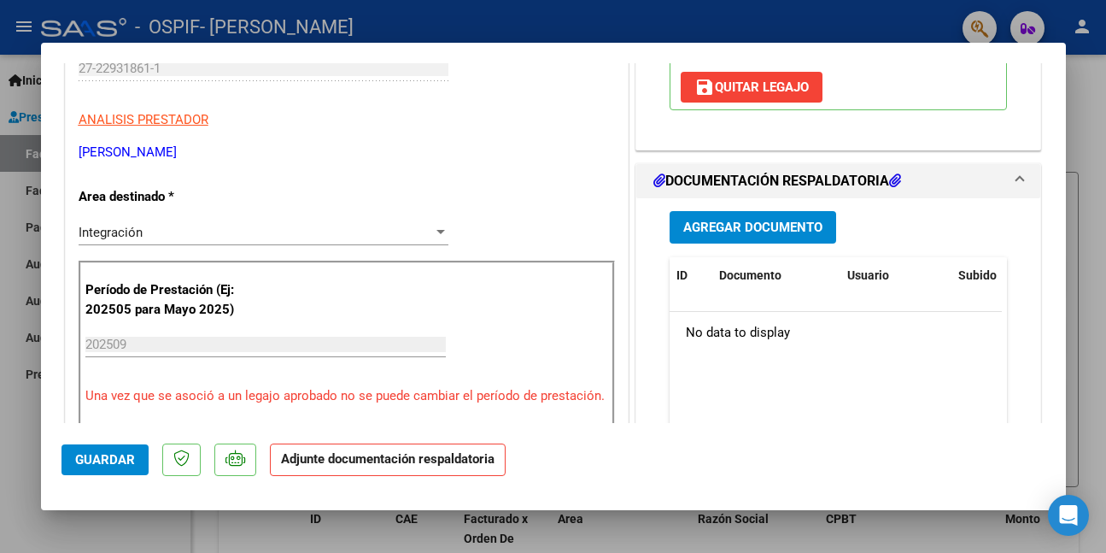
scroll to position [342, 0]
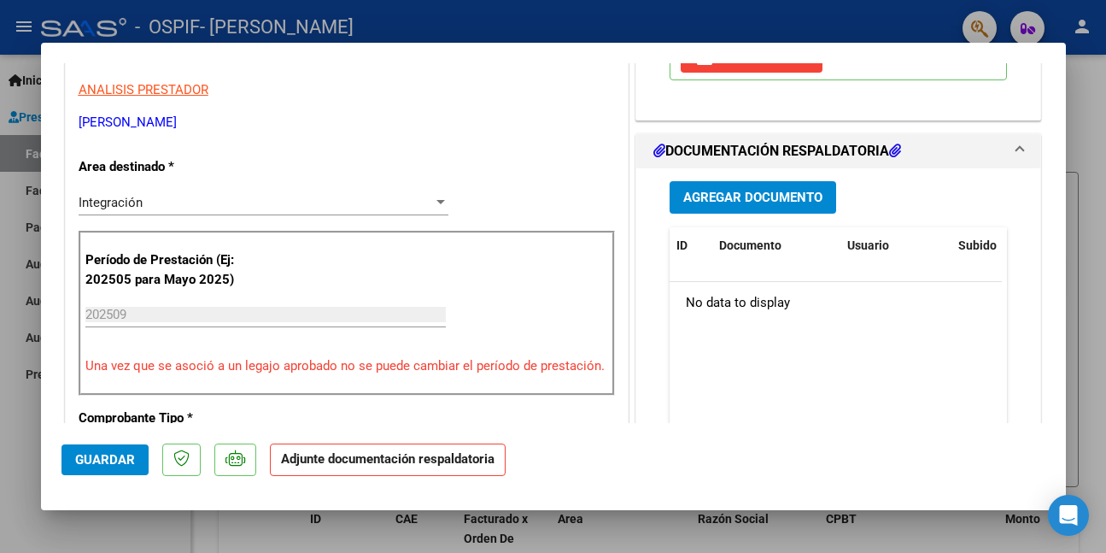
click at [126, 458] on span "Guardar" at bounding box center [105, 459] width 60 height 15
